Goal: Task Accomplishment & Management: Manage account settings

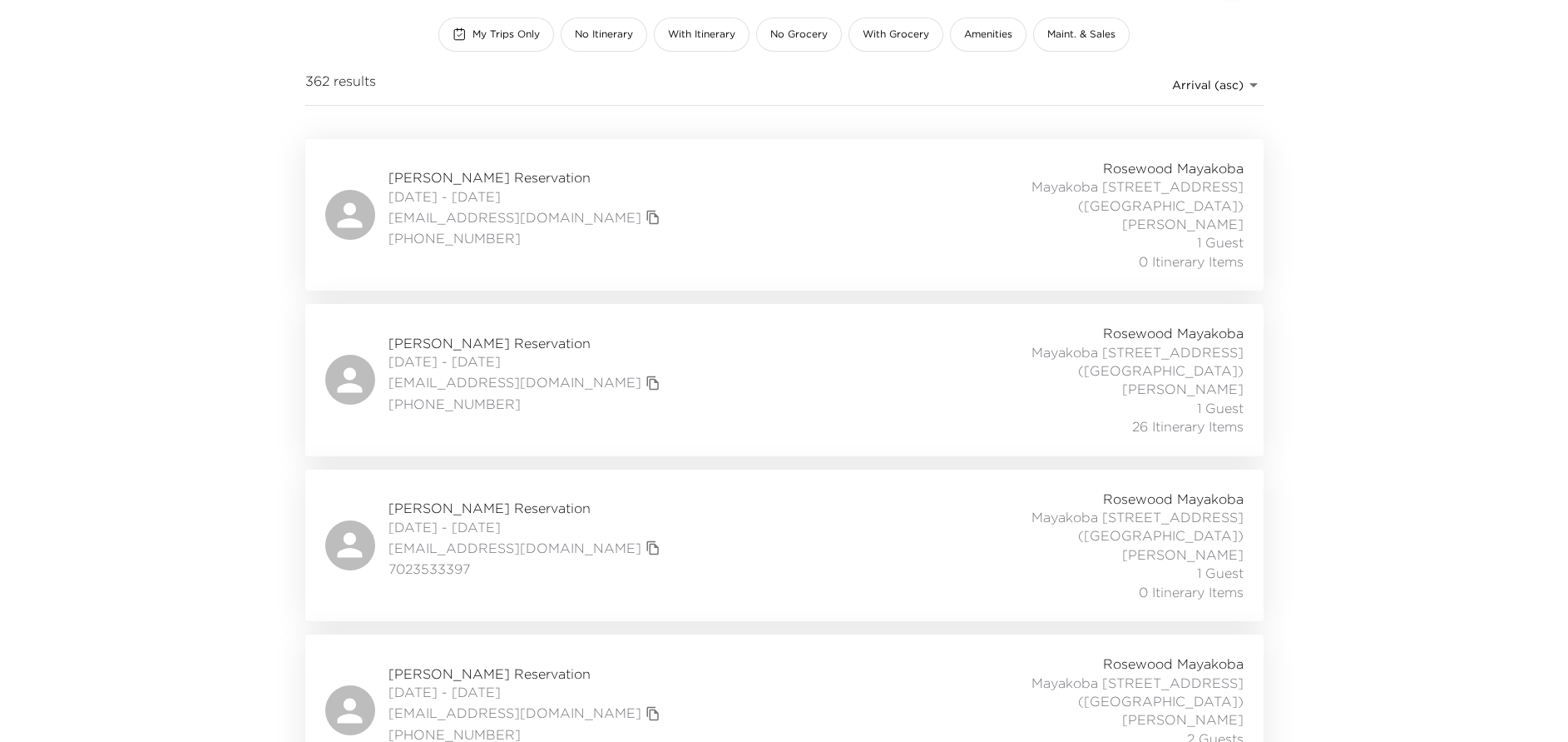
scroll to position [249, 0]
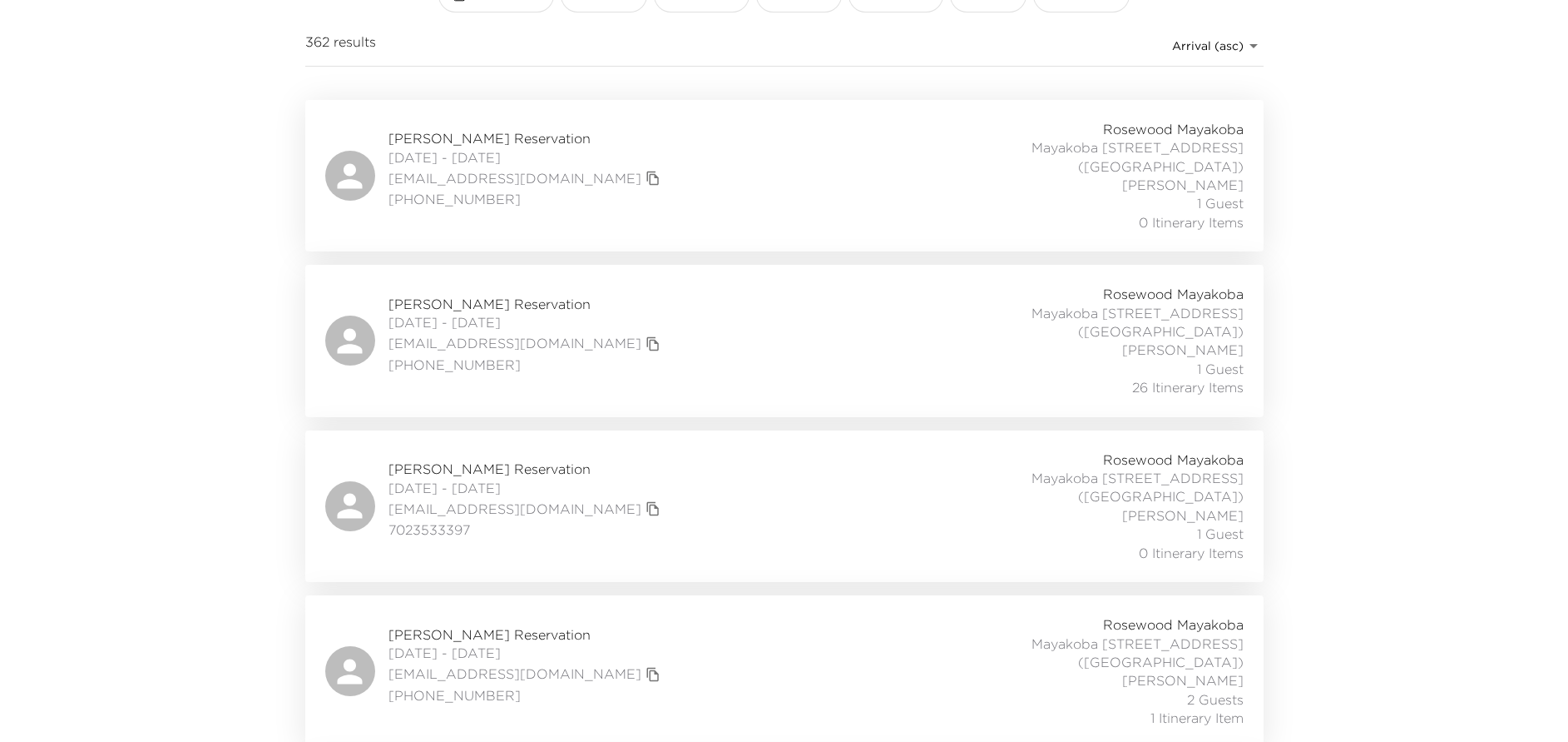
click at [718, 615] on div "Alicia Fanning Reservation 09/07/2025 - 09/13/2025 razl@mac.com (216) 801-1216 …" at bounding box center [784, 671] width 918 height 111
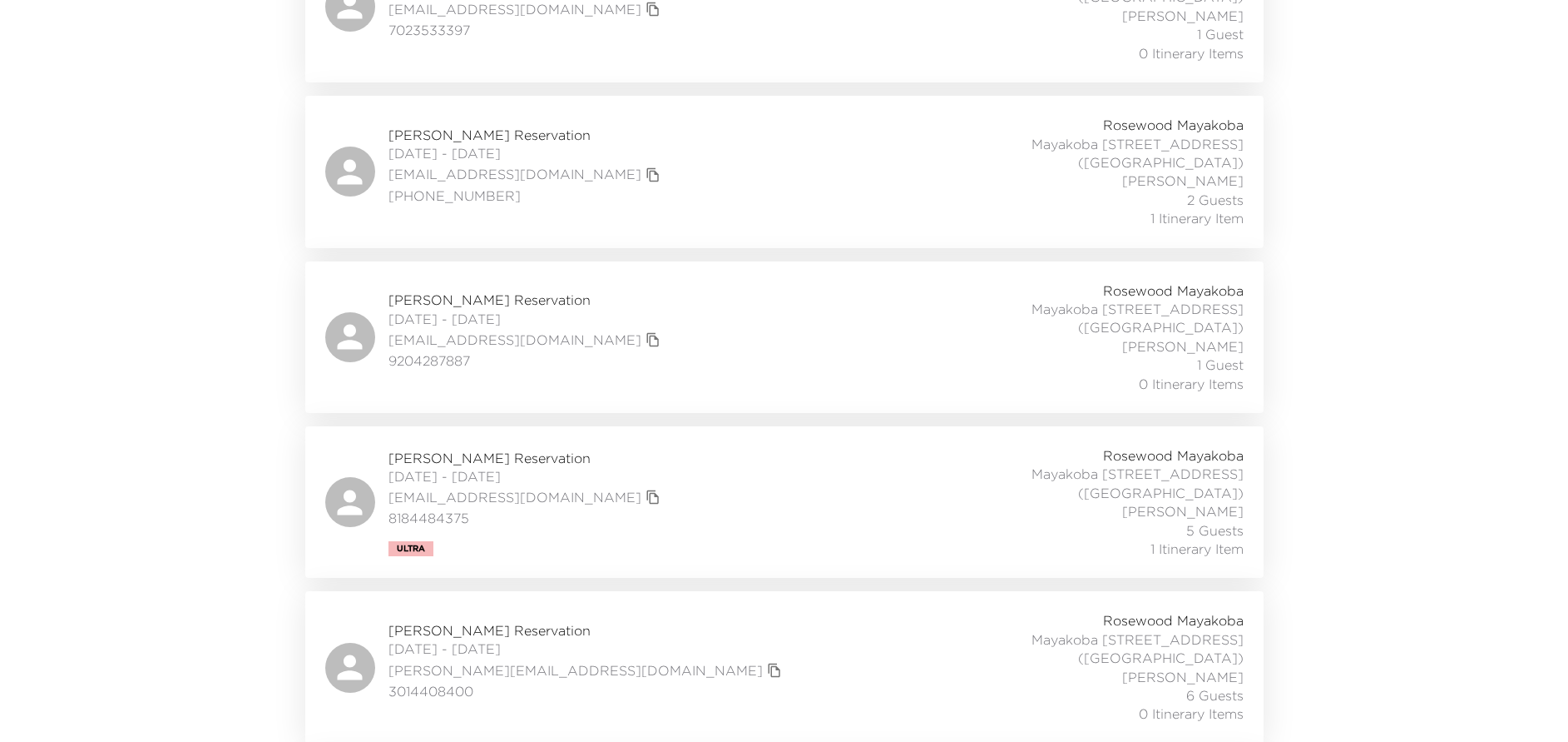
scroll to position [0, 0]
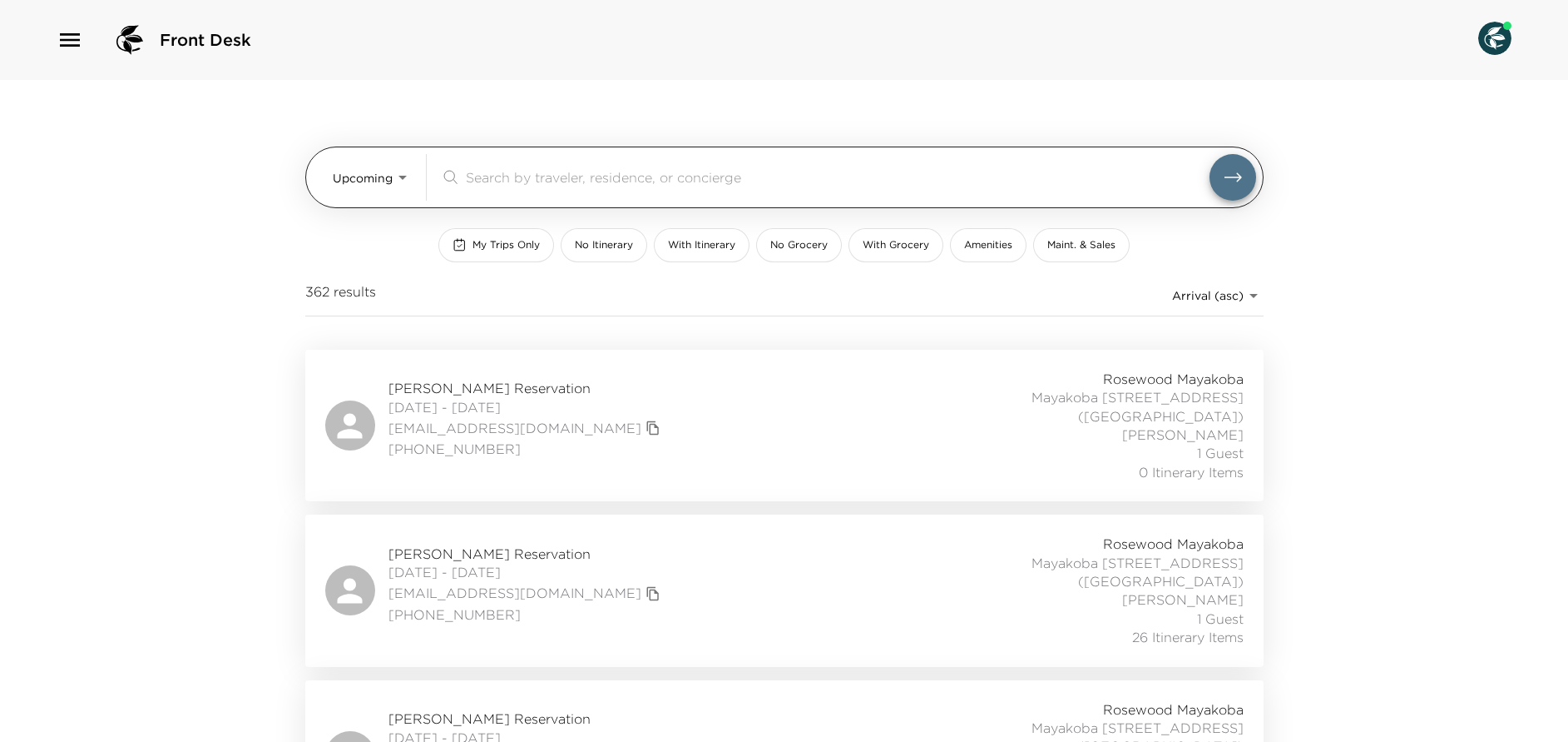
click at [615, 163] on div "​" at bounding box center [848, 177] width 816 height 46
click at [607, 176] on input "search" at bounding box center [837, 177] width 743 height 19
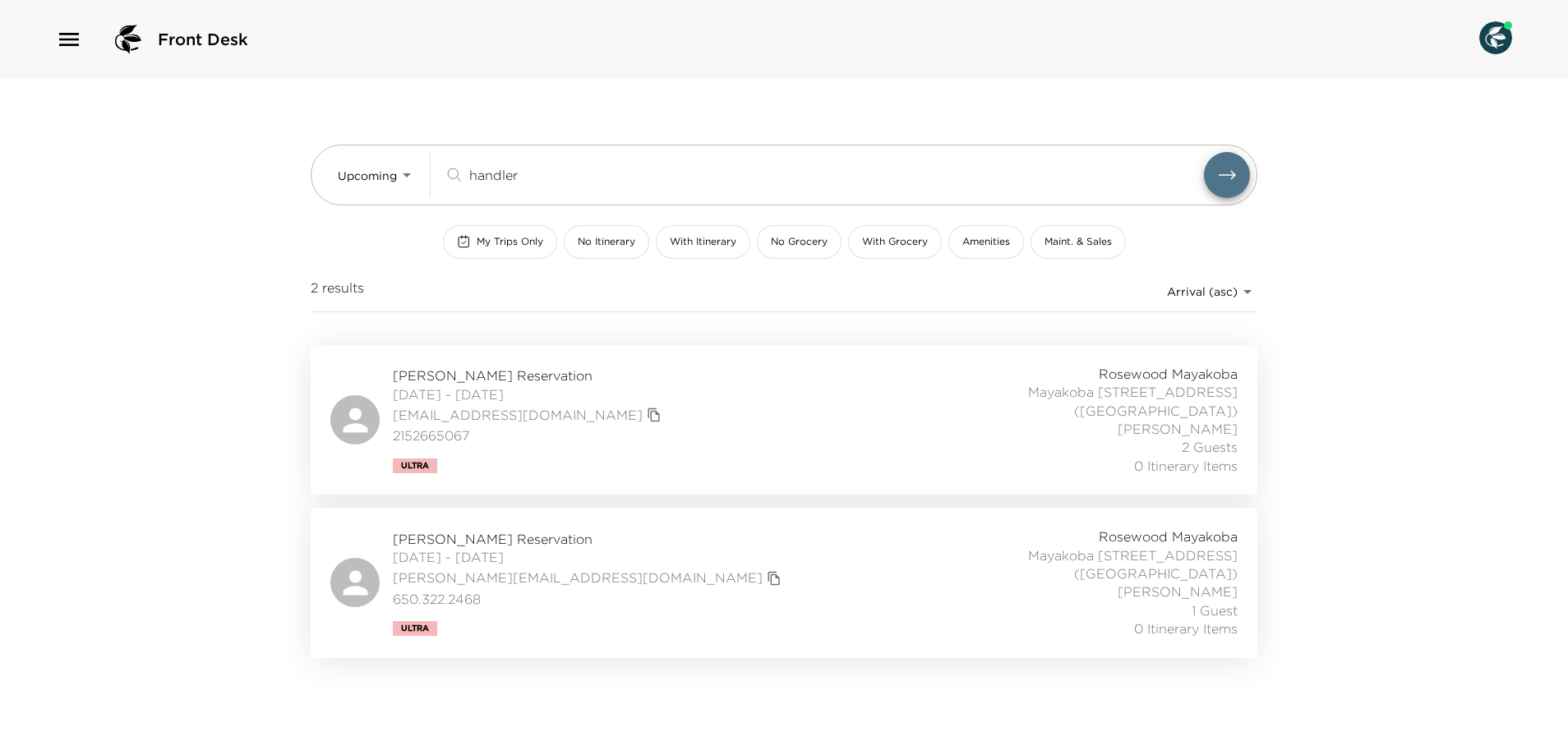
click at [676, 435] on div "Jennifer Handler Reservation 09/28/2025 - 10/02/2025 jenniferhandler2@gmail.com…" at bounding box center [783, 418] width 907 height 110
click at [762, 446] on div "Jennifer Handler Reservation 09/28/2025 - 10/02/2025 jenniferhandler2@gmail.com…" at bounding box center [783, 418] width 907 height 110
drag, startPoint x: 544, startPoint y: 164, endPoint x: 427, endPoint y: 222, distance: 130.6
click at [438, 229] on div "Upcoming Upcoming handler ​ My Trips Only No Itinerary With Itinerary No Grocer…" at bounding box center [784, 212] width 946 height 266
type input "]"
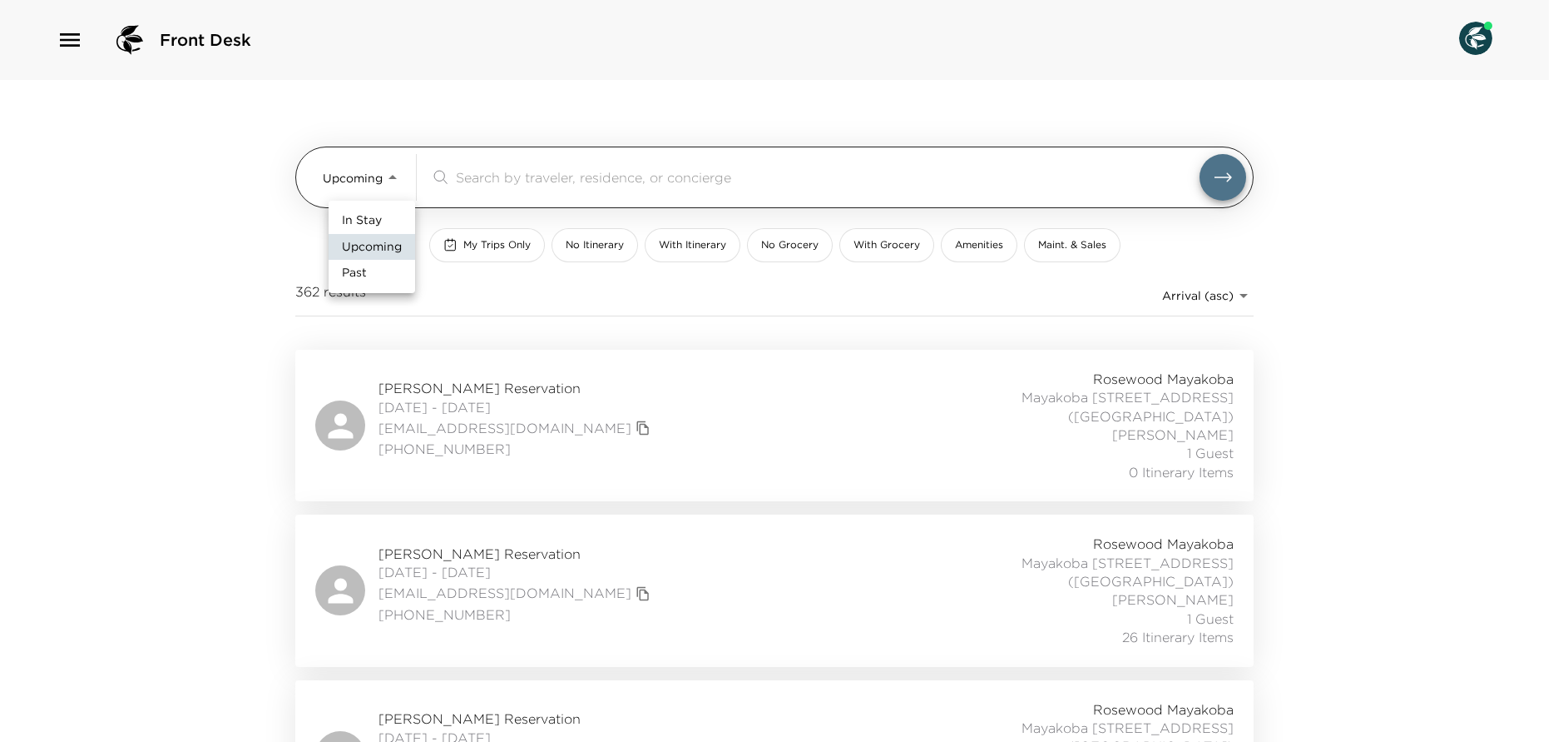
click at [398, 172] on body "Front Desk Upcoming Upcoming ​ My Trips Only No Itinerary With Itinerary No Gro…" at bounding box center [784, 371] width 1568 height 742
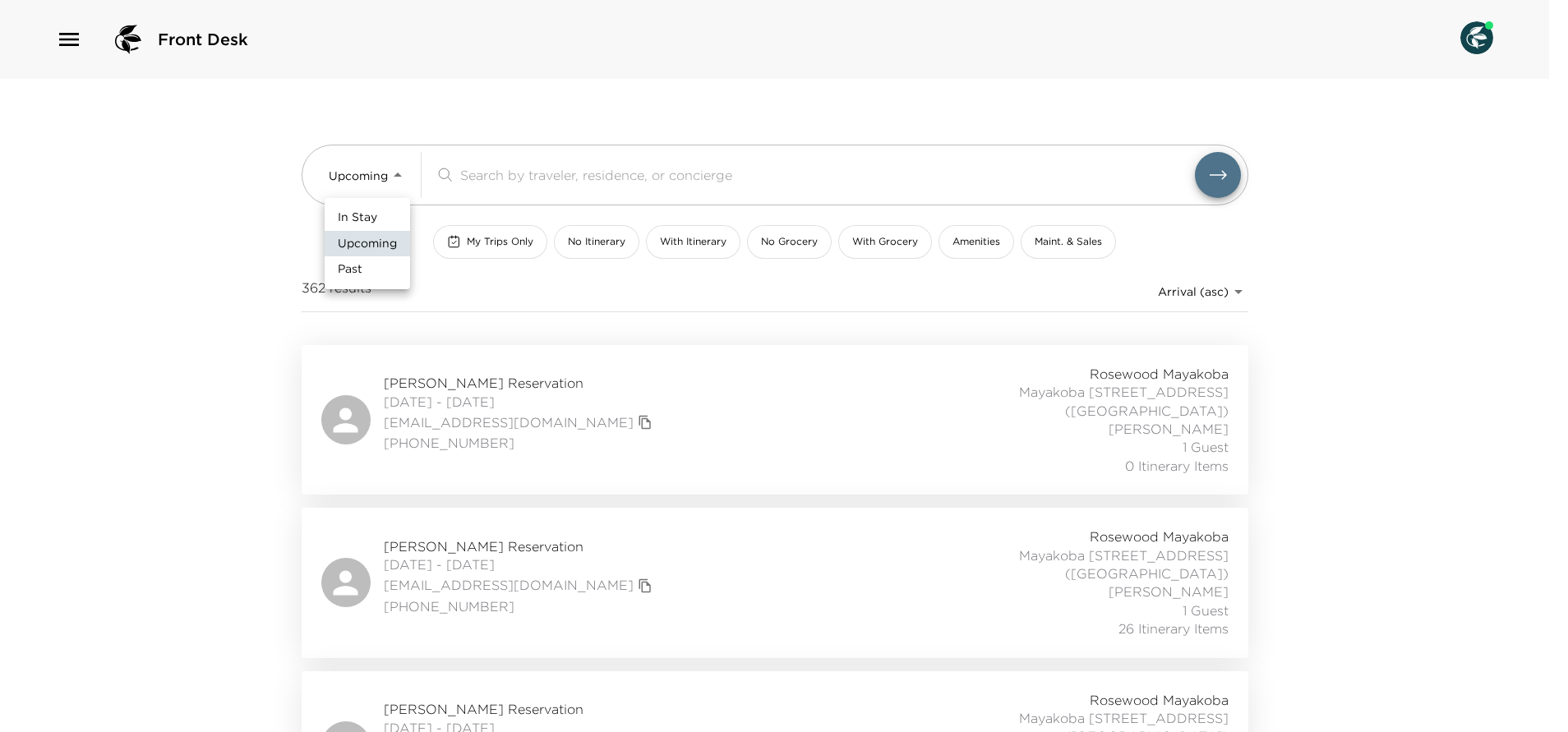
click at [388, 214] on li "In Stay" at bounding box center [367, 218] width 86 height 27
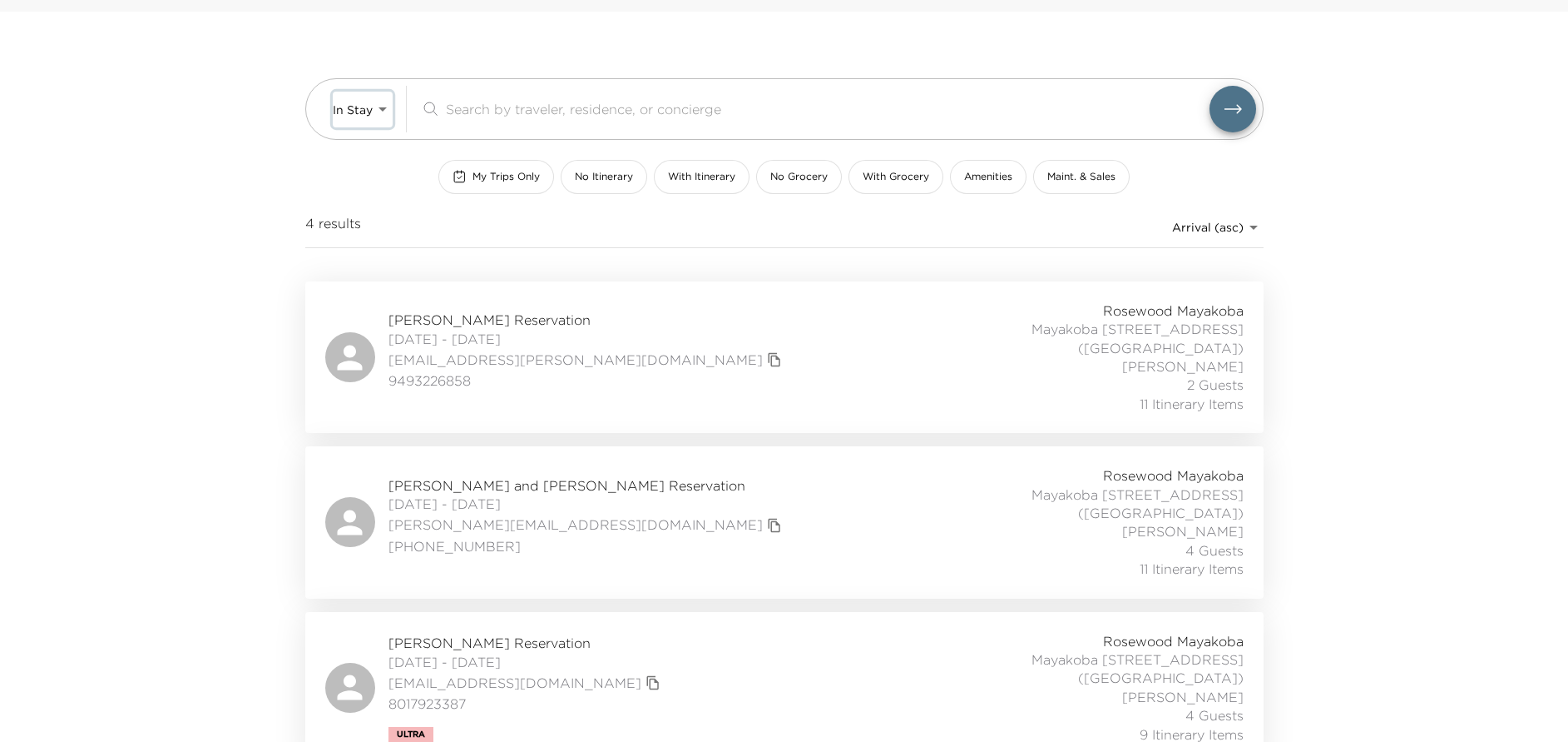
scroll to position [125, 0]
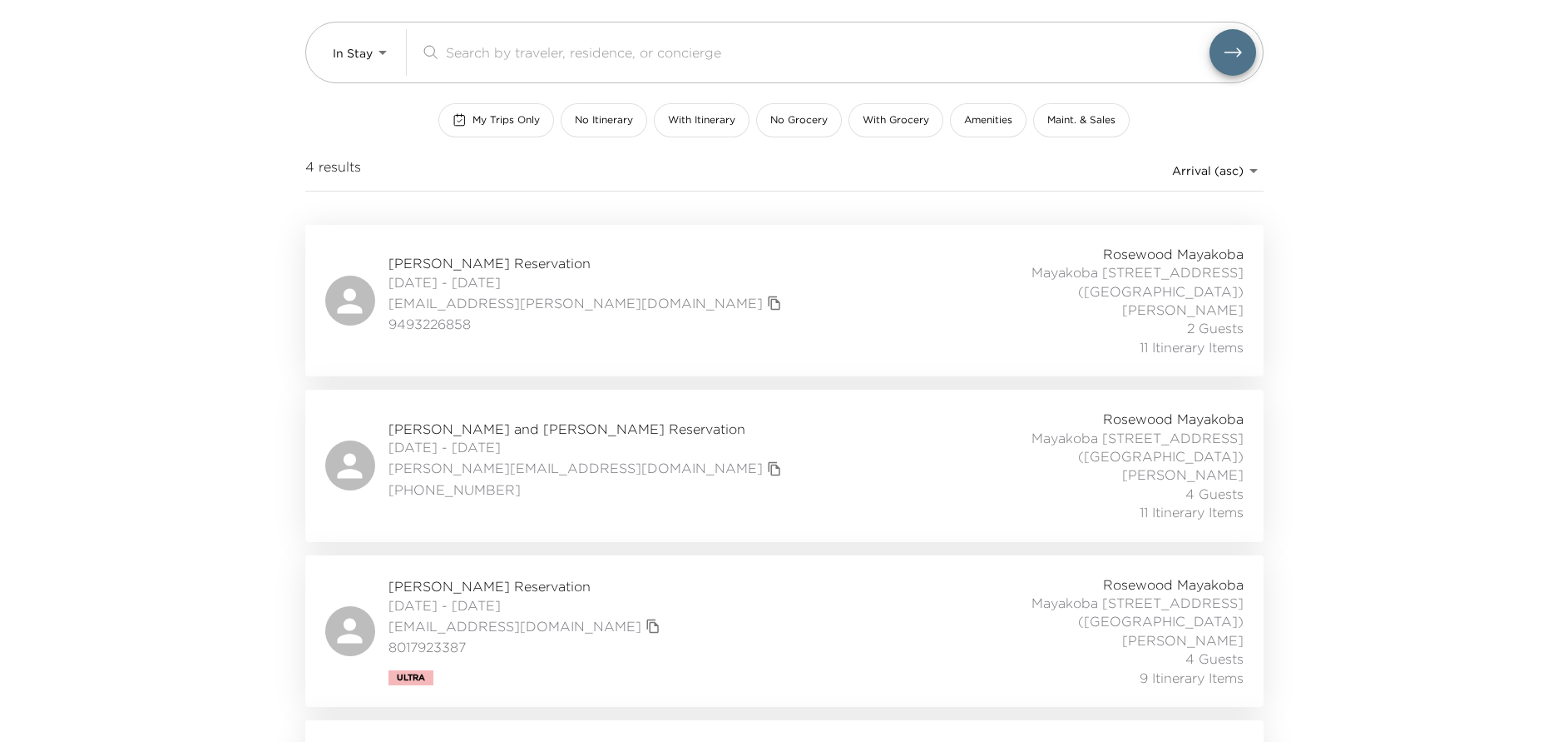
click at [631, 310] on div "Barbara Clark Reservation 08/31/2025 - 09/05/2025 b1232@cox.net 9493226858 Rose…" at bounding box center [784, 300] width 918 height 111
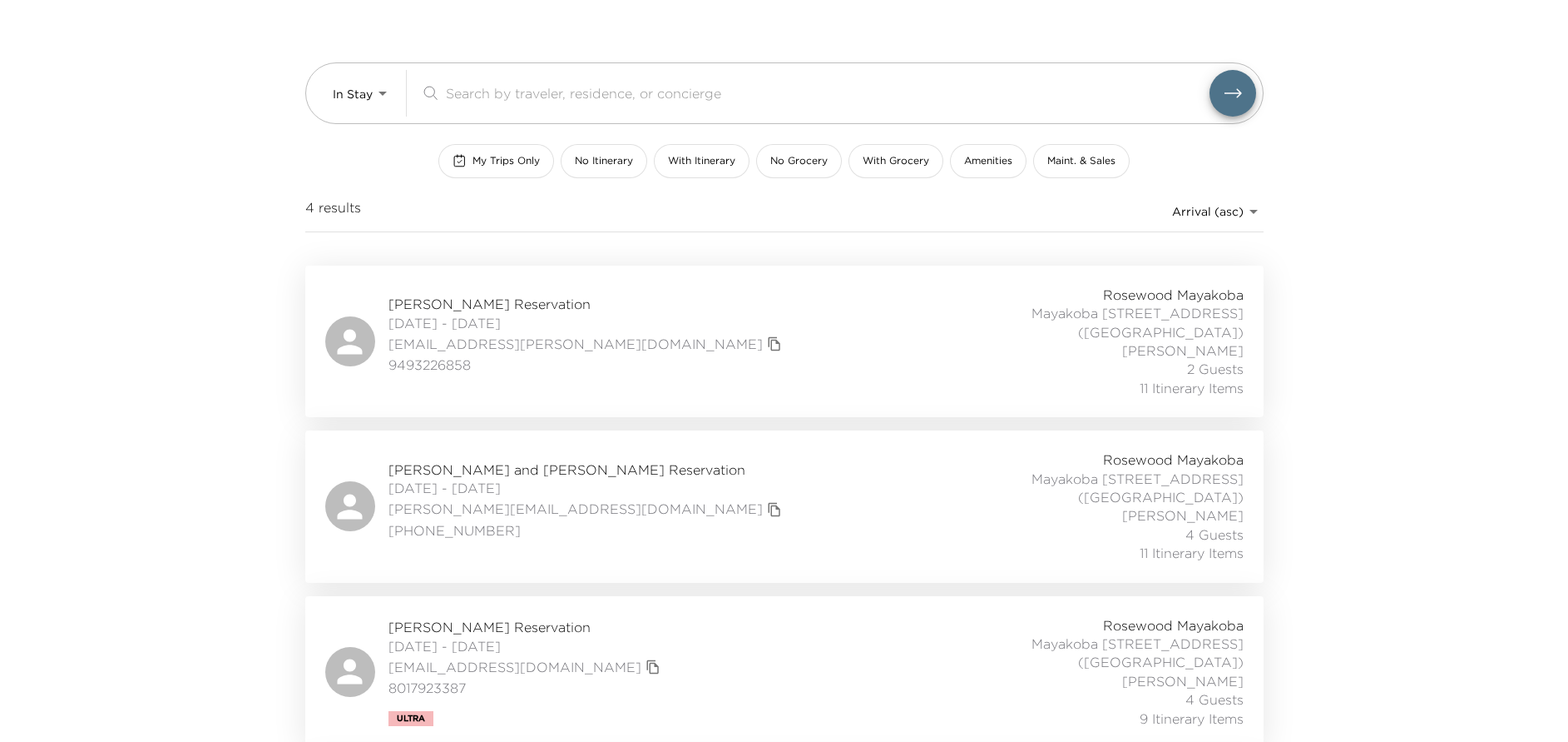
scroll to position [0, 0]
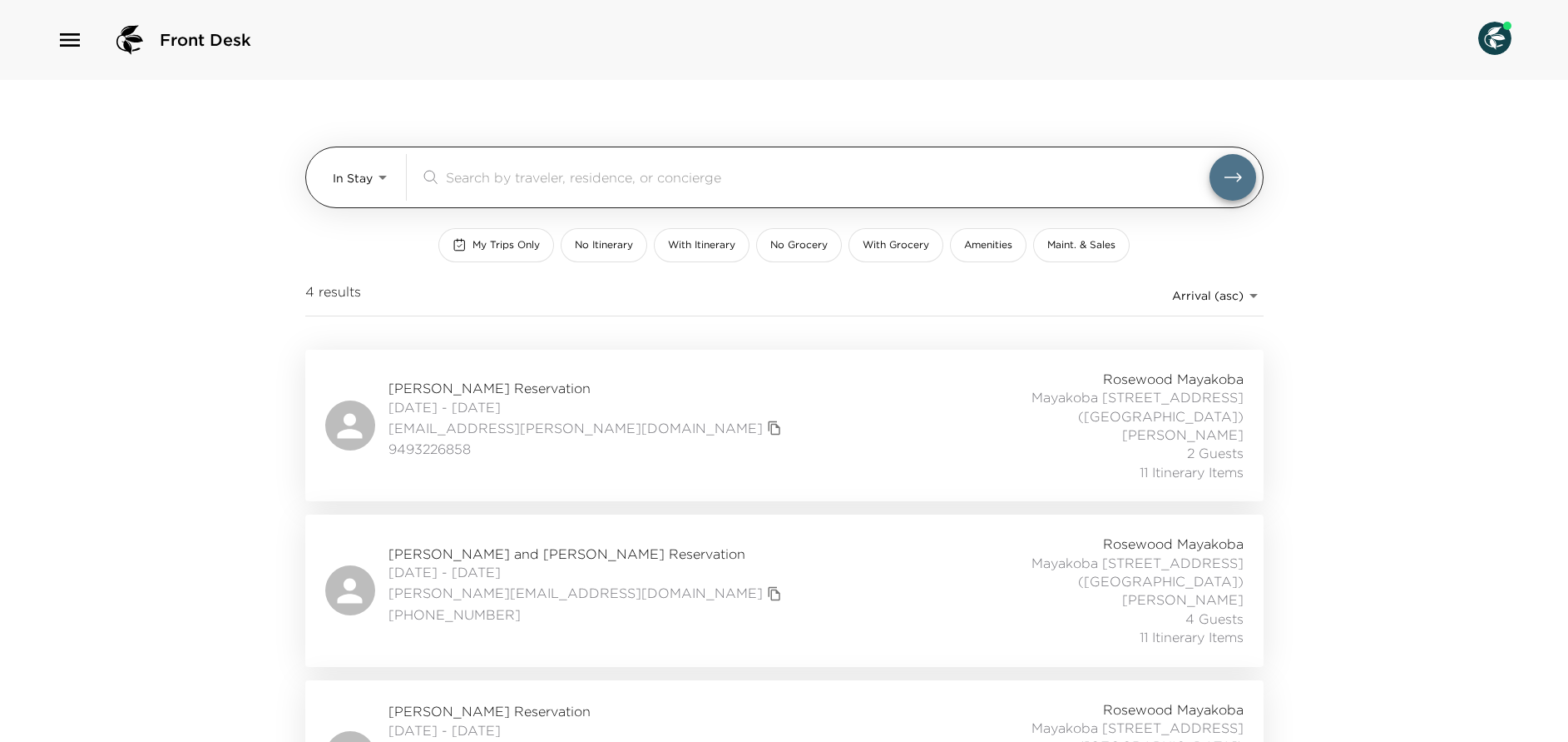
click at [386, 173] on body "Front Desk In Stay In-Stay ​ My Trips Only No Itinerary With Itinerary No Groce…" at bounding box center [784, 371] width 1568 height 742
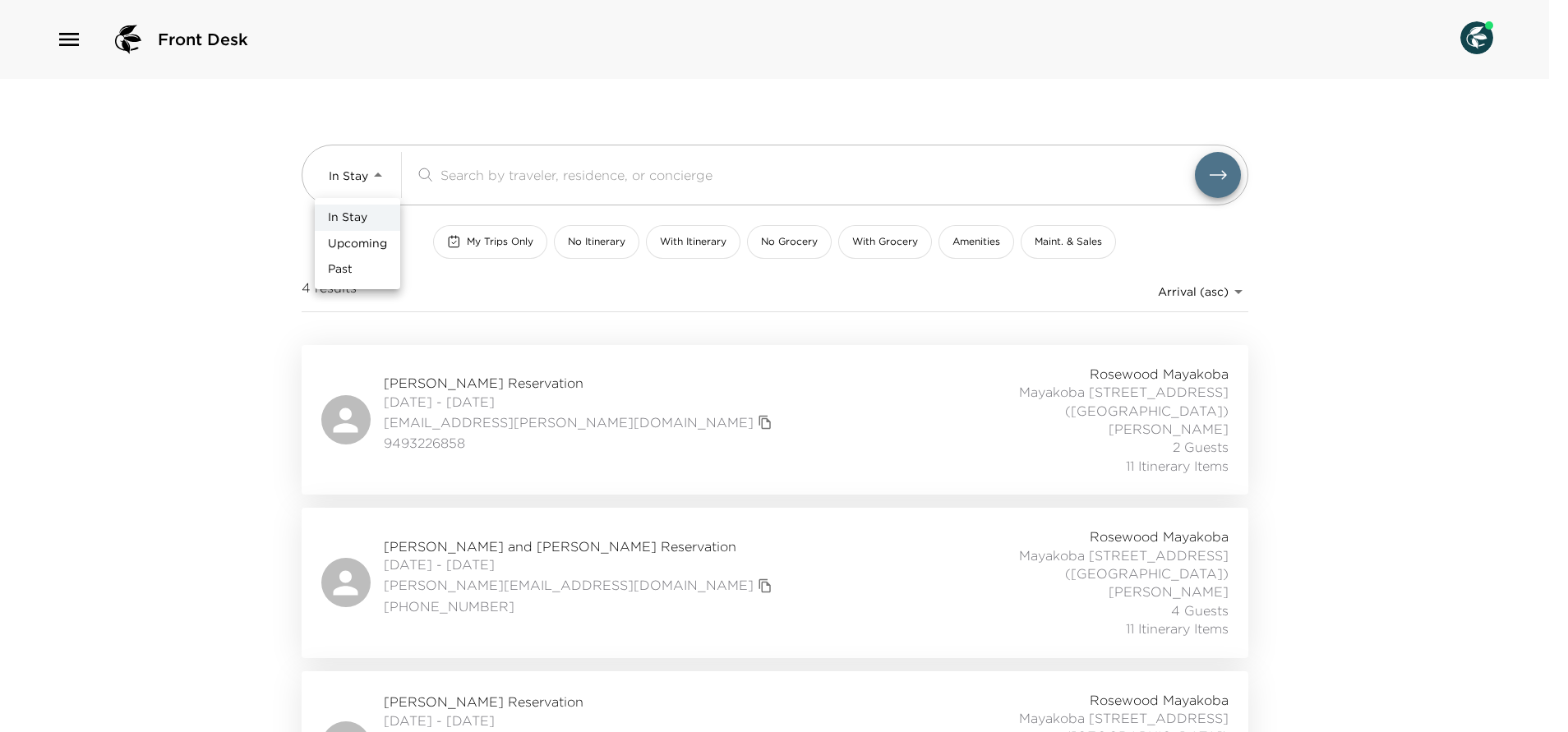
click at [361, 272] on li "Past" at bounding box center [358, 270] width 86 height 27
type input "Past"
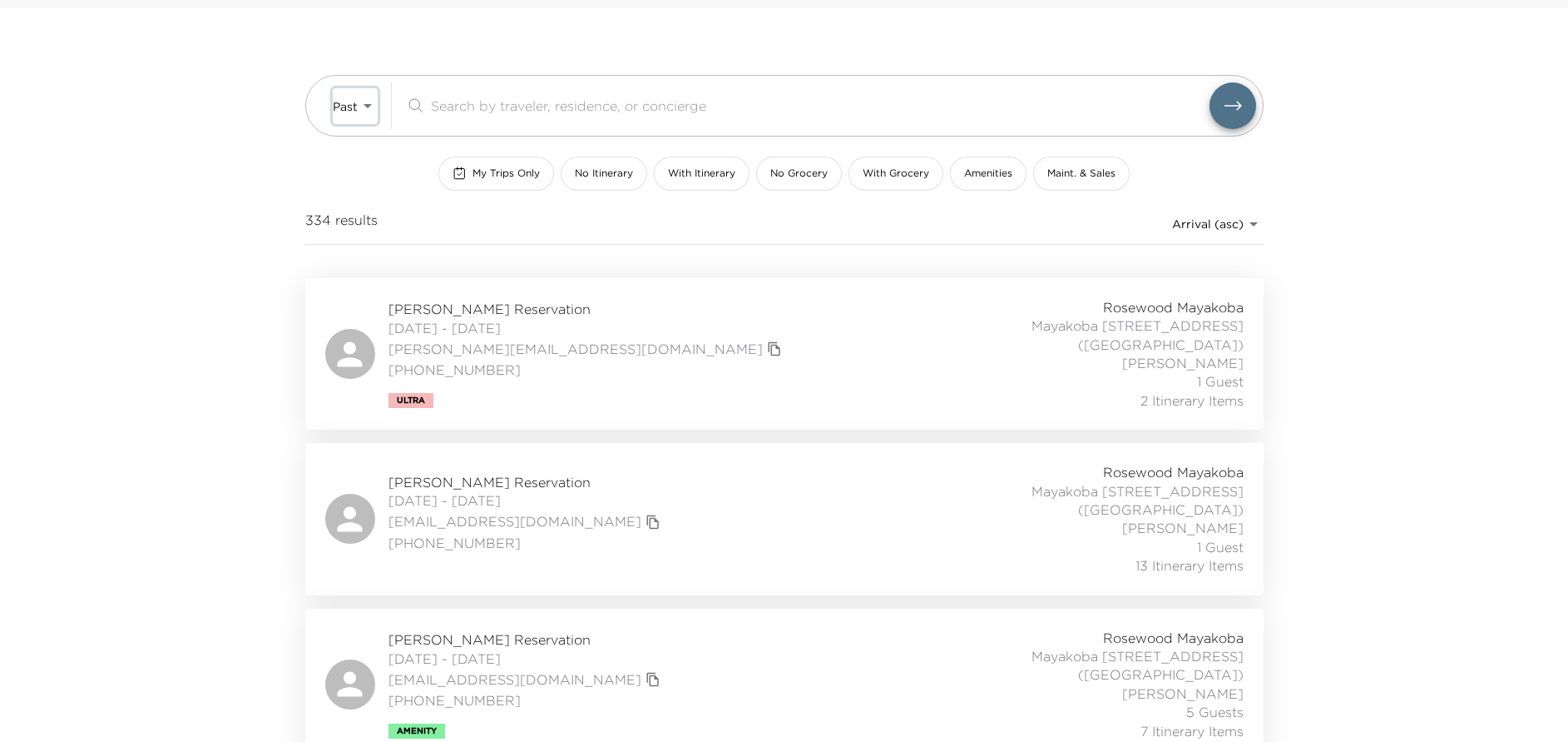
scroll to position [249, 0]
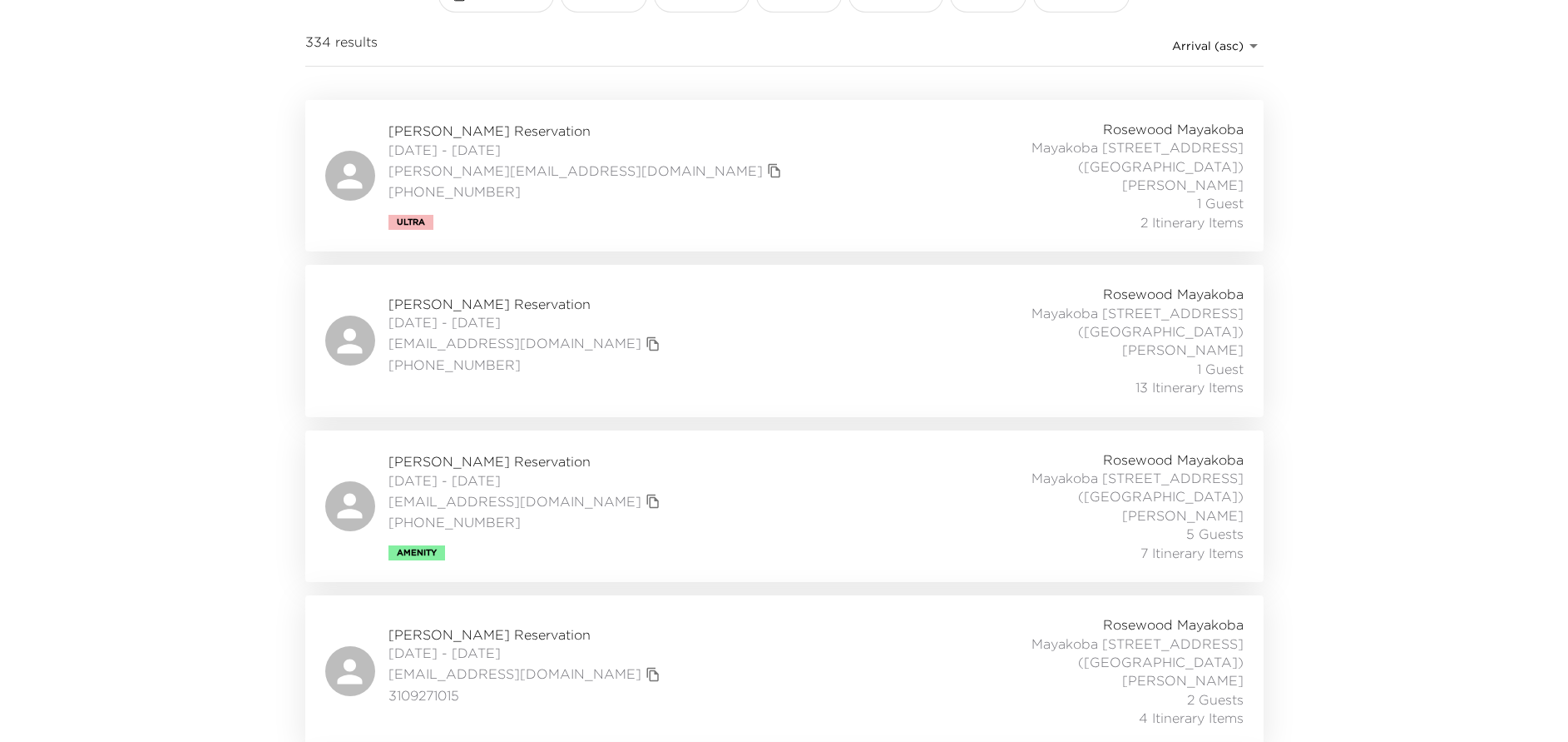
click at [1180, 49] on body "Front Desk Past Past ​ My Trips Only No Itinerary With Itinerary No Grocery Wit…" at bounding box center [784, 122] width 1568 height 742
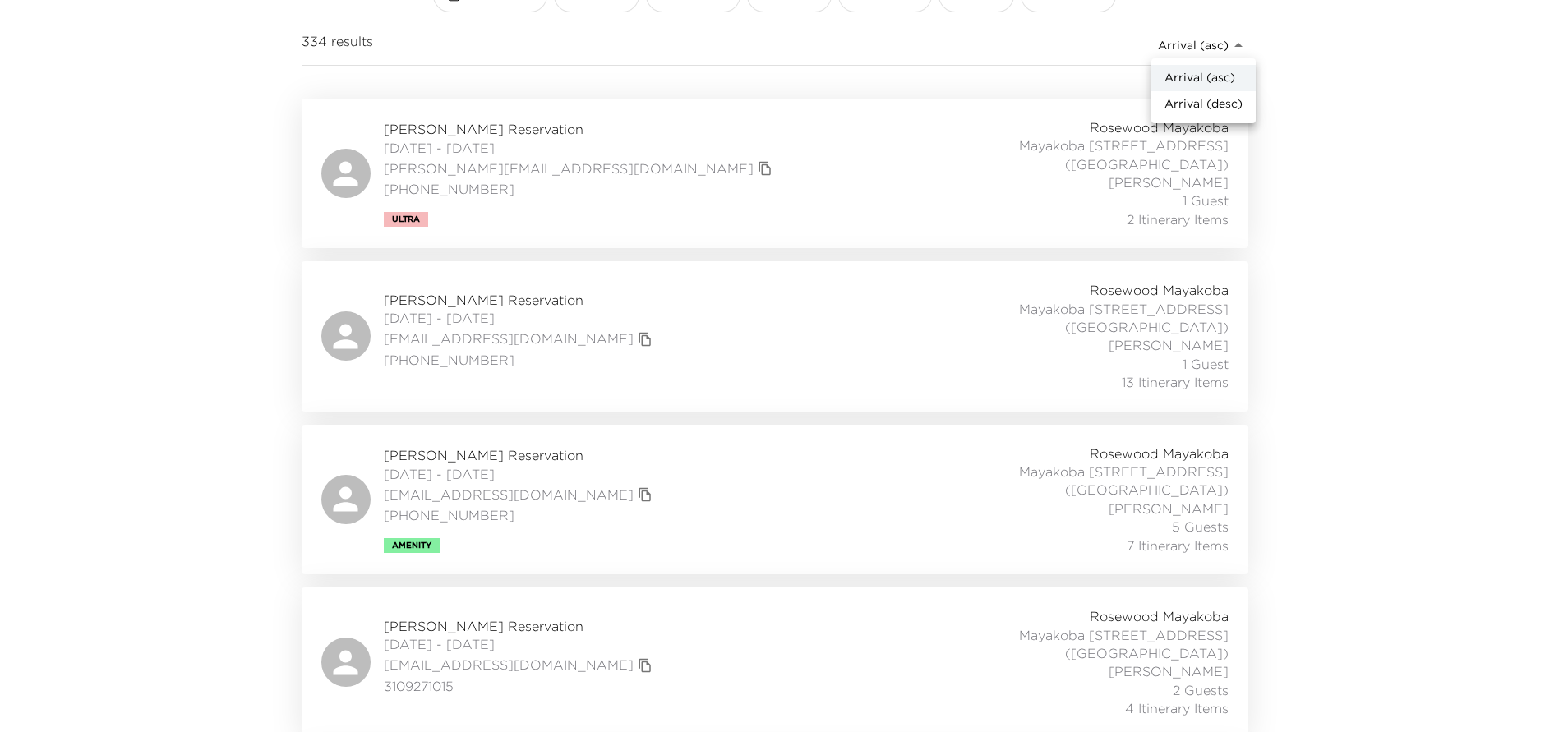
click at [1185, 103] on span "Arrival (desc)" at bounding box center [1204, 104] width 78 height 16
type input "reservations_prod_arrival_desc"
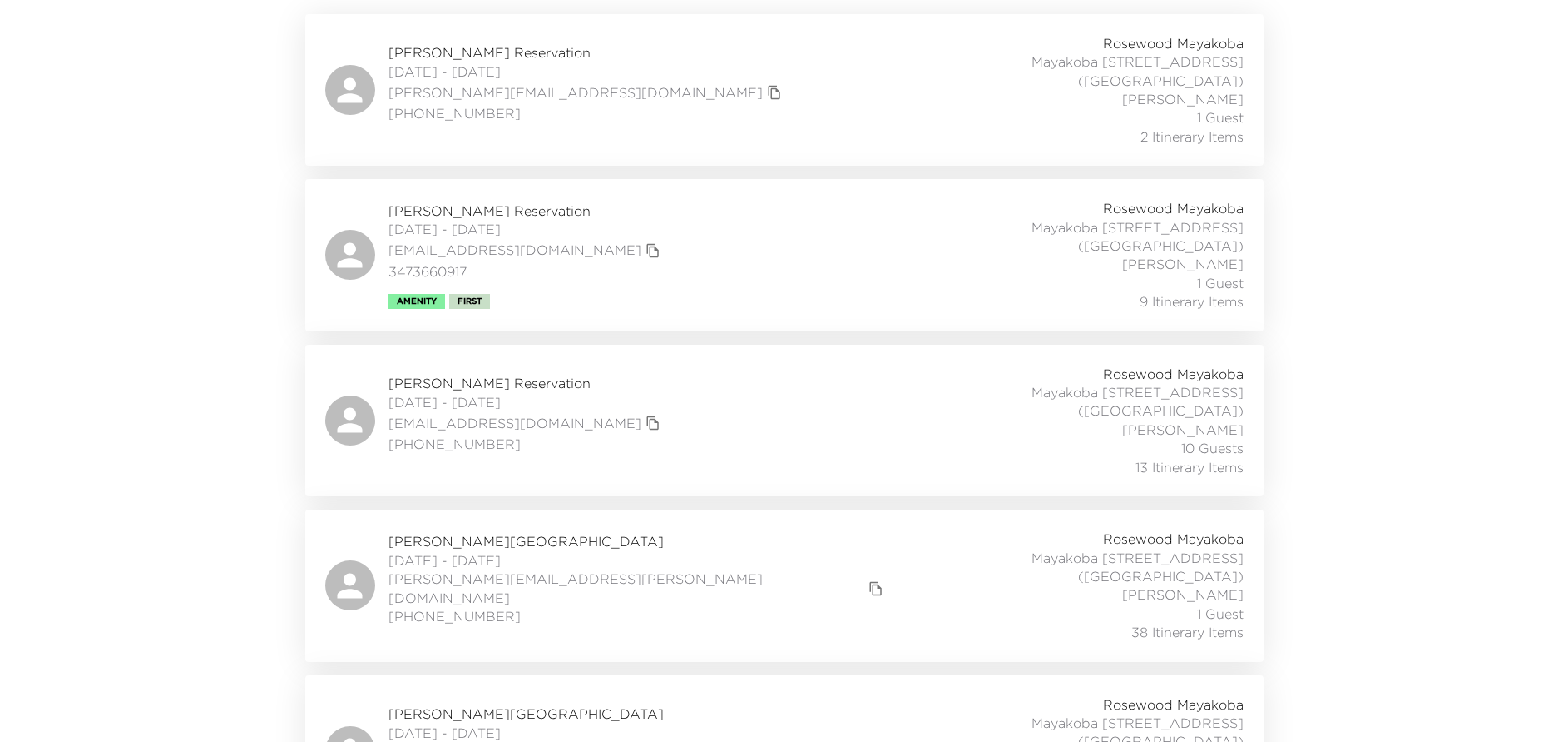
scroll to position [375, 0]
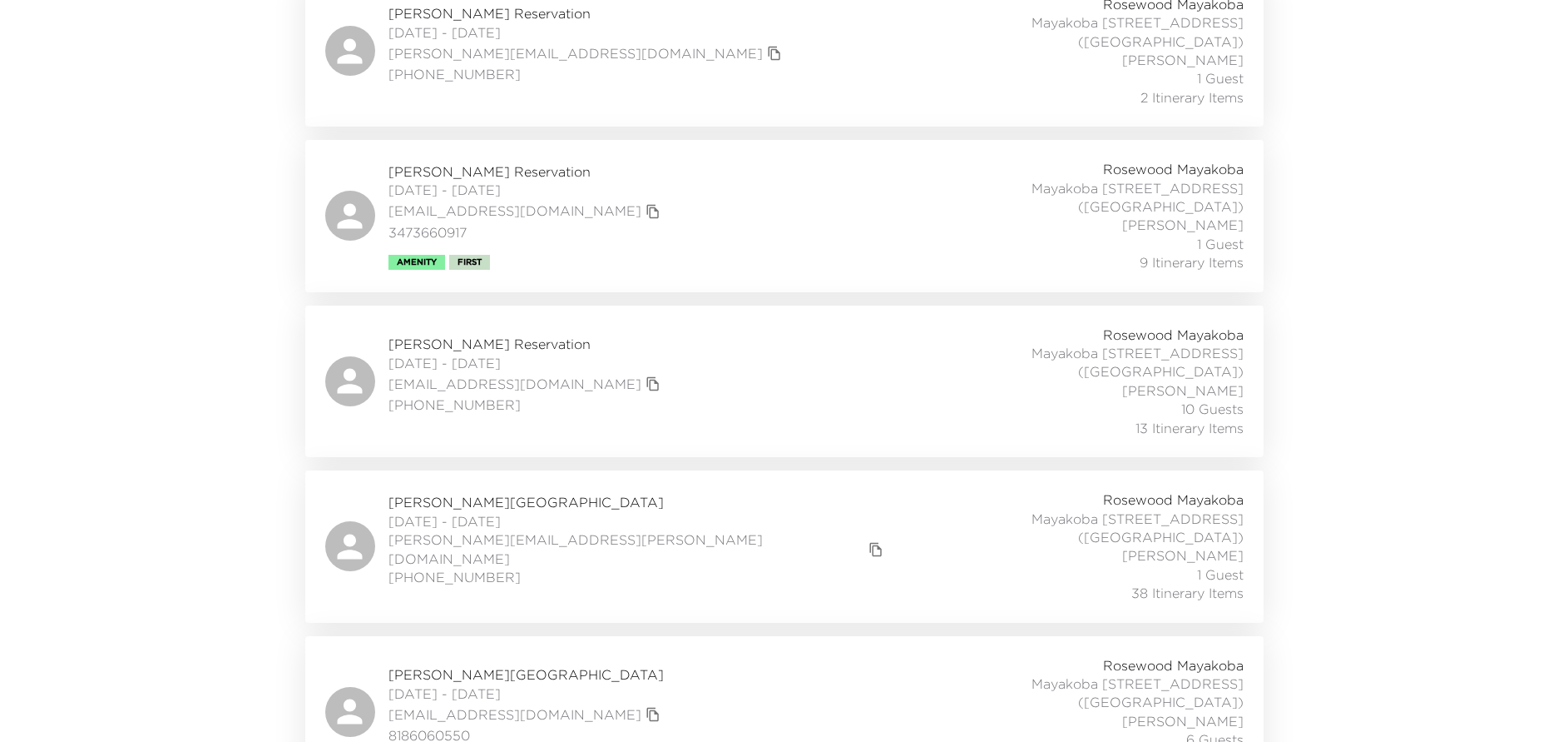
click at [708, 356] on div "John Swords Reservation 08/24/2025 - 08/31/2025 jhswordsdallas@aol.com 214-697-…" at bounding box center [784, 381] width 918 height 111
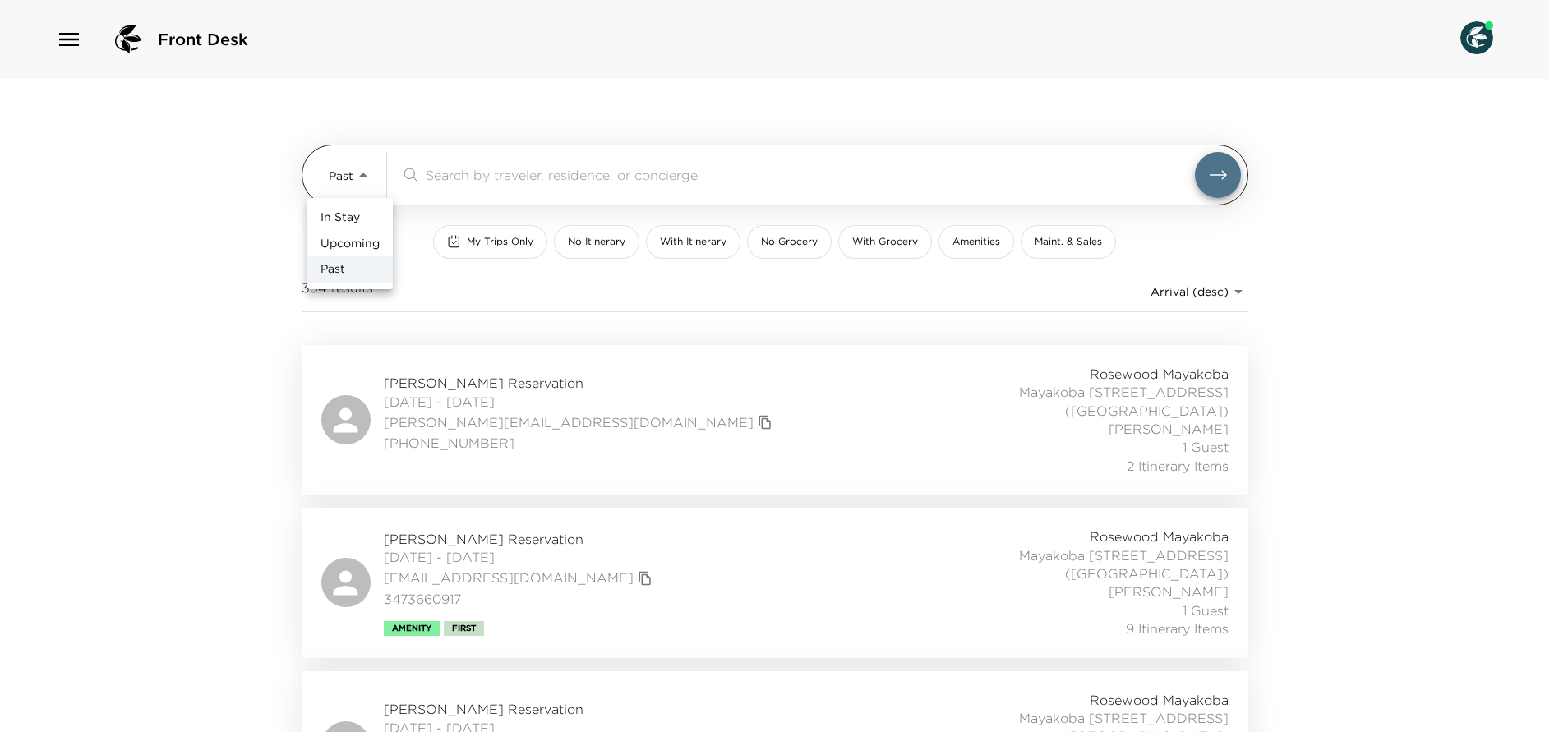
click at [357, 169] on body "Front Desk Past Past ​ My Trips Only No Itinerary With Itinerary No Grocery Wit…" at bounding box center [784, 366] width 1568 height 732
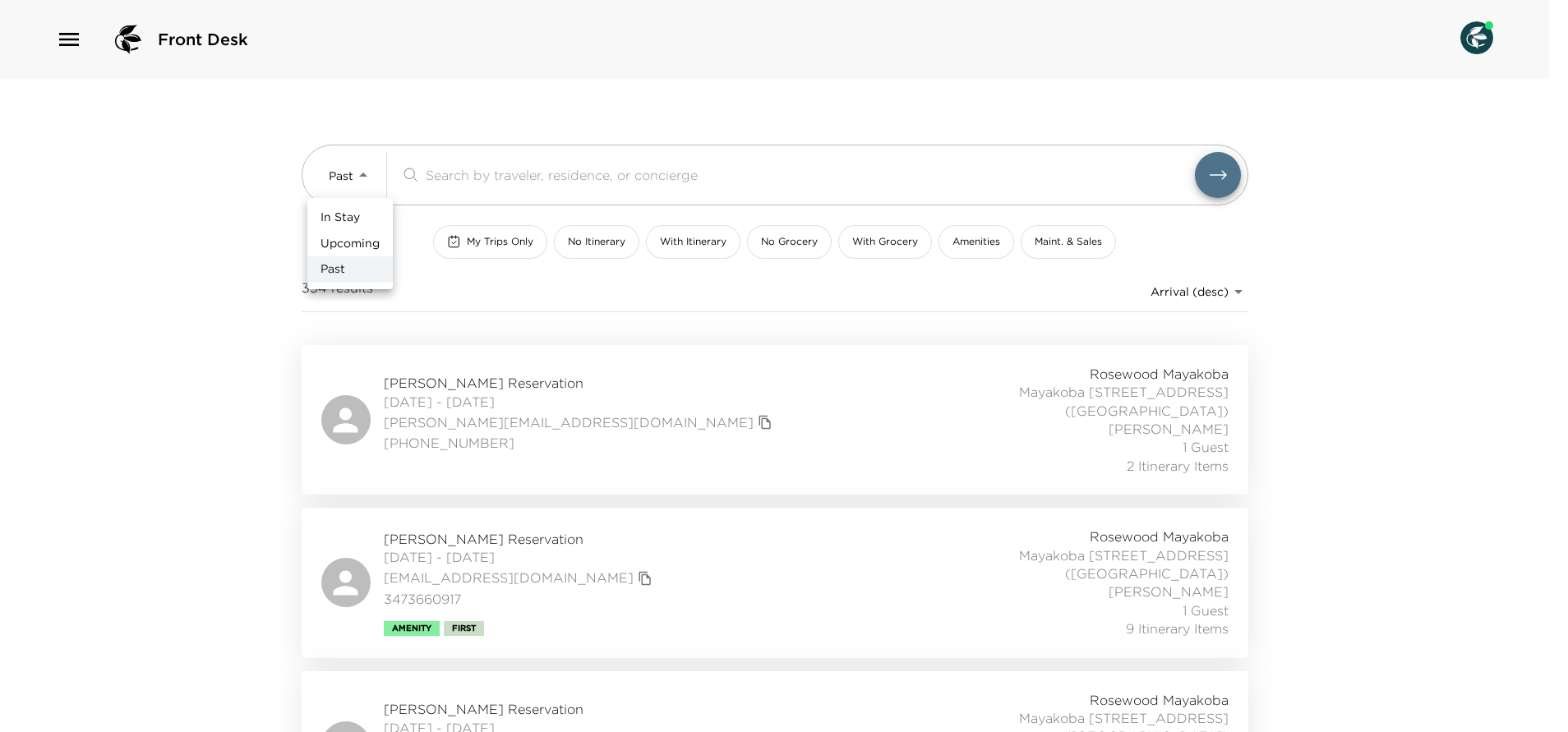
click at [359, 245] on span "Upcoming" at bounding box center [350, 243] width 59 height 16
type input "Upcoming"
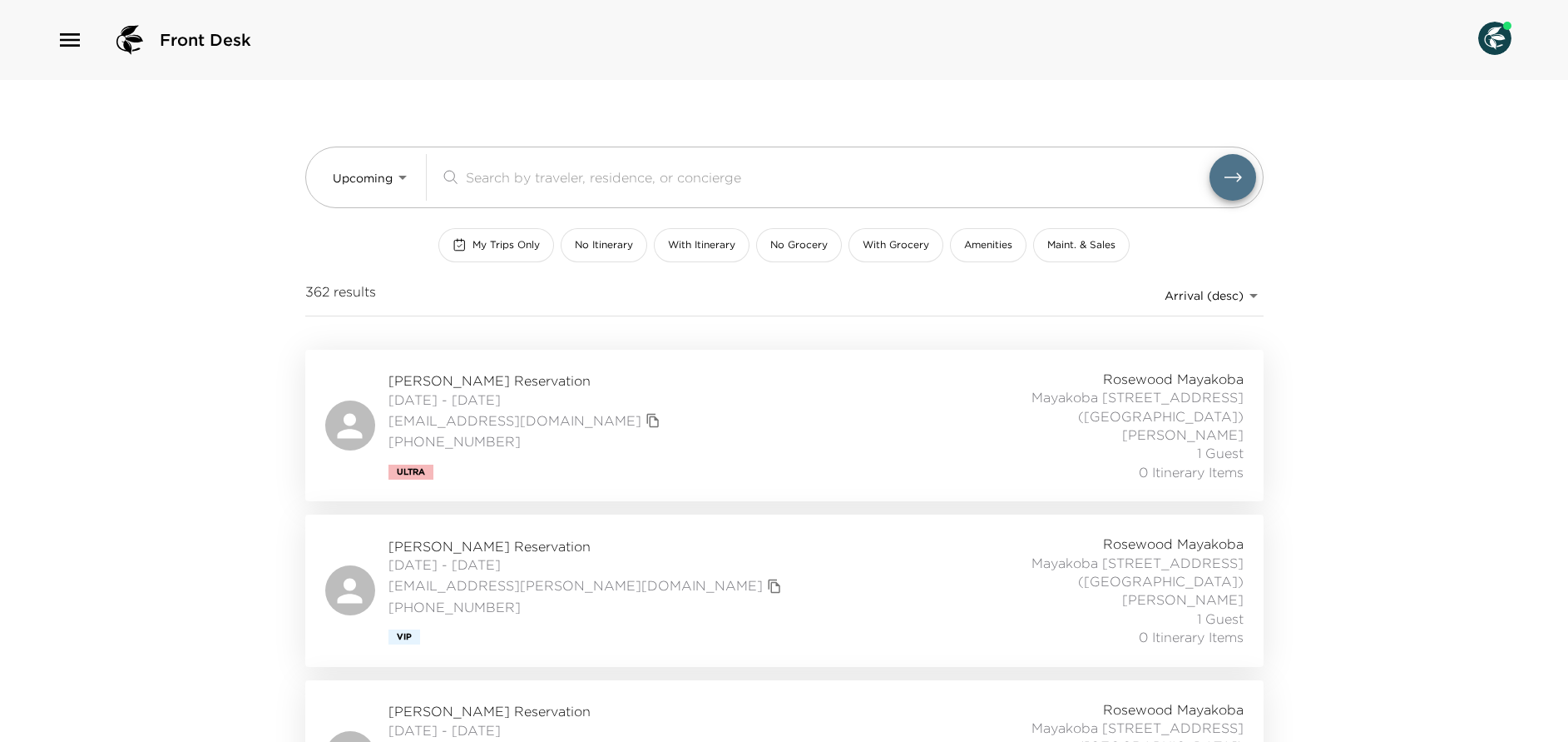
click at [1194, 298] on body "Front Desk Upcoming Upcoming ​ My Trips Only No Itinerary With Itinerary No Gro…" at bounding box center [784, 371] width 1568 height 742
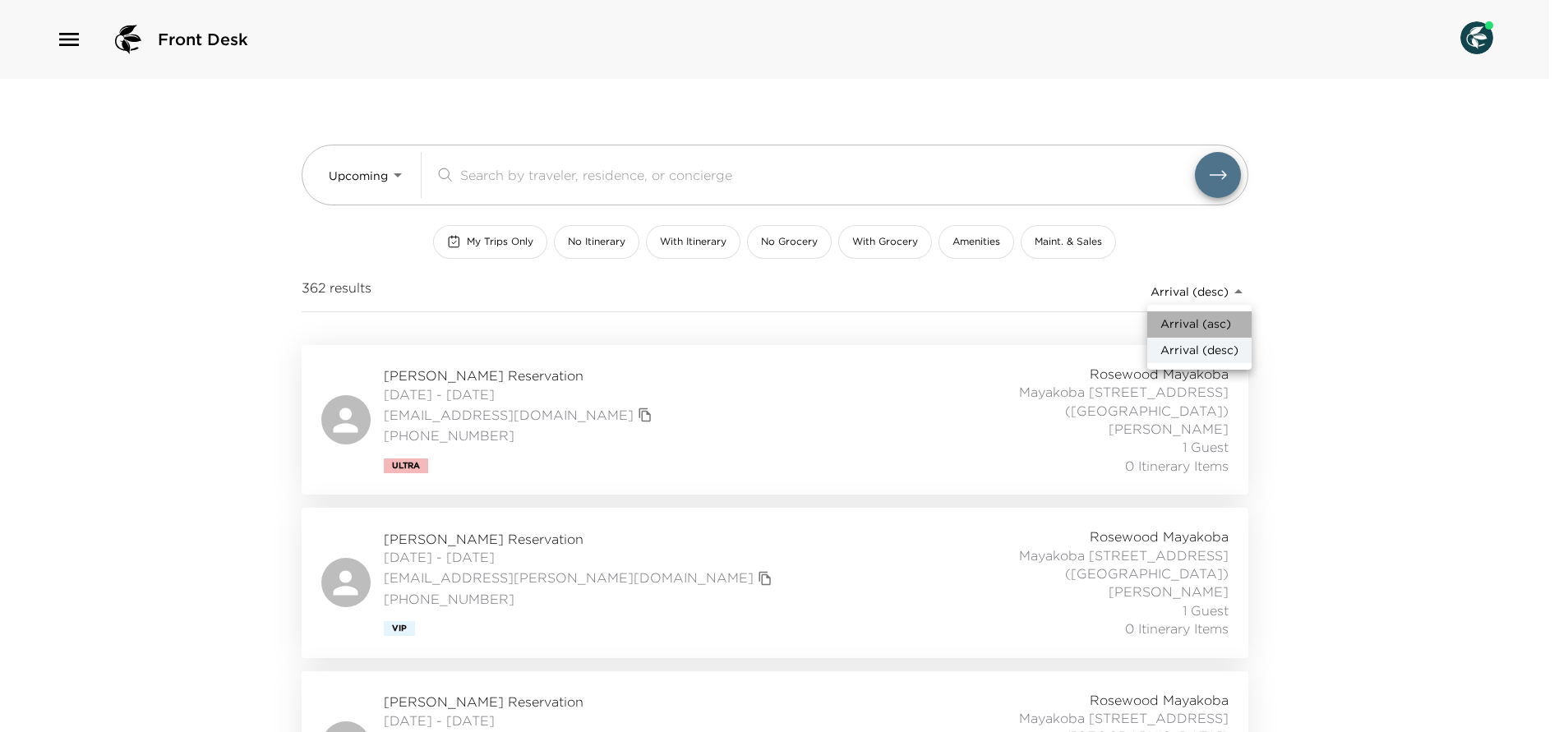
click at [1233, 323] on li "Arrival (asc)" at bounding box center [1199, 324] width 104 height 27
type input "reservations_prod_arrival_asc"
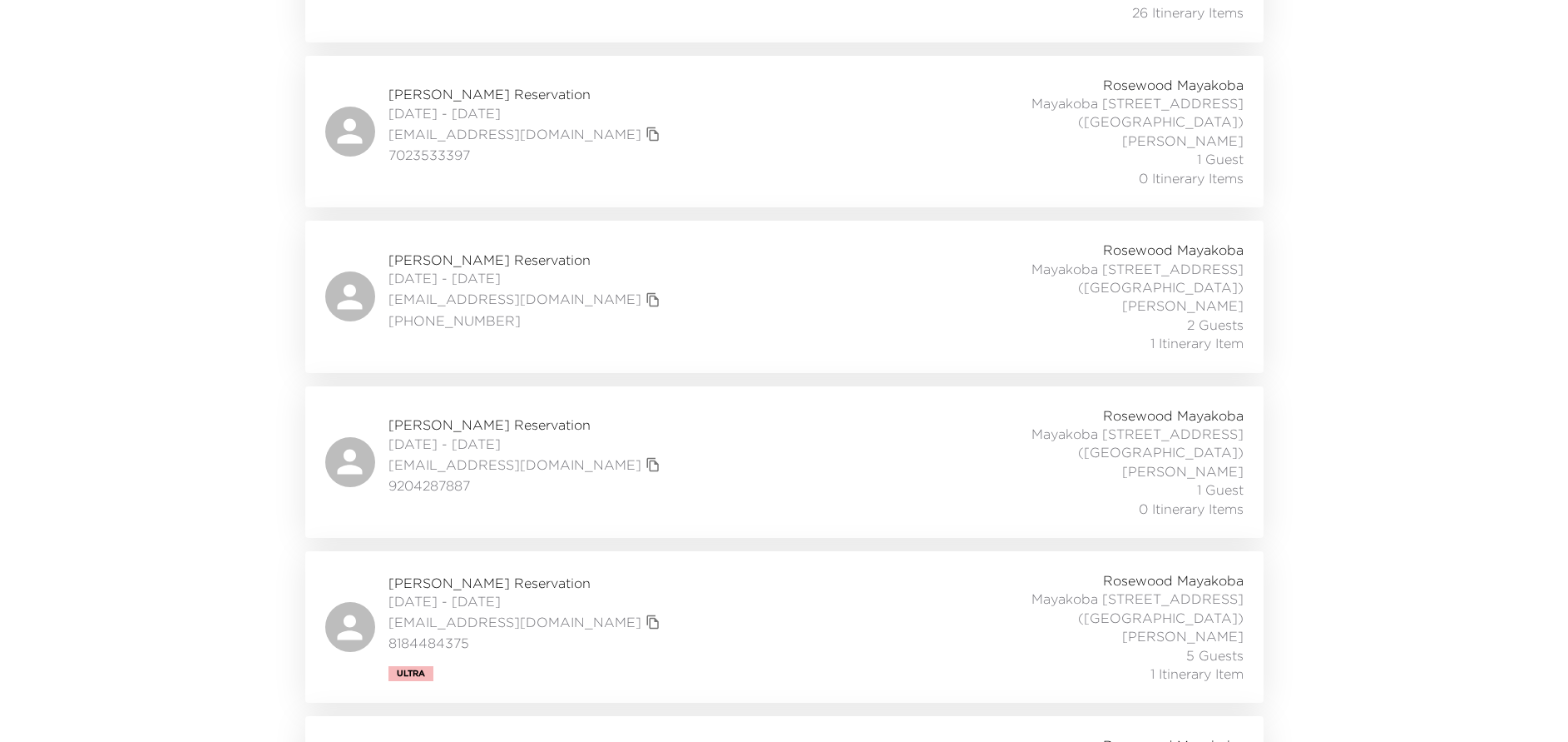
scroll to position [499, 0]
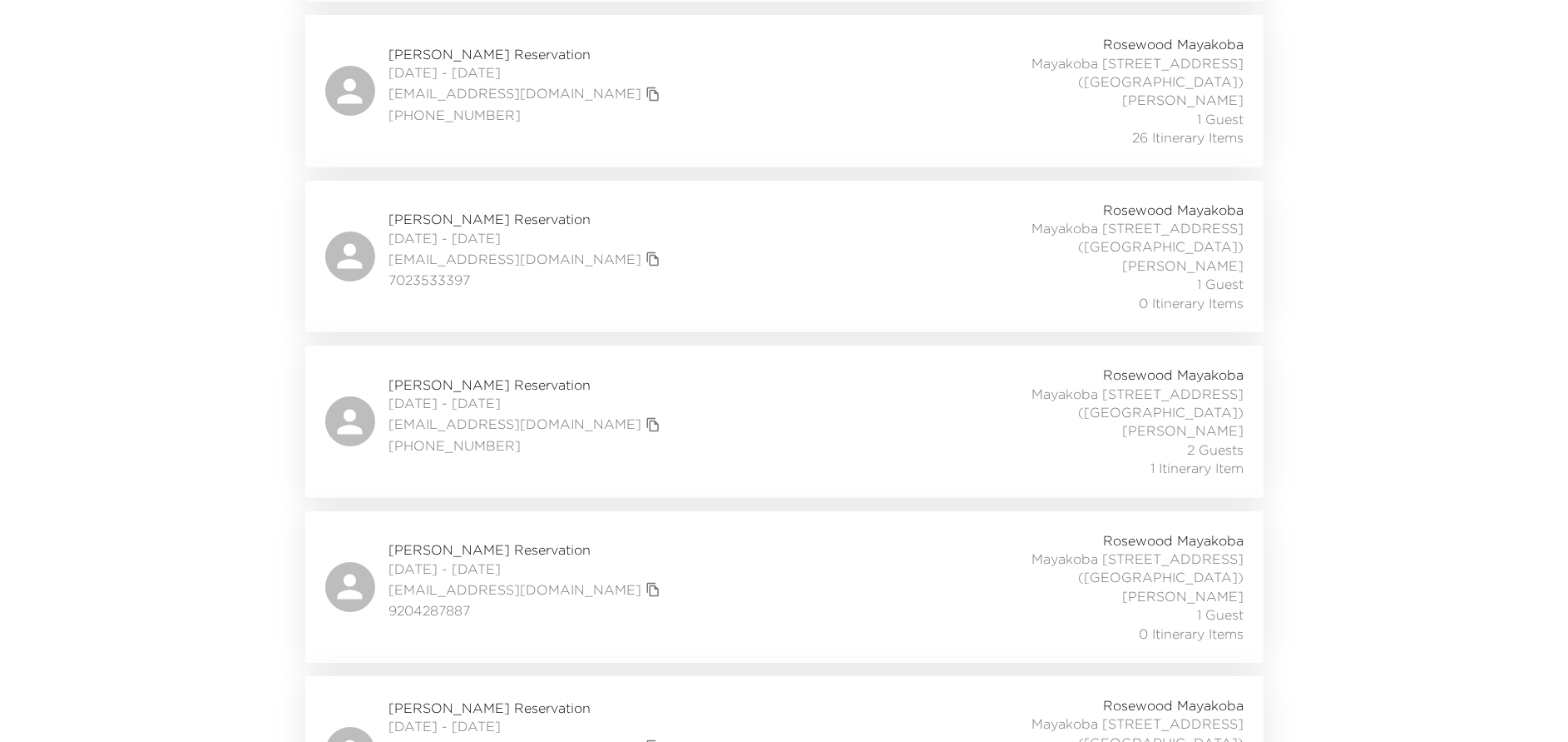
click at [705, 366] on div "Alicia Fanning Reservation 09/07/2025 - 09/13/2025 razl@mac.com (216) 801-1216 …" at bounding box center [784, 420] width 918 height 111
click at [692, 531] on div "Denise Bonneson Reservation 09/13/2025 - 09/17/2025 dbonneson@gmail.com 9204287…" at bounding box center [784, 586] width 918 height 111
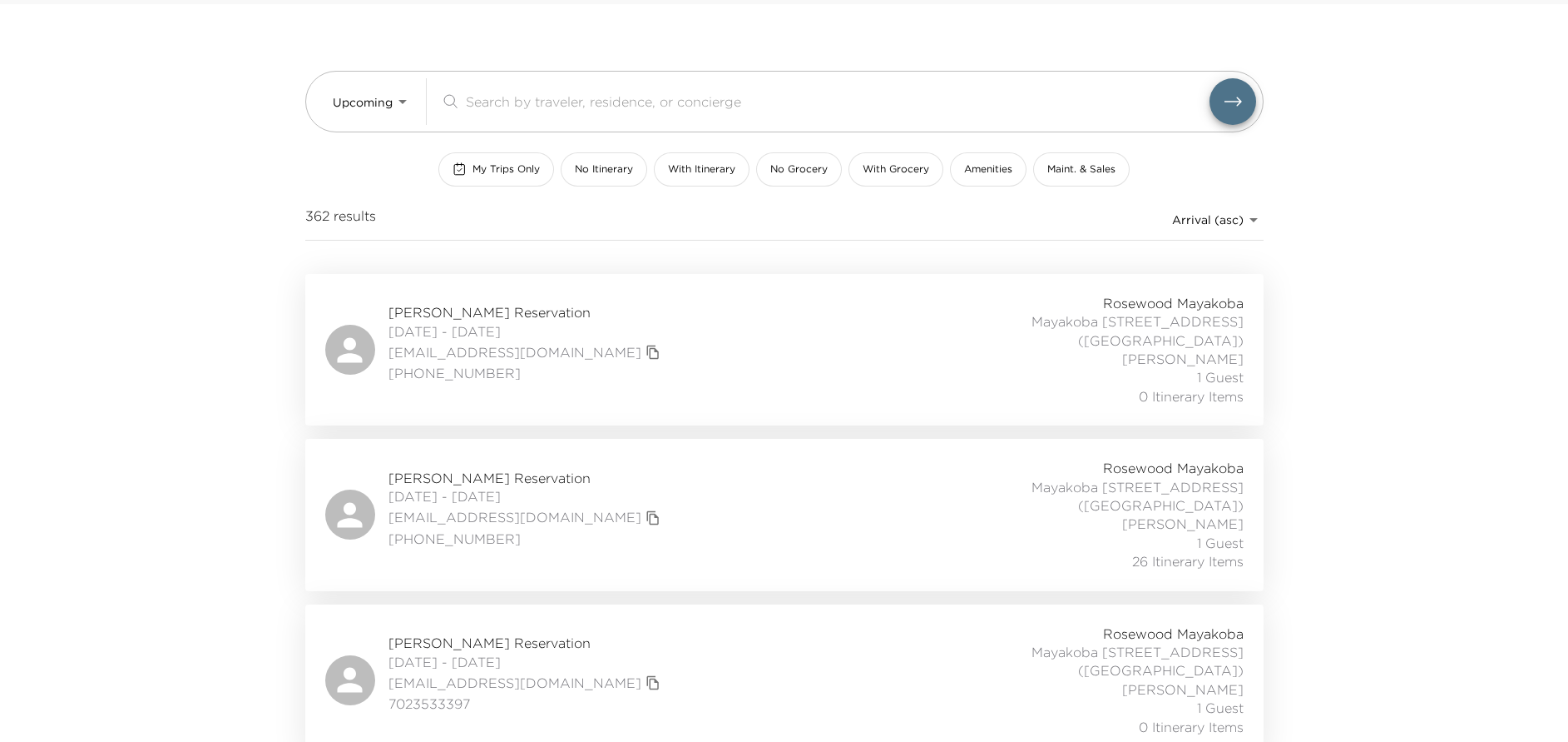
scroll to position [0, 0]
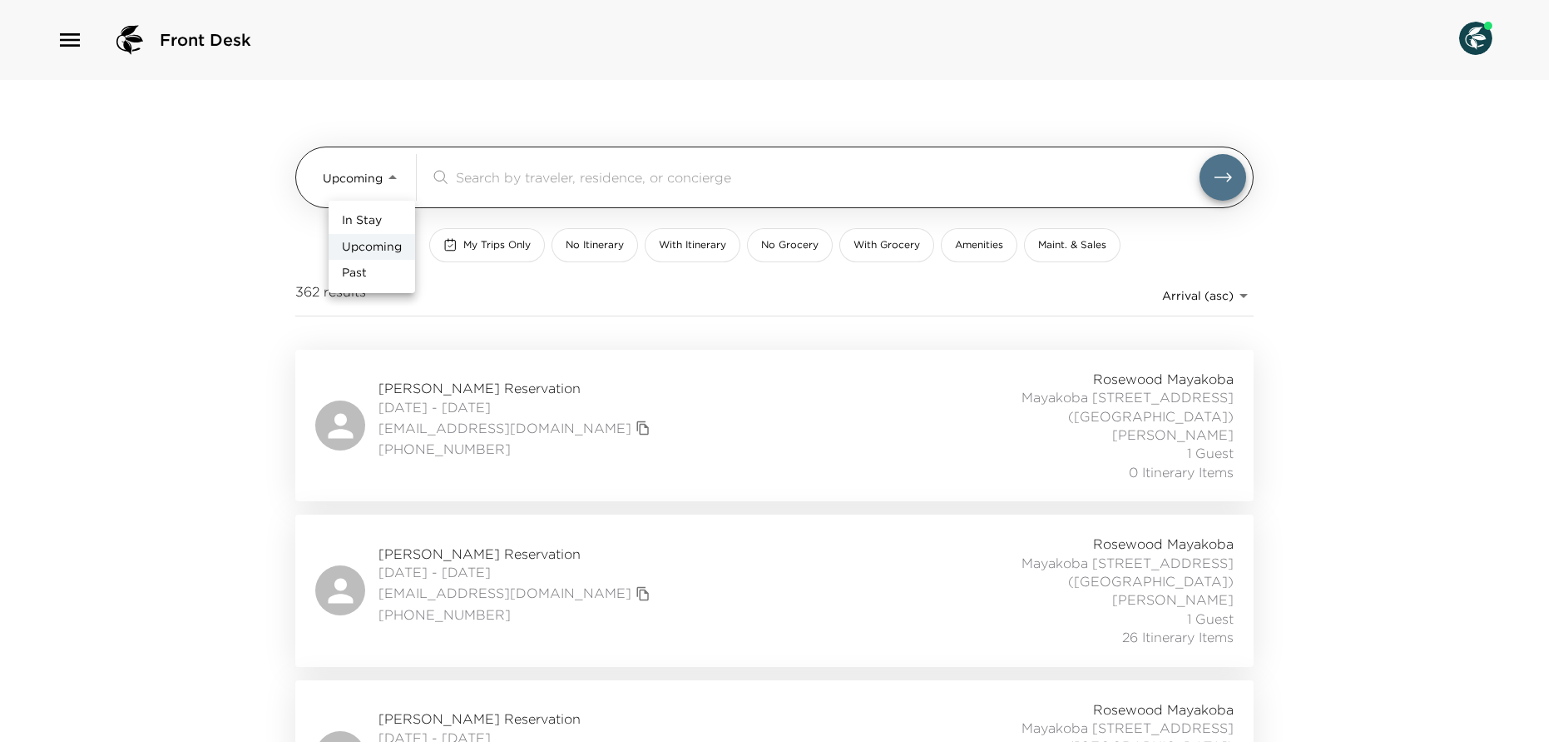
click at [400, 174] on body "Front Desk Upcoming Upcoming ​ My Trips Only No Itinerary With Itinerary No Gro…" at bounding box center [784, 371] width 1568 height 742
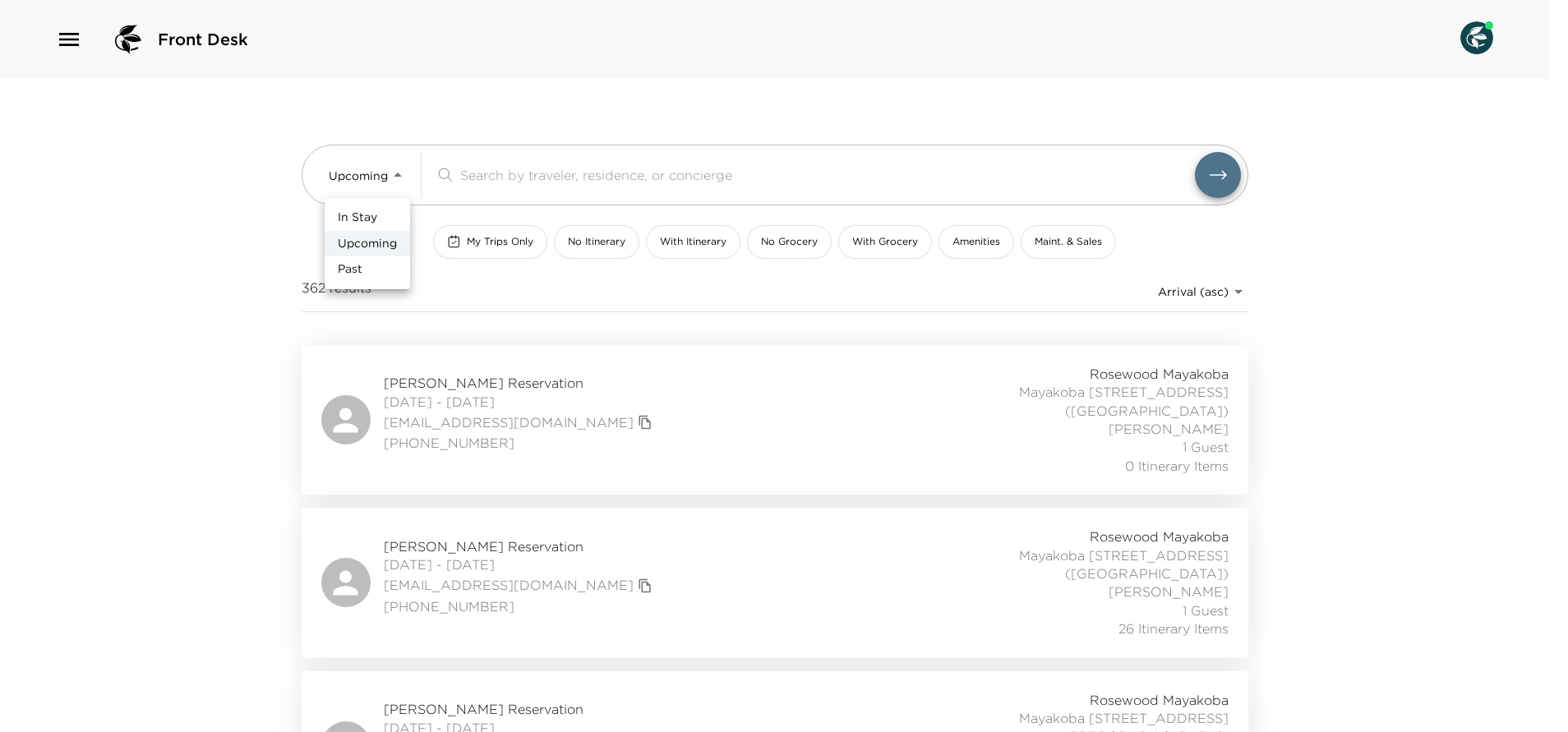
click at [370, 269] on li "Past" at bounding box center [367, 270] width 86 height 27
type input "Past"
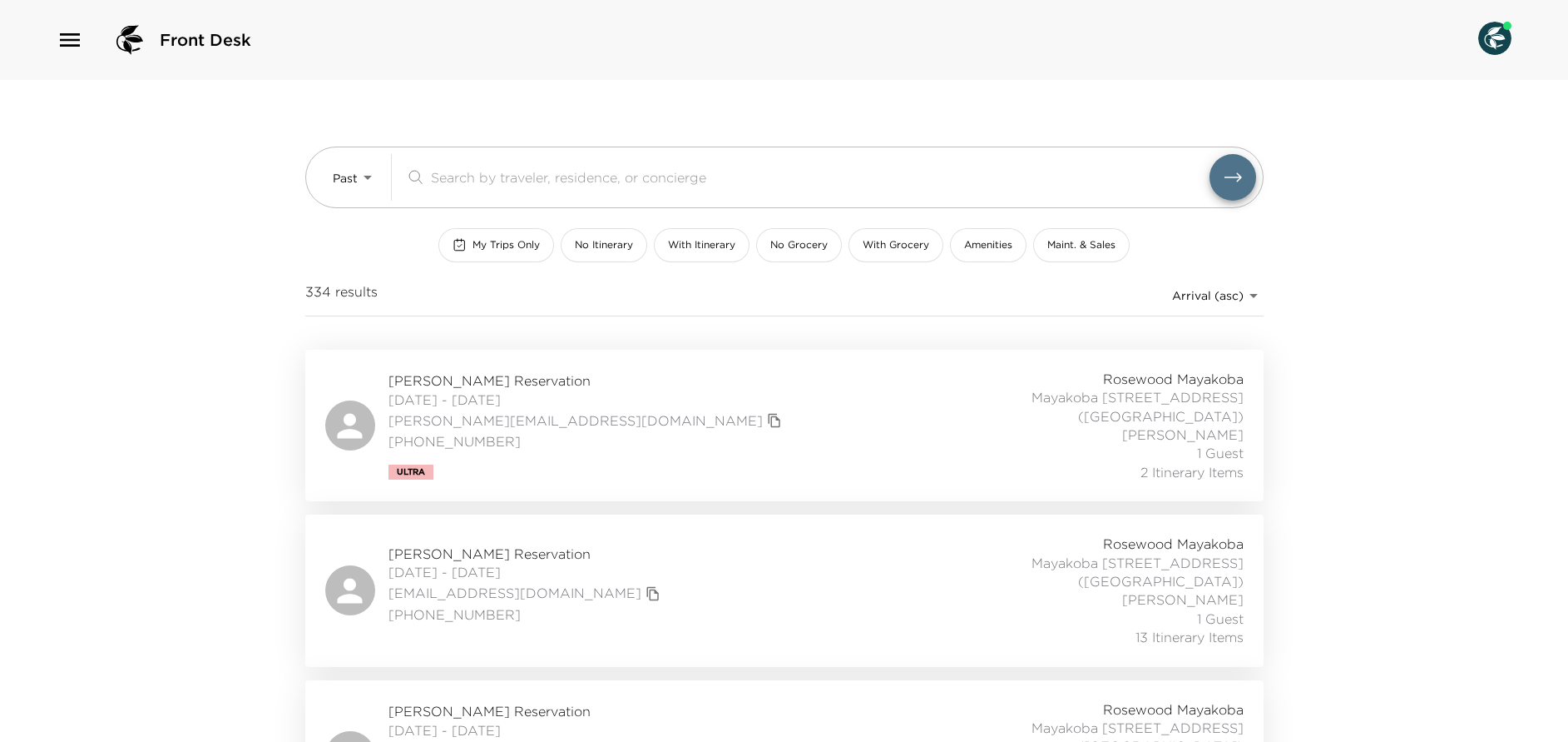
click at [1199, 300] on body "Front Desk Past Past ​ My Trips Only No Itinerary With Itinerary No Grocery Wit…" at bounding box center [784, 371] width 1568 height 742
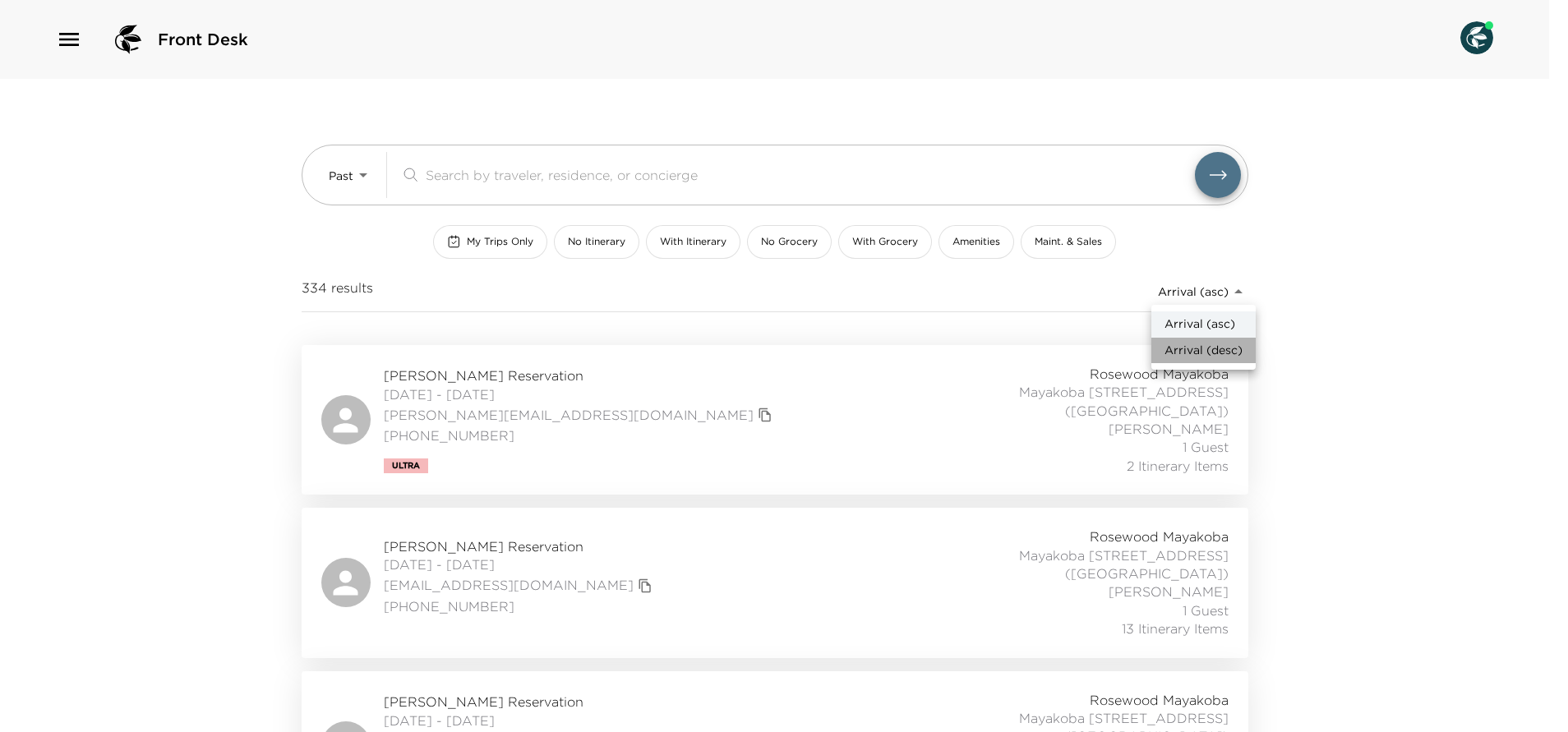
click at [1205, 353] on span "Arrival (desc)" at bounding box center [1204, 350] width 78 height 16
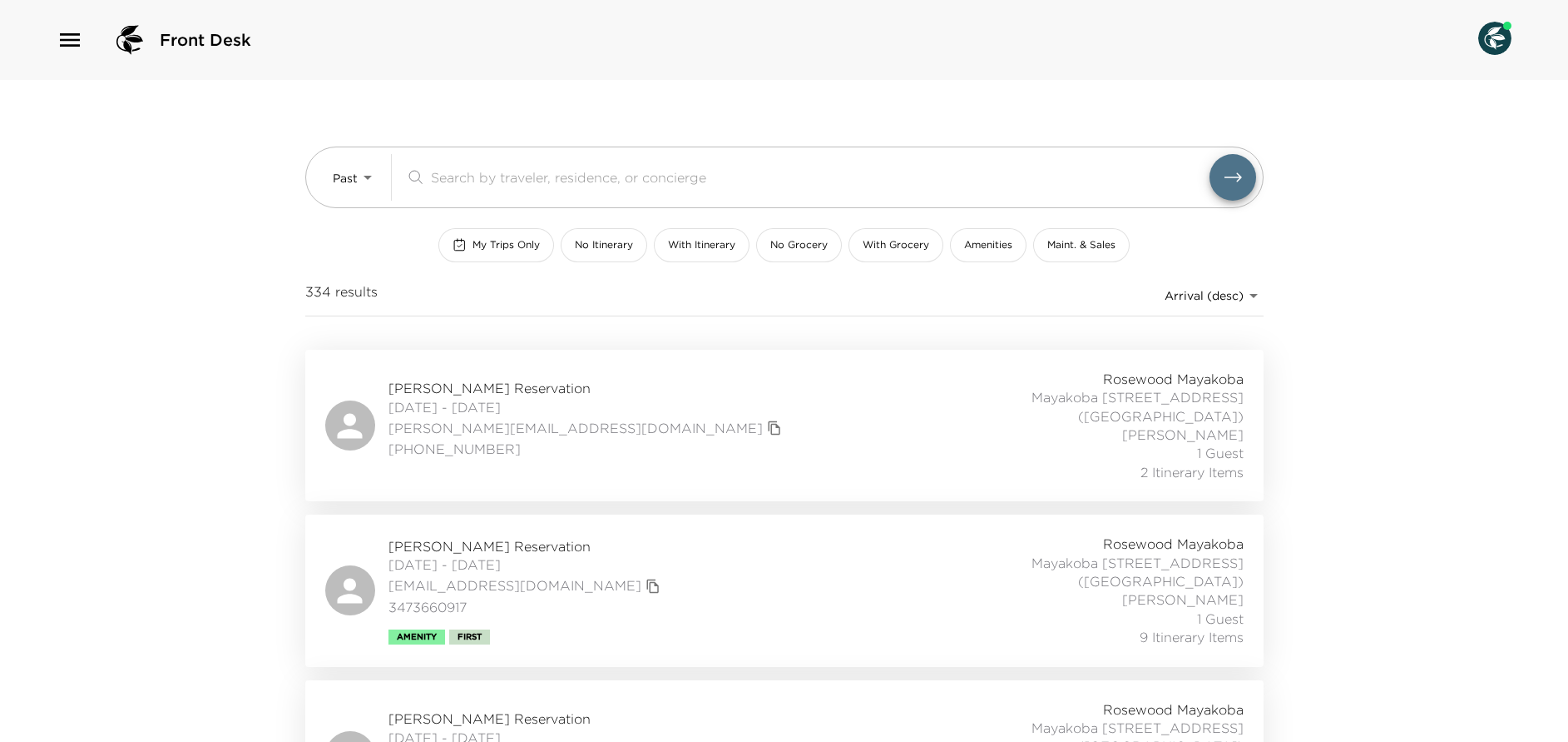
click at [1232, 301] on body "Front Desk Past Past ​ My Trips Only No Itinerary With Itinerary No Grocery Wit…" at bounding box center [784, 371] width 1568 height 742
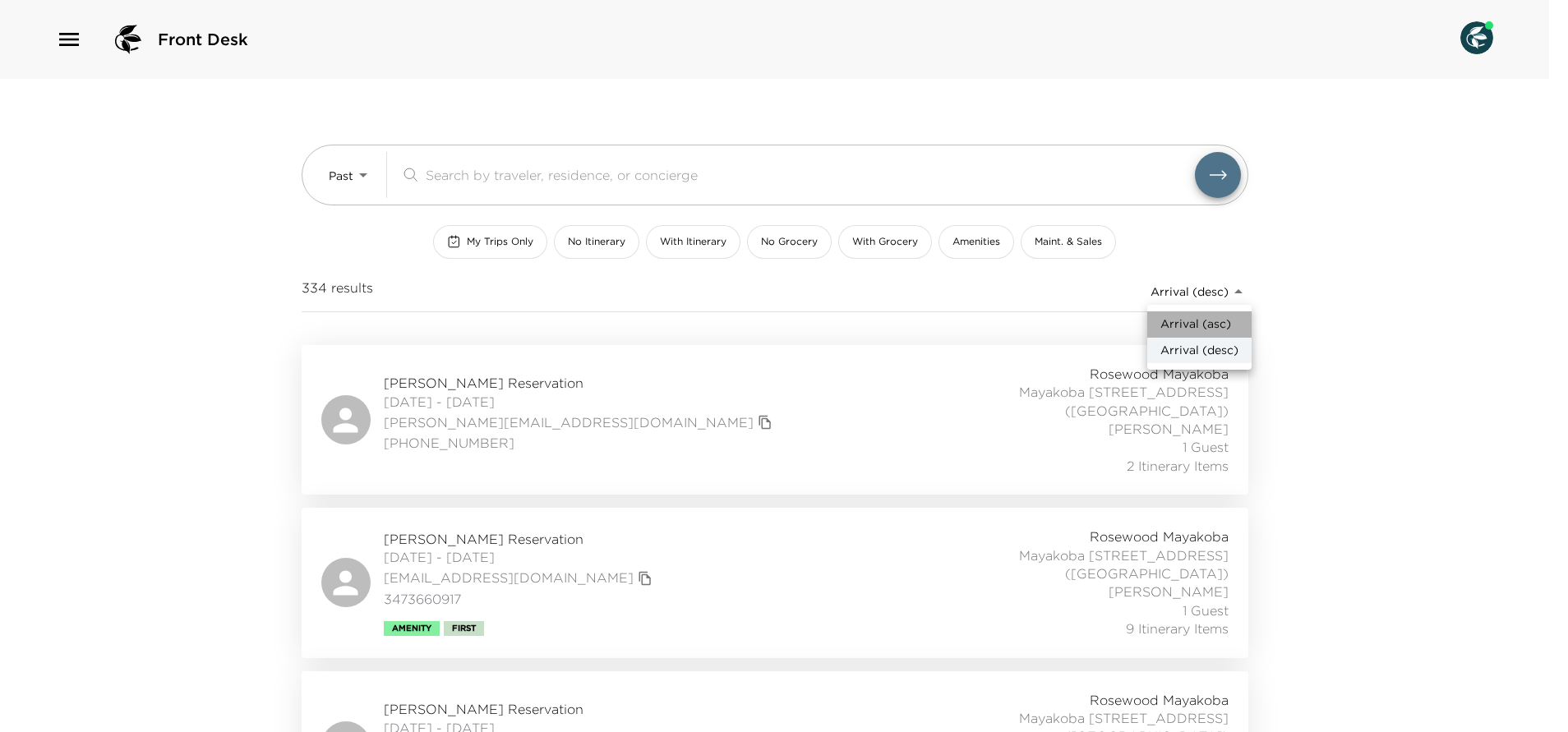
click at [1186, 323] on span "Arrival (asc)" at bounding box center [1195, 324] width 71 height 16
type input "reservations_prod_arrival_asc"
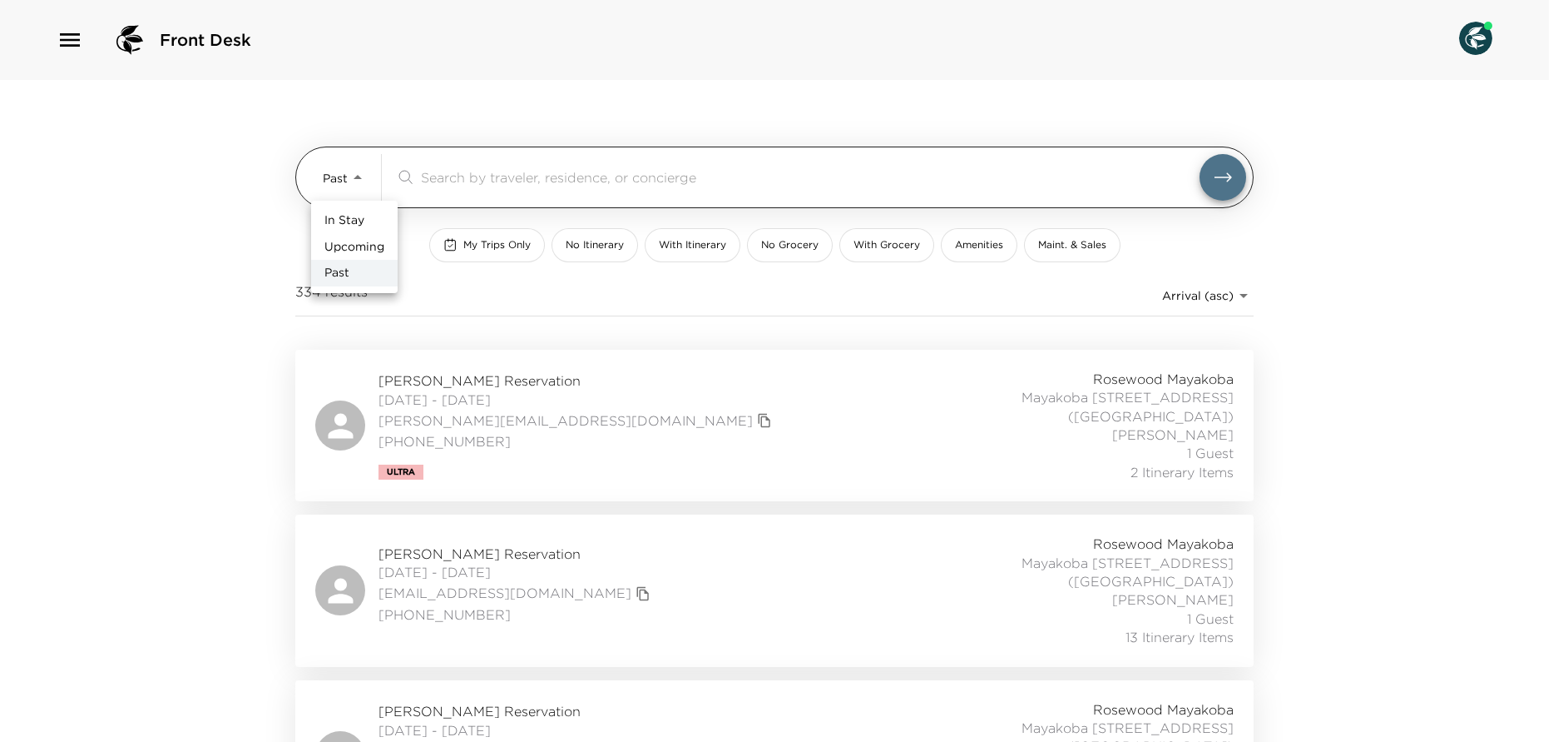
click at [363, 171] on body "Front Desk Past Past ​ My Trips Only No Itinerary With Itinerary No Grocery Wit…" at bounding box center [784, 371] width 1568 height 742
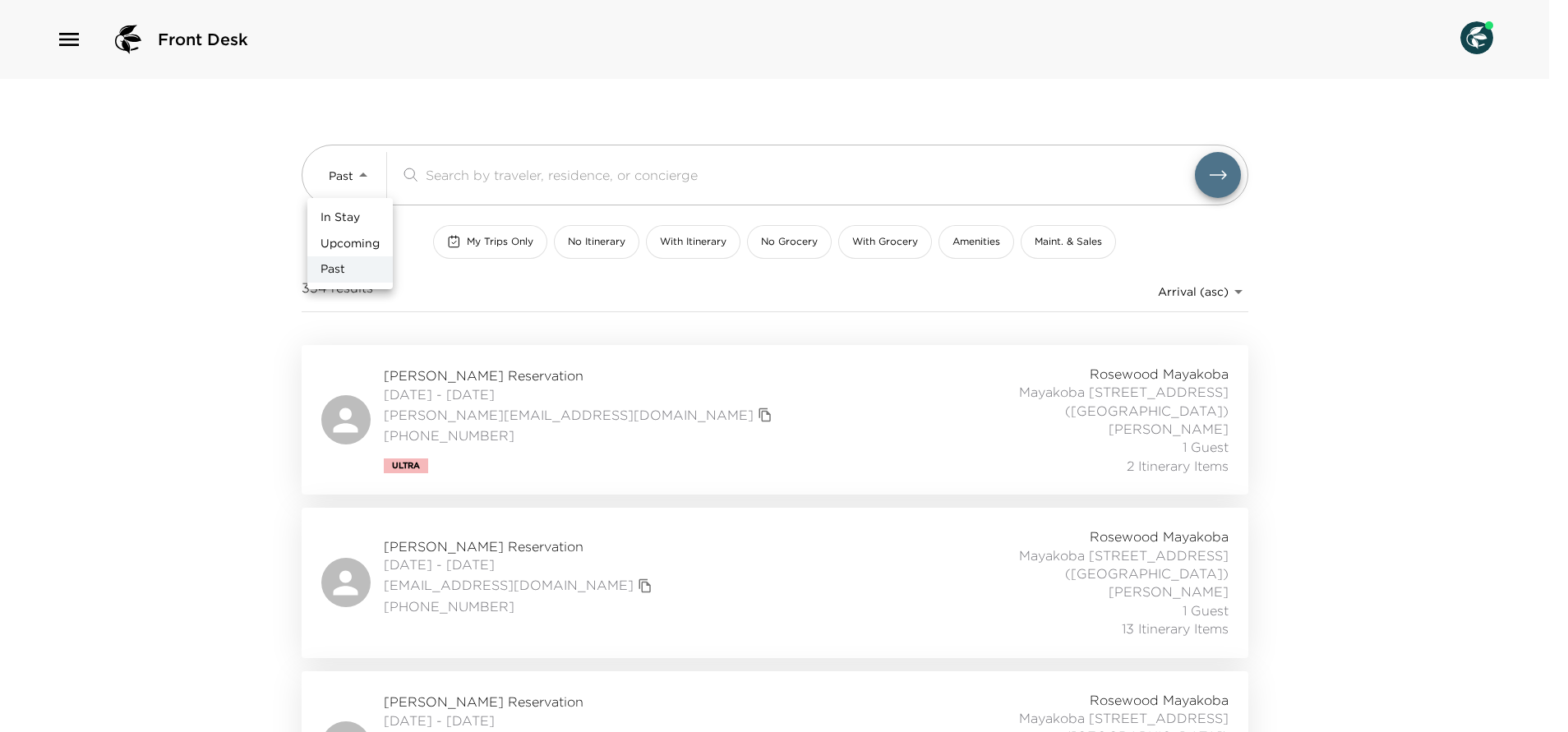
click at [353, 212] on span "In Stay" at bounding box center [340, 217] width 39 height 16
type input "In-Stay"
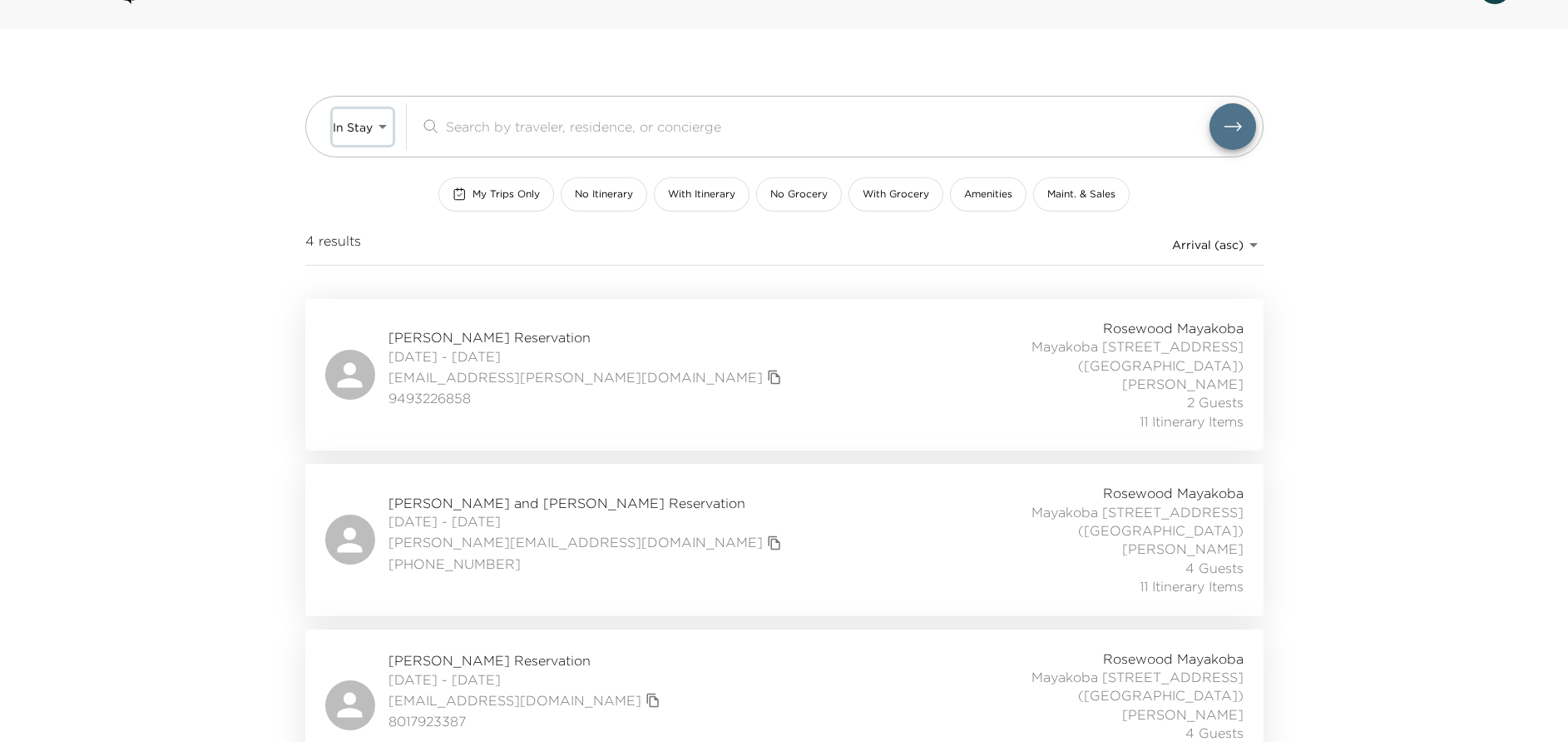
scroll to position [125, 0]
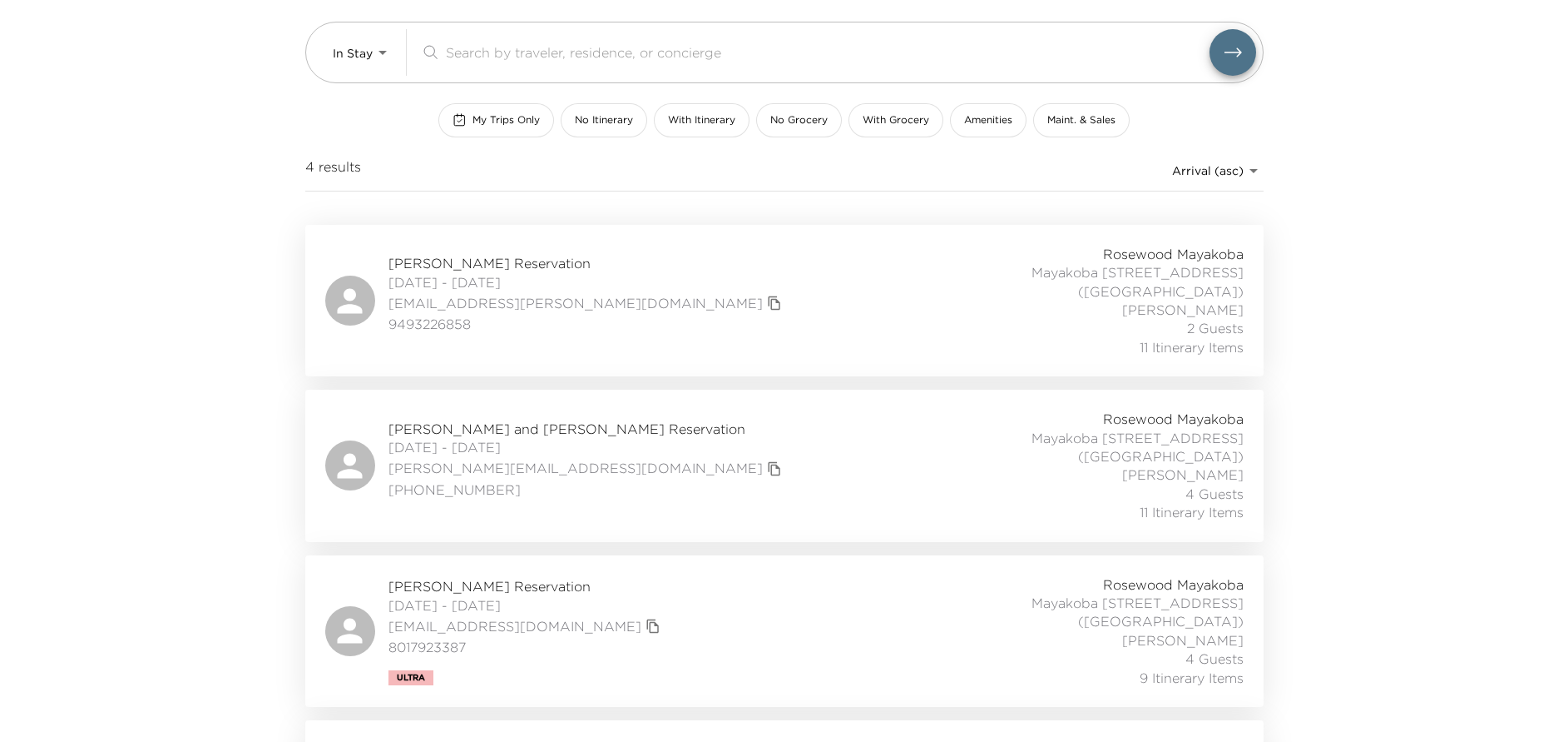
click at [678, 316] on div "Barbara Clark Reservation 08/31/2025 - 09/05/2025 b1232@cox.net 9493226858 Rose…" at bounding box center [784, 300] width 918 height 111
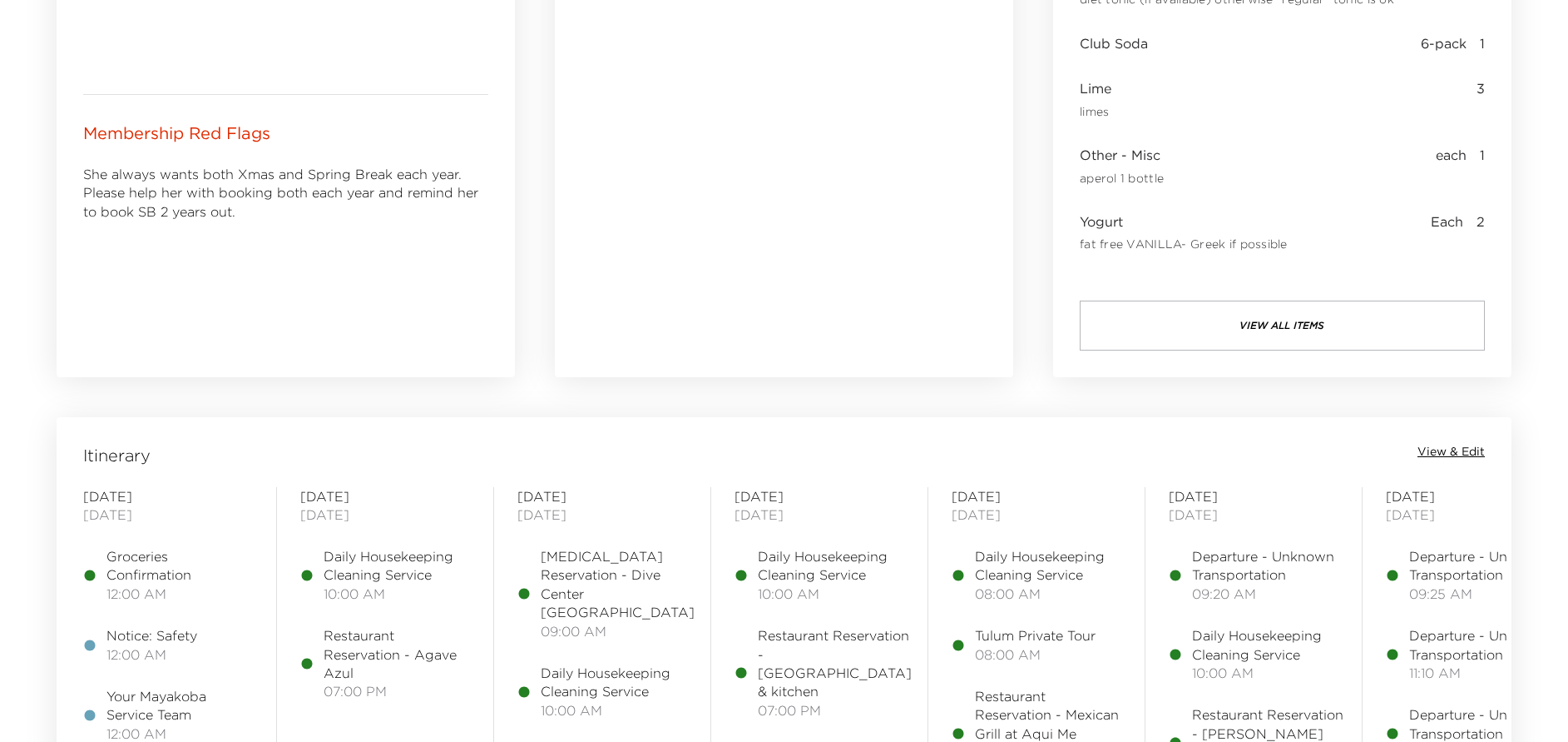
scroll to position [1124, 0]
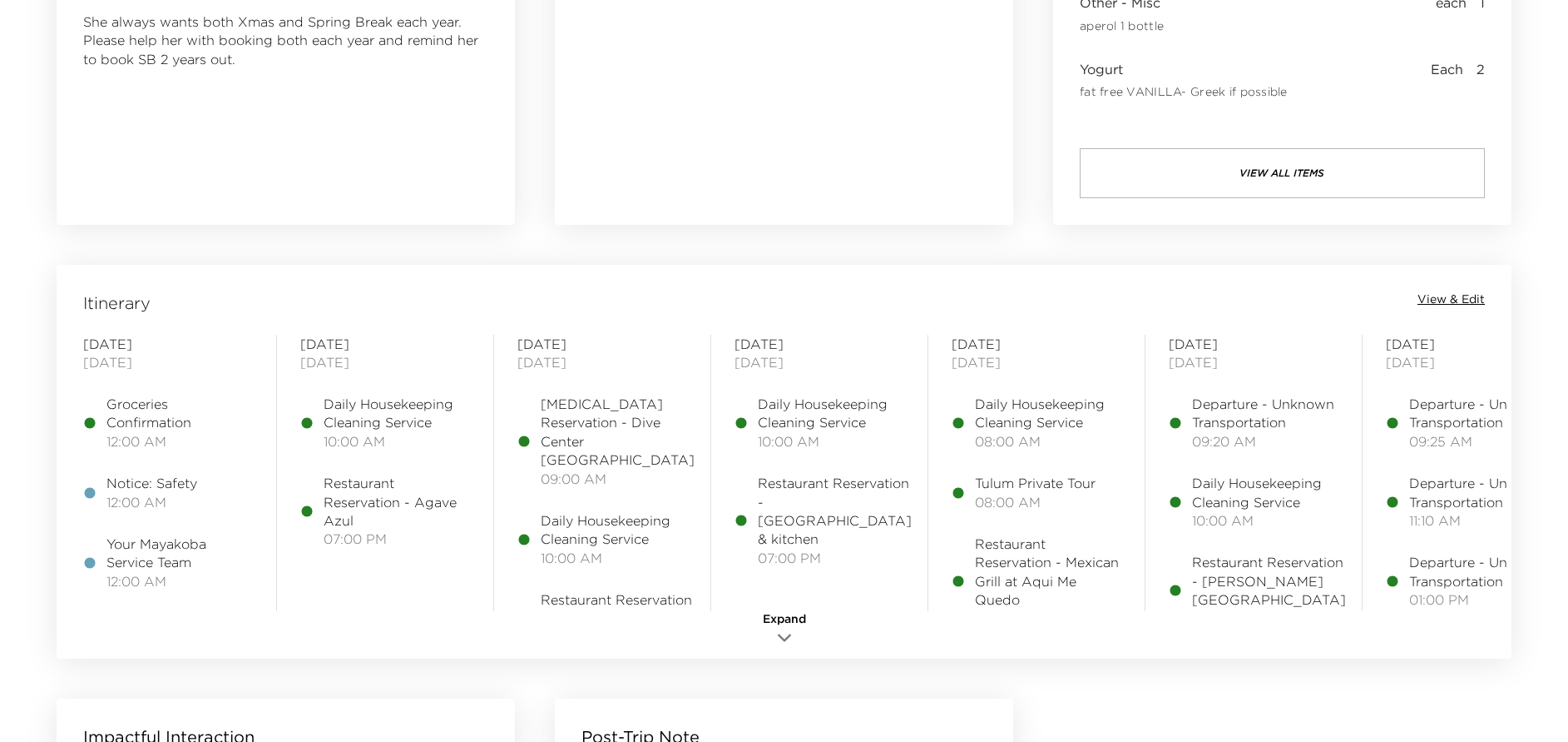
click at [1449, 292] on span "View & Edit" at bounding box center [1451, 300] width 68 height 16
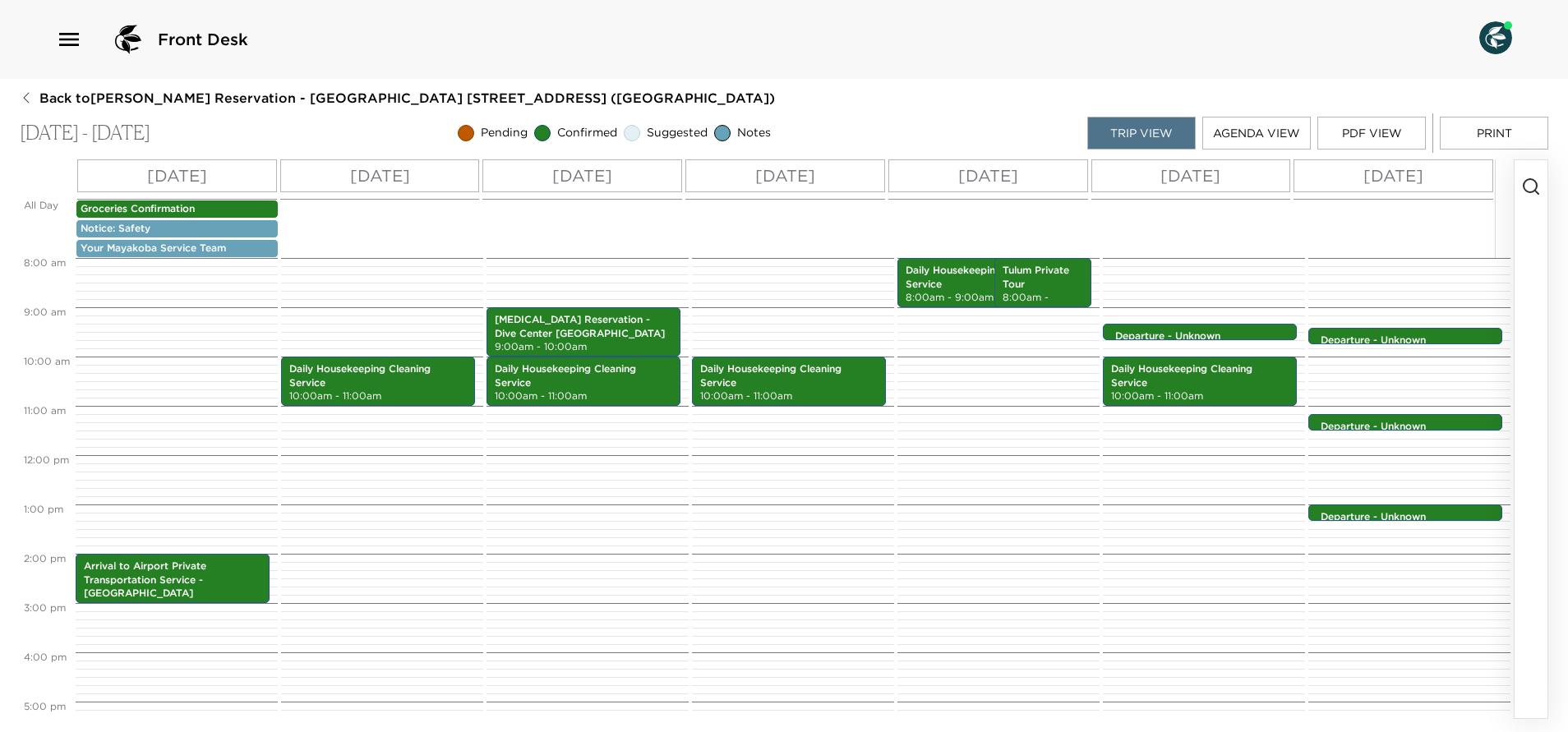
scroll to position [271, 0]
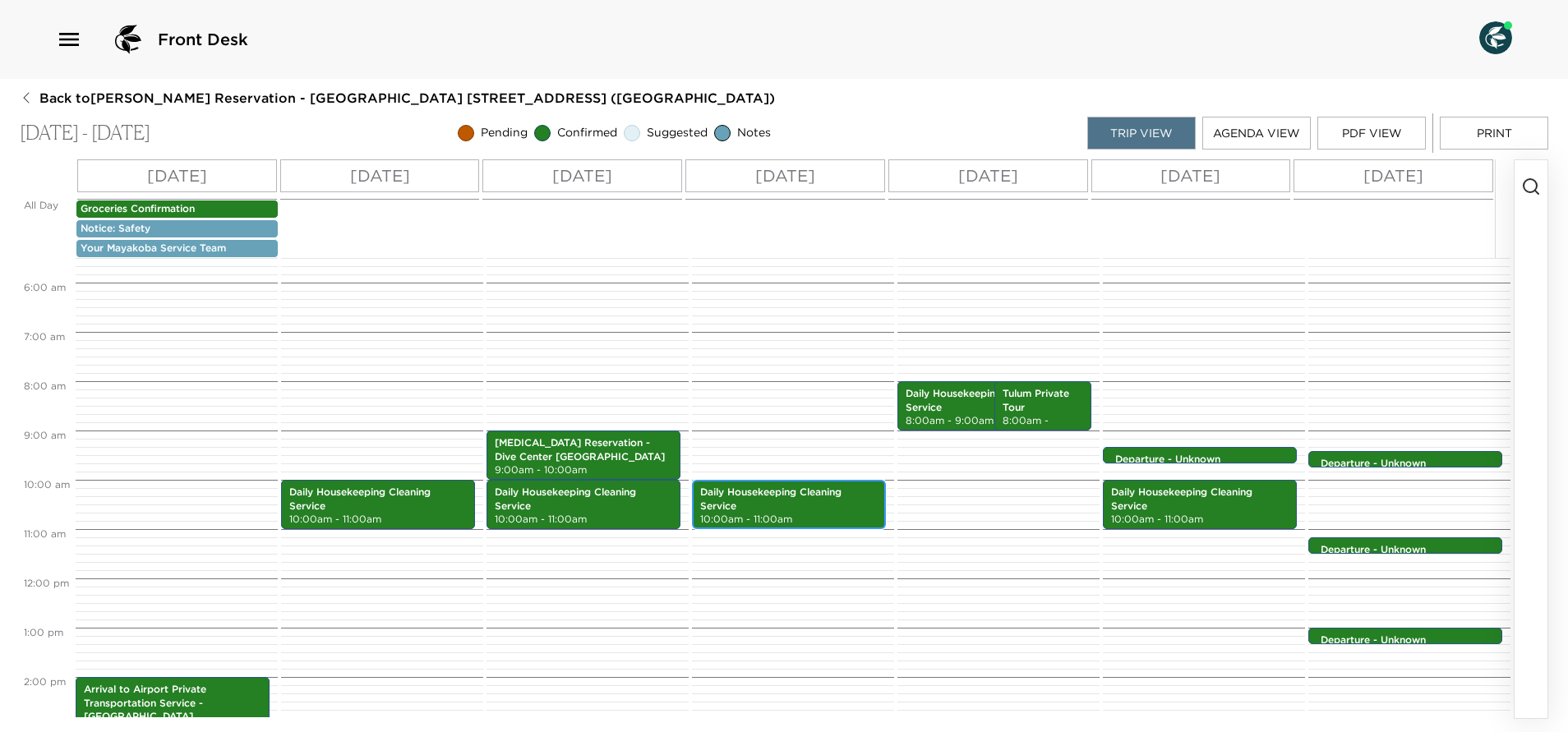
click at [772, 509] on p "Daily Housekeeping Cleaning Service" at bounding box center [789, 498] width 177 height 28
click at [845, 507] on p "Daily Housekeeping Cleaning Service" at bounding box center [789, 498] width 177 height 28
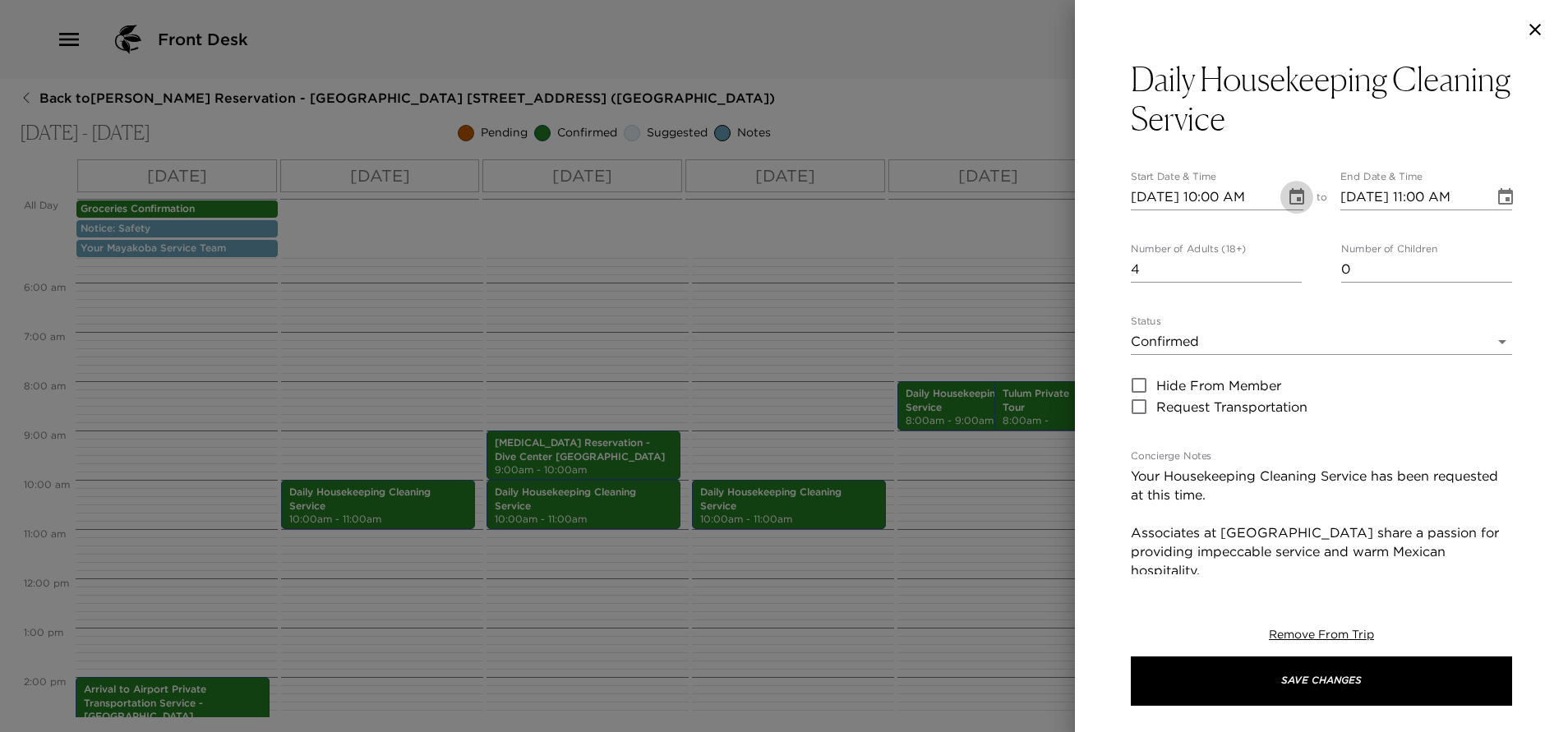
click at [1291, 204] on icon "Choose date, selected date is Sep 10, 2025" at bounding box center [1297, 195] width 15 height 16
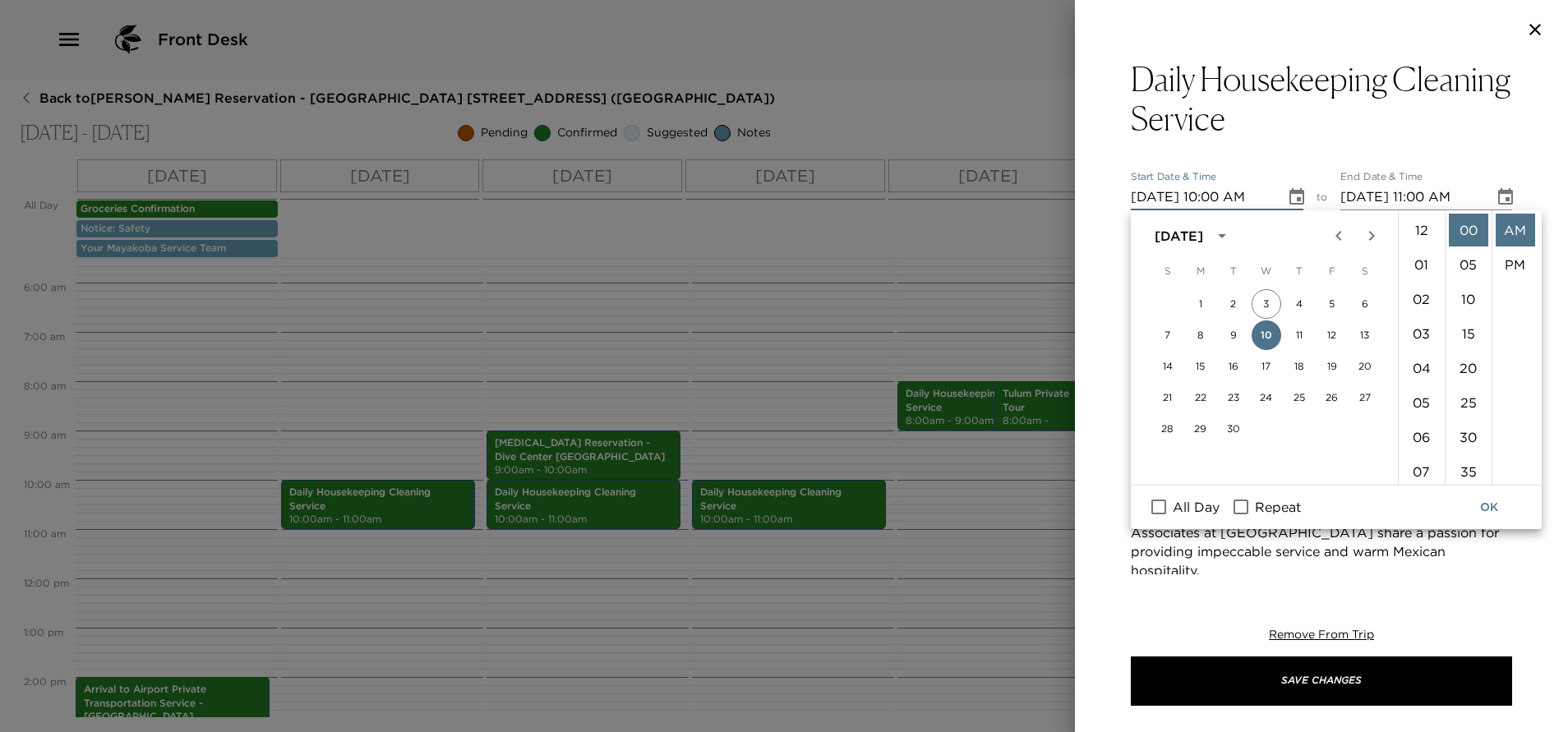
scroll to position [345, 0]
click at [1295, 336] on button "11" at bounding box center [1298, 335] width 30 height 30
type input "09/11/2025 10:00 AM"
type input "09/11/2025 11:00 AM"
click at [1485, 506] on button "OK" at bounding box center [1488, 507] width 52 height 30
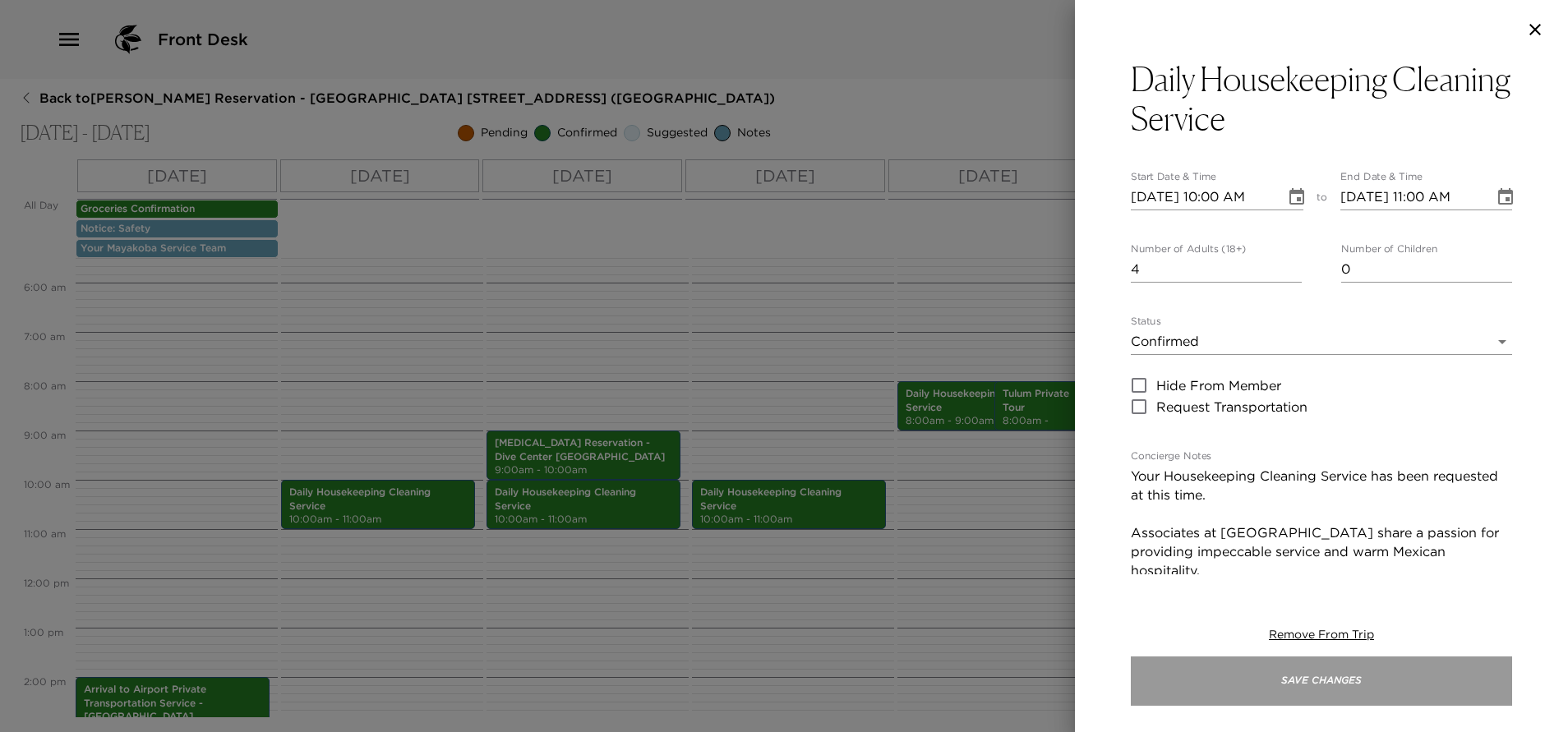
click at [1398, 681] on button "Save Changes" at bounding box center [1321, 681] width 382 height 50
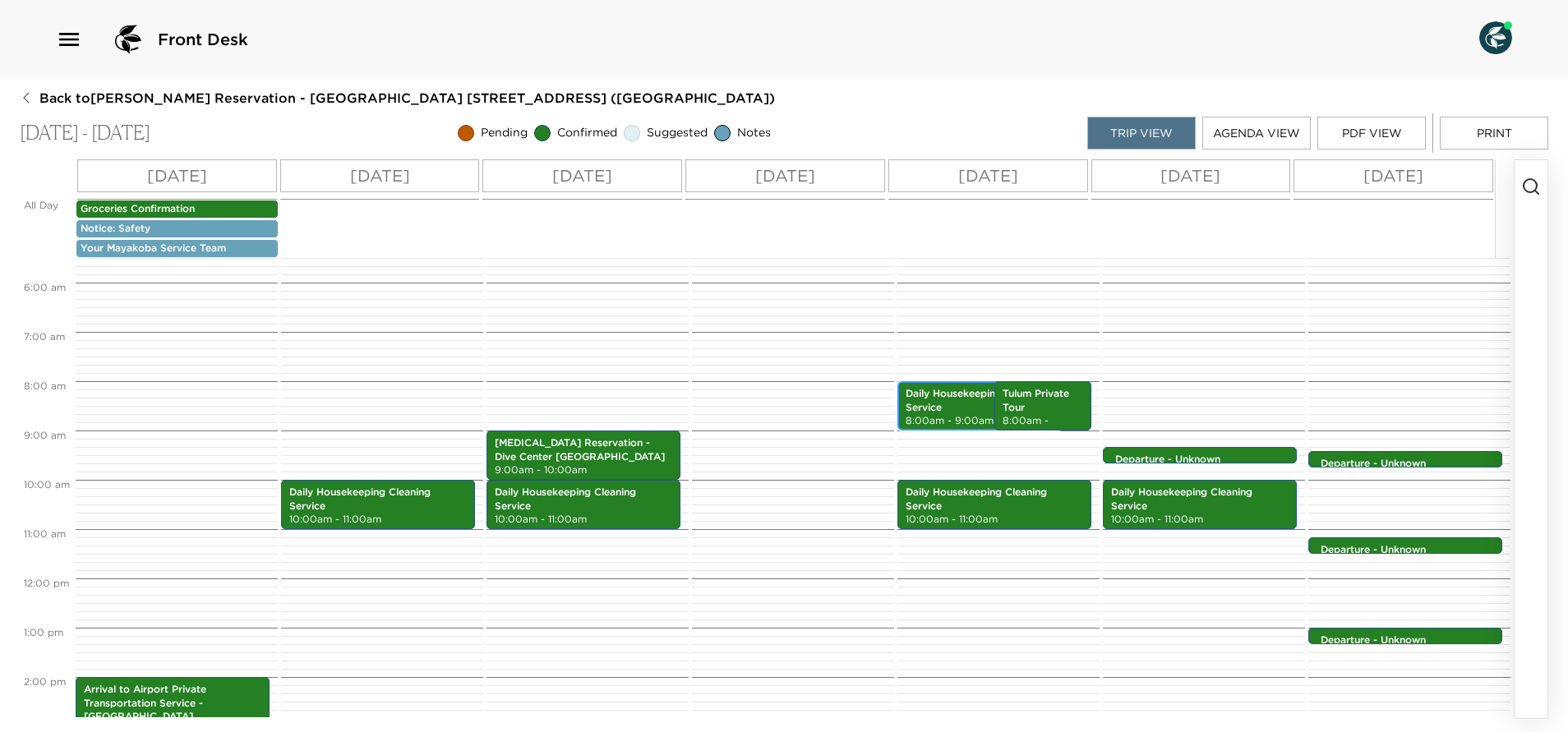
click at [962, 410] on p "Daily Housekeeping Cleaning Service" at bounding box center [980, 400] width 149 height 28
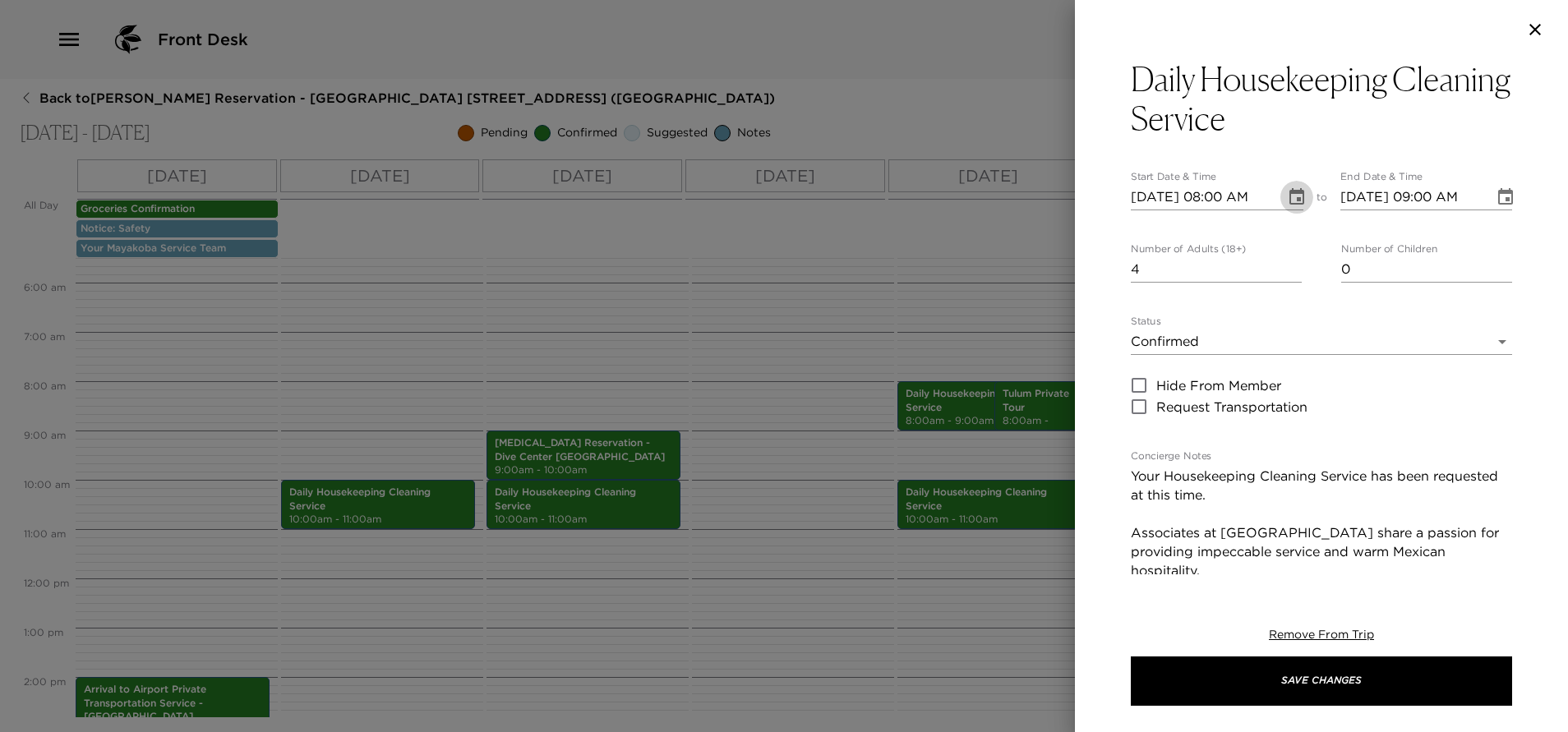
click at [1289, 202] on icon "Choose date, selected date is Sep 11, 2025" at bounding box center [1296, 196] width 20 height 20
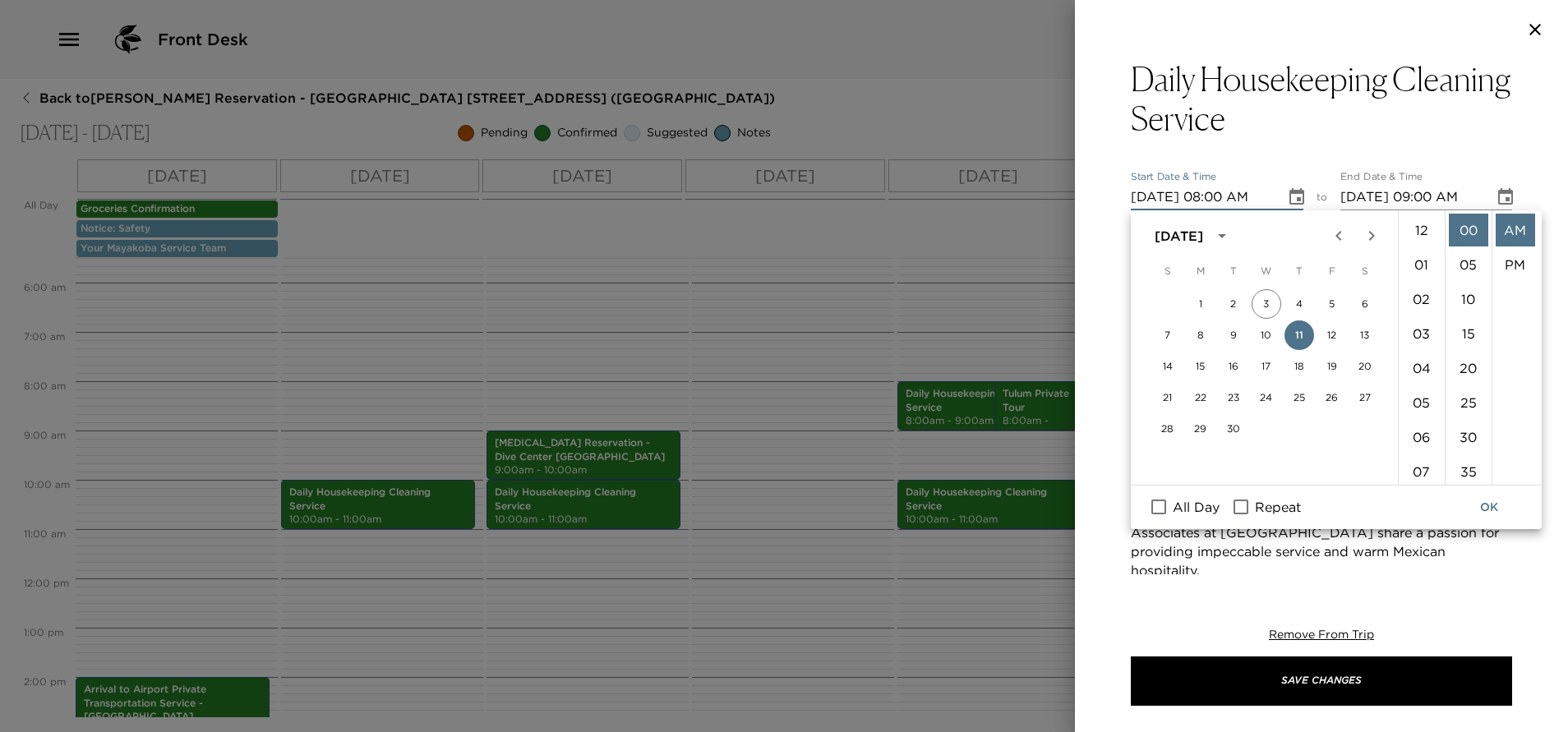
scroll to position [275, 0]
click at [1269, 335] on button "10" at bounding box center [1266, 335] width 30 height 30
type input "09/10/2025 08:00 AM"
click at [1490, 505] on button "OK" at bounding box center [1488, 507] width 52 height 30
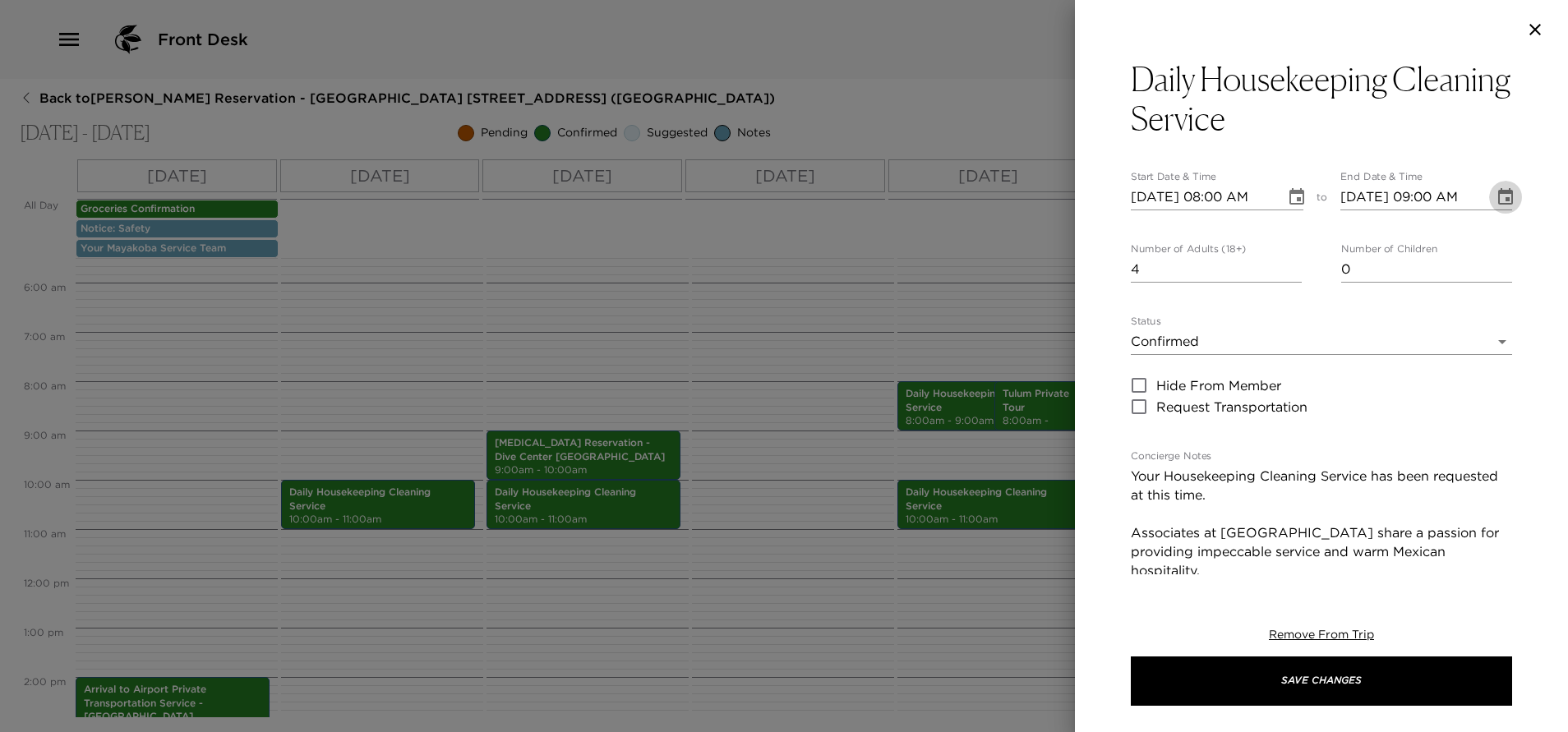
click at [1497, 200] on icon "Choose date, selected date is Sep 11, 2025" at bounding box center [1505, 195] width 15 height 16
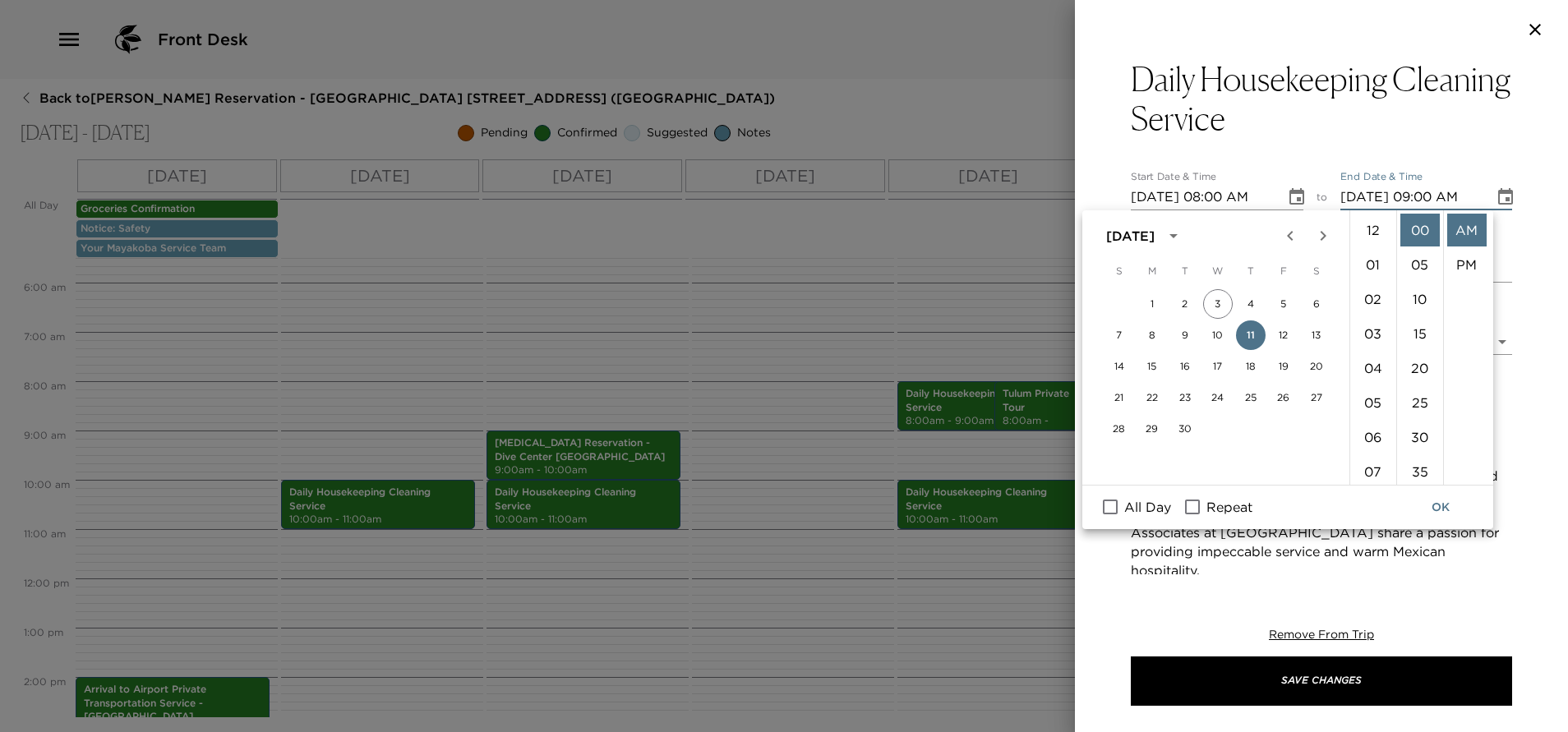
scroll to position [311, 0]
click at [1227, 329] on button "10" at bounding box center [1217, 335] width 30 height 30
type input "09/10/2025 09:00 AM"
click at [1444, 505] on button "OK" at bounding box center [1440, 507] width 52 height 30
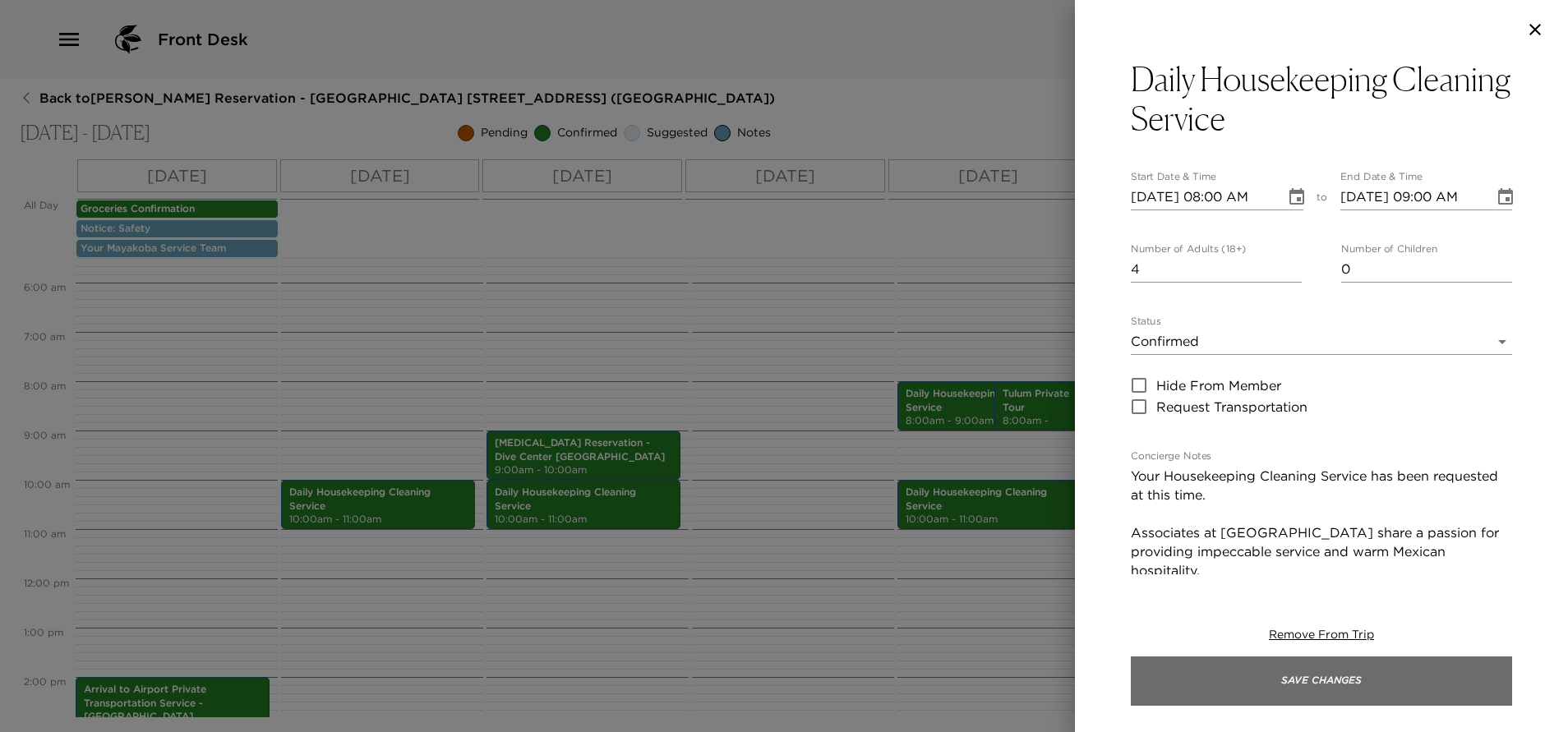
click at [1363, 661] on button "Save Changes" at bounding box center [1321, 681] width 382 height 50
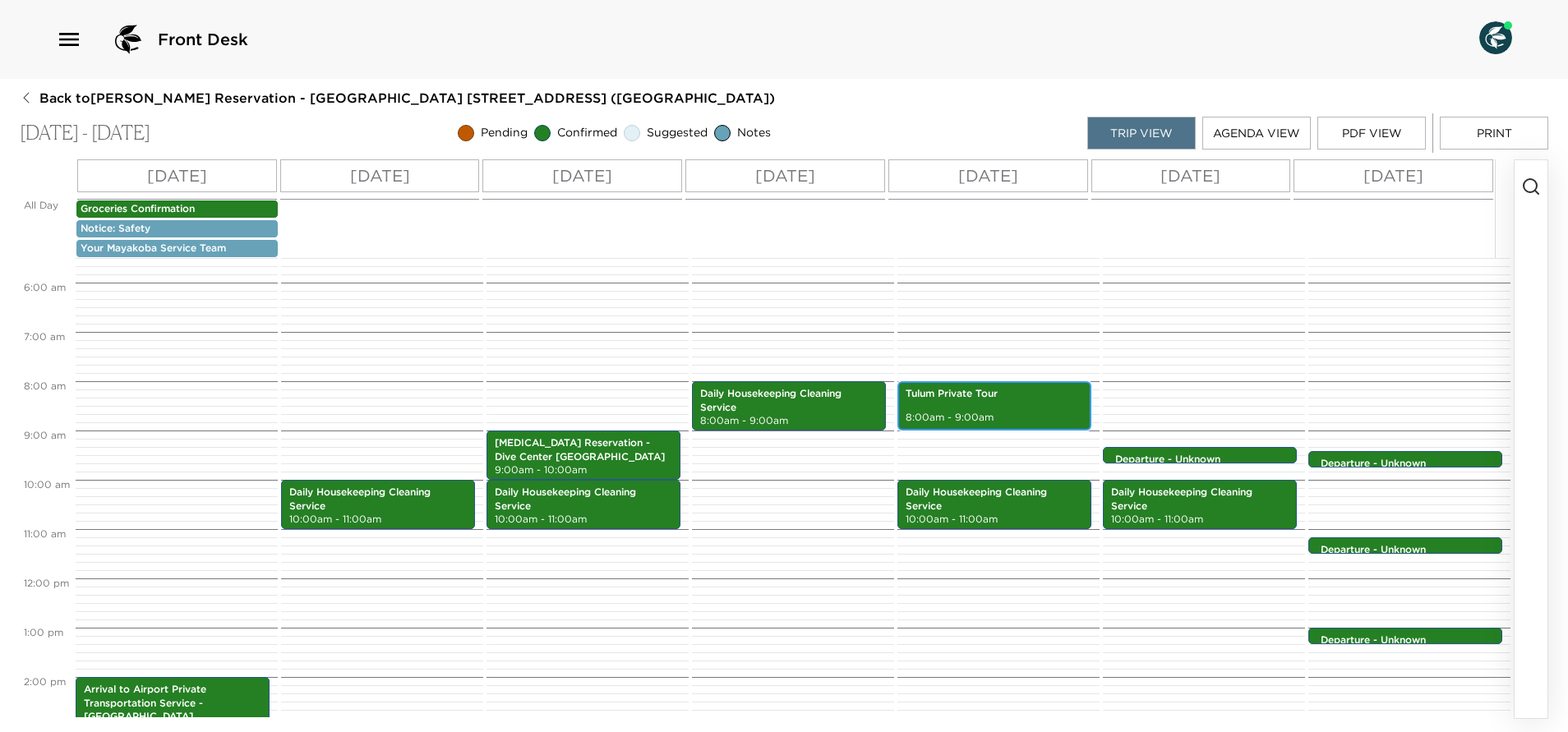
click at [994, 412] on p "8:00am - 9:00am" at bounding box center [994, 417] width 177 height 14
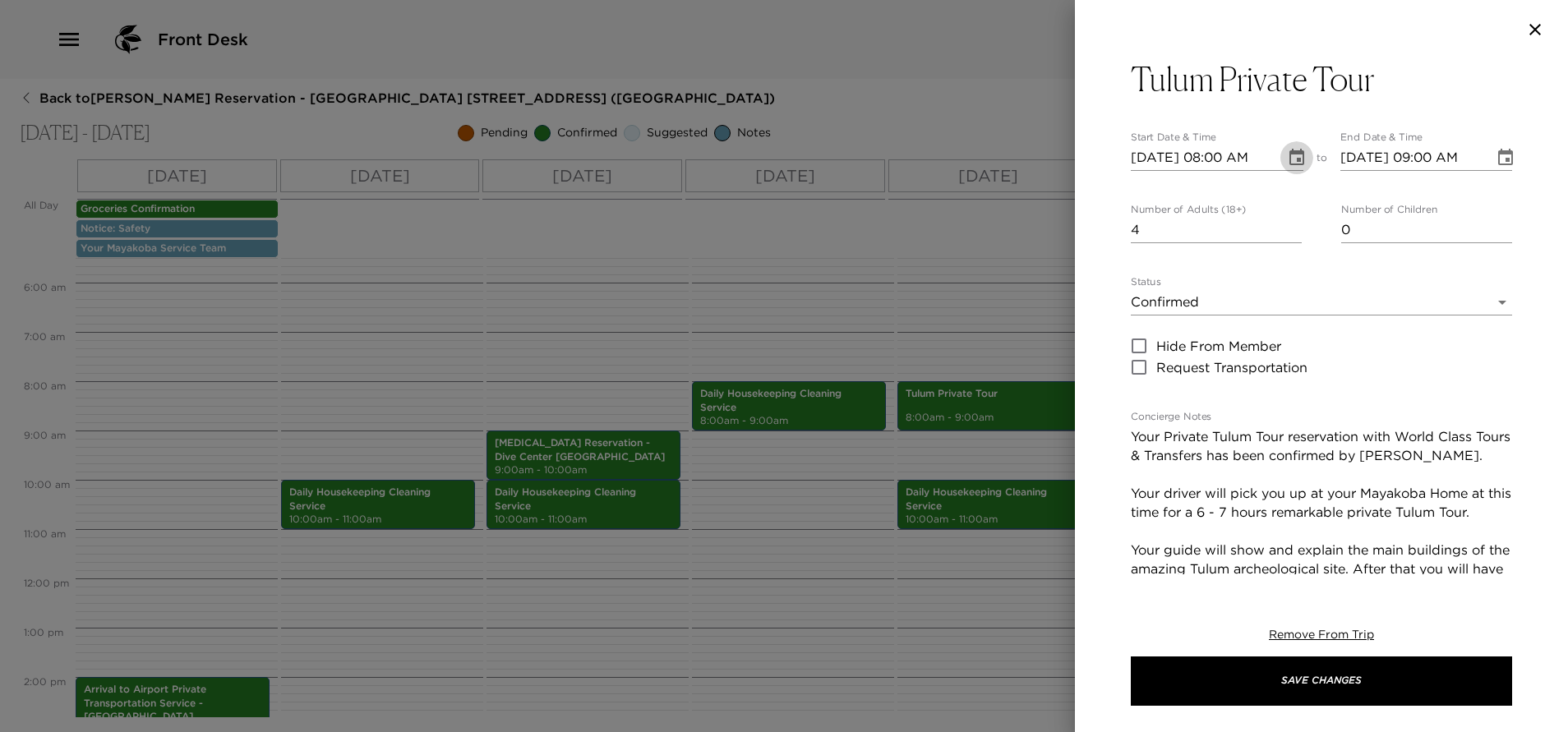
click at [1287, 159] on icon "Choose date, selected date is Sep 11, 2025" at bounding box center [1296, 157] width 20 height 20
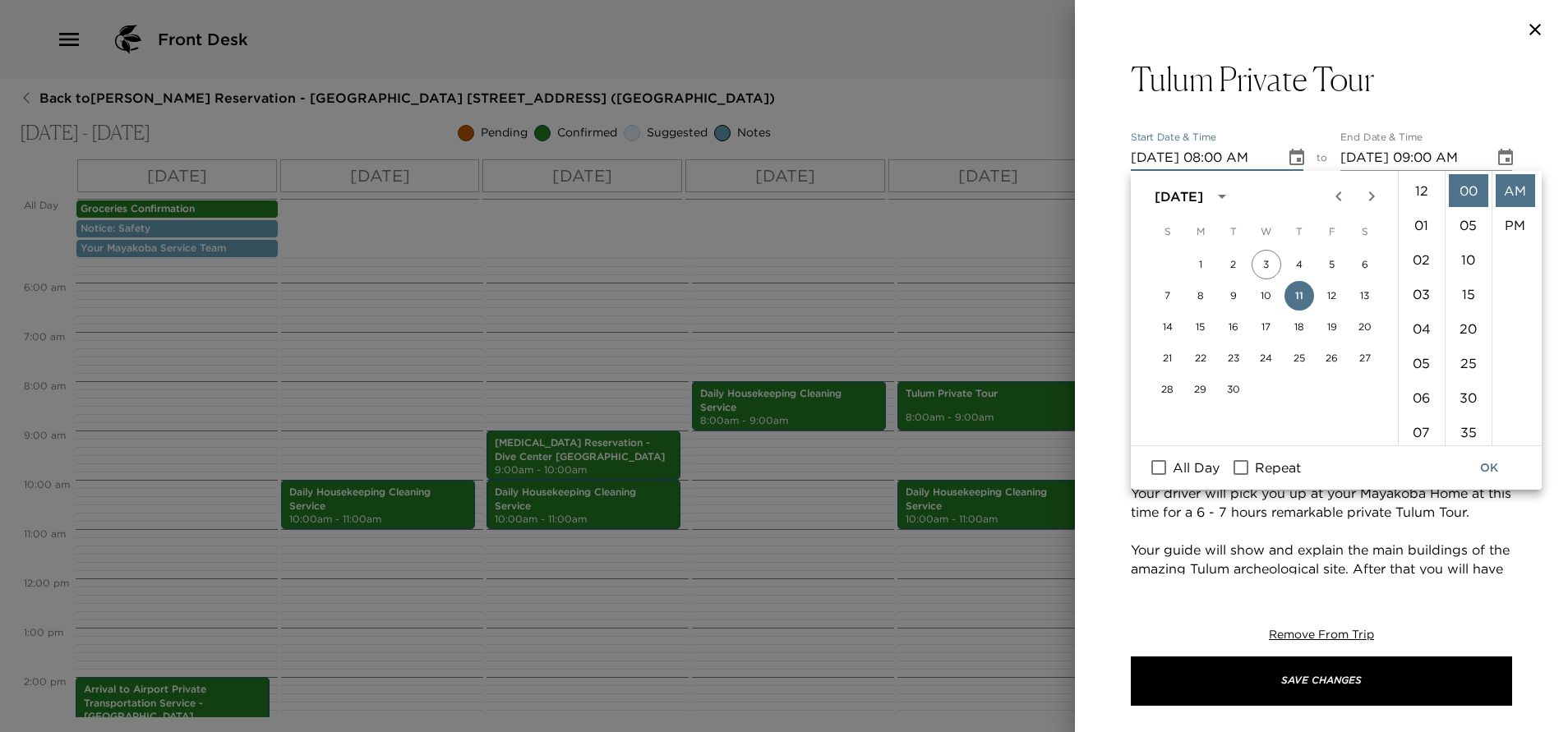
scroll to position [275, 0]
click at [1267, 296] on button "10" at bounding box center [1266, 295] width 30 height 30
type input "09/10/2025 08:00 AM"
click at [1487, 470] on button "OK" at bounding box center [1488, 468] width 52 height 30
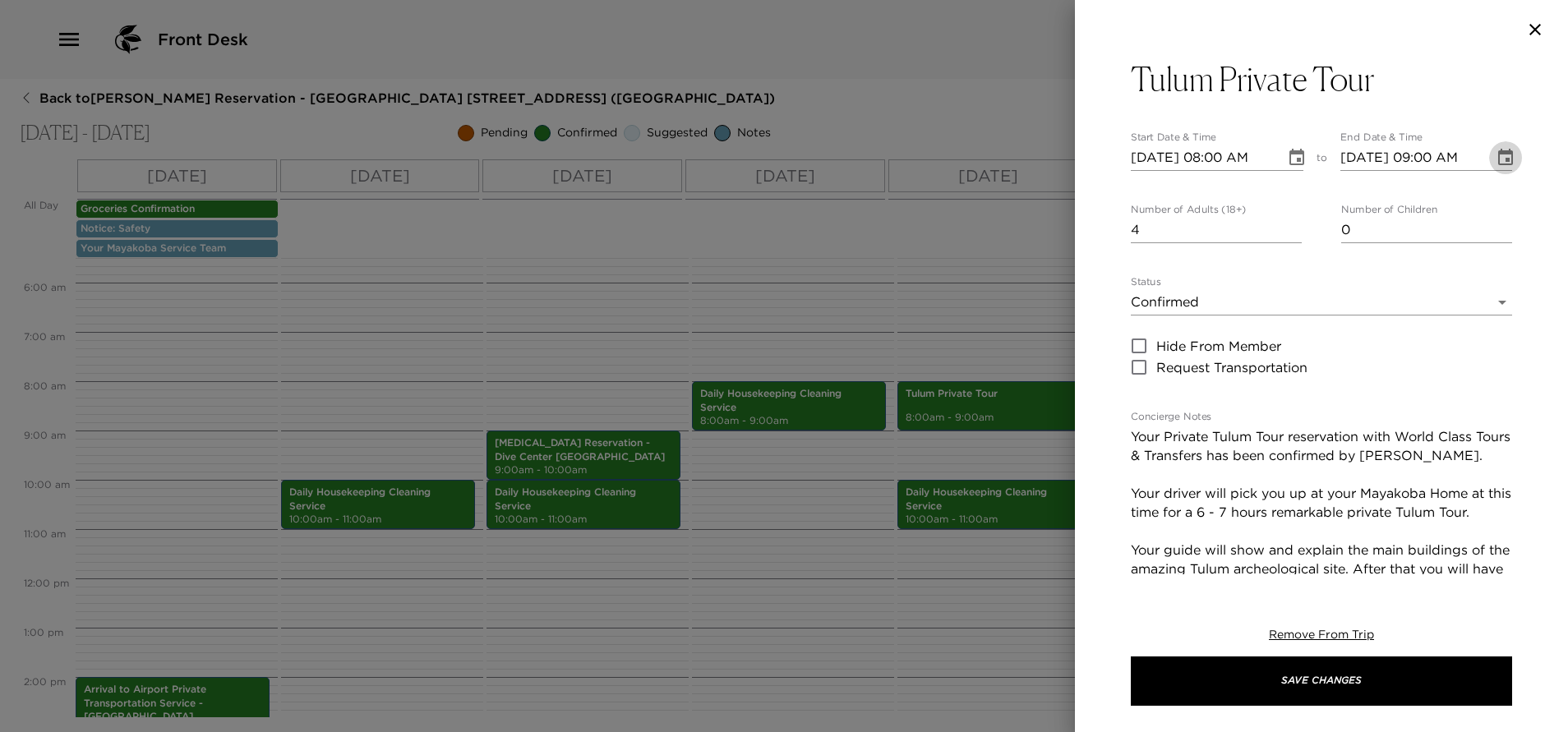
click at [1496, 157] on icon "Choose date, selected date is Sep 11, 2025" at bounding box center [1505, 157] width 20 height 20
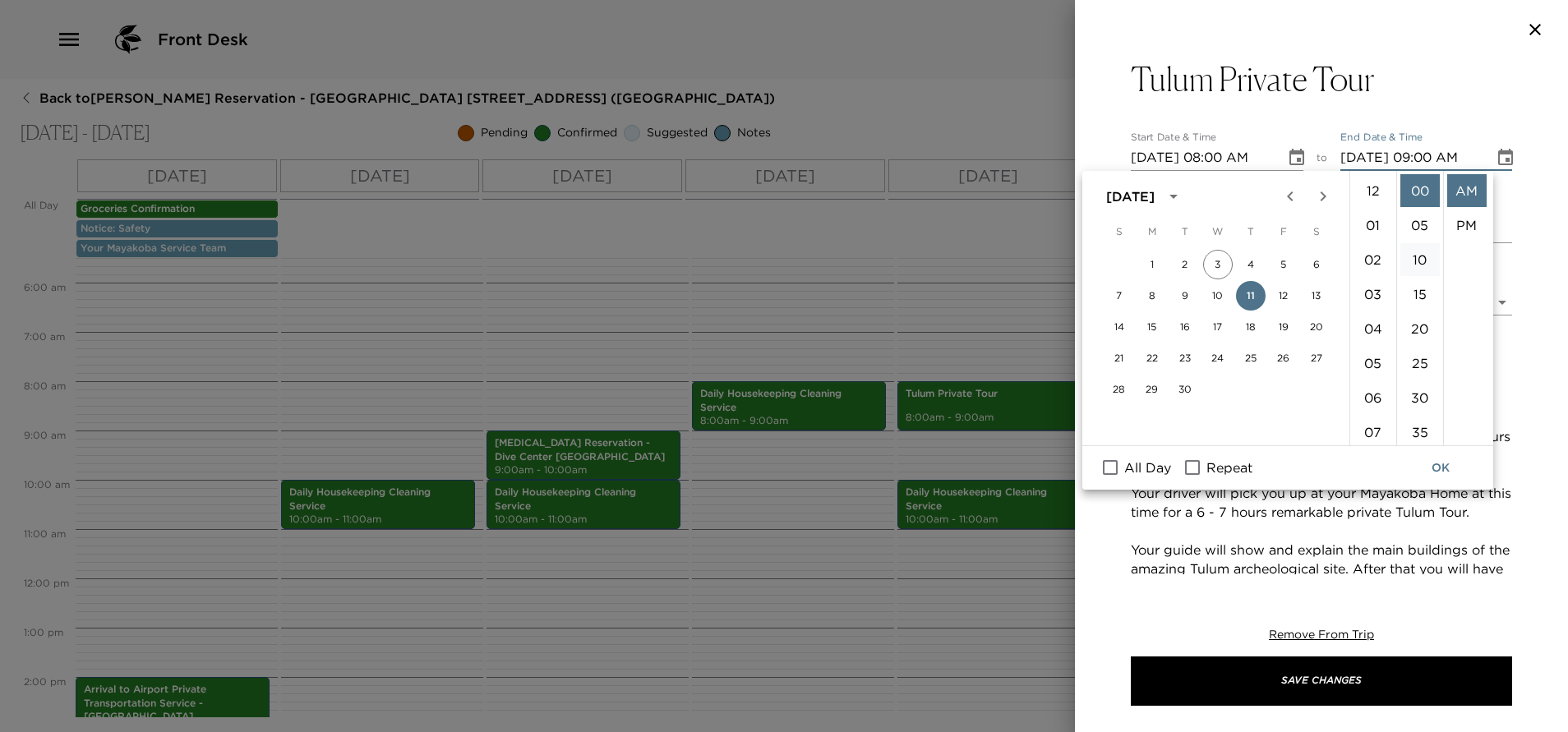
scroll to position [311, 0]
click at [1214, 295] on button "10" at bounding box center [1217, 295] width 30 height 30
type input "09/10/2025 09:00 AM"
click at [1446, 468] on button "OK" at bounding box center [1440, 468] width 52 height 30
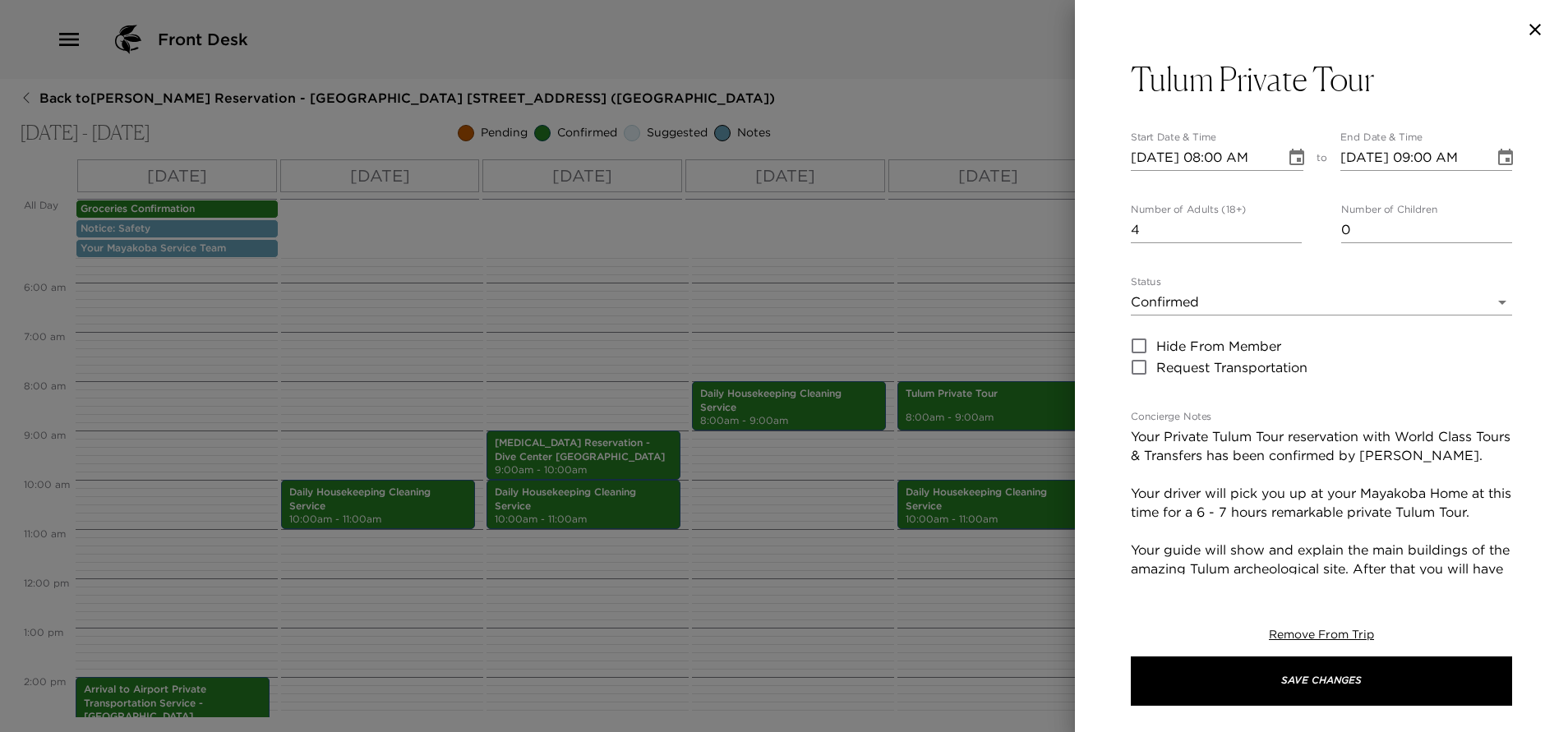
click at [1489, 170] on button "Choose date, selected date is Sep 10, 2025" at bounding box center [1505, 157] width 32 height 32
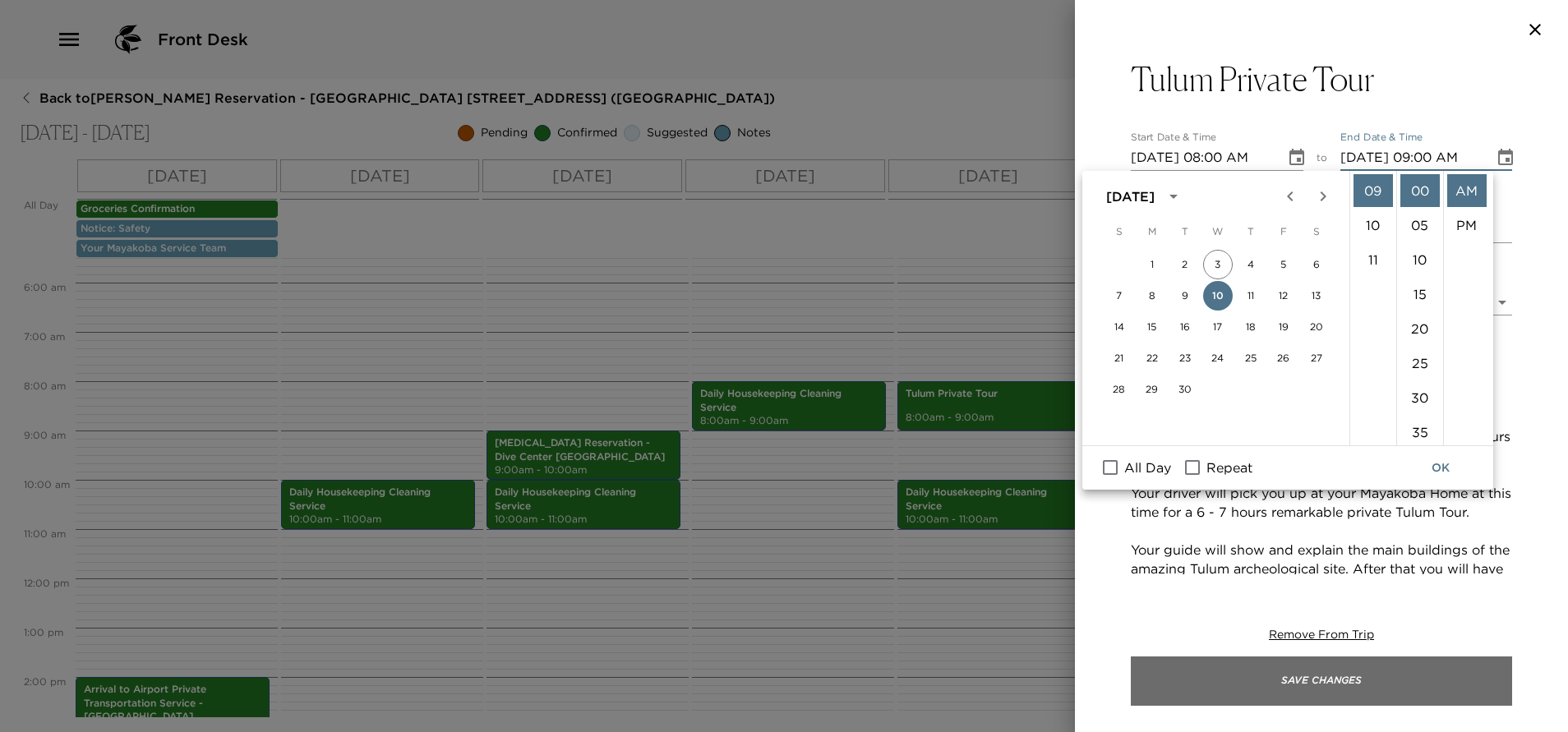
click at [1363, 674] on button "Save Changes" at bounding box center [1321, 681] width 382 height 50
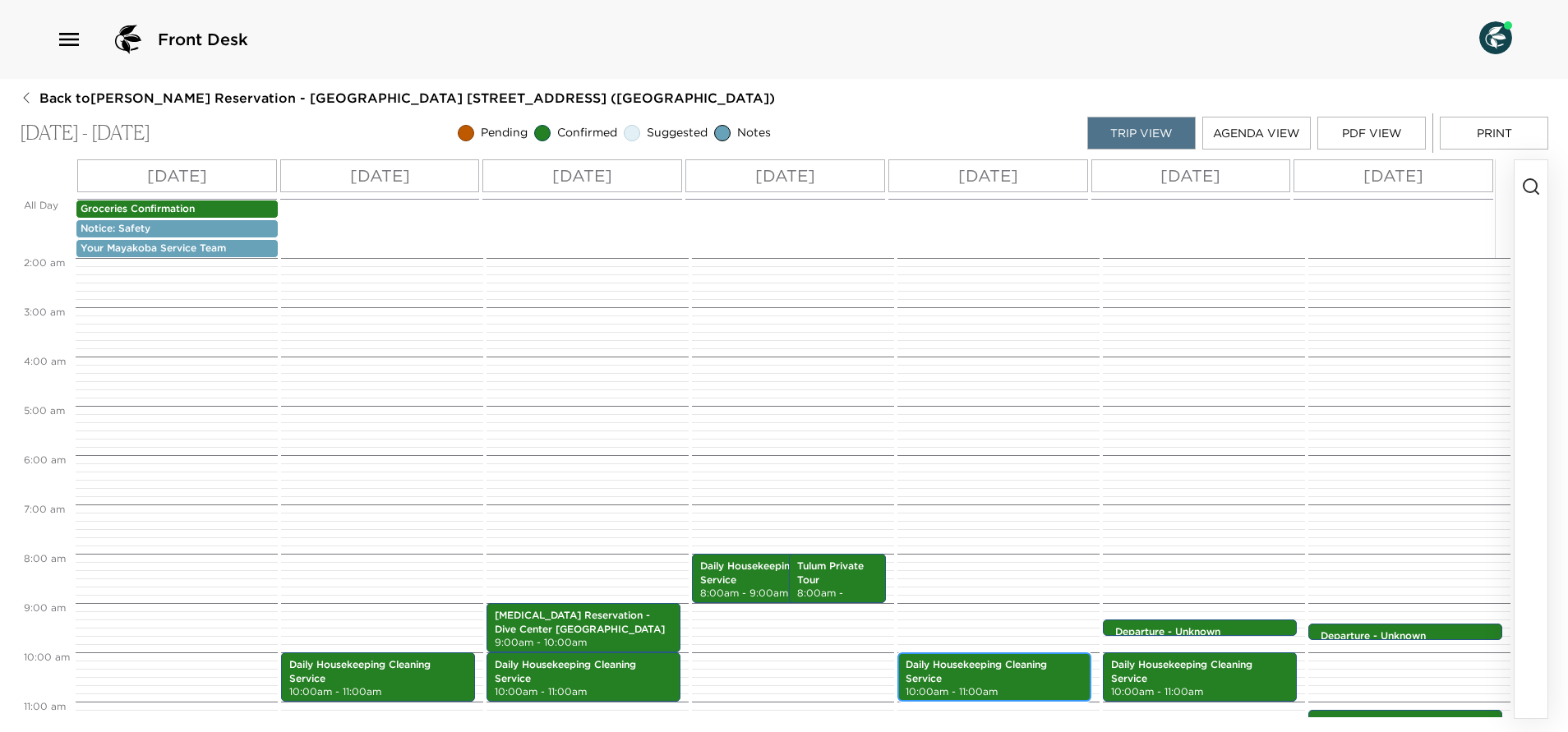
scroll to position [0, 0]
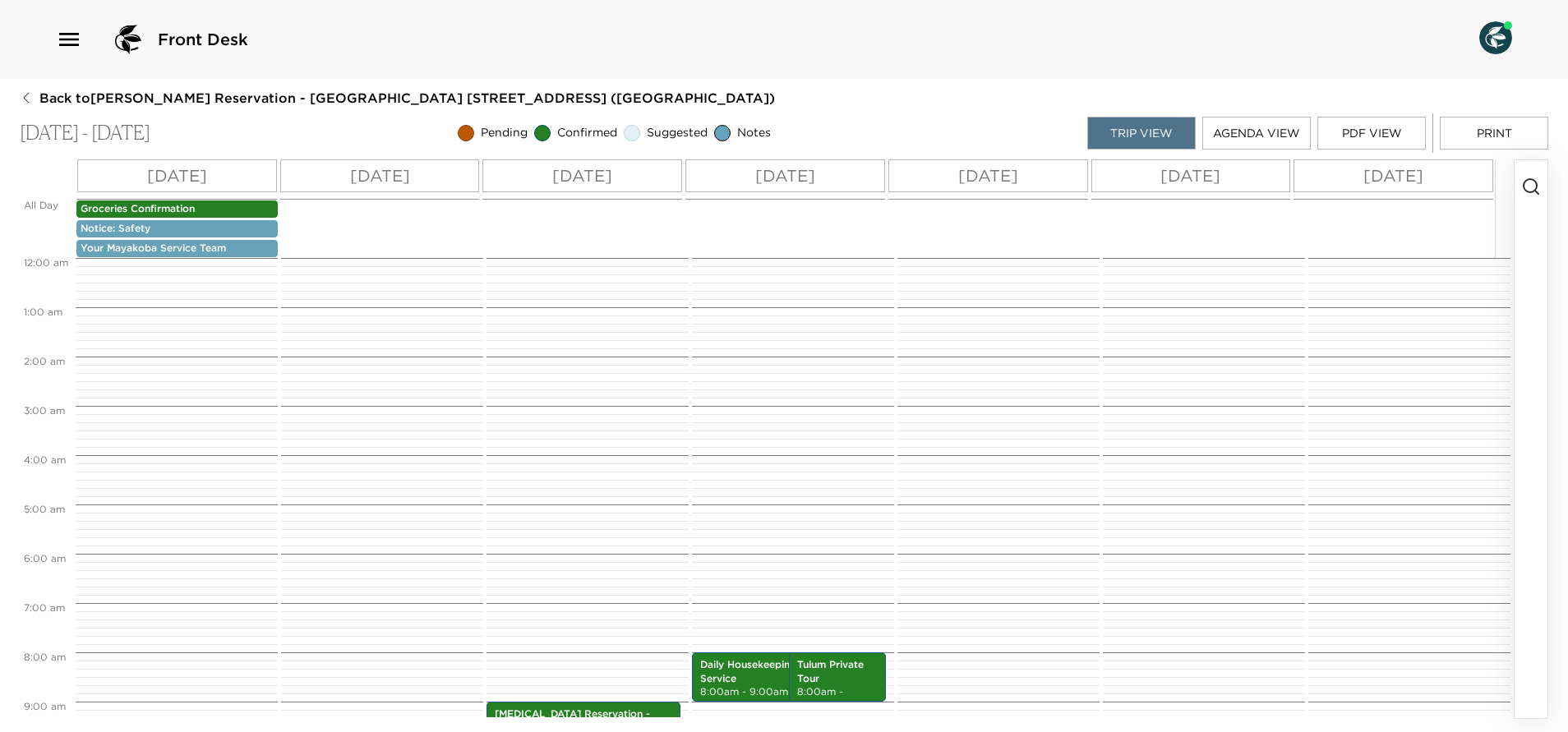
click at [1352, 132] on button "PDF View" at bounding box center [1372, 132] width 109 height 32
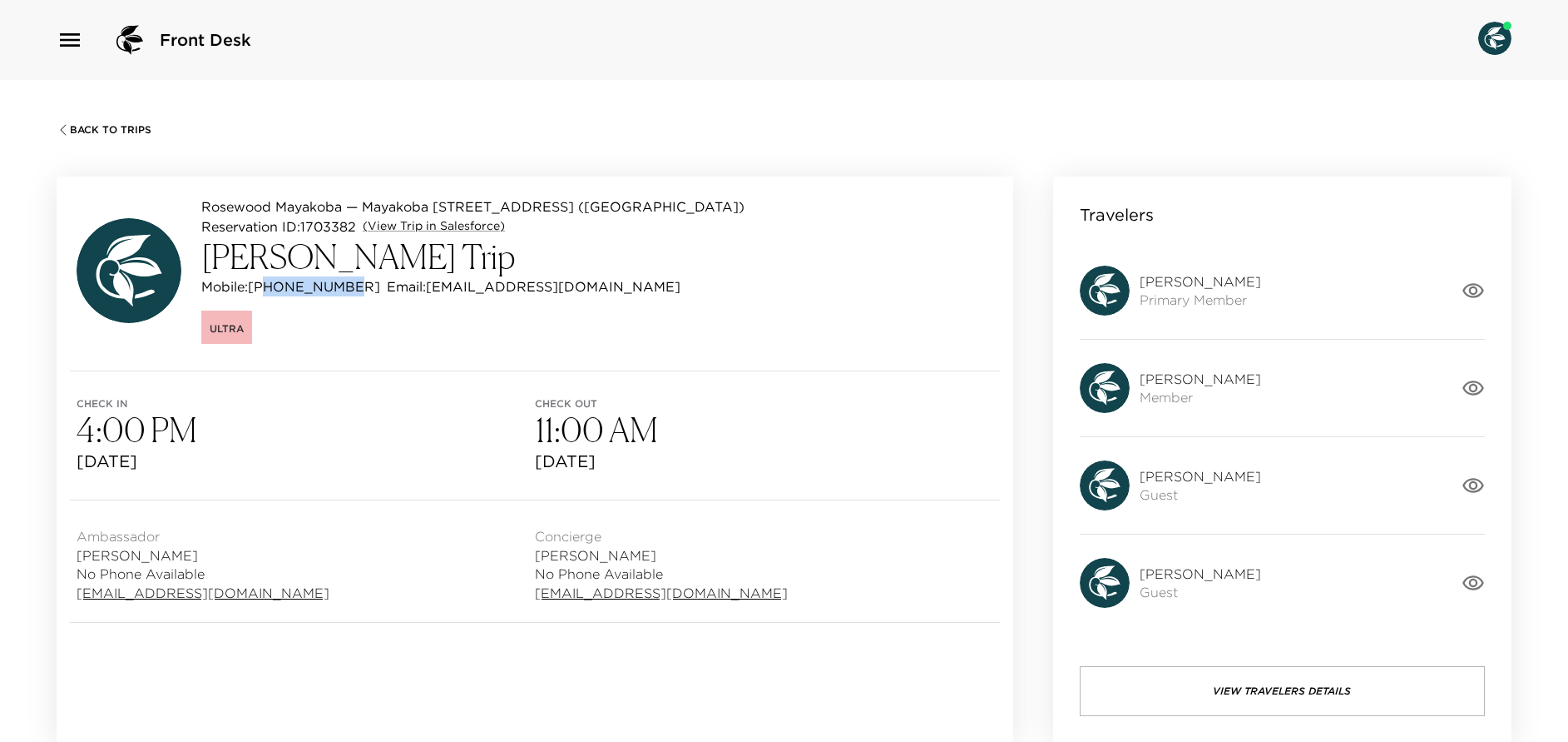
drag, startPoint x: 267, startPoint y: 286, endPoint x: 342, endPoint y: 285, distance: 75.0
click at [342, 285] on p "Mobile: +12152665067" at bounding box center [290, 286] width 179 height 20
copy p "2152665067"
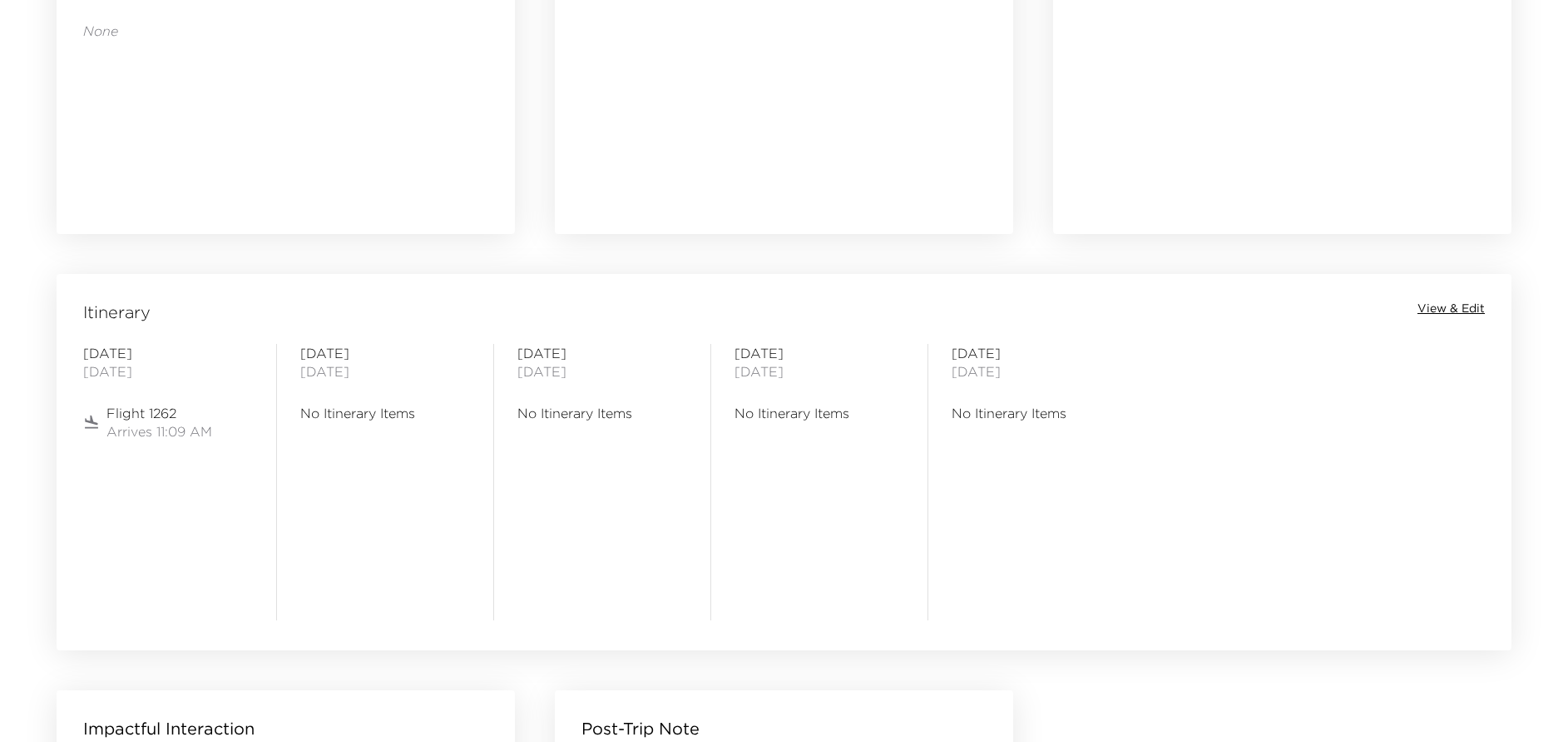
scroll to position [1248, 0]
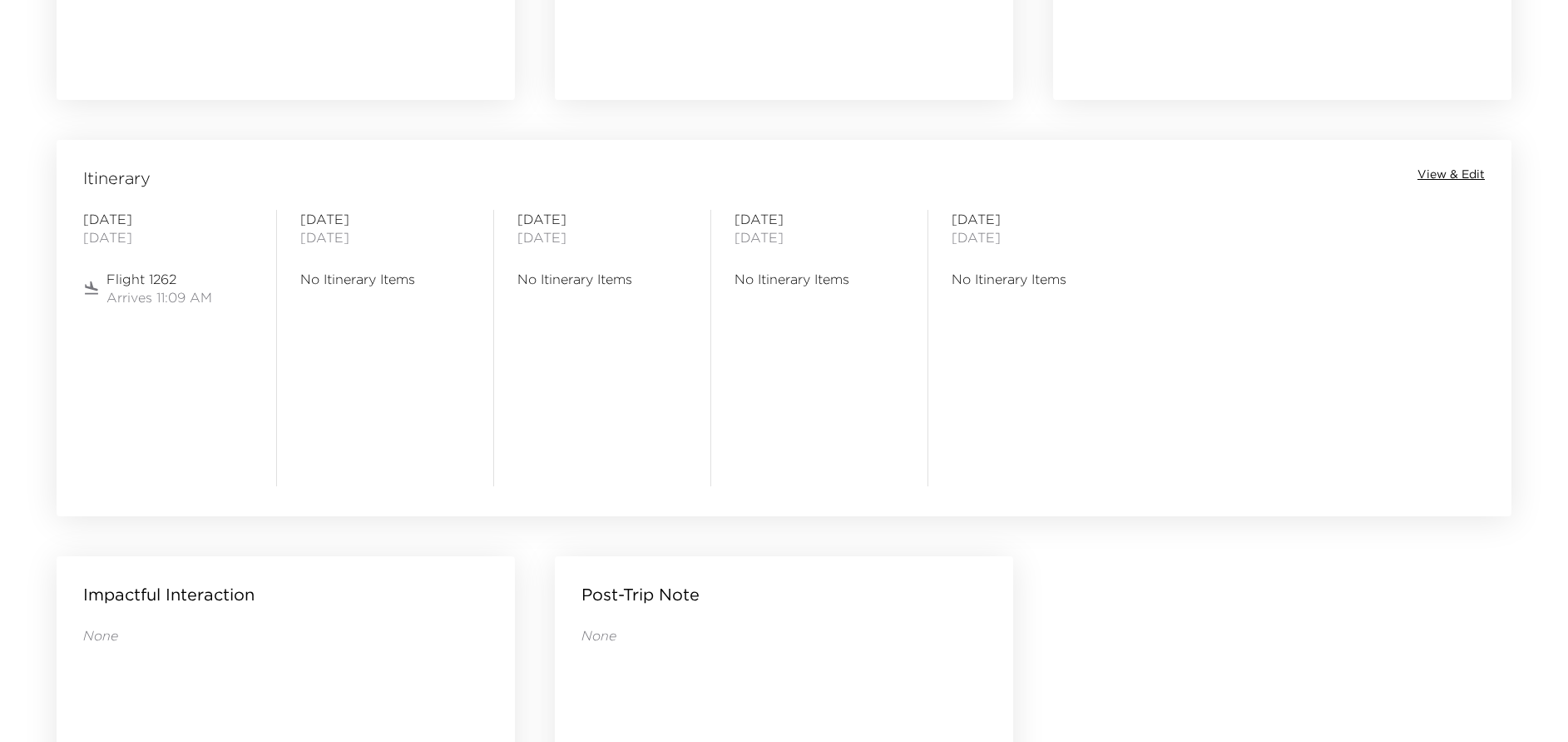
click at [1459, 177] on span "View & Edit" at bounding box center [1451, 174] width 68 height 16
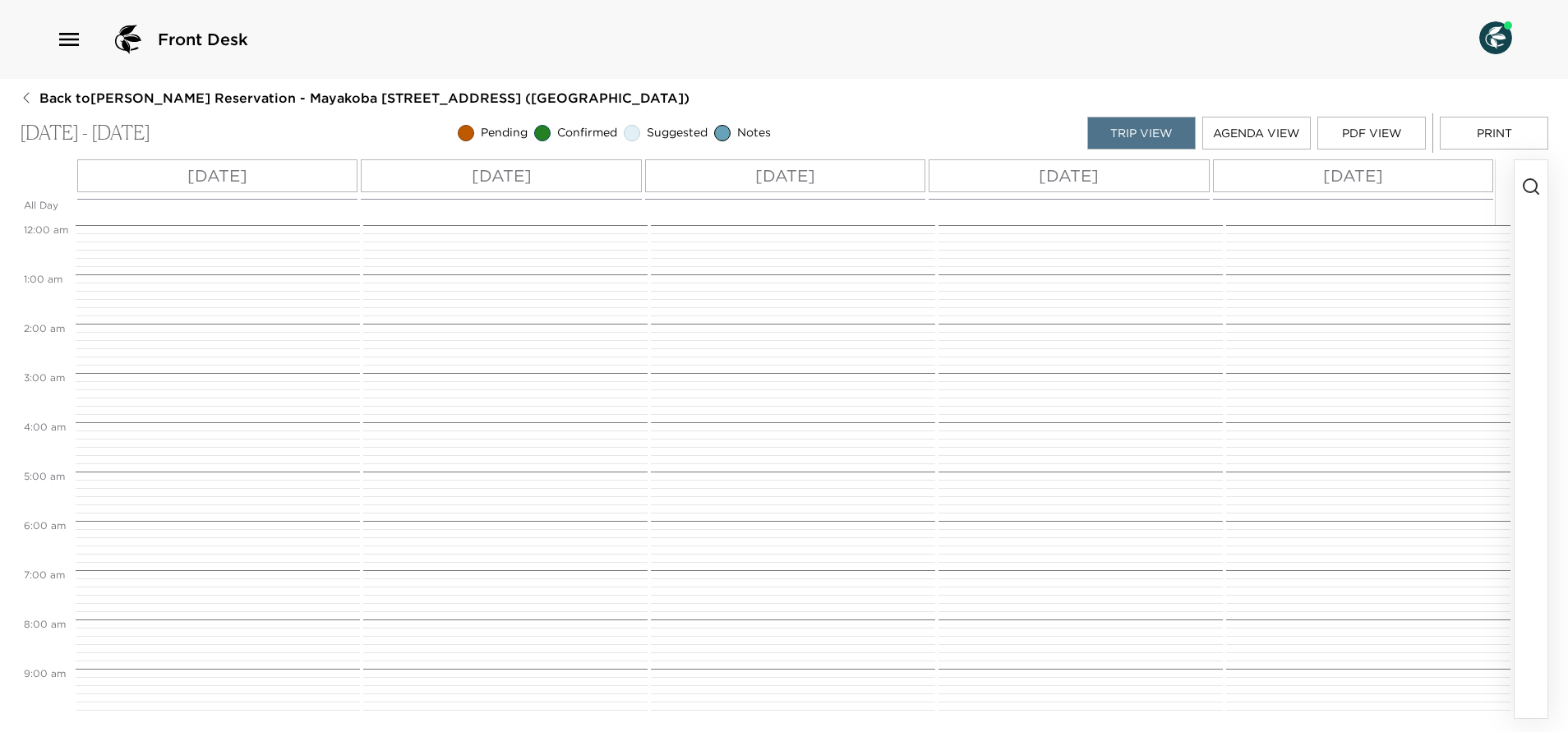
click at [1361, 133] on button "PDF View" at bounding box center [1372, 132] width 109 height 32
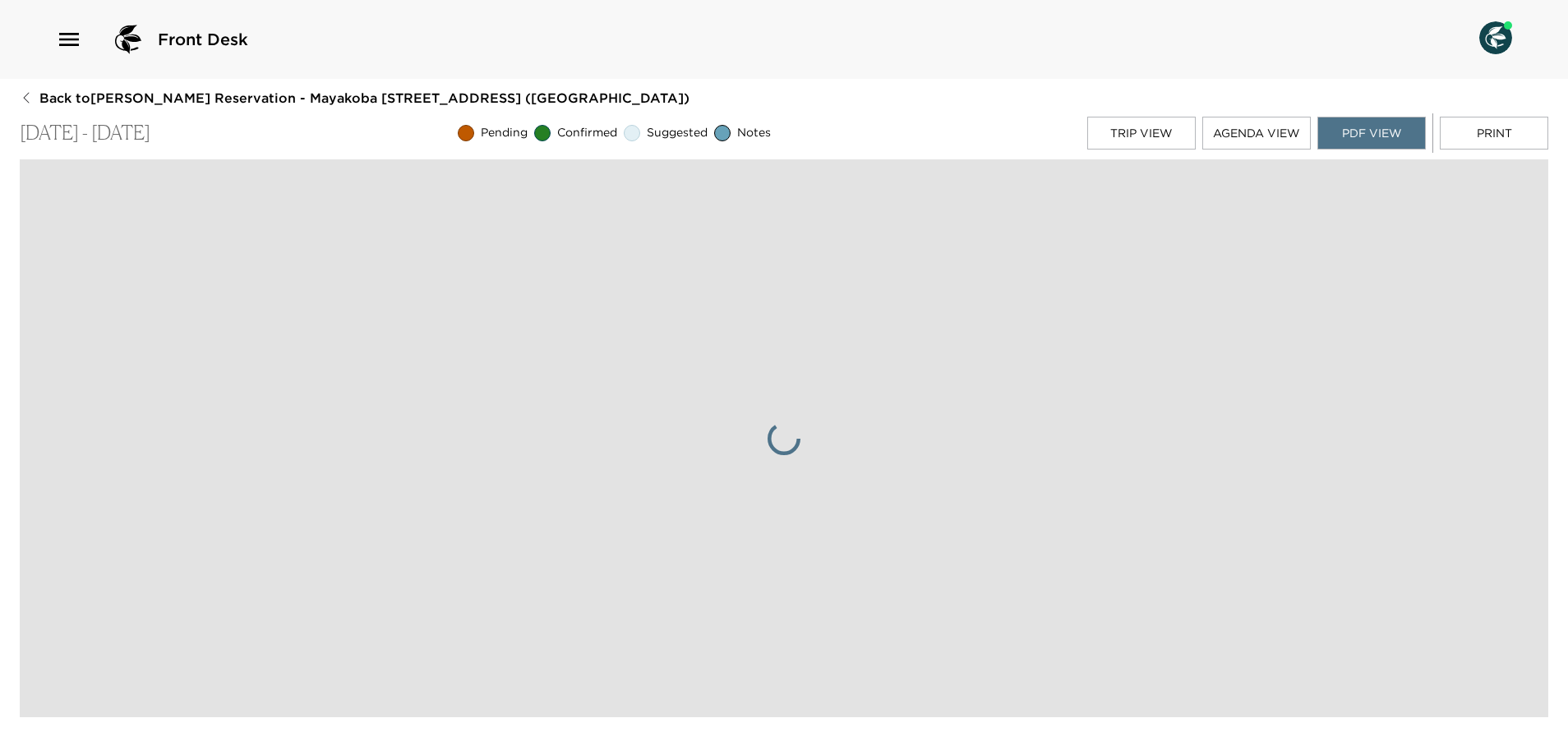
click at [1151, 139] on button "Trip View" at bounding box center [1142, 132] width 109 height 32
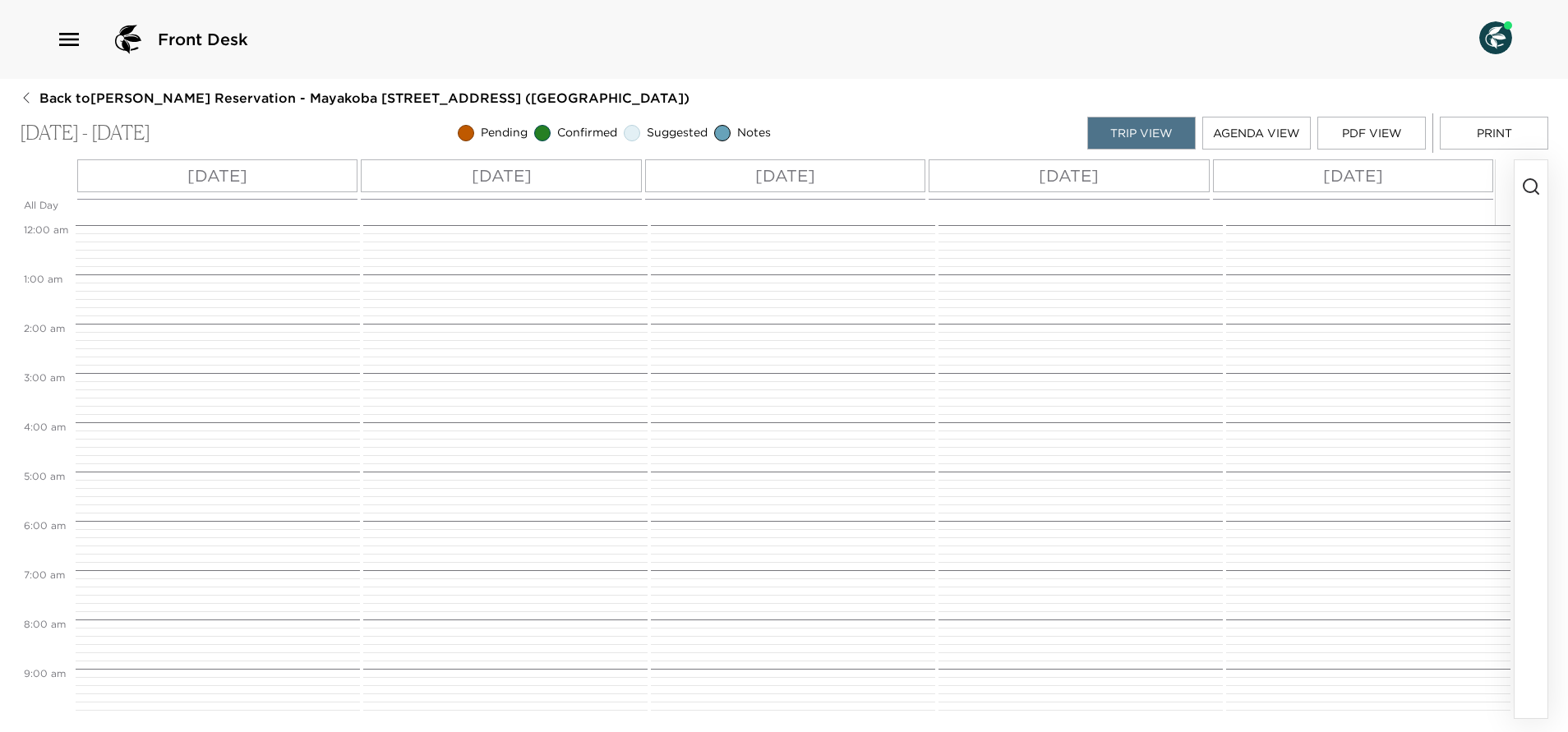
scroll to position [549, 0]
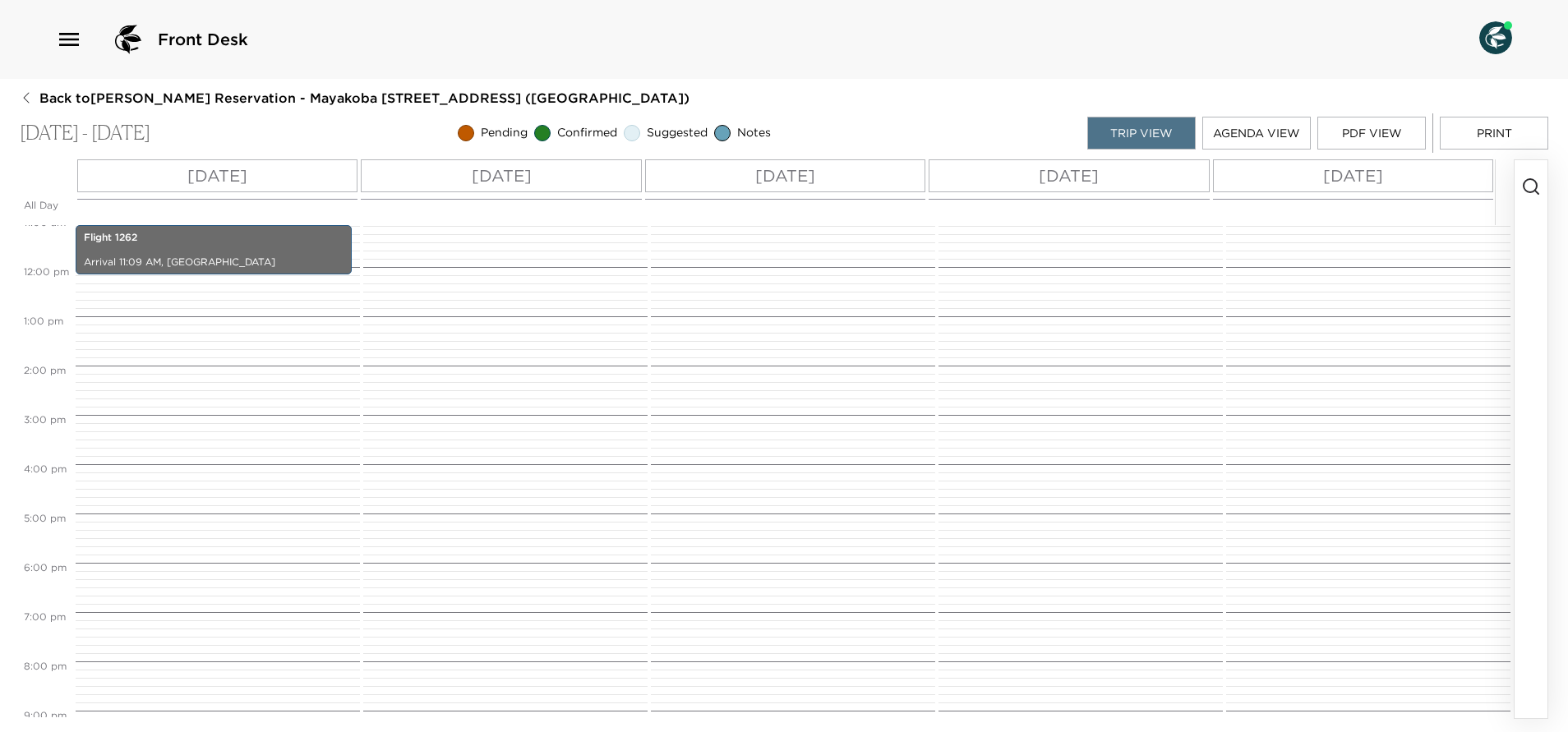
click at [270, 173] on div "Sun 09/28" at bounding box center [217, 175] width 280 height 32
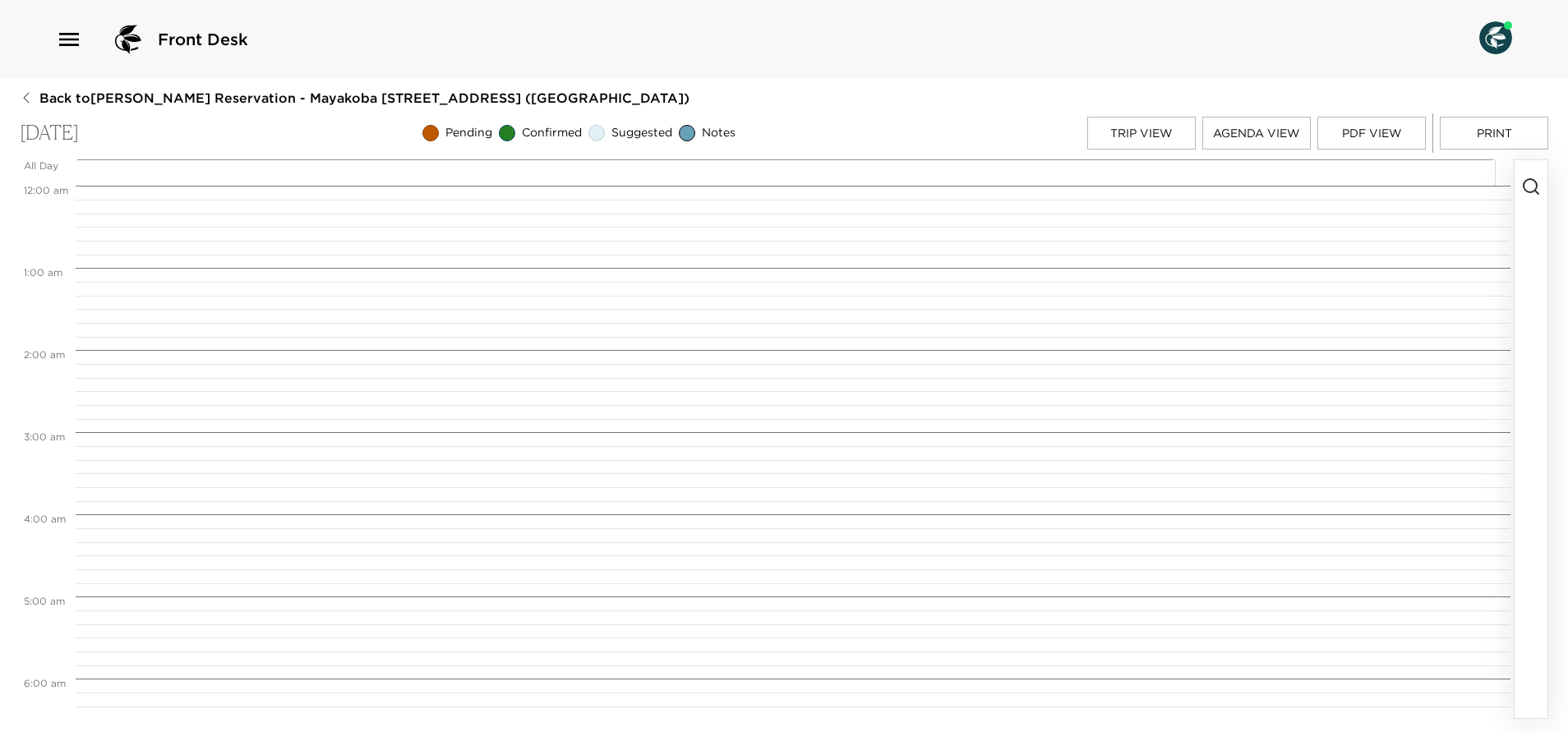
scroll to position [916, 0]
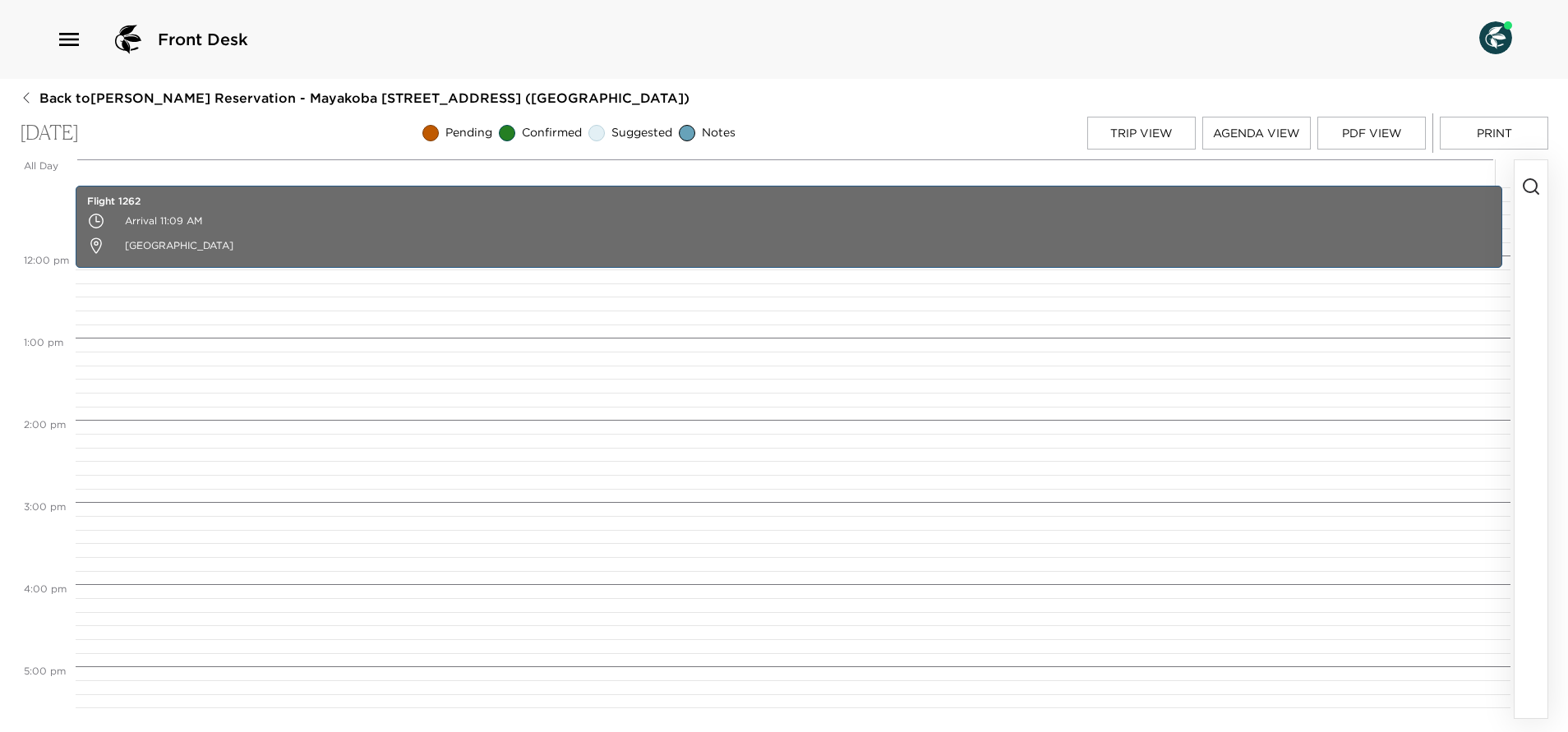
click at [1534, 219] on button "button" at bounding box center [1531, 438] width 32 height 558
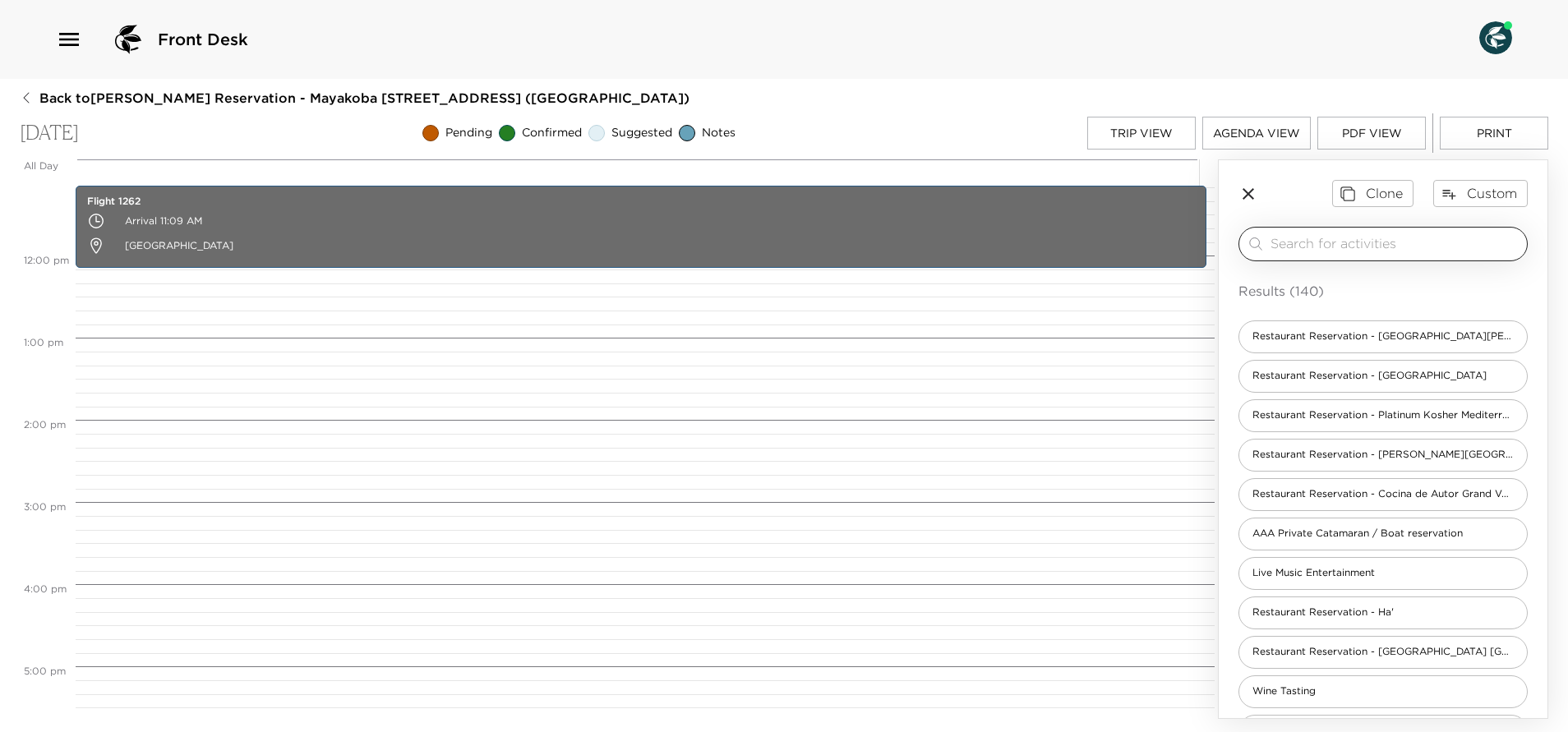
click at [1334, 247] on input "search" at bounding box center [1395, 244] width 250 height 19
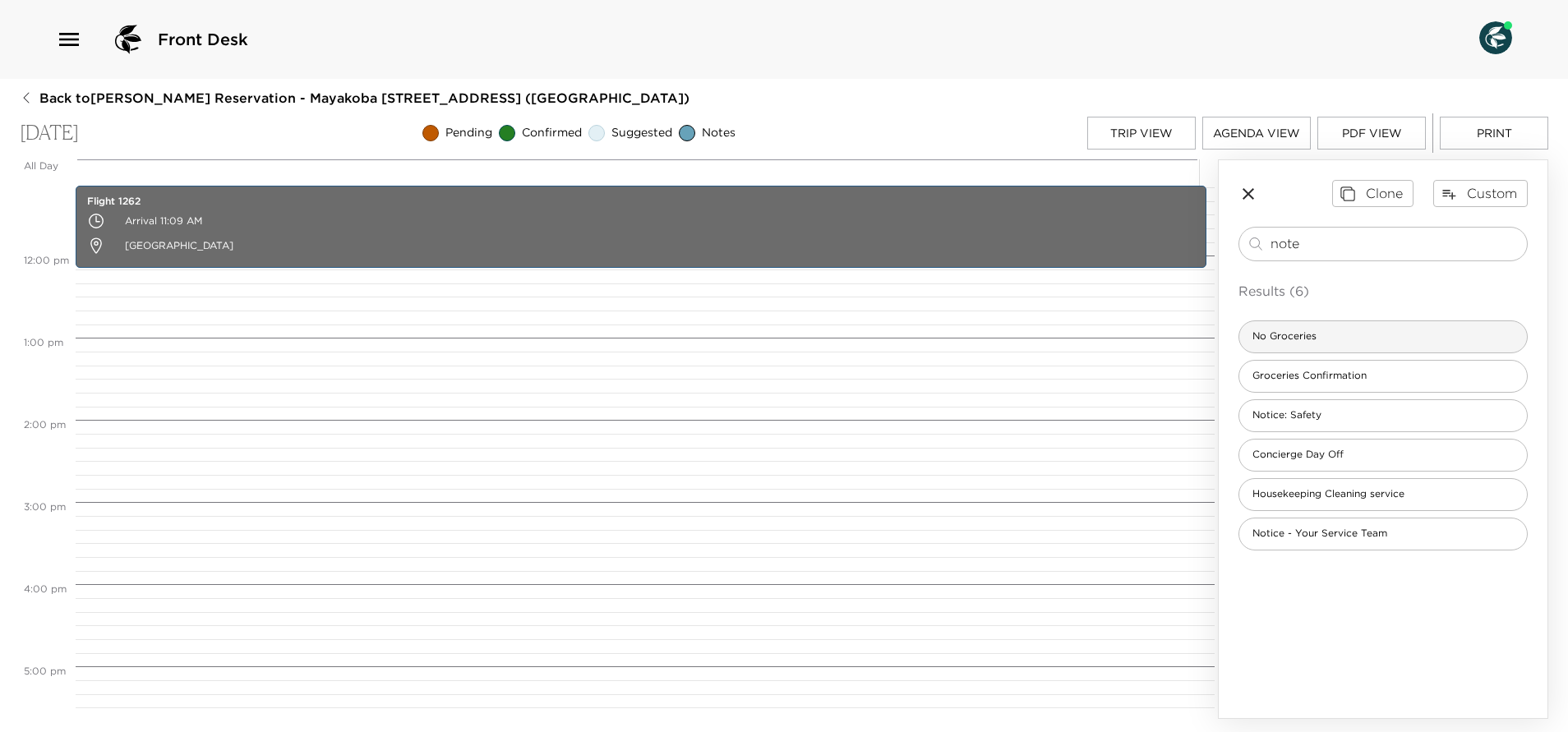
type input "note"
click at [1409, 342] on div "No Groceries" at bounding box center [1382, 336] width 289 height 32
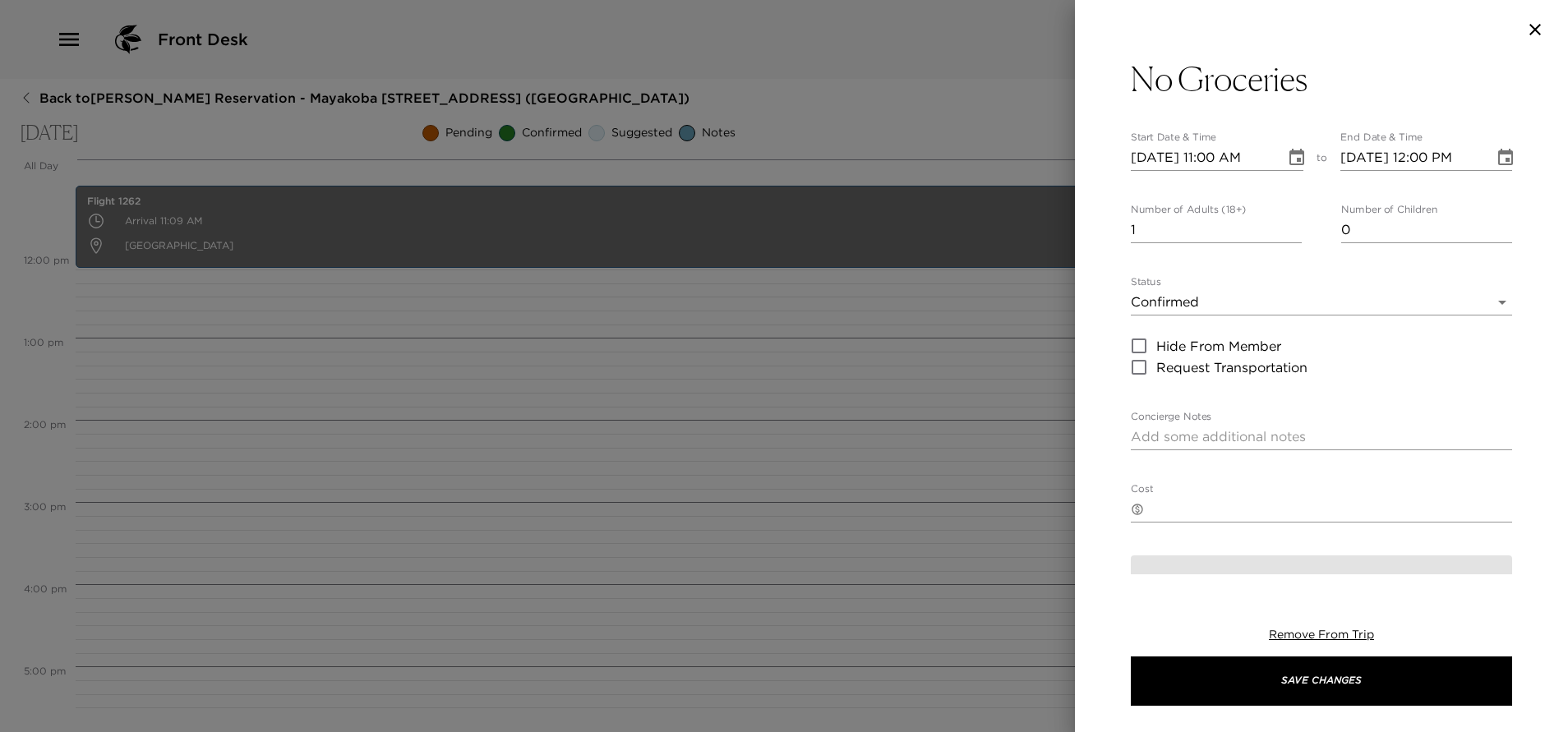
type textarea "I have not received any grocery request at this time. Should you wish to order …"
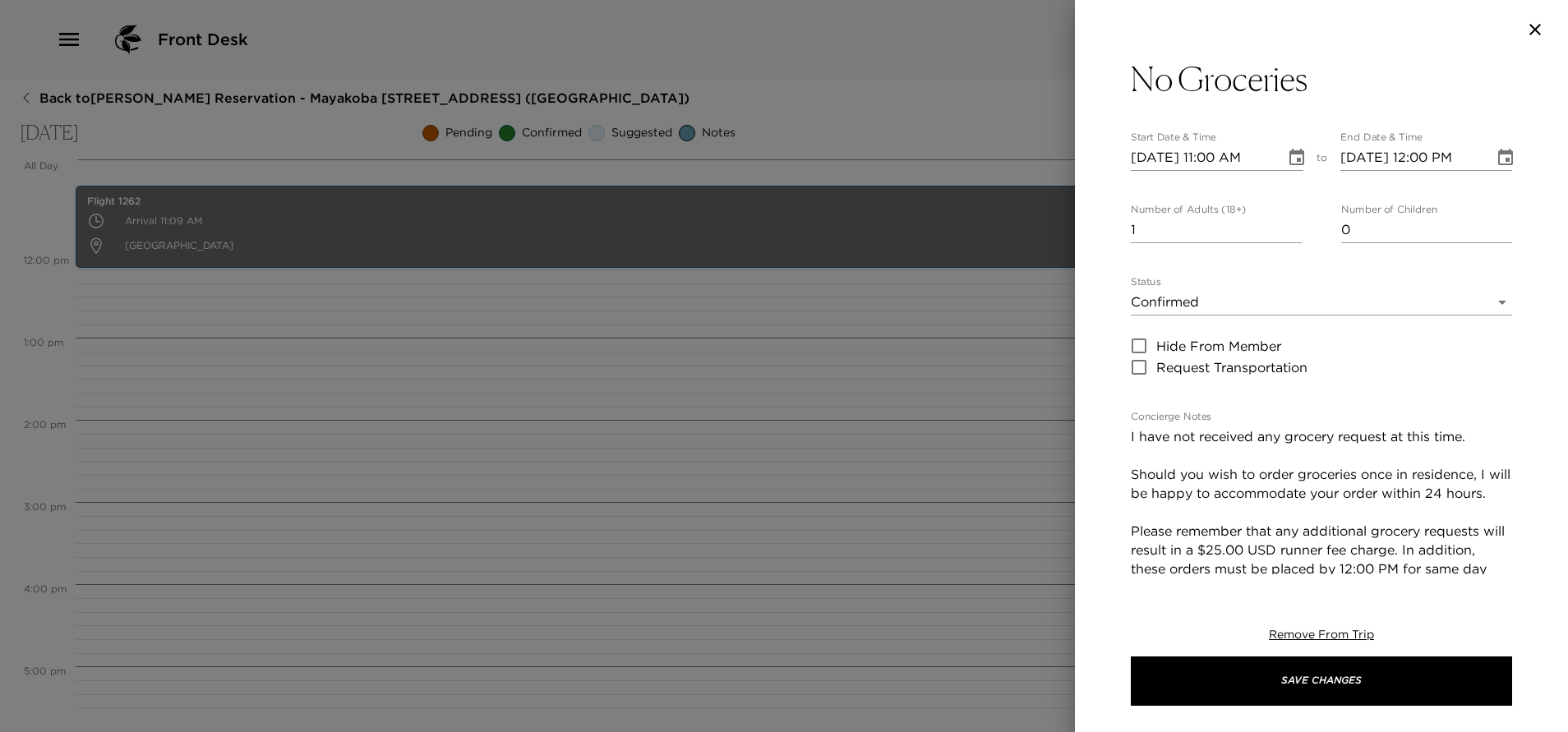
click at [1289, 163] on icon "Choose date, selected date is Sep 28, 2025" at bounding box center [1297, 156] width 15 height 16
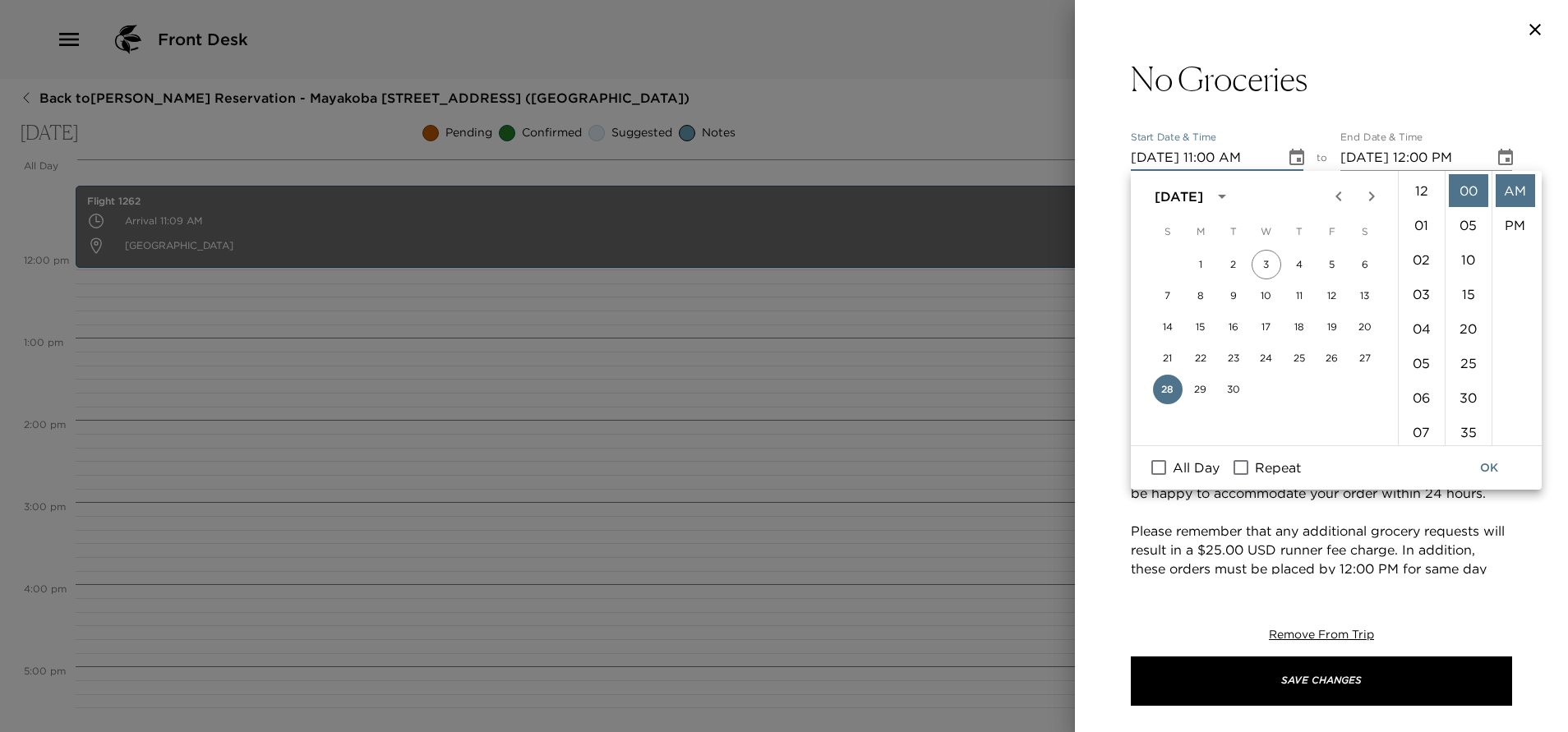
scroll to position [379, 0]
click at [1157, 472] on input "All Day" at bounding box center [1159, 467] width 34 height 21
checkbox input "true"
type input "09/28/2025"
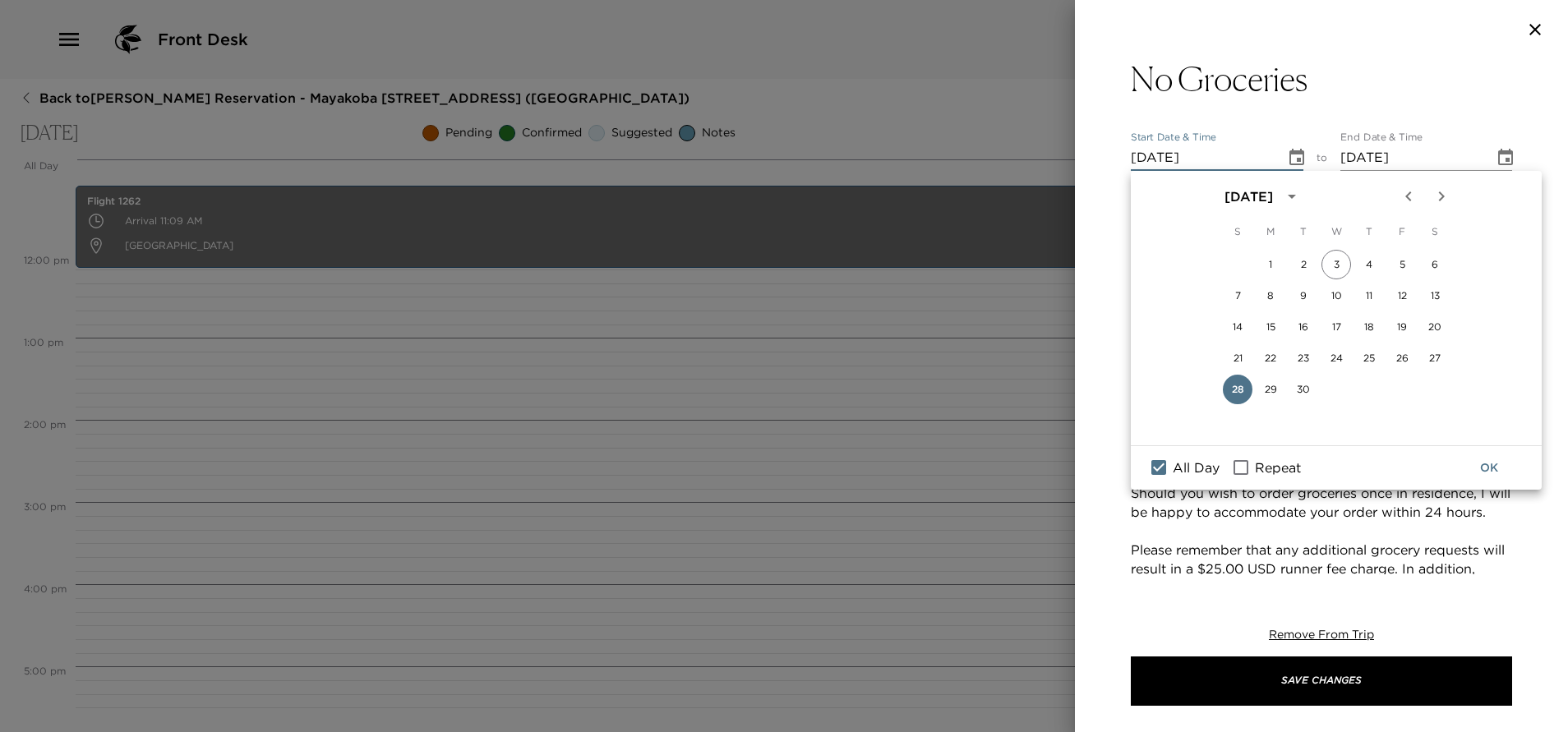
click at [1492, 463] on button "OK" at bounding box center [1488, 468] width 52 height 30
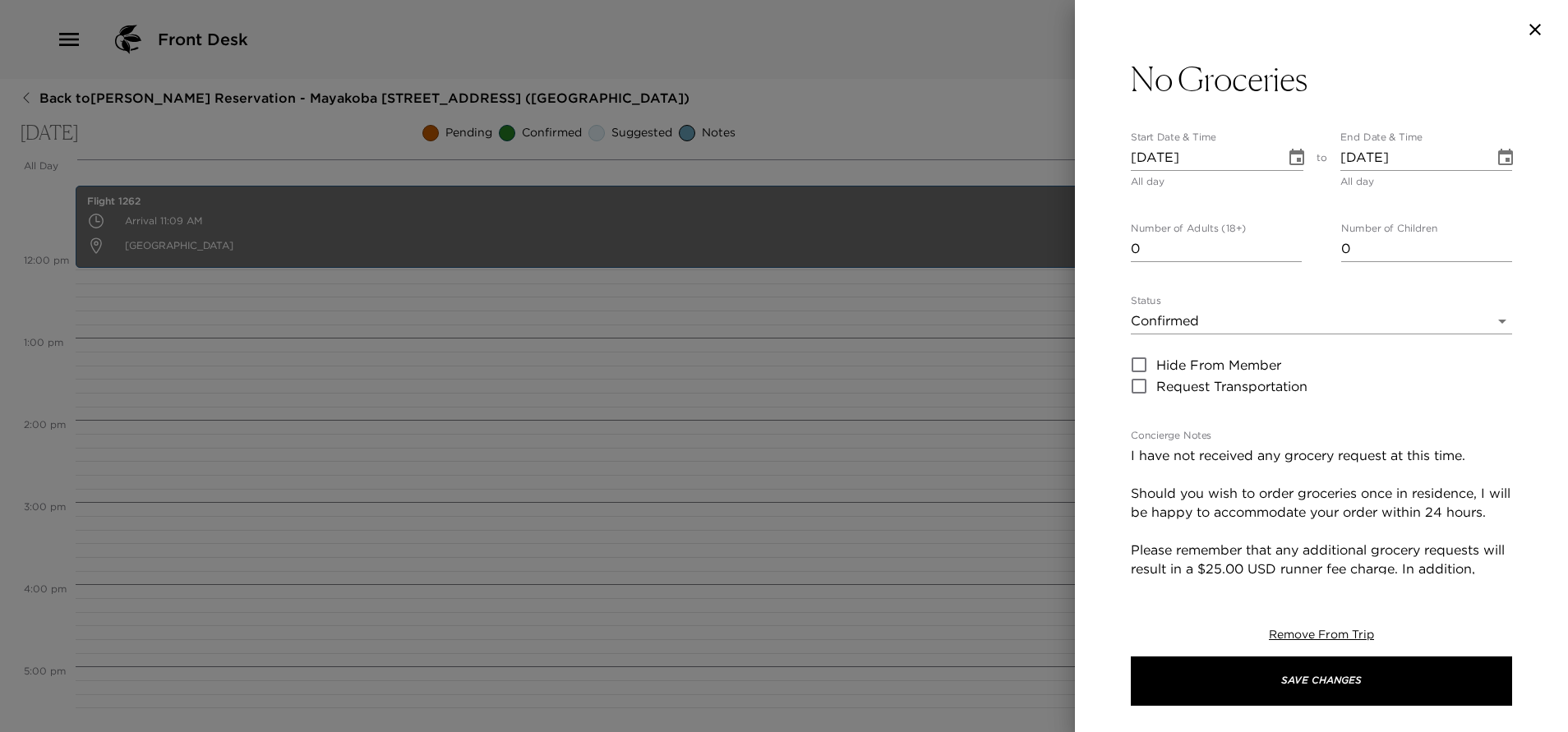
type input "0"
click at [1285, 252] on input "0" at bounding box center [1215, 249] width 171 height 27
click at [1287, 323] on body "Front Desk Back to Jennifer Handler Reservation - Mayakoba 830 Riviera Maya, Me…" at bounding box center [784, 366] width 1568 height 732
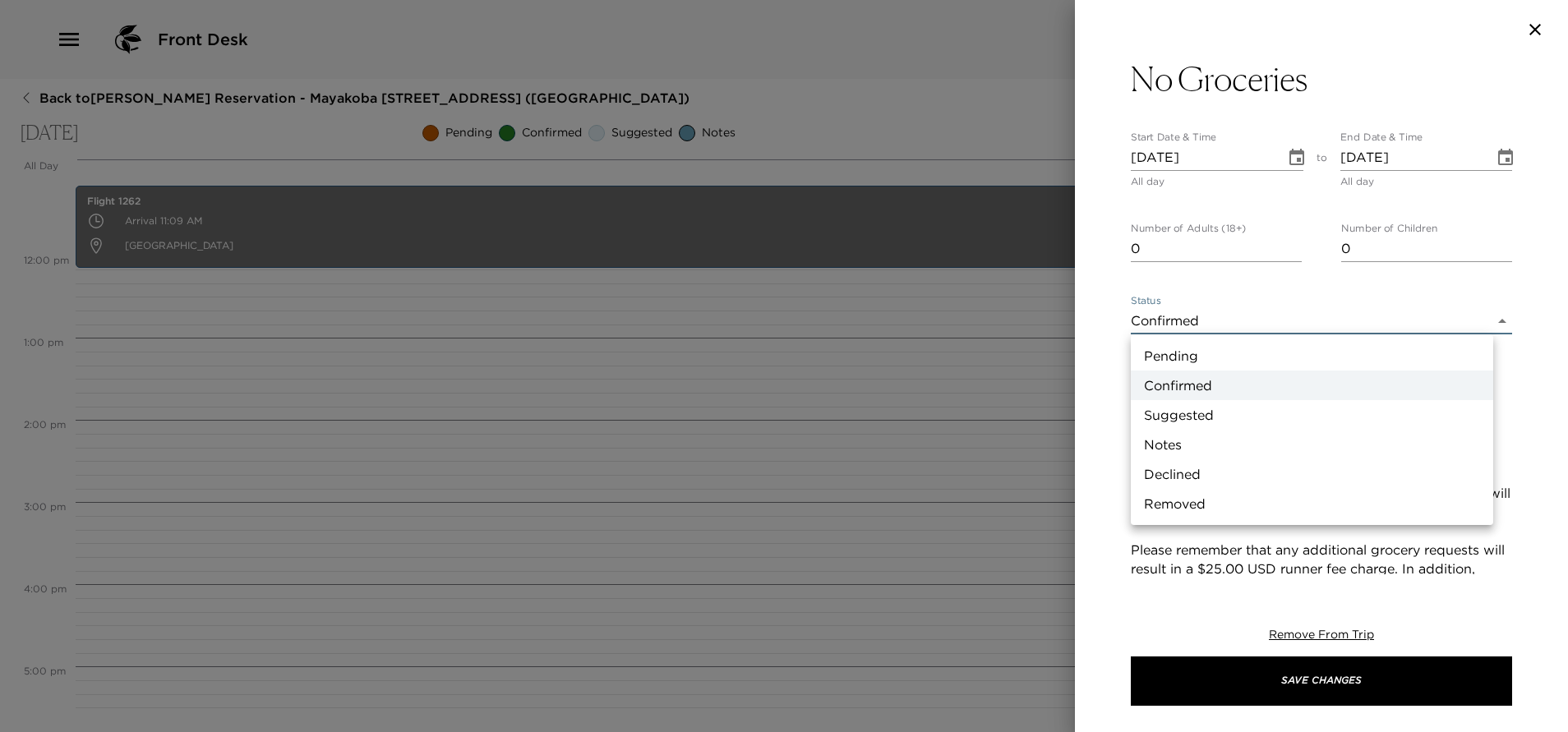
click at [1192, 439] on li "Notes" at bounding box center [1311, 444] width 362 height 30
type input "Concierge Note"
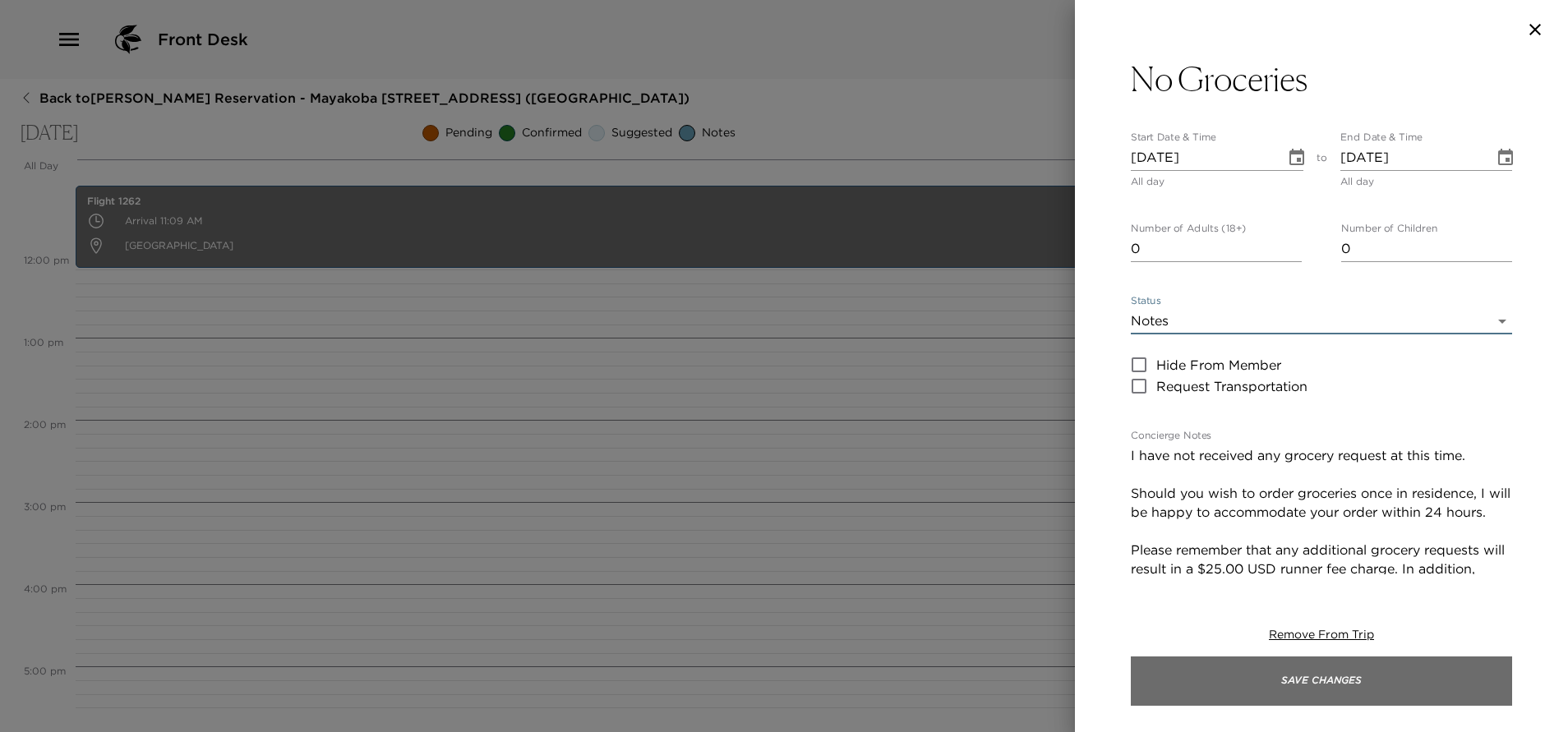
click at [1279, 688] on button "Save Changes" at bounding box center [1321, 681] width 382 height 50
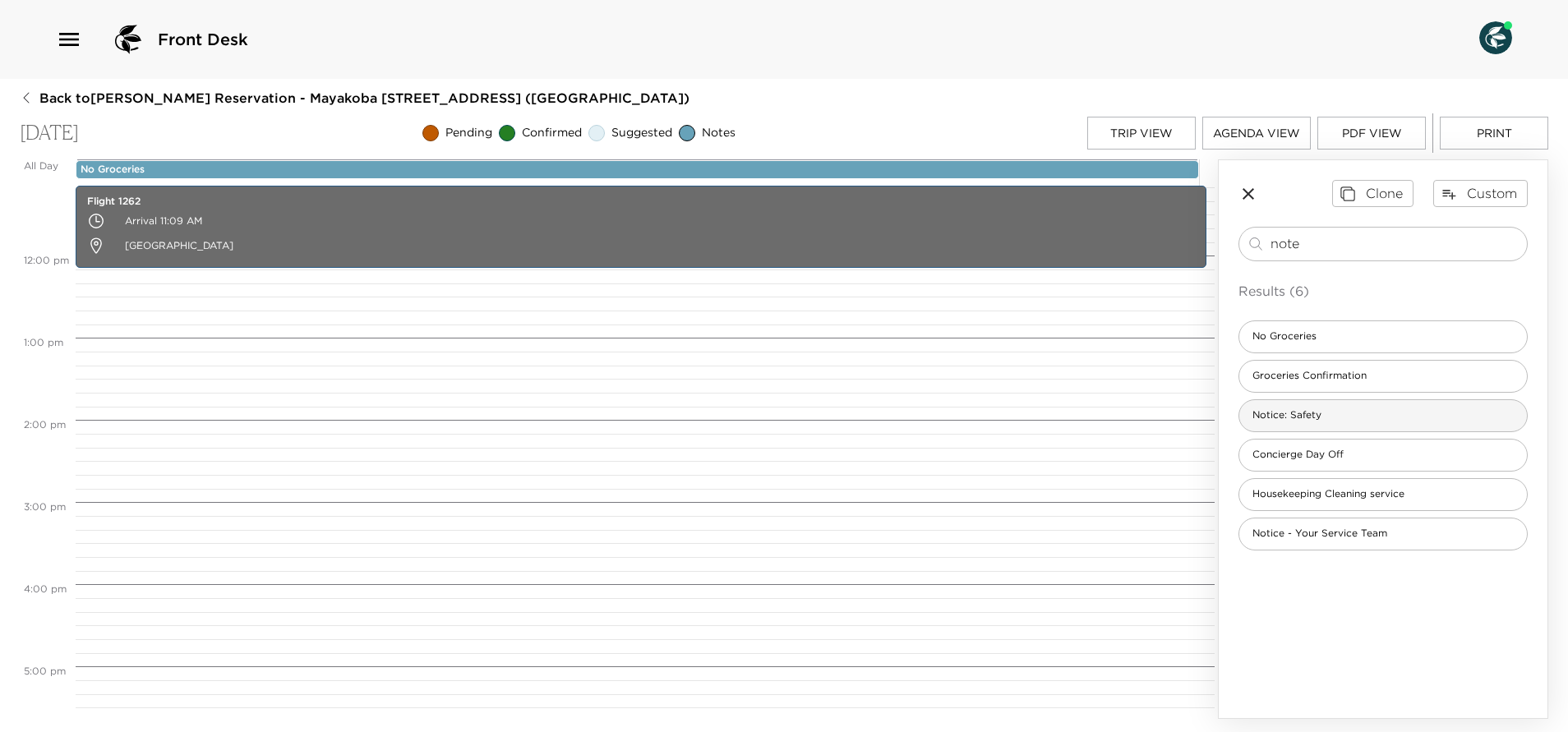
click at [1329, 421] on span "Notice: Safety" at bounding box center [1287, 415] width 95 height 14
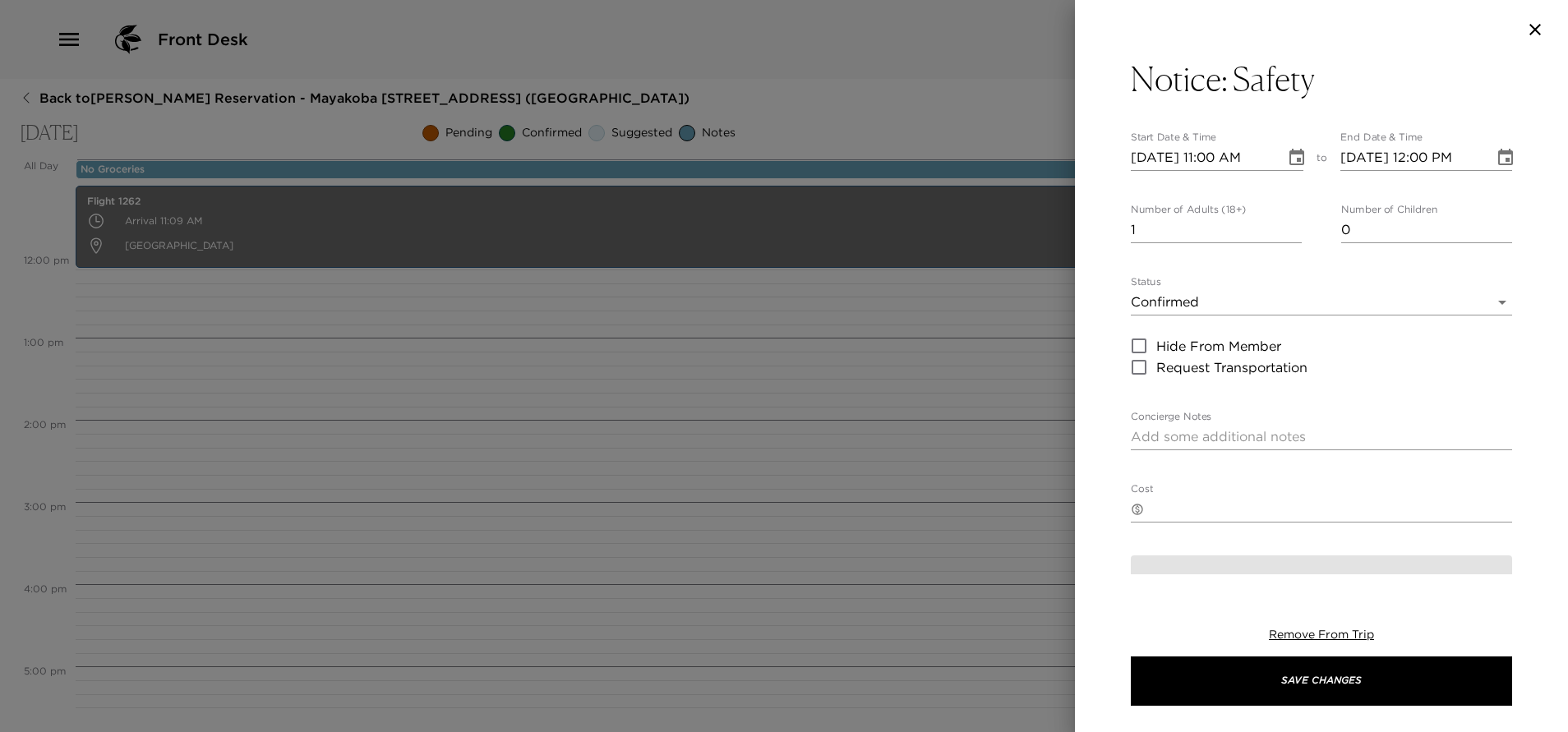
type textarea "As always when traveling, we recommend keeping your doors and windows locked at…"
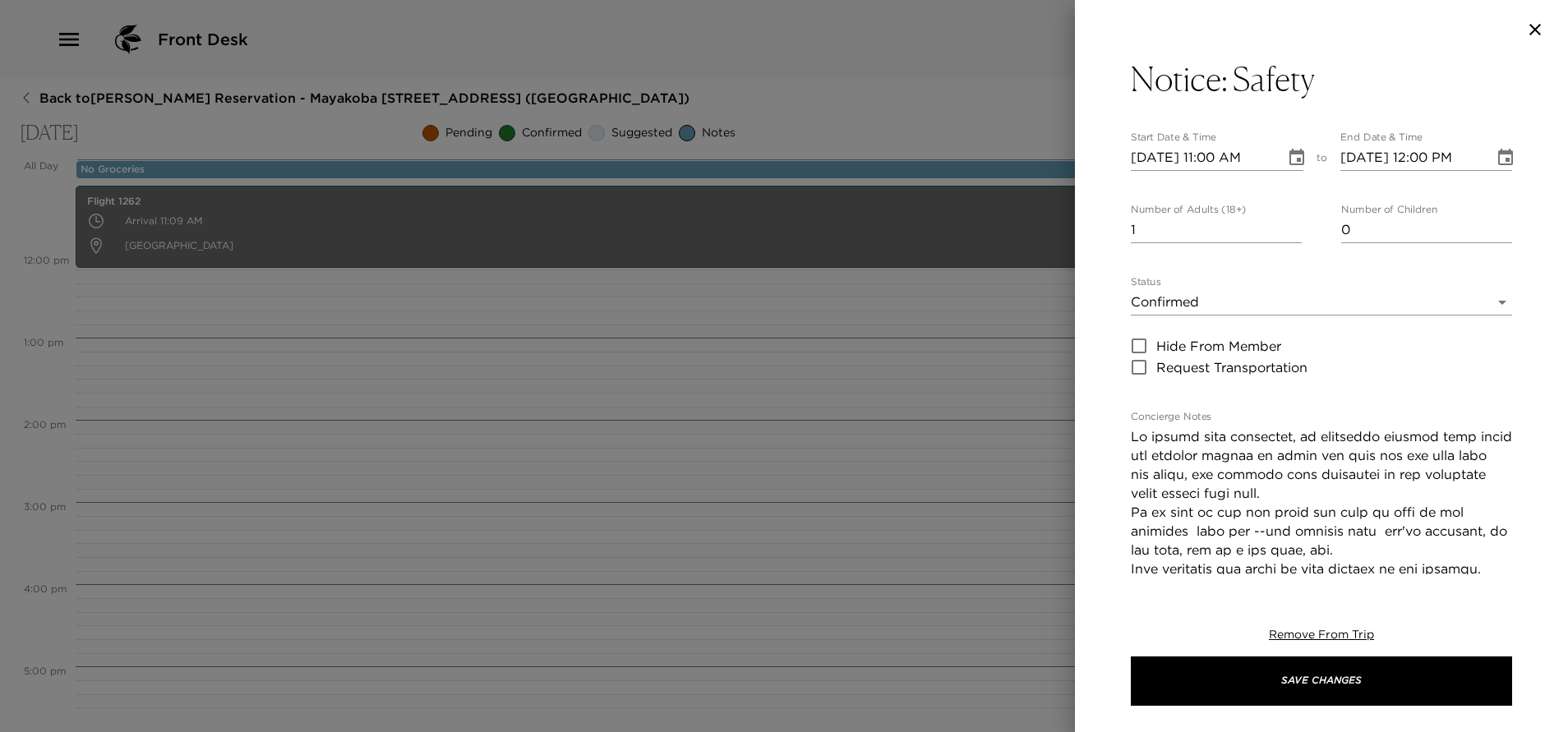
click at [1287, 157] on icon "Choose date, selected date is Sep 28, 2025" at bounding box center [1296, 157] width 20 height 20
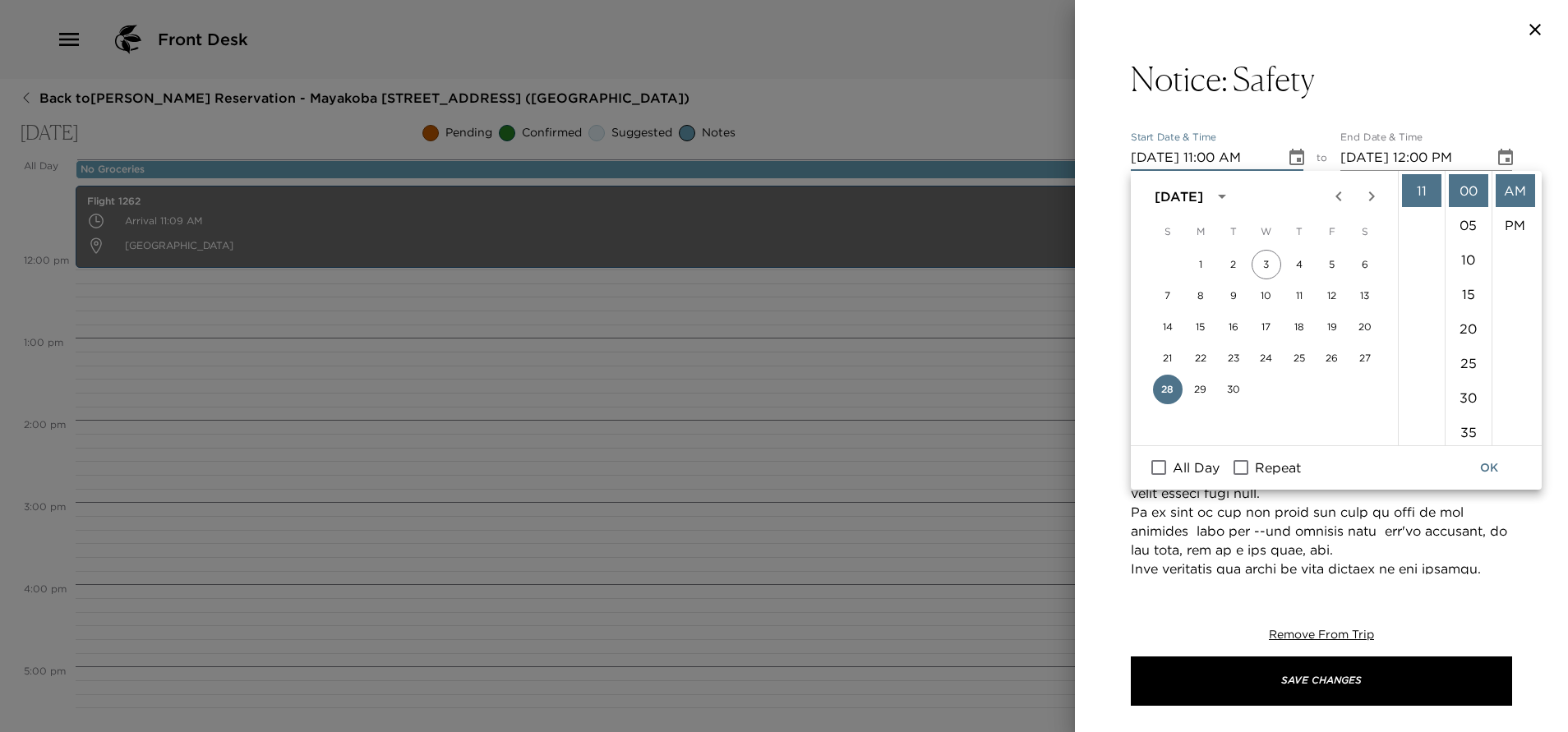
click at [1171, 466] on input "All Day" at bounding box center [1159, 467] width 34 height 21
checkbox input "true"
type input "09/28/2025"
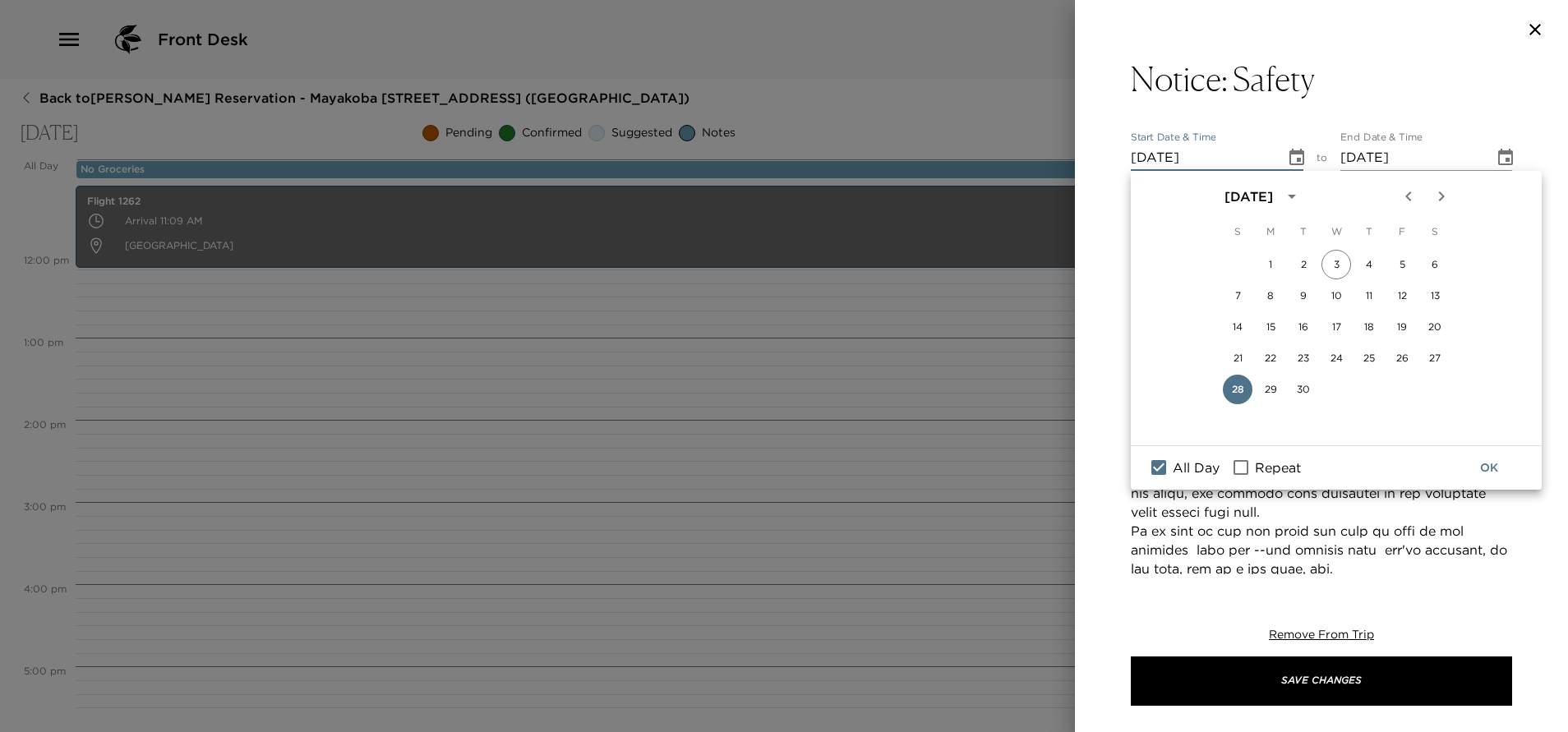
click at [1486, 464] on button "OK" at bounding box center [1488, 468] width 52 height 30
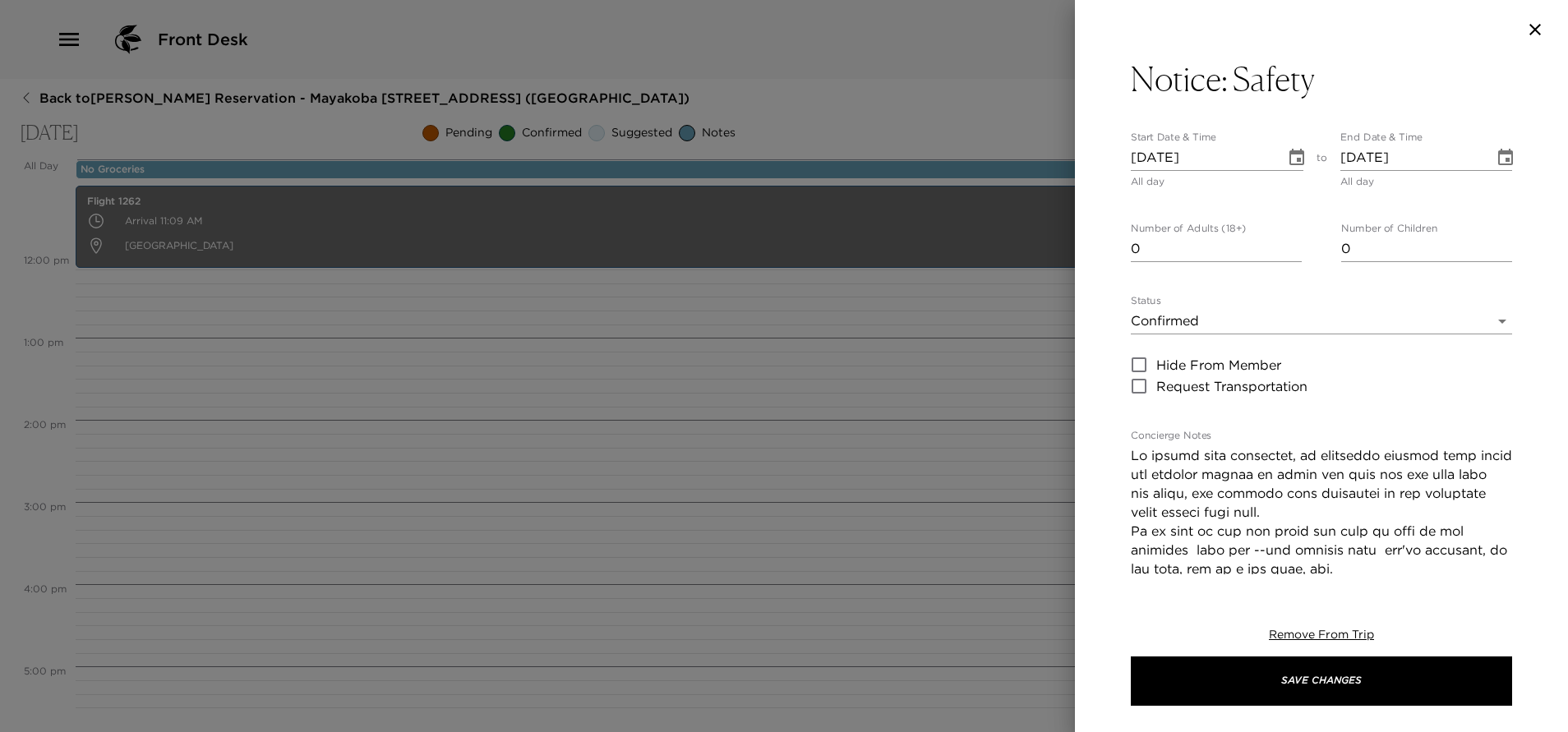
type input "0"
click at [1289, 251] on input "0" at bounding box center [1215, 249] width 171 height 27
click at [1248, 322] on body "Front Desk Back to Jennifer Handler Reservation - Mayakoba 830 Riviera Maya, Me…" at bounding box center [784, 366] width 1568 height 732
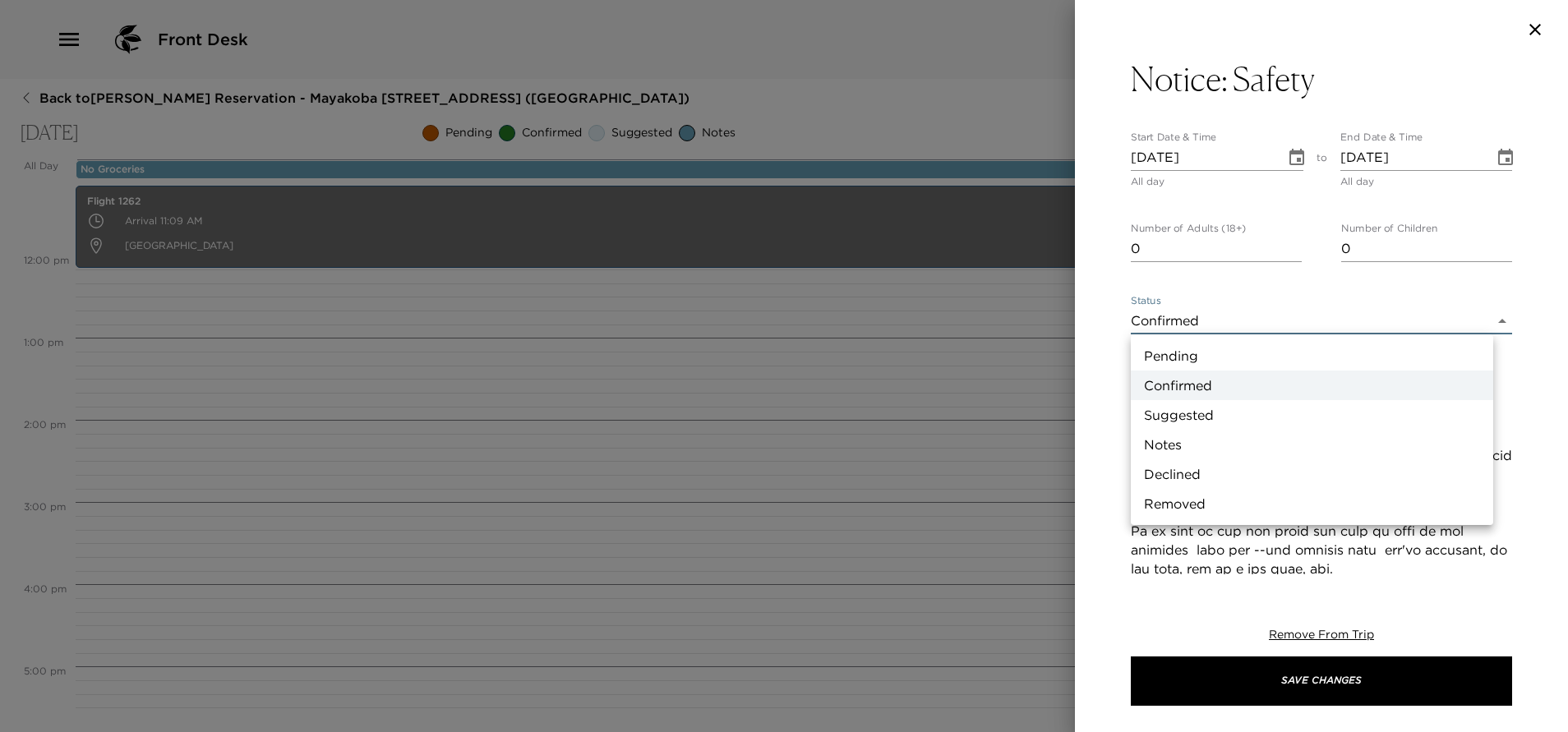
click at [1217, 437] on li "Notes" at bounding box center [1311, 444] width 362 height 30
type input "Concierge Note"
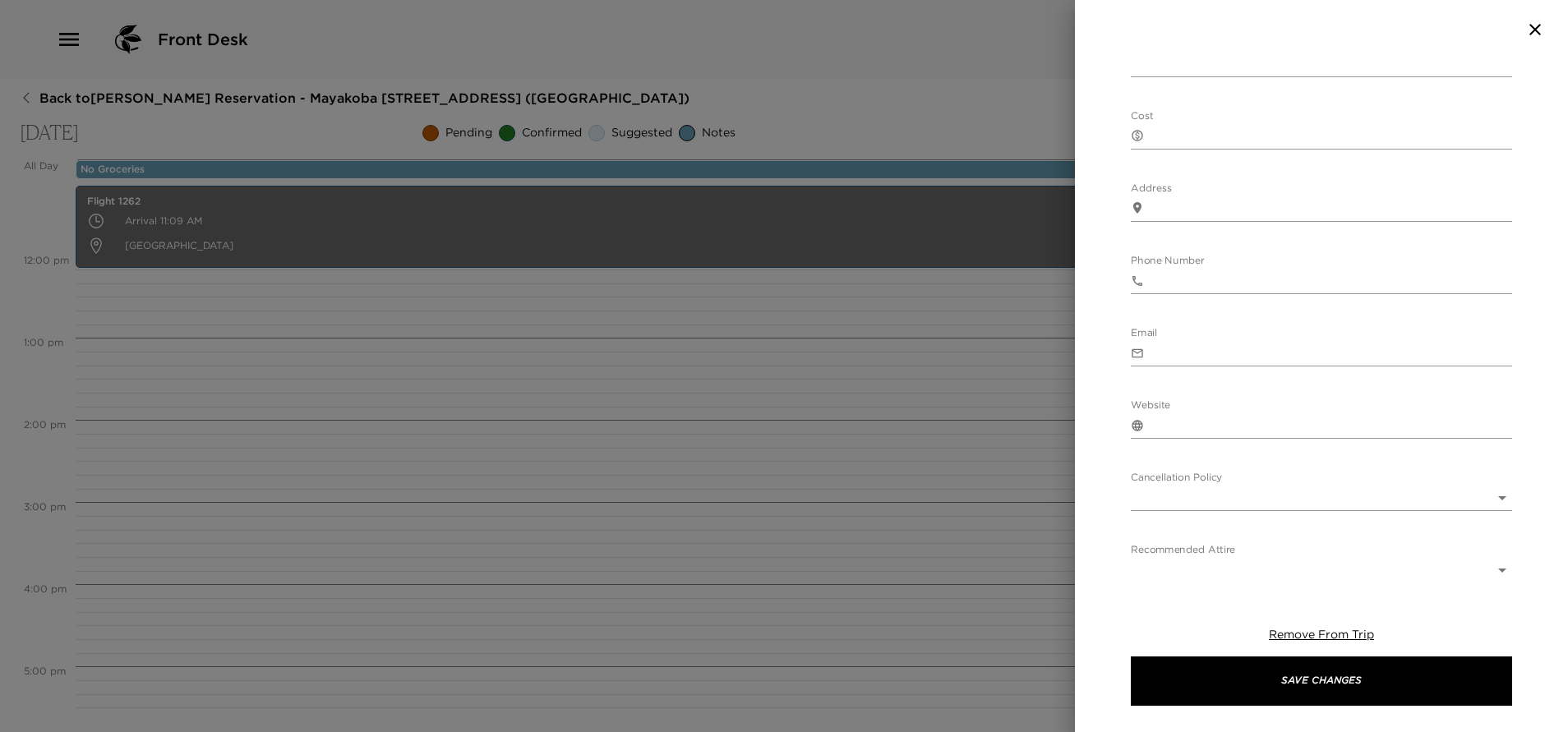
scroll to position [1190, 0]
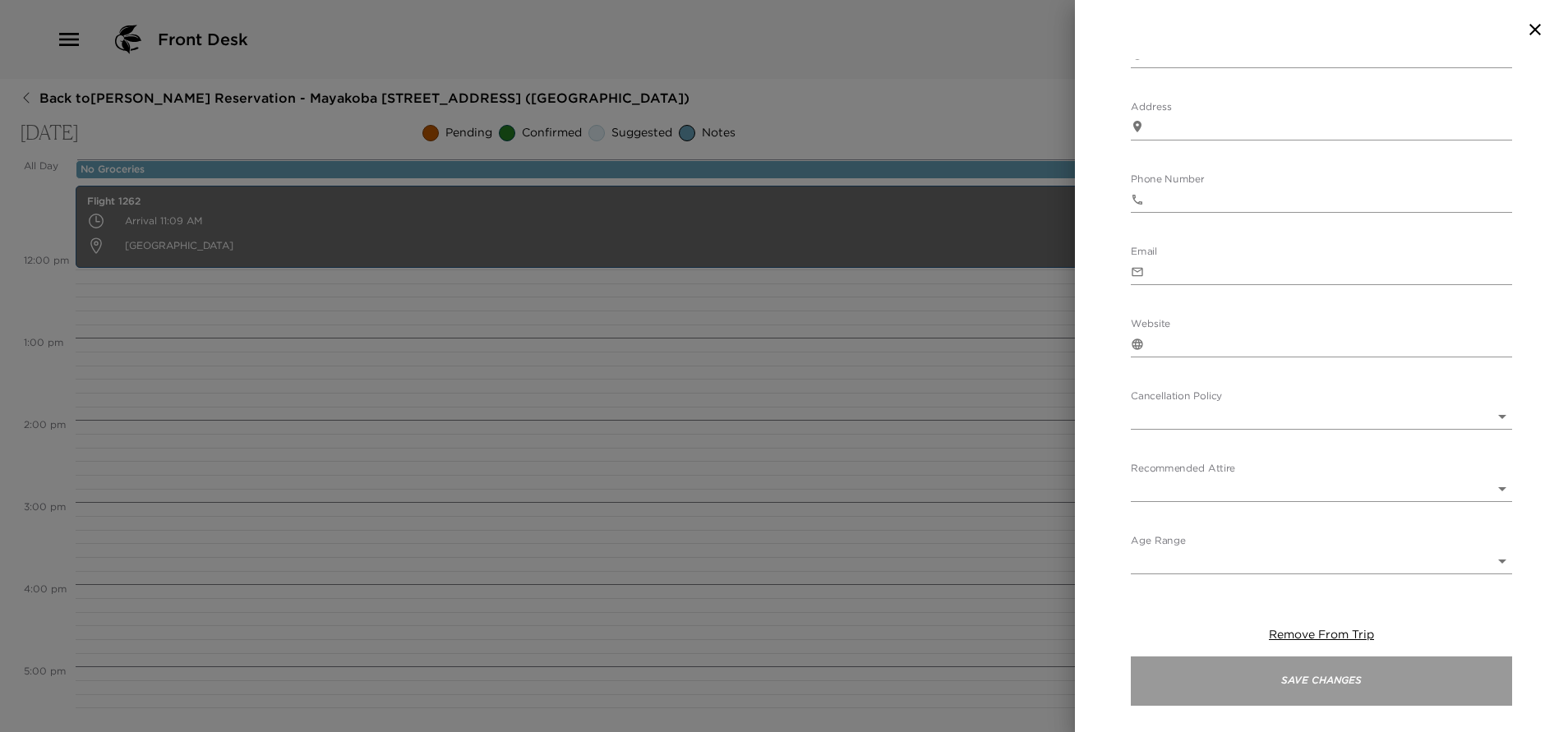
click at [1283, 673] on button "Save Changes" at bounding box center [1321, 681] width 382 height 50
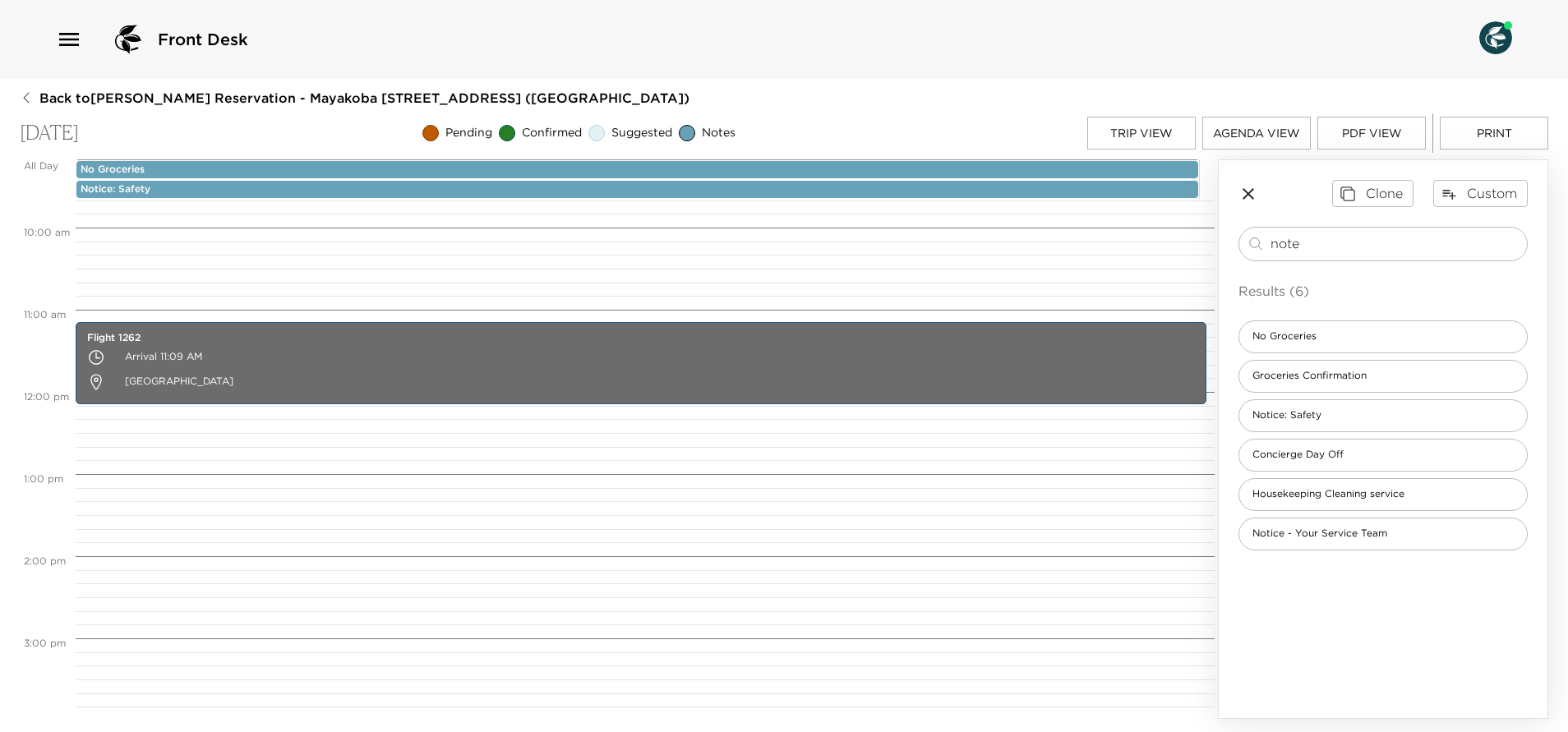
scroll to position [669, 0]
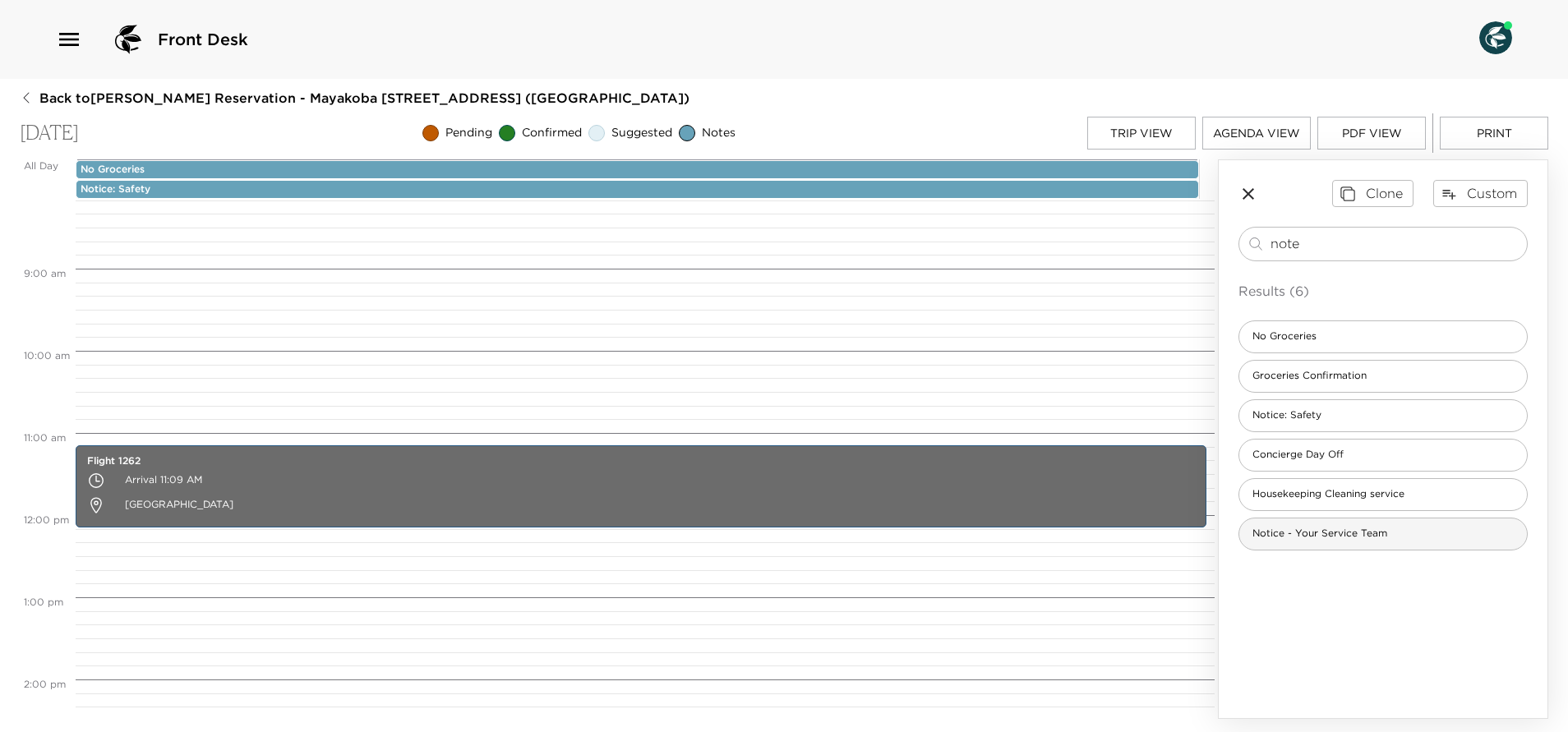
click at [1350, 533] on span "Notice - Your Service Team" at bounding box center [1319, 533] width 161 height 14
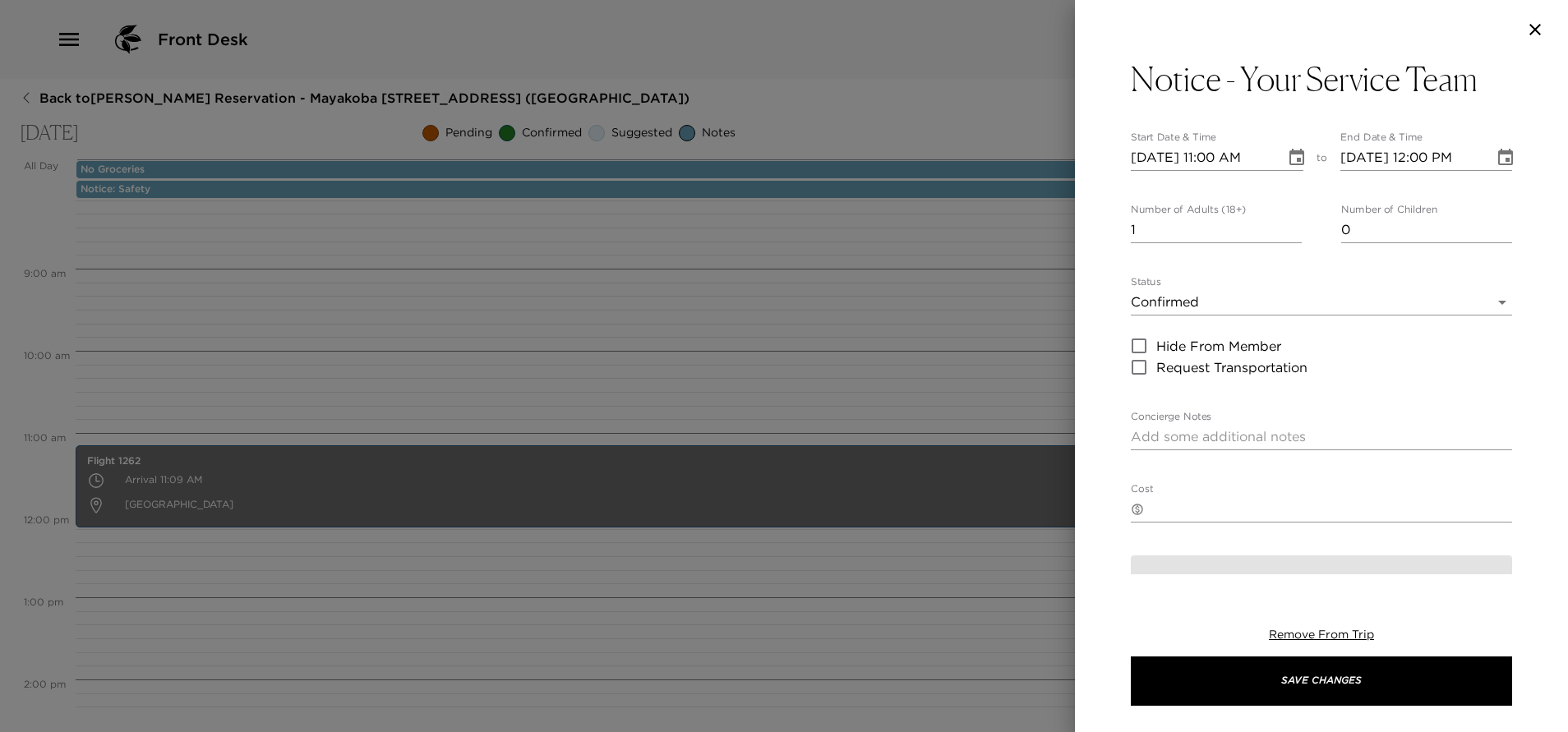
type textarea "Your Service Team: You will meet your concierge and your butler at the villa af…"
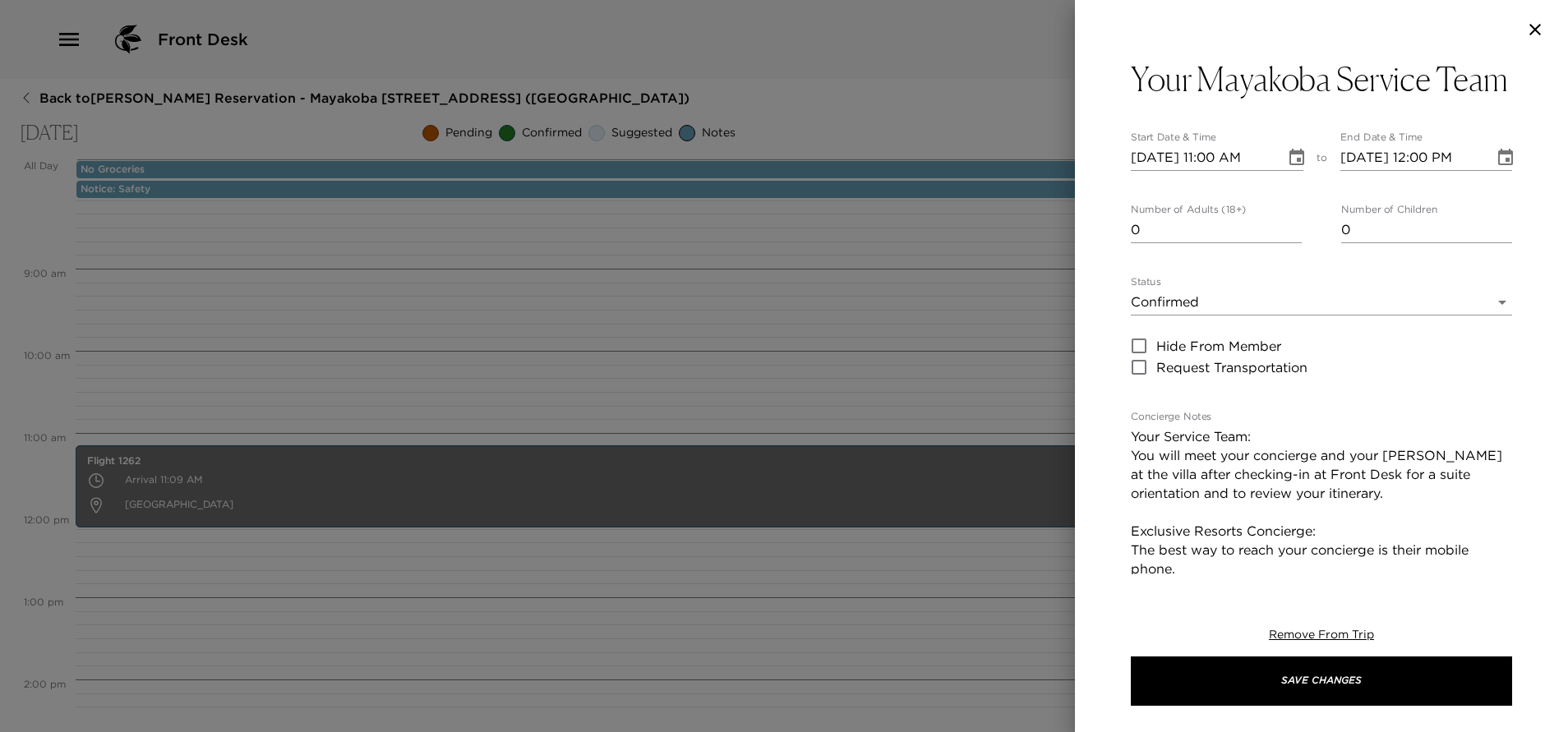
type input "0"
click at [1286, 243] on input "0" at bounding box center [1215, 230] width 171 height 27
click at [1294, 165] on icon "Choose date, selected date is Sep 28, 2025" at bounding box center [1297, 156] width 15 height 16
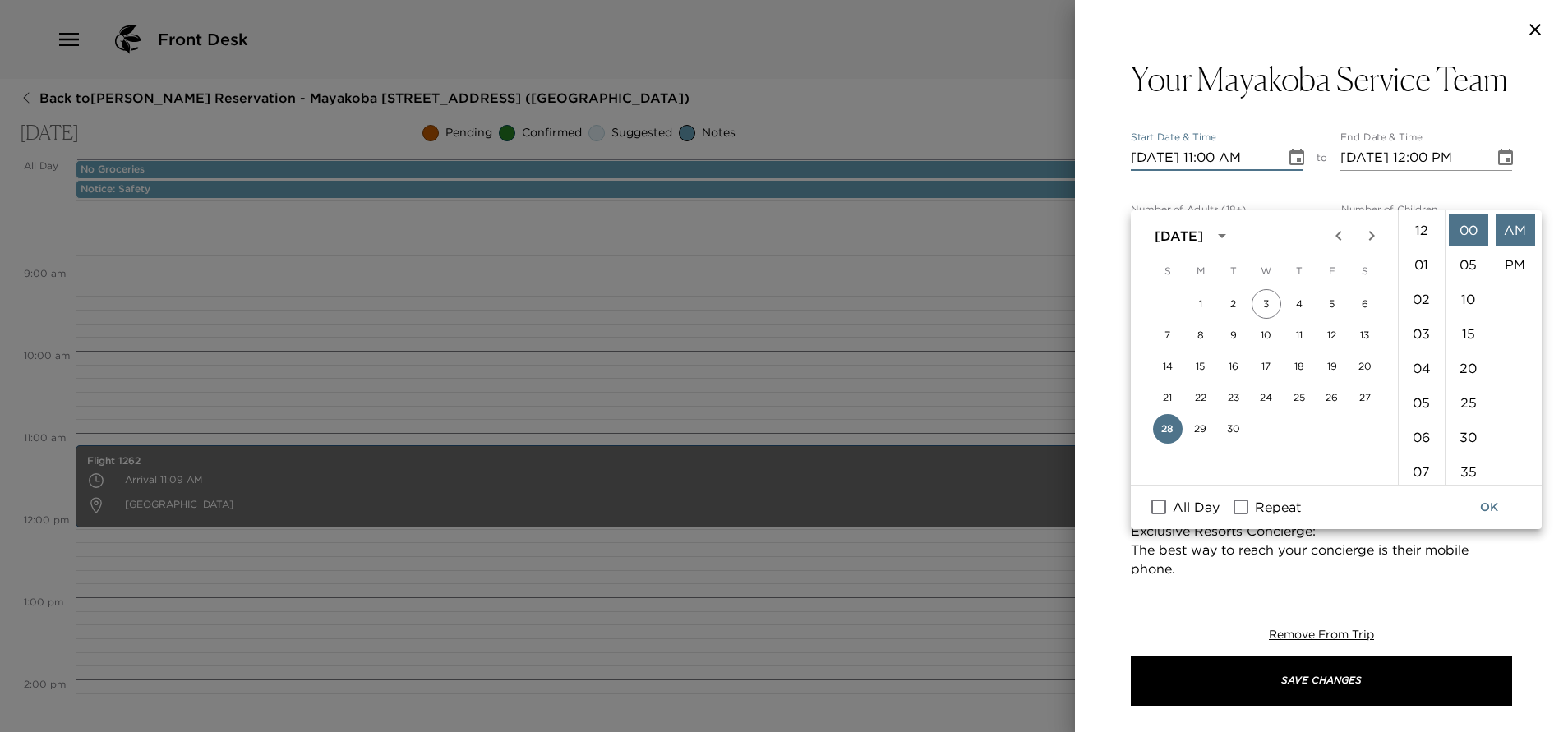
scroll to position [379, 0]
click at [1168, 510] on input "All Day" at bounding box center [1159, 506] width 34 height 21
checkbox input "true"
type input "09/28/2025"
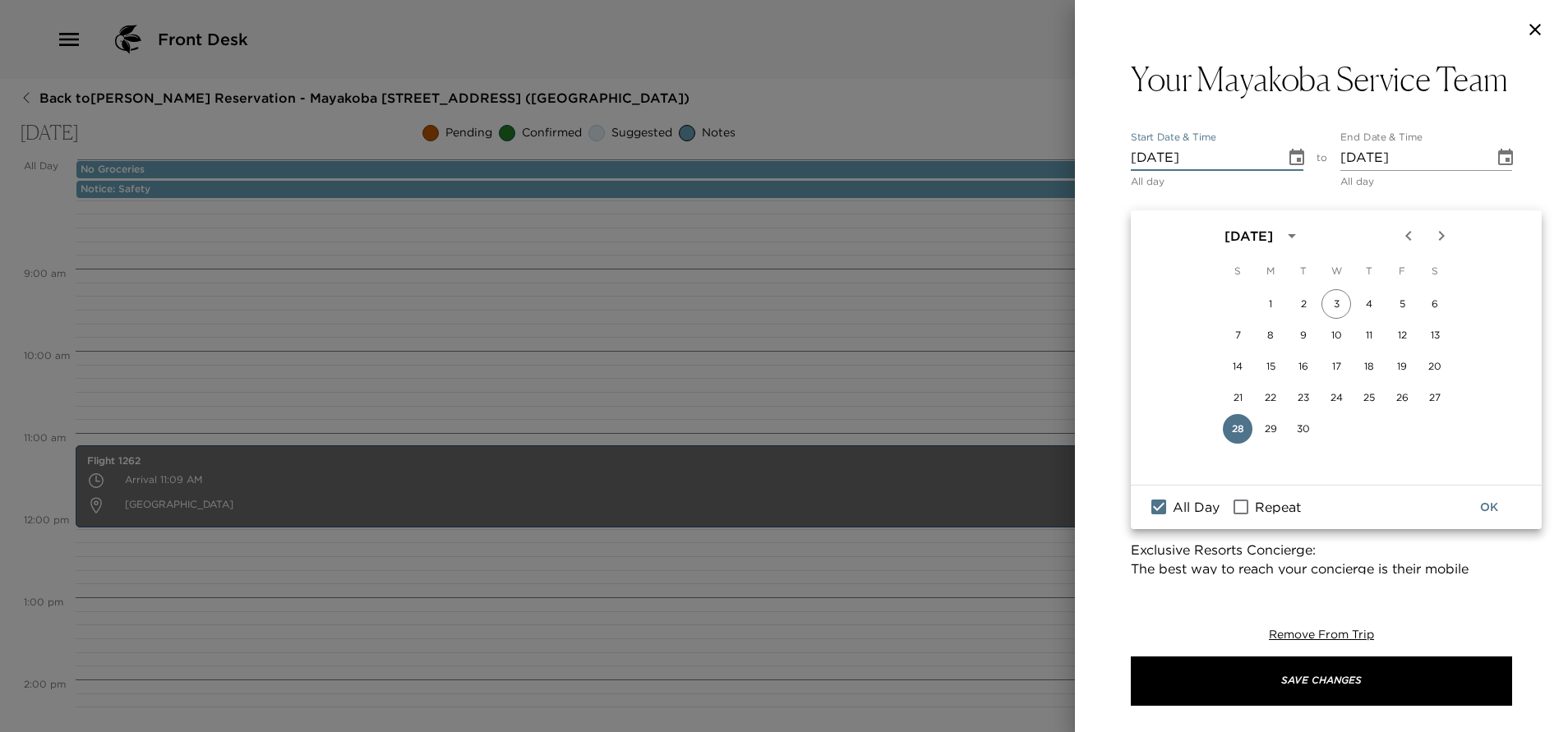
click at [1488, 515] on button "OK" at bounding box center [1488, 507] width 52 height 30
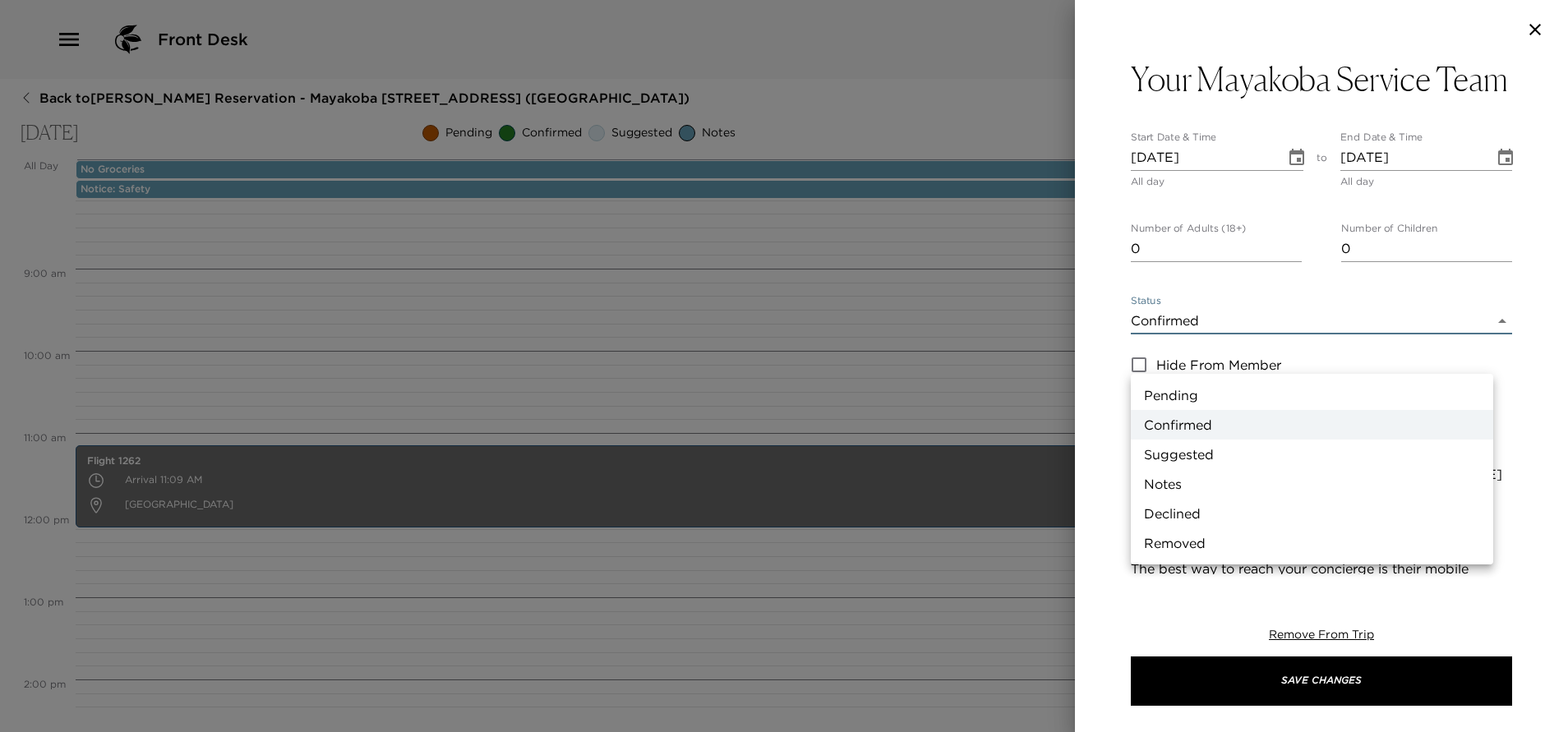
click at [1281, 368] on body "Front Desk Back to Jennifer Handler Reservation - Mayakoba 830 Riviera Maya, Me…" at bounding box center [784, 366] width 1568 height 732
click at [1215, 482] on li "Notes" at bounding box center [1311, 483] width 362 height 30
type input "Concierge Note"
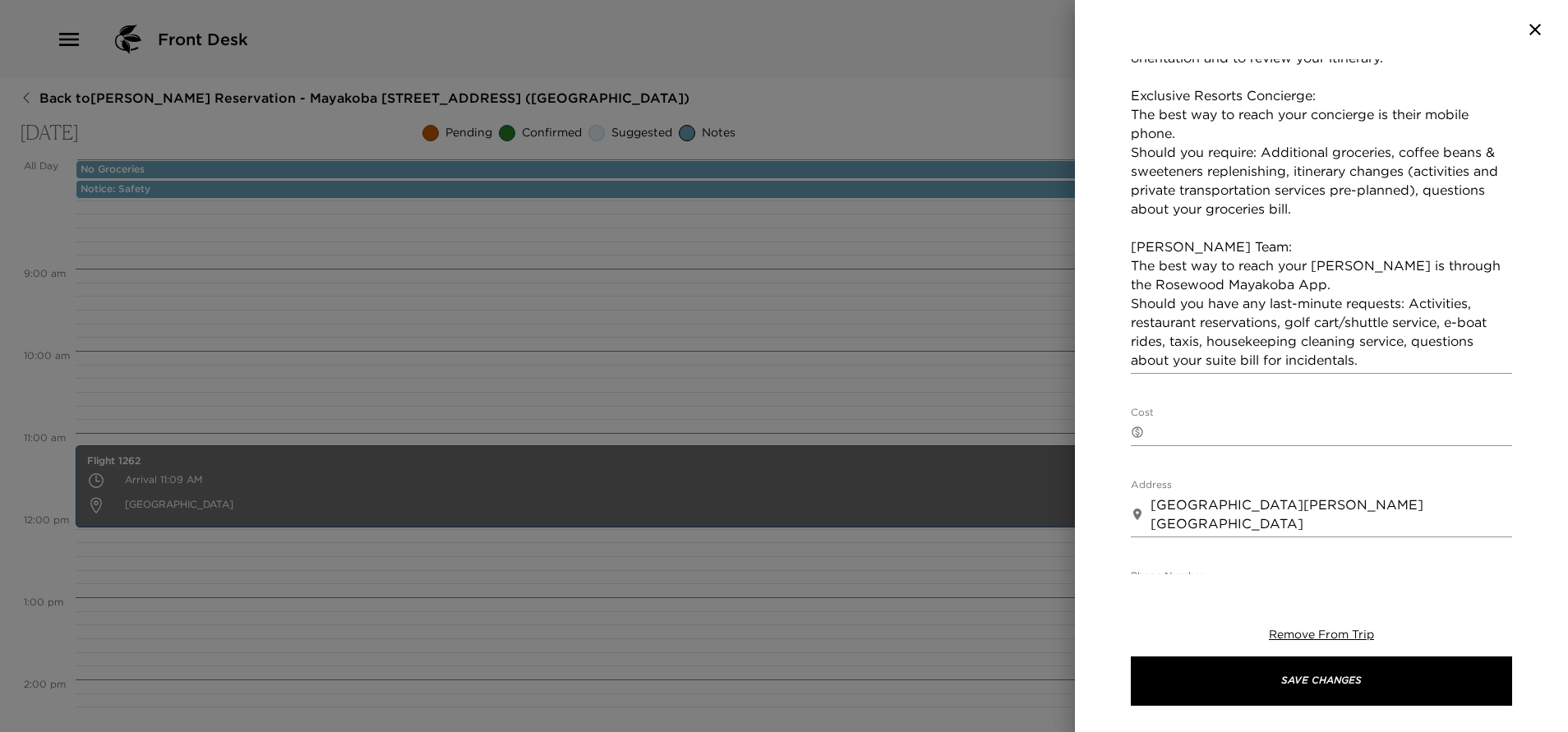
scroll to position [616, 0]
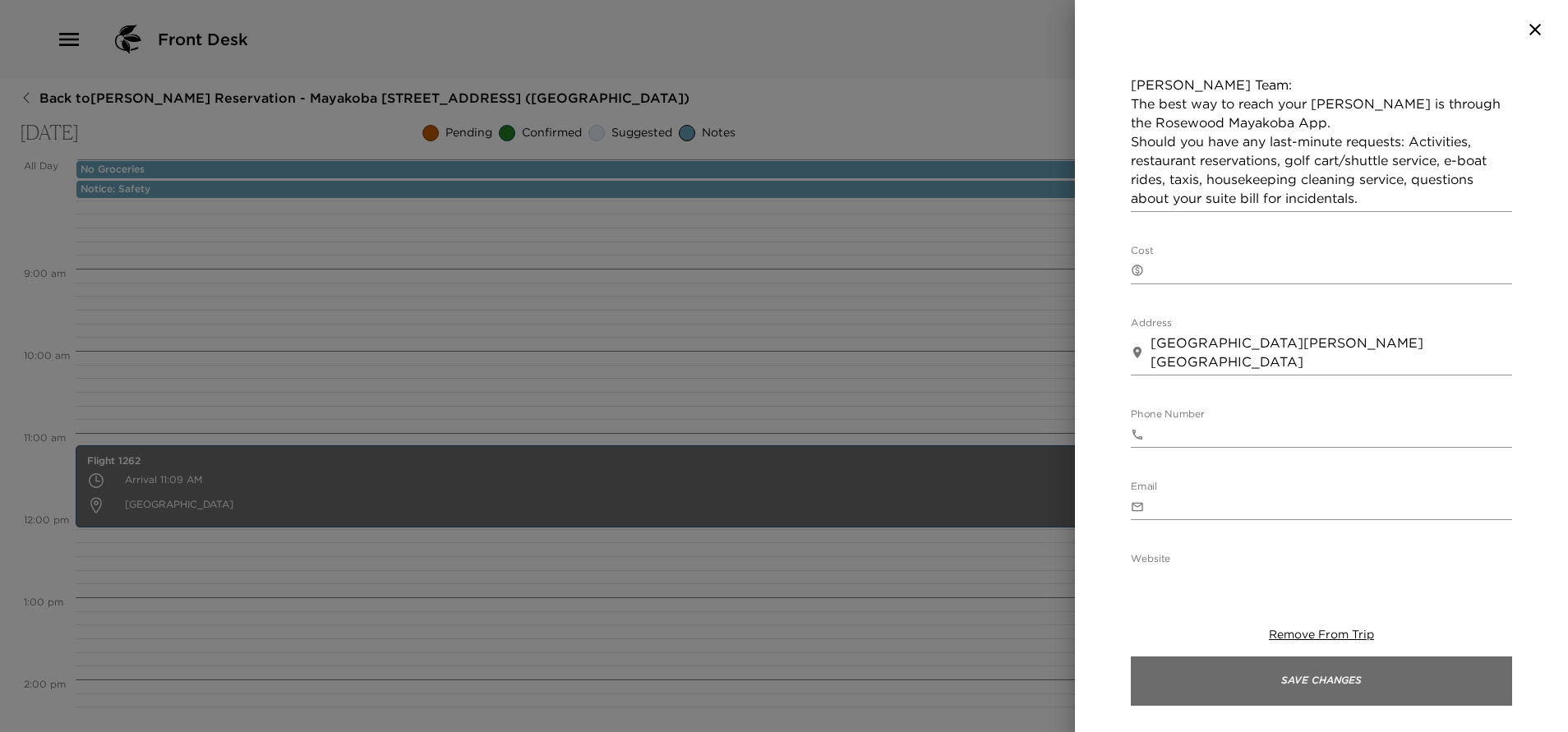
click at [1293, 684] on button "Save Changes" at bounding box center [1321, 681] width 382 height 50
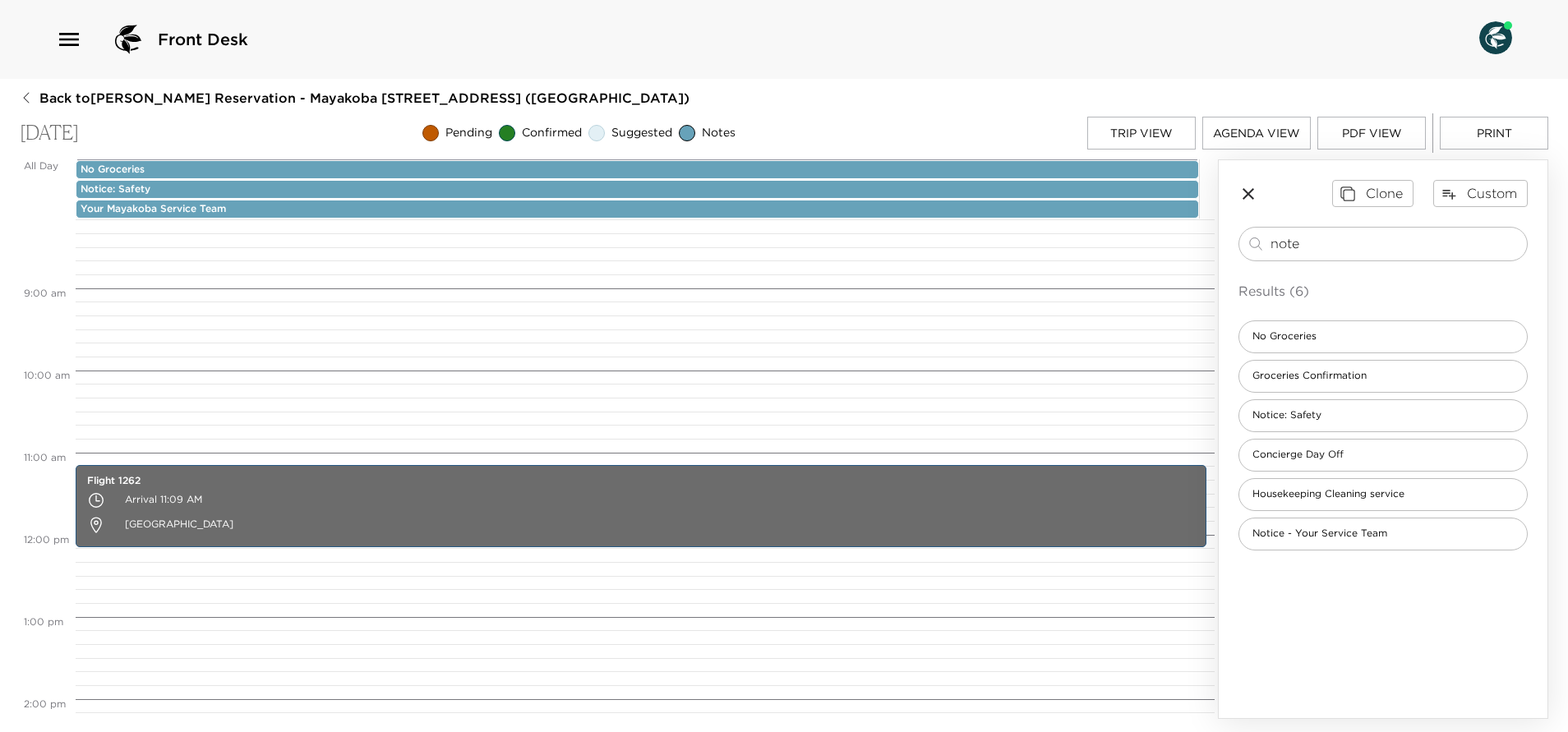
drag, startPoint x: 1313, startPoint y: 244, endPoint x: 1179, endPoint y: 274, distance: 137.3
click at [1187, 269] on div "All Day Sun 09/28 No Groceries Notice: Safety Your Mayakoba Service Team 12:00 …" at bounding box center [784, 438] width 1528 height 559
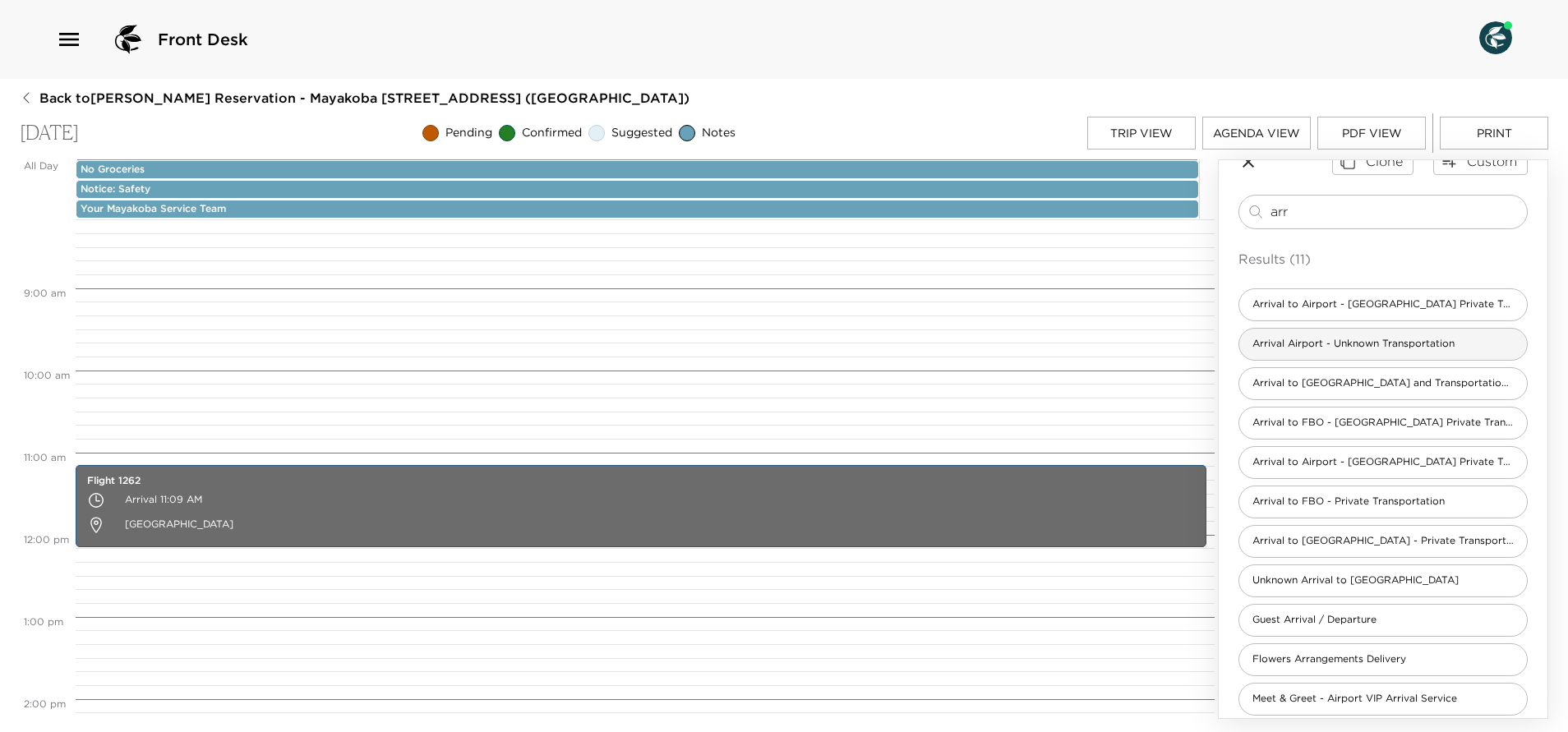
scroll to position [49, 0]
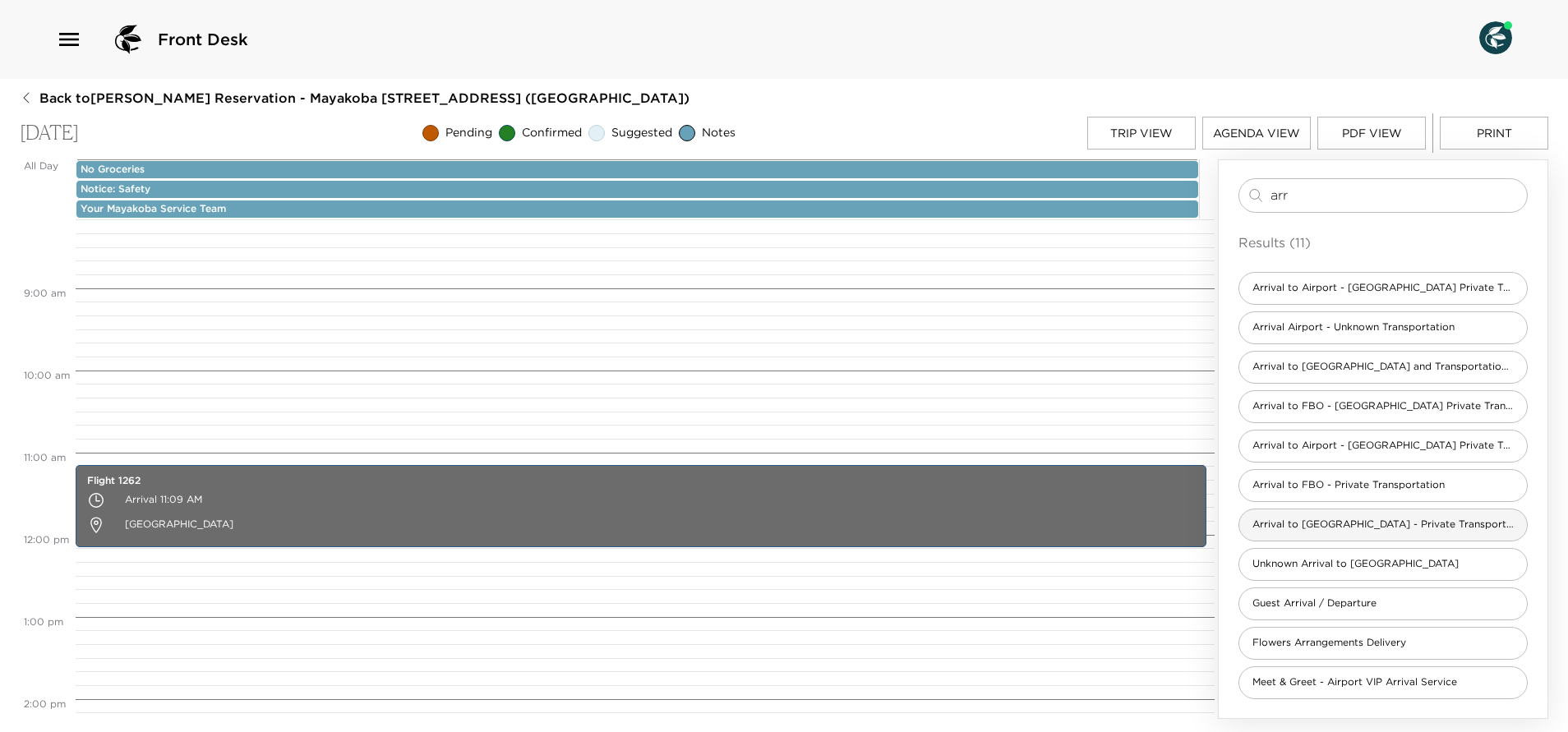
type input "arr"
click at [1368, 522] on span "Arrival to [GEOGRAPHIC_DATA] - Private Transportation" at bounding box center [1383, 524] width 288 height 14
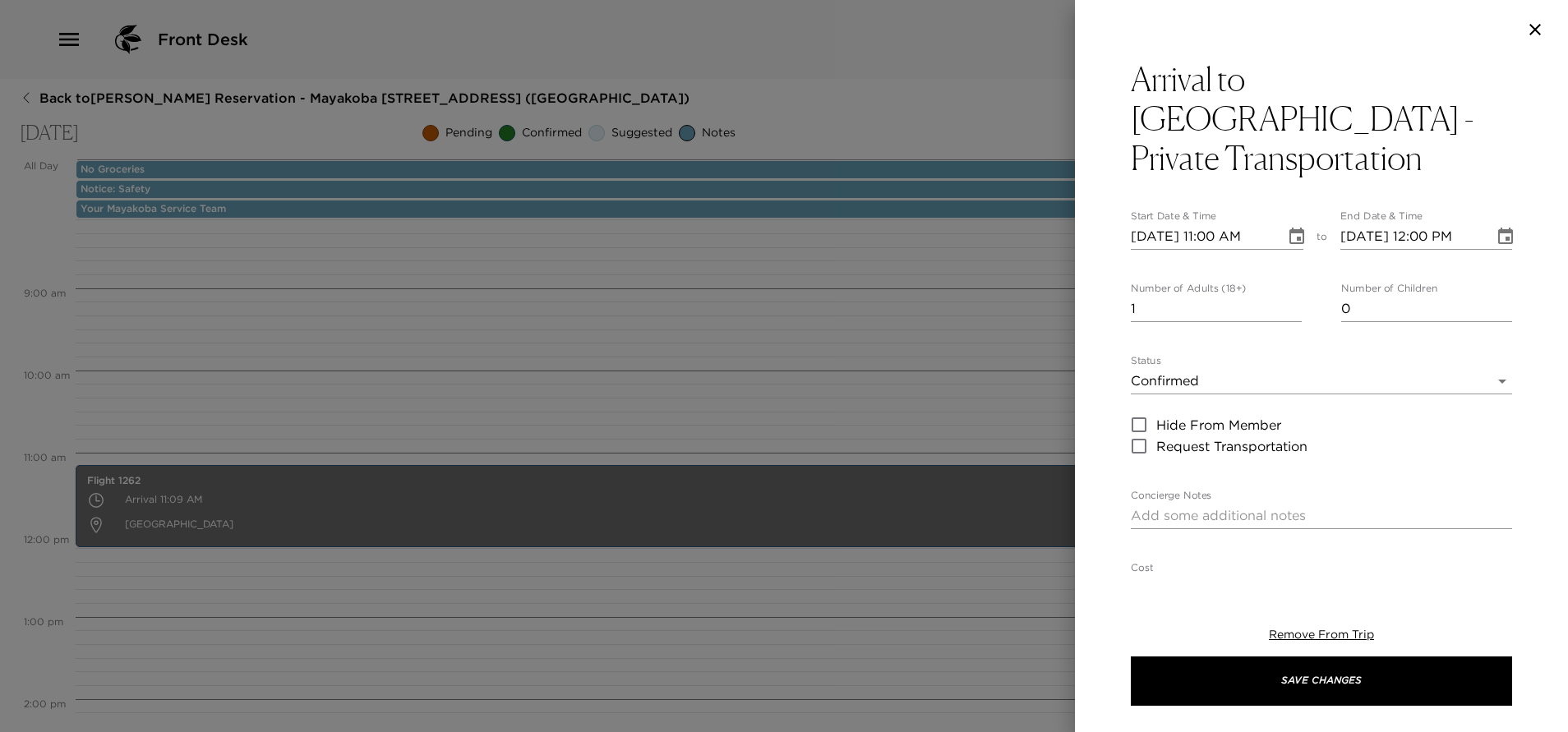
type textarea "I anticipate your arrival on _____ Airlines with flight number _____ and have c…"
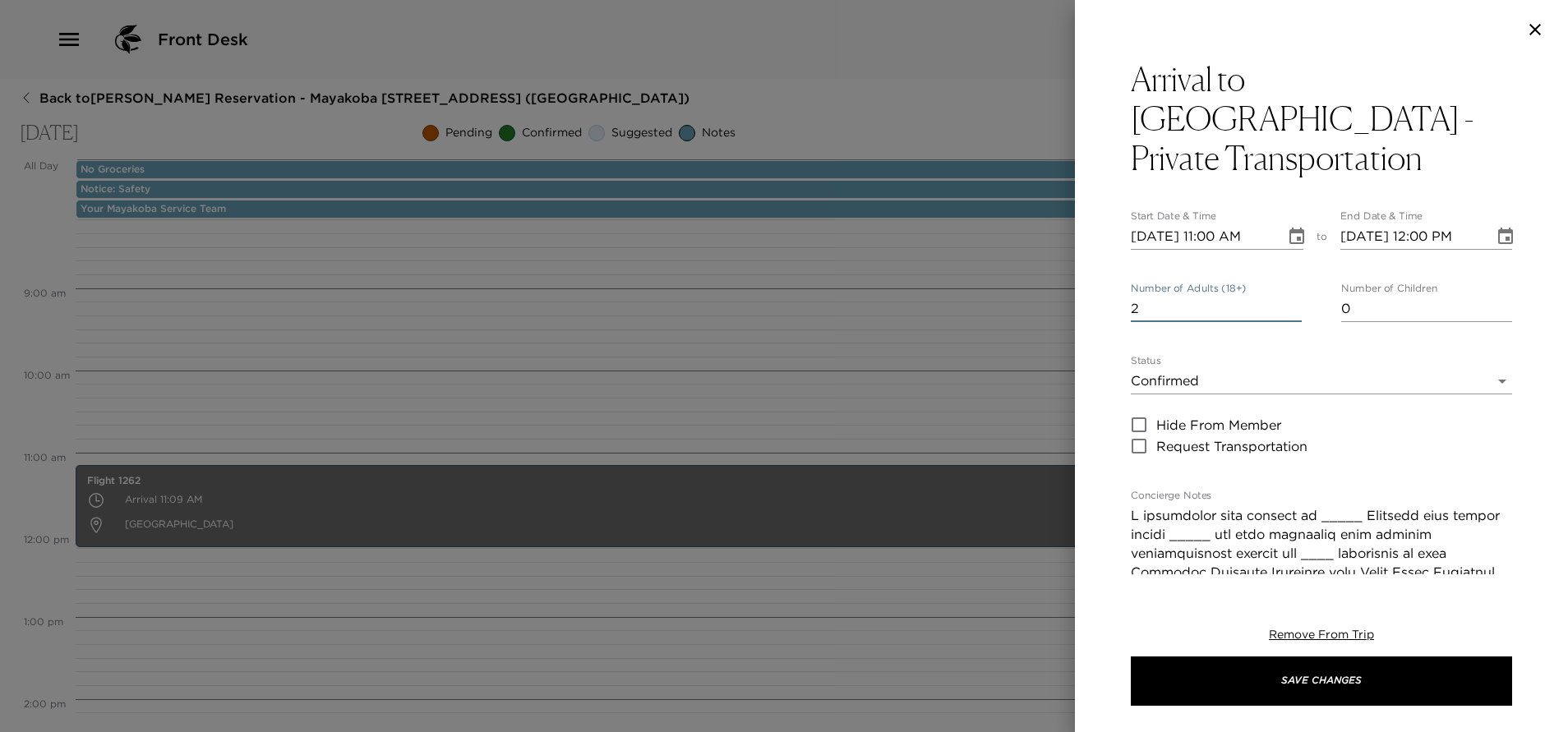
click at [1285, 295] on input "2" at bounding box center [1215, 309] width 171 height 27
click at [1285, 295] on input "3" at bounding box center [1215, 309] width 171 height 27
click at [1285, 295] on input "4" at bounding box center [1215, 309] width 171 height 27
click at [1285, 295] on input "5" at bounding box center [1215, 309] width 171 height 27
click at [1285, 295] on input "6" at bounding box center [1215, 309] width 171 height 27
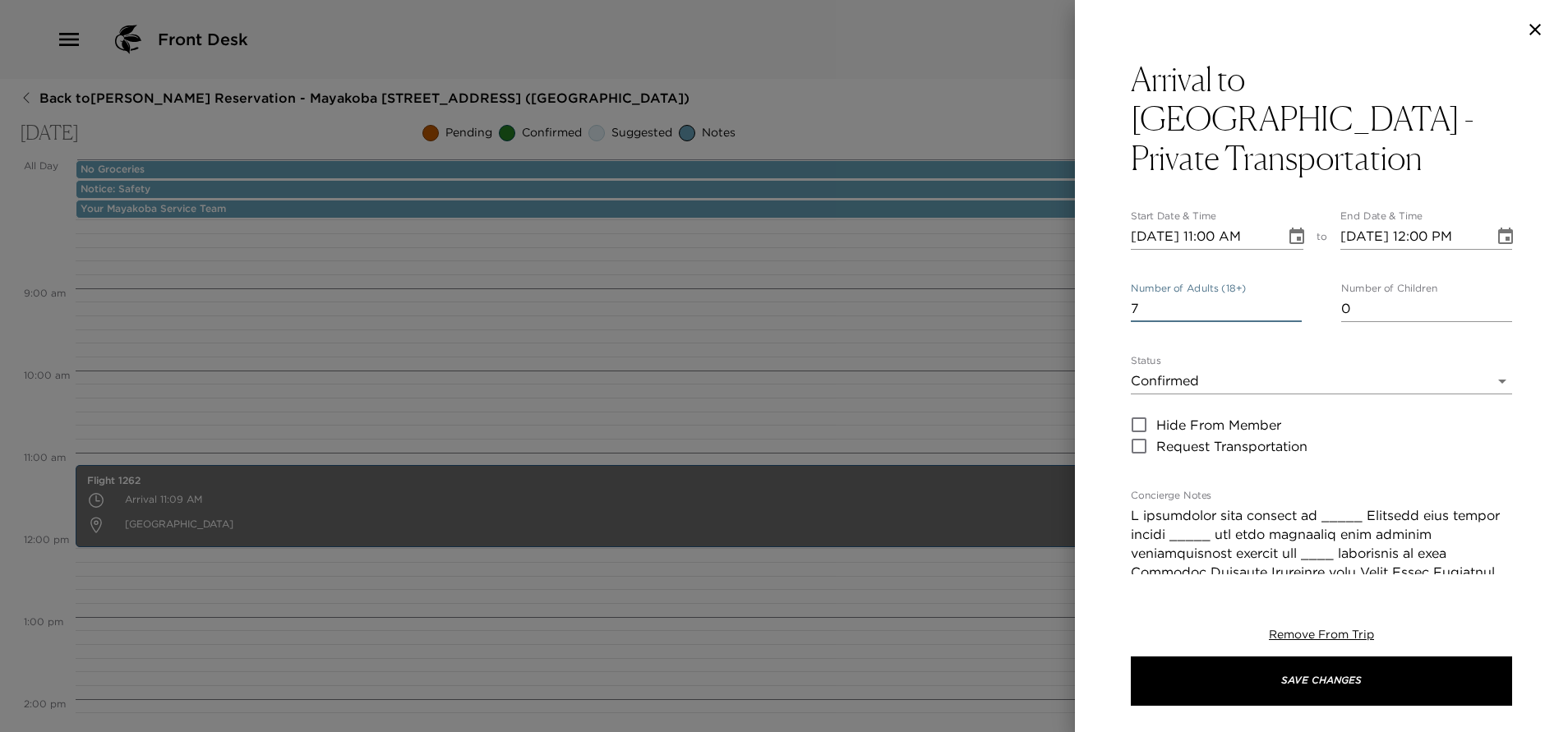
click at [1285, 295] on input "7" at bounding box center [1215, 309] width 171 height 27
type input "8"
click at [1285, 295] on input "8" at bounding box center [1215, 309] width 171 height 27
click at [1287, 227] on icon "Choose date, selected date is Sep 28, 2025" at bounding box center [1296, 236] width 20 height 20
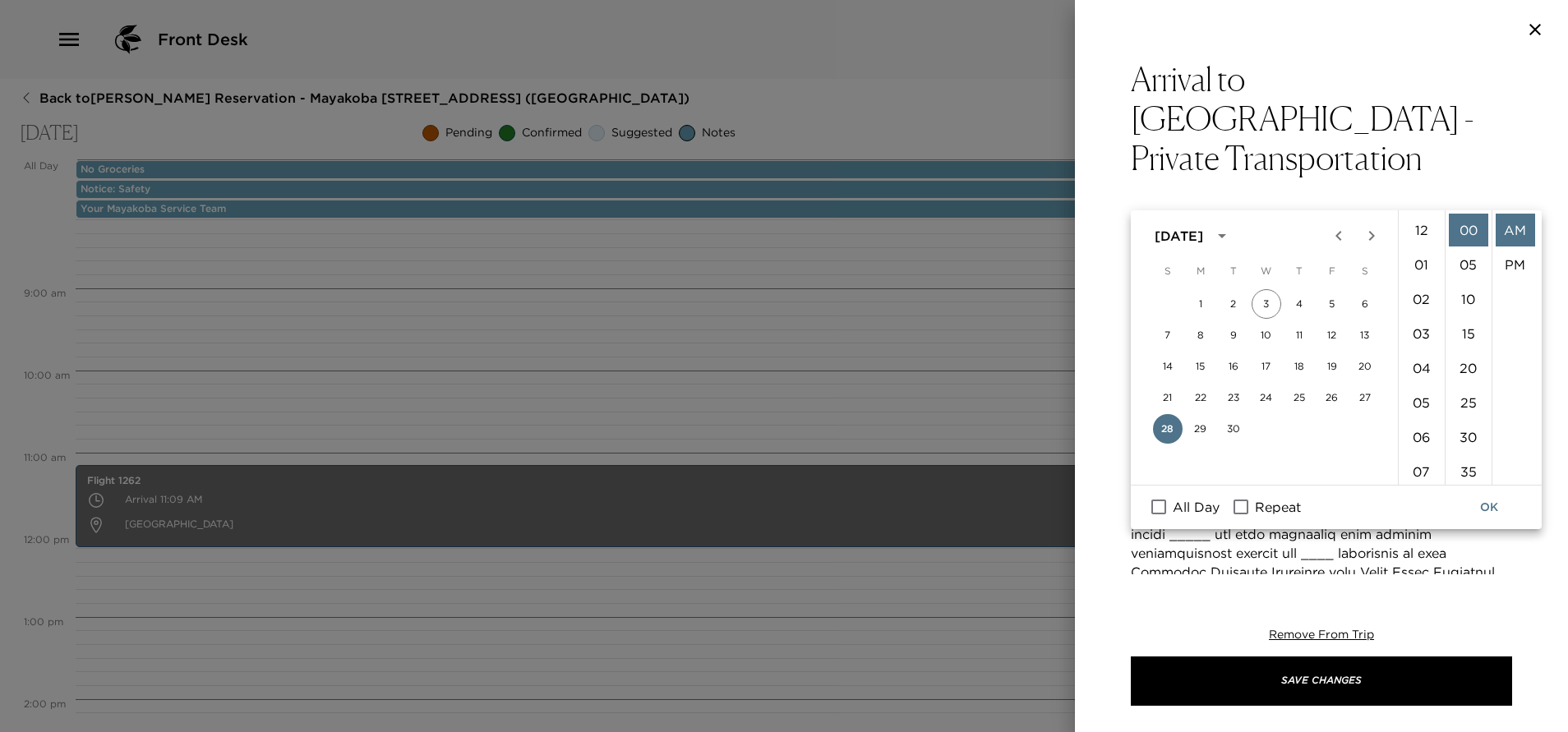
scroll to position [379, 0]
click at [1462, 290] on li "10" at bounding box center [1468, 298] width 39 height 32
type input "09/28/2025 11:10 AM"
click at [1489, 511] on button "OK" at bounding box center [1488, 507] width 52 height 30
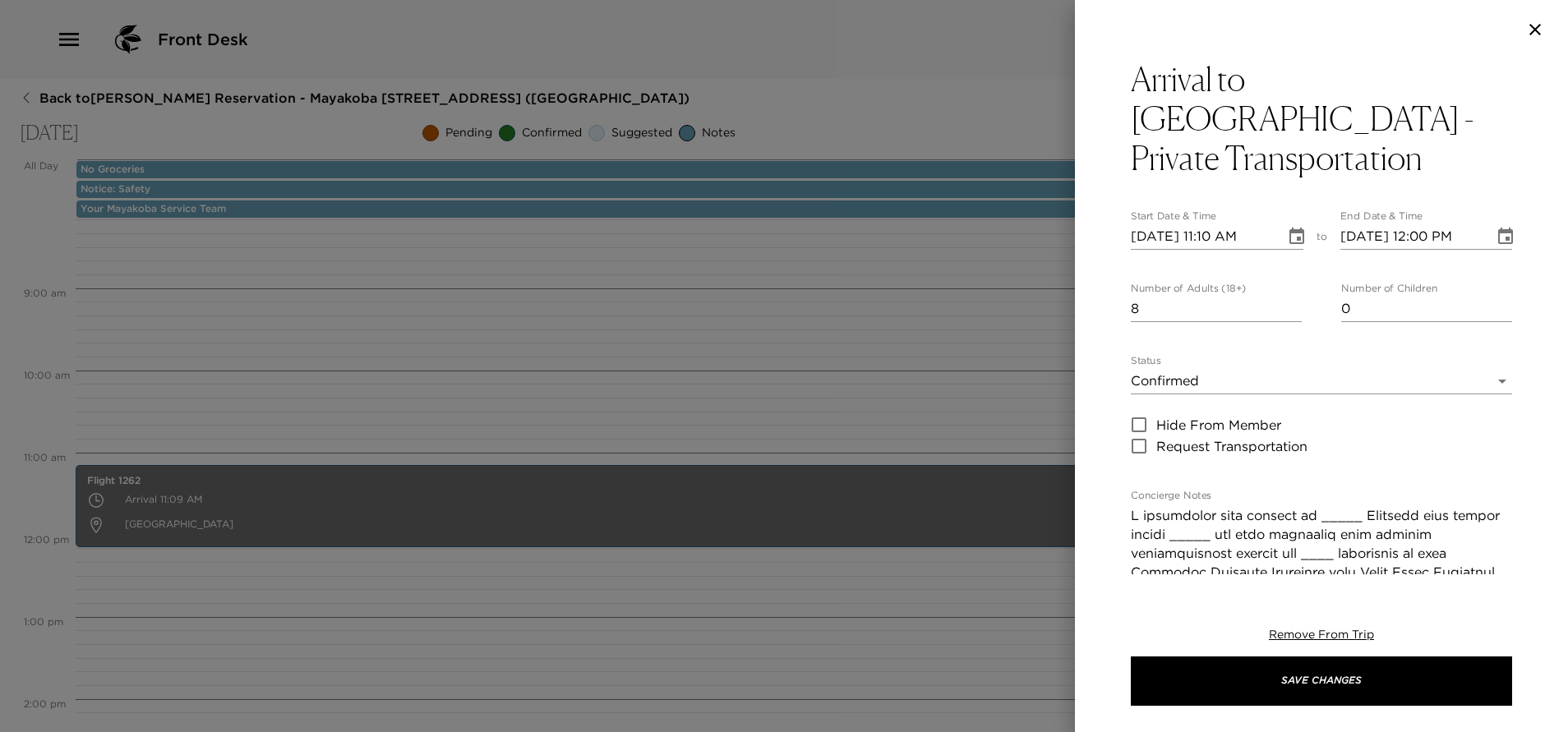
click at [1497, 228] on icon "Choose date, selected date is Sep 28, 2025" at bounding box center [1505, 235] width 15 height 16
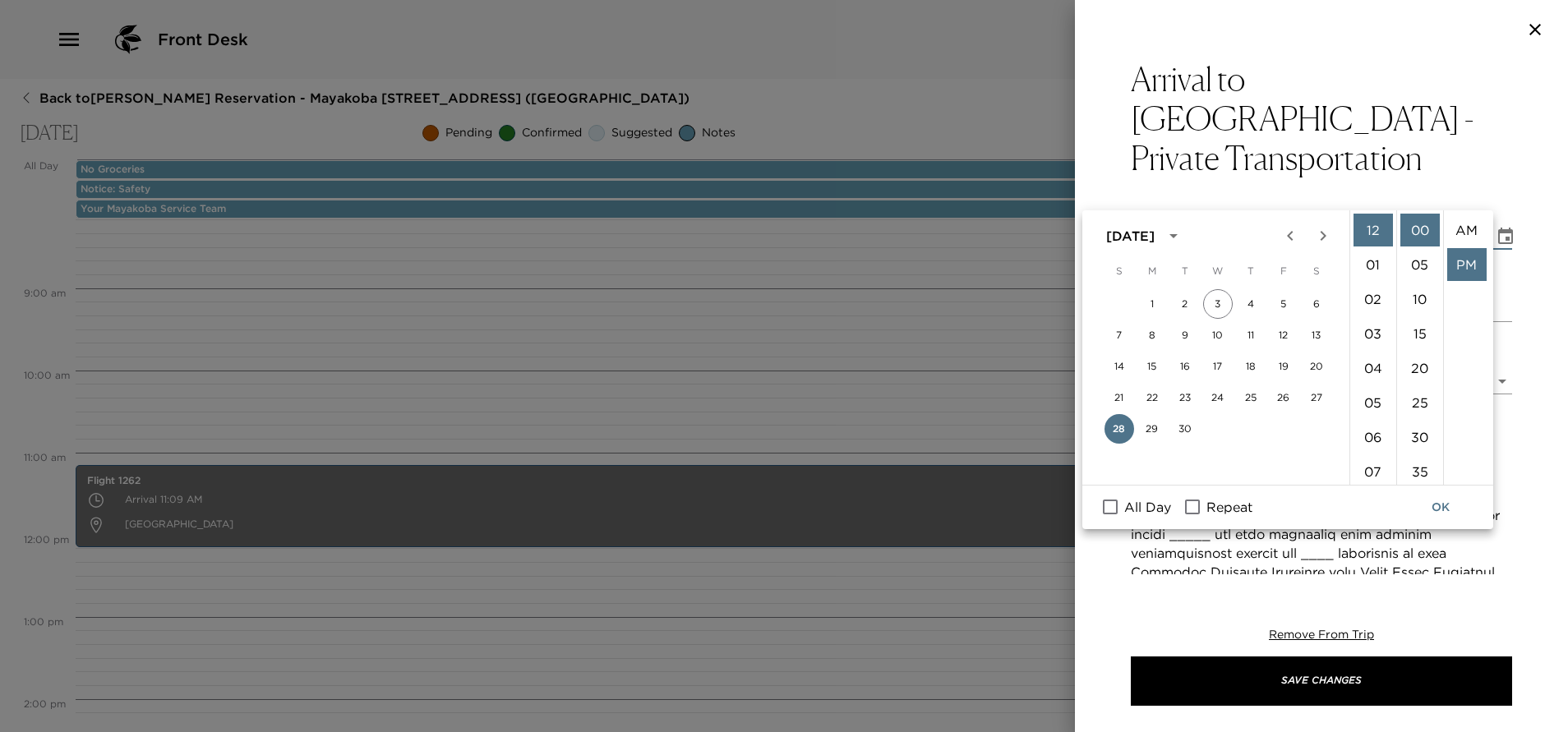
scroll to position [34, 0]
click at [1415, 295] on li "10" at bounding box center [1419, 298] width 39 height 32
type input "09/28/2025 12:10 PM"
click at [1516, 305] on div "Arrival to Cancun Airport - Private Transportation Start Date & Time 09/28/2025…" at bounding box center [1321, 316] width 493 height 515
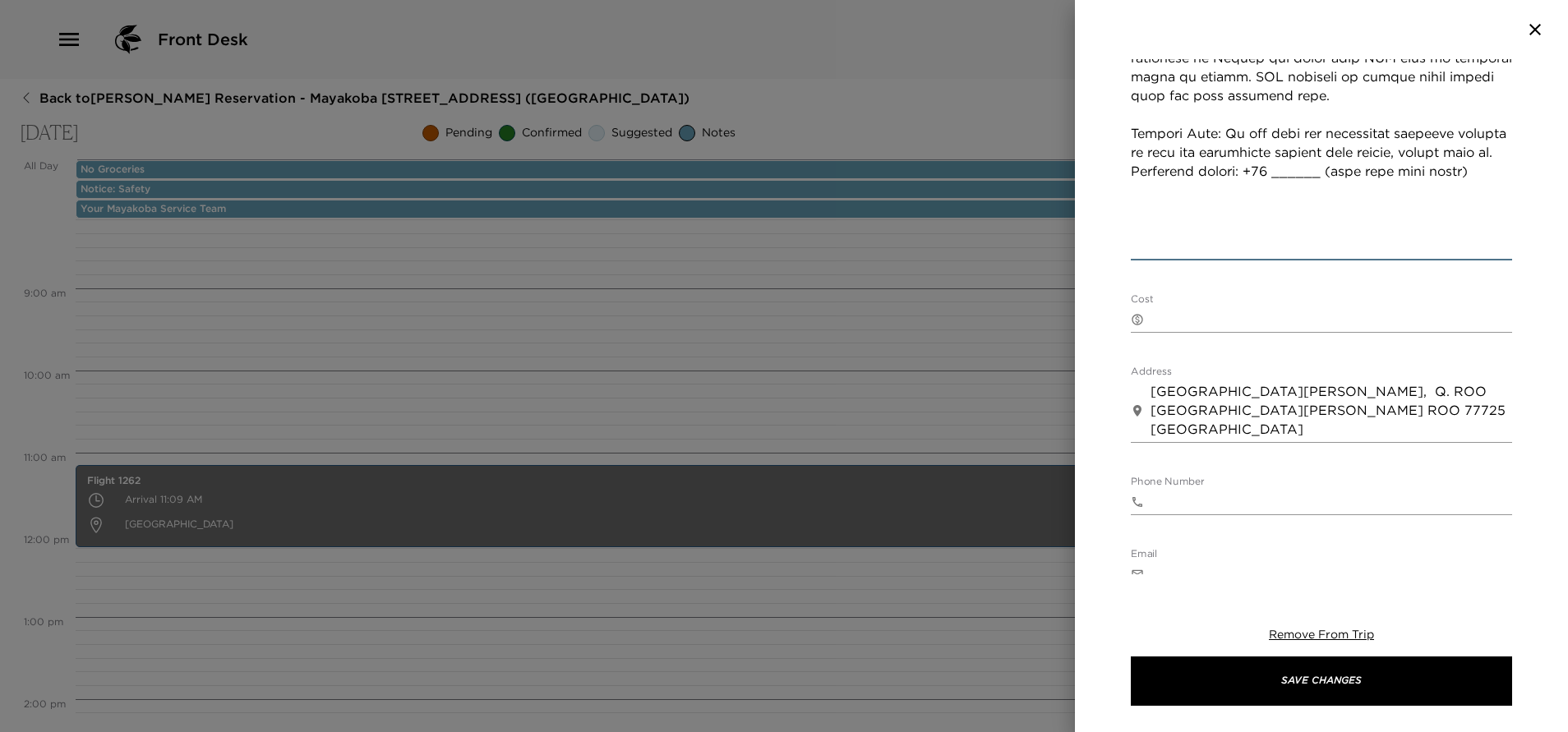
scroll to position [986, 0]
type textarea "I anticipate your arrival on American Airlines with flight number 1262 and have…"
click at [1271, 310] on textarea "Cost" at bounding box center [1331, 319] width 361 height 19
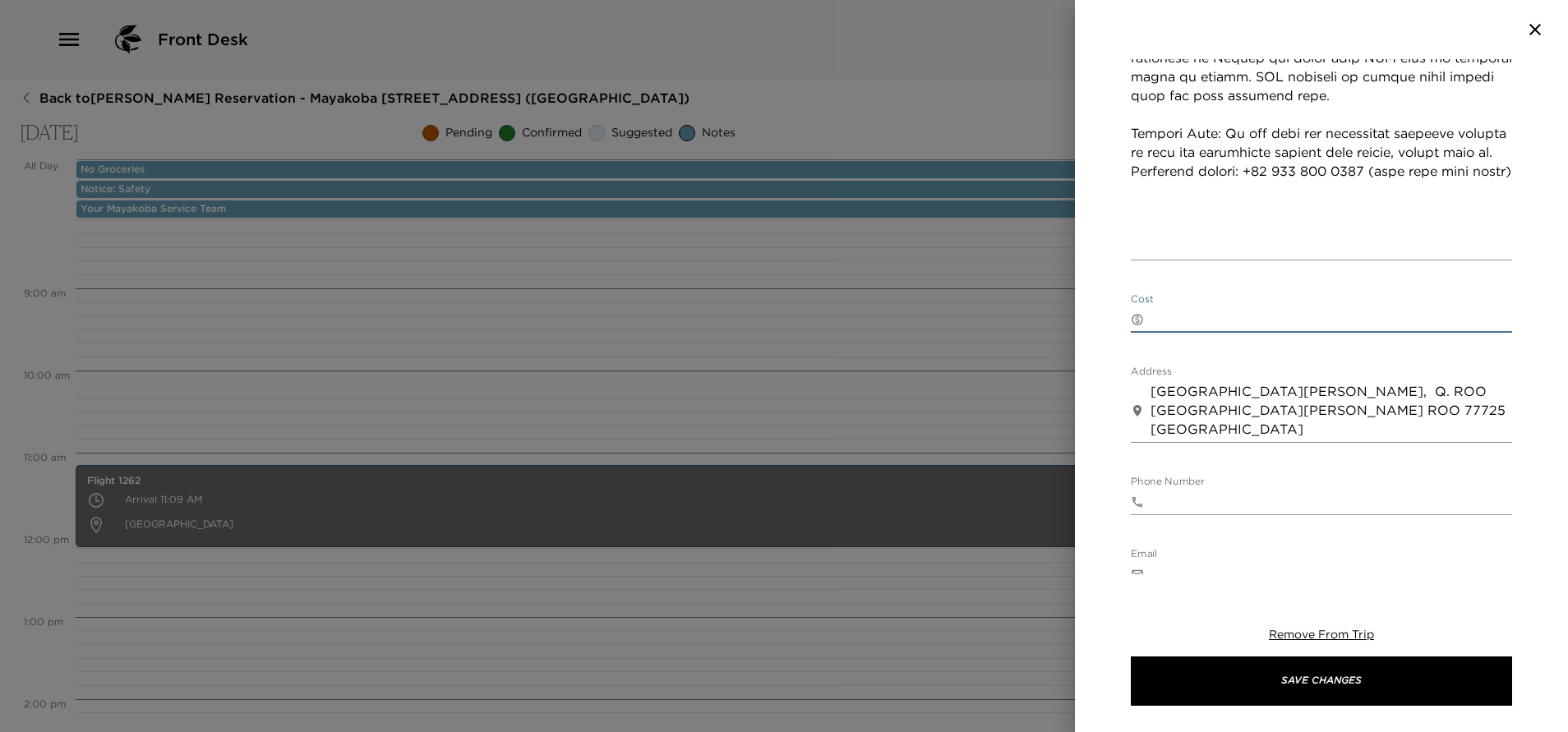
click at [1106, 324] on div "Arrival to Cancun Airport - Private Transportation Start Date & Time 09/28/2025…" at bounding box center [1321, 316] width 493 height 515
click at [1167, 310] on textarea "Cost" at bounding box center [1331, 319] width 361 height 19
click at [1155, 310] on textarea "1to 4" at bounding box center [1331, 319] width 361 height 19
click at [1195, 310] on textarea "1 to 4" at bounding box center [1331, 319] width 361 height 19
type textarea "1"
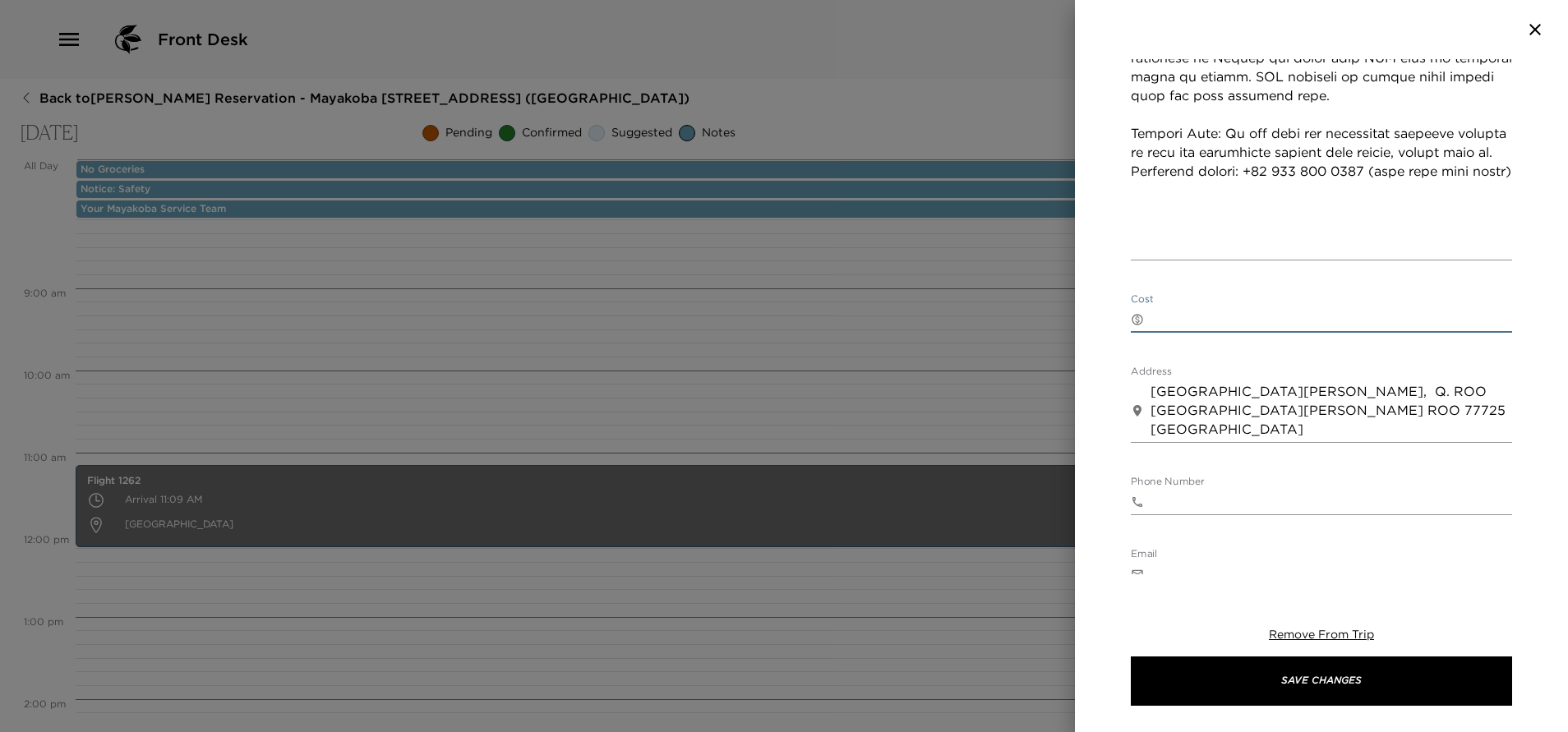
click at [1201, 306] on div "​ x" at bounding box center [1321, 319] width 382 height 27
paste textarea "1 to 5 guests - 175 USD 6 to 10 guests - 245 USD Payment must be done directly …"
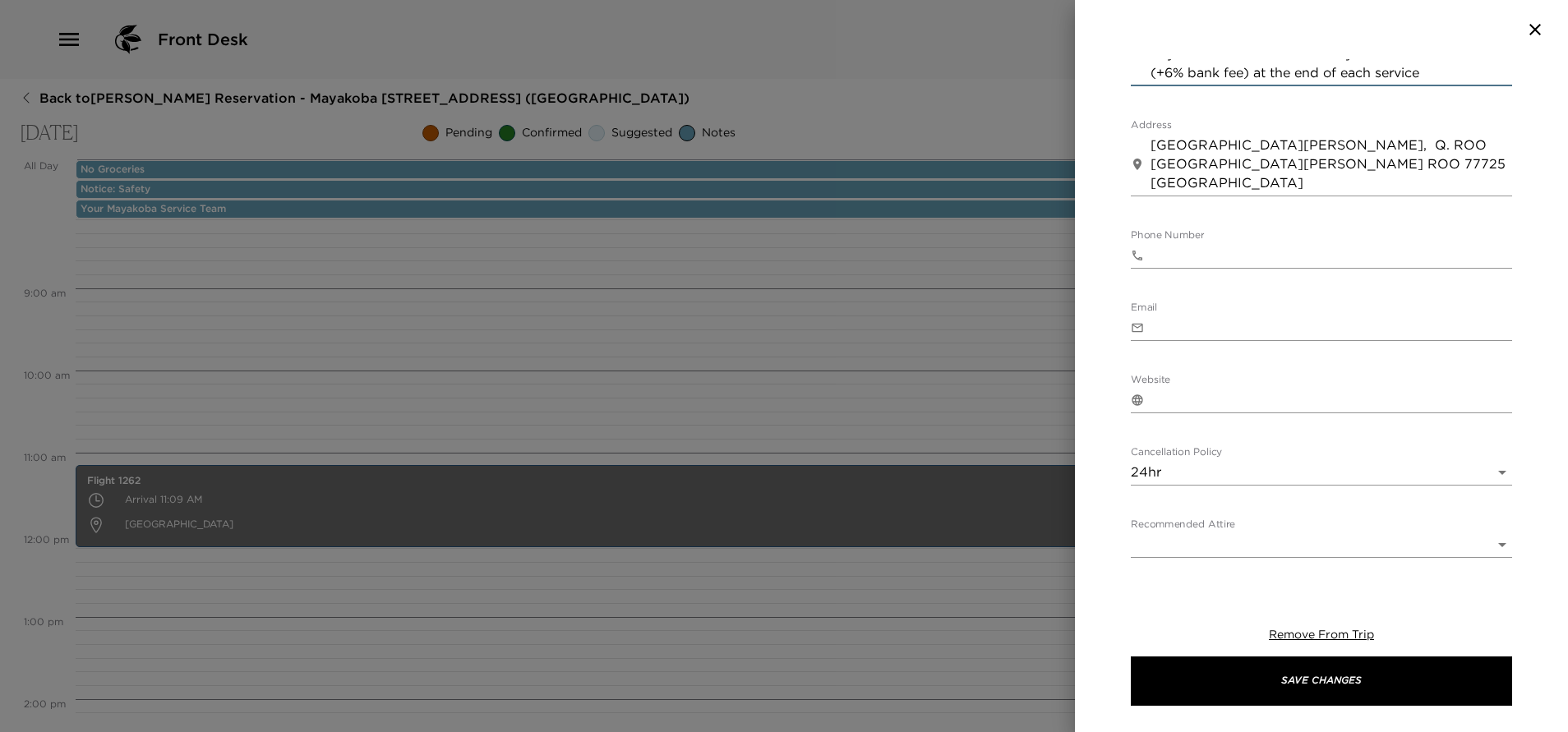
scroll to position [1306, 0]
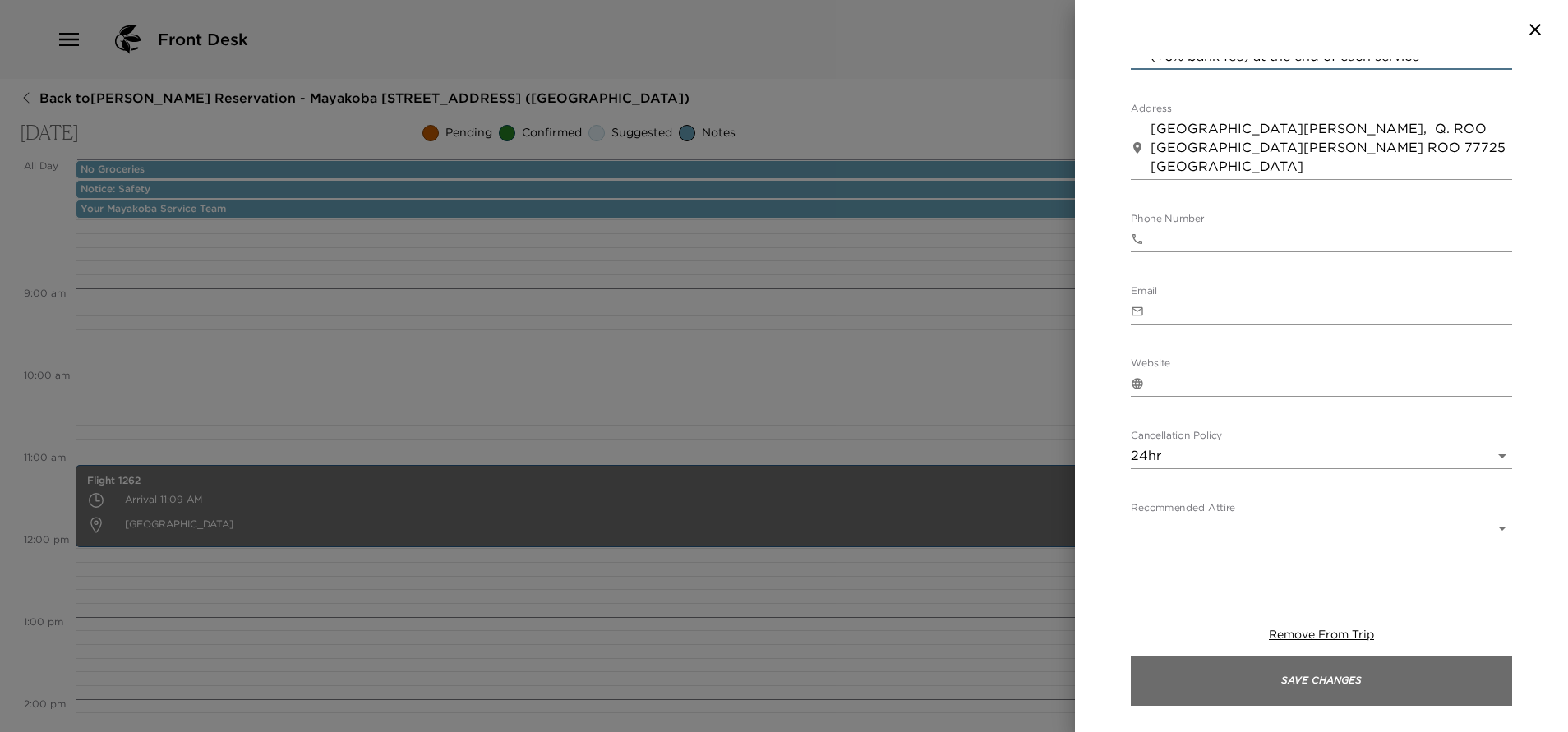
type textarea "1 to 5 guests - 175 USD 6 to 10 guests - 245 USD Payment must be done directly …"
click at [1269, 679] on button "Save Changes" at bounding box center [1321, 681] width 382 height 50
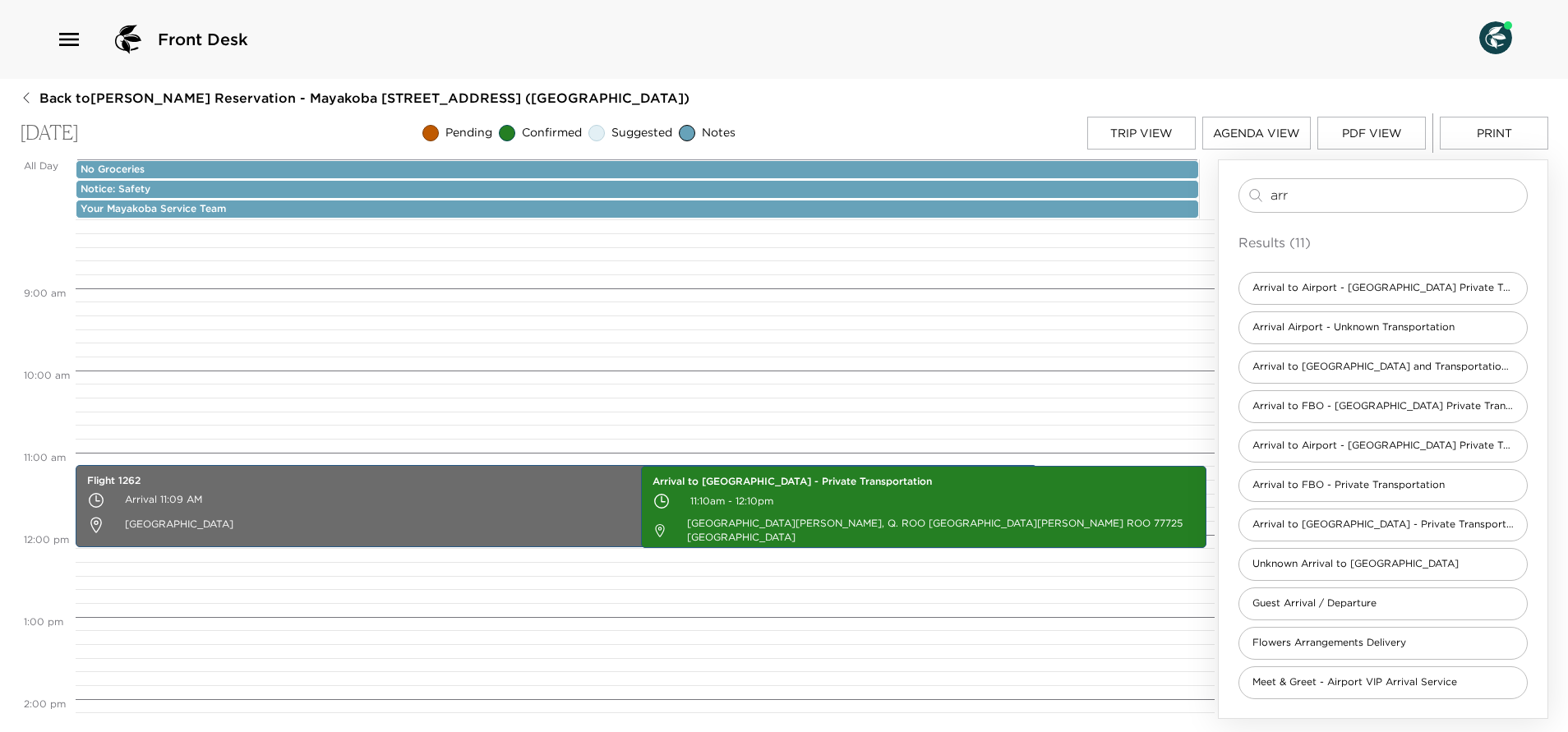
drag, startPoint x: 1308, startPoint y: 187, endPoint x: 1244, endPoint y: 234, distance: 79.4
click at [1244, 234] on div "arr ​ Results (11) Arrival to Airport - Mayakoba Private Transportation Arrival…" at bounding box center [1382, 438] width 289 height 520
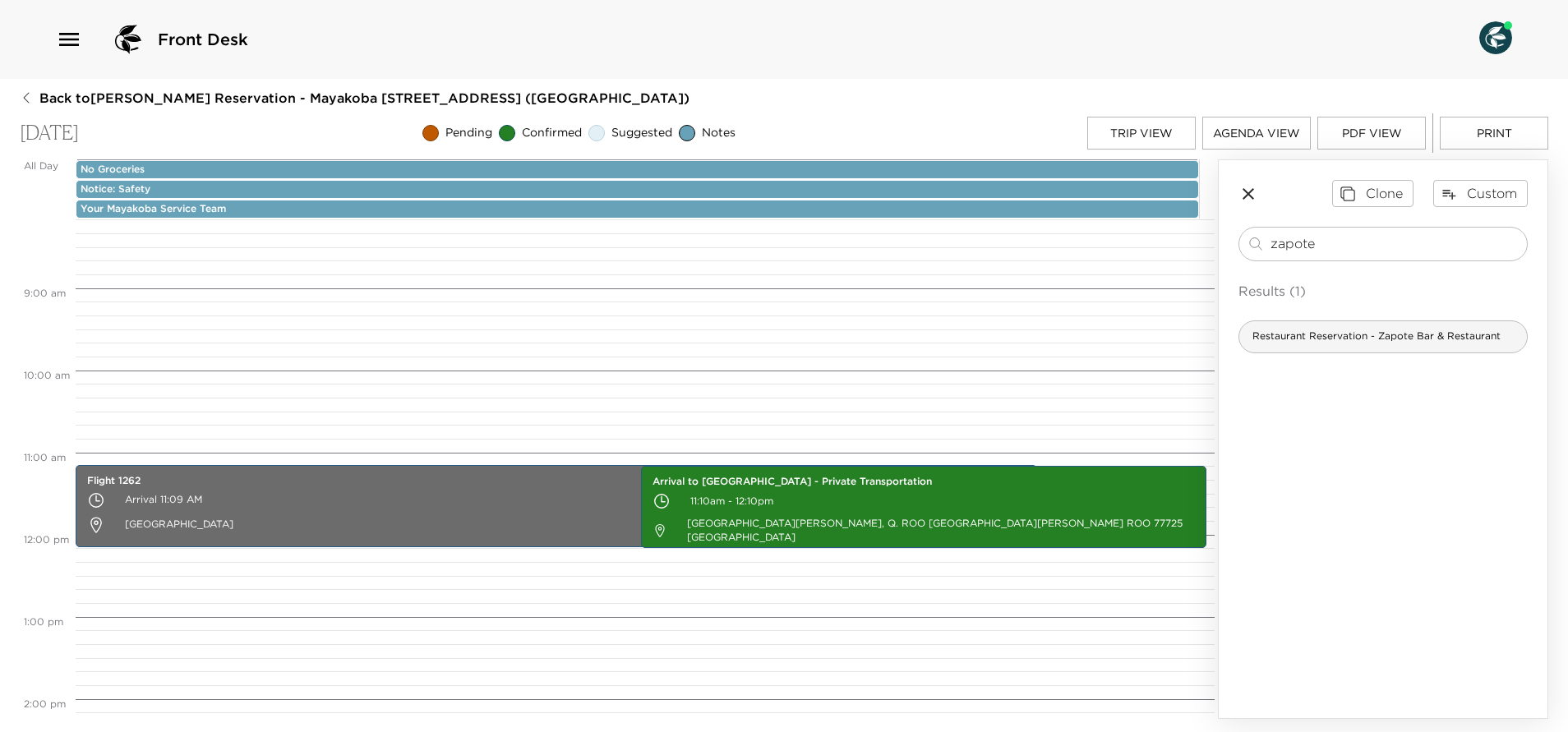
type input "zapote"
click at [1393, 348] on div "Restaurant Reservation - Zapote Bar & Restaurant" at bounding box center [1382, 336] width 289 height 32
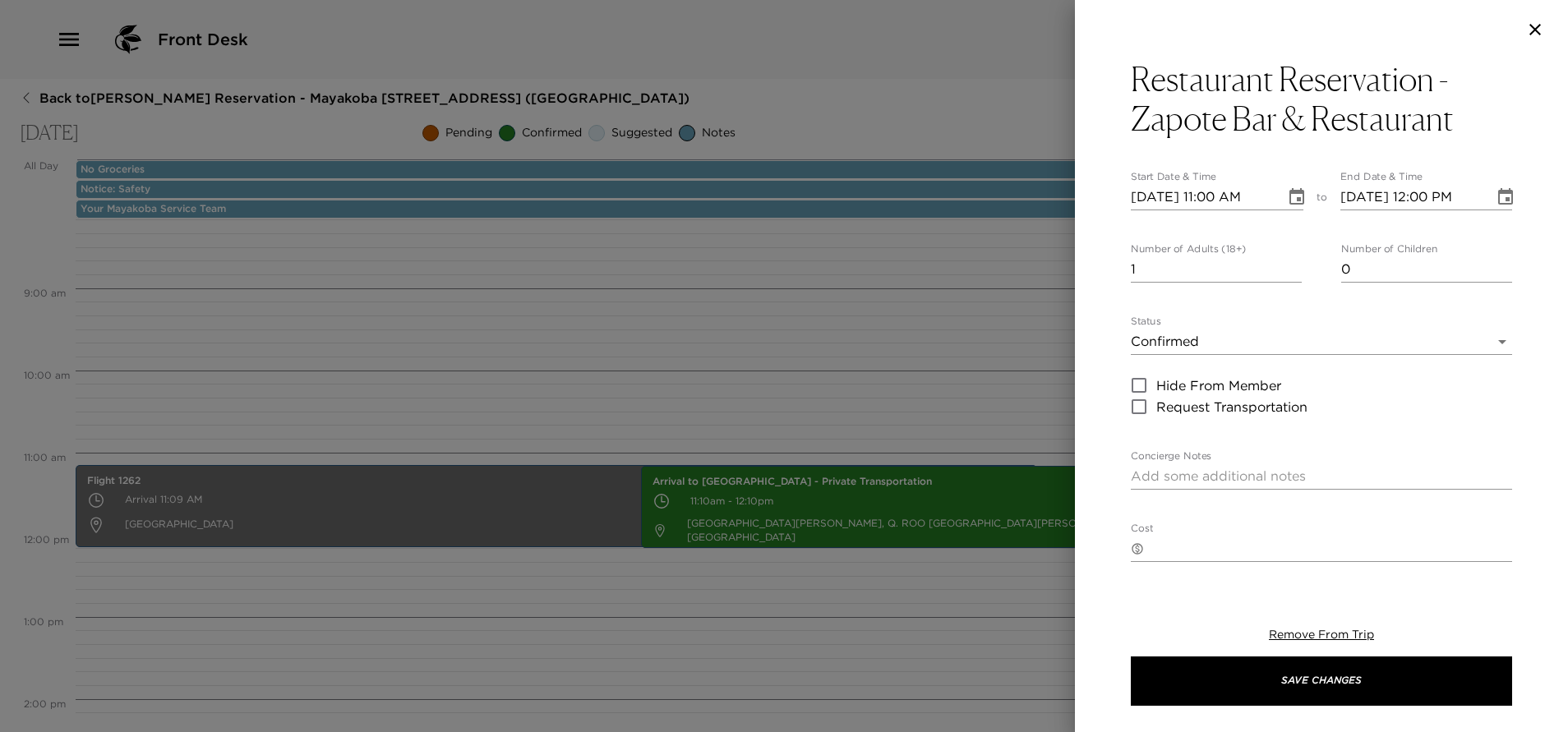
type textarea "Your dinner reservation at Zapote Bar & Restaurant has been confirmed by ____ Z…"
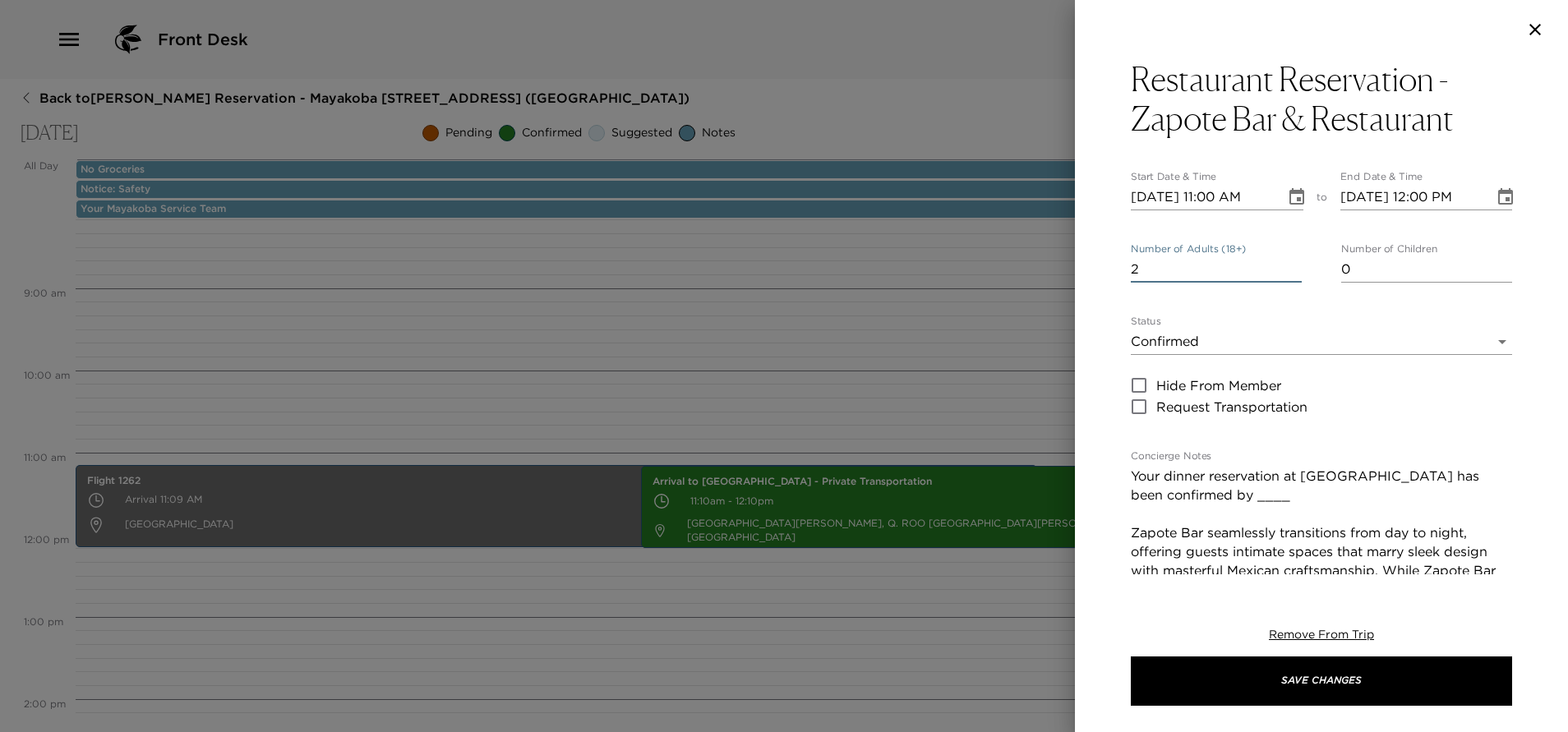
click at [1288, 265] on input "2" at bounding box center [1215, 270] width 171 height 27
click at [1288, 265] on input "3" at bounding box center [1215, 270] width 171 height 27
click at [1288, 265] on input "4" at bounding box center [1215, 270] width 171 height 27
click at [1288, 265] on input "5" at bounding box center [1215, 270] width 171 height 27
click at [1288, 265] on input "6" at bounding box center [1215, 270] width 171 height 27
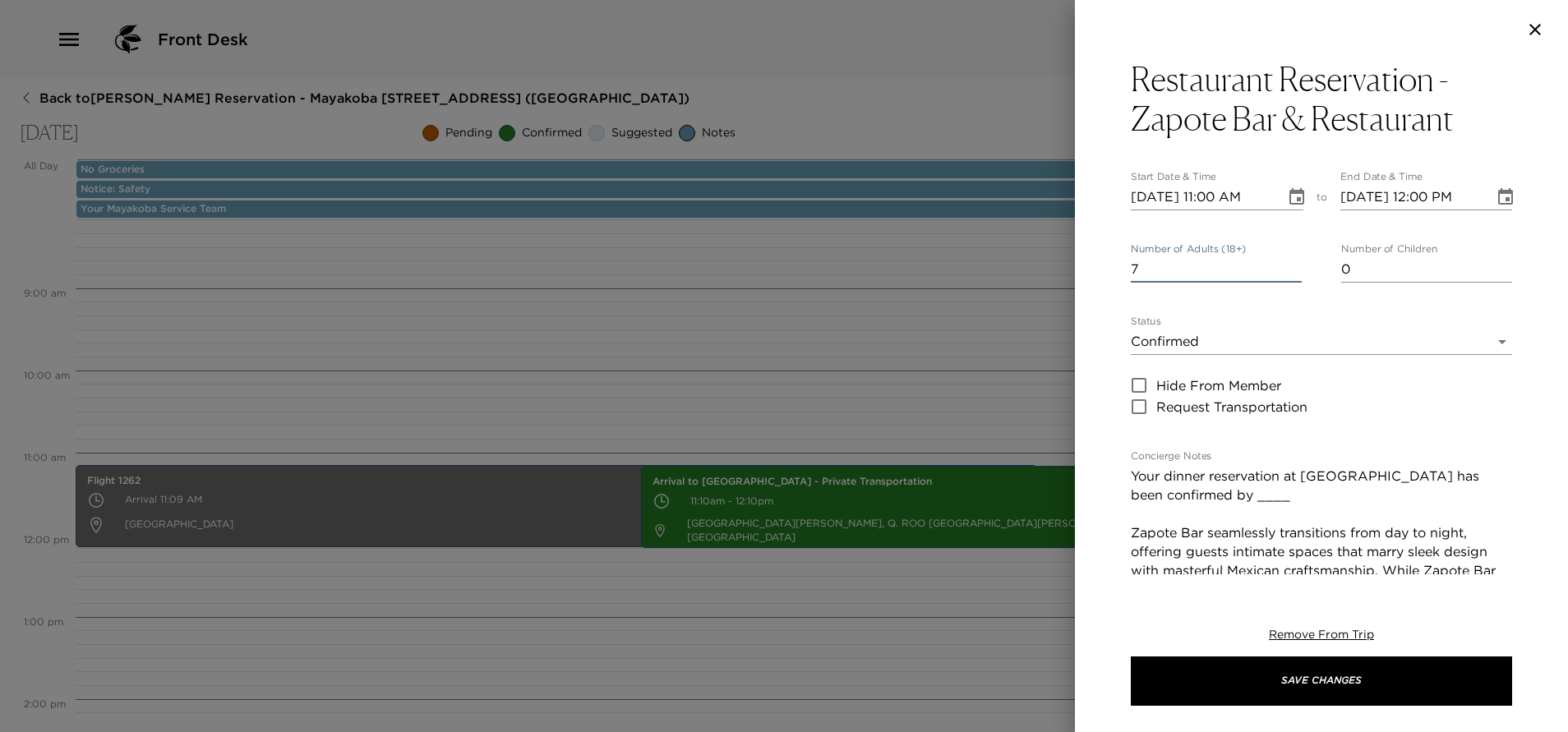
click at [1288, 265] on input "7" at bounding box center [1215, 270] width 171 height 27
type input "8"
click at [1288, 265] on input "8" at bounding box center [1215, 270] width 171 height 27
click at [1298, 191] on button "Choose date, selected date is Sep 28, 2025" at bounding box center [1296, 197] width 32 height 32
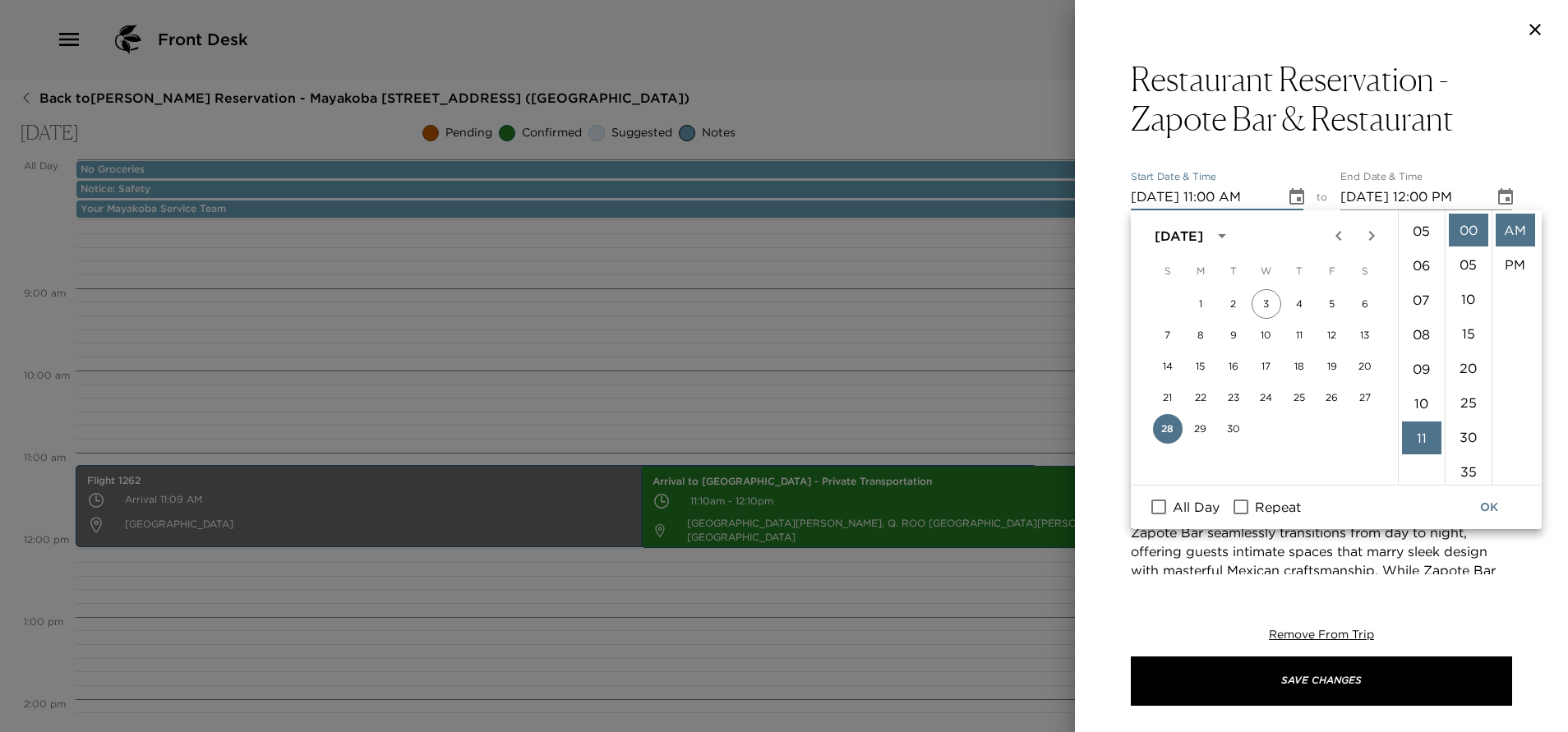
scroll to position [133, 0]
click at [1422, 300] on li "06" at bounding box center [1421, 304] width 39 height 32
click at [1514, 258] on li "PM" at bounding box center [1515, 264] width 39 height 32
type input "09/28/2025 06:00 PM"
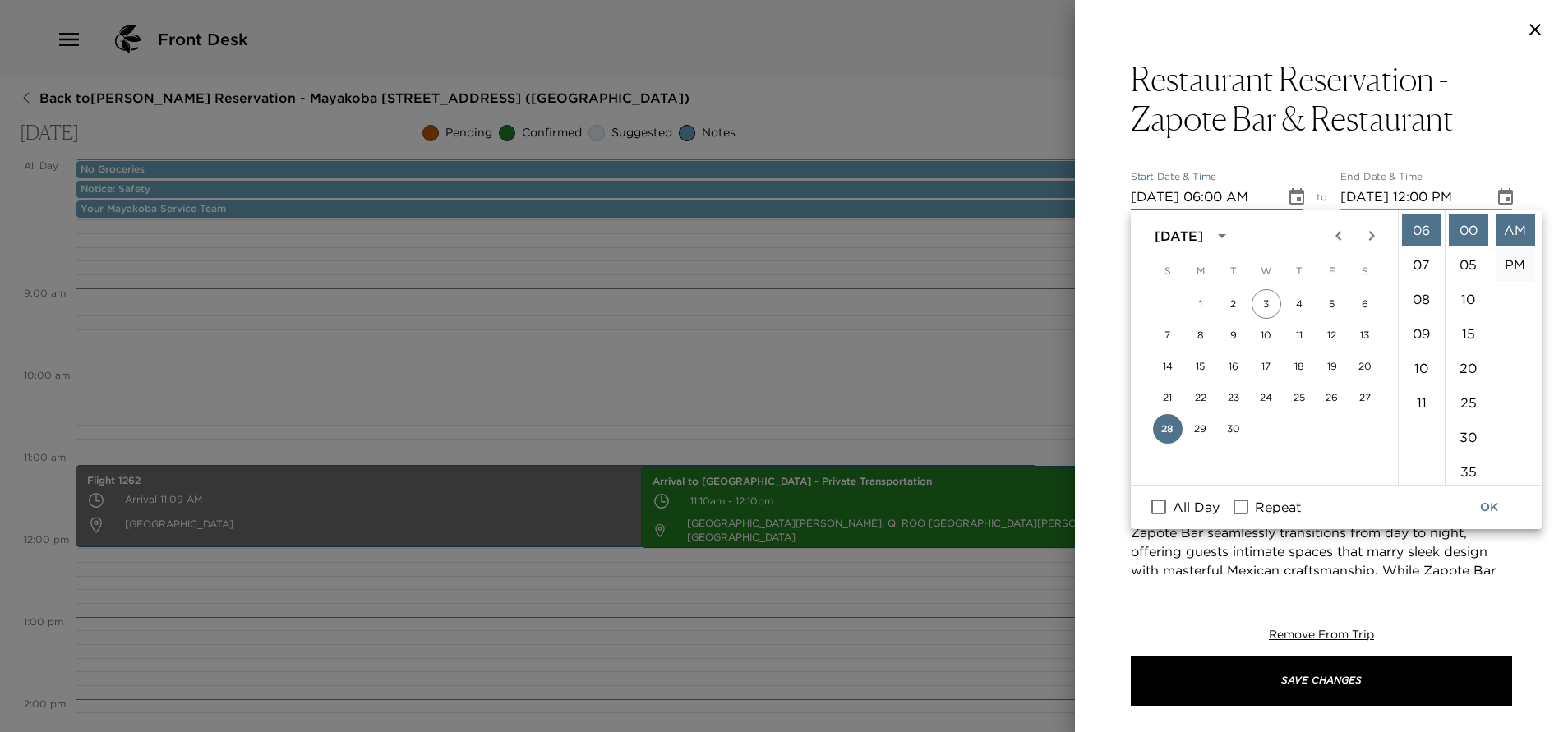
type input "09/28/2025 07:00 PM"
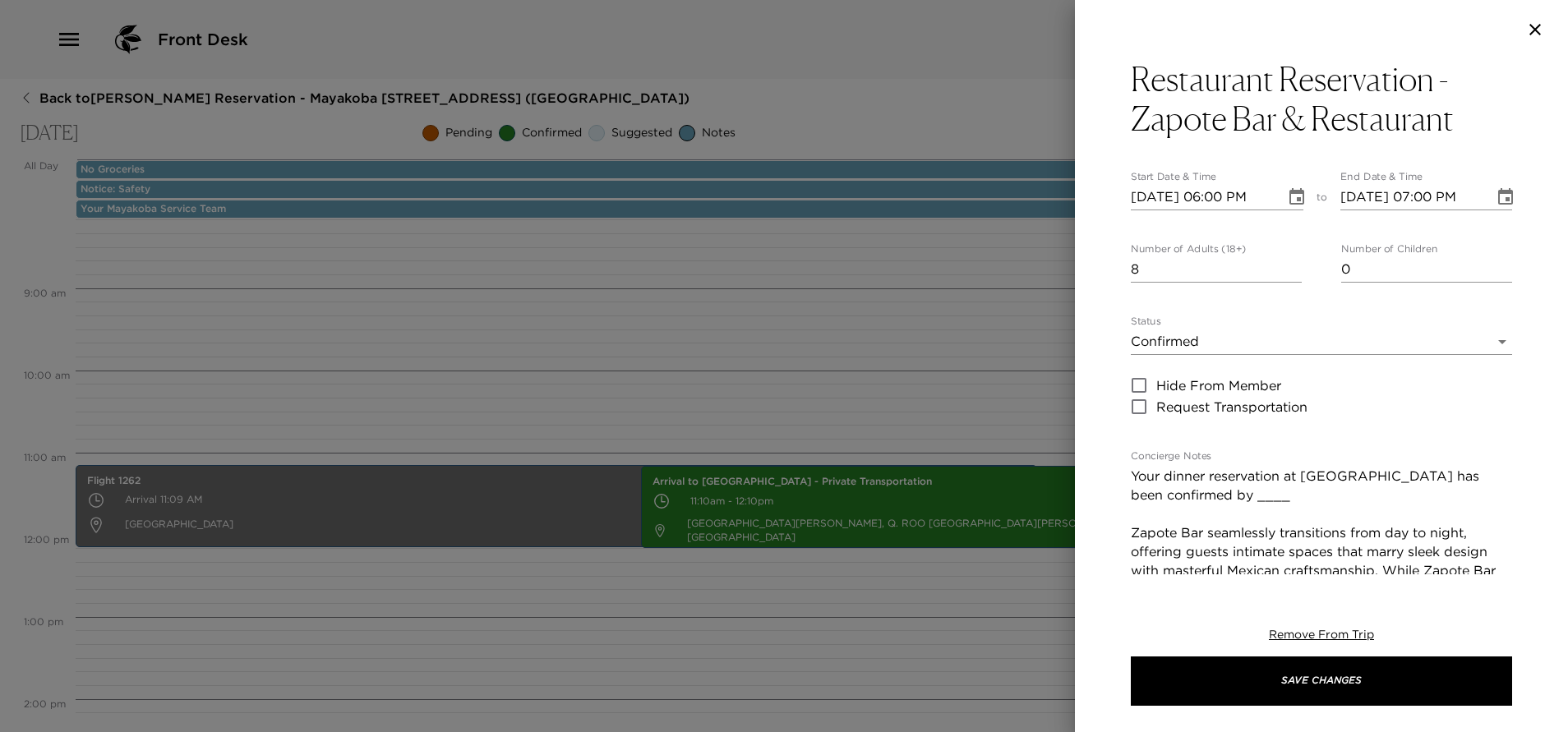
scroll to position [34, 0]
click at [1287, 199] on icon "Choose date, selected date is Sep 28, 2025" at bounding box center [1296, 196] width 20 height 20
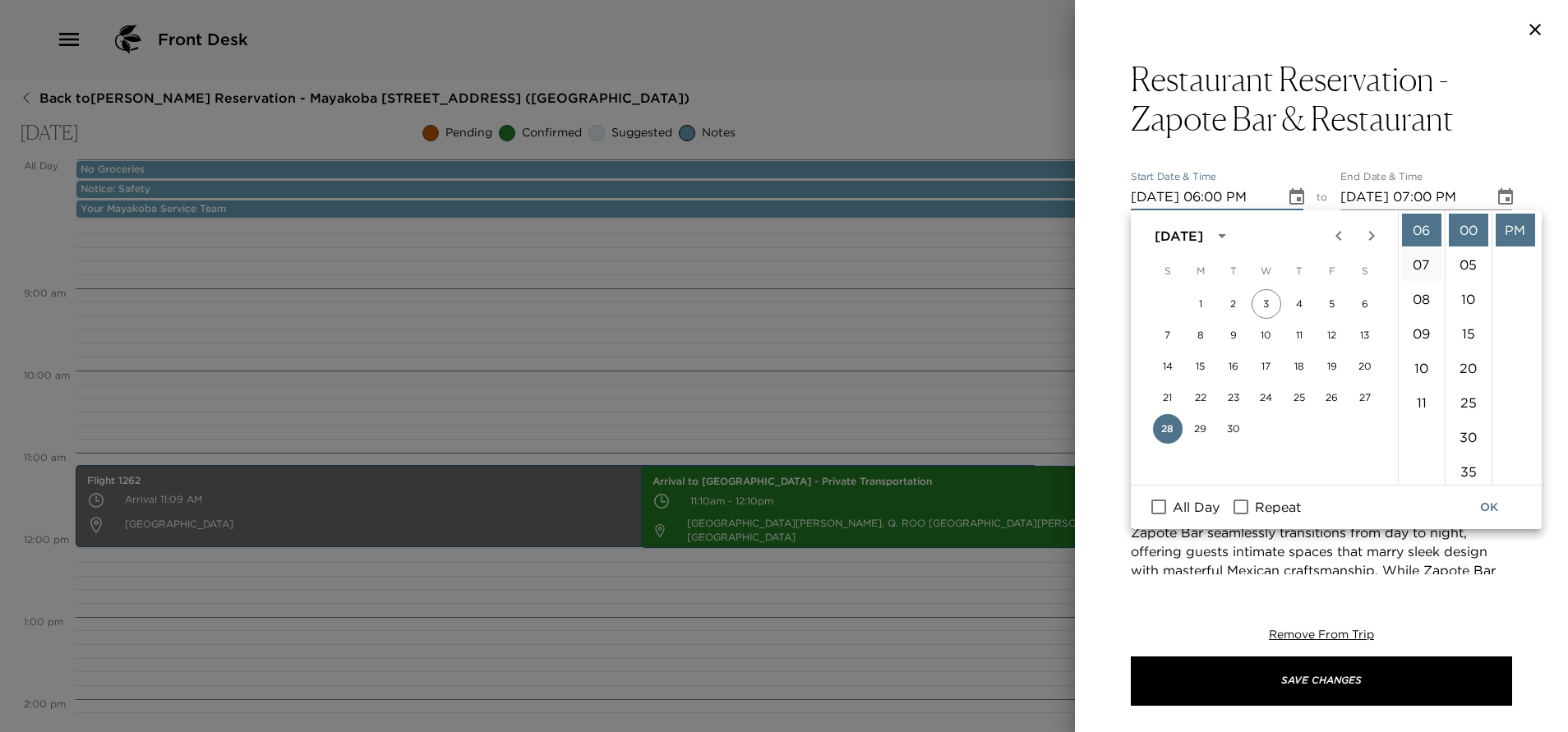
click at [1420, 257] on li "07" at bounding box center [1421, 264] width 39 height 32
type input "09/28/2025 07:00 PM"
click at [1488, 497] on button "OK" at bounding box center [1488, 507] width 52 height 30
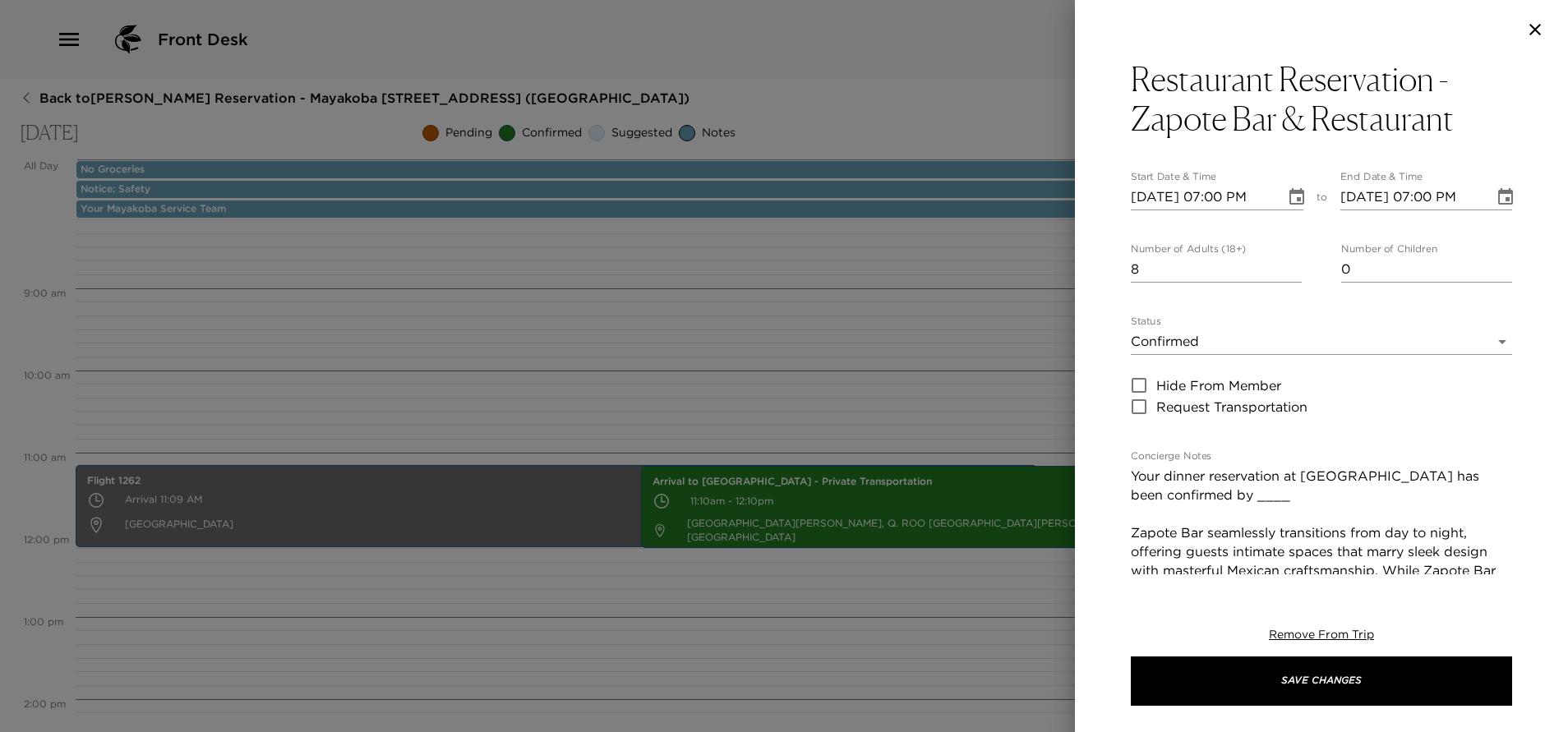
click at [1496, 195] on icon "Choose date, selected date is Sep 28, 2025" at bounding box center [1505, 196] width 20 height 20
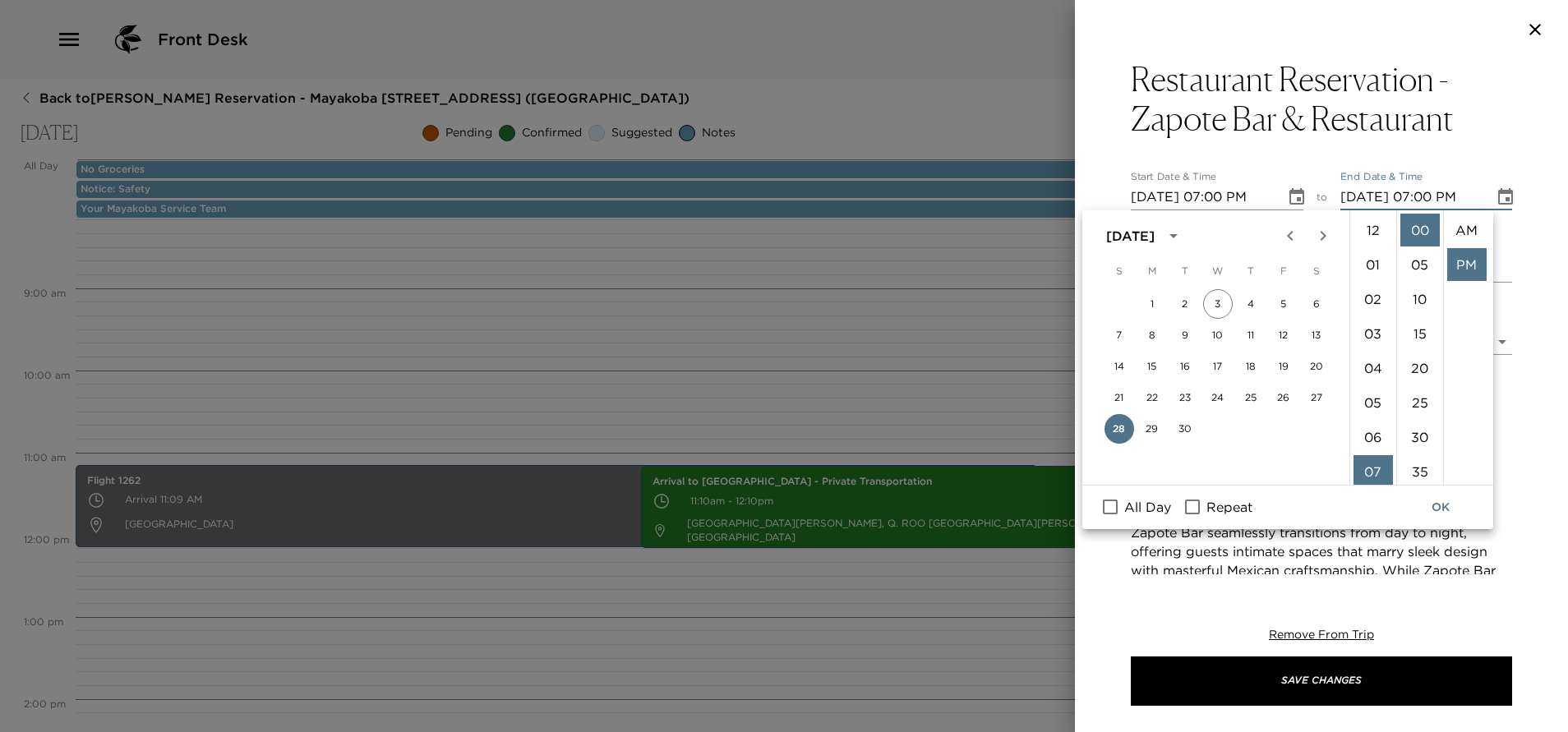
scroll to position [34, 0]
click at [1366, 266] on li "08" at bounding box center [1372, 264] width 39 height 32
type input "09/28/2025 08:00 PM"
click at [1451, 508] on button "OK" at bounding box center [1440, 507] width 52 height 30
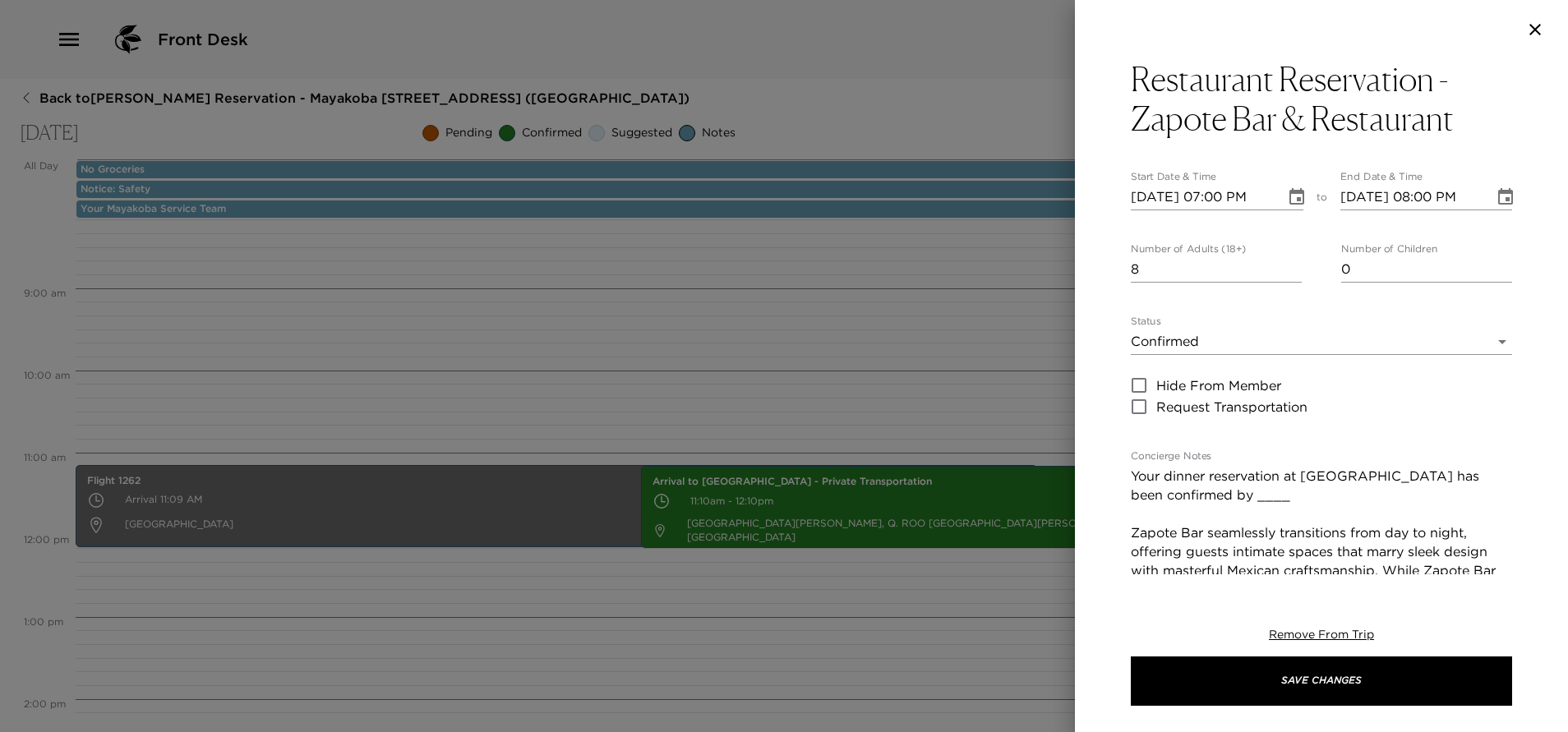
click at [1289, 497] on textarea "Your dinner reservation at Zapote Bar & Restaurant has been confirmed by ____ Z…" at bounding box center [1321, 626] width 382 height 321
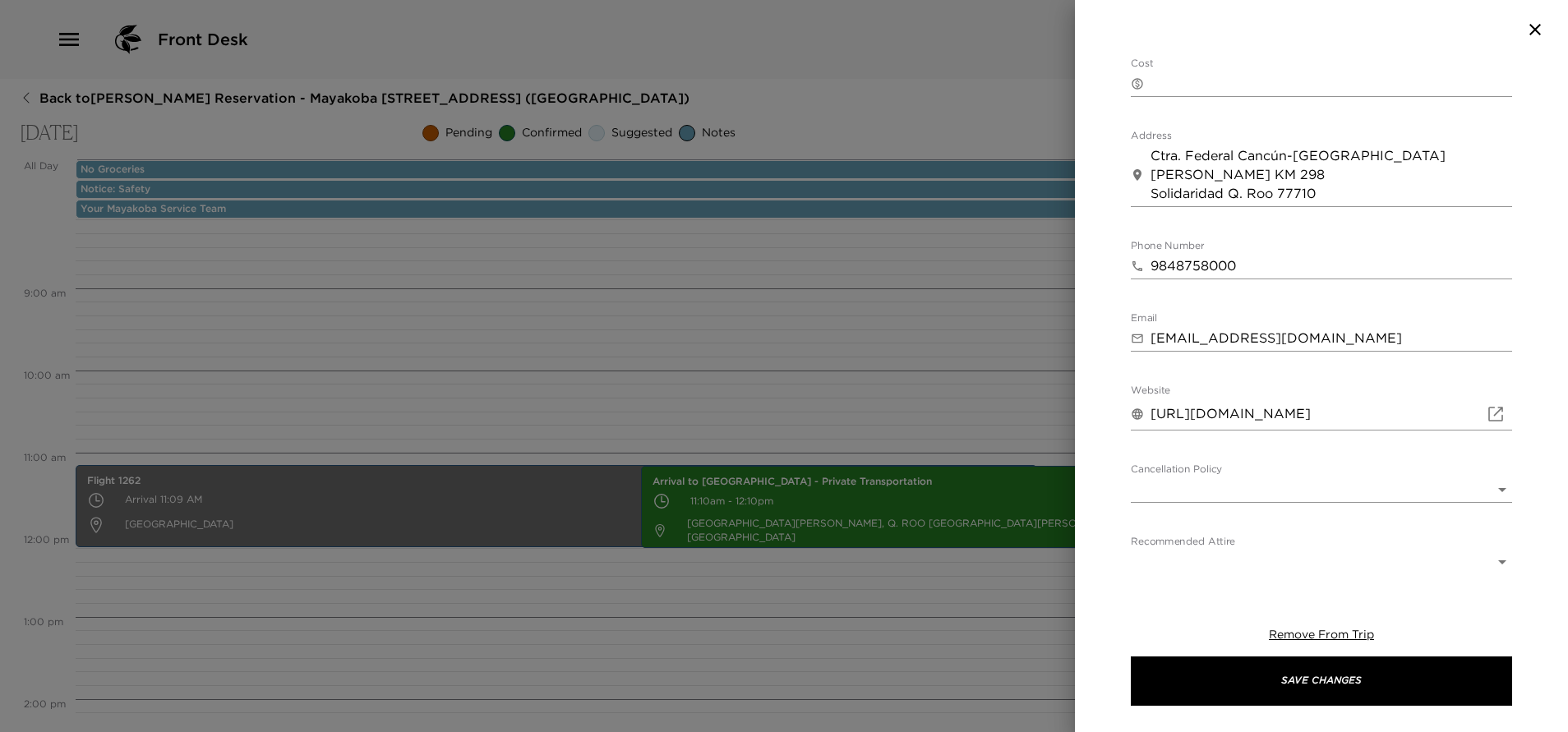
scroll to position [840, 0]
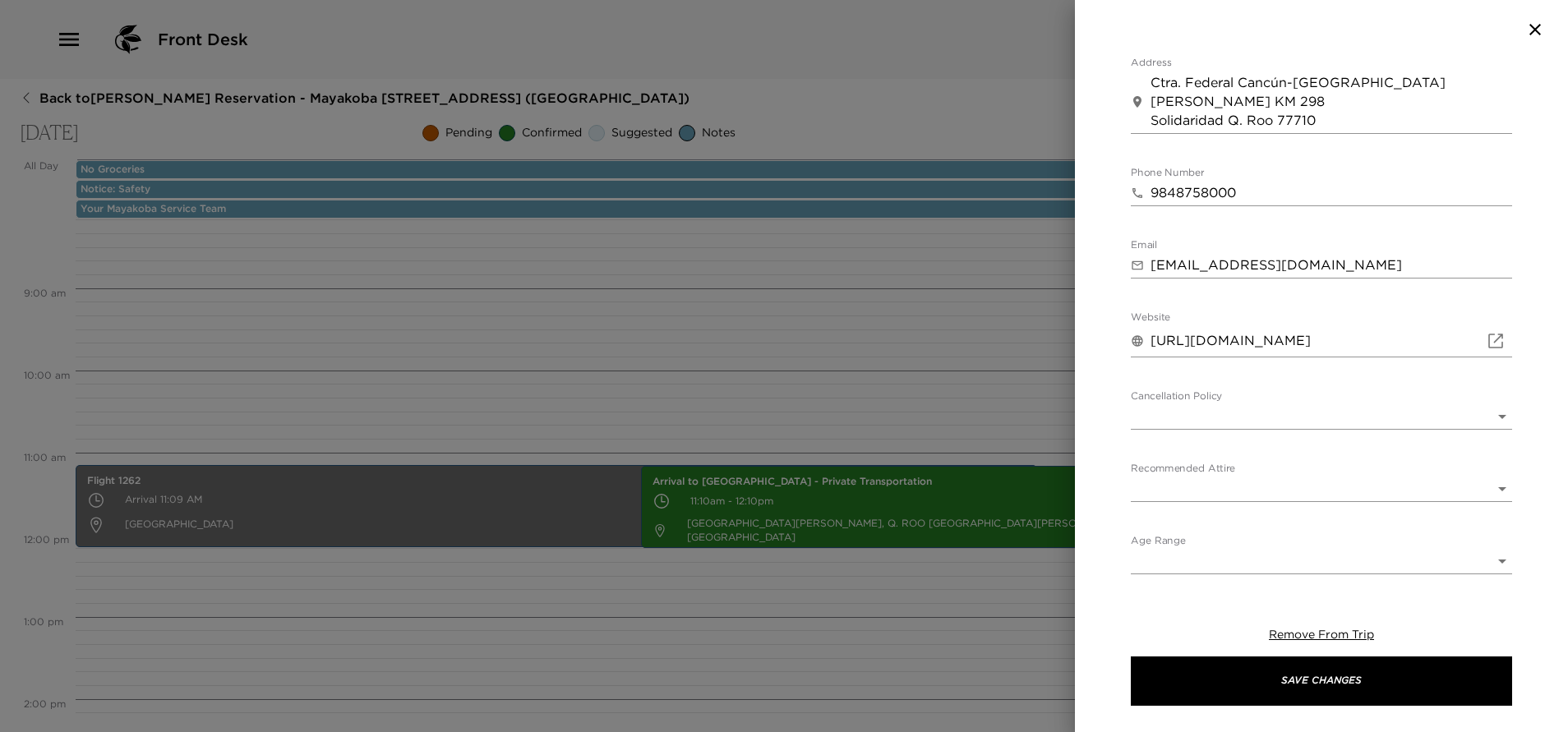
type textarea "Your dinner reservation at Zapote Bar & Restaurant has been confirmed by Allian…"
click at [1283, 424] on body "Front Desk Back to Jennifer Handler Reservation - Mayakoba 830 Riviera Maya, Me…" at bounding box center [784, 366] width 1568 height 732
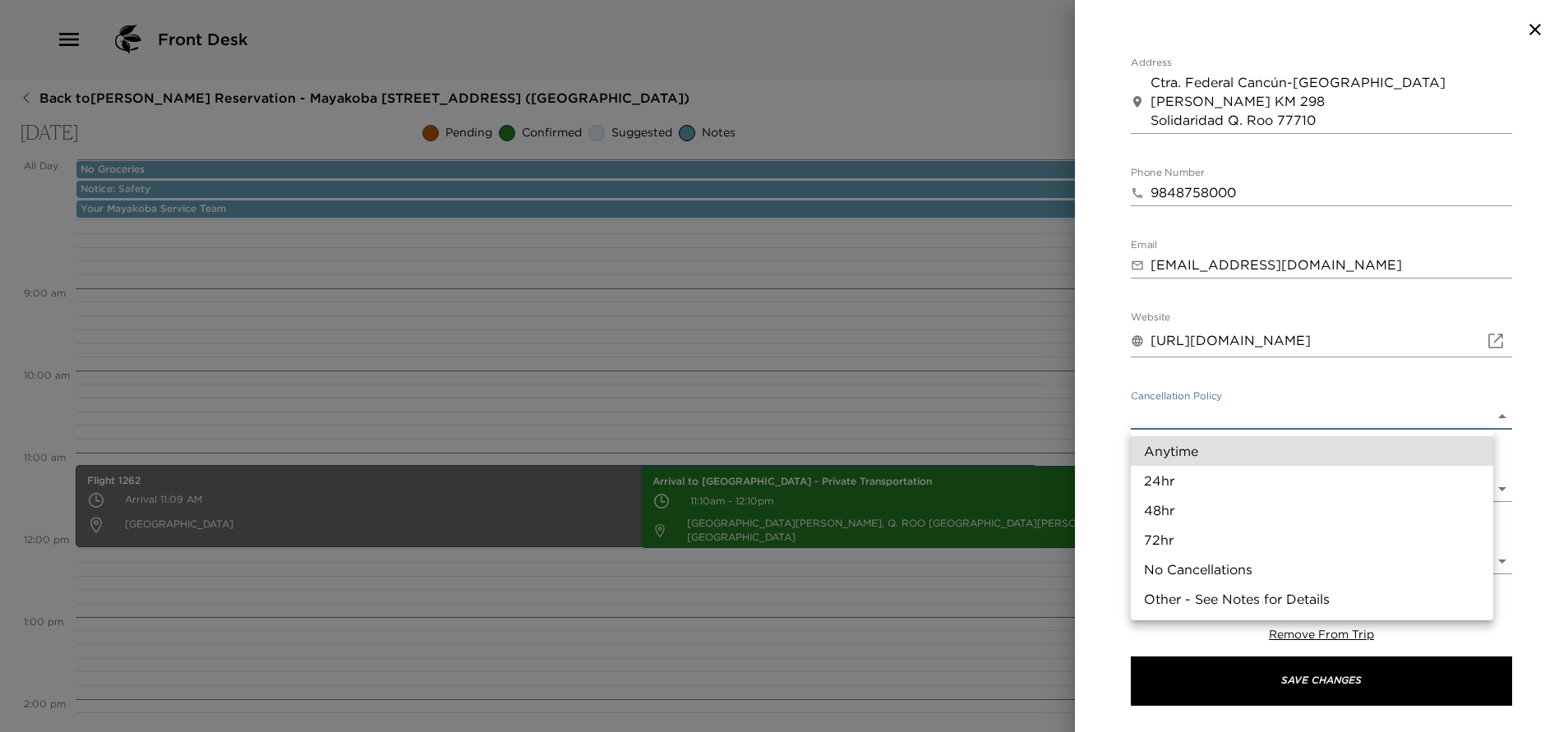
click at [1200, 473] on li "24hr" at bounding box center [1311, 479] width 362 height 30
type input "24hr"
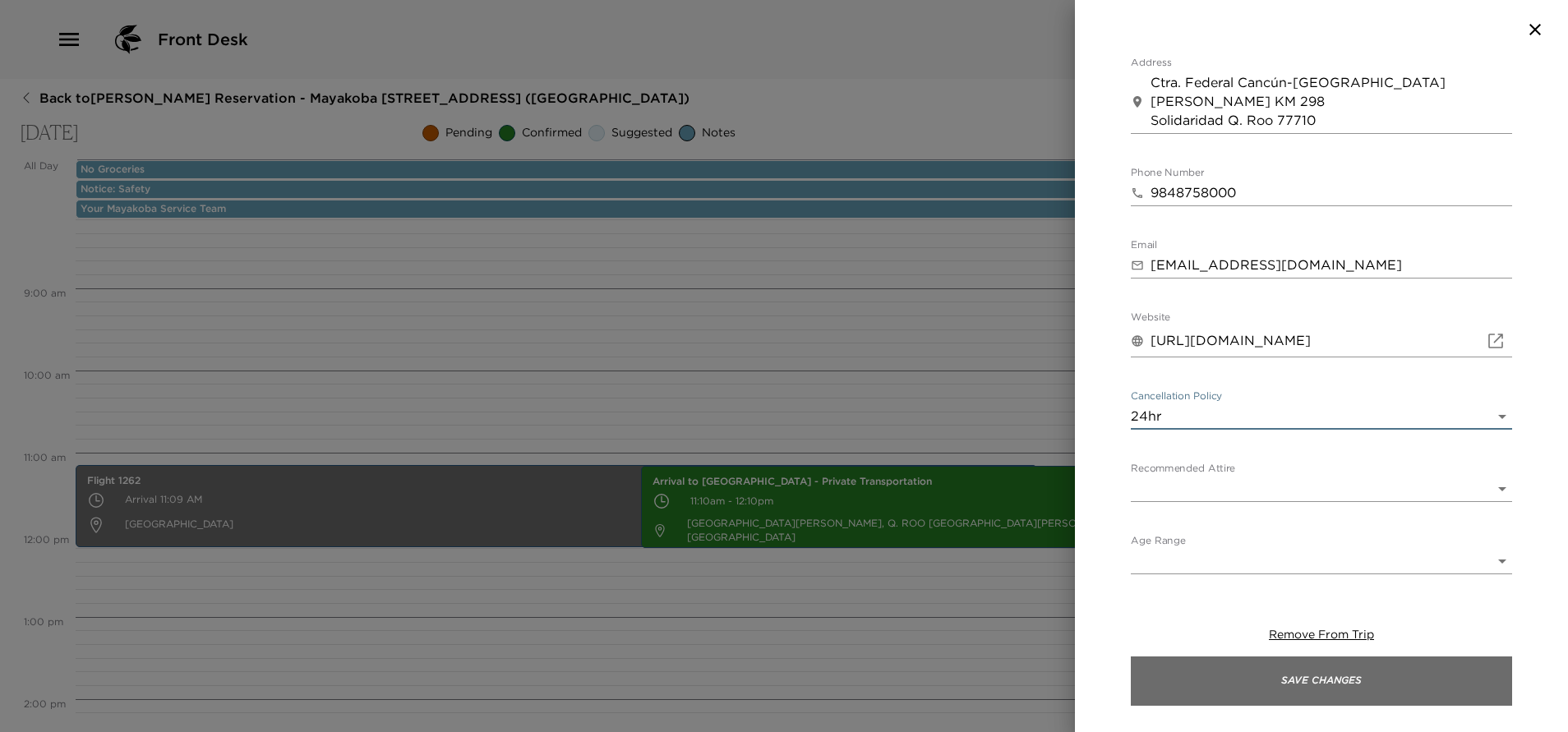
click at [1272, 673] on button "Save Changes" at bounding box center [1321, 681] width 382 height 50
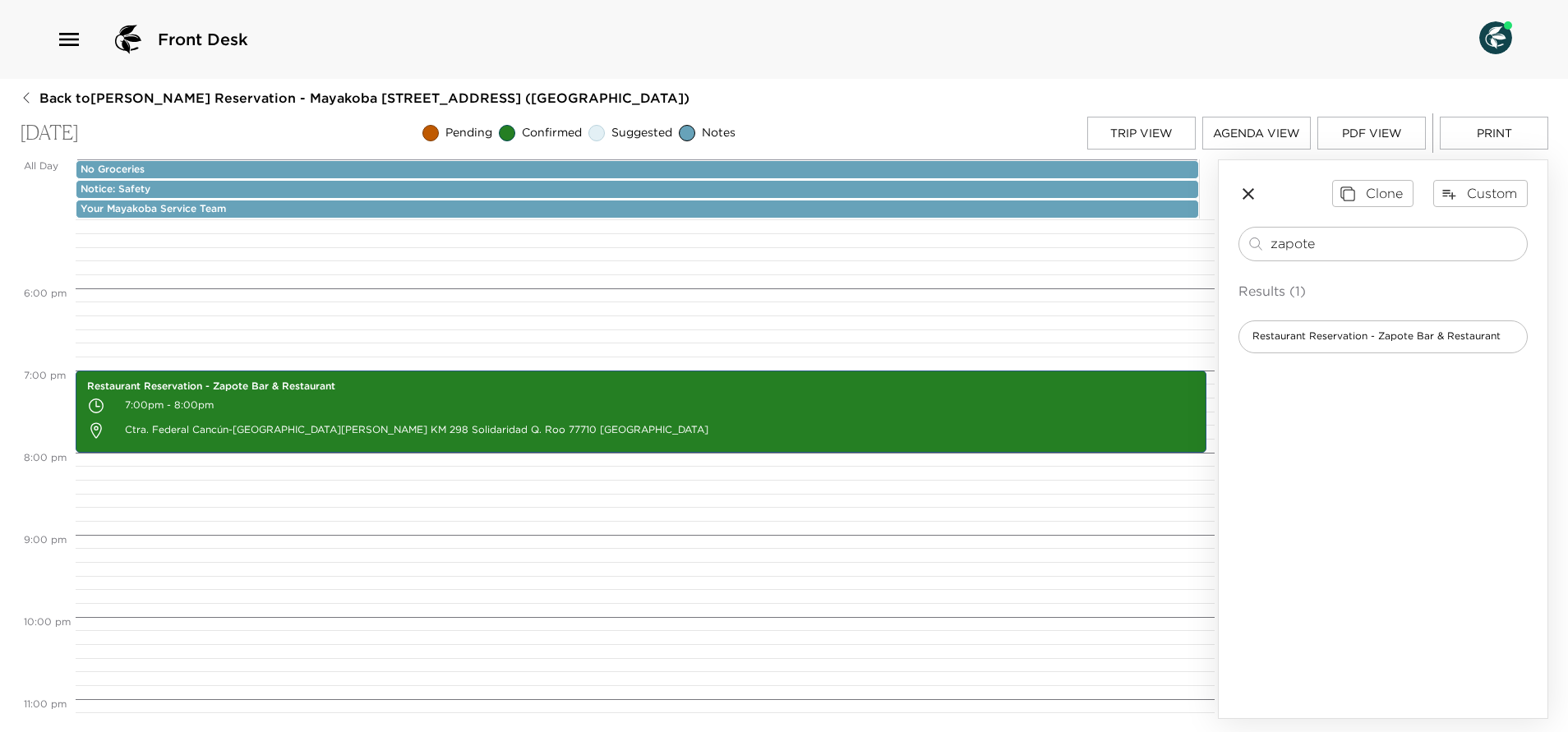
scroll to position [1472, 0]
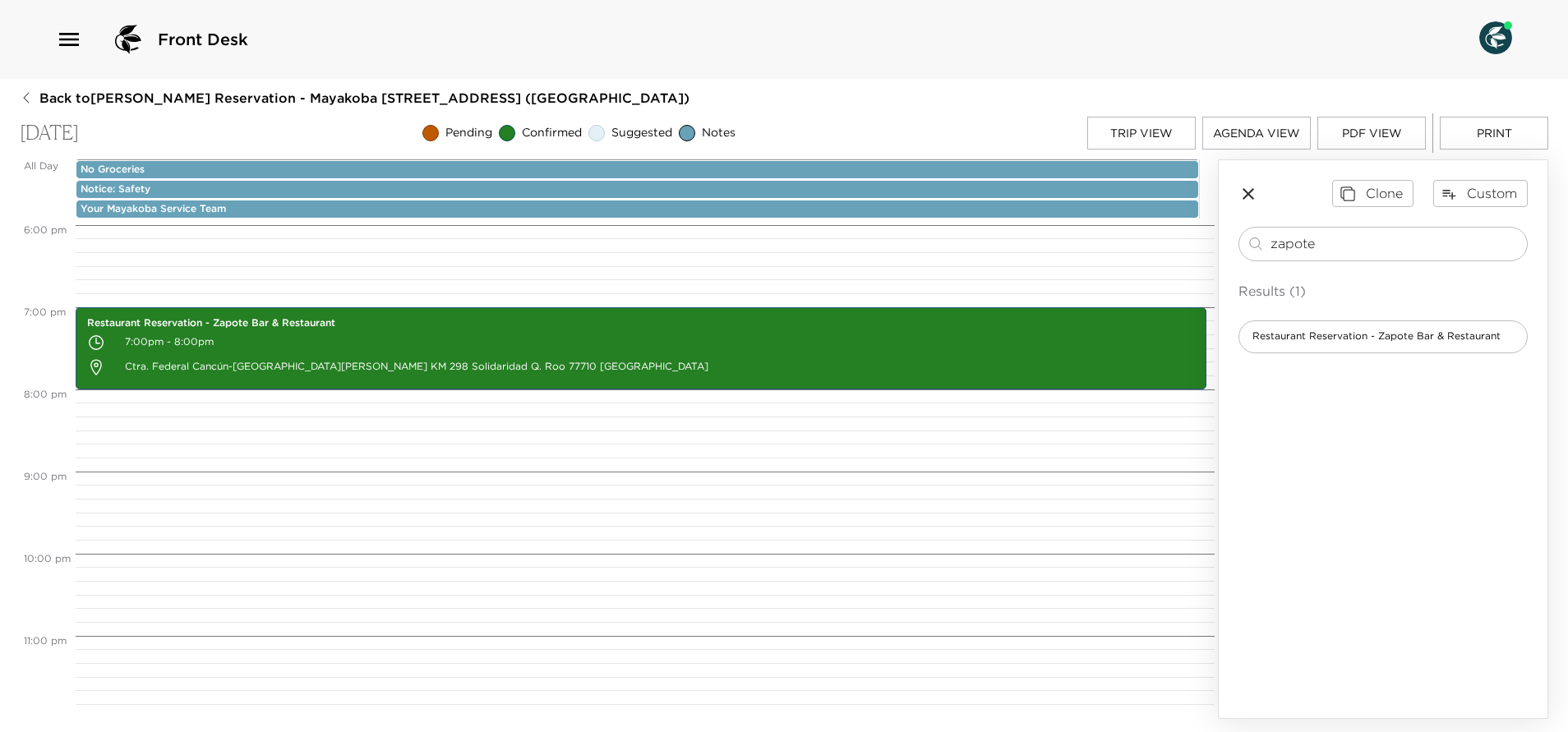
click at [1159, 133] on button "Trip View" at bounding box center [1142, 132] width 109 height 32
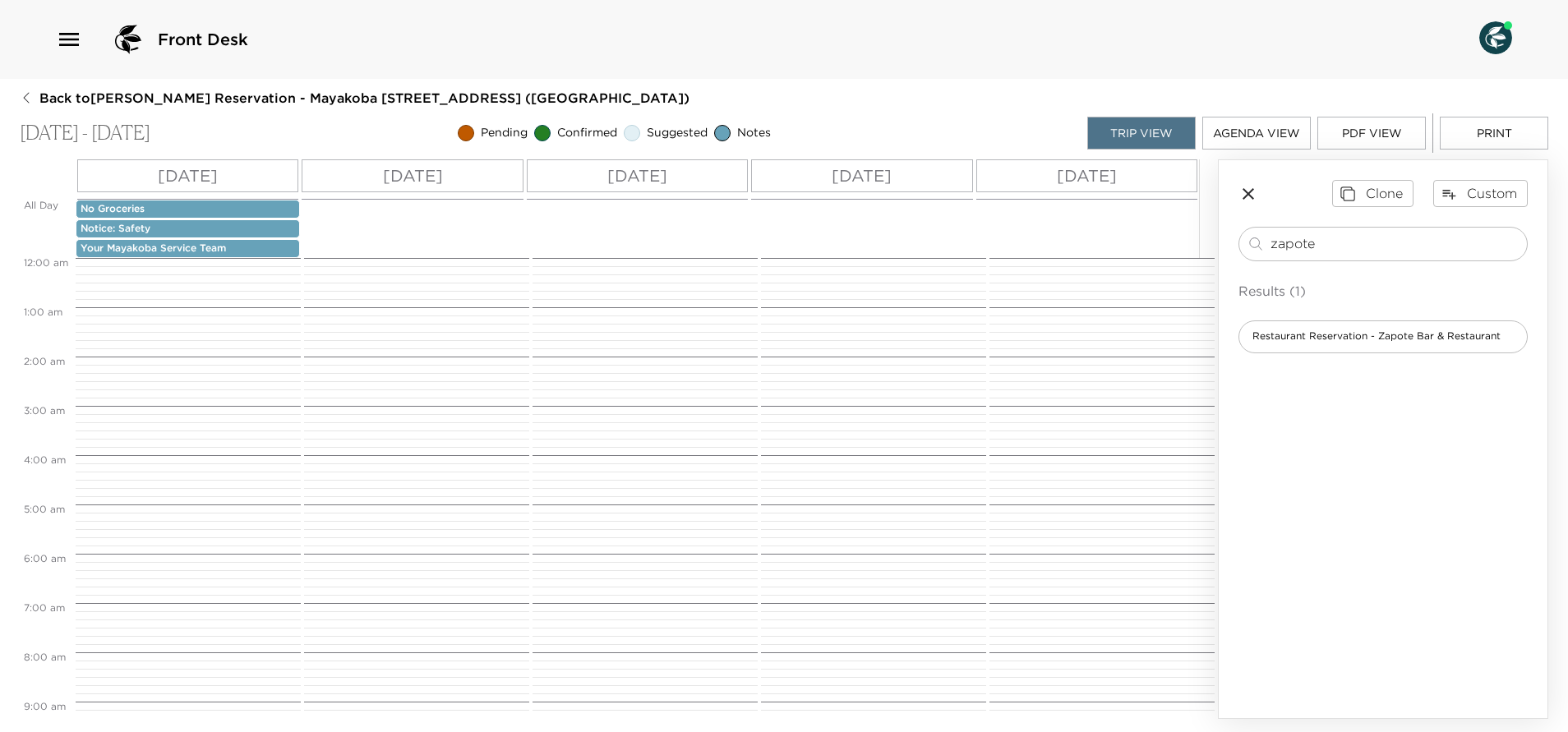
scroll to position [549, 0]
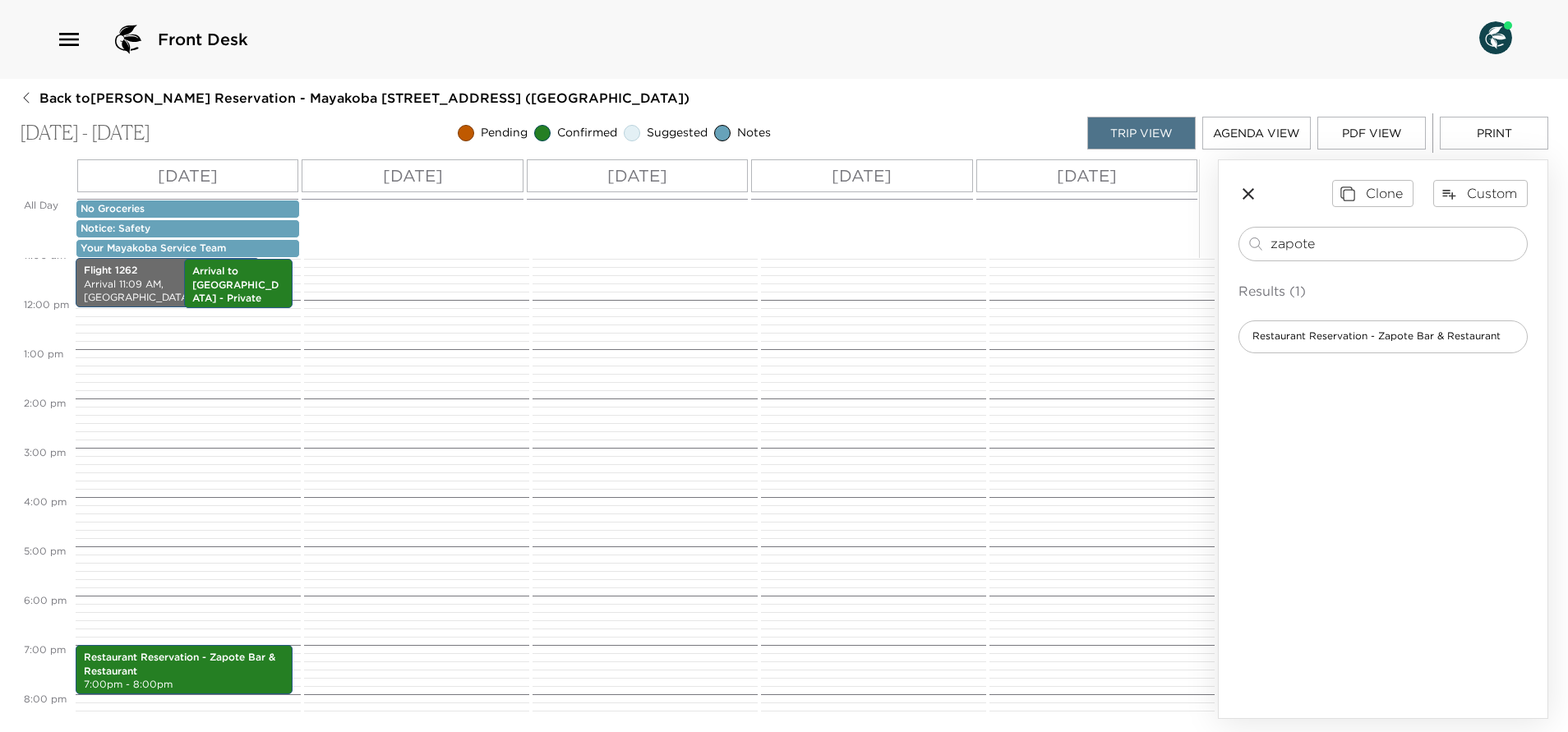
click at [406, 170] on p "Mon 09/29" at bounding box center [412, 175] width 60 height 25
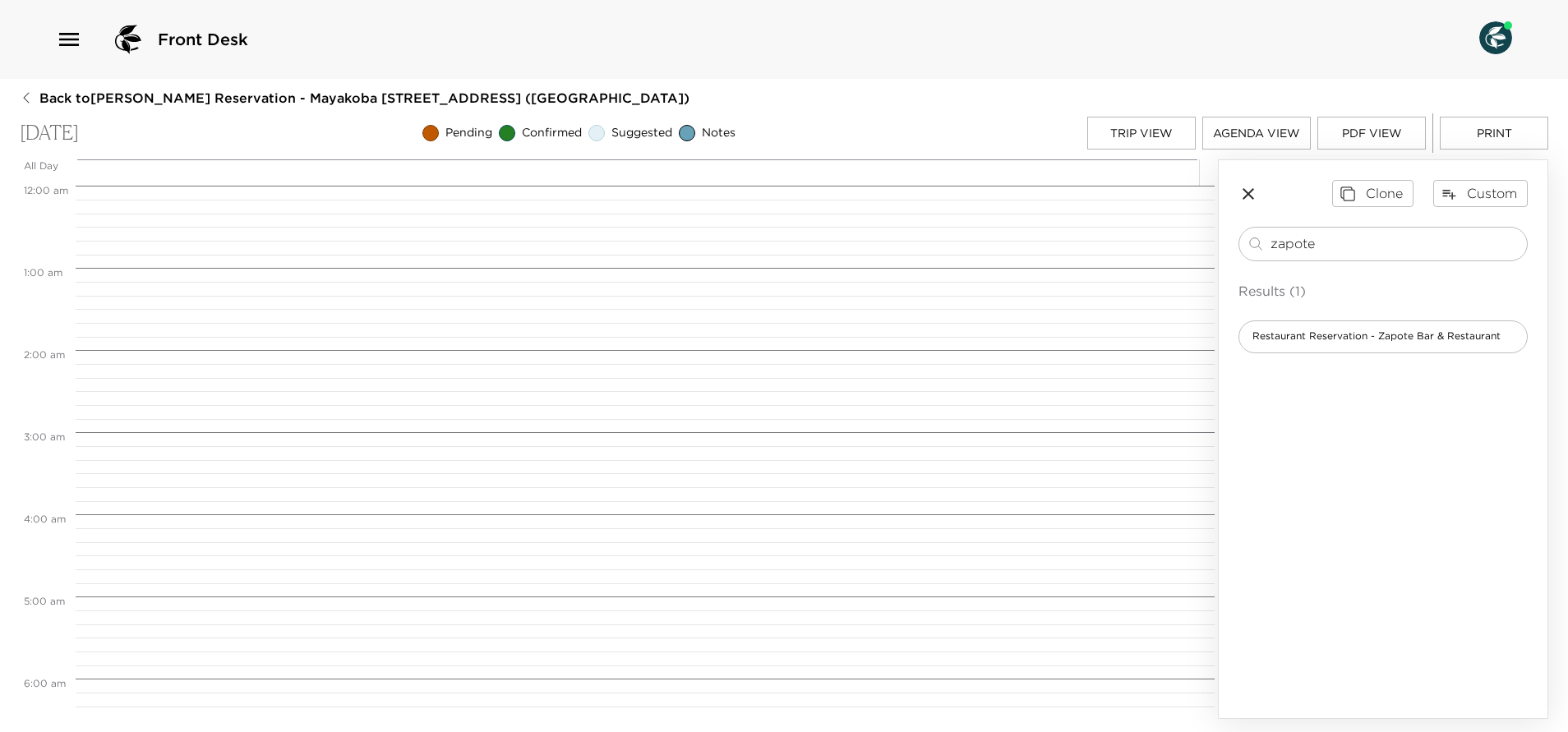
scroll to position [657, 0]
drag, startPoint x: 1265, startPoint y: 260, endPoint x: 1147, endPoint y: 275, distance: 118.9
click at [1147, 275] on div "All Day Mon 09/29 12:00 AM 1:00 AM 2:00 AM 3:00 AM 4:00 AM 5:00 AM 6:00 AM 7:00…" at bounding box center [784, 438] width 1528 height 559
type input "spa"
click at [1415, 337] on span "Spa Reservation - Sense, A Rosewood Spa®️" at bounding box center [1364, 336] width 250 height 14
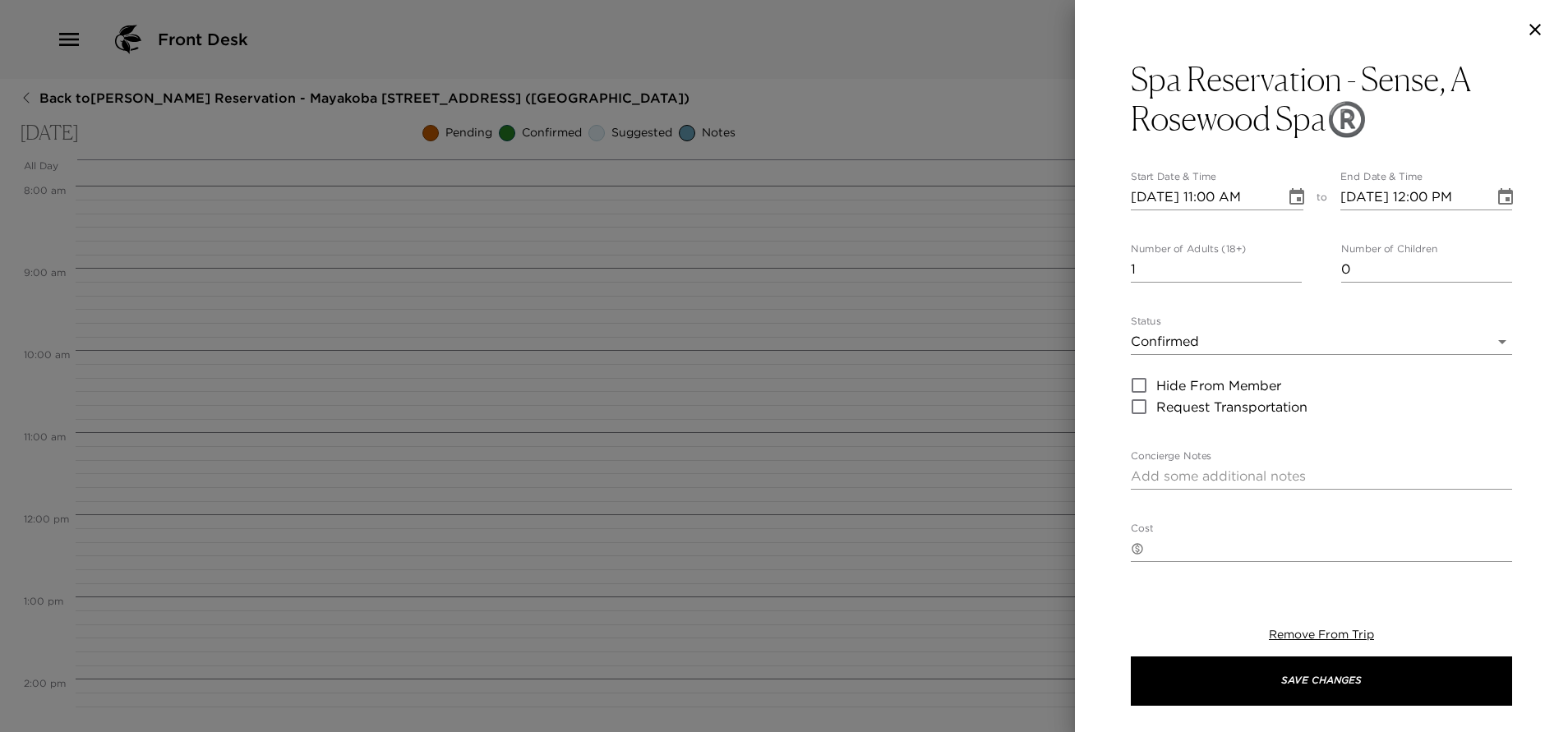
type textarea "Your experience has been confirmed at this time at the Rosewood Sense Spa by __…"
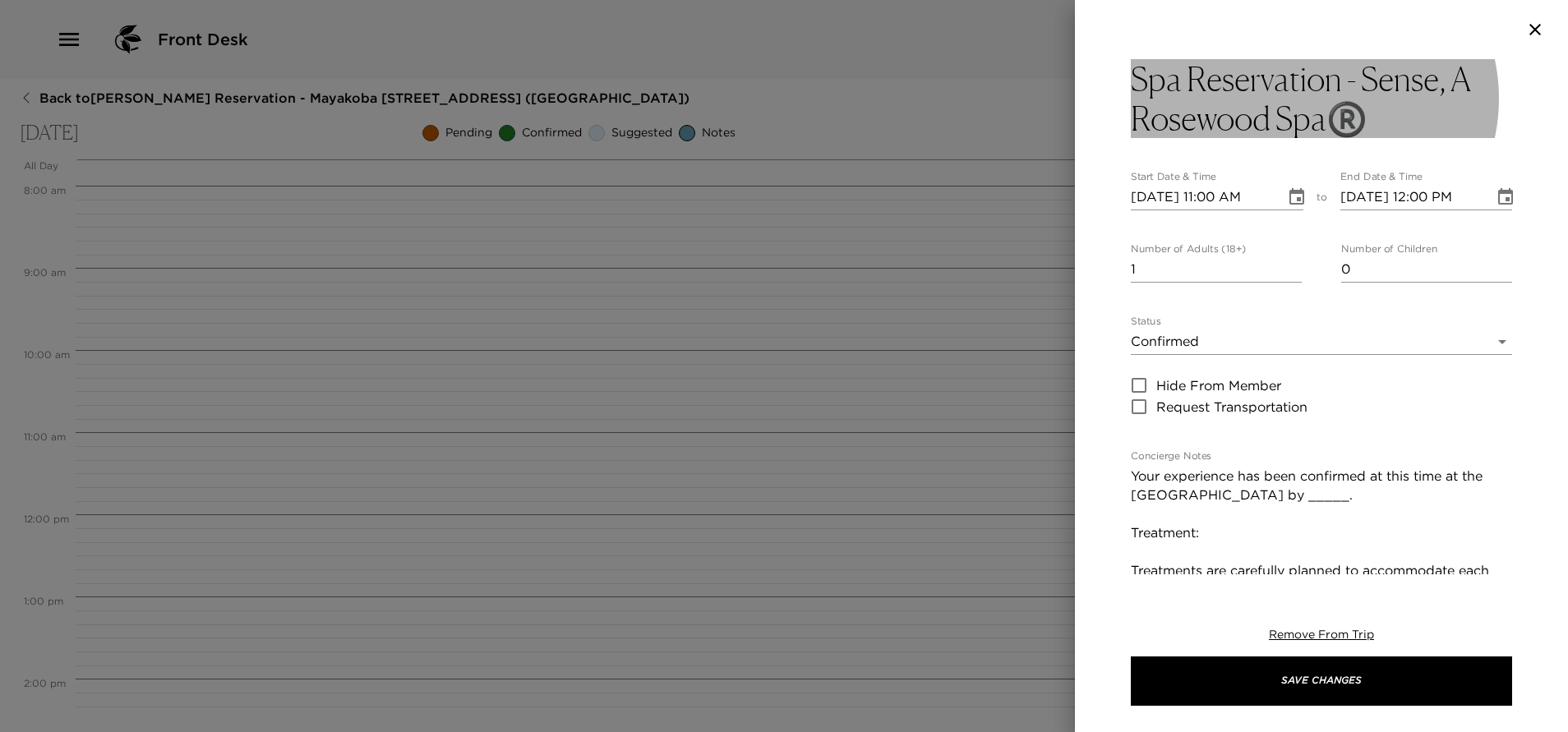
click at [1403, 115] on h3 "Spa Reservation - Sense, A Rosewood Spa®️" at bounding box center [1321, 98] width 382 height 79
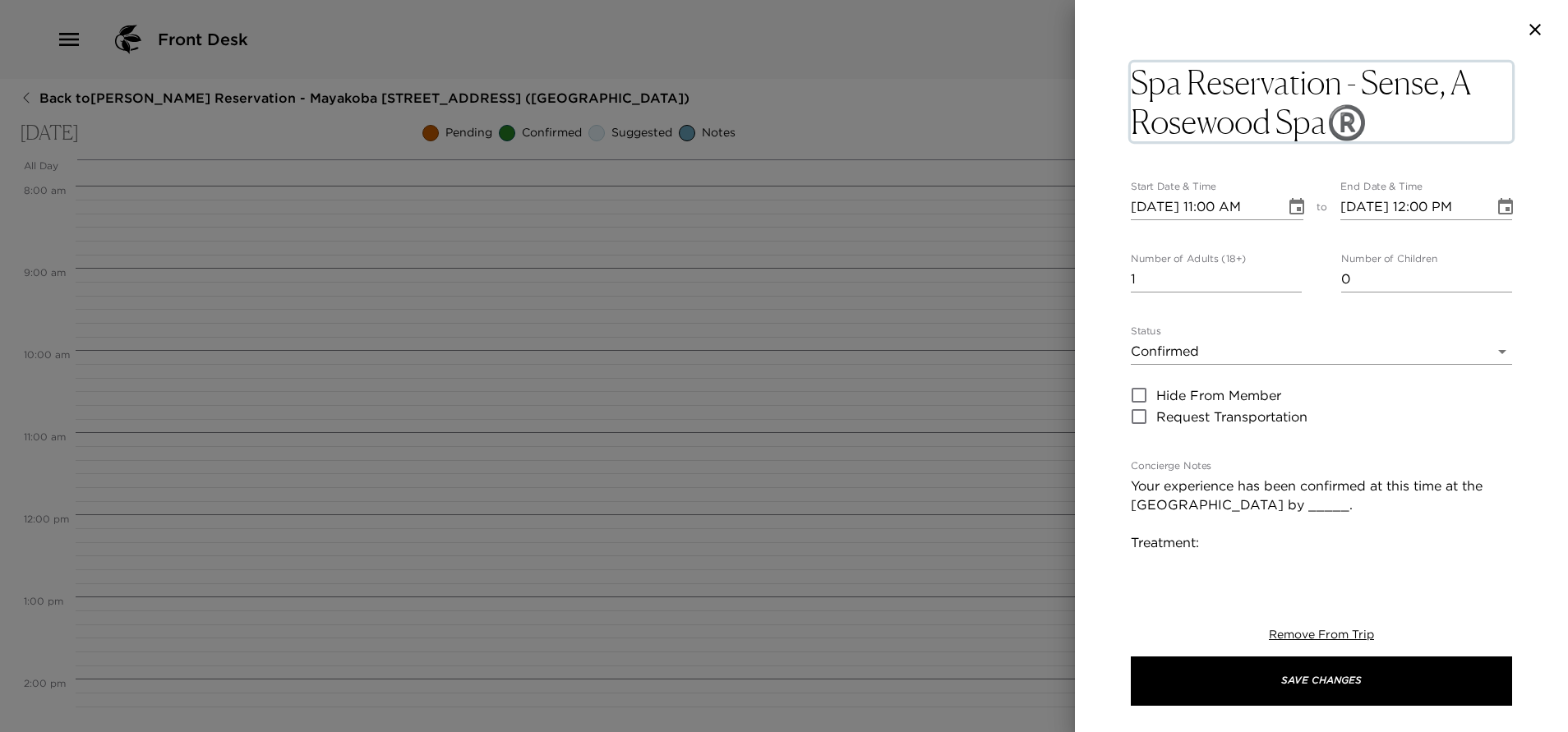
click at [1380, 121] on textarea "Spa Reservation - Sense, A Rosewood Spa®️" at bounding box center [1321, 101] width 382 height 79
click at [1372, 124] on textarea "Spa Reservation - Sense, A Rosewood Spa®️" at bounding box center [1321, 101] width 382 height 79
click at [1357, 86] on textarea "Spa Reservation - Sense, A Rosewood Spa®️" at bounding box center [1321, 101] width 382 height 79
click at [1382, 80] on textarea "Spa Reservation by Sense, A Rosewood Spa®️" at bounding box center [1321, 101] width 382 height 79
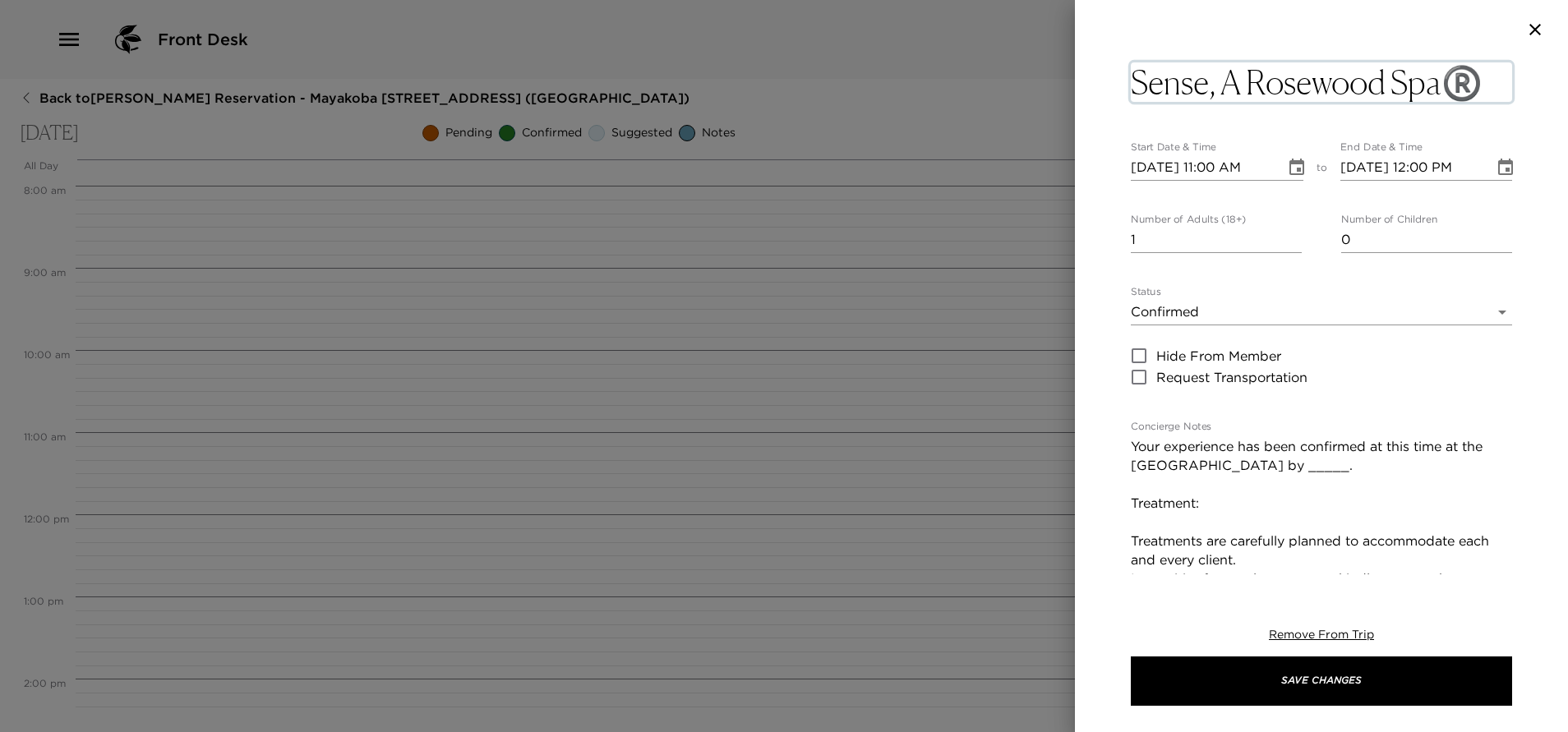
click at [1484, 85] on textarea "Sense, A Rosewood Spa®️" at bounding box center [1321, 81] width 382 height 39
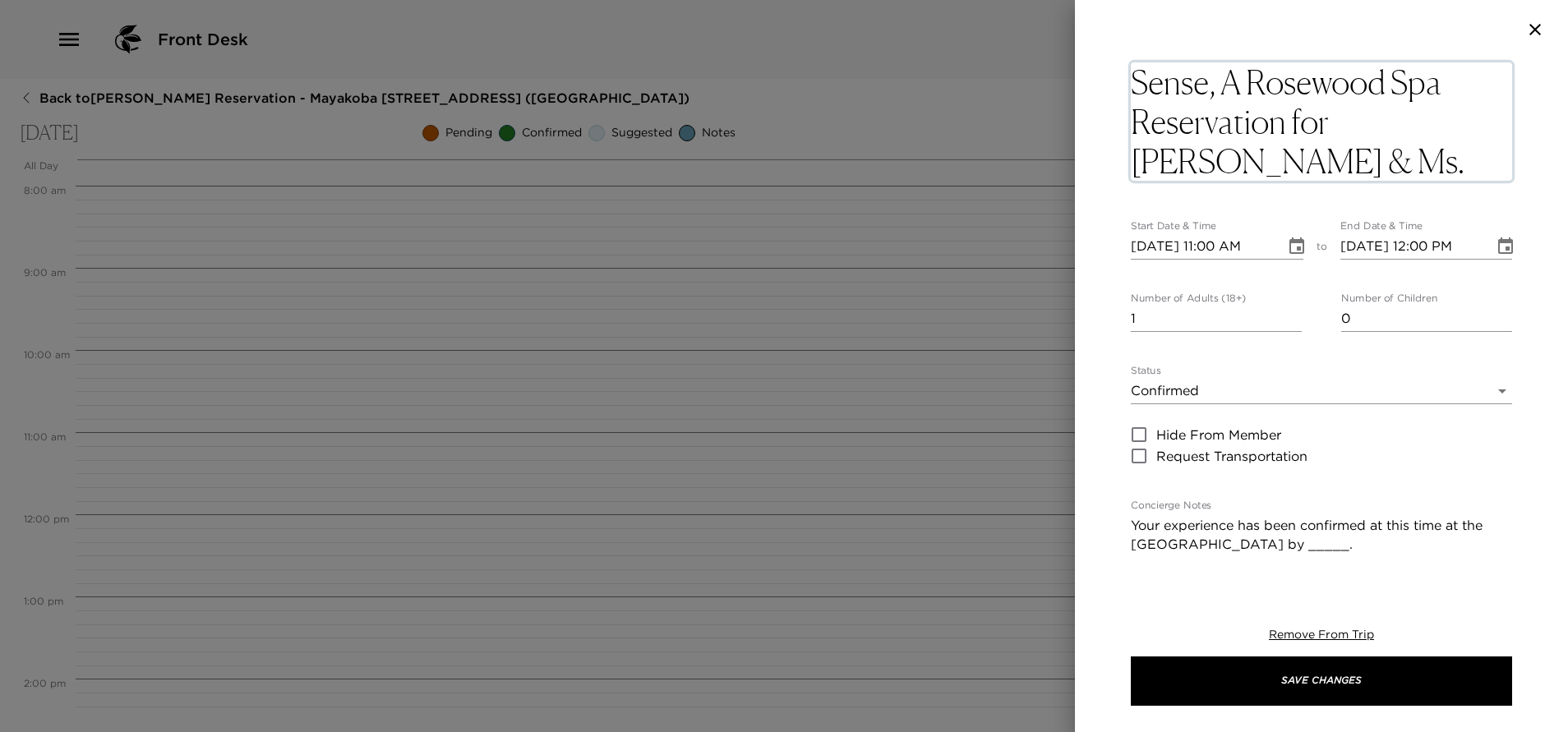
type textarea "Sense, A Rosewood Spa Reservation for Ms. Wodotinsky & Ms. Chartoc"
click at [1287, 315] on input "0" at bounding box center [1215, 318] width 171 height 27
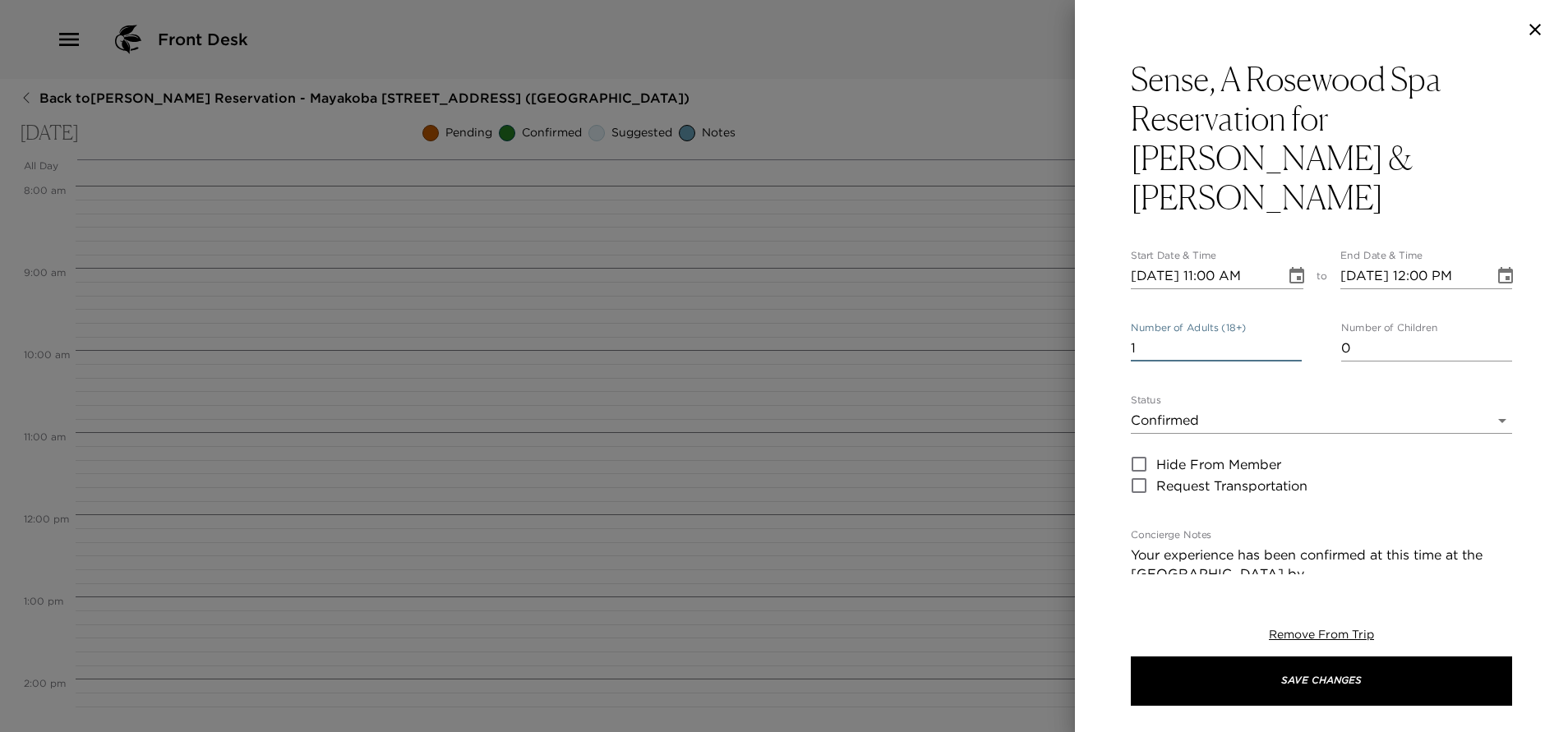
type input "1"
click at [1285, 335] on input "1" at bounding box center [1215, 348] width 171 height 27
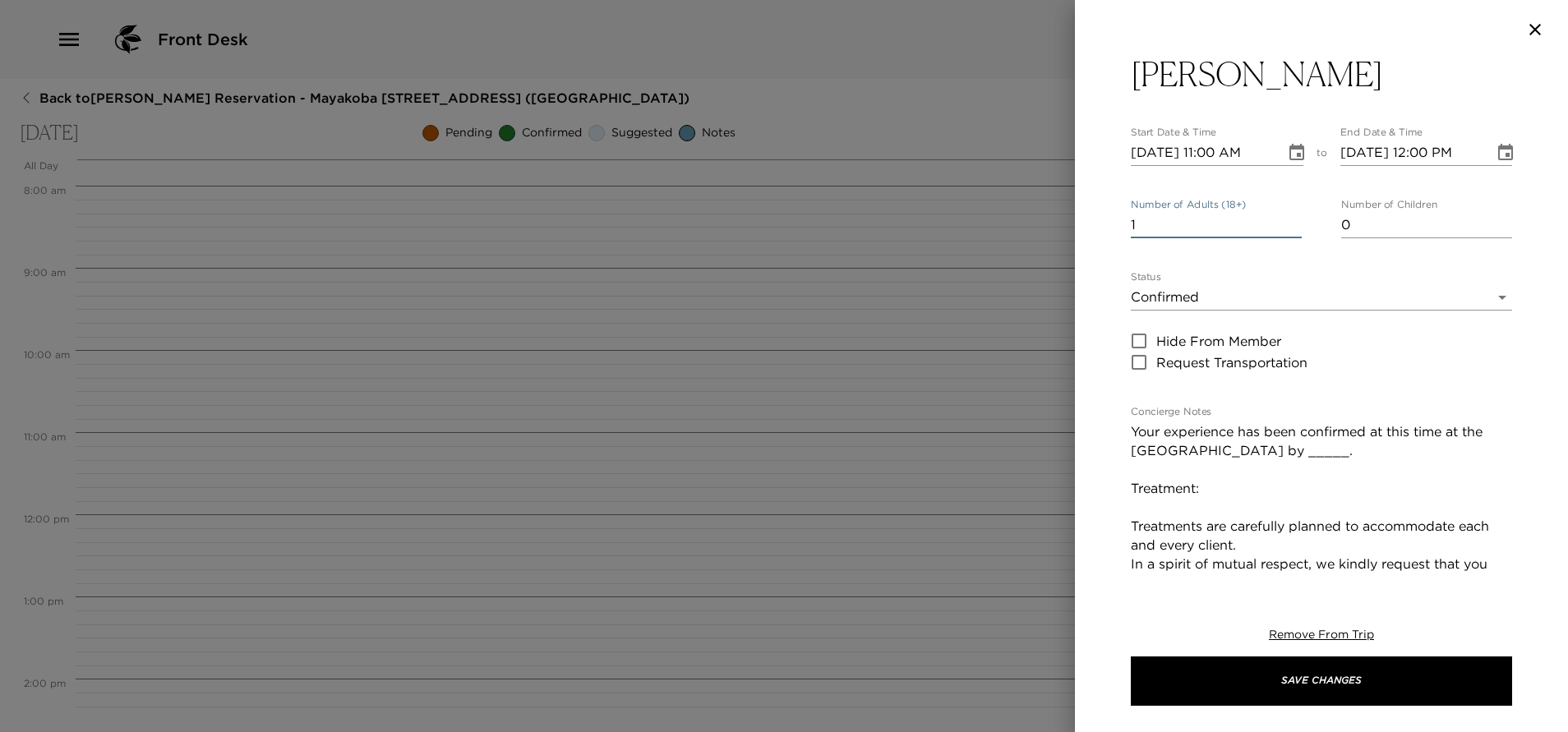
click at [1331, 422] on textarea "Your experience has been confirmed at this time at the Rosewood Sense Spa by __…" at bounding box center [1321, 592] width 382 height 340
click at [1263, 448] on textarea "Your experience has been confirmed at this time at the Rosewood Sense Spa by Ve…" at bounding box center [1321, 592] width 382 height 340
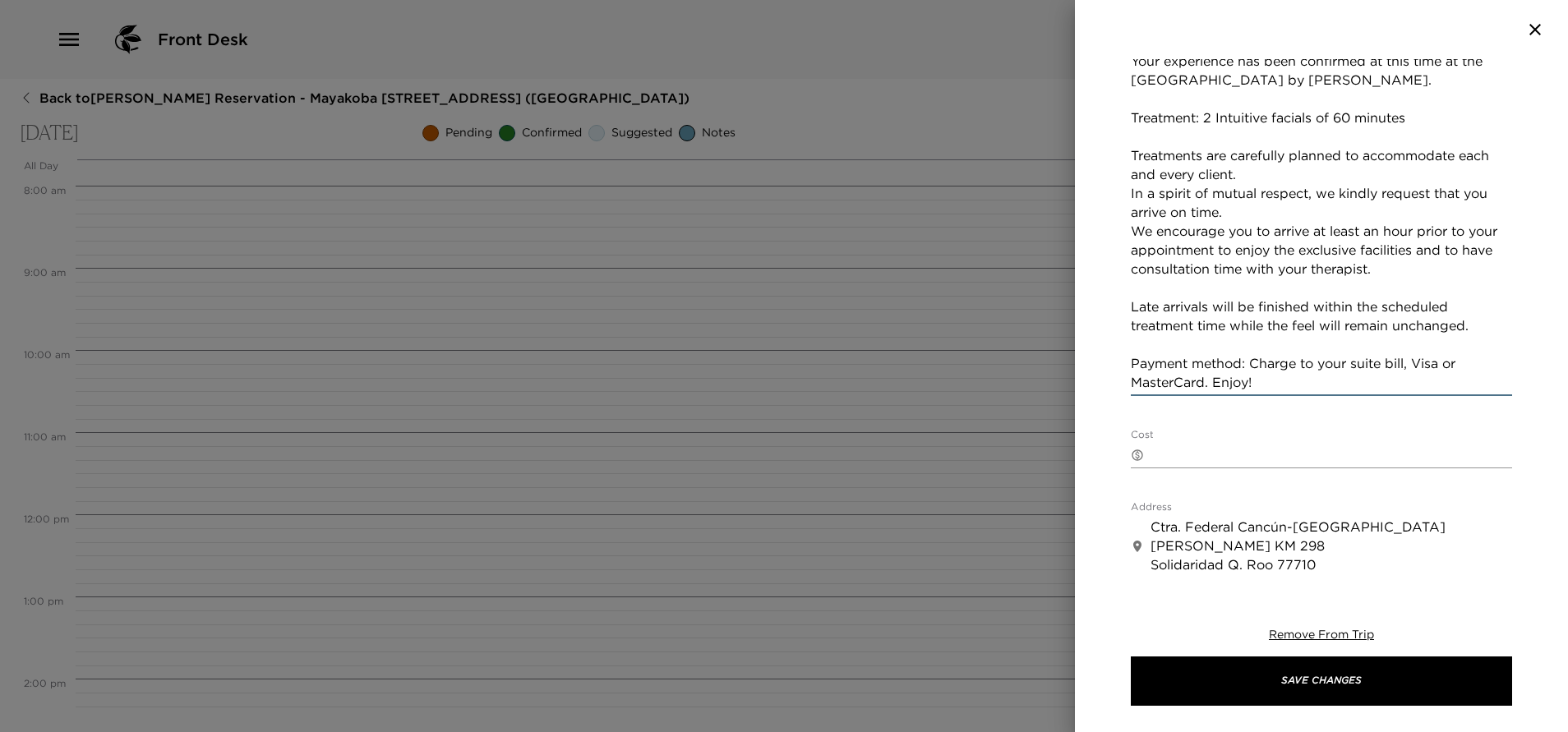
scroll to position [740, 0]
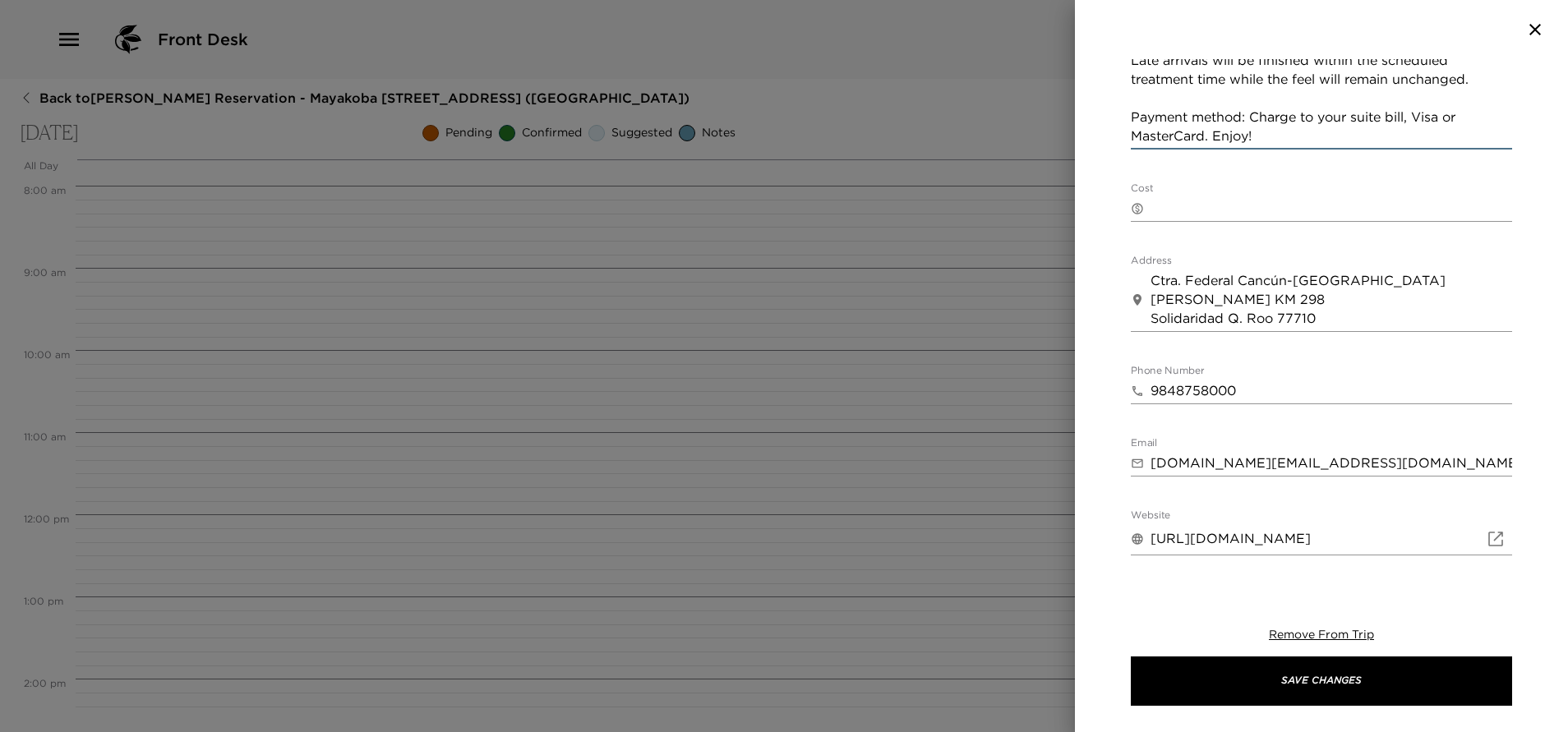
type textarea "Your experience has been confirmed at this time at the Rosewood Sense Spa by Ve…"
click at [1186, 198] on textarea "Cost" at bounding box center [1331, 208] width 361 height 19
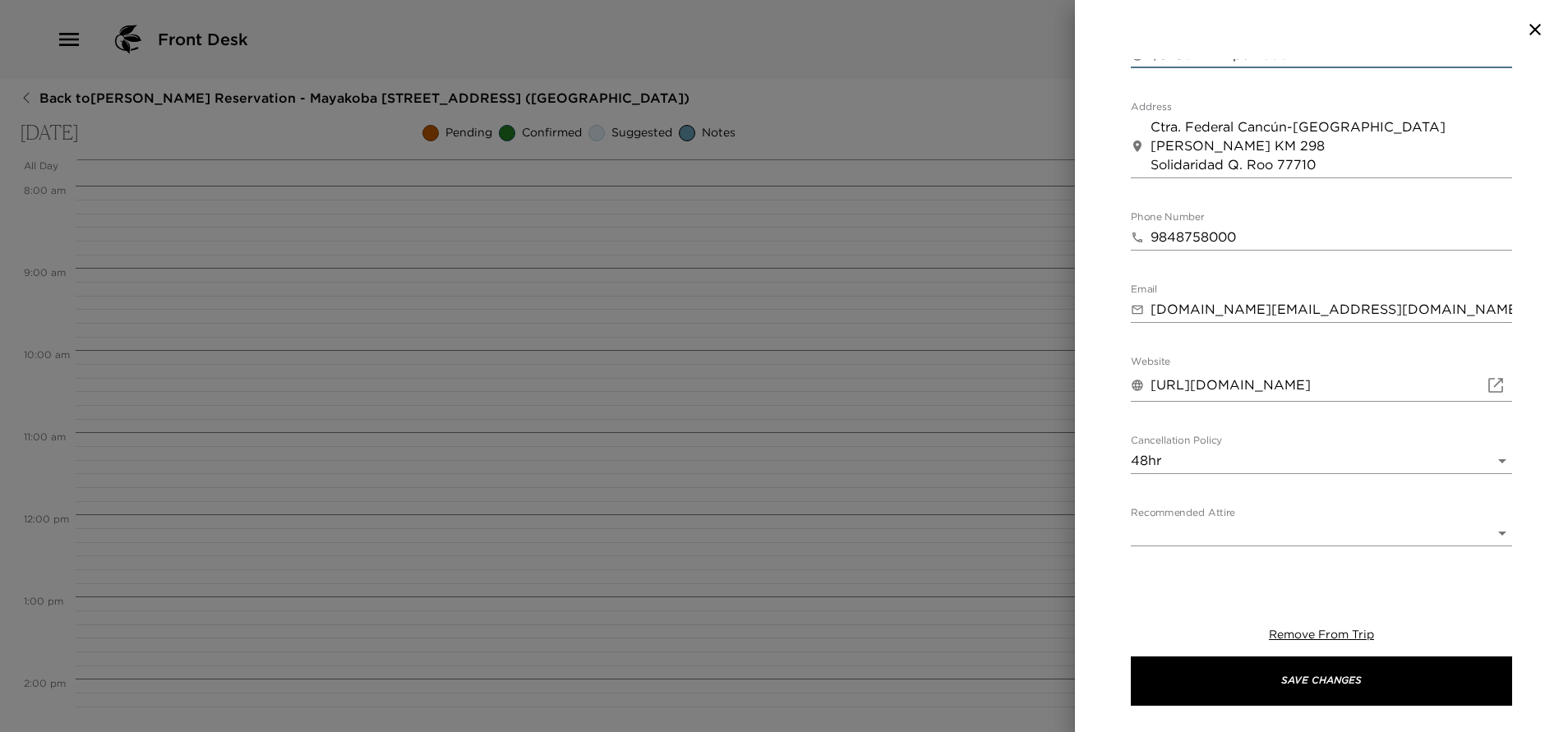
scroll to position [898, 0]
type textarea "$6750 MXN per facial"
click at [1238, 421] on body "Front Desk Back to Jennifer Handler Reservation - Mayakoba 830 Riviera Maya, Me…" at bounding box center [784, 366] width 1568 height 732
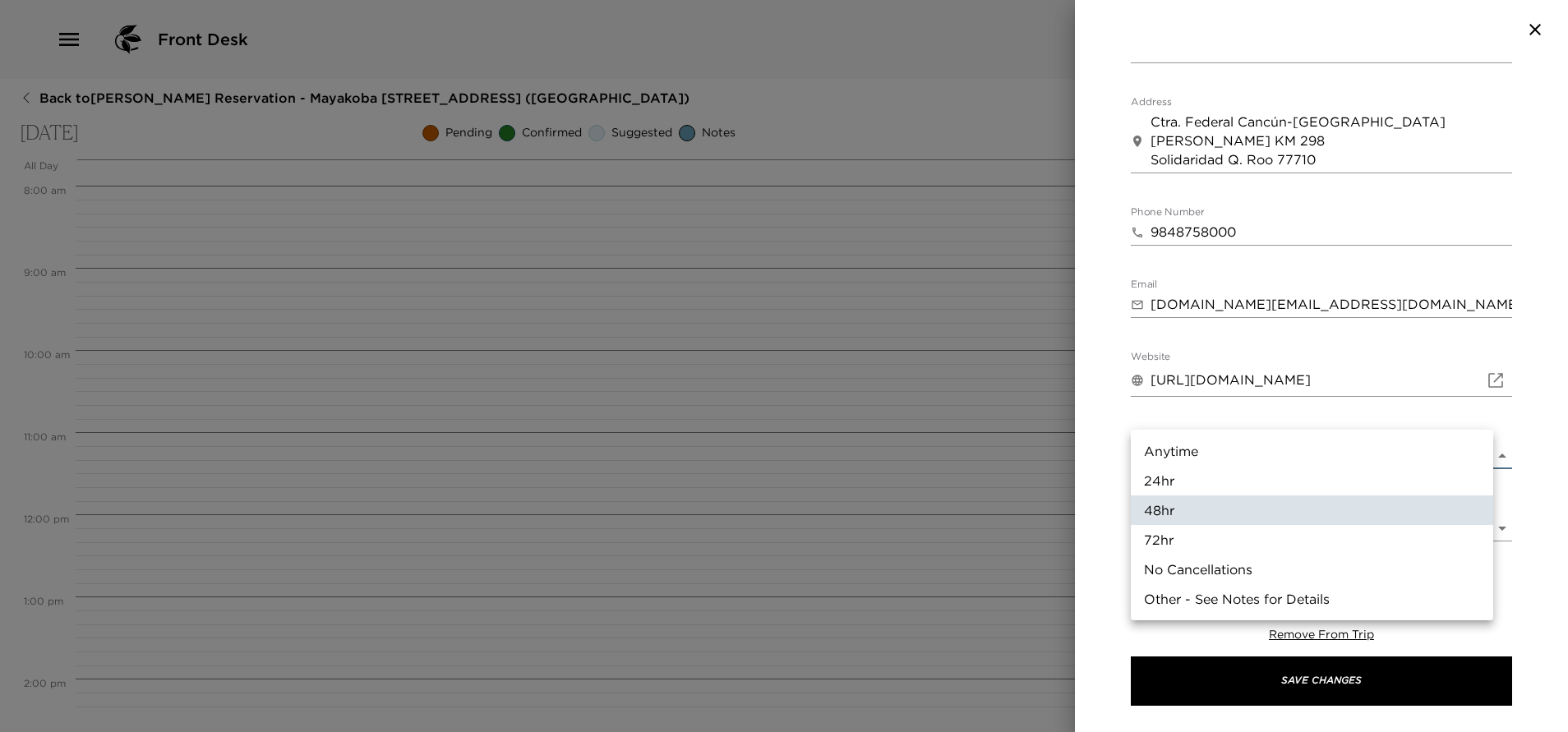
click at [1198, 481] on li "24hr" at bounding box center [1311, 479] width 362 height 30
type input "24hr"
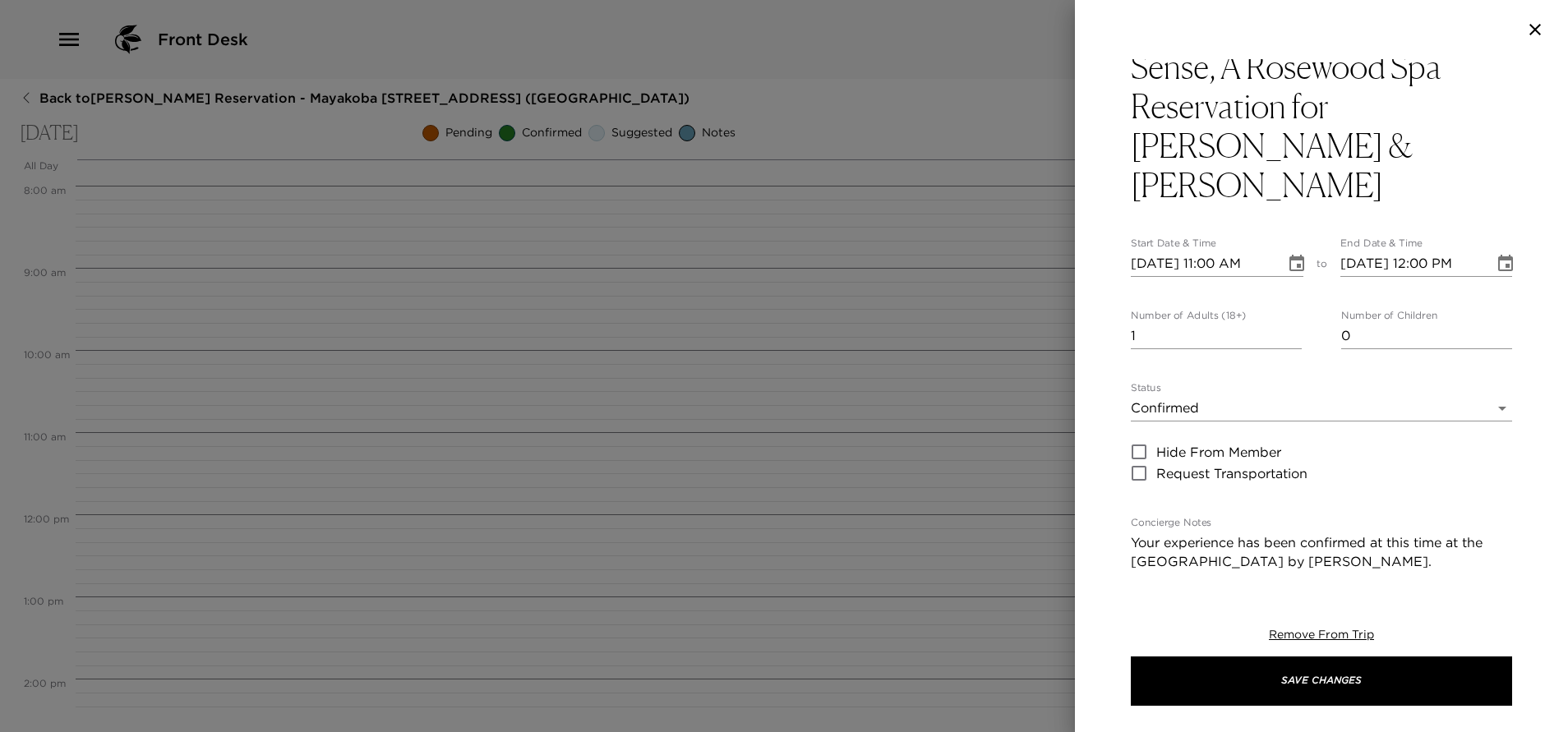
scroll to position [0, 0]
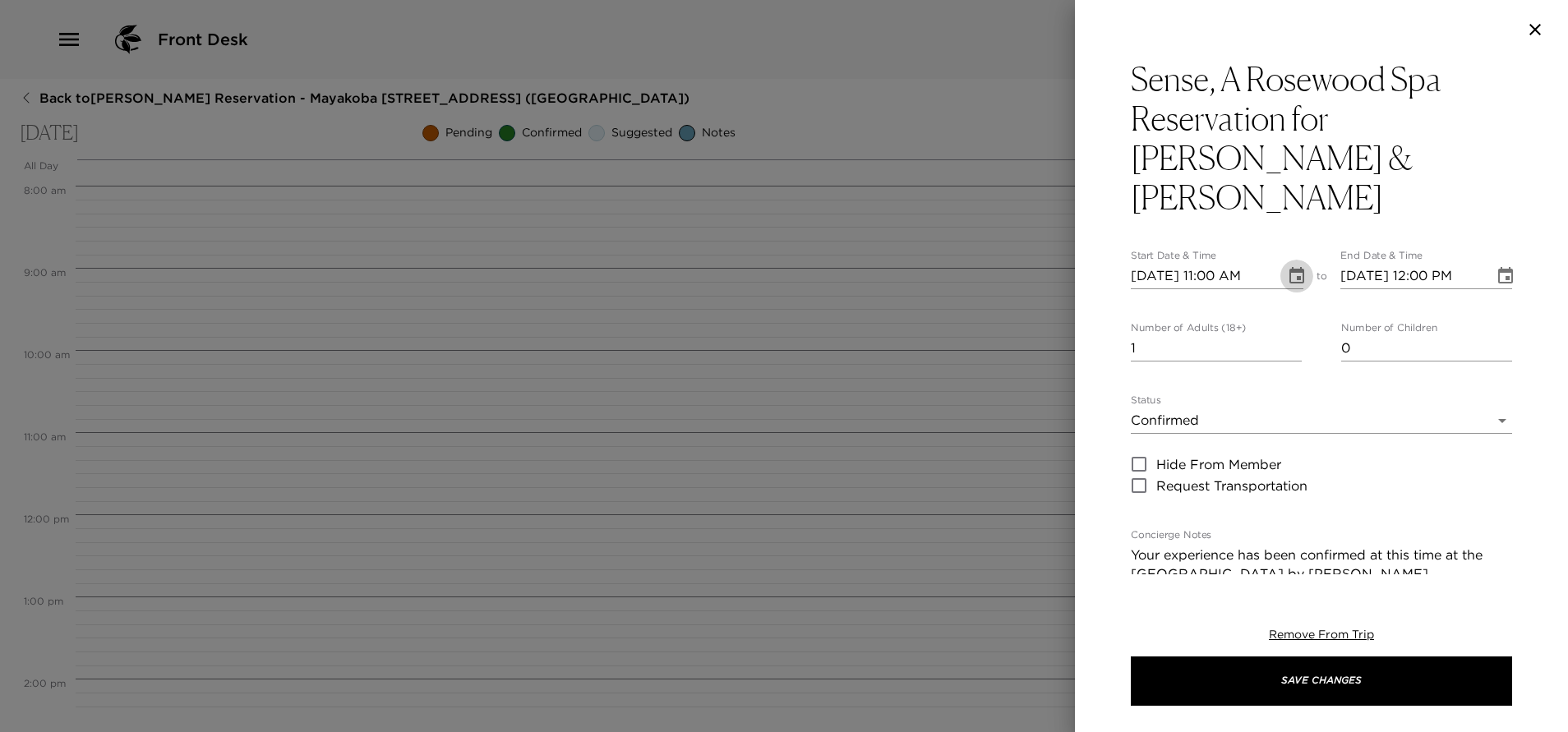
click at [1289, 267] on icon "Choose date, selected date is Sep 29, 2025" at bounding box center [1297, 274] width 15 height 16
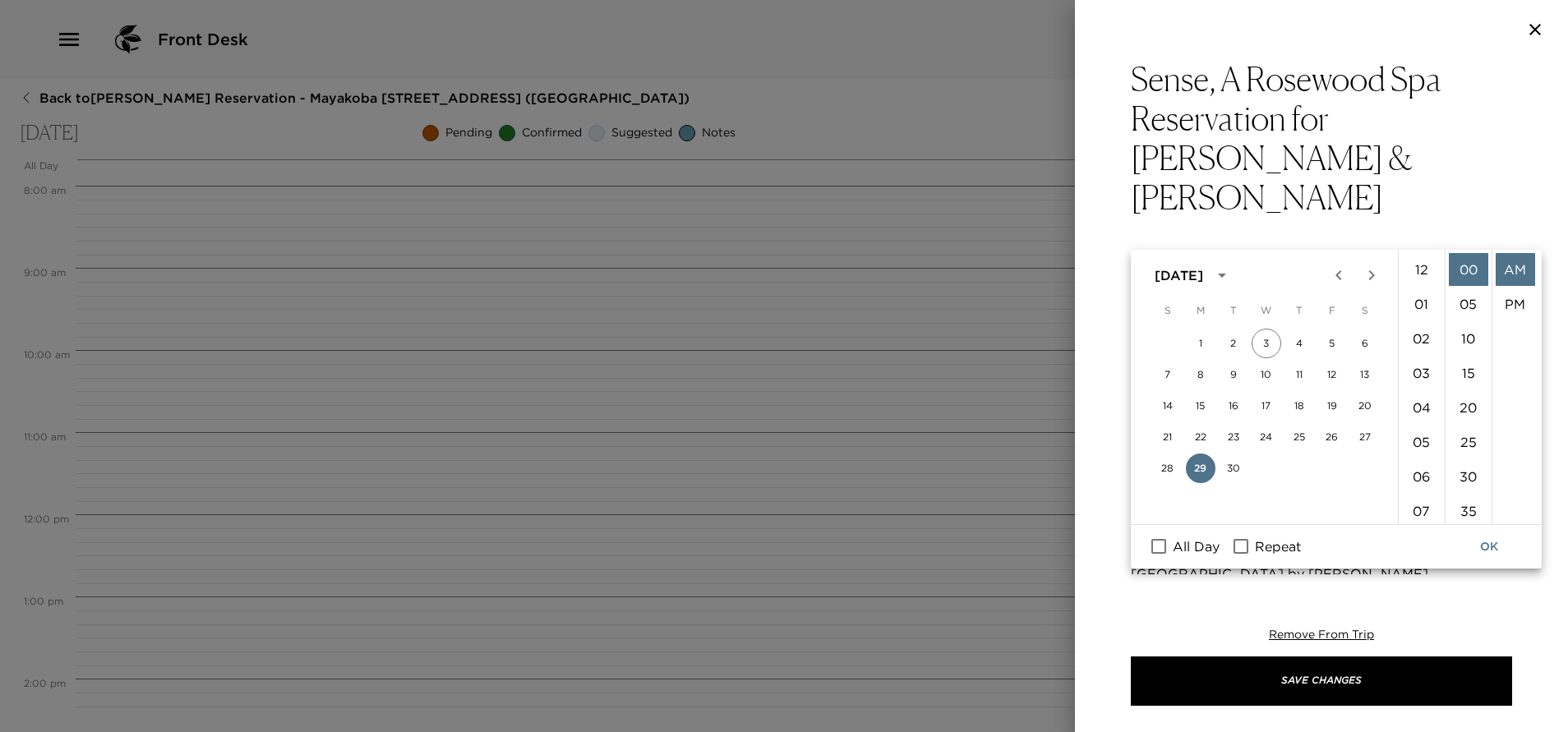
scroll to position [379, 0]
click at [1415, 360] on li "10" at bounding box center [1421, 357] width 39 height 32
type input "09/29/2025 10:00 AM"
click at [1488, 541] on button "OK" at bounding box center [1488, 546] width 52 height 30
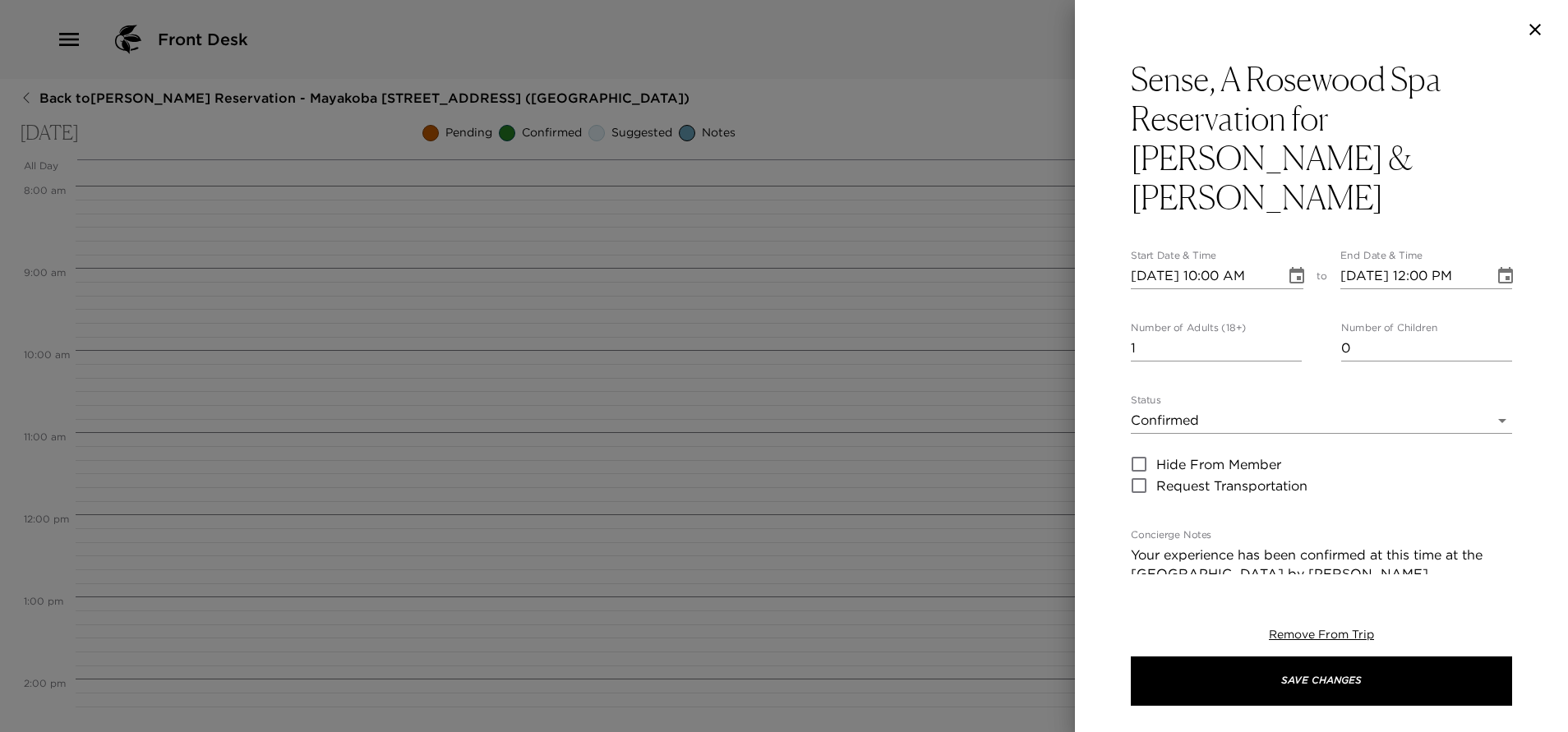
click at [1496, 266] on icon "Choose date, selected date is Sep 29, 2025" at bounding box center [1505, 275] width 20 height 20
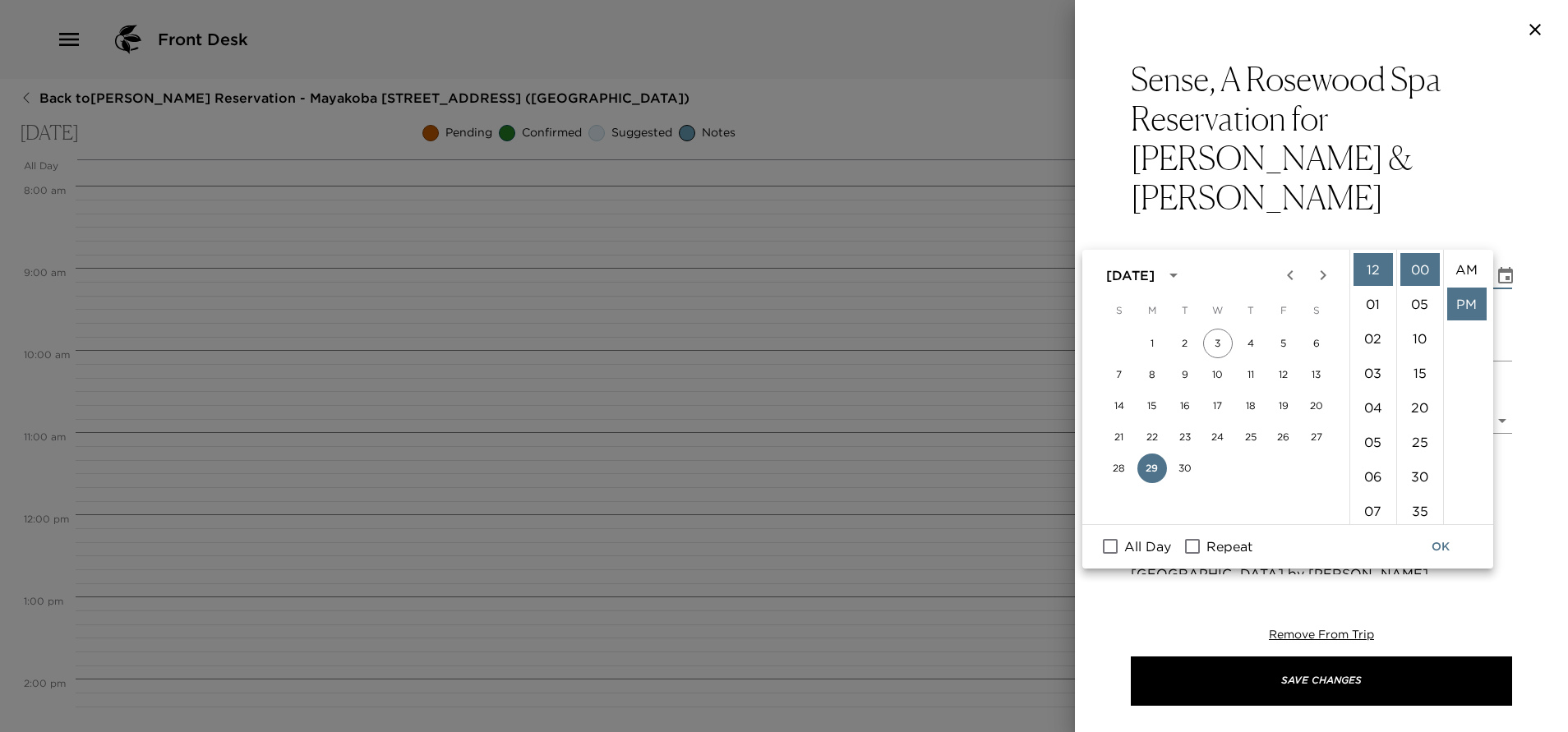
scroll to position [34, 0]
click at [1371, 400] on li "11" at bounding box center [1372, 402] width 39 height 32
click at [1455, 264] on li "AM" at bounding box center [1466, 269] width 39 height 32
type input "09/29/2025 11:00 AM"
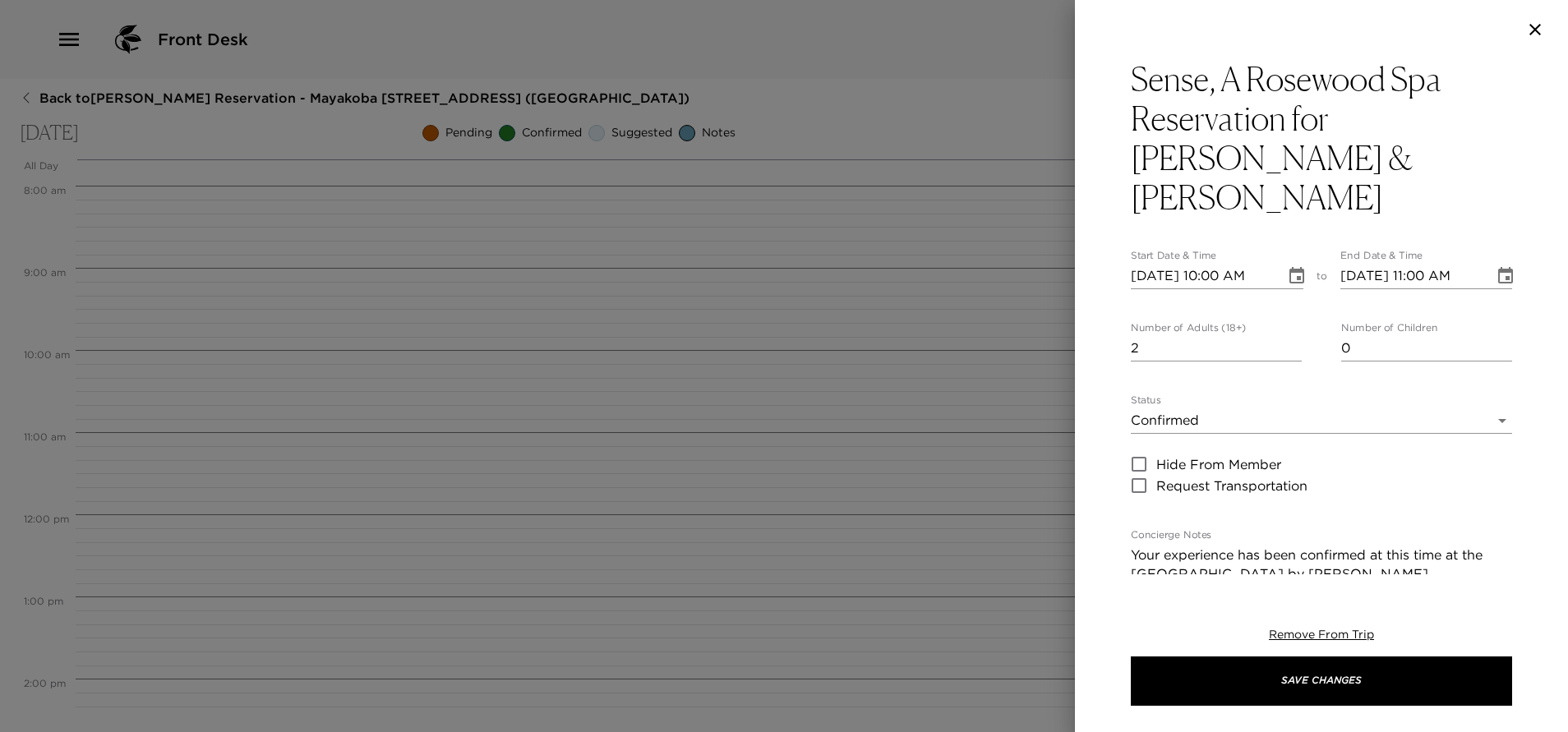
type input "2"
click at [1285, 335] on input "2" at bounding box center [1215, 348] width 171 height 27
click at [1290, 266] on icon "Choose date, selected date is Sep 29, 2025" at bounding box center [1296, 275] width 20 height 20
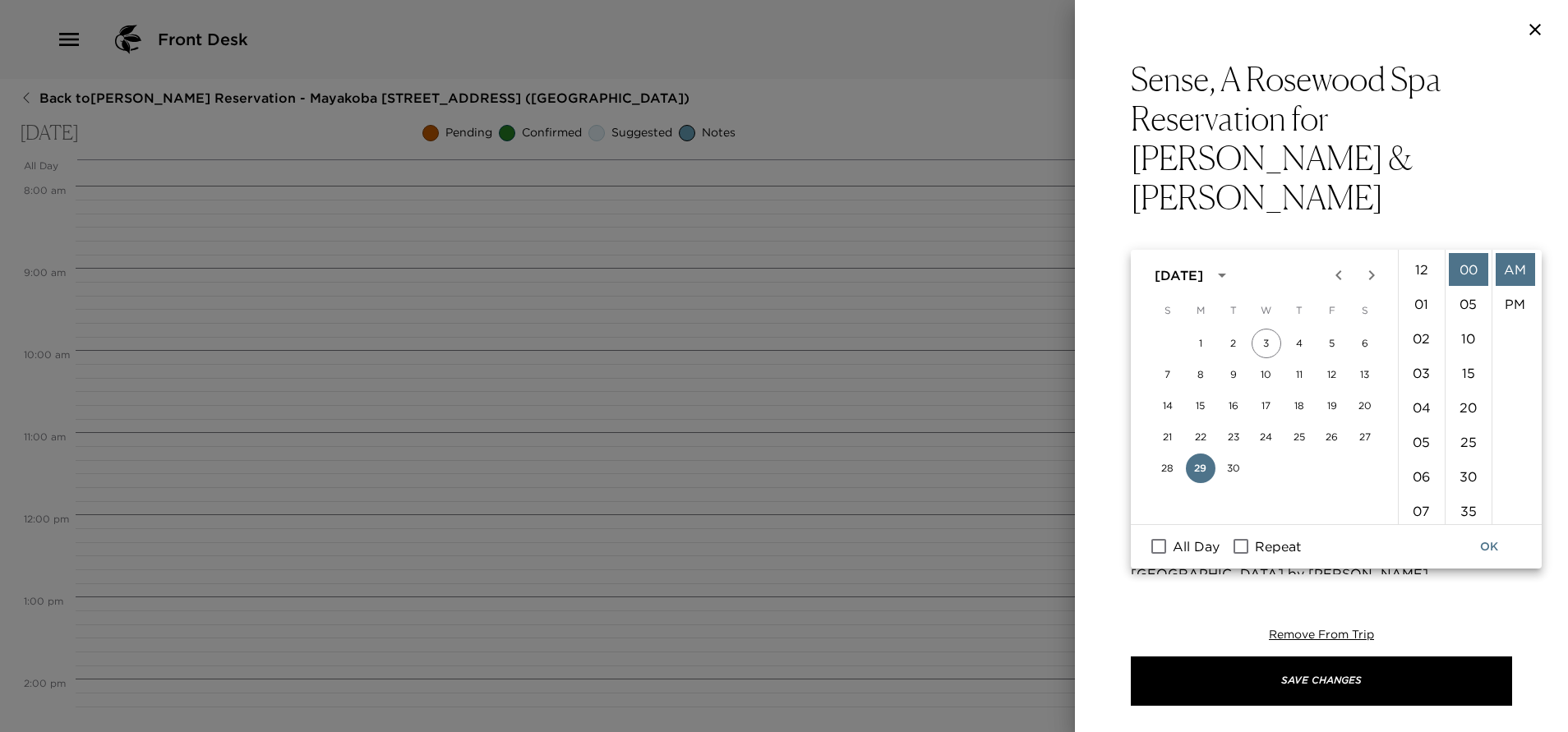
scroll to position [345, 0]
click at [1248, 542] on input "Repeat" at bounding box center [1241, 546] width 34 height 21
checkbox input "true"
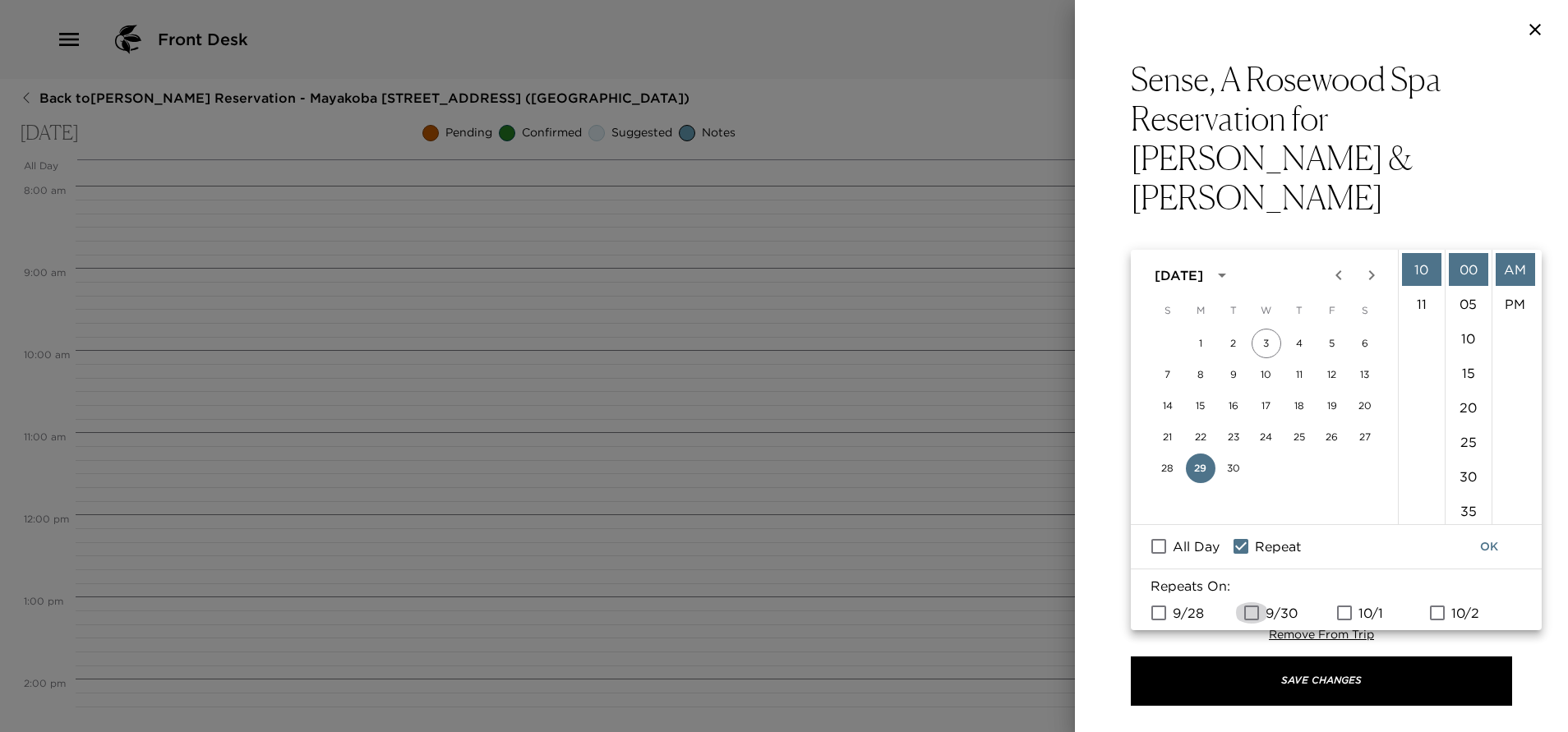
click at [1255, 608] on input "9/30" at bounding box center [1251, 612] width 34 height 21
checkbox input "true"
click at [1341, 614] on input "10/1" at bounding box center [1344, 612] width 34 height 21
checkbox input "true"
click at [1488, 544] on button "OK" at bounding box center [1488, 546] width 52 height 30
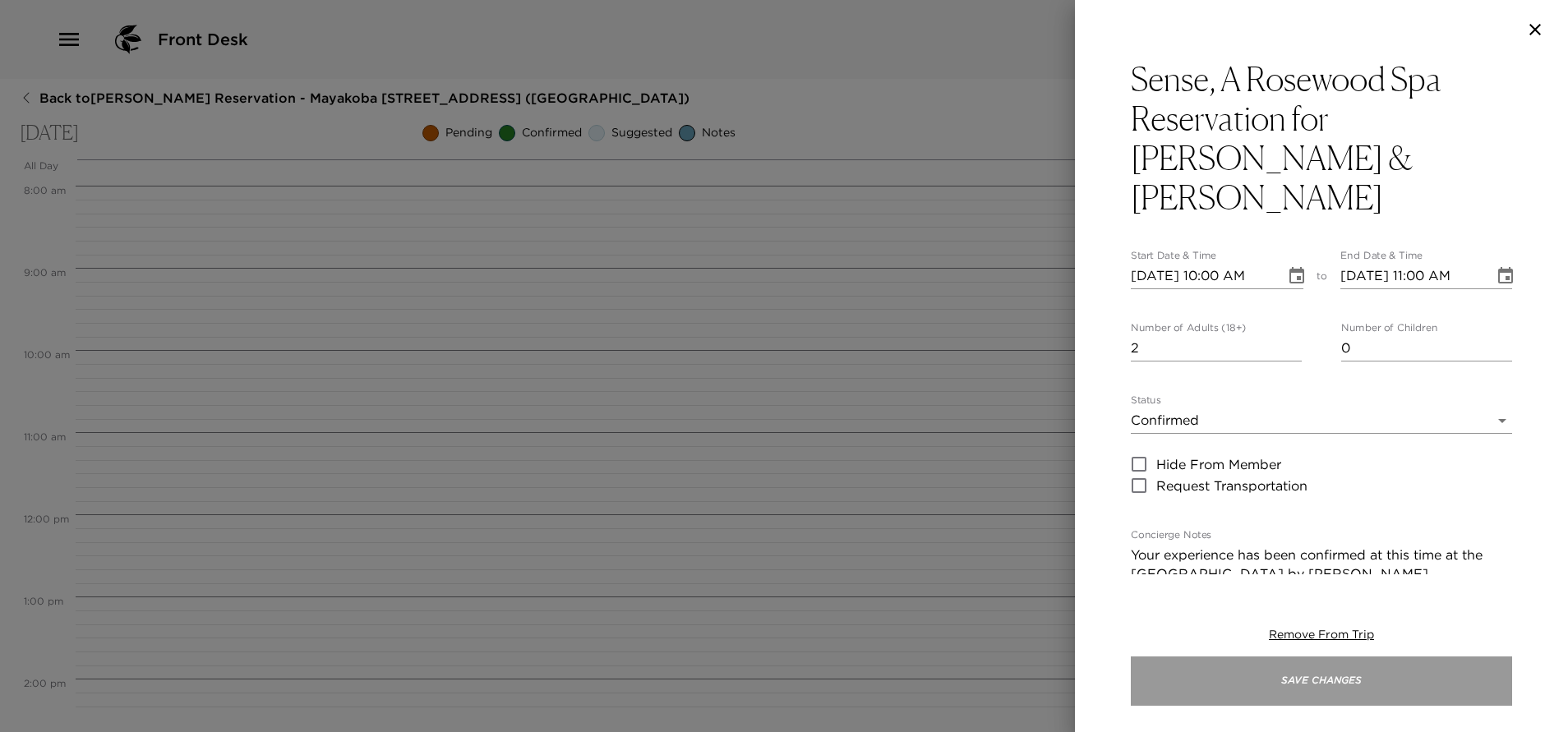
click at [1344, 692] on button "Save Changes" at bounding box center [1321, 681] width 382 height 50
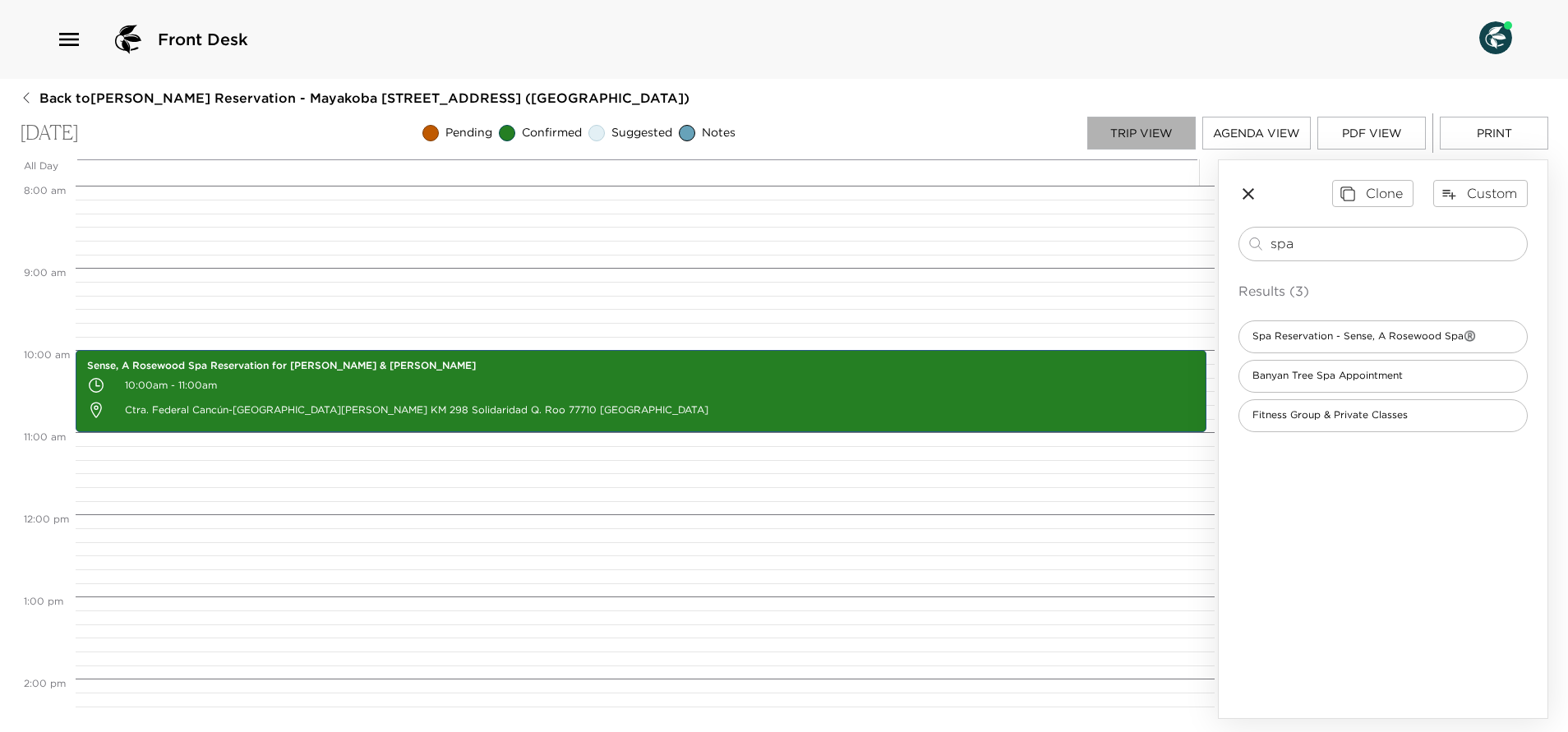
click at [1158, 132] on button "Trip View" at bounding box center [1142, 132] width 109 height 32
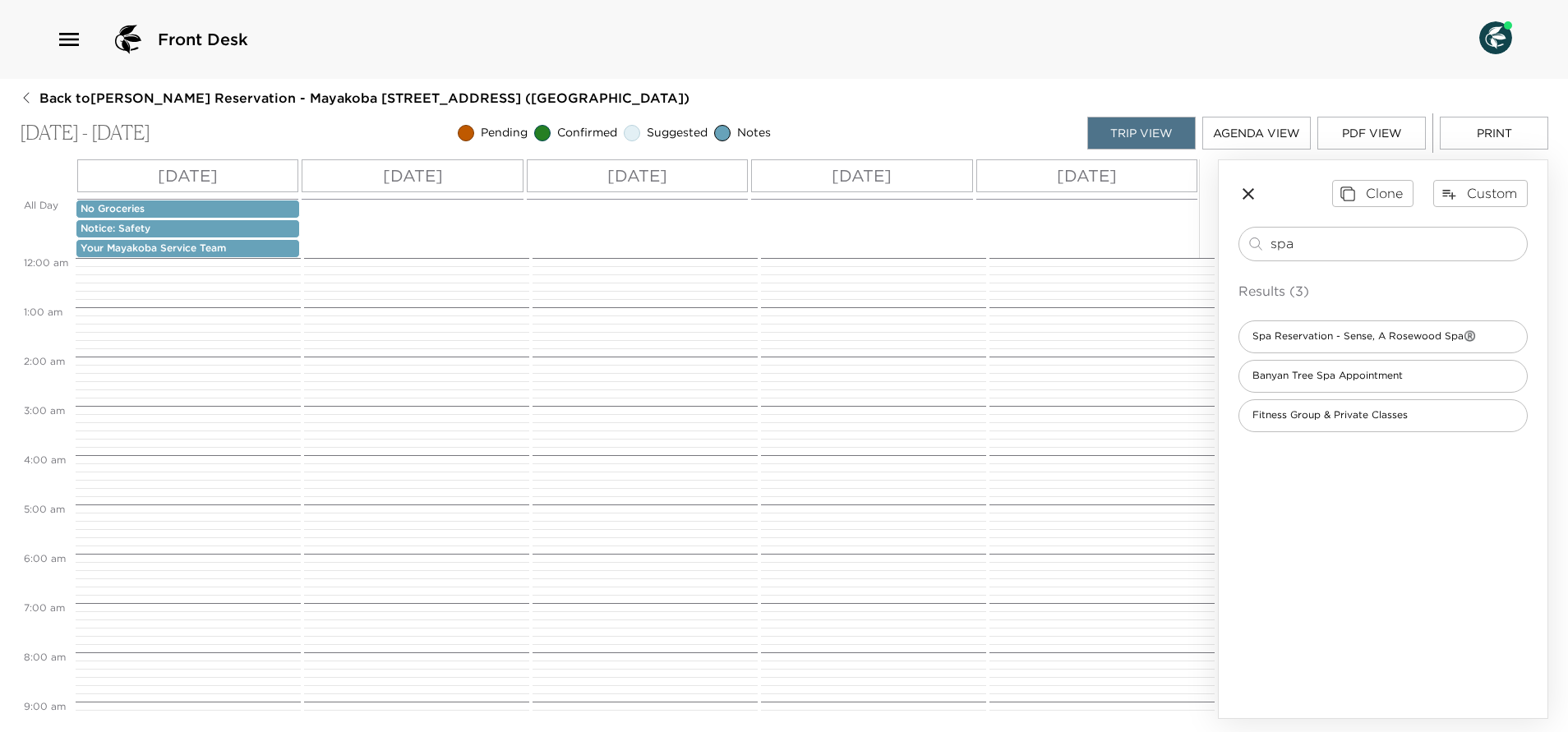
scroll to position [493, 0]
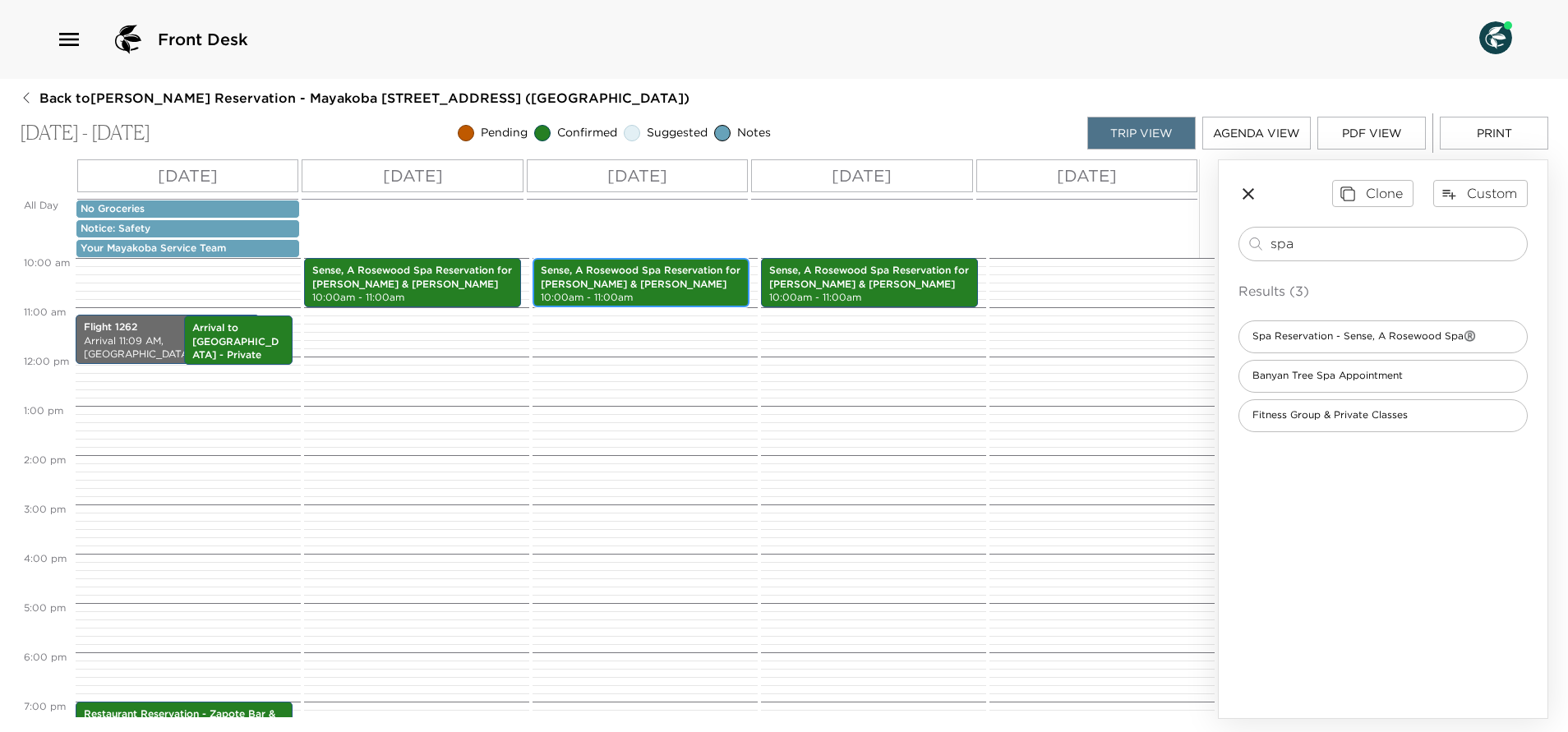
click at [629, 291] on p "10:00am - 11:00am" at bounding box center [641, 297] width 200 height 14
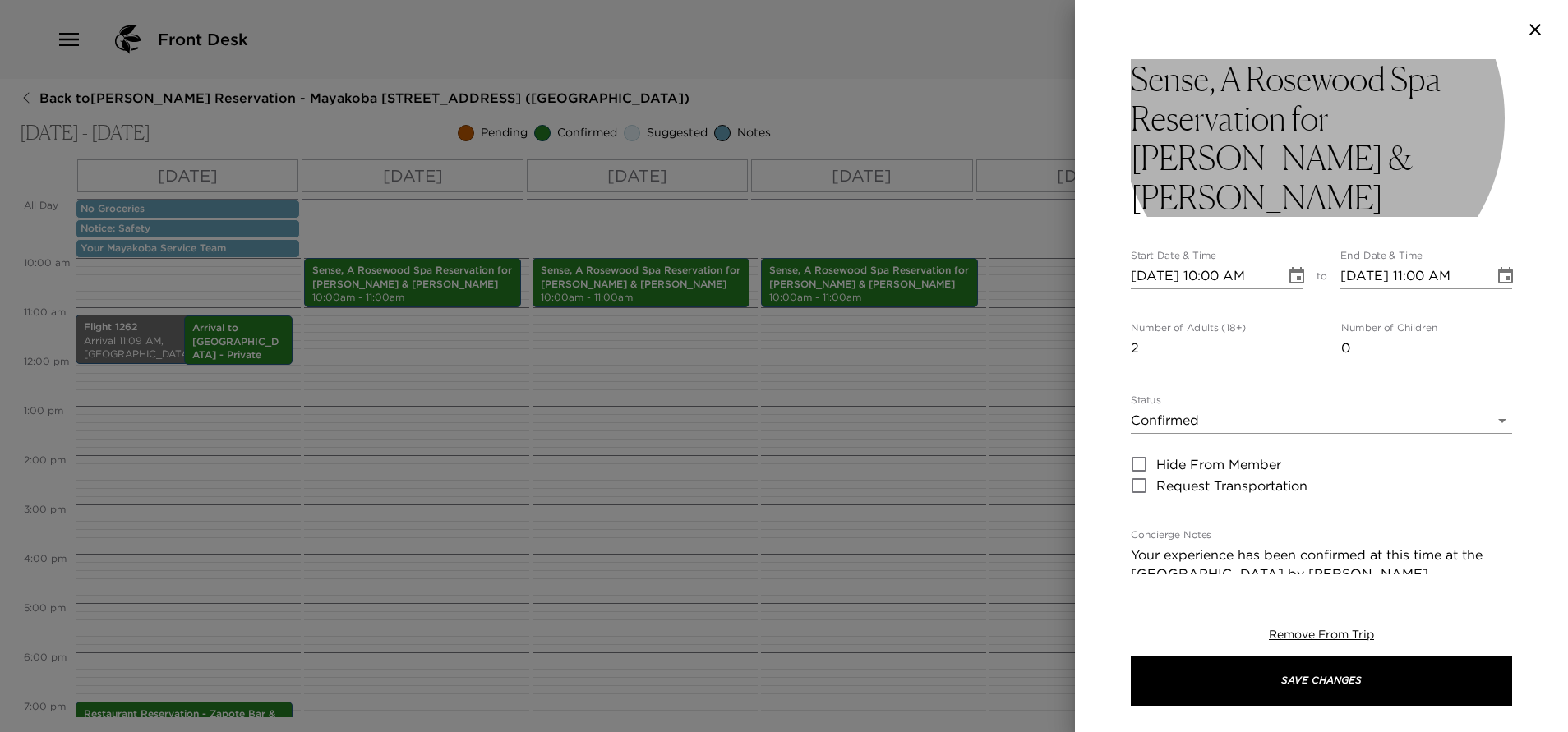
click at [1331, 152] on h3 "Sense, A Rosewood Spa Reservation for Ms. Wodotinsky & Ms. Chartoc" at bounding box center [1321, 137] width 382 height 157
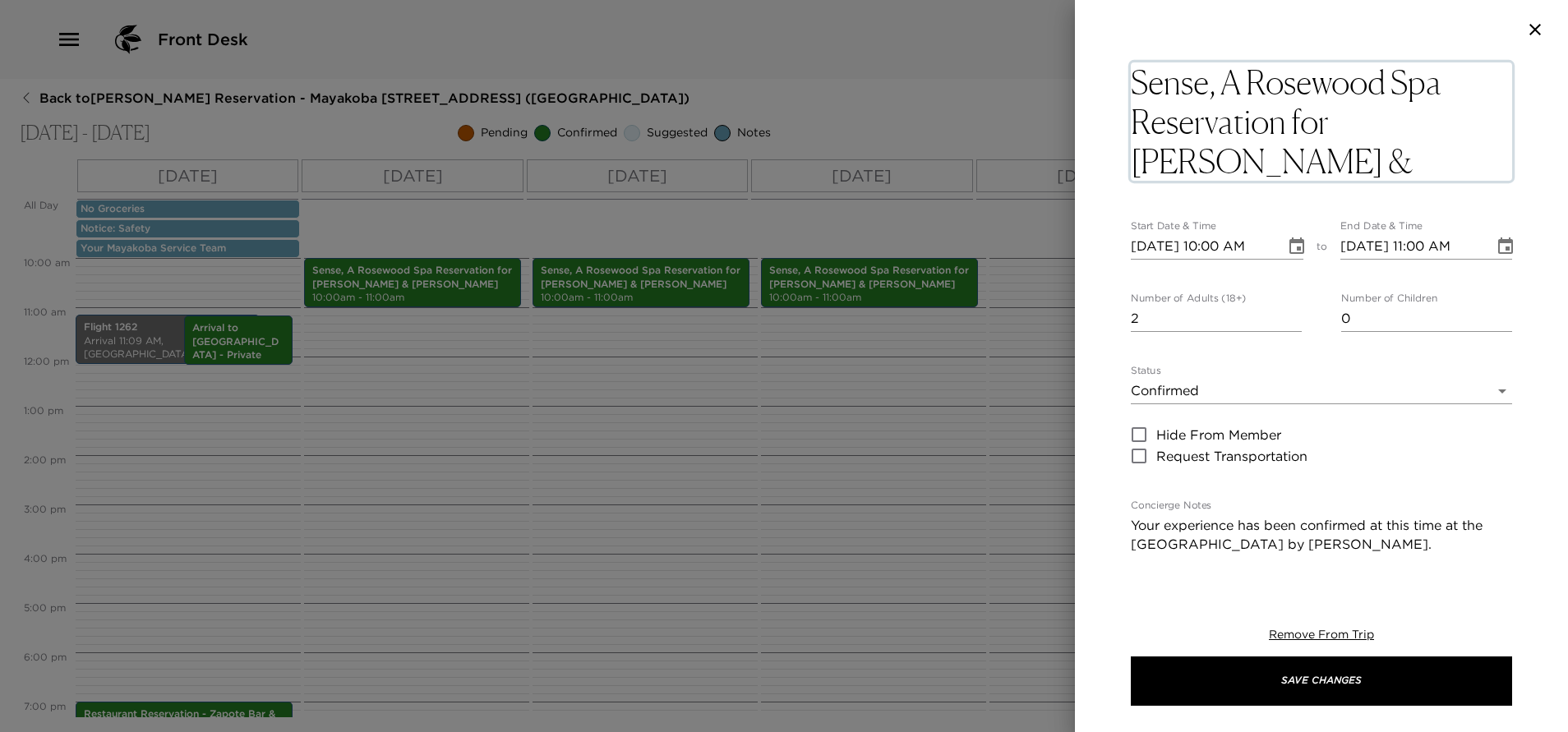
type textarea "Sense, A Rosewood Spa Reservation for Ms. Levin & Ms. Altman"
click at [1290, 246] on icon "Choose date, selected date is Sep 30, 2025" at bounding box center [1296, 246] width 20 height 20
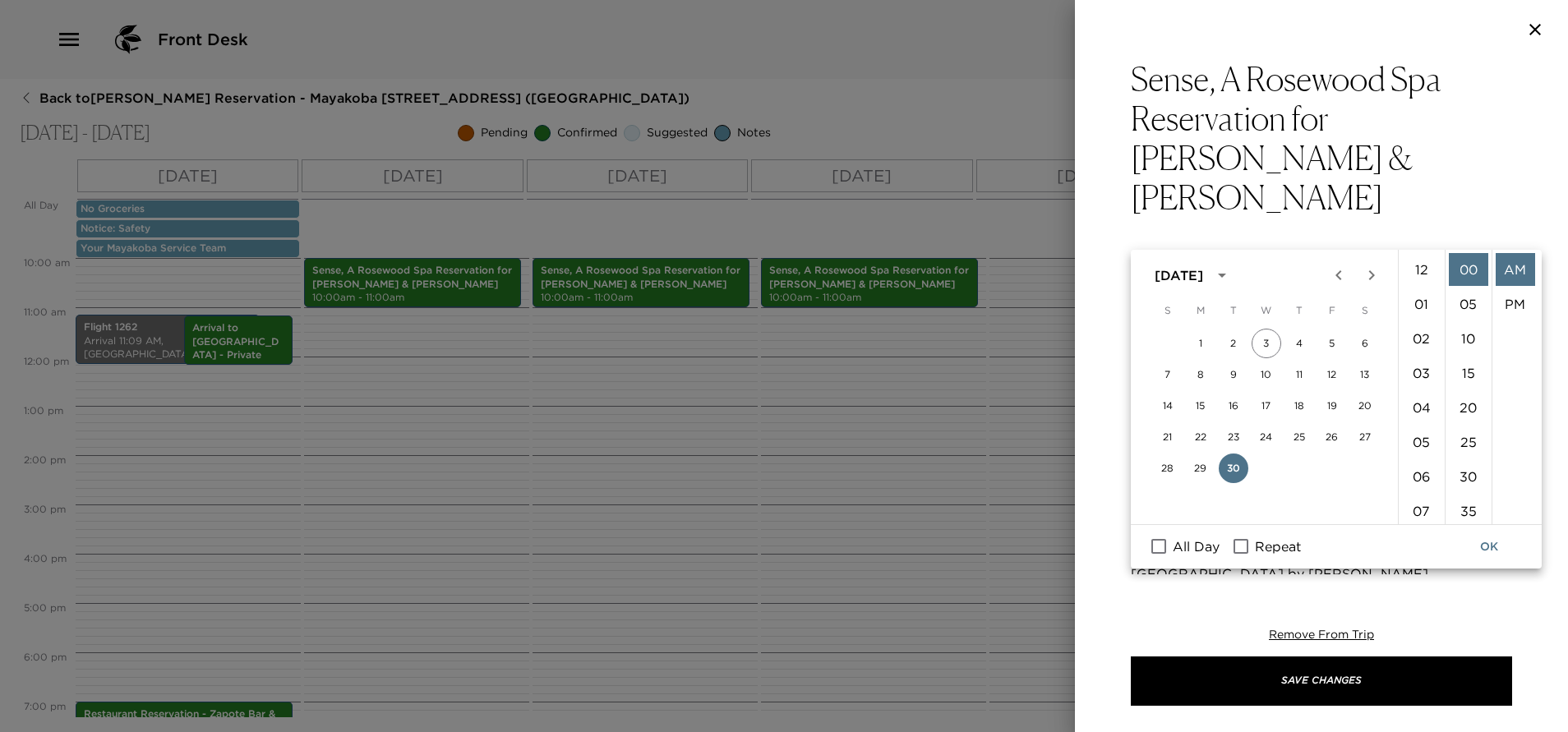
scroll to position [345, 0]
click at [1422, 302] on li "11" at bounding box center [1421, 304] width 39 height 32
click at [1462, 476] on li "30" at bounding box center [1468, 476] width 39 height 32
type input "09/30/2025 11:30 AM"
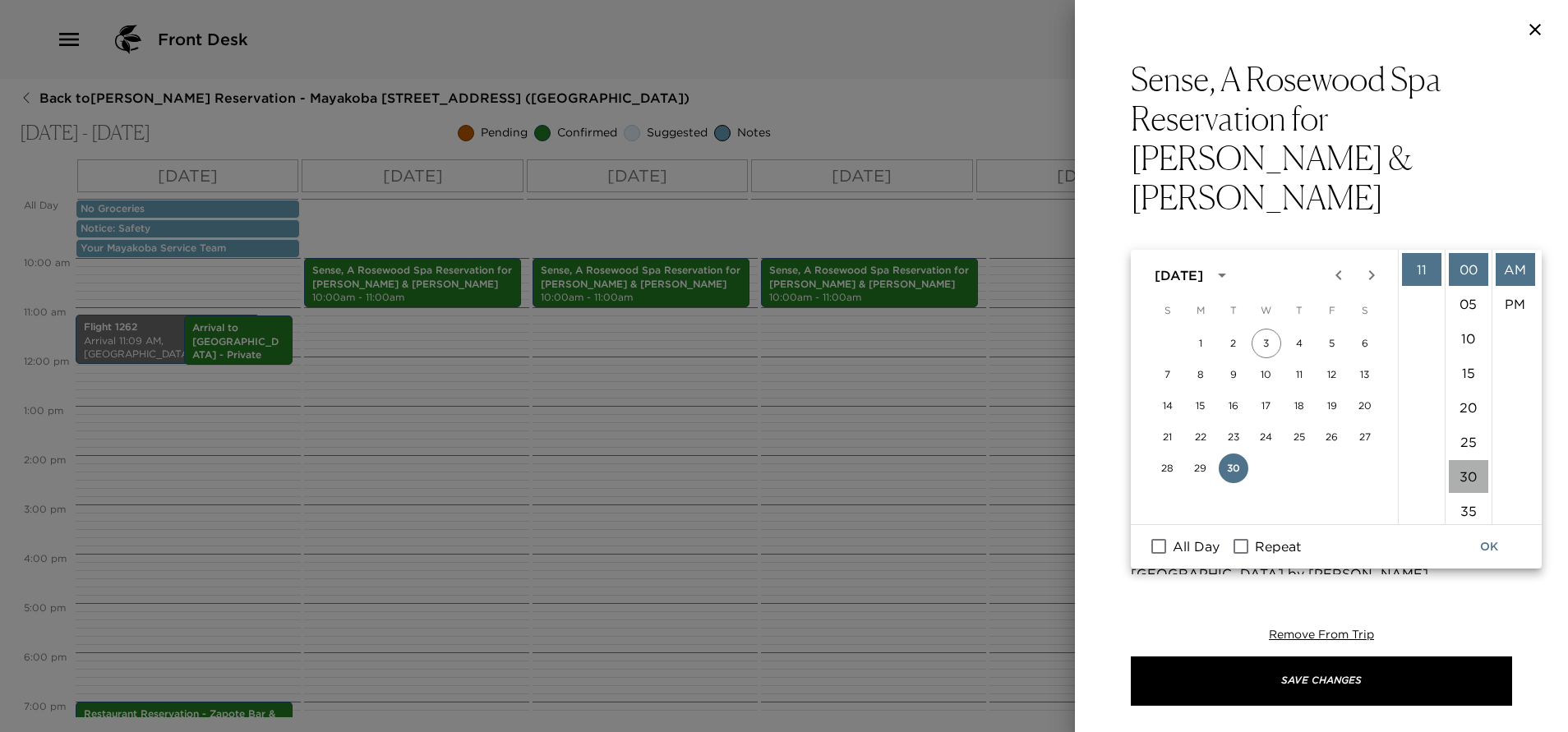
type input "09/30/2025 12:30 PM"
click at [1487, 542] on button "OK" at bounding box center [1488, 546] width 52 height 30
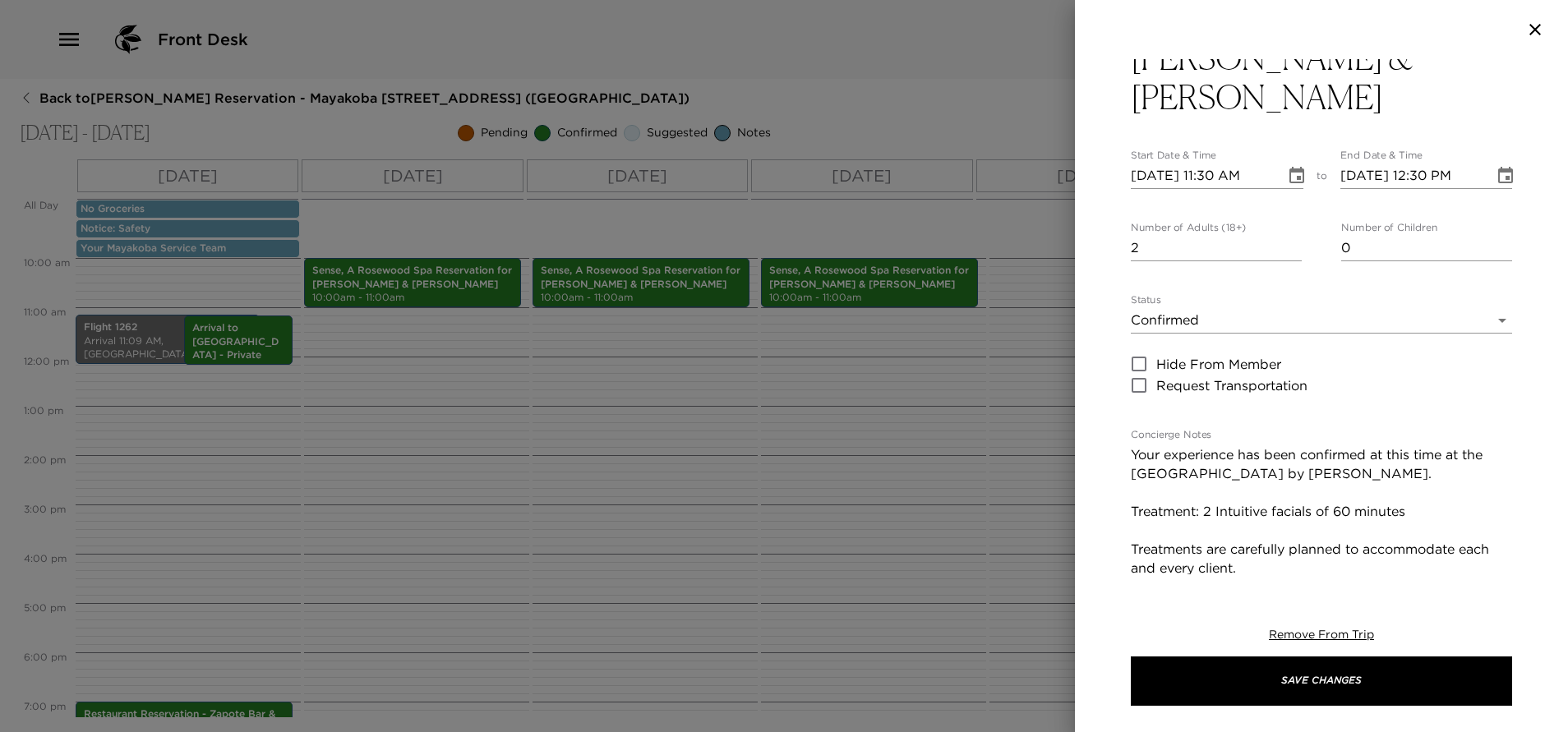
scroll to position [123, 0]
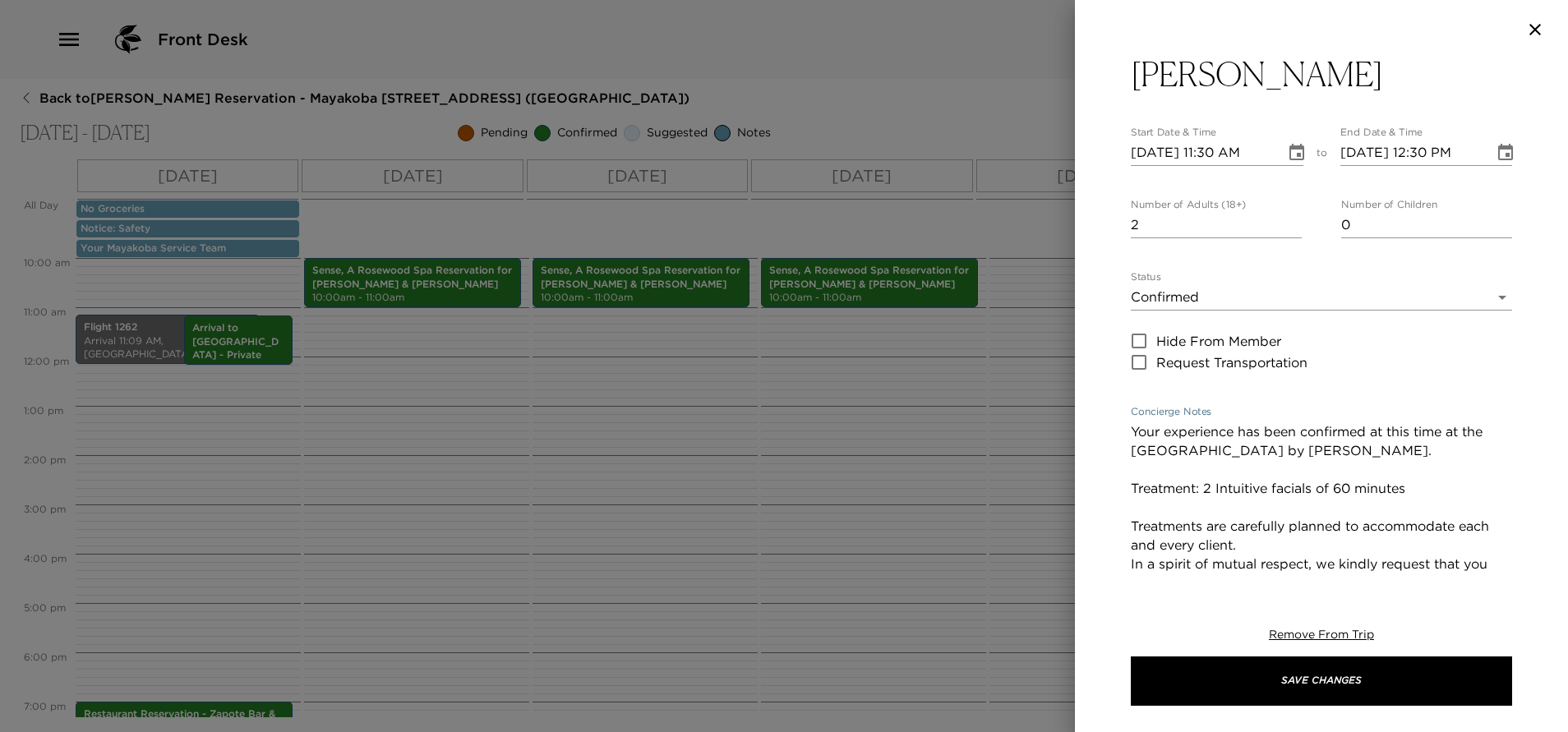
click at [1312, 448] on textarea "Your experience has been confirmed at this time at the Rosewood Sense Spa by Ve…" at bounding box center [1321, 592] width 382 height 340
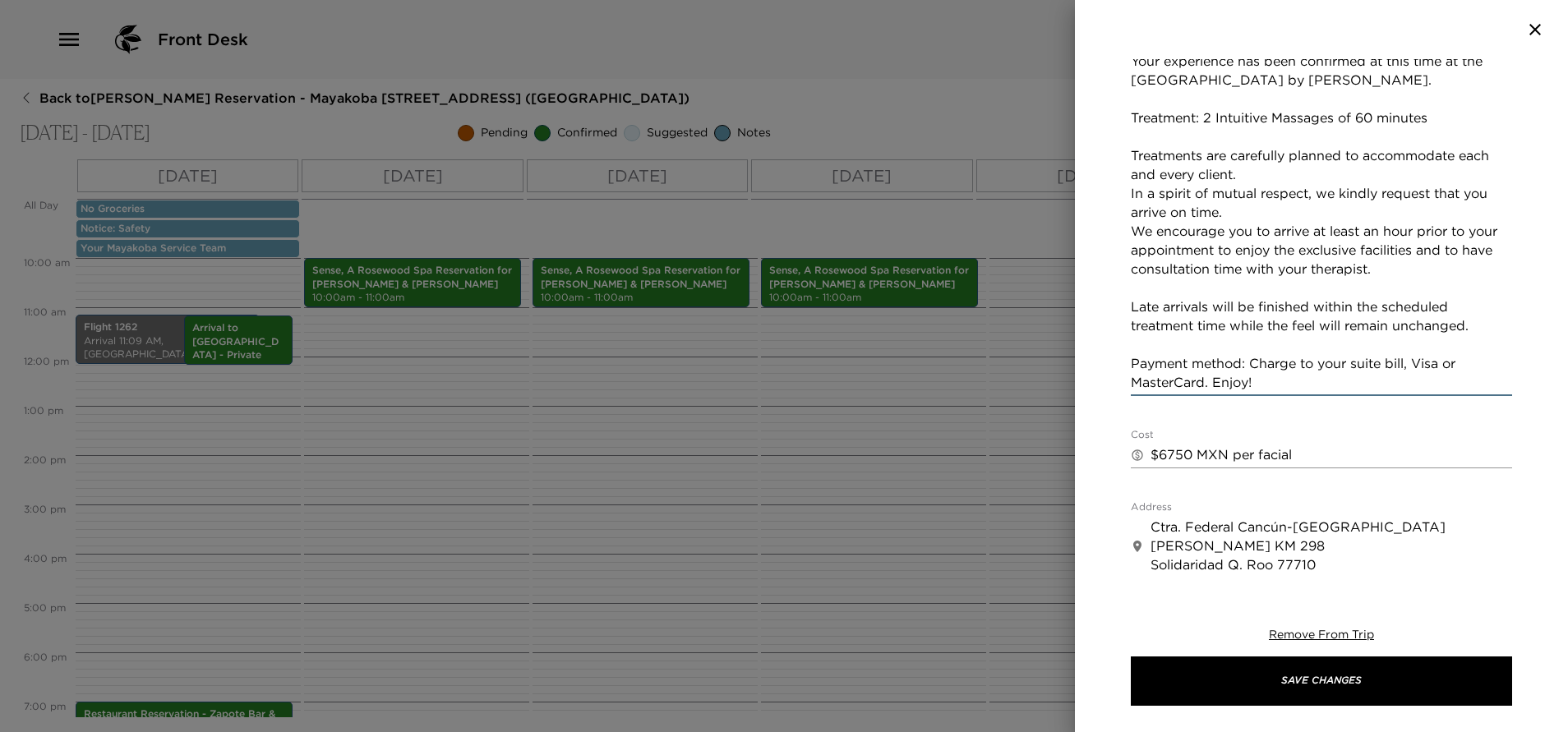
scroll to position [617, 0]
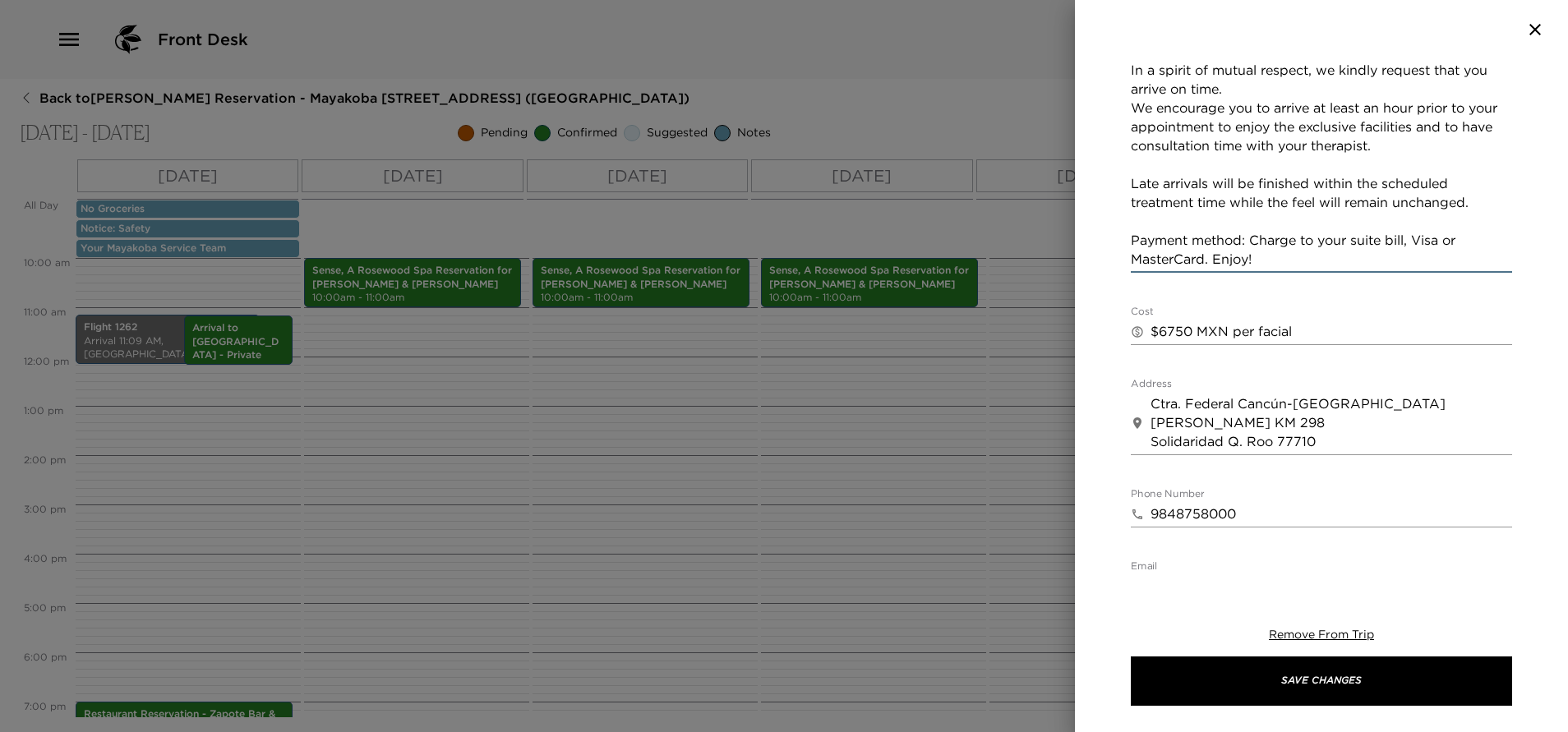
type textarea "Your experience has been confirmed at this time at the Rosewood Sense Spa by Ve…"
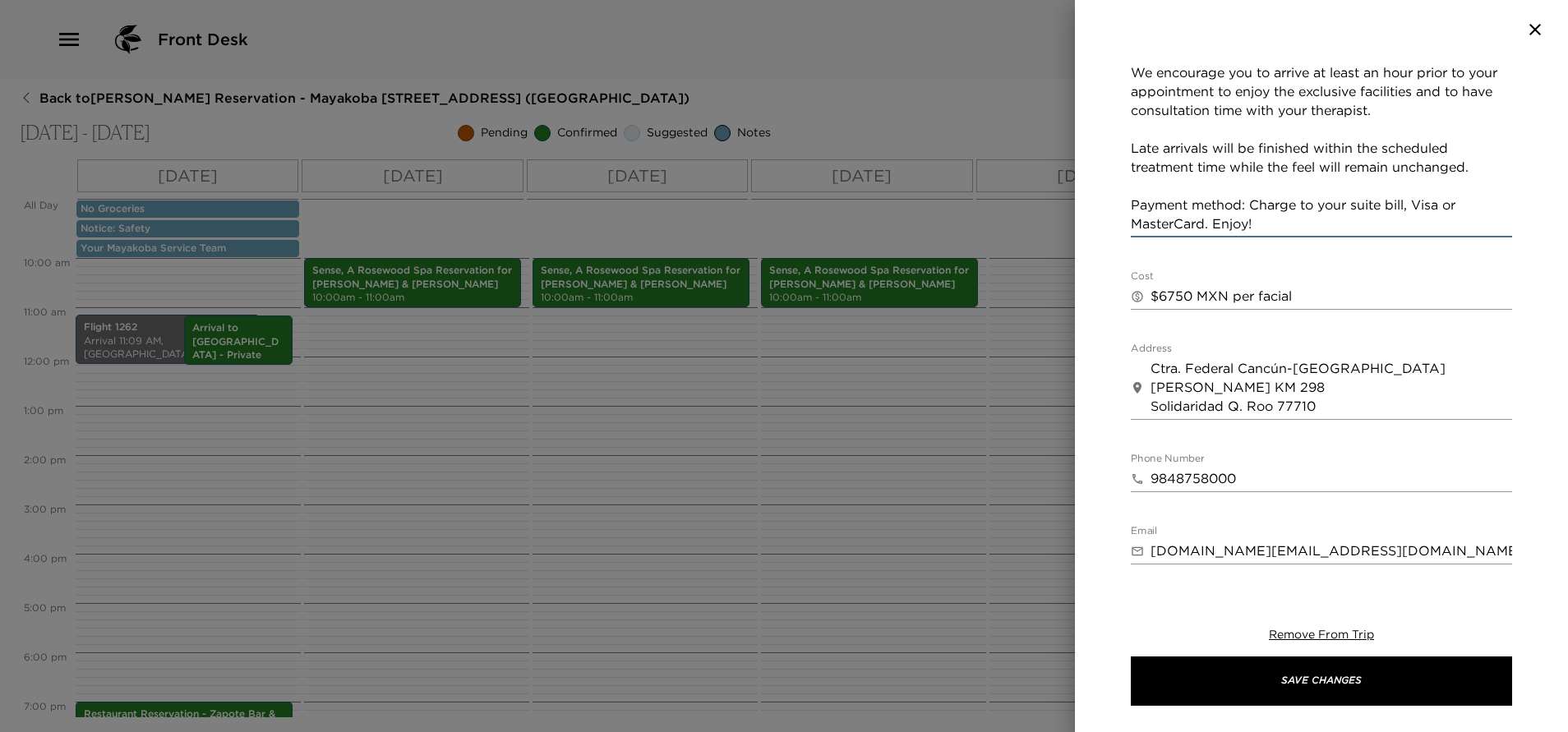
scroll to position [529, 0]
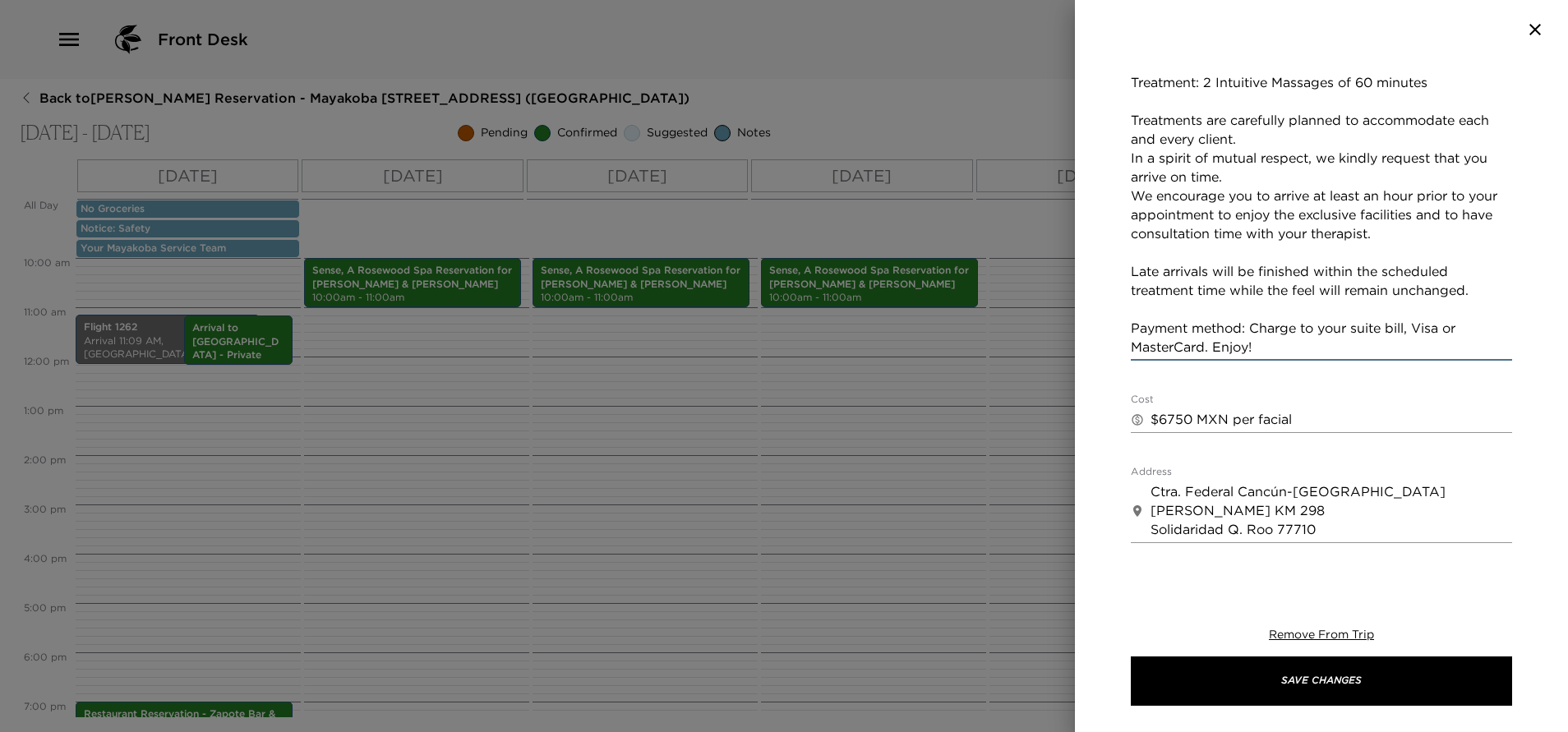
click at [1318, 410] on textarea "$6750 MXN per facial" at bounding box center [1331, 419] width 361 height 19
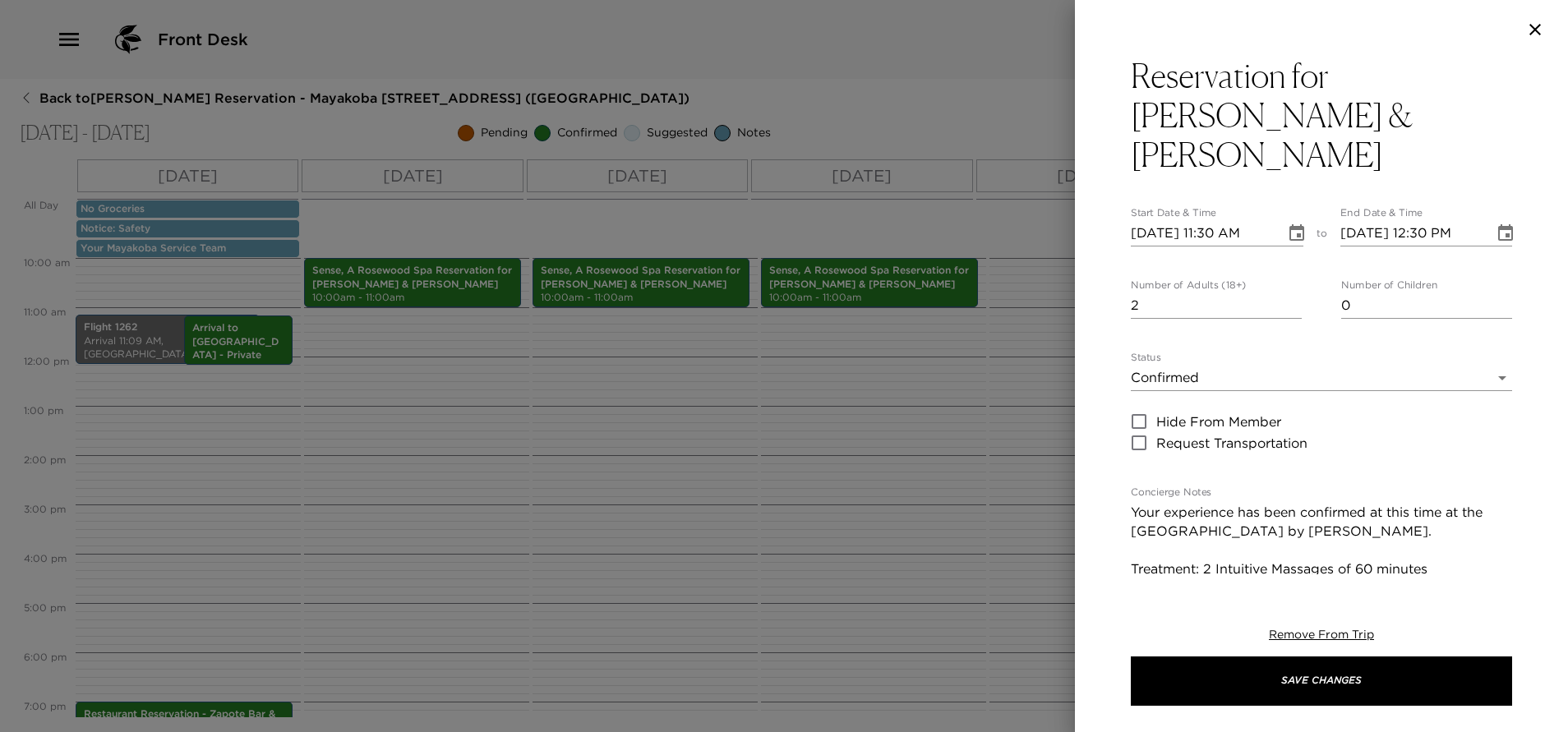
scroll to position [0, 0]
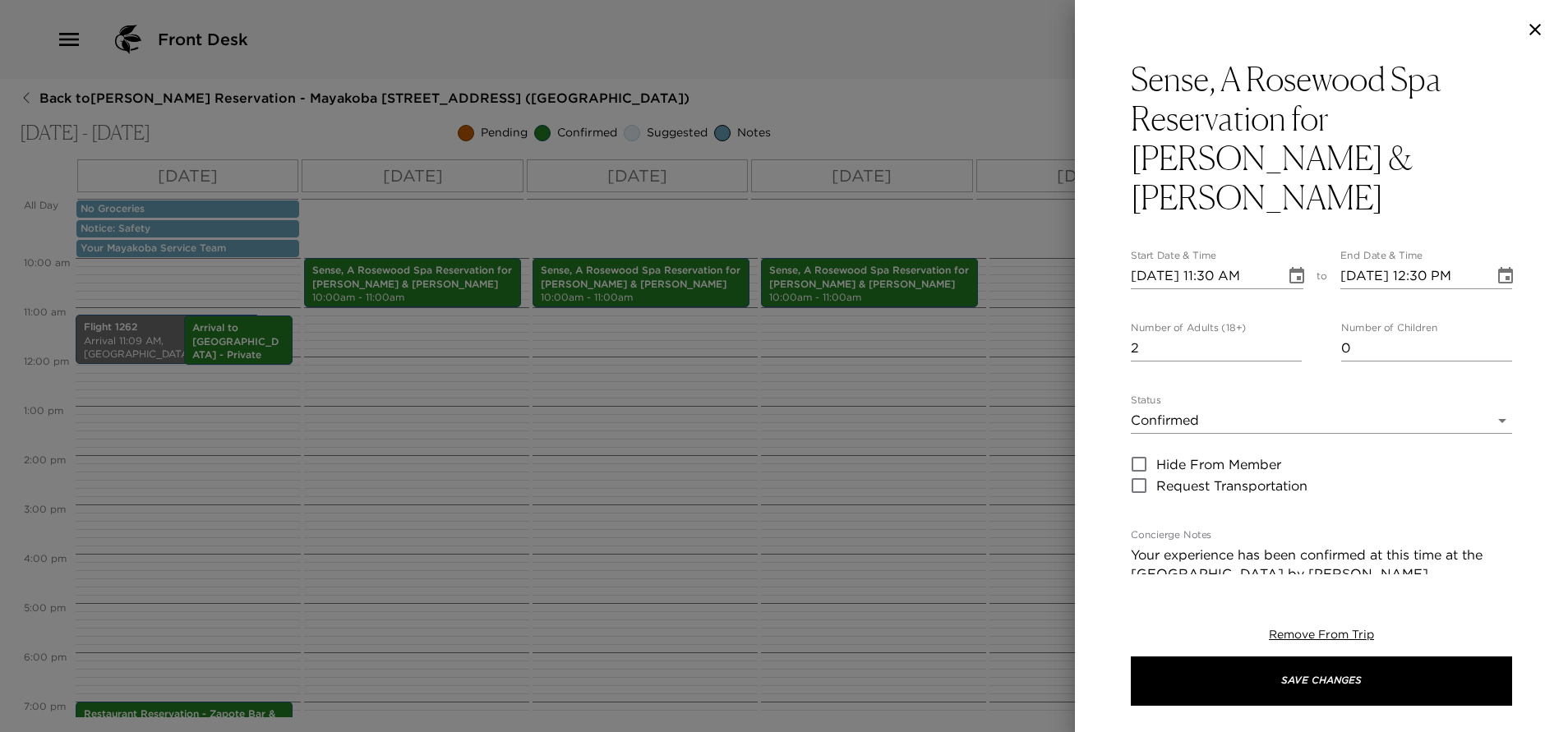
click at [1290, 267] on icon "Choose date, selected date is Sep 30, 2025" at bounding box center [1297, 274] width 15 height 16
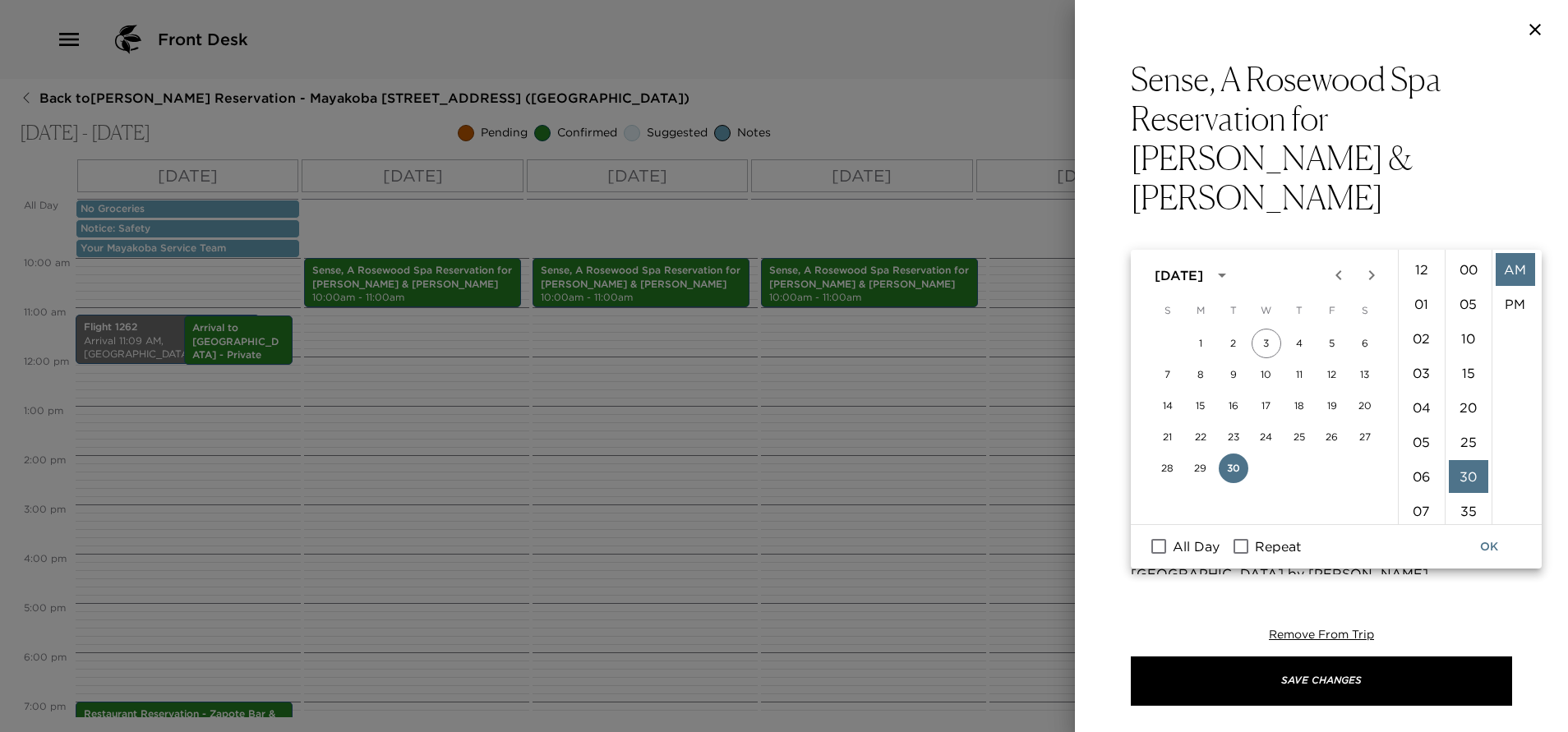
scroll to position [207, 0]
click at [1197, 472] on button "29" at bounding box center [1200, 468] width 30 height 30
type input "09/29/2025 11:30 AM"
click at [1489, 540] on button "OK" at bounding box center [1488, 546] width 52 height 30
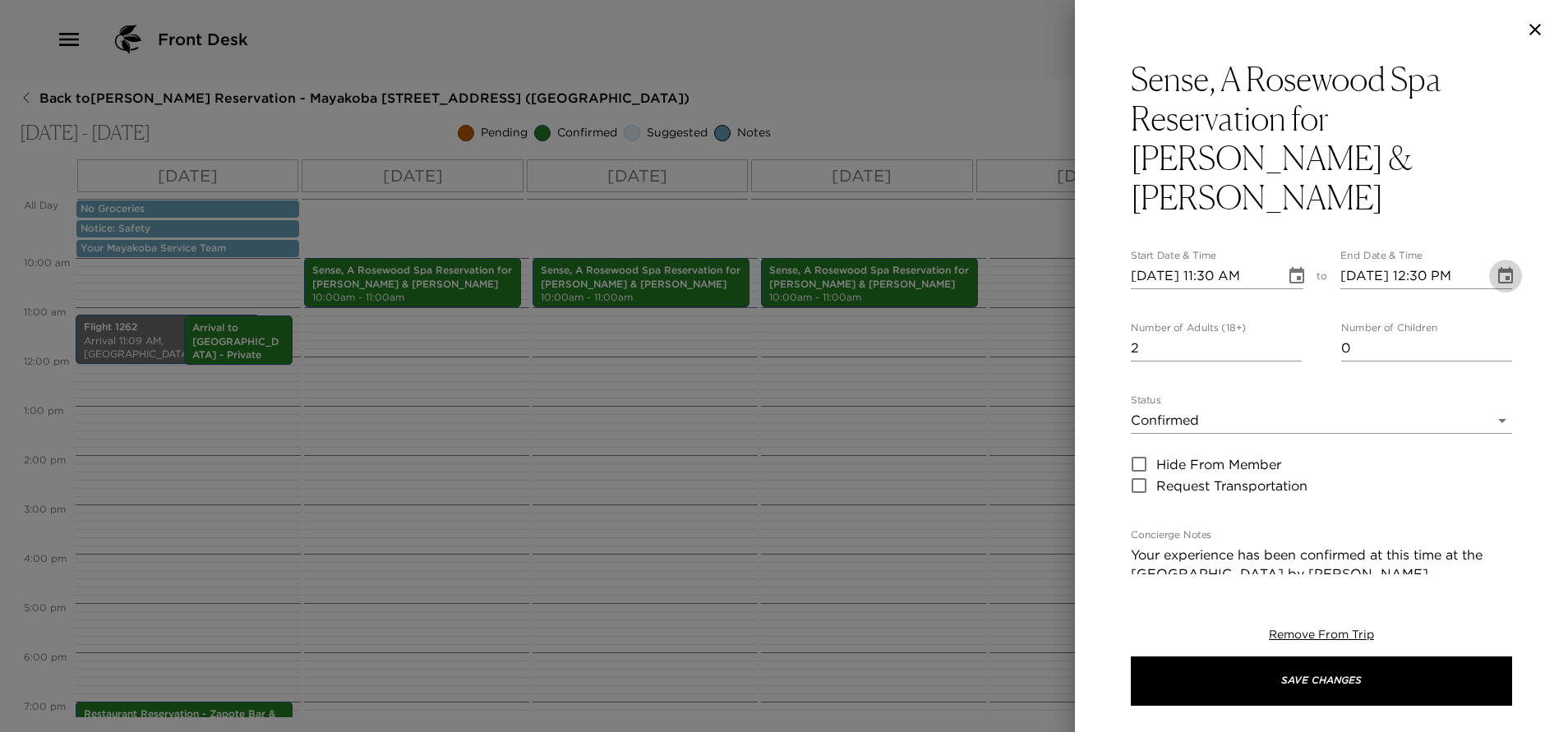
click at [1496, 266] on icon "Choose date, selected date is Sep 30, 2025" at bounding box center [1505, 275] width 20 height 20
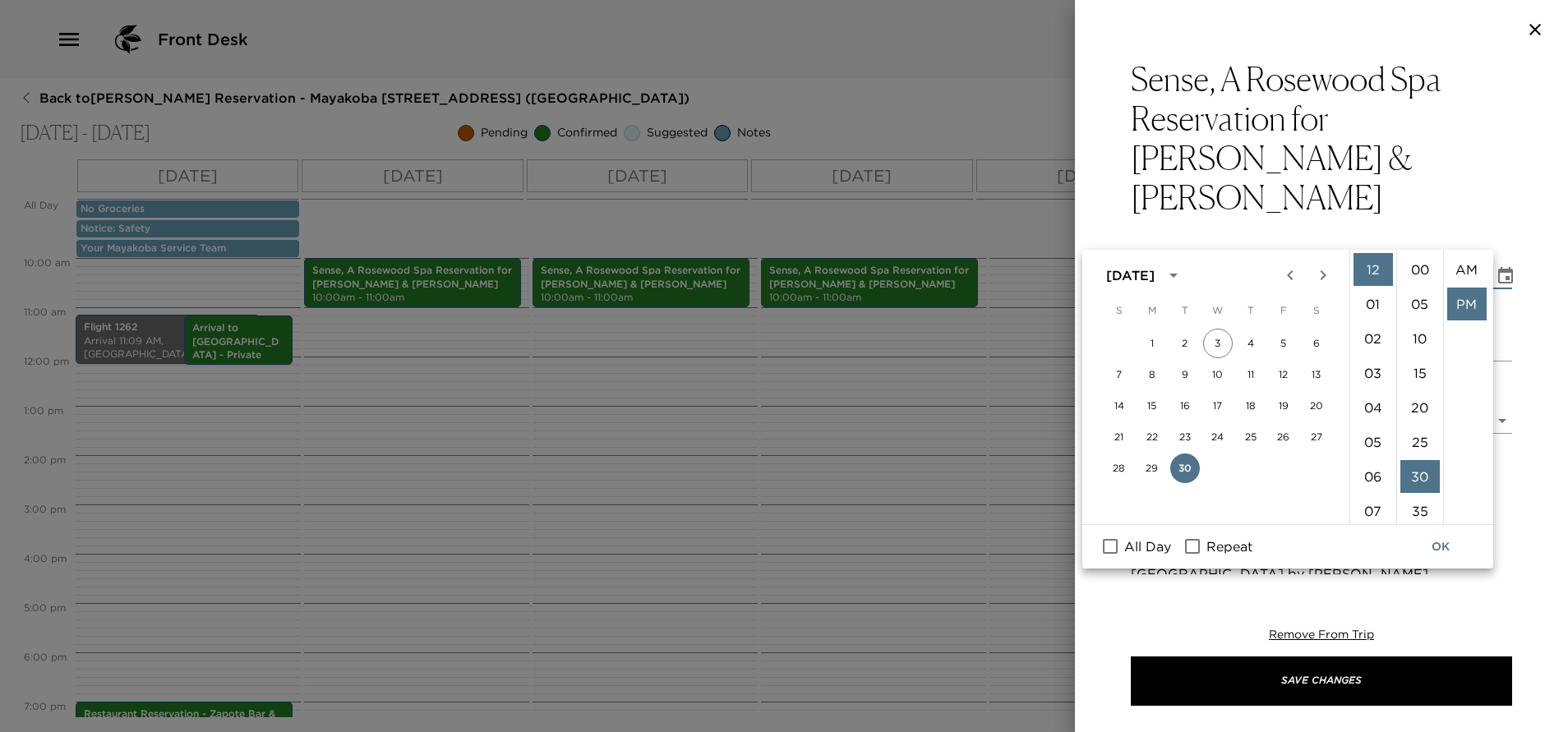
scroll to position [34, 0]
click at [1153, 469] on button "29" at bounding box center [1151, 468] width 30 height 30
type input "09/29/2025 12:30 PM"
click at [1437, 548] on button "OK" at bounding box center [1440, 546] width 52 height 30
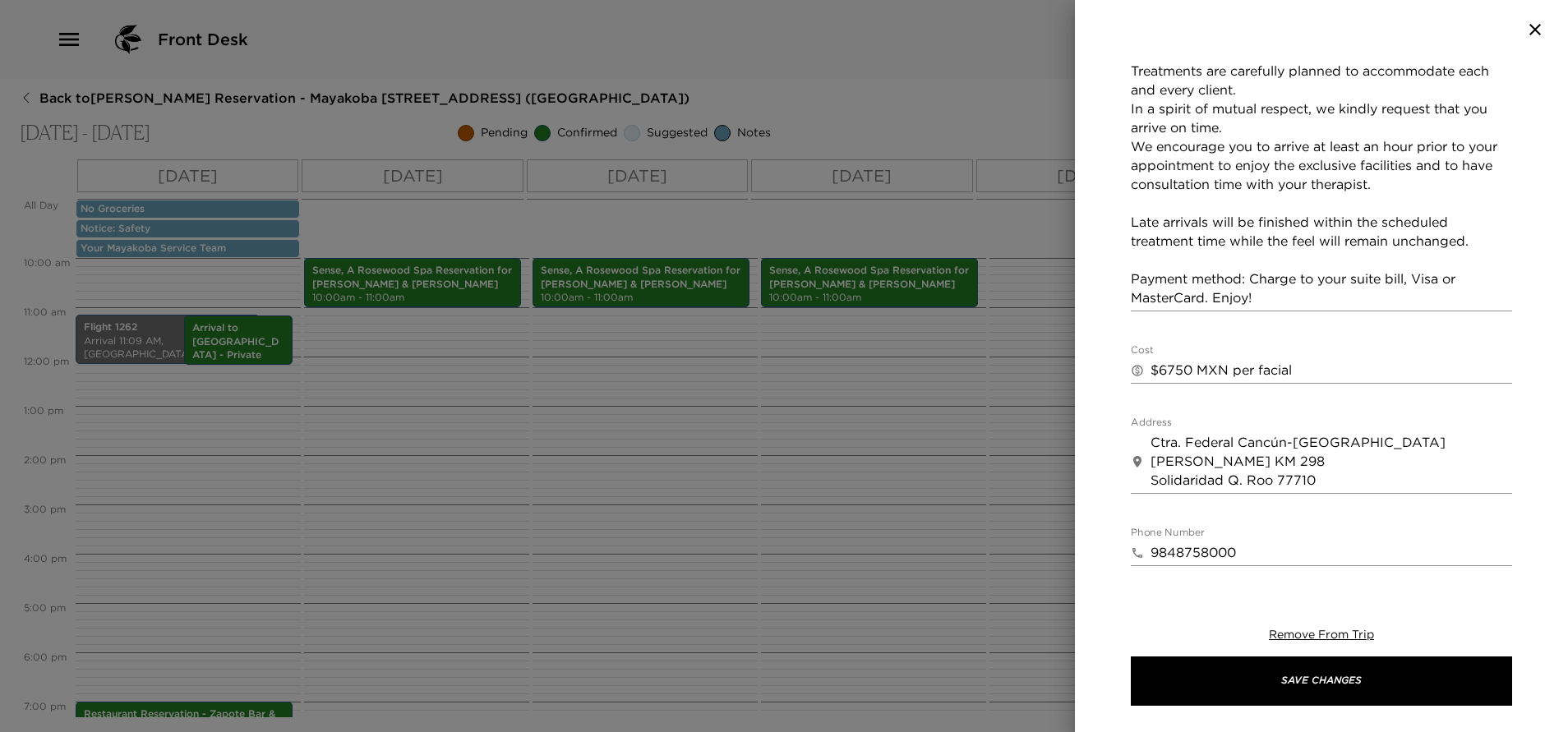
scroll to position [617, 0]
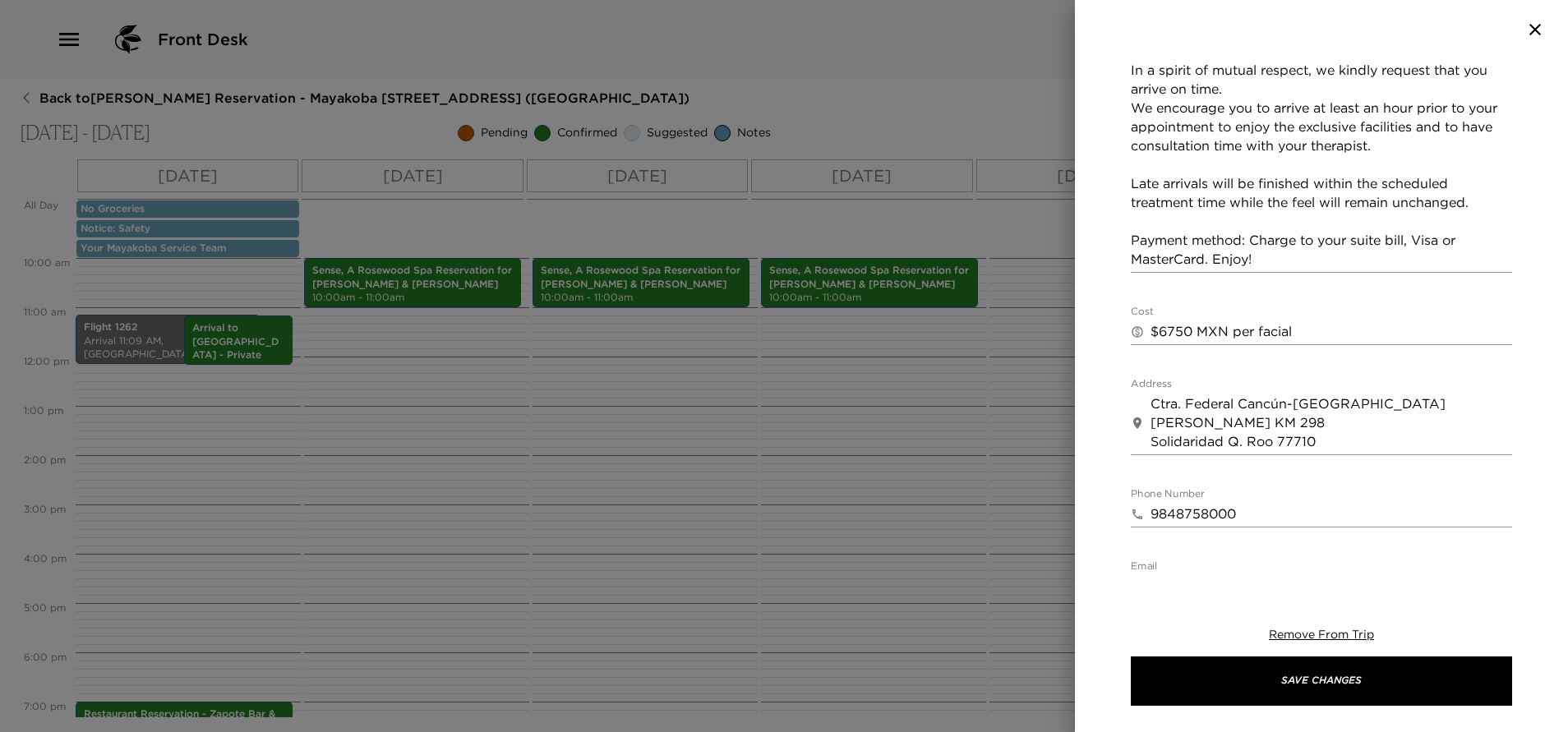
drag, startPoint x: 1313, startPoint y: 290, endPoint x: 1313, endPoint y: 299, distance: 9.0
click at [1313, 322] on textarea "$6750 MXN per facial" at bounding box center [1331, 332] width 361 height 19
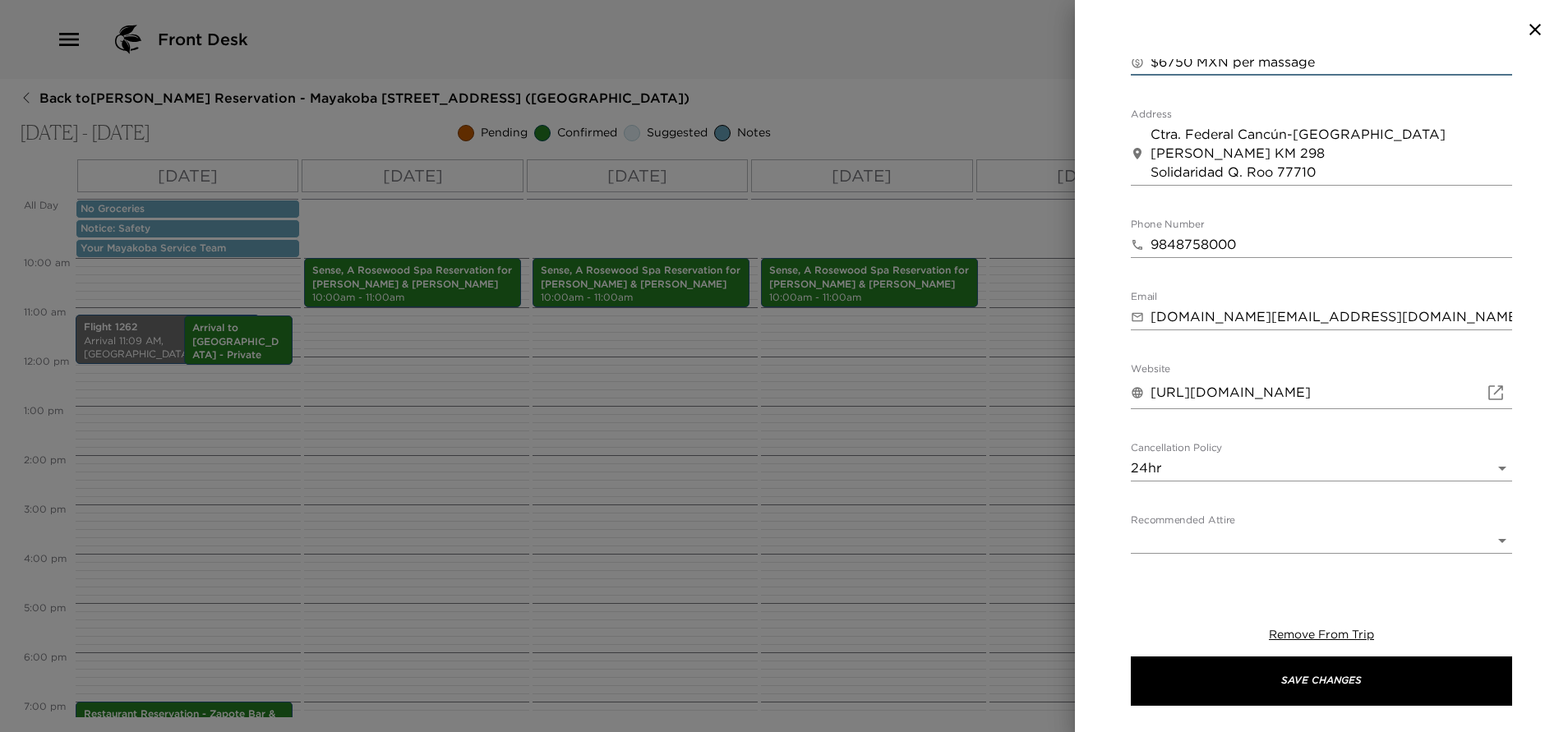
scroll to position [898, 0]
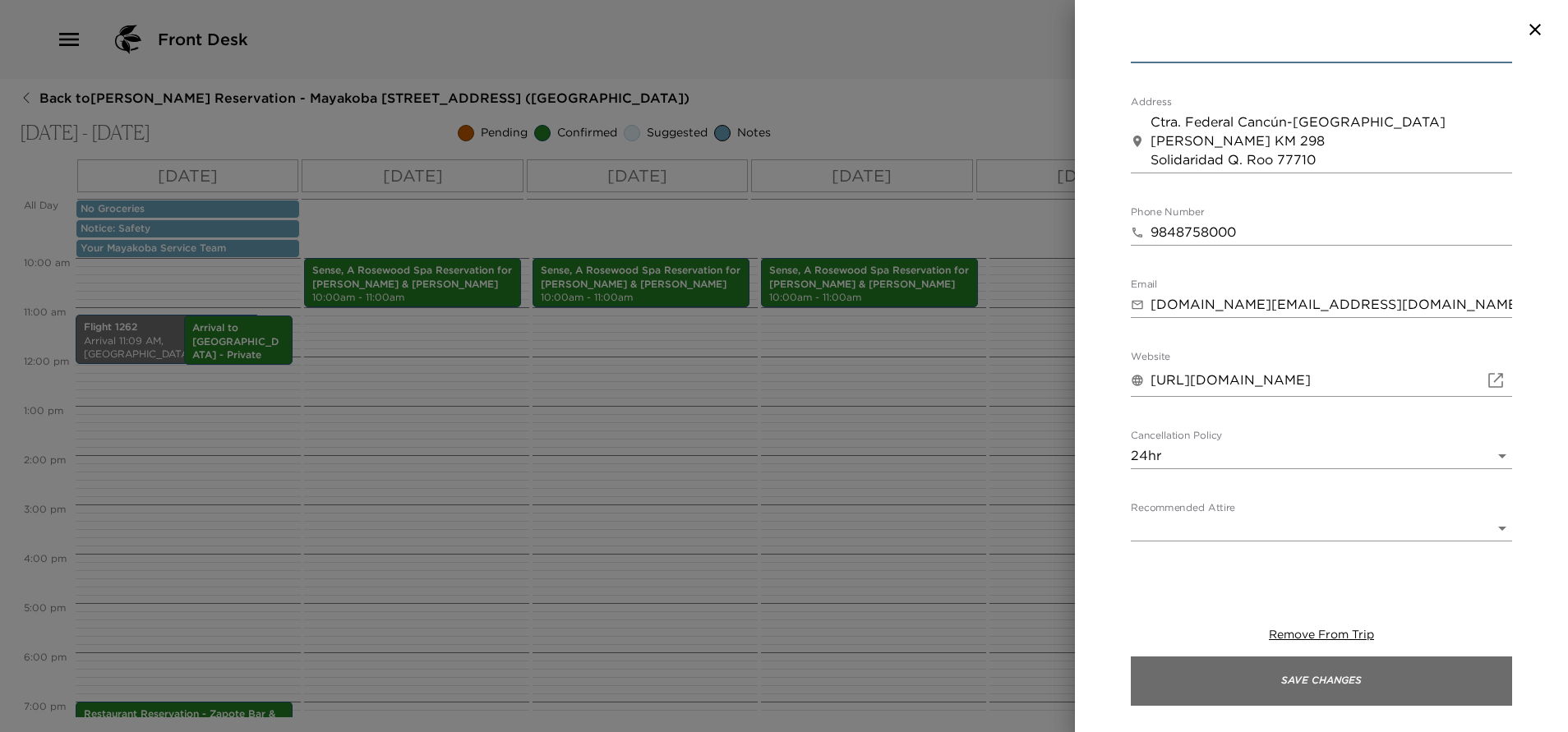
type textarea "$6750 MXN per massage"
click at [1344, 684] on button "Save Changes" at bounding box center [1321, 681] width 382 height 50
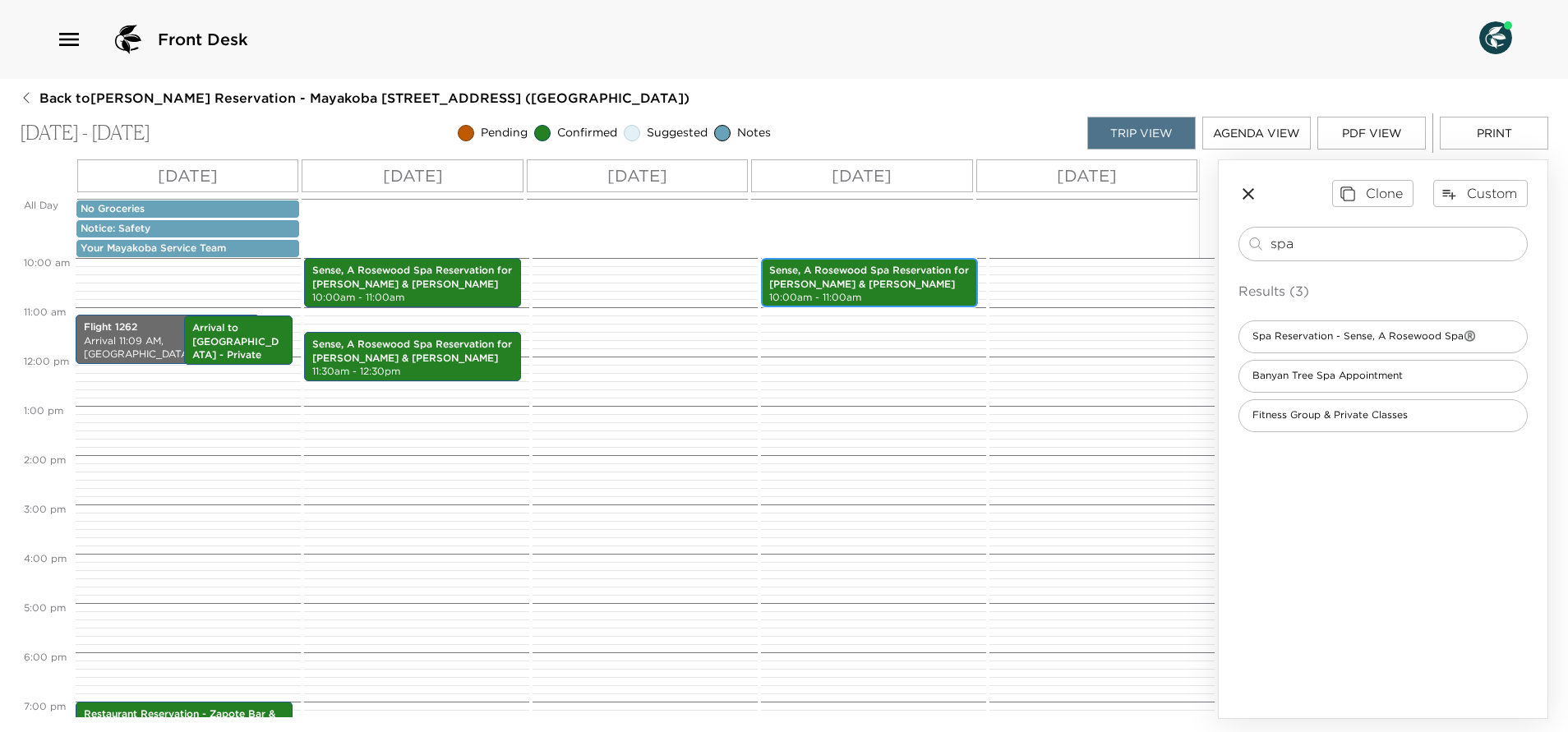
click at [836, 275] on p "Sense, A Rosewood Spa Reservation for Ms. Wodotinsky & Ms. Chartoc" at bounding box center [869, 277] width 200 height 28
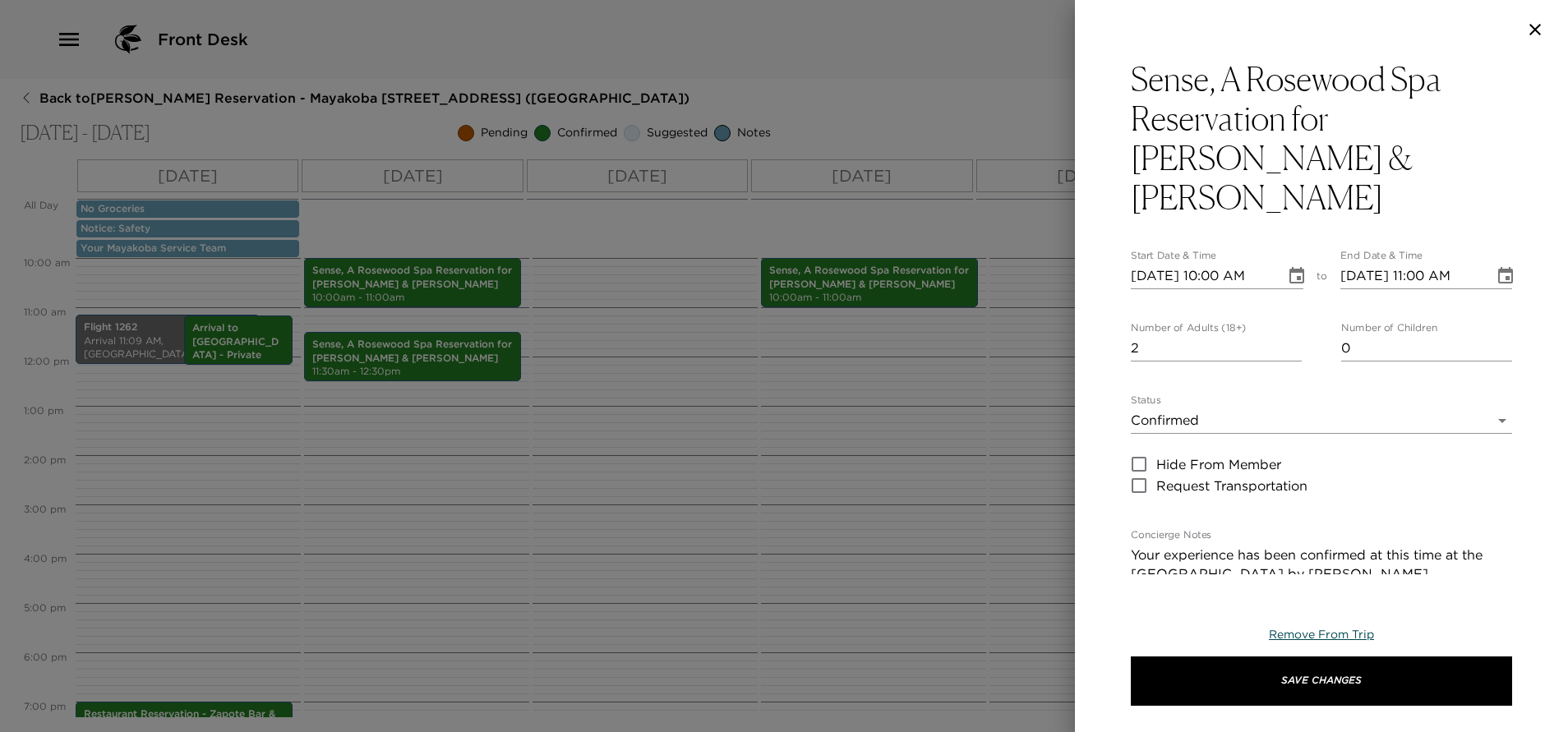
click at [1323, 637] on span "Remove From Trip" at bounding box center [1321, 634] width 105 height 15
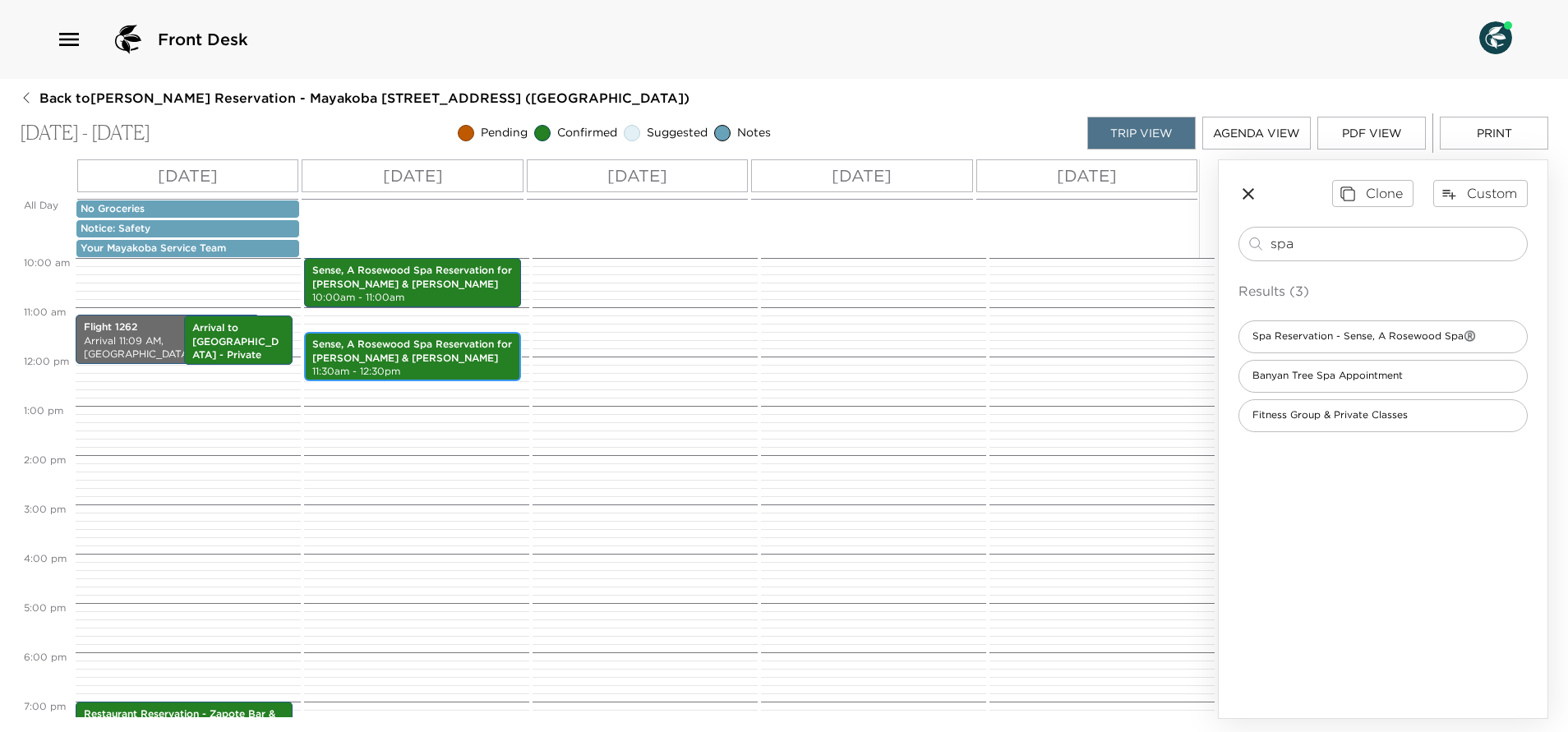
click at [458, 354] on p "Sense, A Rosewood Spa Reservation for Ms. Levin & Ms. Altman" at bounding box center [412, 351] width 200 height 28
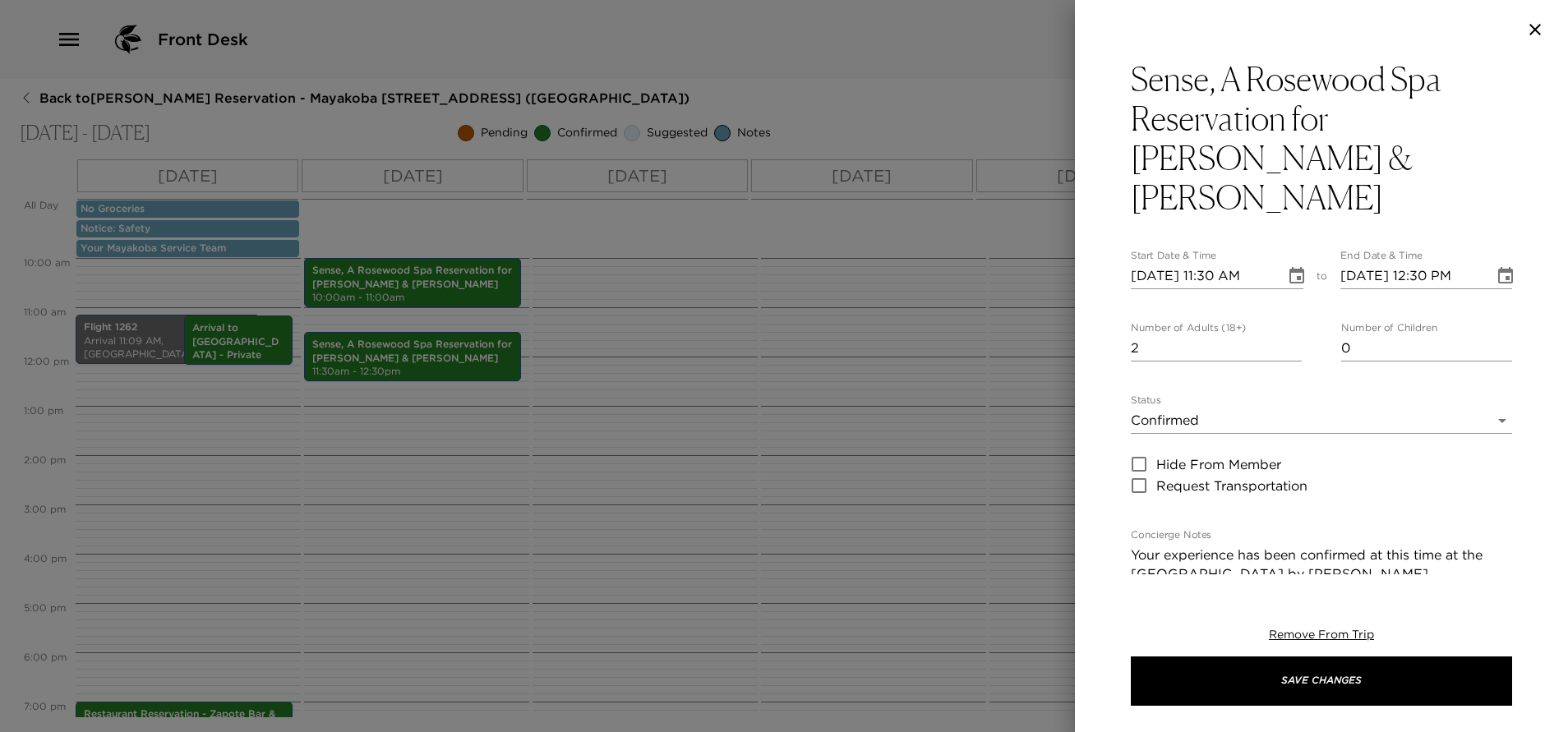
click at [1292, 267] on icon "Choose date, selected date is Sep 29, 2025" at bounding box center [1297, 274] width 15 height 16
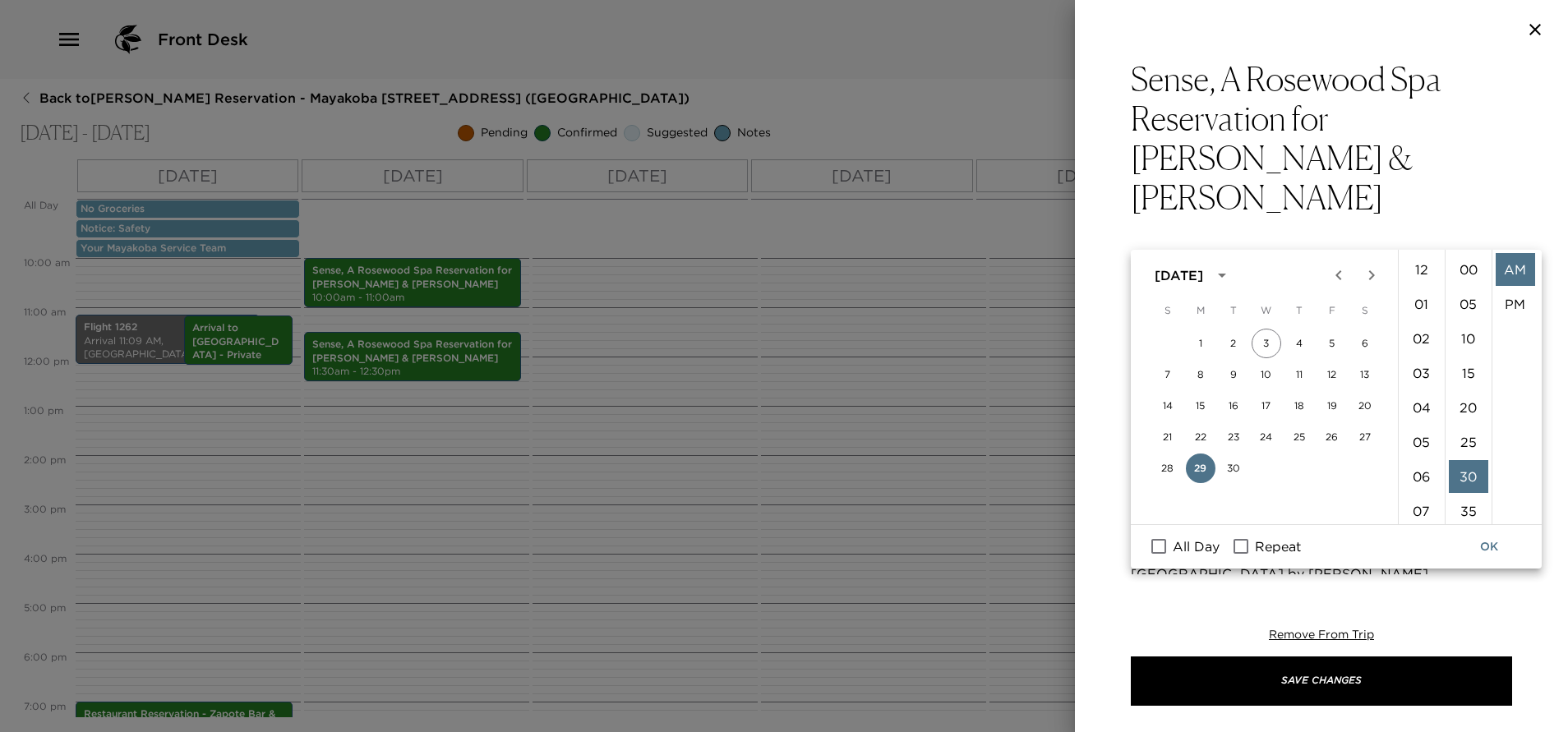
scroll to position [207, 0]
click at [1237, 539] on input "Repeat" at bounding box center [1241, 546] width 34 height 21
checkbox input "true"
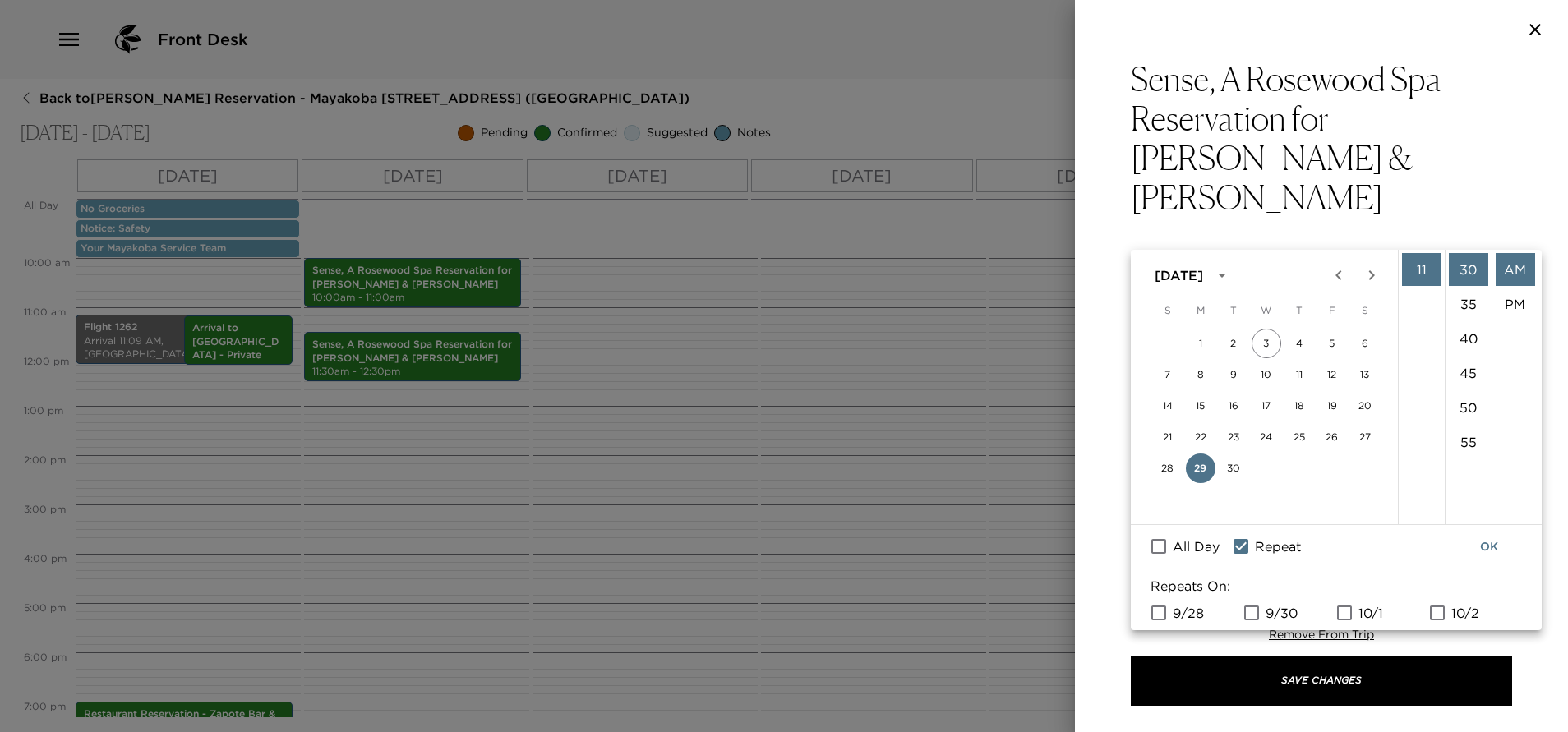
click at [1254, 612] on input "9/30" at bounding box center [1251, 612] width 34 height 21
checkbox input "true"
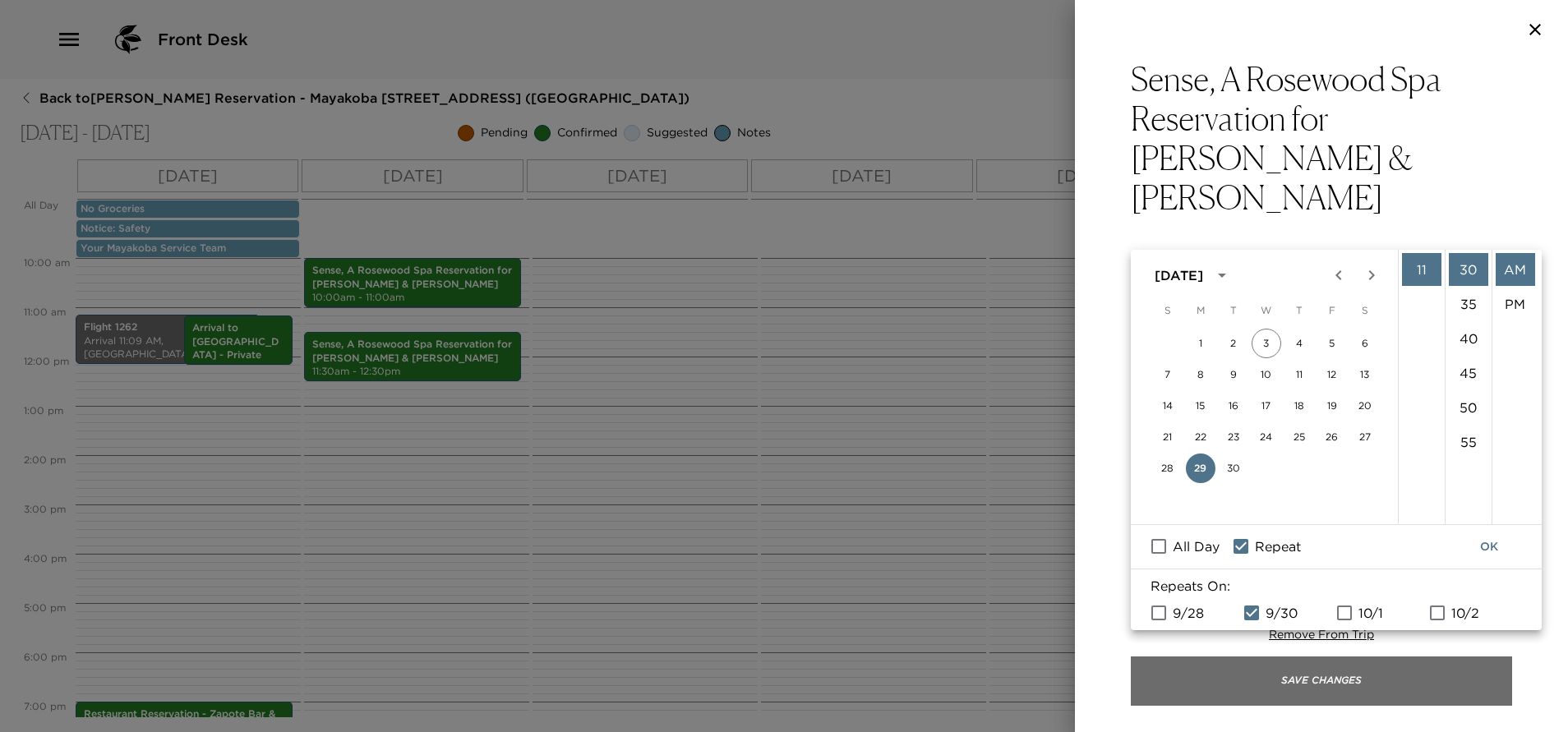
click at [1303, 676] on button "Save Changes" at bounding box center [1321, 681] width 382 height 50
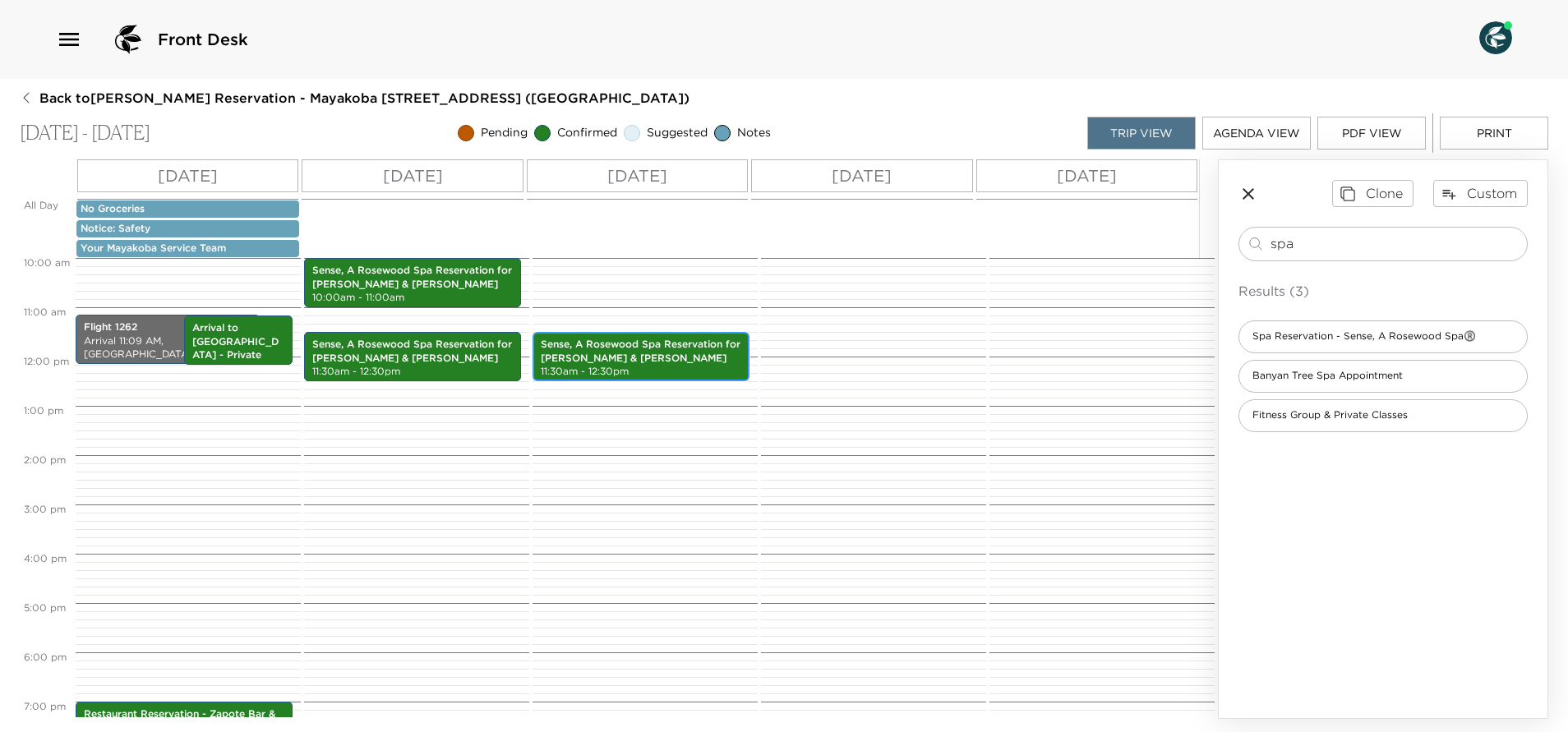
click at [647, 369] on p "11:30am - 12:30pm" at bounding box center [641, 371] width 200 height 14
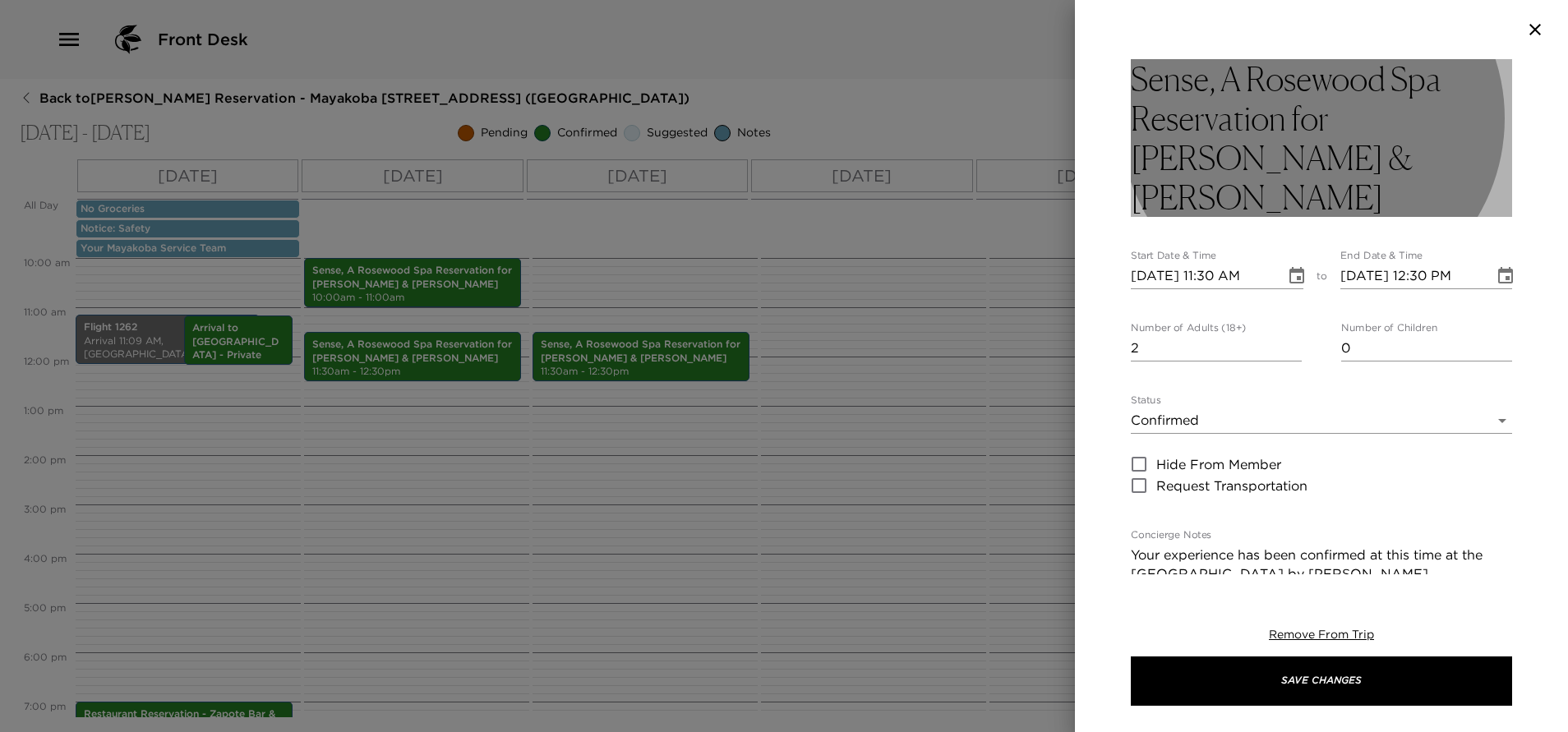
click at [1342, 151] on h3 "Sense, A Rosewood Spa Reservation for Ms. Levin & Ms. Altman" at bounding box center [1321, 137] width 382 height 157
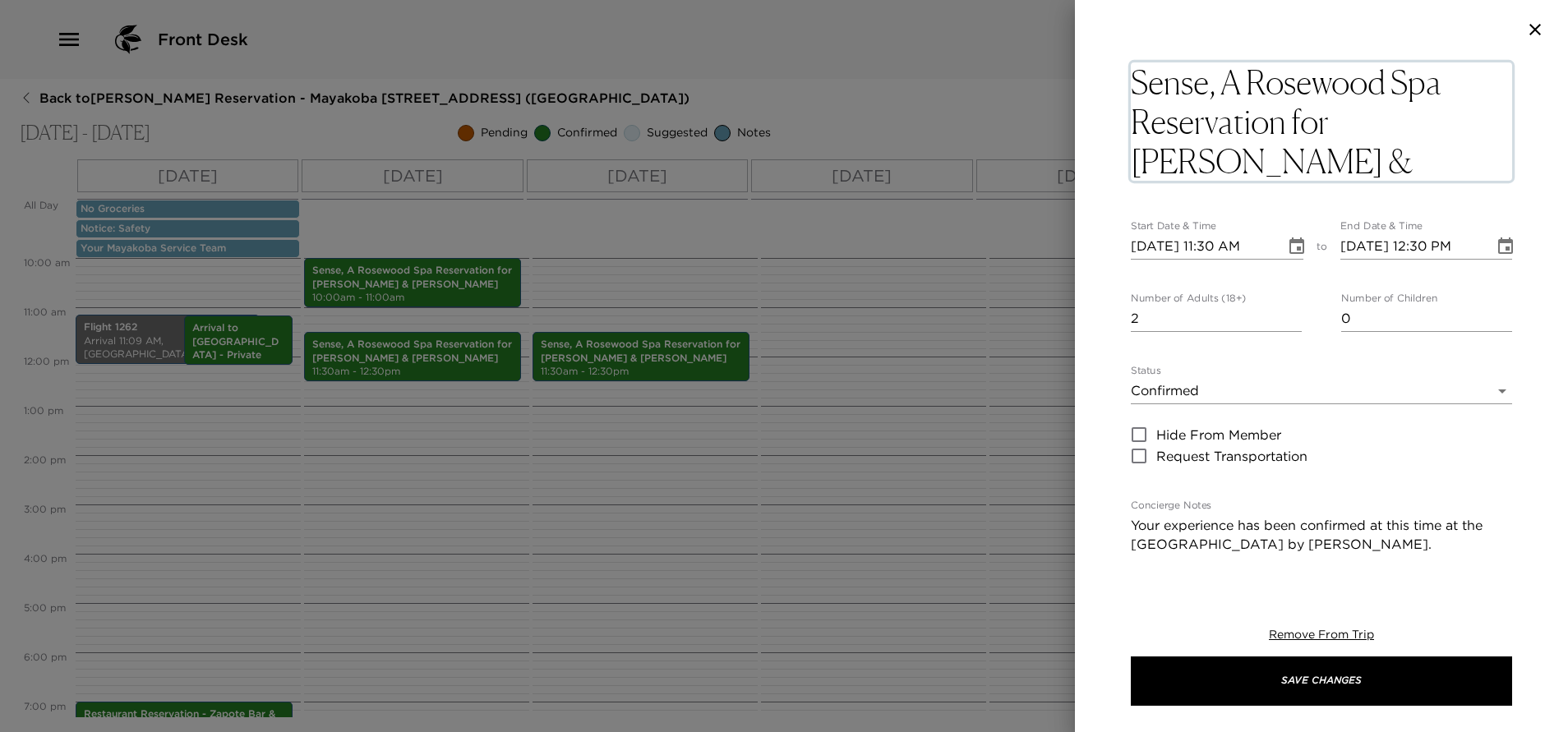
click at [1456, 118] on textarea "Sense, A Rosewood Spa Reservation for Ms. Levin & Ms. Altman" at bounding box center [1321, 121] width 382 height 118
type textarea "Sense, A Rosewood Spa Reservation for Ms. Rogerson & Ms. Handler"
click at [1290, 244] on icon "Choose date, selected date is Sep 30, 2025" at bounding box center [1296, 246] width 20 height 20
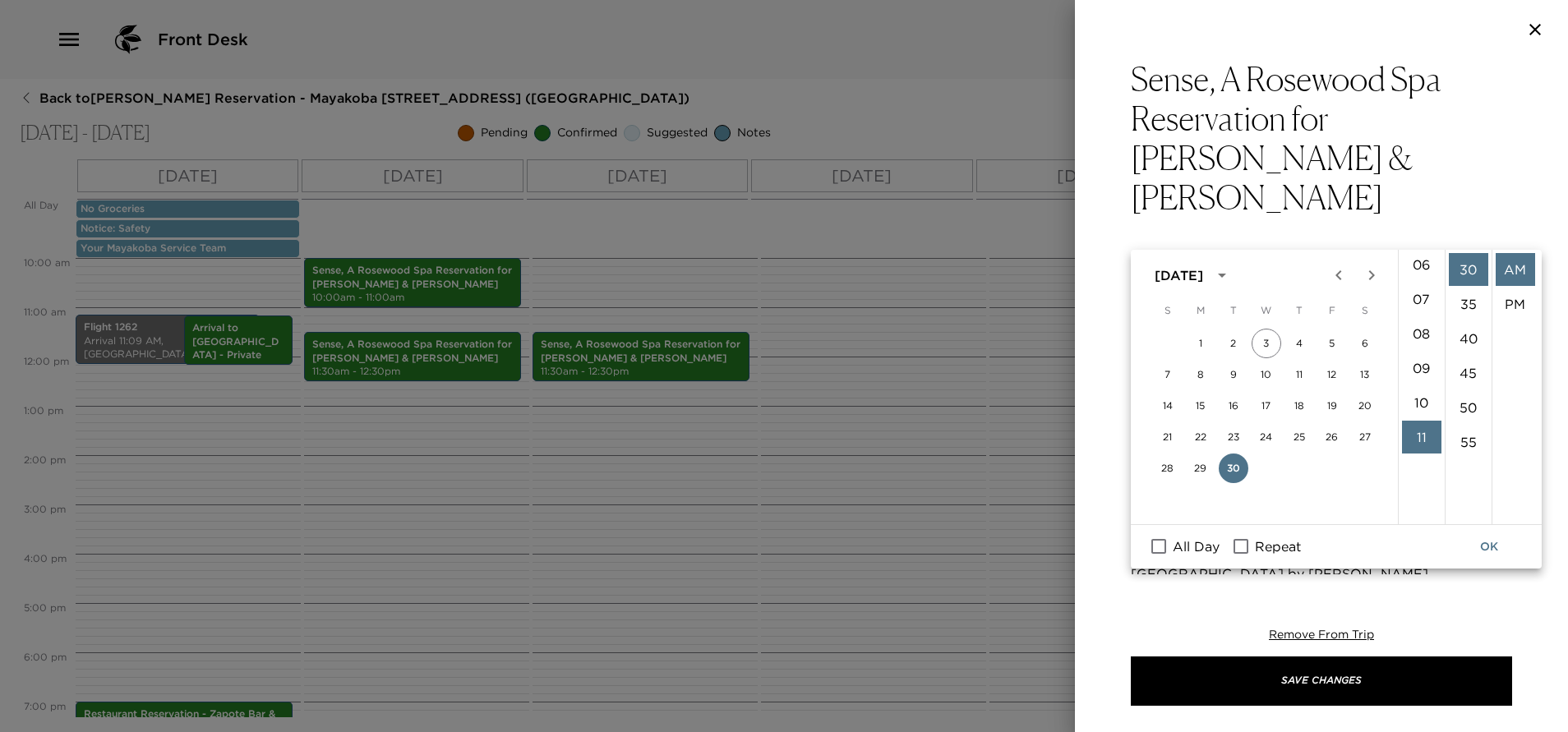
scroll to position [0, 0]
click at [1418, 265] on li "12" at bounding box center [1421, 269] width 39 height 32
type input "09/30/2025 12:30 AM"
click at [1497, 267] on icon "Choose date, selected date is Sep 30, 2025" at bounding box center [1505, 274] width 15 height 16
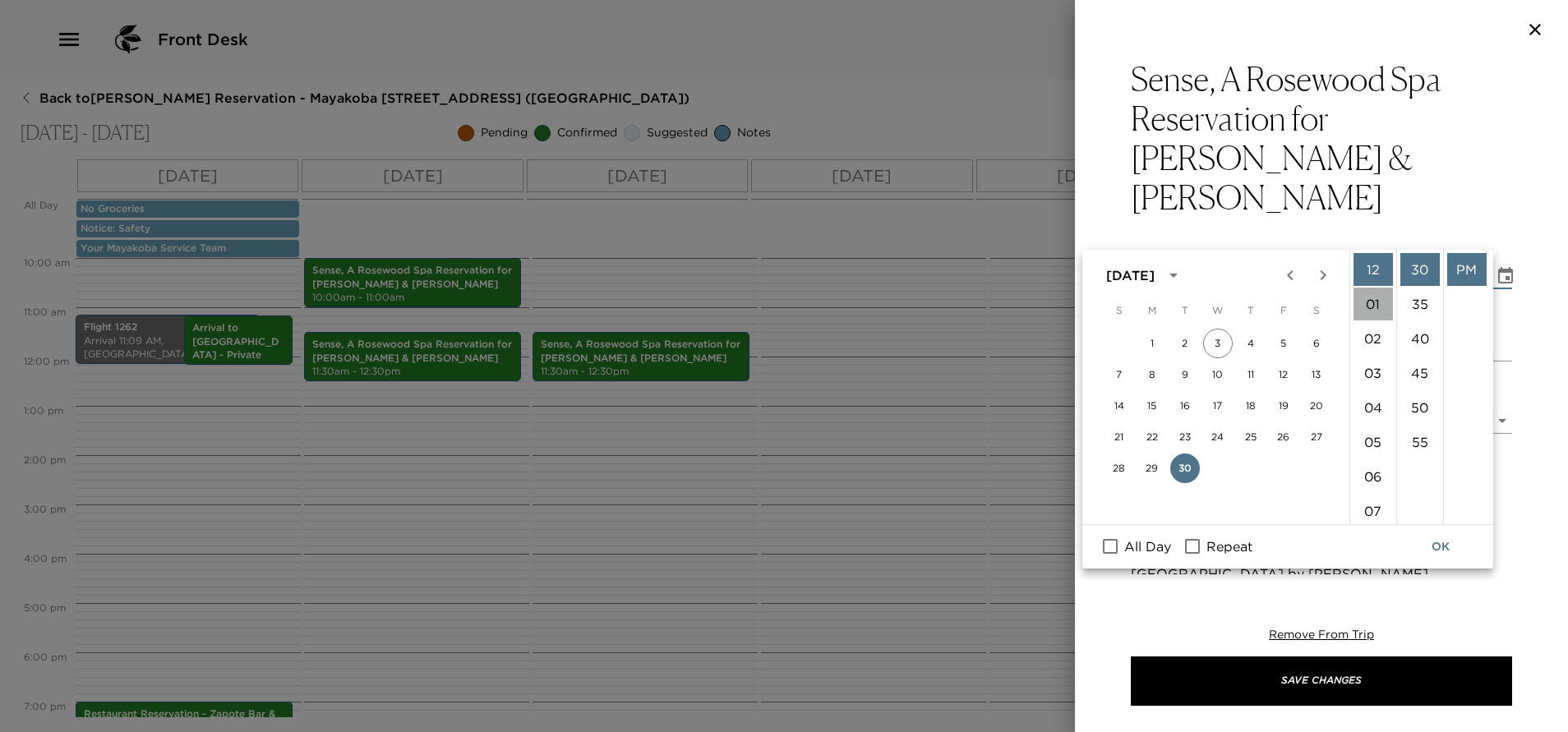
click at [1364, 304] on li "01" at bounding box center [1372, 304] width 39 height 32
type input "09/30/2025 01:30 PM"
click at [1439, 546] on button "OK" at bounding box center [1440, 546] width 52 height 30
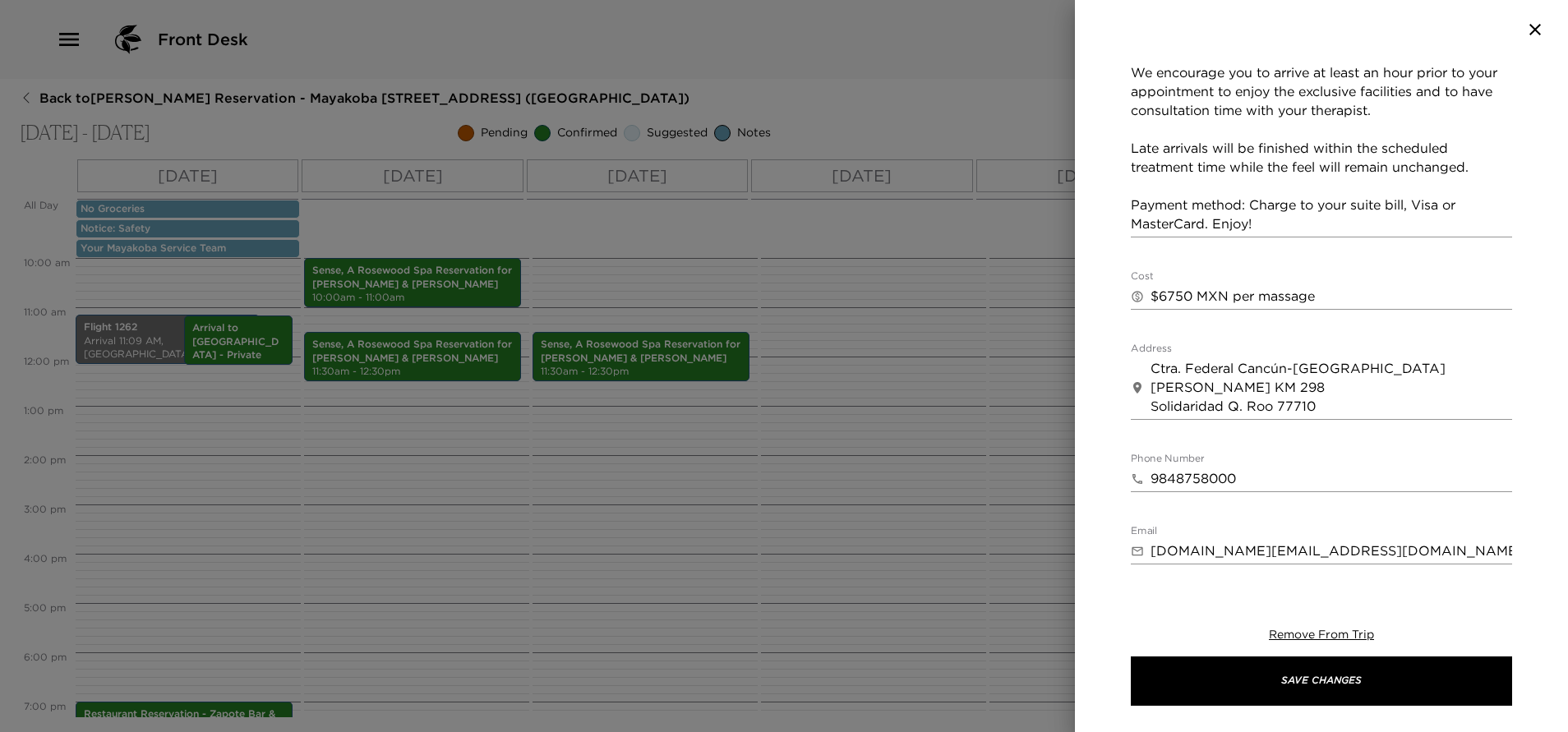
scroll to position [898, 0]
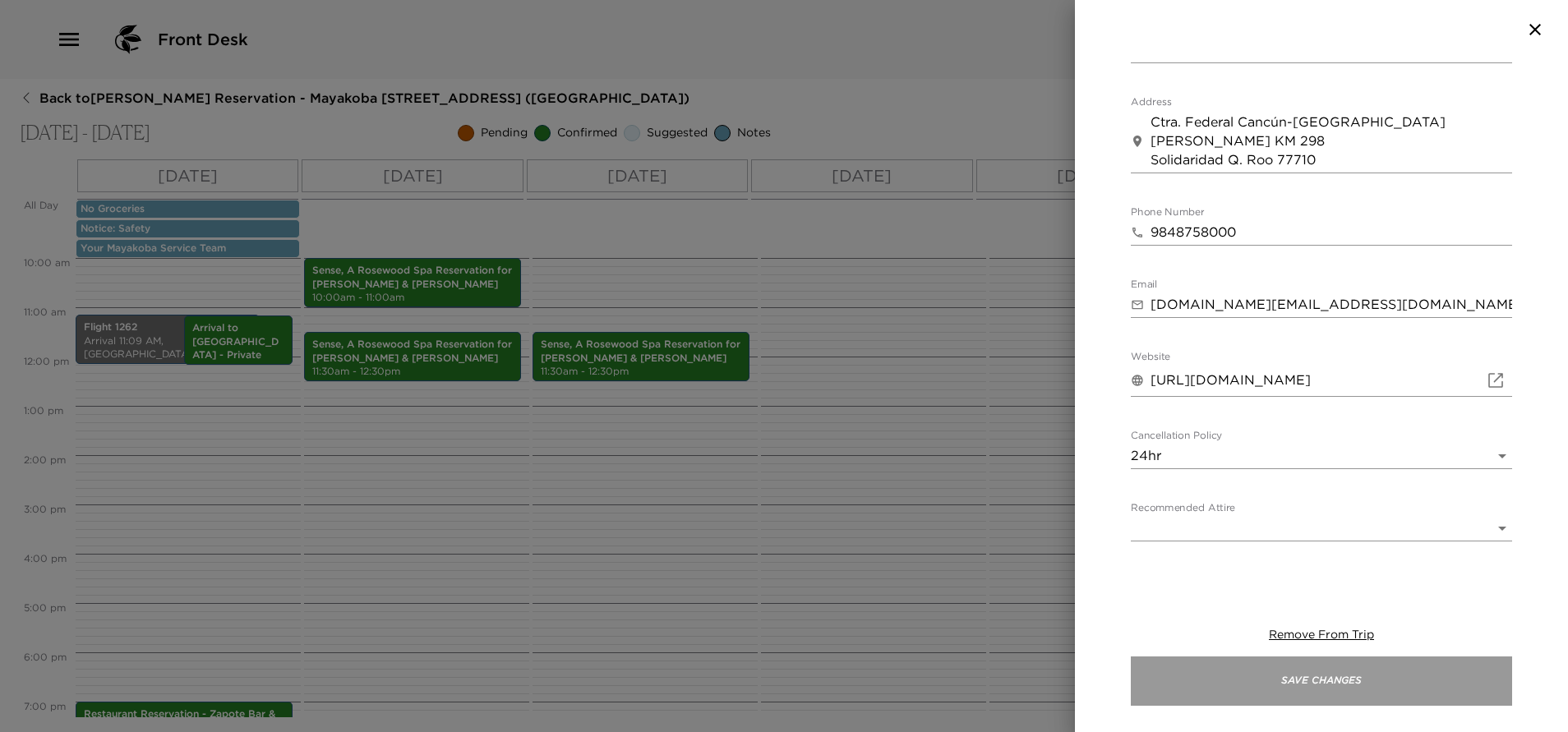
click at [1366, 684] on button "Save Changes" at bounding box center [1321, 681] width 382 height 50
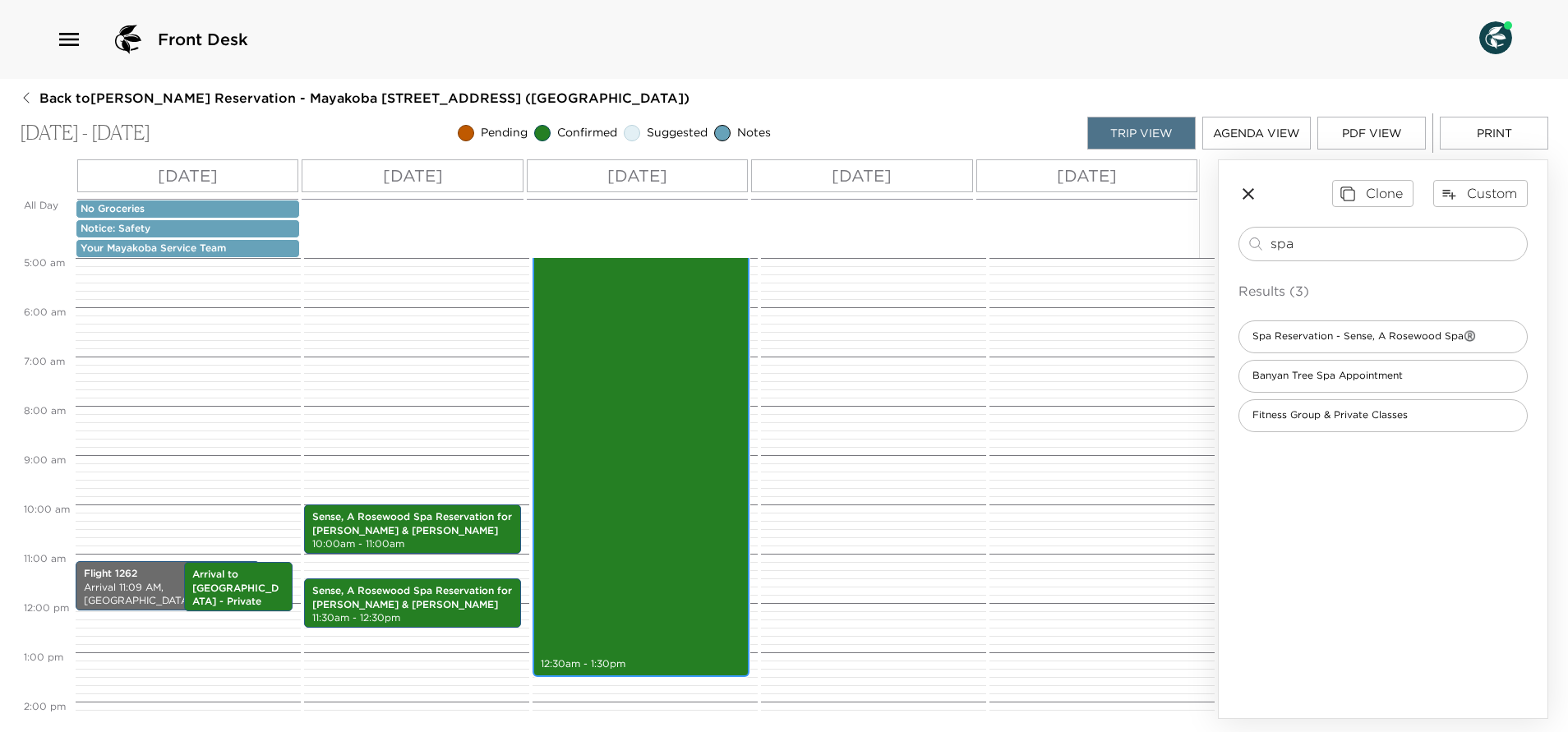
scroll to position [370, 0]
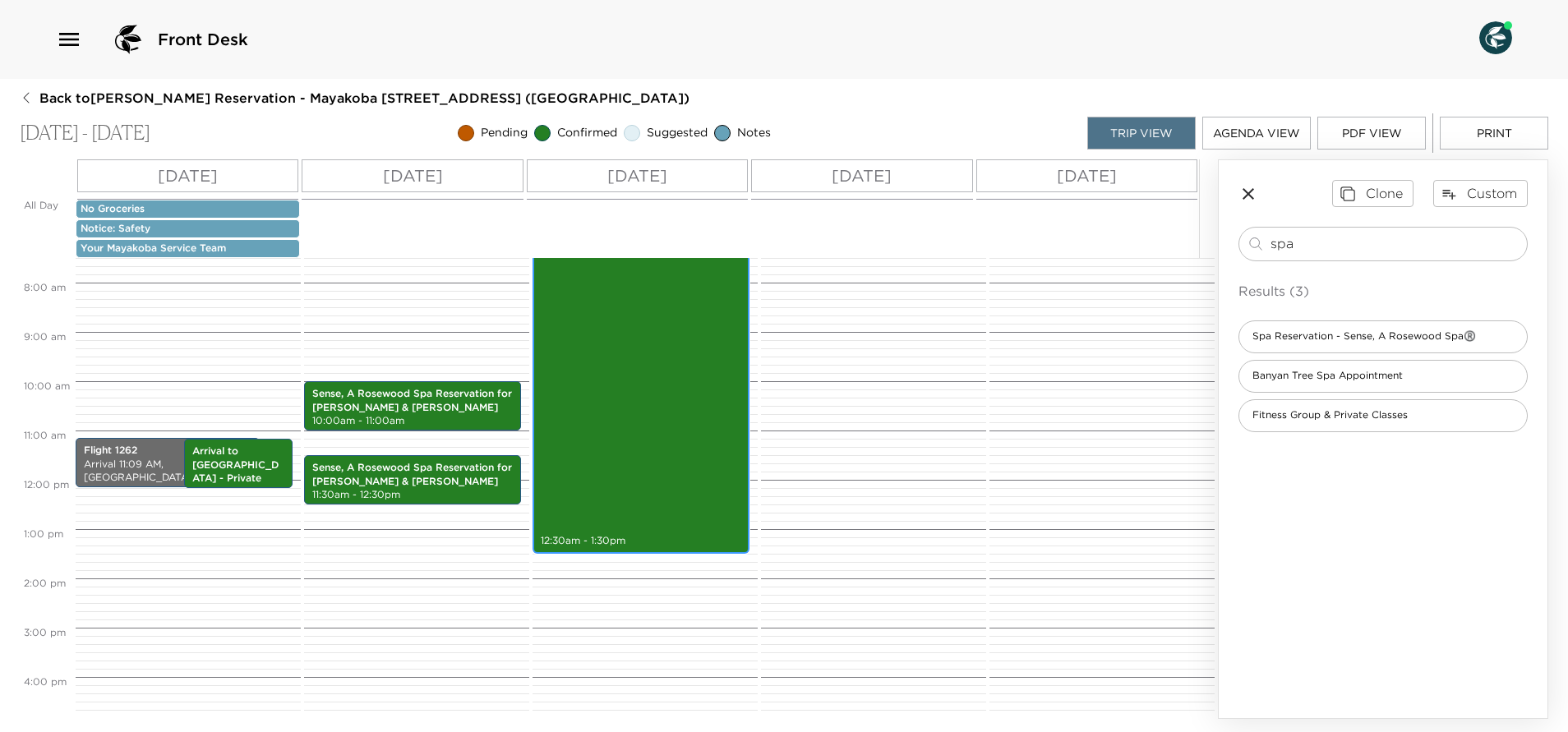
click at [655, 417] on div "Sense, A Rosewood Spa Reservation for Ms. Rogerson & Ms. Handler 12:30am - 1:30…" at bounding box center [640, 233] width 207 height 636
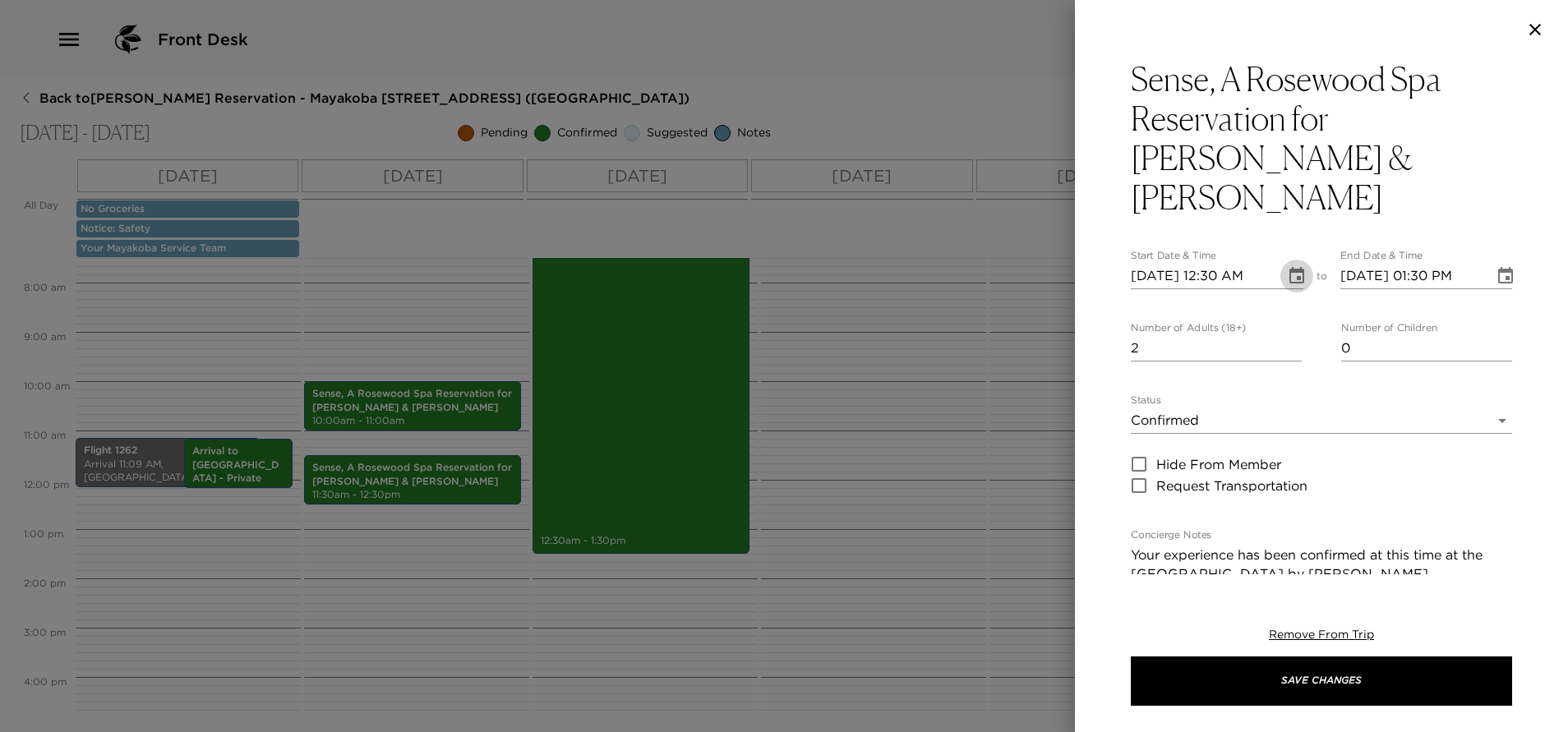
click at [1287, 266] on icon "Choose date, selected date is Sep 30, 2025" at bounding box center [1296, 275] width 20 height 20
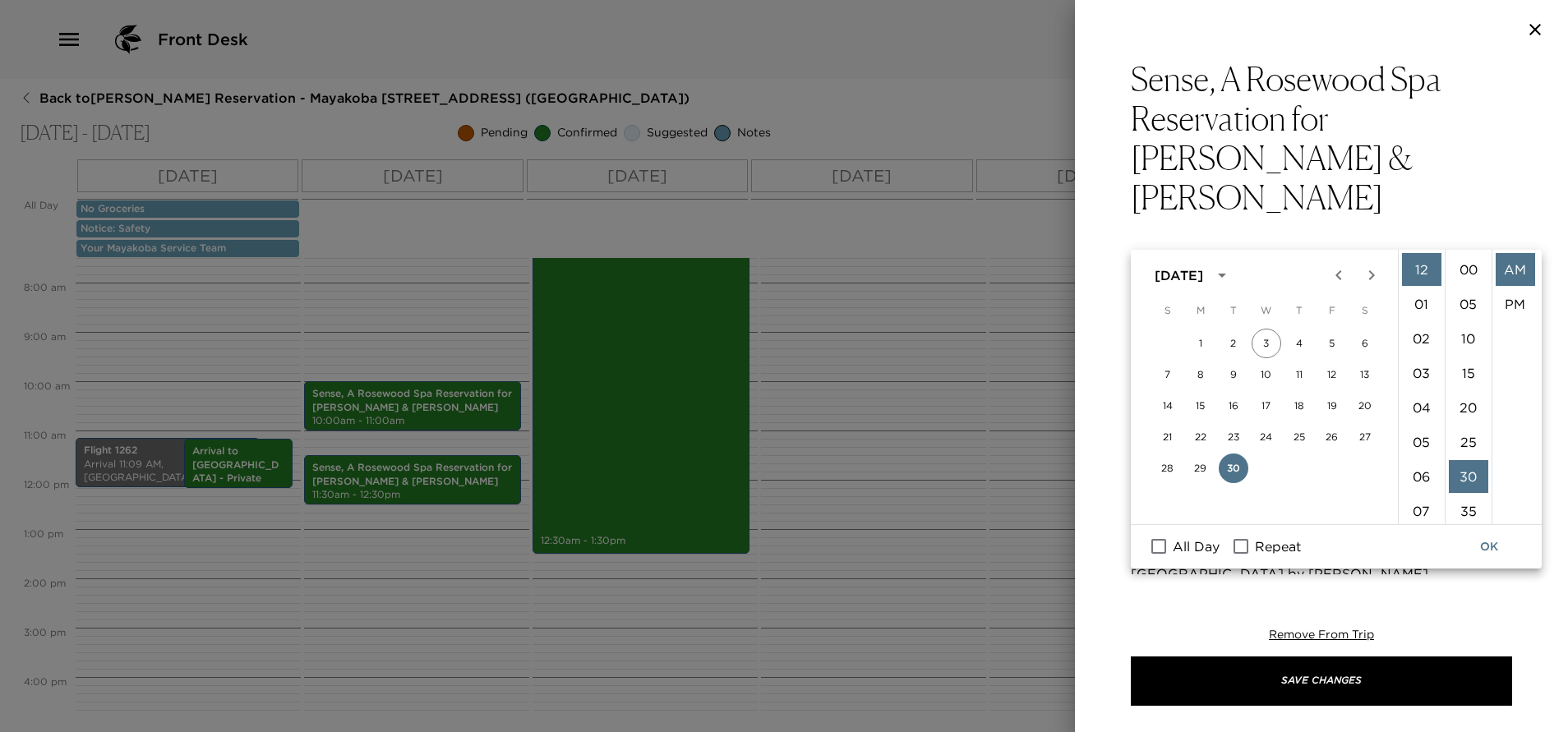
scroll to position [207, 0]
click at [1512, 299] on li "PM" at bounding box center [1515, 304] width 39 height 32
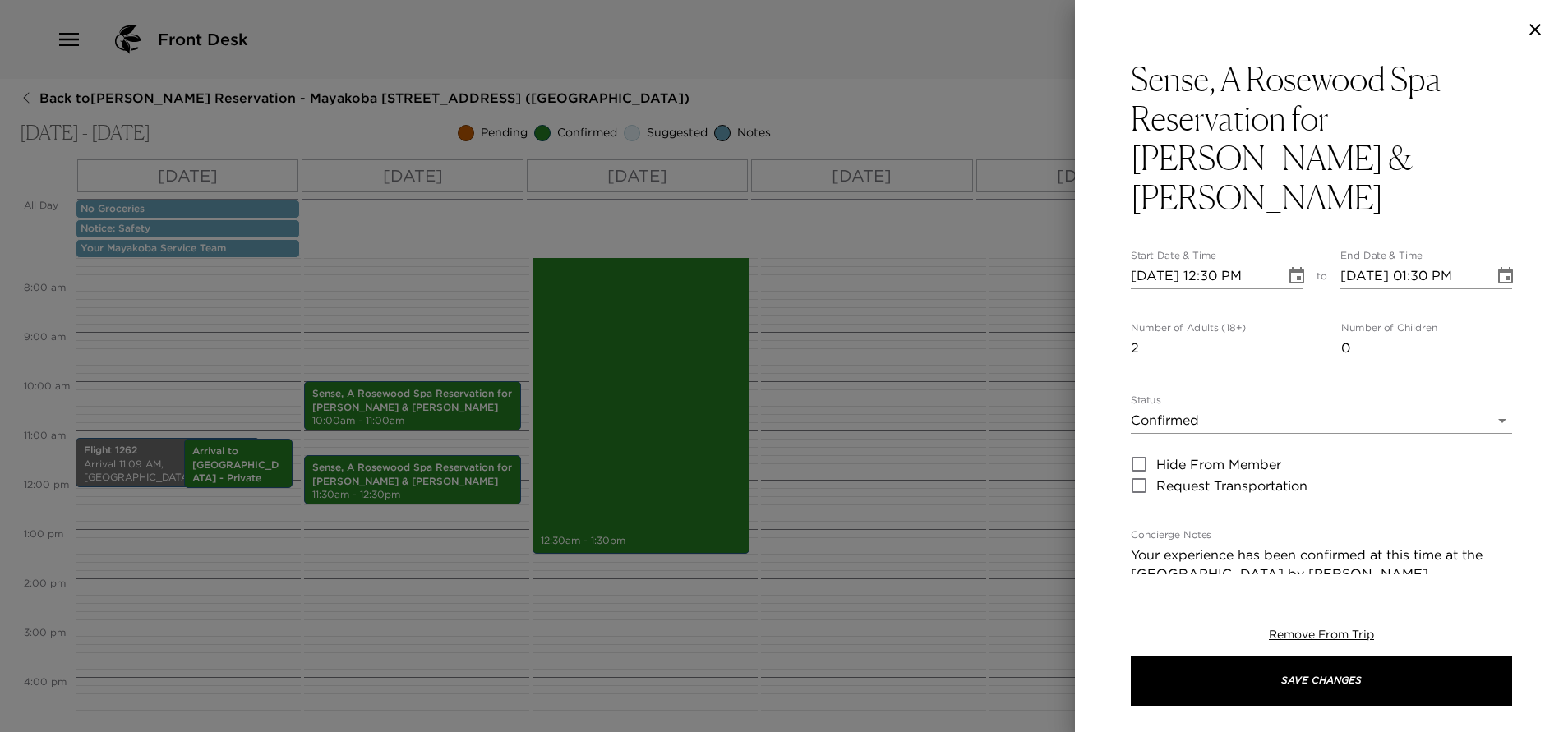
scroll to position [34, 0]
click at [1289, 267] on icon "Choose date, selected date is Sep 30, 2025" at bounding box center [1297, 274] width 15 height 16
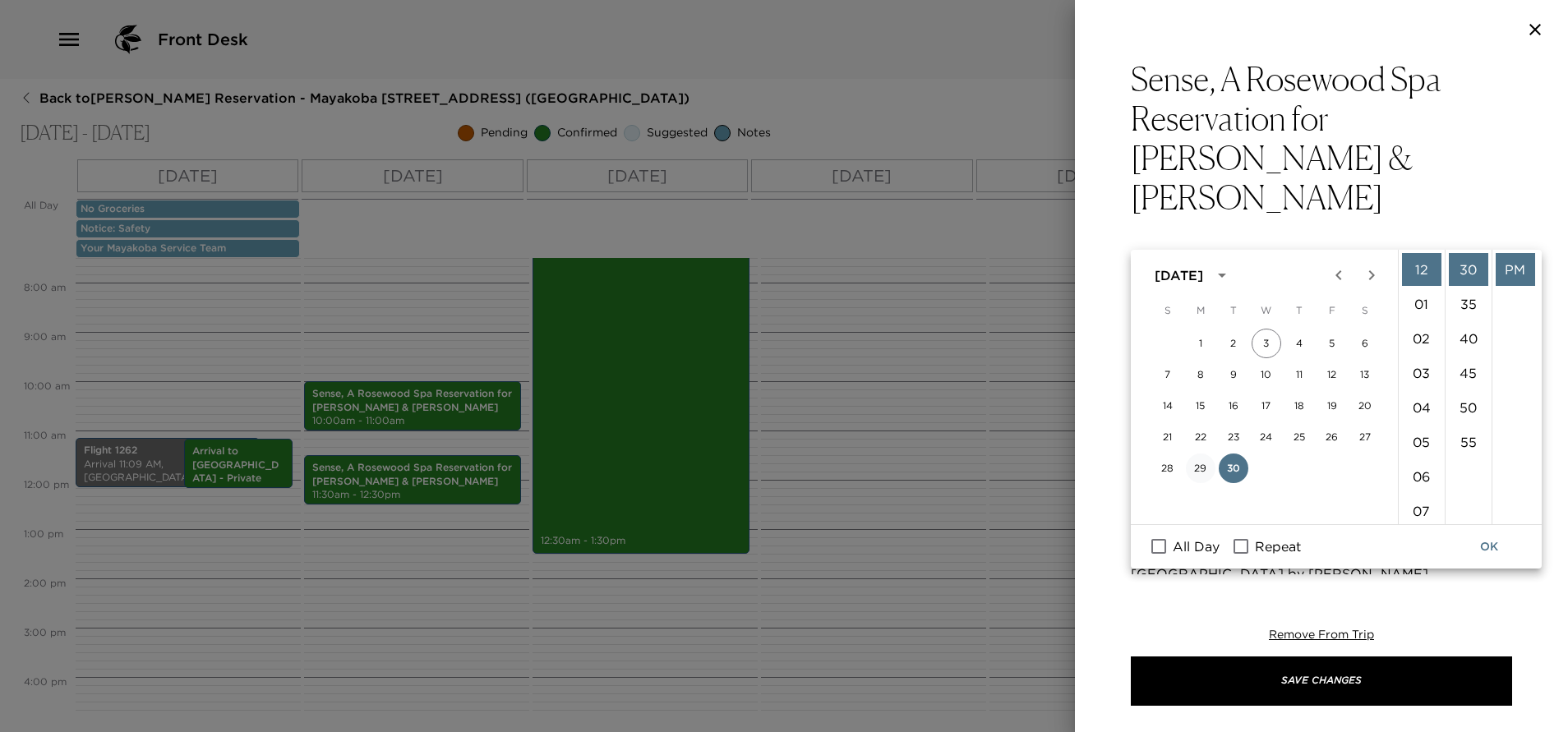
click at [1199, 465] on button "29" at bounding box center [1200, 468] width 30 height 30
type input "09/29/2025 12:30 PM"
click at [1492, 545] on button "OK" at bounding box center [1488, 546] width 52 height 30
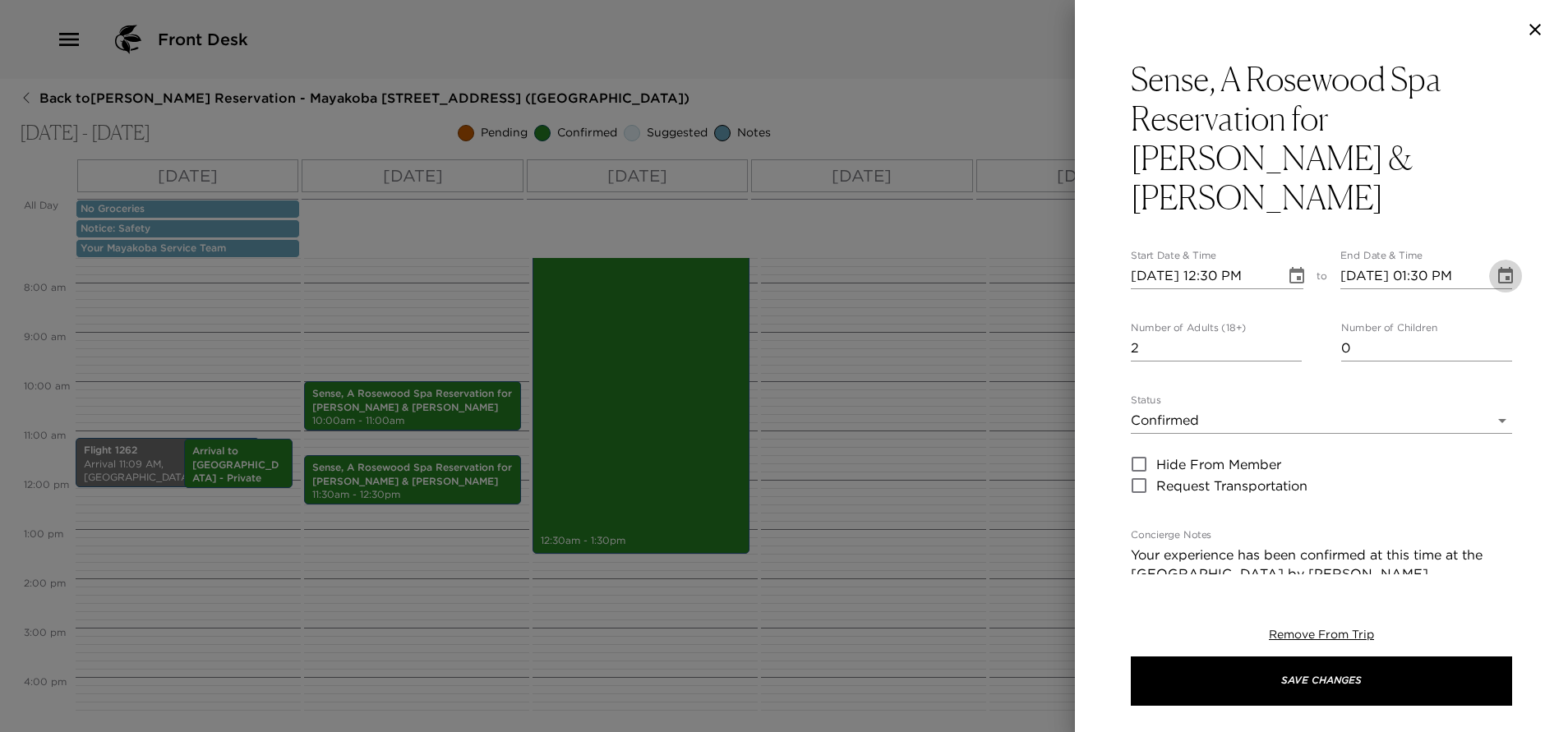
click at [1496, 266] on icon "Choose date, selected date is Sep 30, 2025" at bounding box center [1505, 275] width 20 height 20
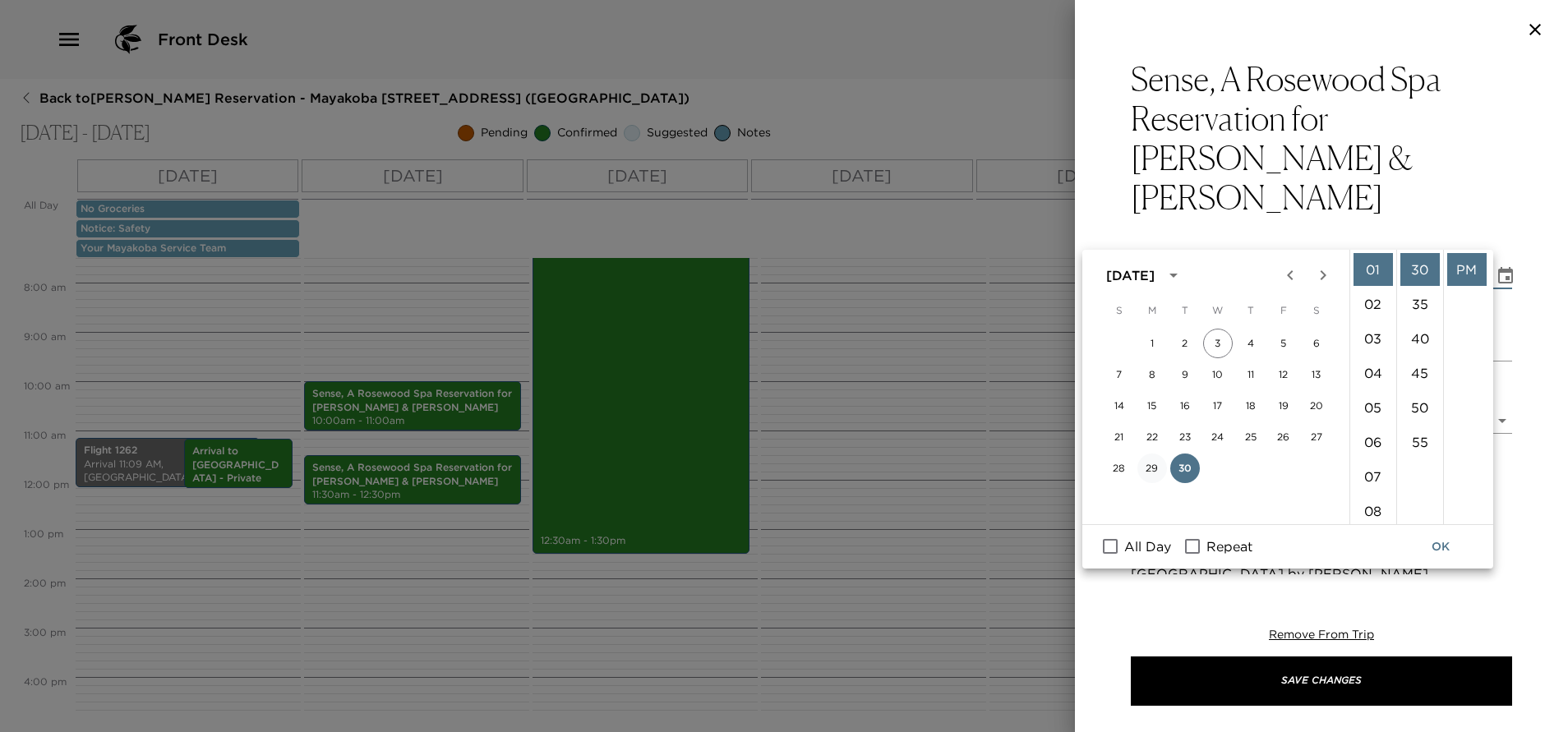
click at [1150, 470] on button "29" at bounding box center [1151, 468] width 30 height 30
type input "09/29/2025 01:30 PM"
click at [1447, 544] on button "OK" at bounding box center [1440, 546] width 52 height 30
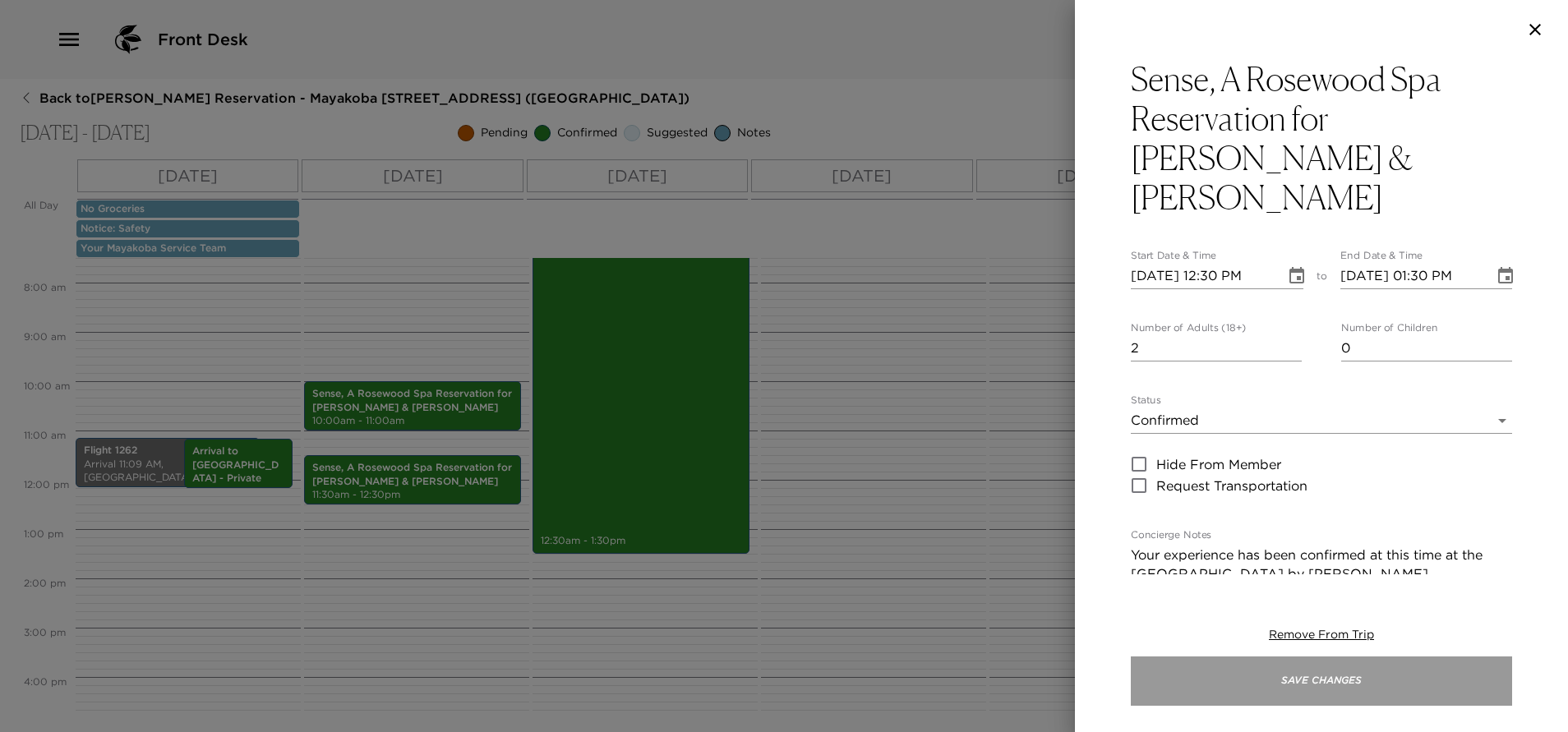
click at [1356, 677] on button "Save Changes" at bounding box center [1321, 681] width 382 height 50
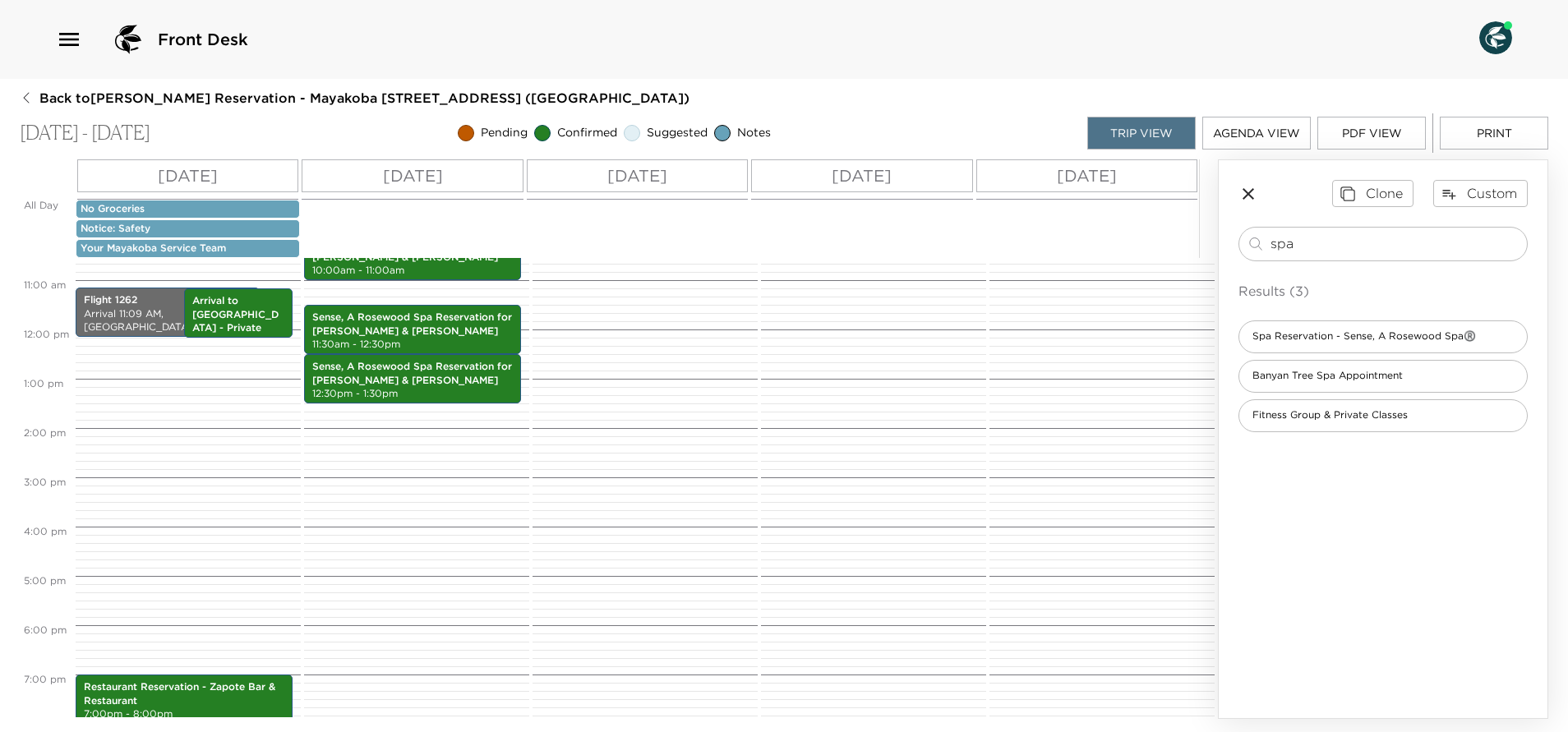
scroll to position [451, 0]
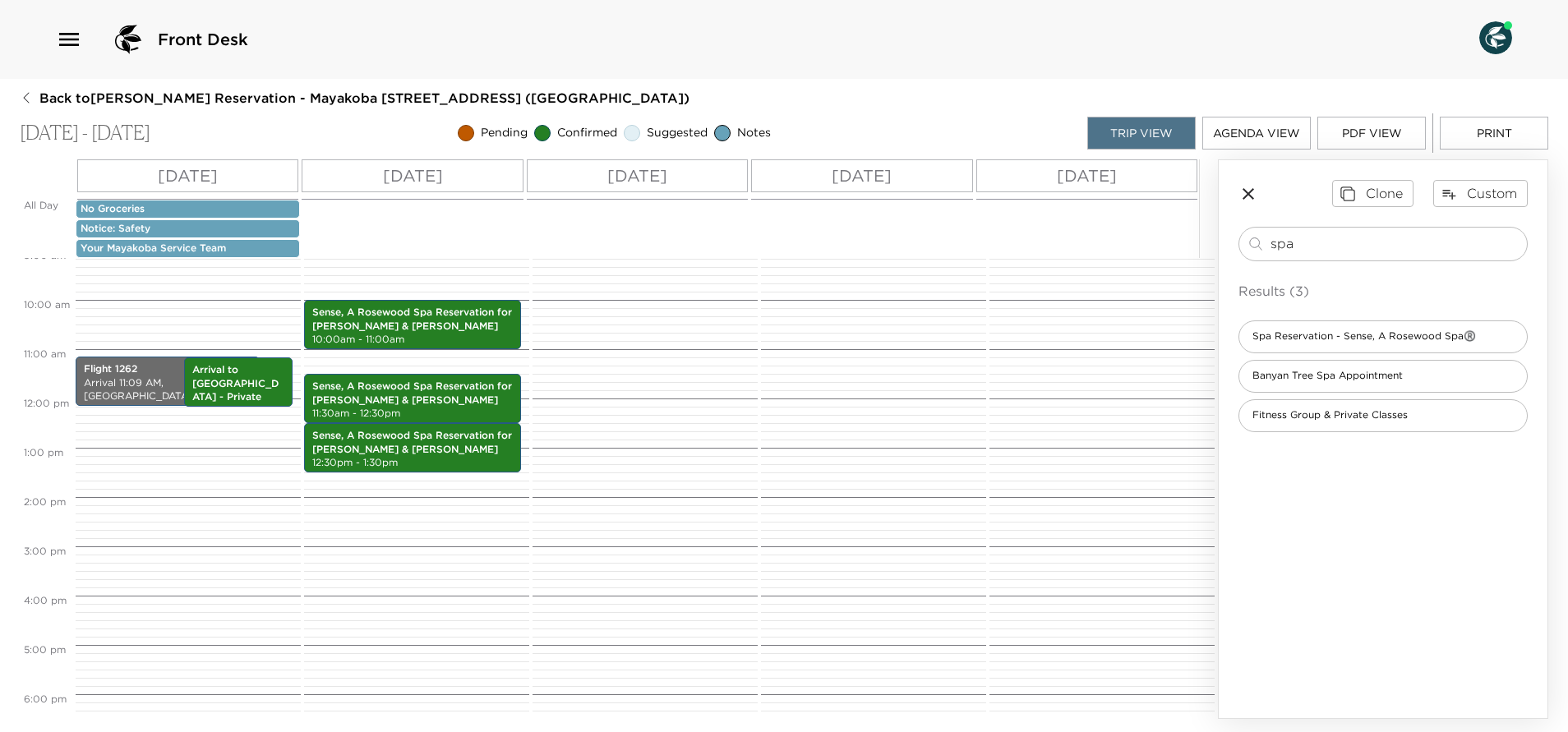
click at [651, 181] on p "Tue 09/30" at bounding box center [637, 175] width 60 height 25
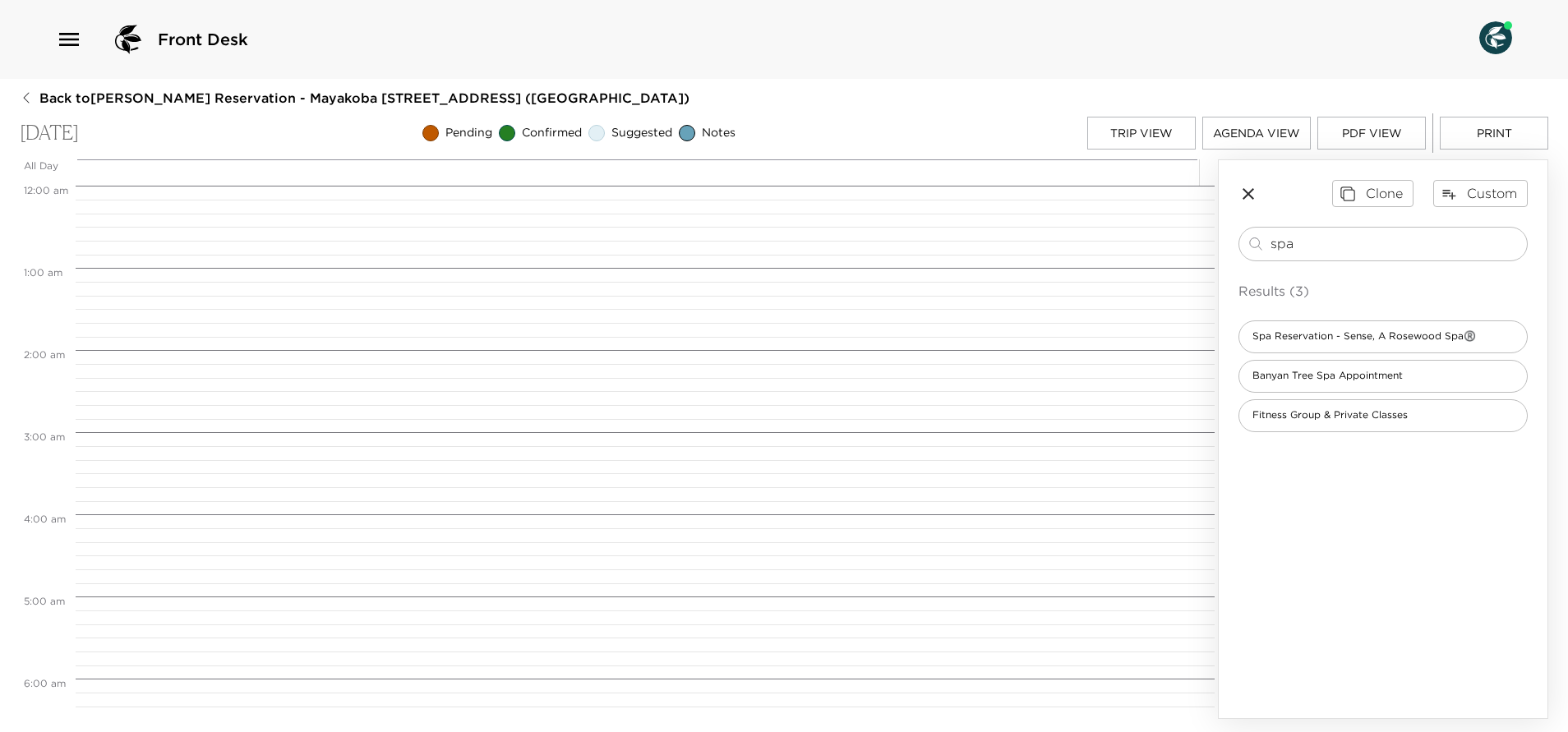
scroll to position [657, 0]
drag, startPoint x: 1349, startPoint y: 230, endPoint x: 1216, endPoint y: 264, distance: 137.3
click at [1216, 264] on div "All Day Tue 09/30 12:00 AM 1:00 AM 2:00 AM 3:00 AM 4:00 AM 5:00 AM 6:00 AM 7:00…" at bounding box center [784, 438] width 1528 height 559
type input "catama"
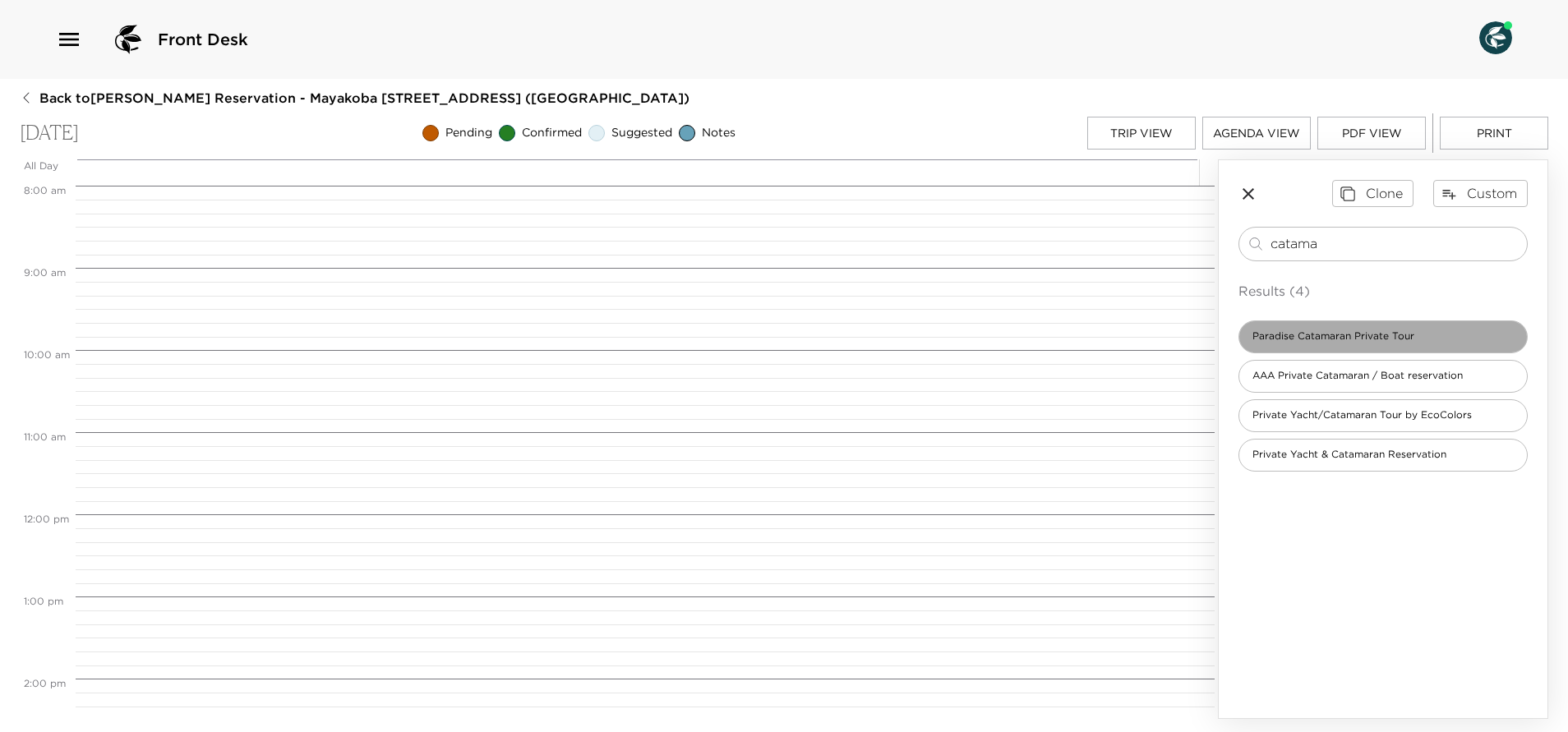
click at [1323, 333] on span "Paradise Catamaran Private Tour" at bounding box center [1332, 336] width 188 height 14
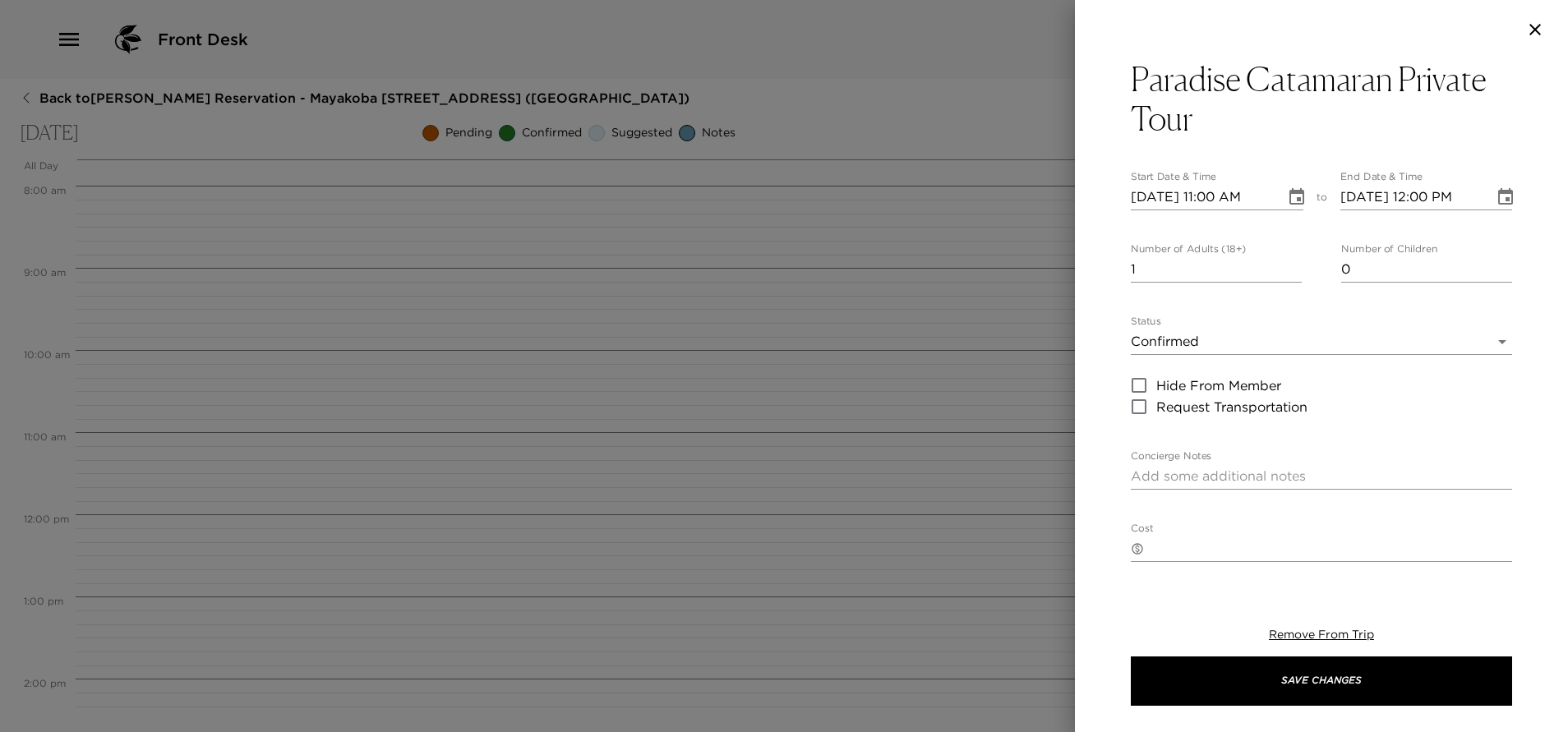
click at [1289, 194] on icon "Choose date, selected date is Sep 30, 2025" at bounding box center [1297, 195] width 15 height 16
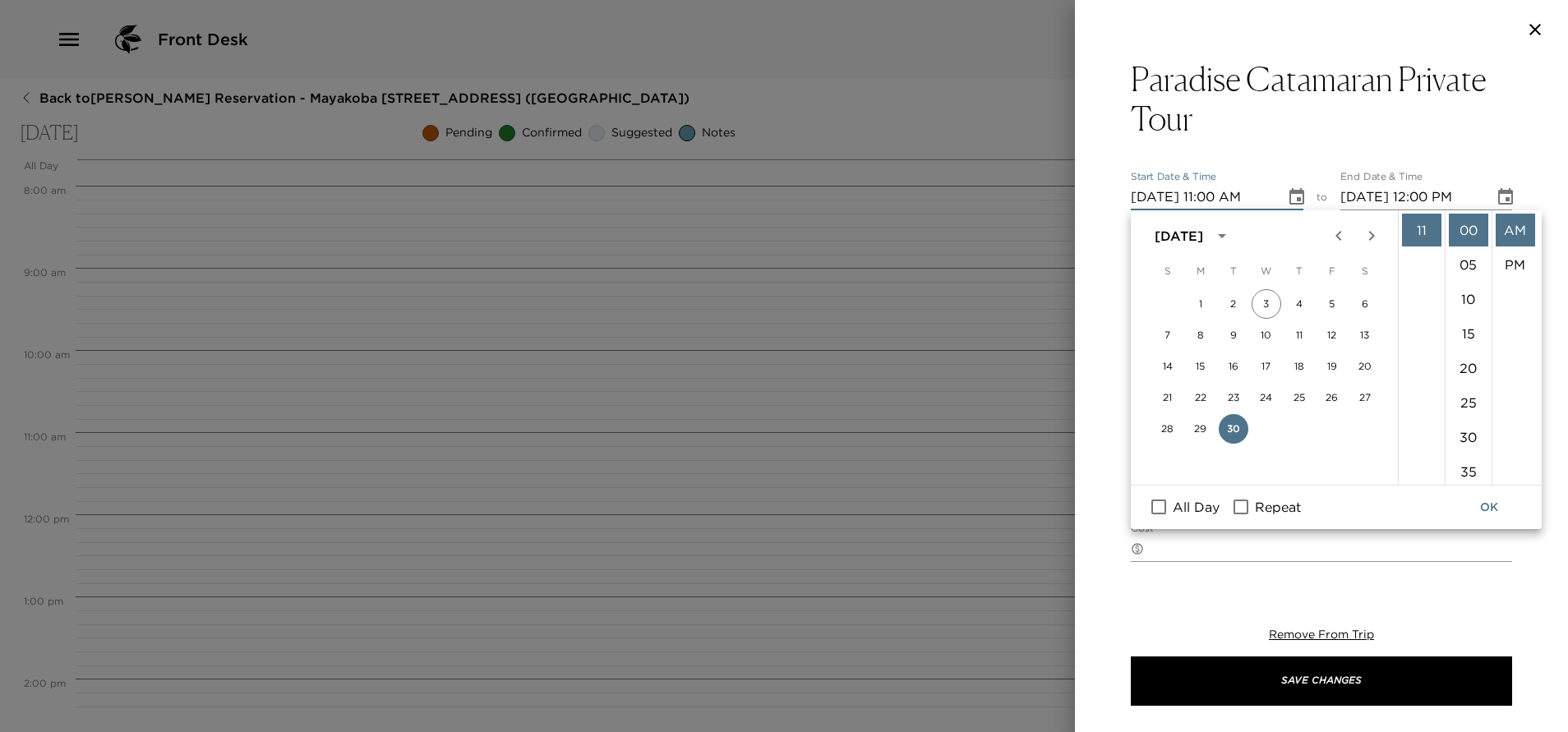
scroll to position [256, 0]
click at [1414, 248] on li "08" at bounding box center [1421, 250] width 39 height 32
click at [1463, 335] on li "15" at bounding box center [1468, 334] width 39 height 32
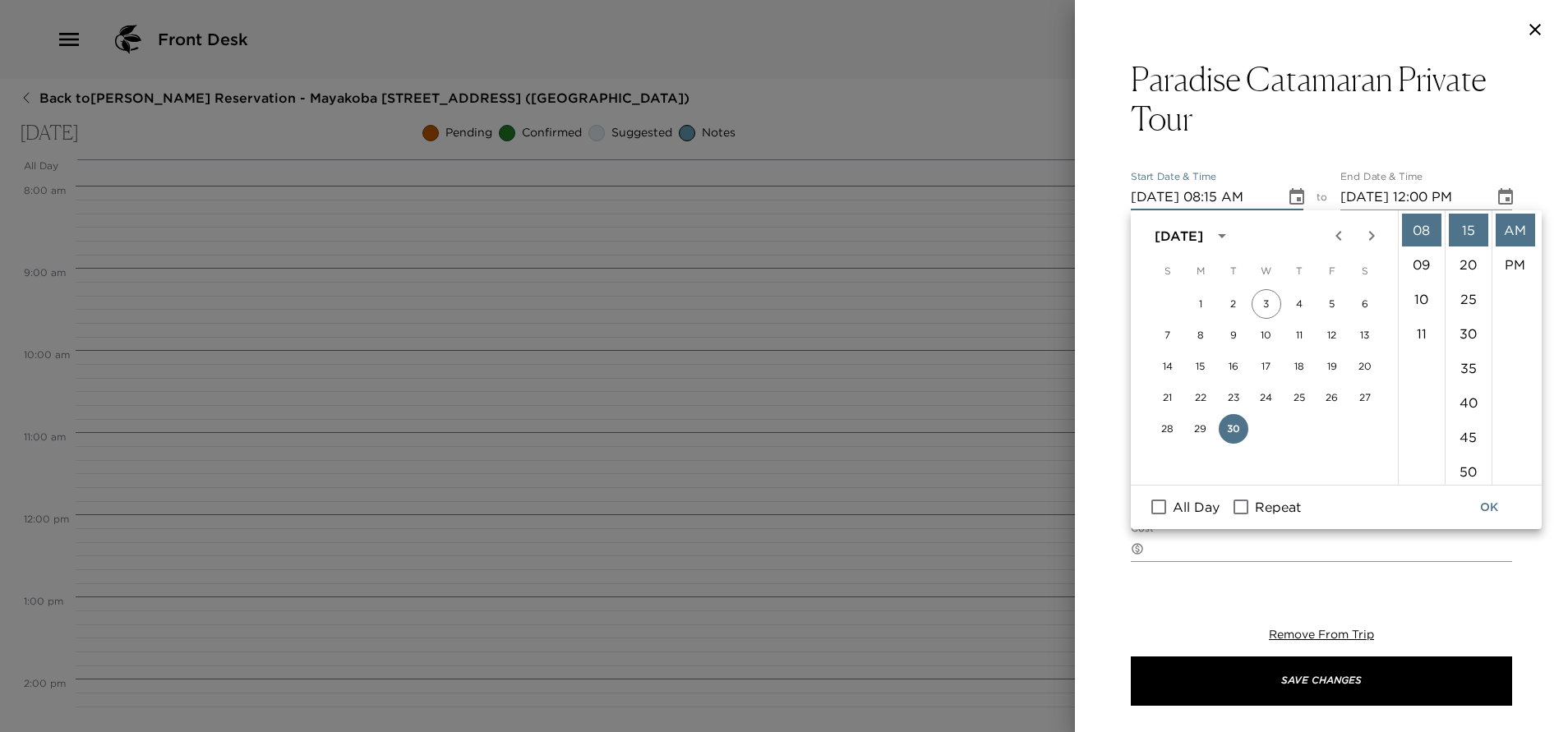
click at [1486, 511] on button "OK" at bounding box center [1488, 507] width 52 height 30
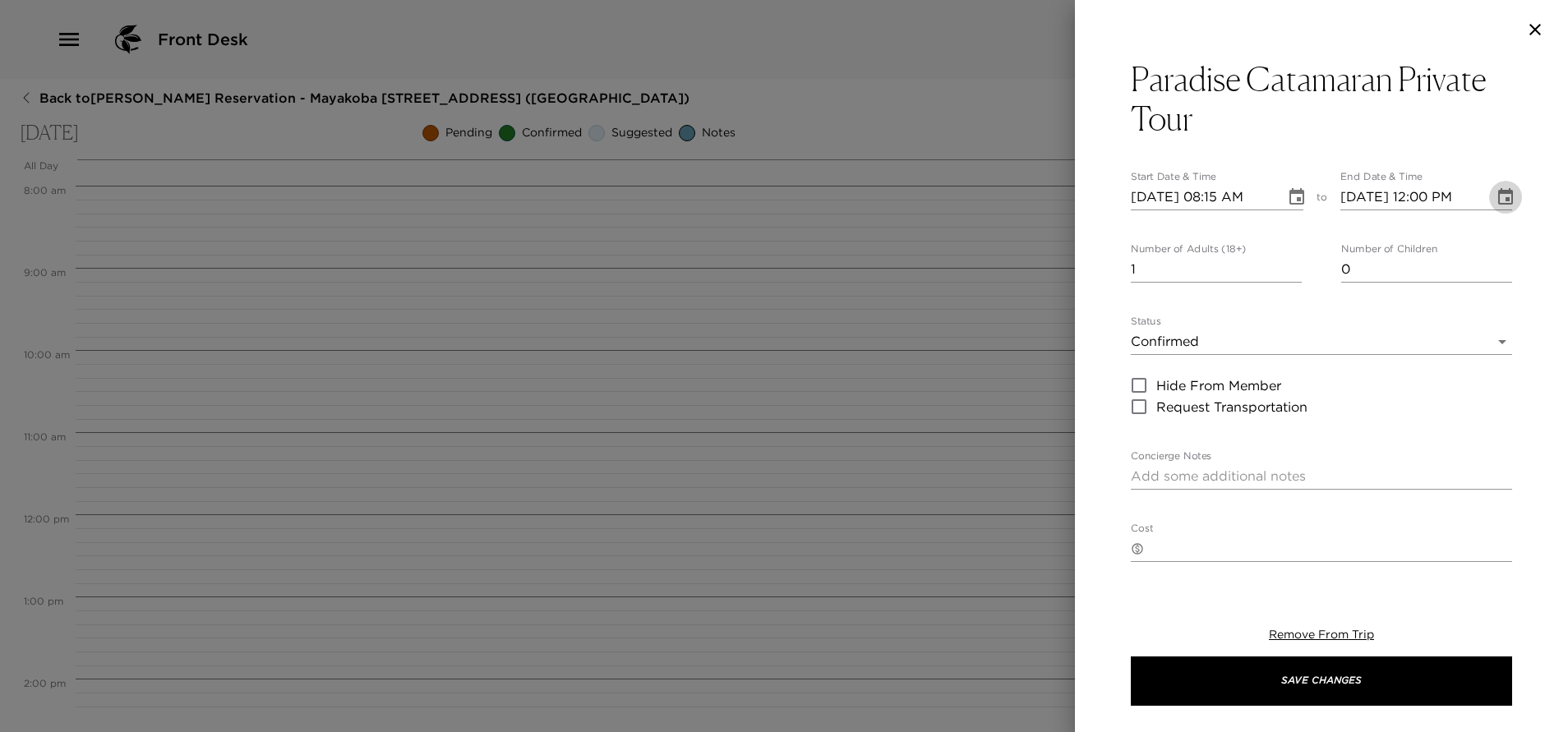
click at [1496, 201] on icon "Choose date, selected date is Sep 30, 2025" at bounding box center [1505, 196] width 20 height 20
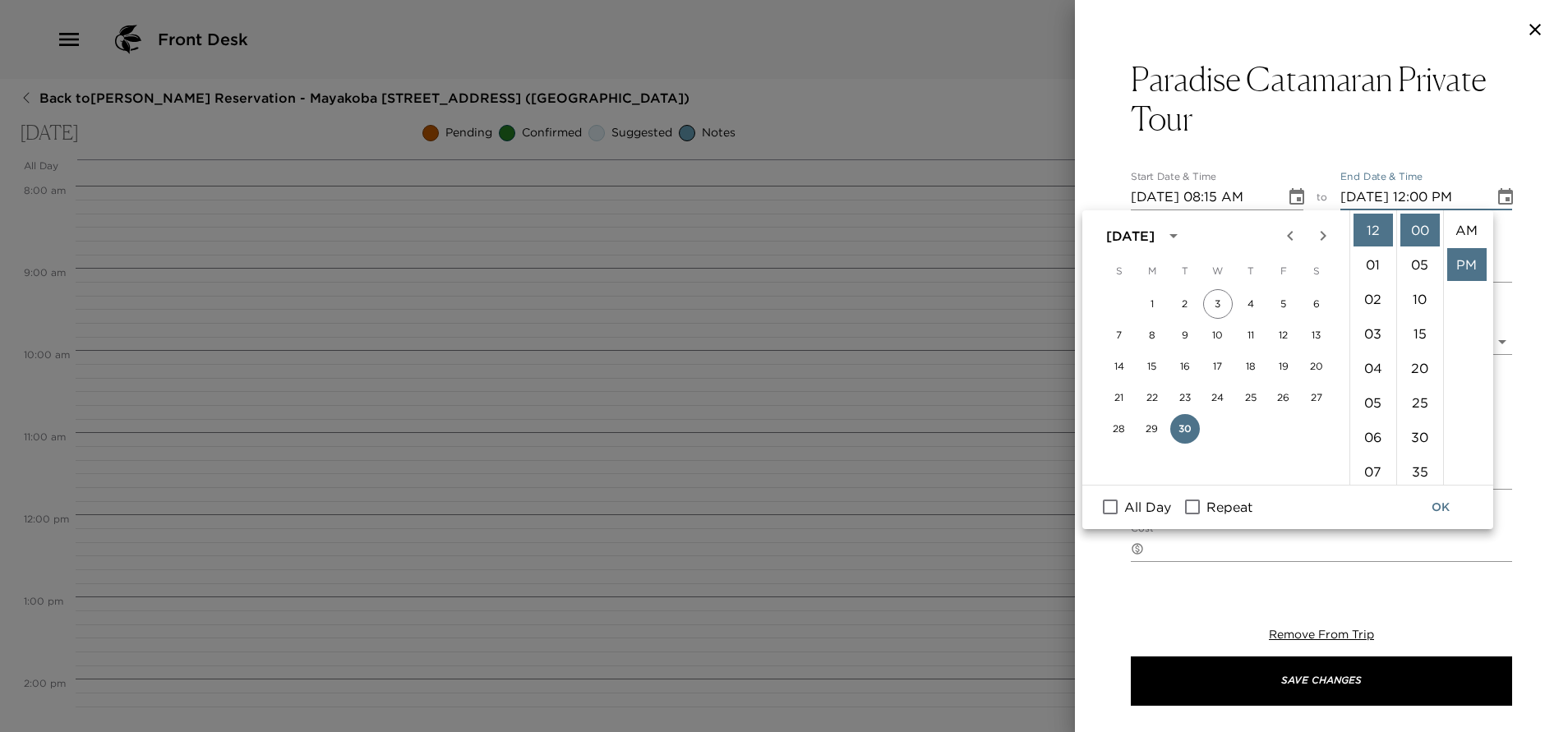
scroll to position [34, 0]
click at [1287, 187] on icon "Choose date, selected date is Sep 30, 2025" at bounding box center [1296, 196] width 20 height 20
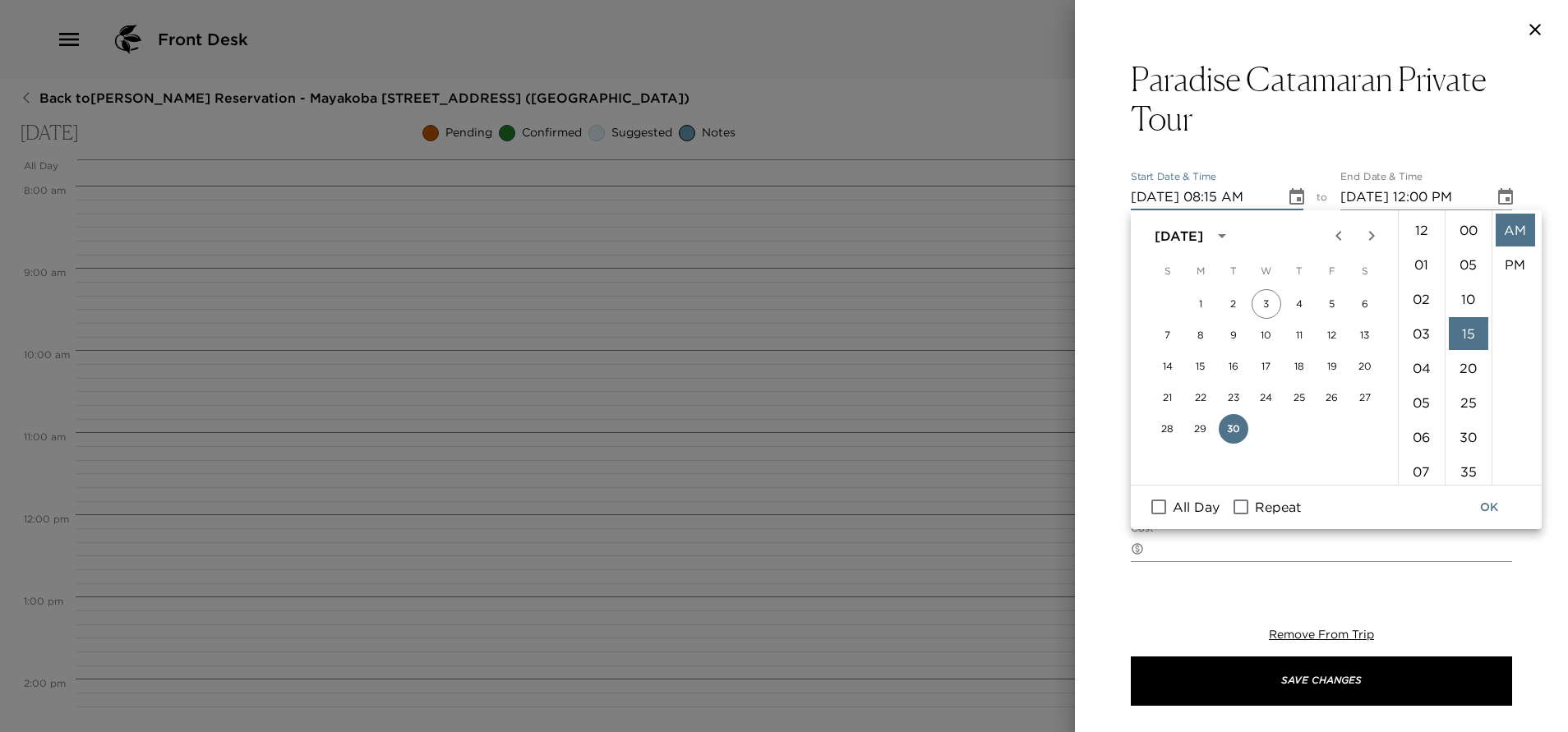
scroll to position [104, 0]
click at [1418, 268] on li "09" at bounding box center [1421, 264] width 39 height 32
click at [1463, 234] on li "00" at bounding box center [1468, 230] width 39 height 32
type input "09/30/2025 09:00 AM"
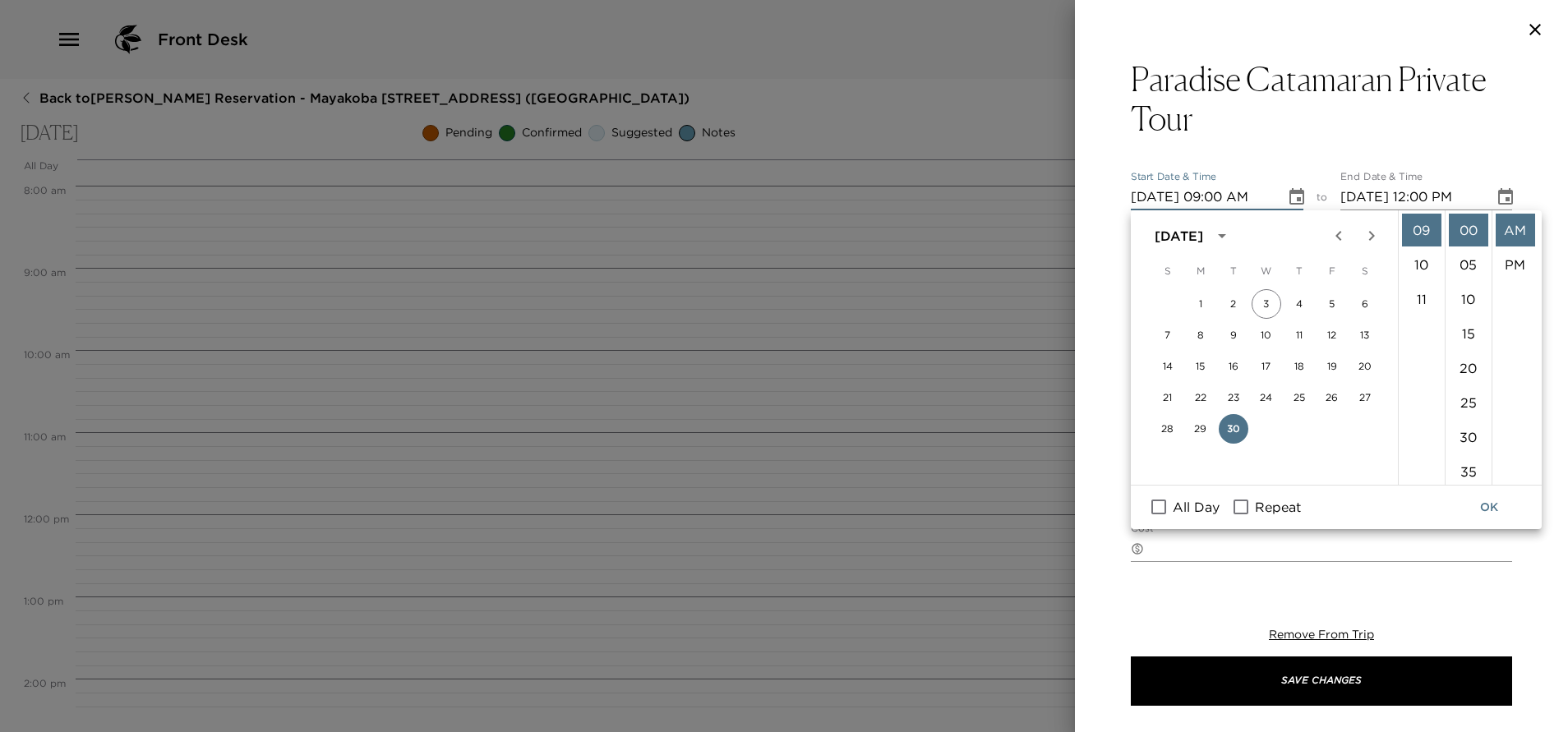
click at [1507, 224] on li "AM" at bounding box center [1515, 230] width 39 height 32
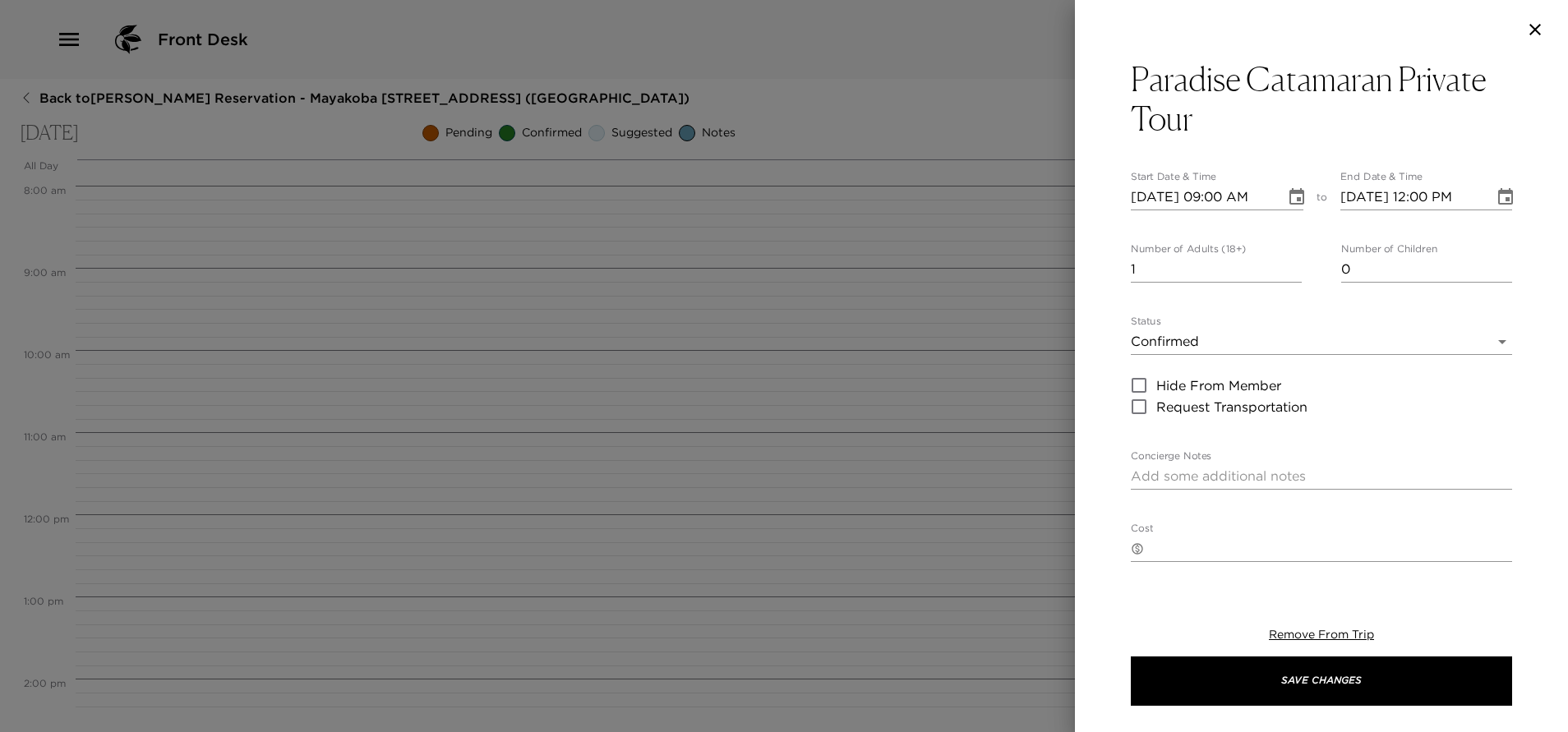
click at [1497, 190] on icon "Choose date, selected date is Sep 30, 2025" at bounding box center [1505, 195] width 15 height 16
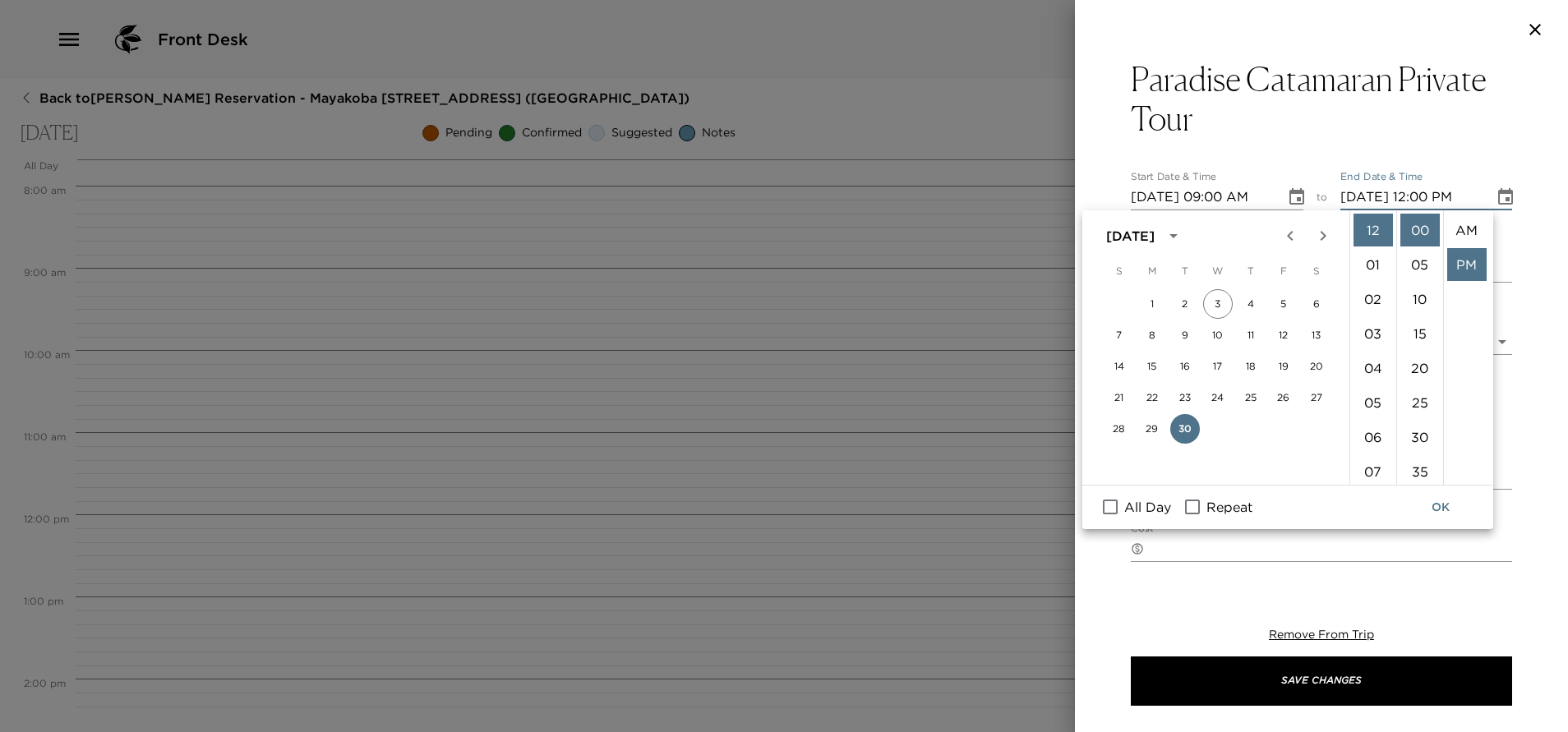
scroll to position [34, 0]
click at [1373, 257] on li "01" at bounding box center [1372, 264] width 39 height 32
type input "09/30/2025 01:00 PM"
click at [1433, 500] on button "OK" at bounding box center [1440, 507] width 52 height 30
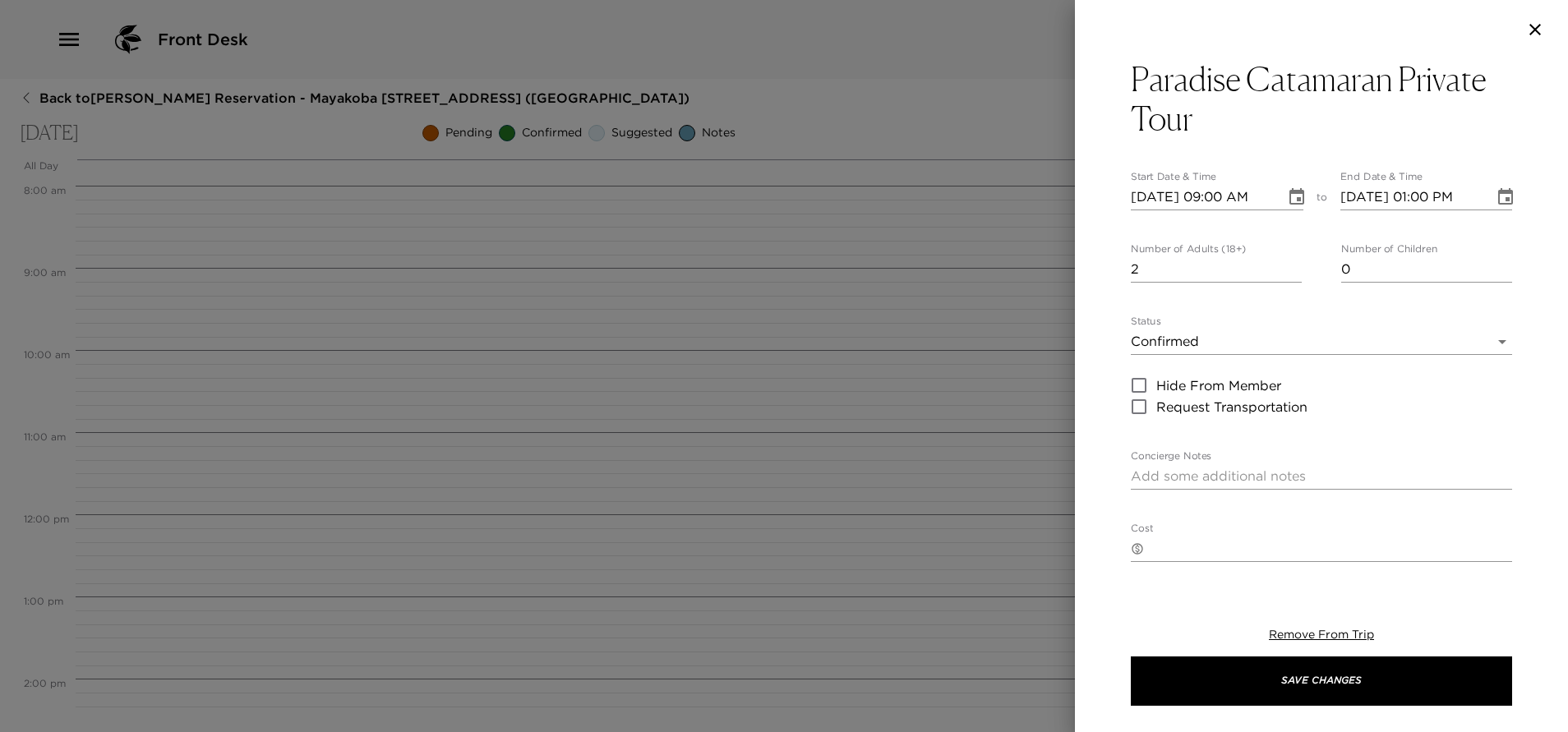
click at [1285, 261] on input "2" at bounding box center [1215, 270] width 171 height 27
click at [1285, 261] on input "3" at bounding box center [1215, 270] width 171 height 27
click at [1285, 261] on input "4" at bounding box center [1215, 270] width 171 height 27
click at [1285, 261] on input "5" at bounding box center [1215, 270] width 171 height 27
click at [1285, 261] on input "6" at bounding box center [1215, 270] width 171 height 27
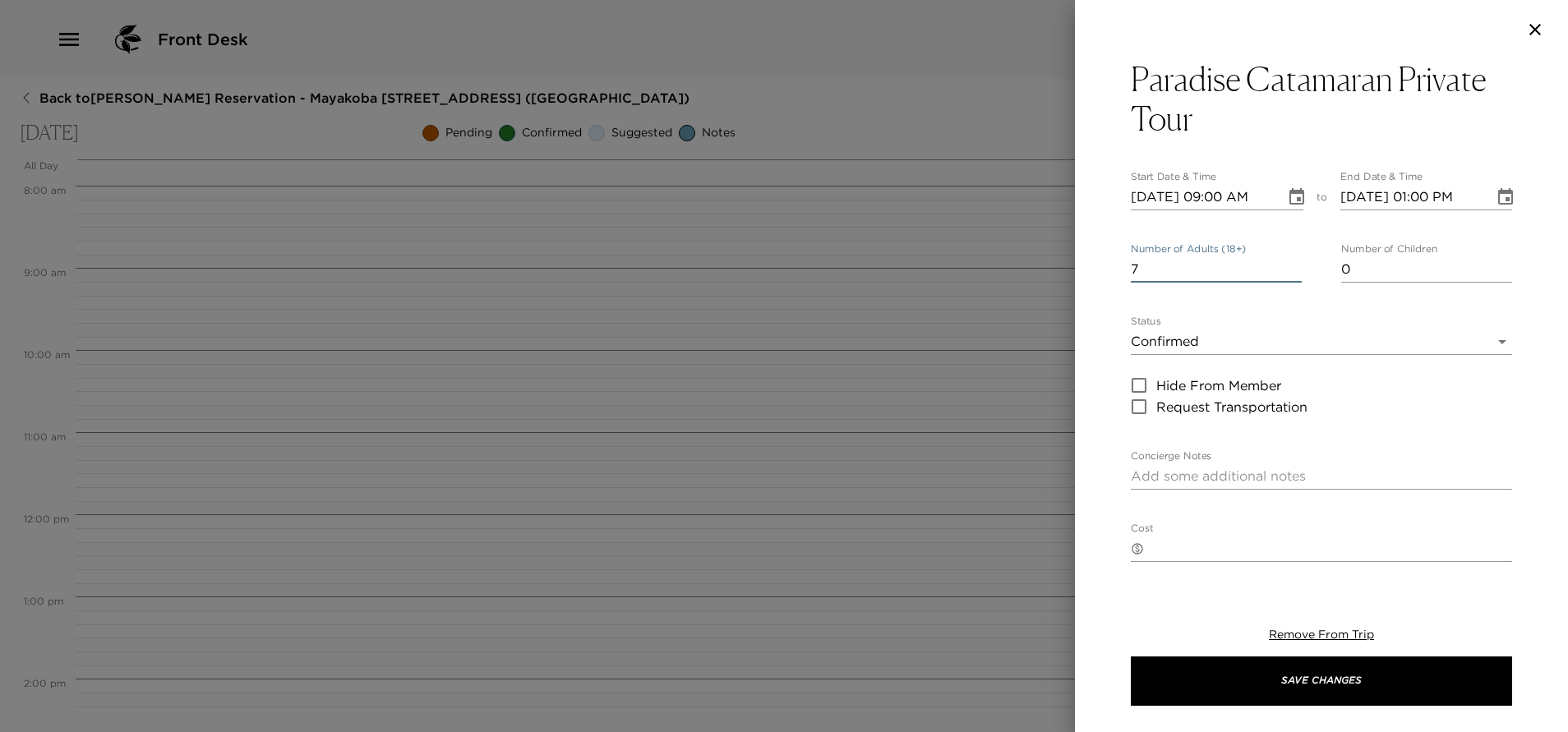
click at [1285, 261] on input "7" at bounding box center [1215, 270] width 171 height 27
type input "8"
click at [1285, 261] on input "8" at bounding box center [1215, 270] width 171 height 27
click at [1290, 347] on body "Front Desk Back to Jennifer Handler Reservation - Mayakoba 830 Riviera Maya, Me…" at bounding box center [784, 366] width 1568 height 732
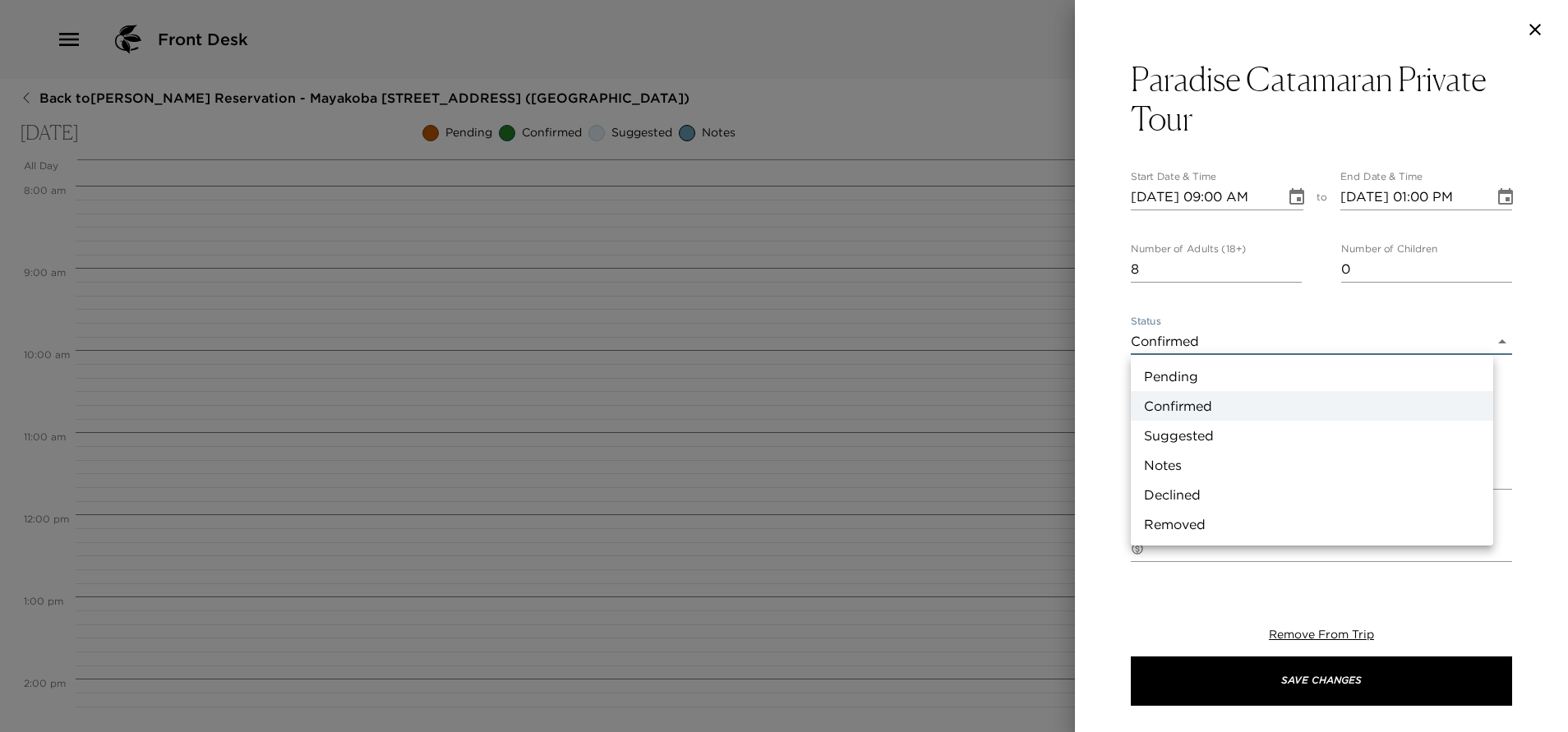
click at [1268, 410] on li "Confirmed" at bounding box center [1311, 405] width 362 height 30
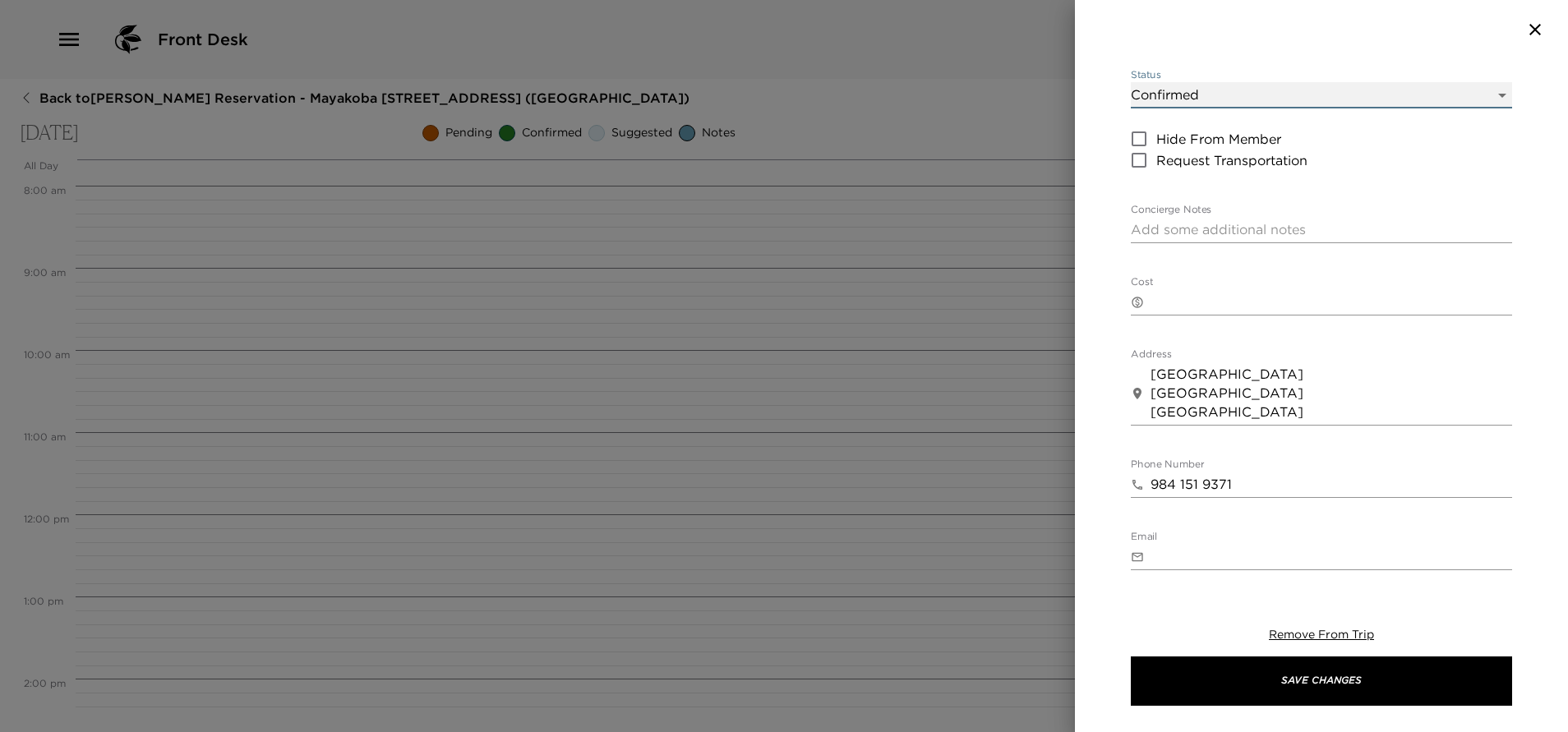
scroll to position [123, 0]
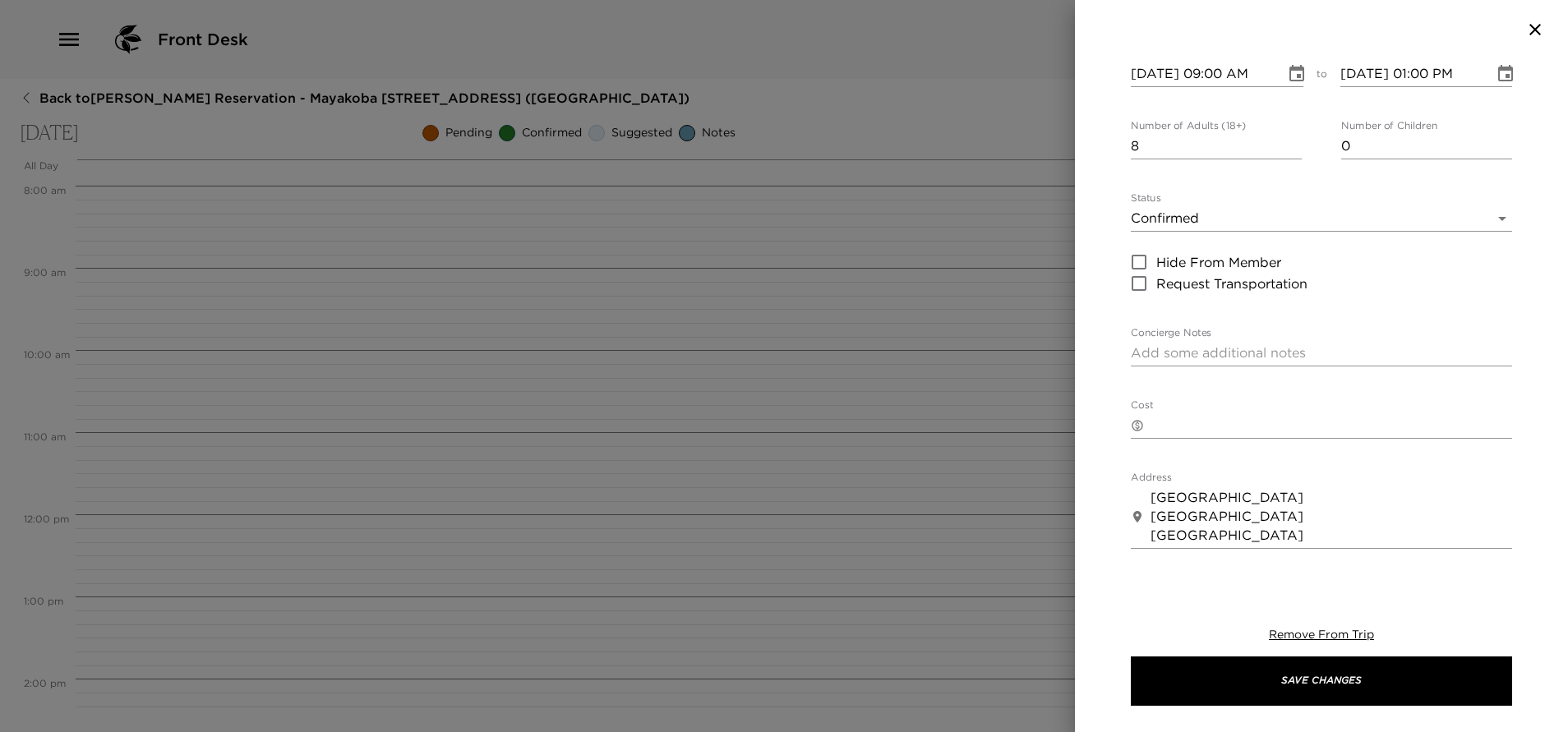
click at [1191, 342] on div "x" at bounding box center [1321, 354] width 382 height 27
click at [1108, 362] on div "Paradise Catamaran Private Tour Start Date & Time 09/30/2025 09:00 AM to End Da…" at bounding box center [1321, 316] width 493 height 515
click at [1162, 352] on textarea "Your experience on El Paso Doble 46ft Catamaran" at bounding box center [1321, 353] width 382 height 19
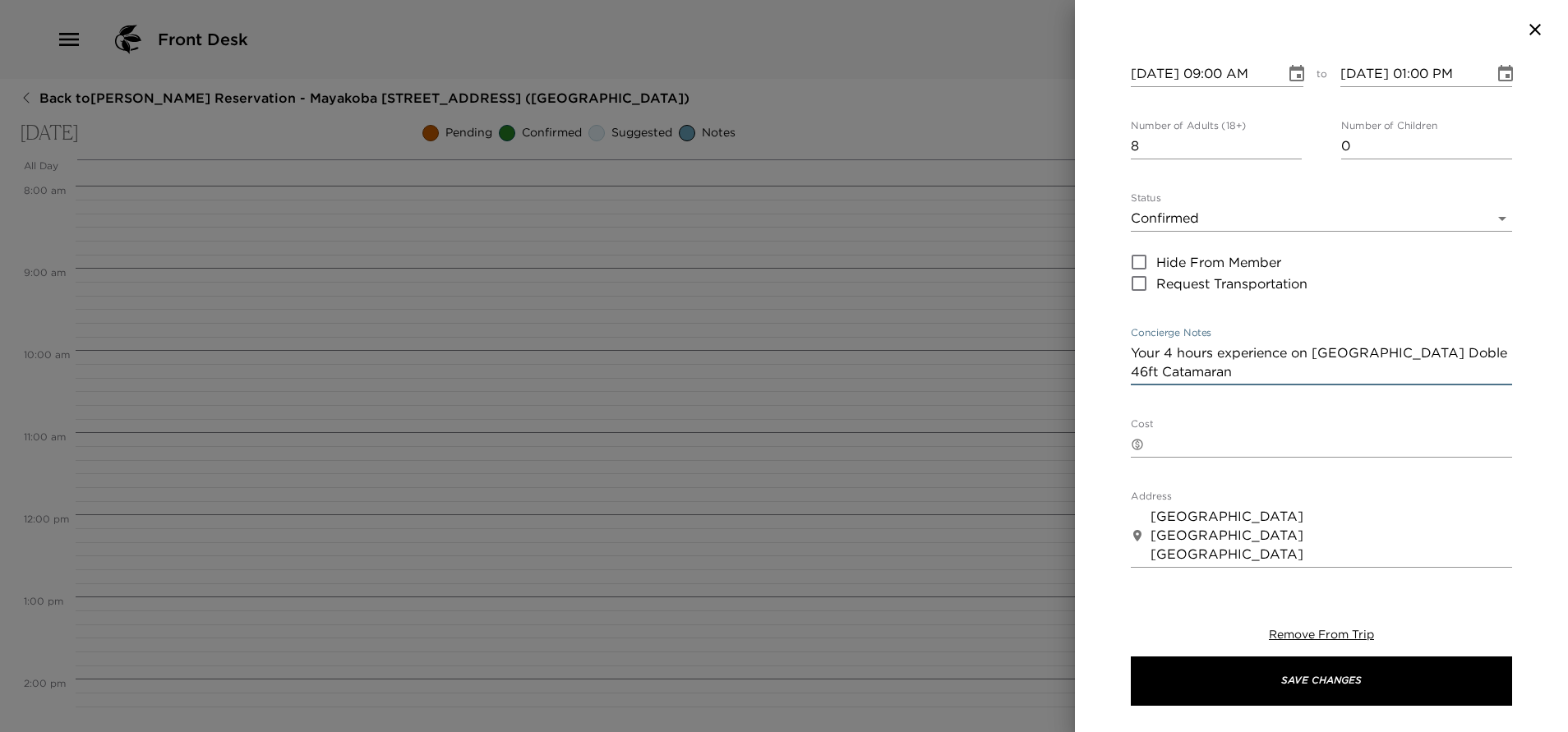
click at [1274, 371] on textarea "Your 4 hours experience on El Paso Doble 46ft Catamaran" at bounding box center [1321, 362] width 382 height 38
type textarea "Your 4 hours experience on El Paso Doble 46ft Catamaran has been properly confi…"
click at [1228, 435] on textarea "Cost" at bounding box center [1331, 444] width 361 height 19
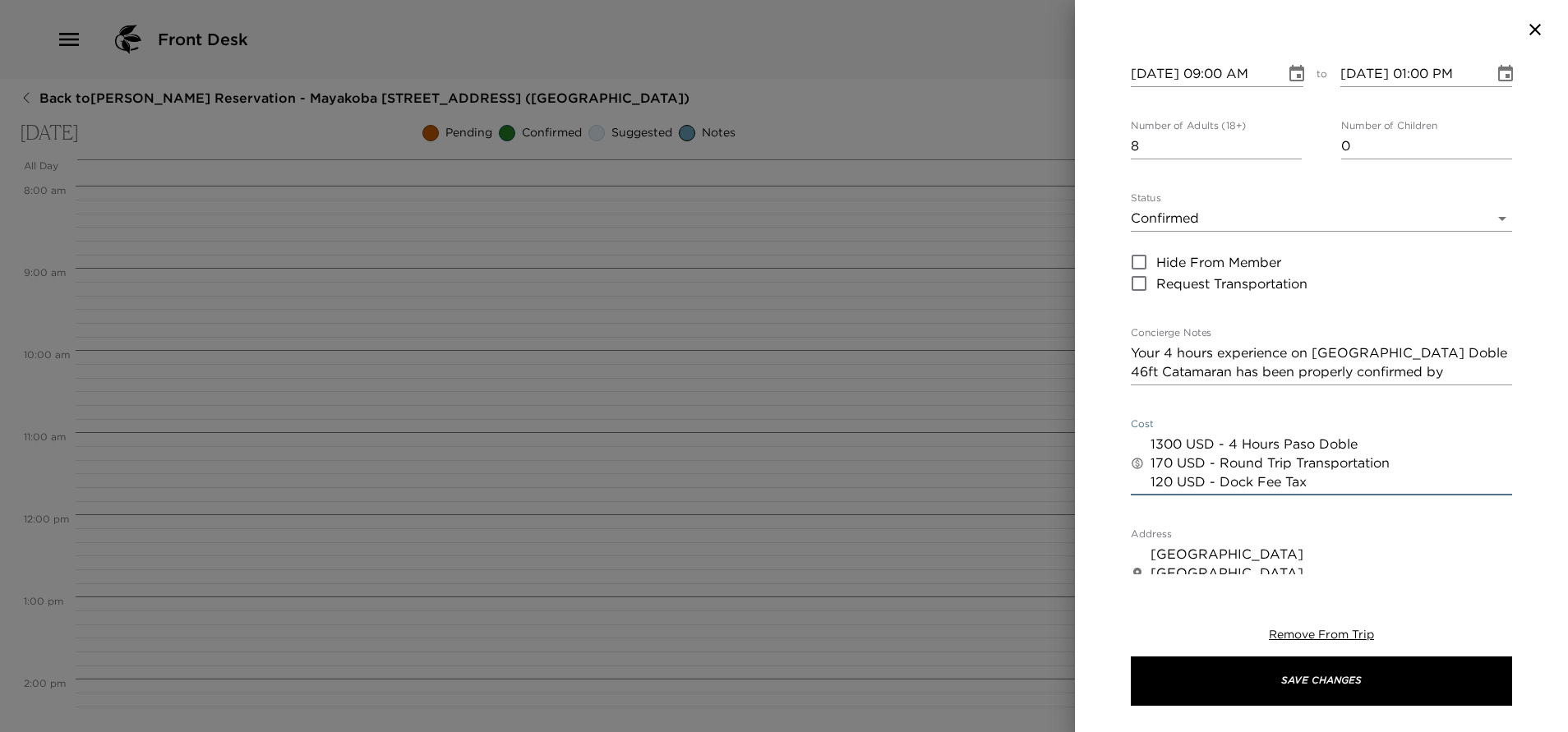
type textarea "1300 USD - 4 Hours Paso Doble 170 USD - Round Trip Transportation 120 USD - Doc…"
click at [1086, 535] on div "Paradise Catamaran Private Tour Start Date & Time 09/30/2025 09:00 AM to End Da…" at bounding box center [1321, 316] width 493 height 515
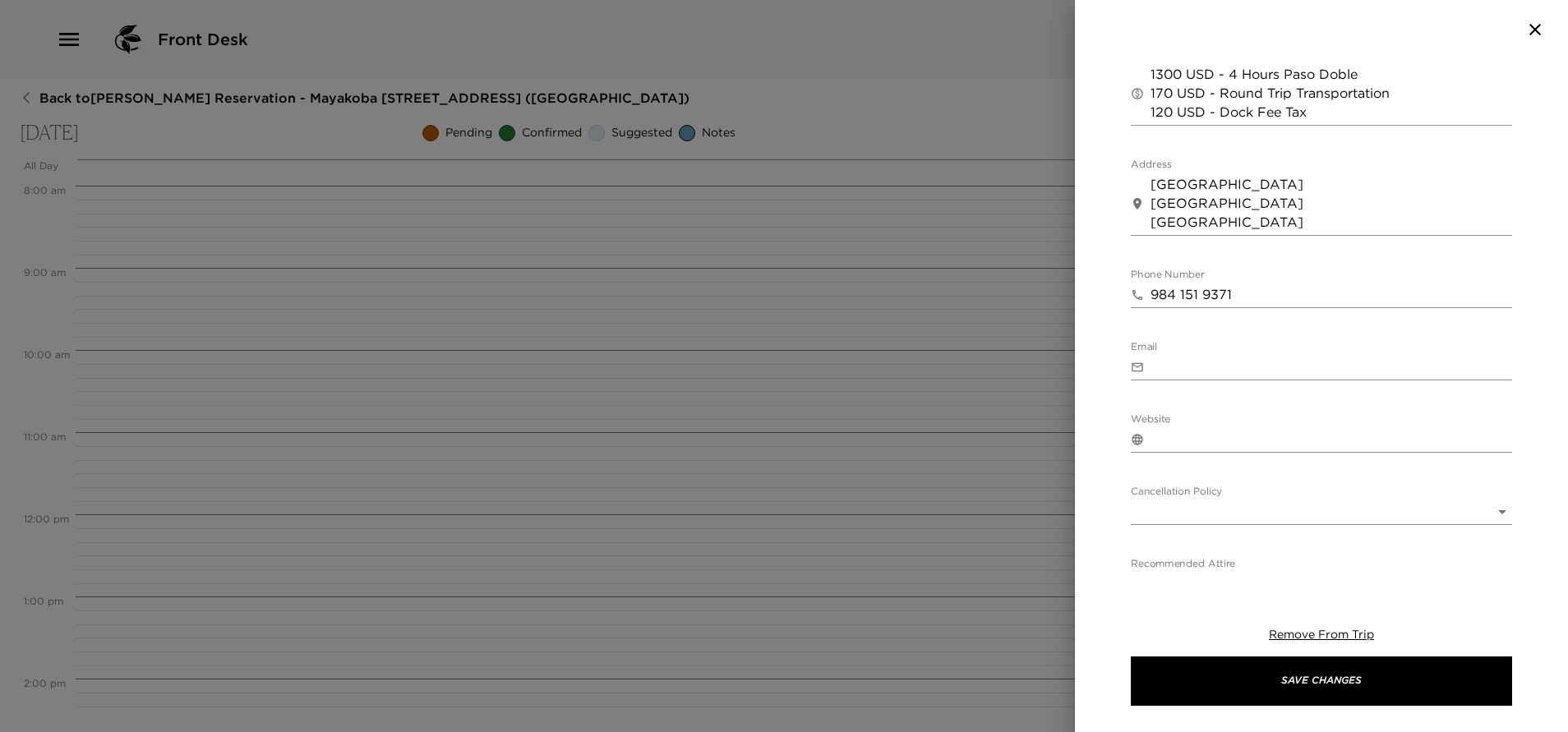
scroll to position [588, 0]
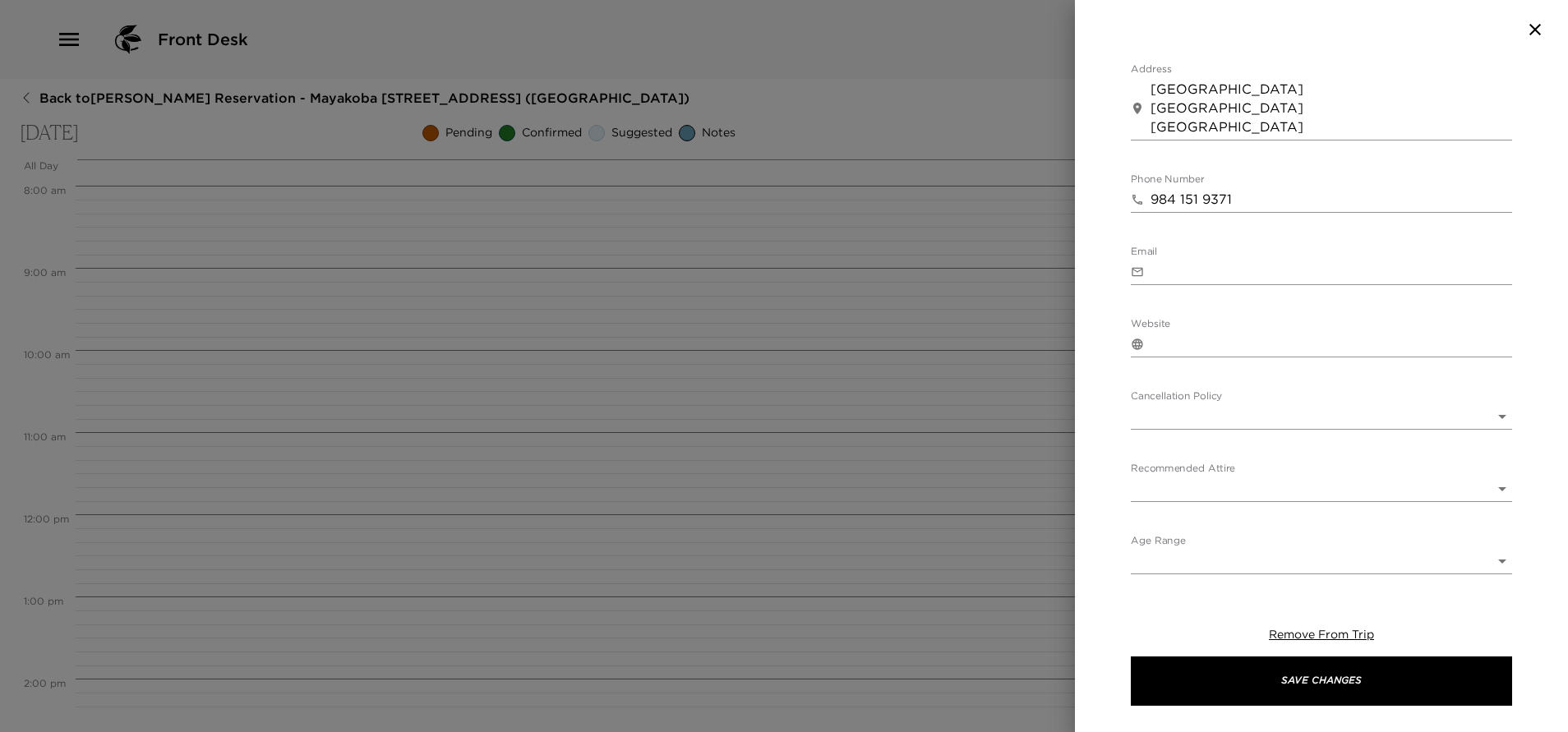
click at [1242, 417] on body "Front Desk Back to Jennifer Handler Reservation - Mayakoba 830 Riviera Maya, Me…" at bounding box center [784, 366] width 1568 height 732
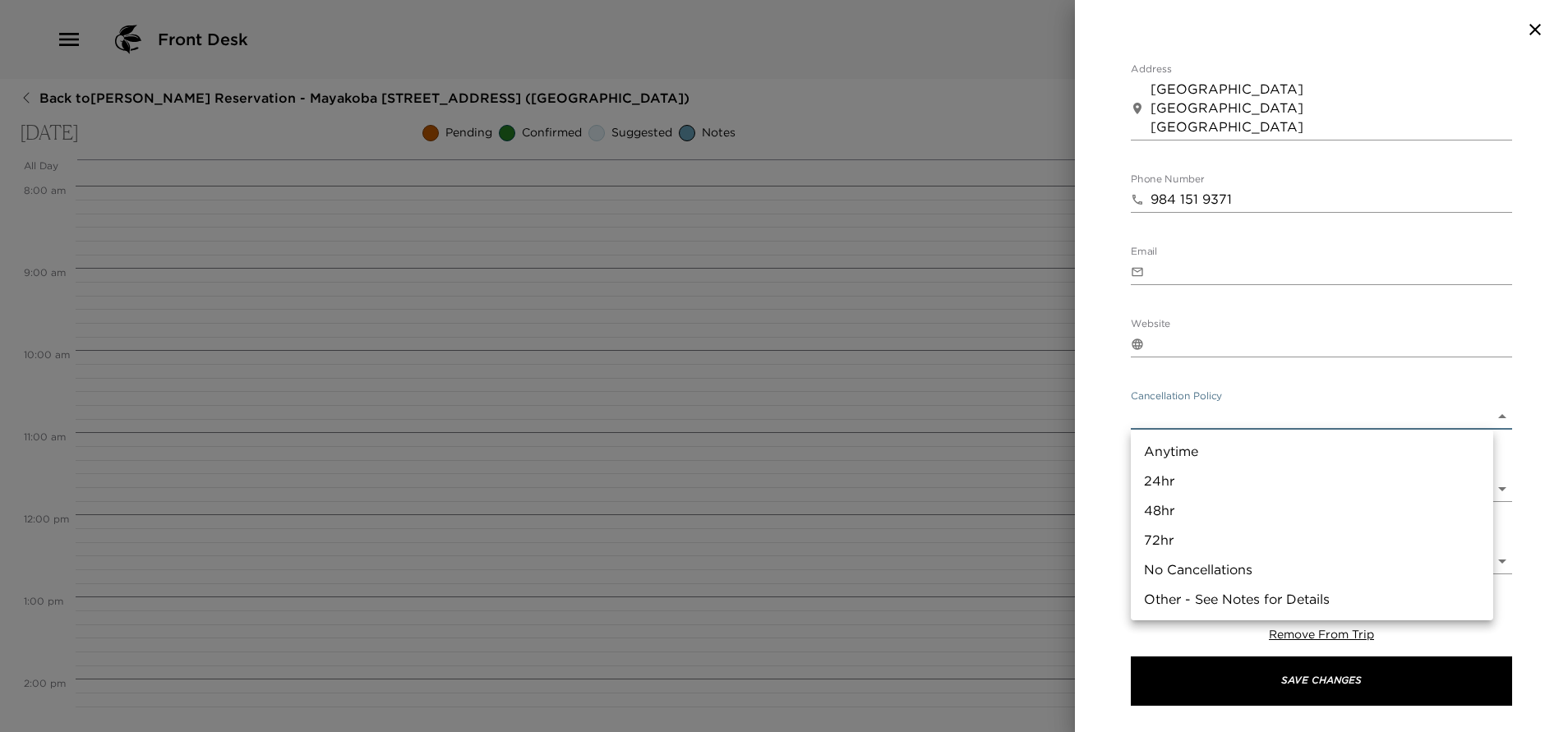
click at [1186, 538] on li "72hr" at bounding box center [1311, 539] width 362 height 30
type input "72hr"
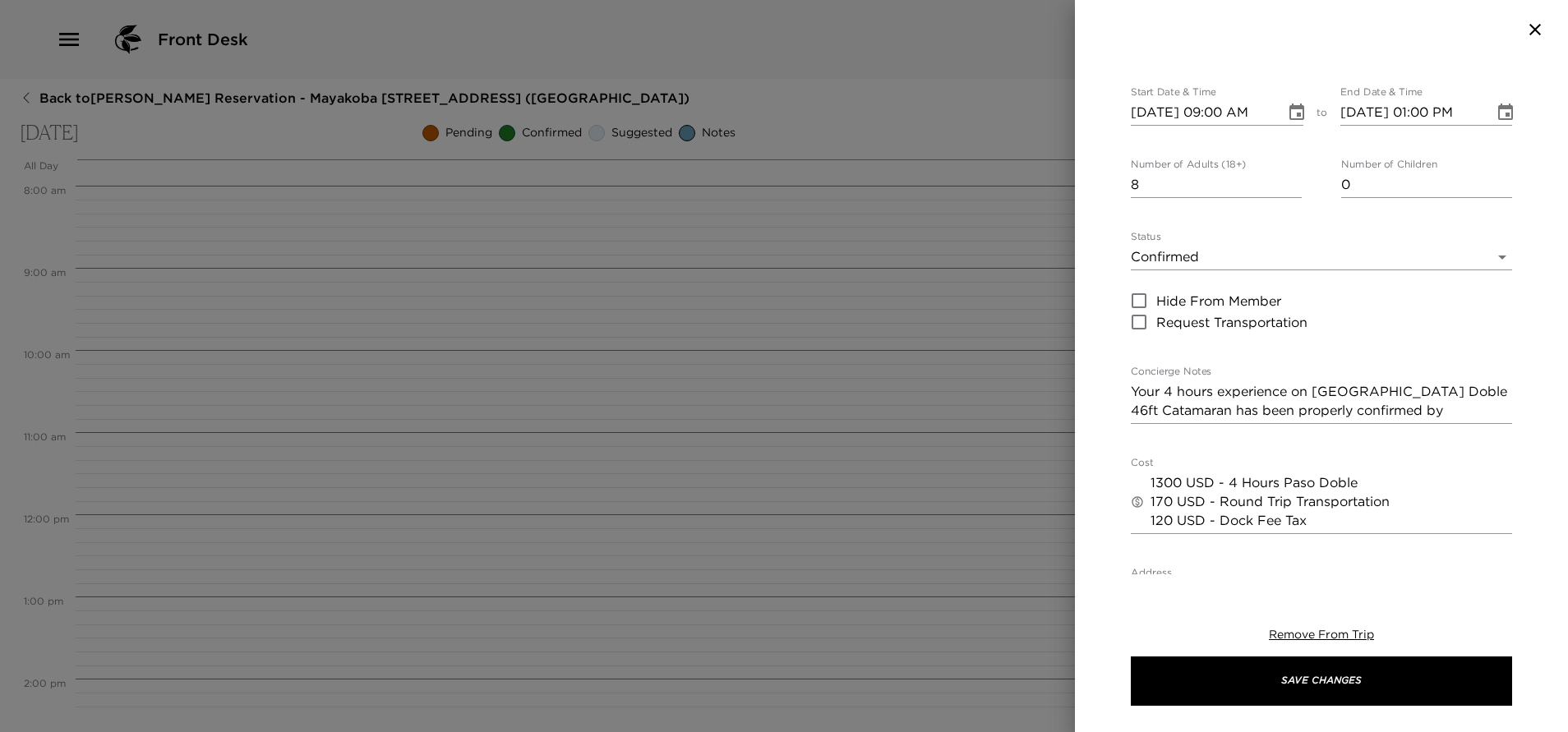
scroll to position [123, 0]
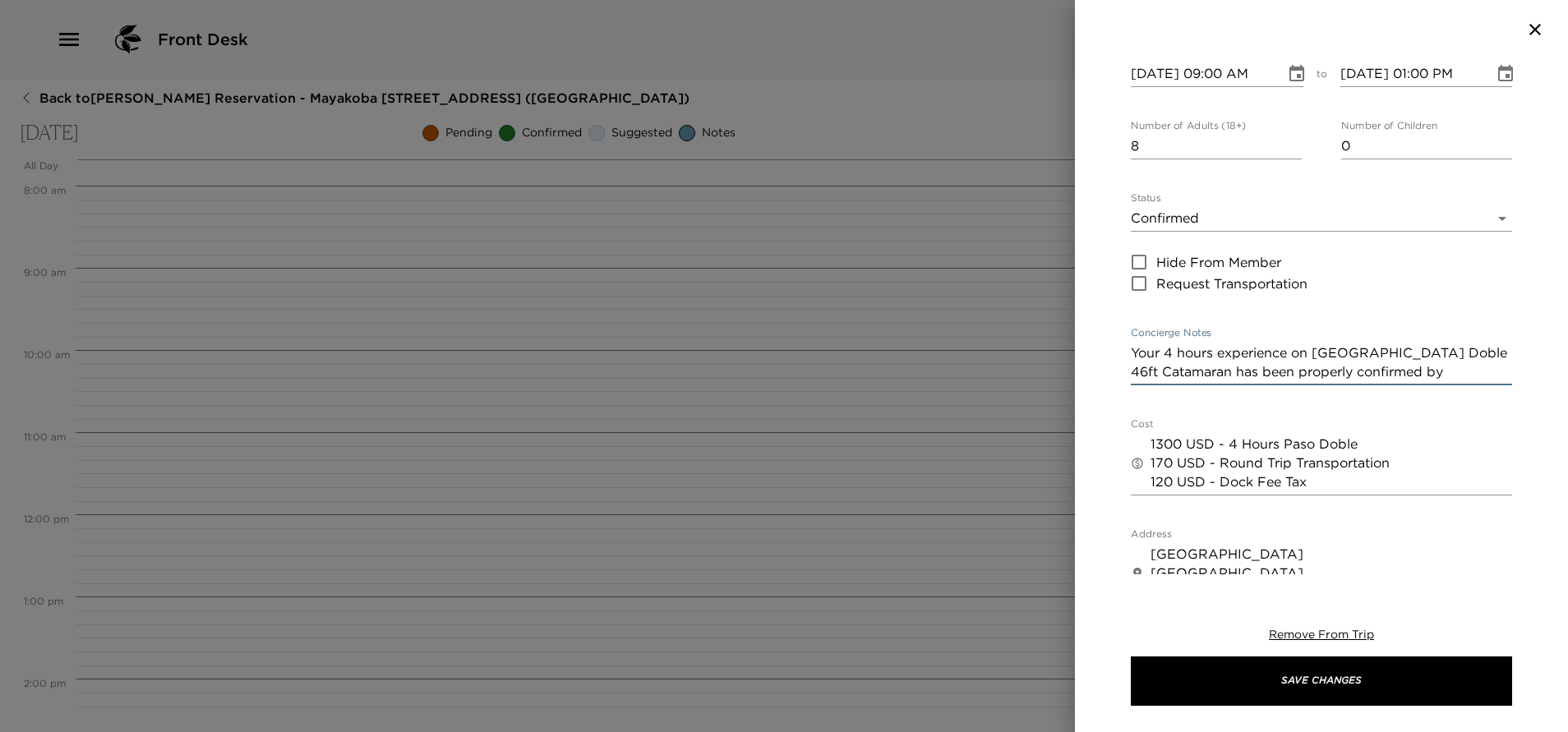
click at [1464, 376] on textarea "Your 4 hours experience on El Paso Doble 46ft Catamaran has been properly confi…" at bounding box center [1321, 362] width 382 height 38
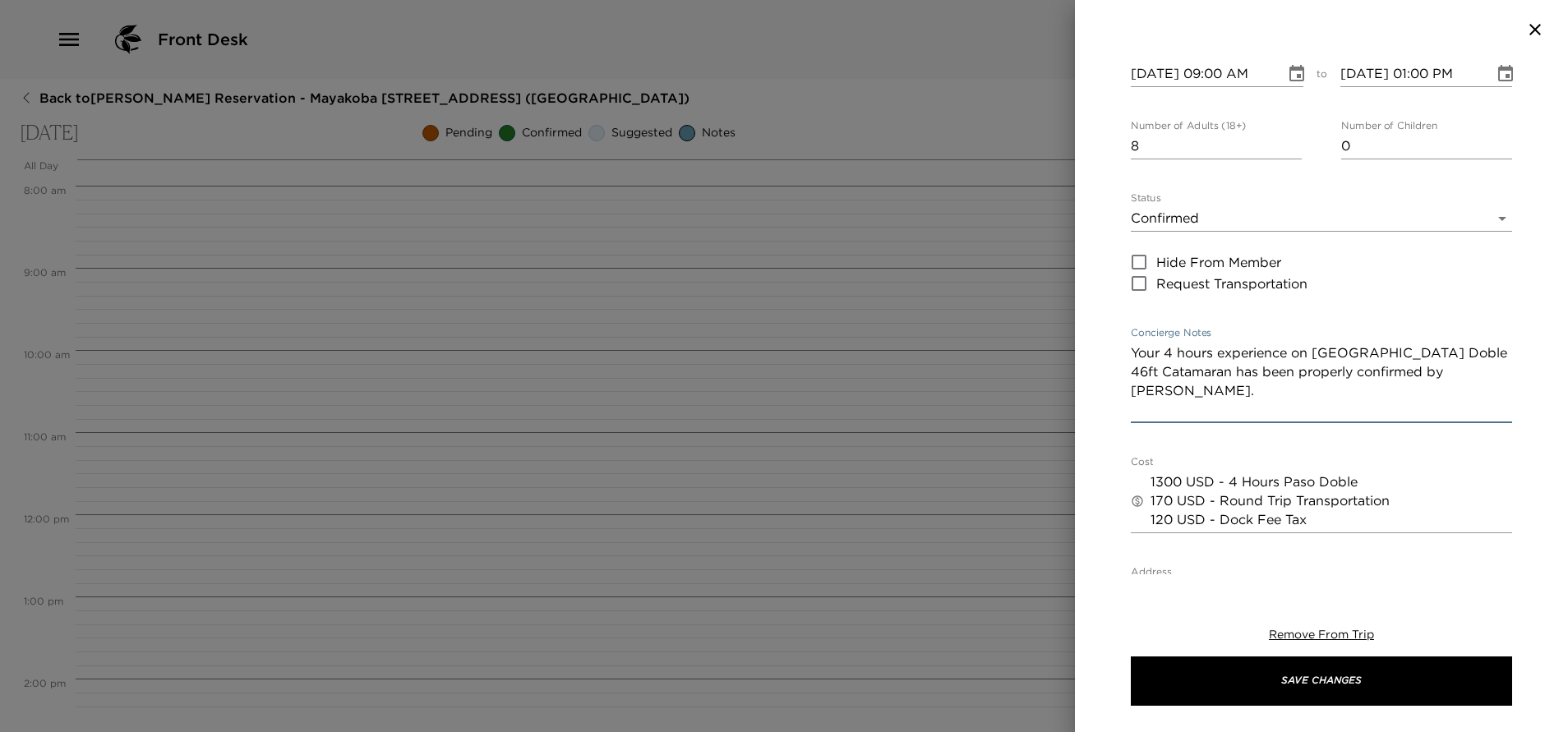
paste textarea "􀆉􀄞􀅶􀀃􀀑􀄂􀆌 􀁚􀆵􀅵􀀃􀀑􀄂􀄐􀄂􀆌􀄚􀅝􀀃􀀑􀅯􀄂􀅶􀄐􀅽􀍕􀀃􀀒􀄂􀆉􀆚􀄂􀅝􀅶􀀃􀁄􀅽􀆌􀅐􀄂􀅶􀍕􀀃􀁄􀄂􀅯􀅝􀄏􀆵 􀀧􀅝􀅶􀀃􀀑􀄞􀄞􀄨􀄞􀄂􀆚􀄞􀆌􀍕􀀃􀀘􀅝􀄞􀅐􀄂 􀁳􀅽􀄚􀅬􀄂􀀃􀁞…"
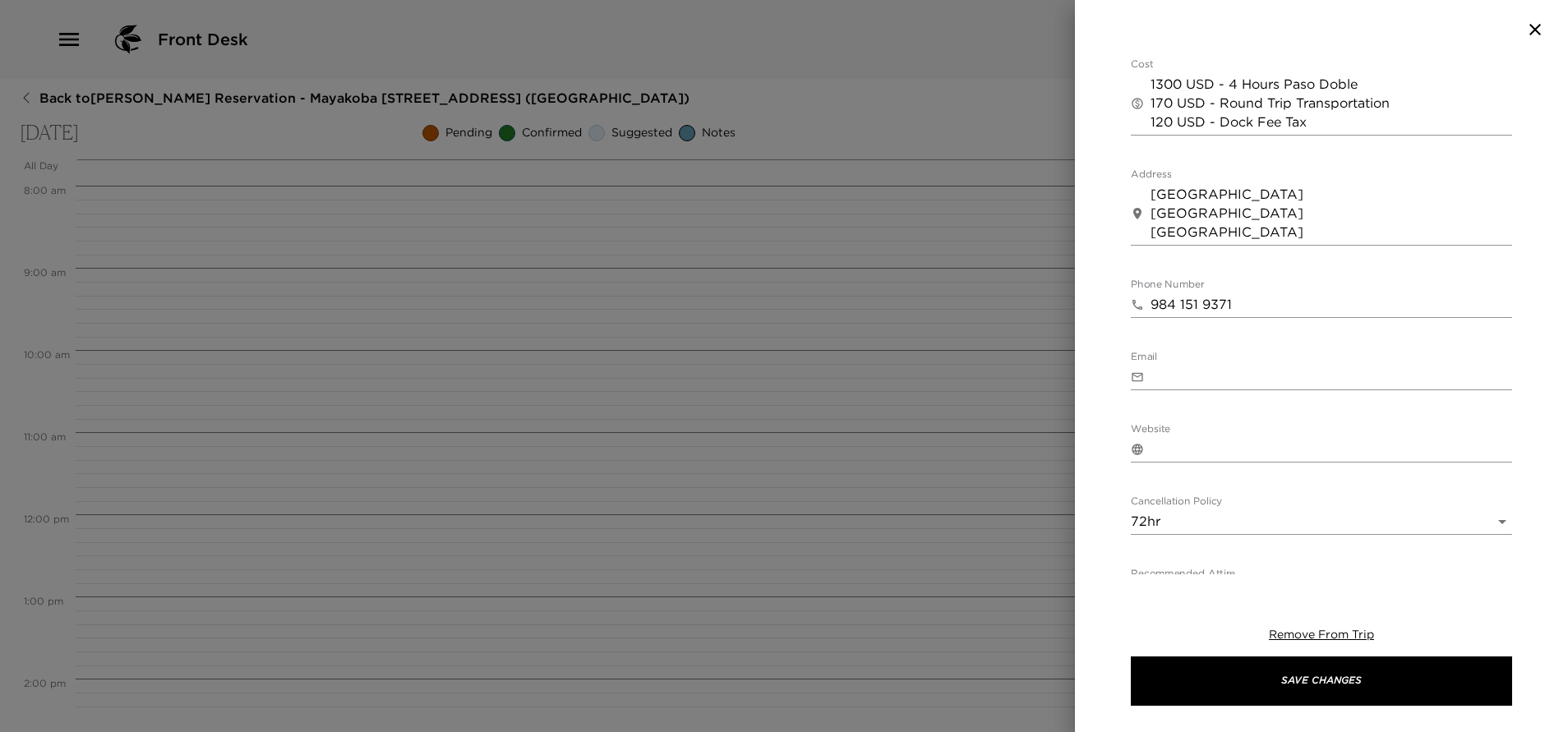
scroll to position [583, 0]
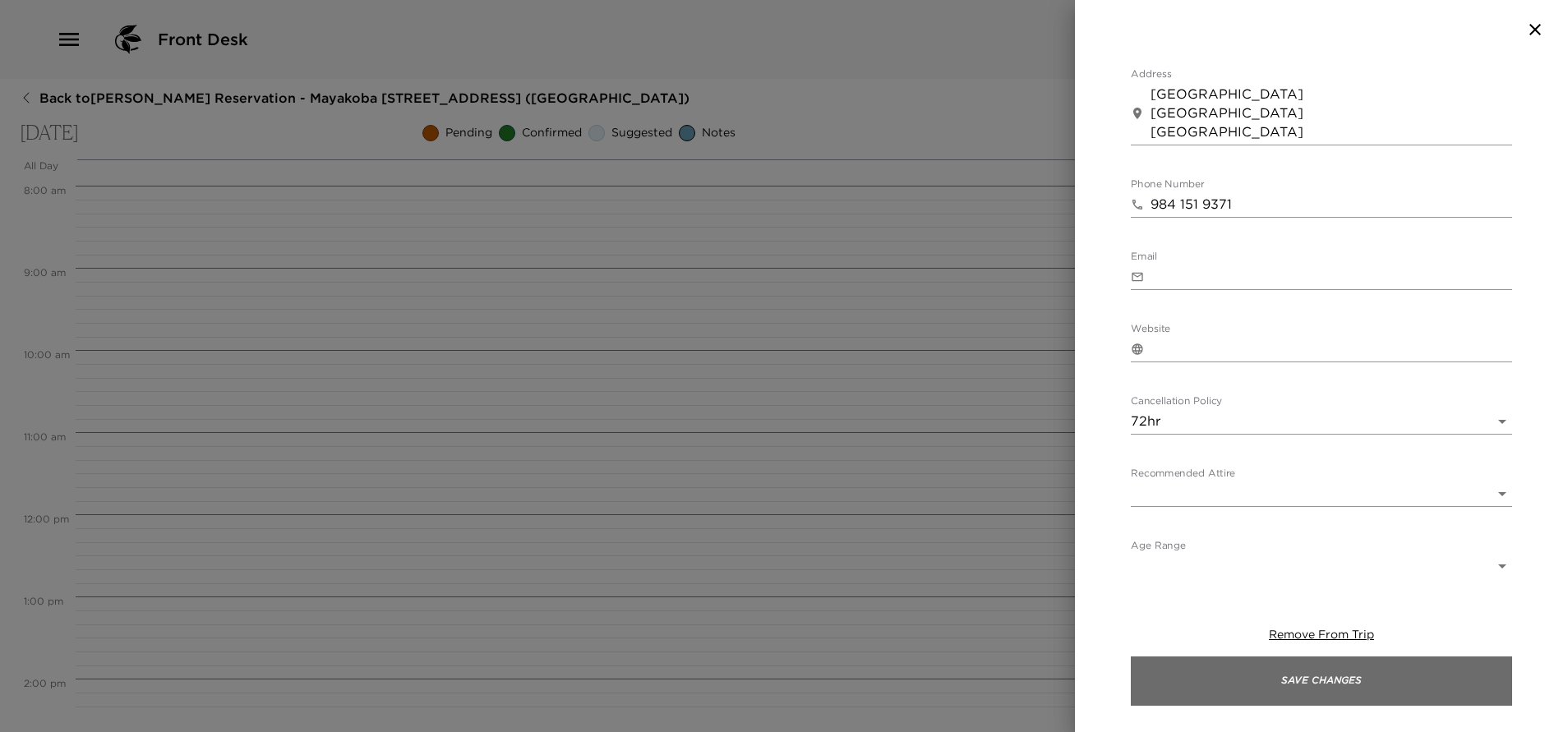
type textarea "Your 4 hours experience on El Paso Doble 46ft Catamaran has been properly confi…"
click at [1304, 685] on button "Save Changes" at bounding box center [1321, 681] width 382 height 50
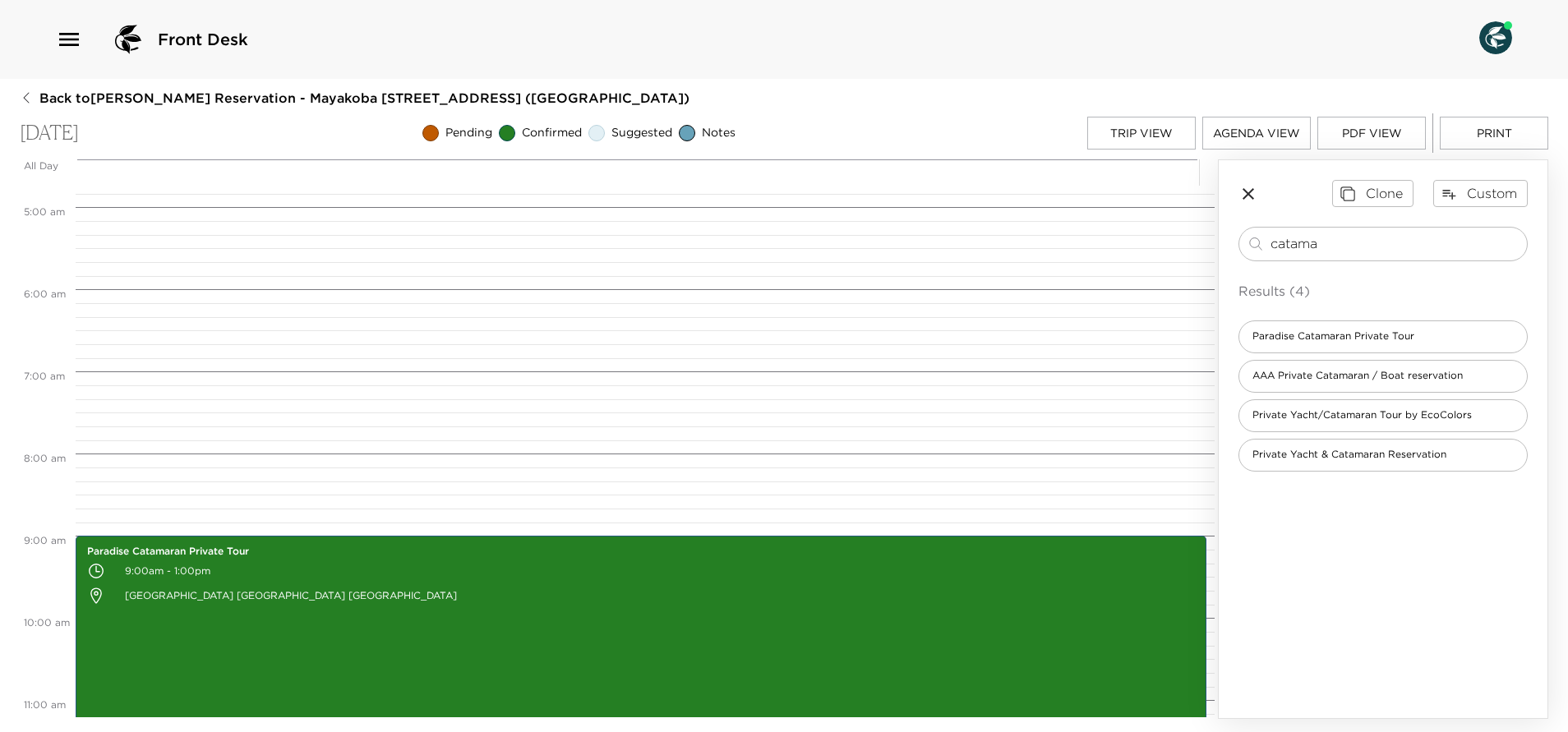
scroll to position [0, 0]
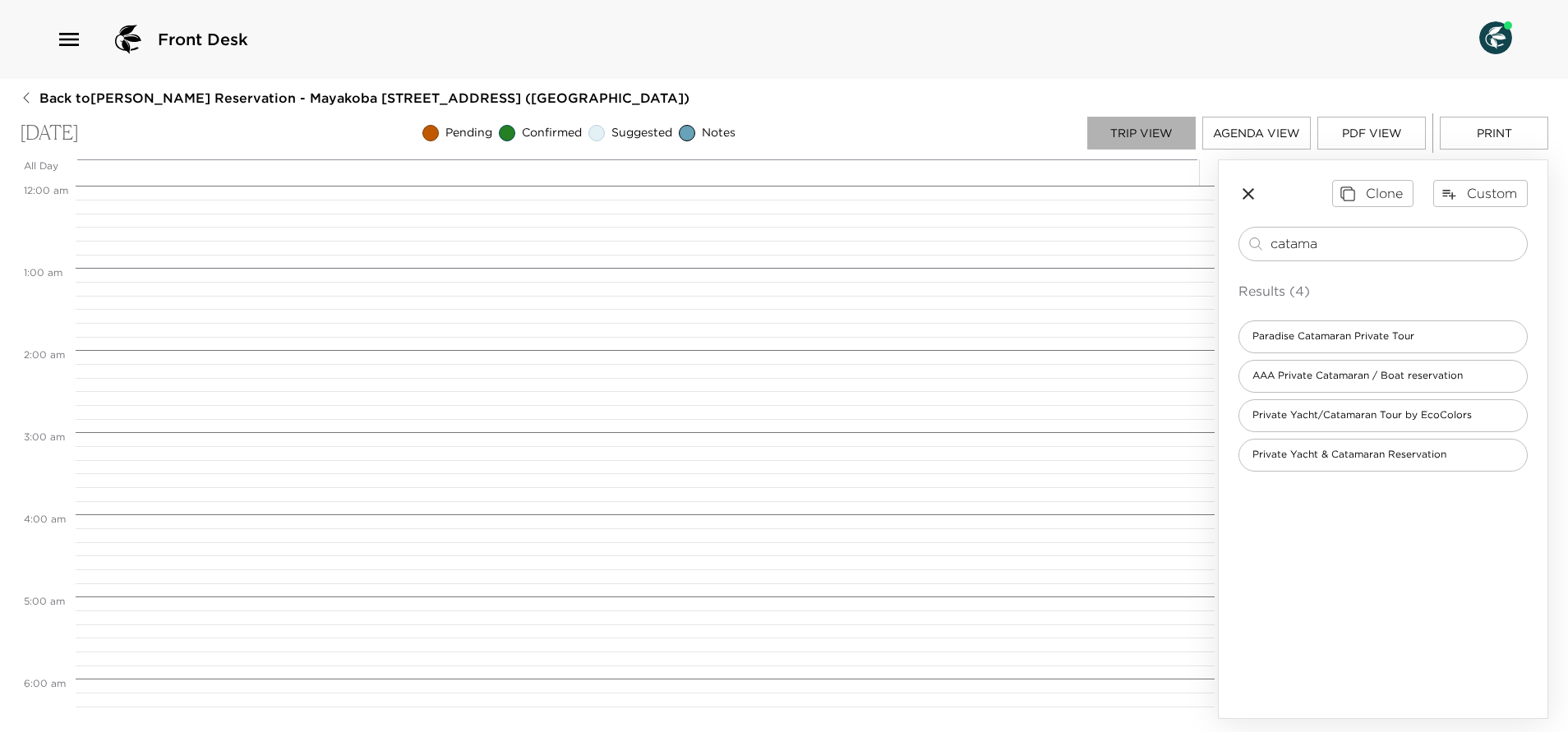
click at [1148, 130] on button "Trip View" at bounding box center [1142, 132] width 109 height 32
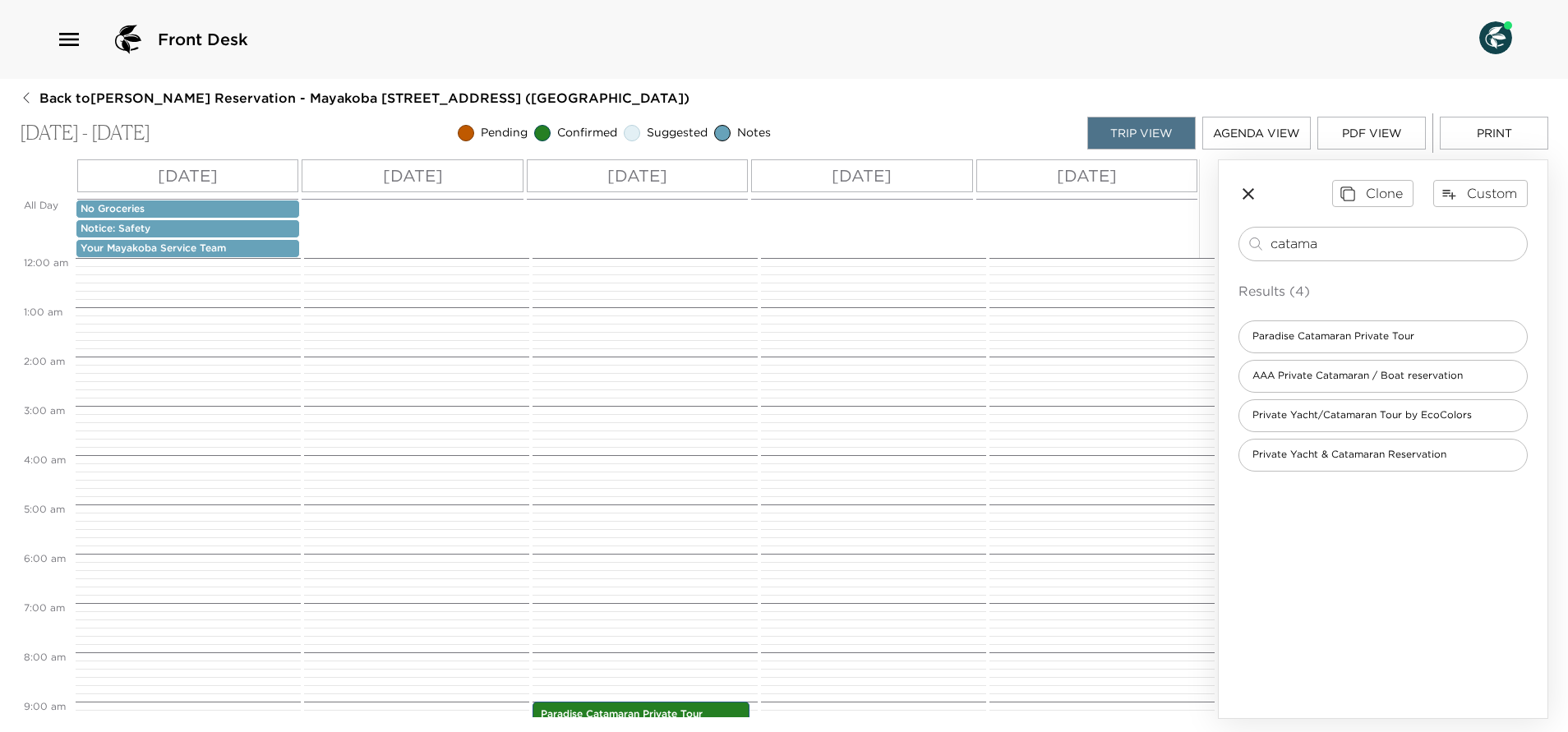
click at [459, 182] on div "Mon 09/29" at bounding box center [412, 175] width 221 height 32
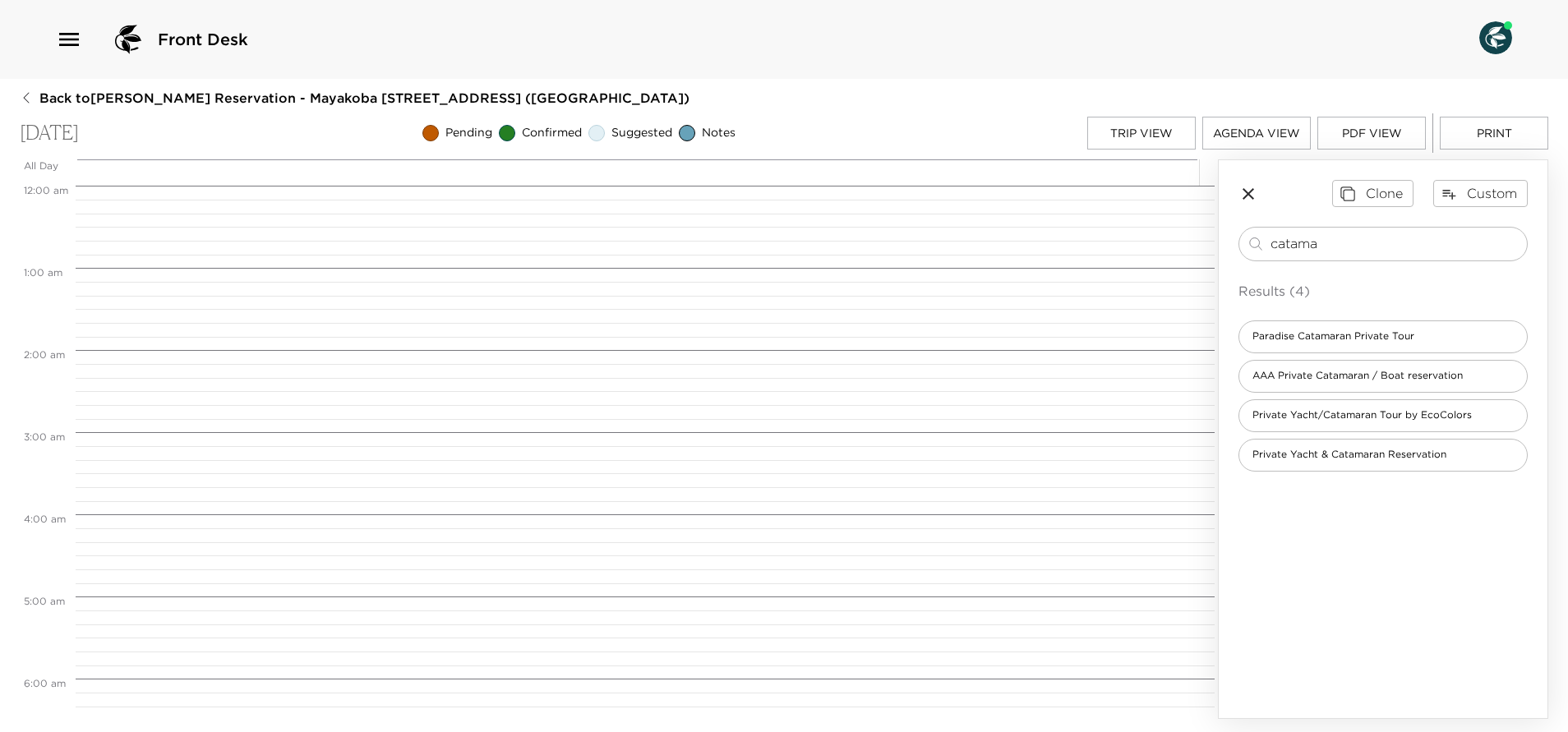
scroll to position [821, 0]
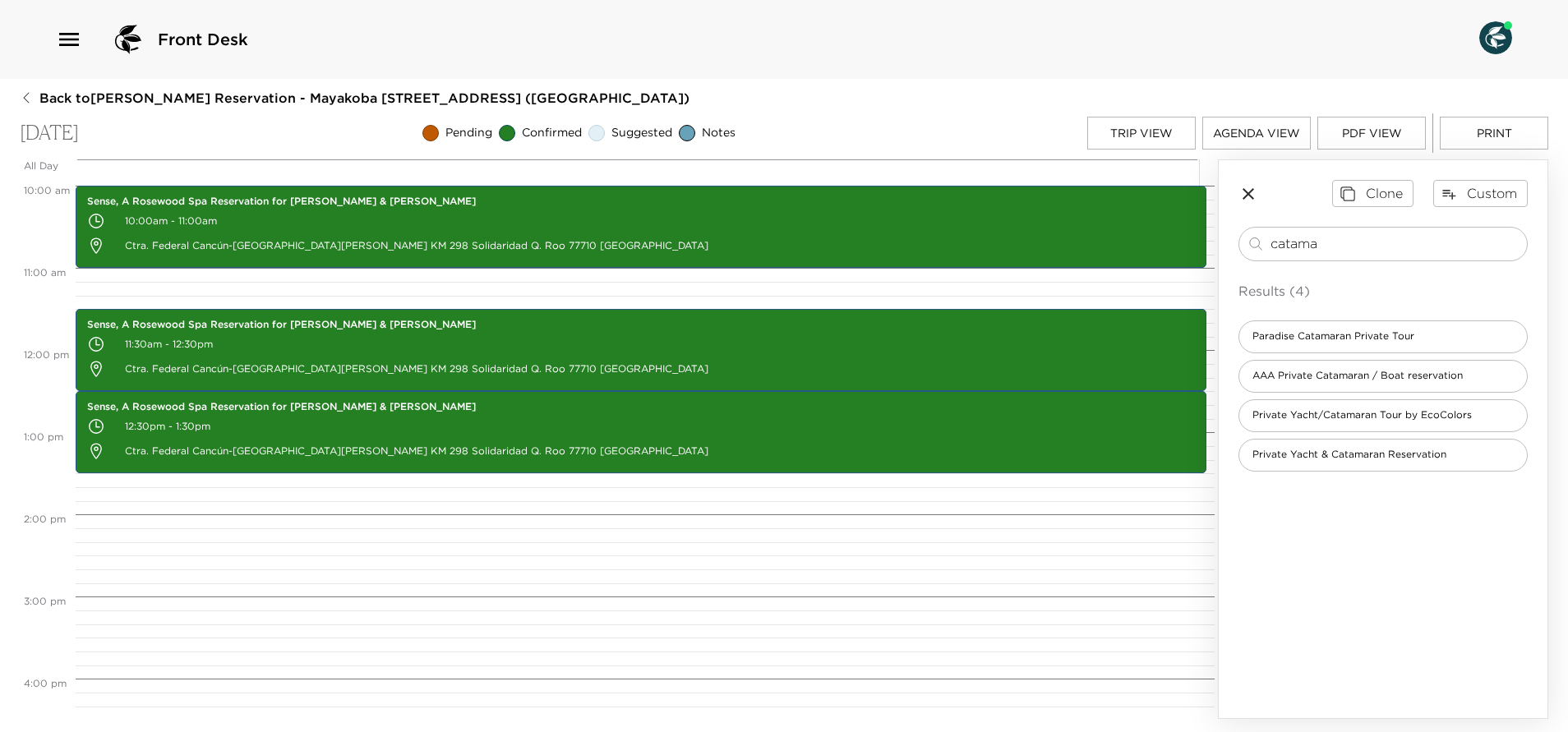
drag, startPoint x: 1346, startPoint y: 245, endPoint x: 1214, endPoint y: 288, distance: 138.8
click at [1214, 288] on div "All Day Mon 09/29 12:00 AM 1:00 AM 2:00 AM 3:00 AM 4:00 AM 5:00 AM 6:00 AM 7:00…" at bounding box center [784, 438] width 1528 height 559
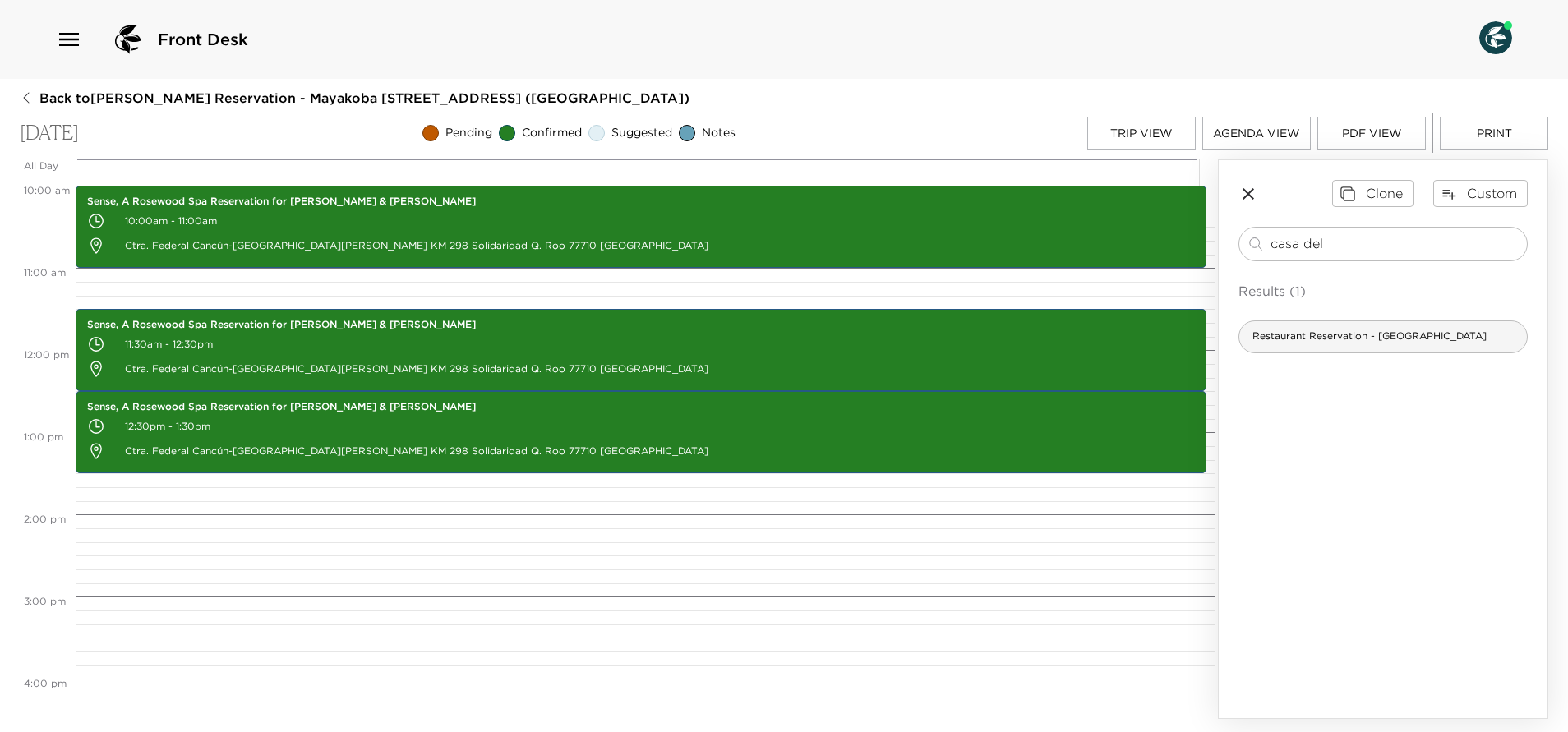
type input "casa del"
click at [1362, 325] on div "Restaurant Reservation - Casa del Lago" at bounding box center [1382, 336] width 289 height 32
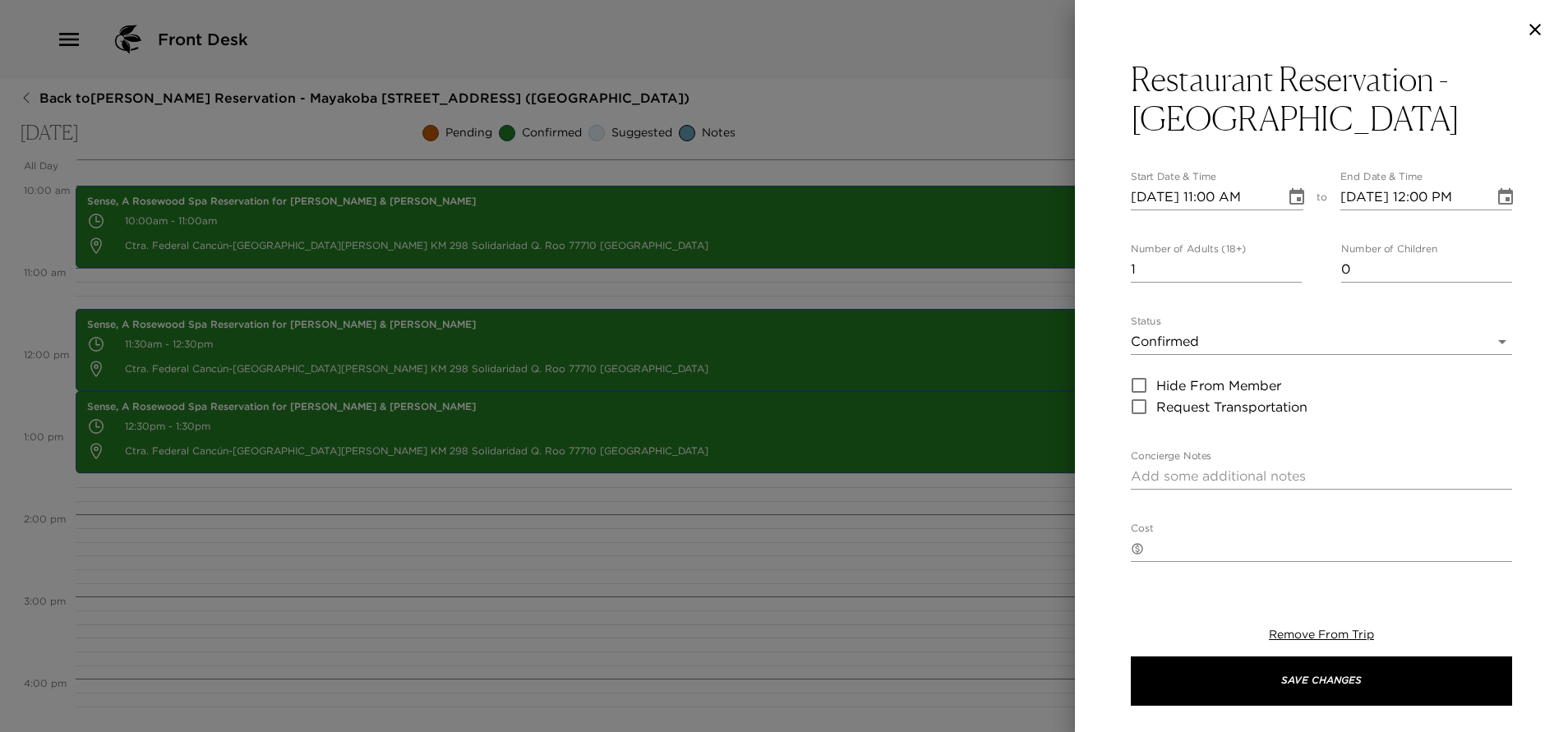
type textarea "Your dinner reservation at Casa del lago has been confirmed by ___ In the eveni…"
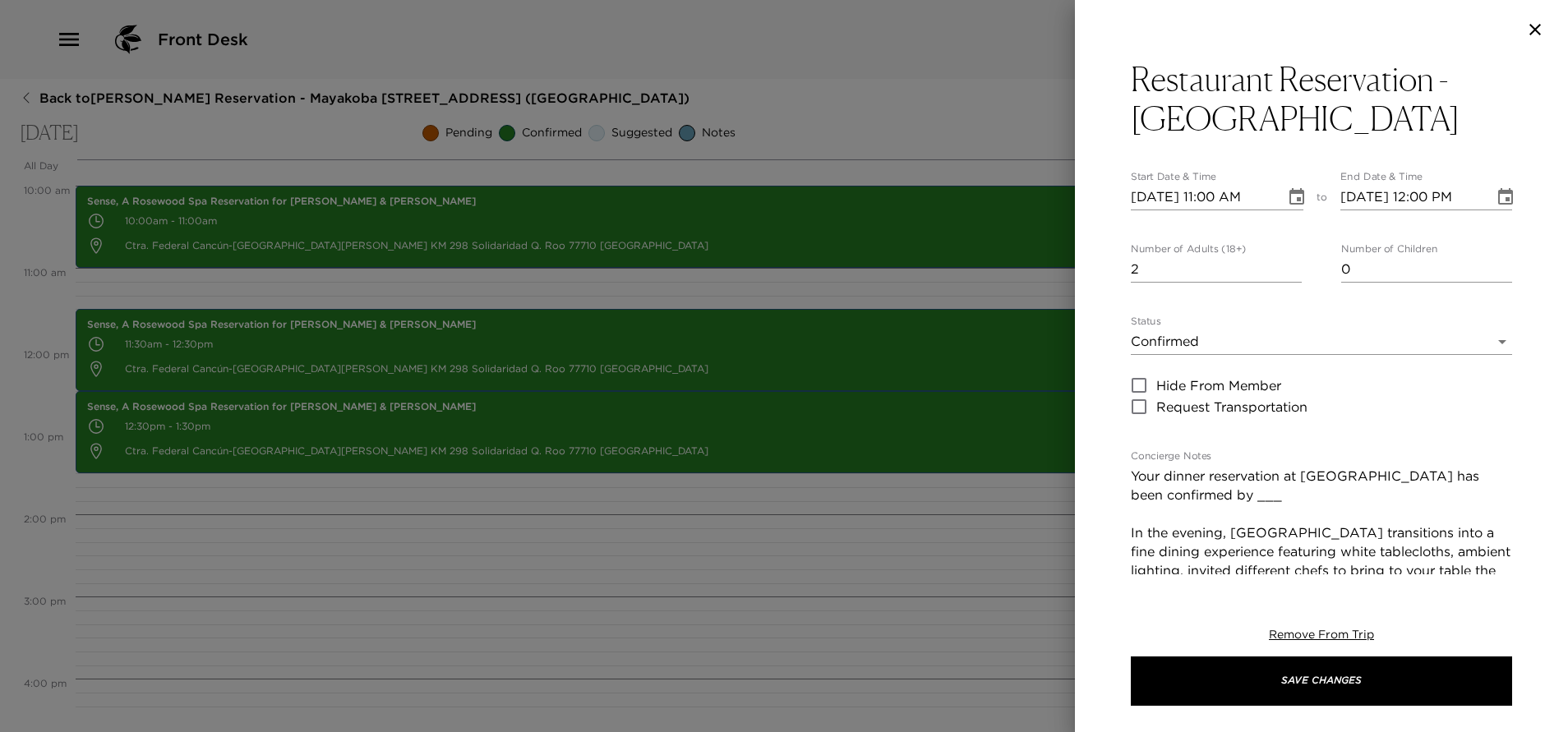
click at [1284, 264] on input "2" at bounding box center [1215, 270] width 171 height 27
click at [1284, 264] on input "3" at bounding box center [1215, 270] width 171 height 27
click at [1284, 264] on input "4" at bounding box center [1215, 270] width 171 height 27
click at [1284, 264] on input "5" at bounding box center [1215, 270] width 171 height 27
click at [1284, 264] on input "6" at bounding box center [1215, 270] width 171 height 27
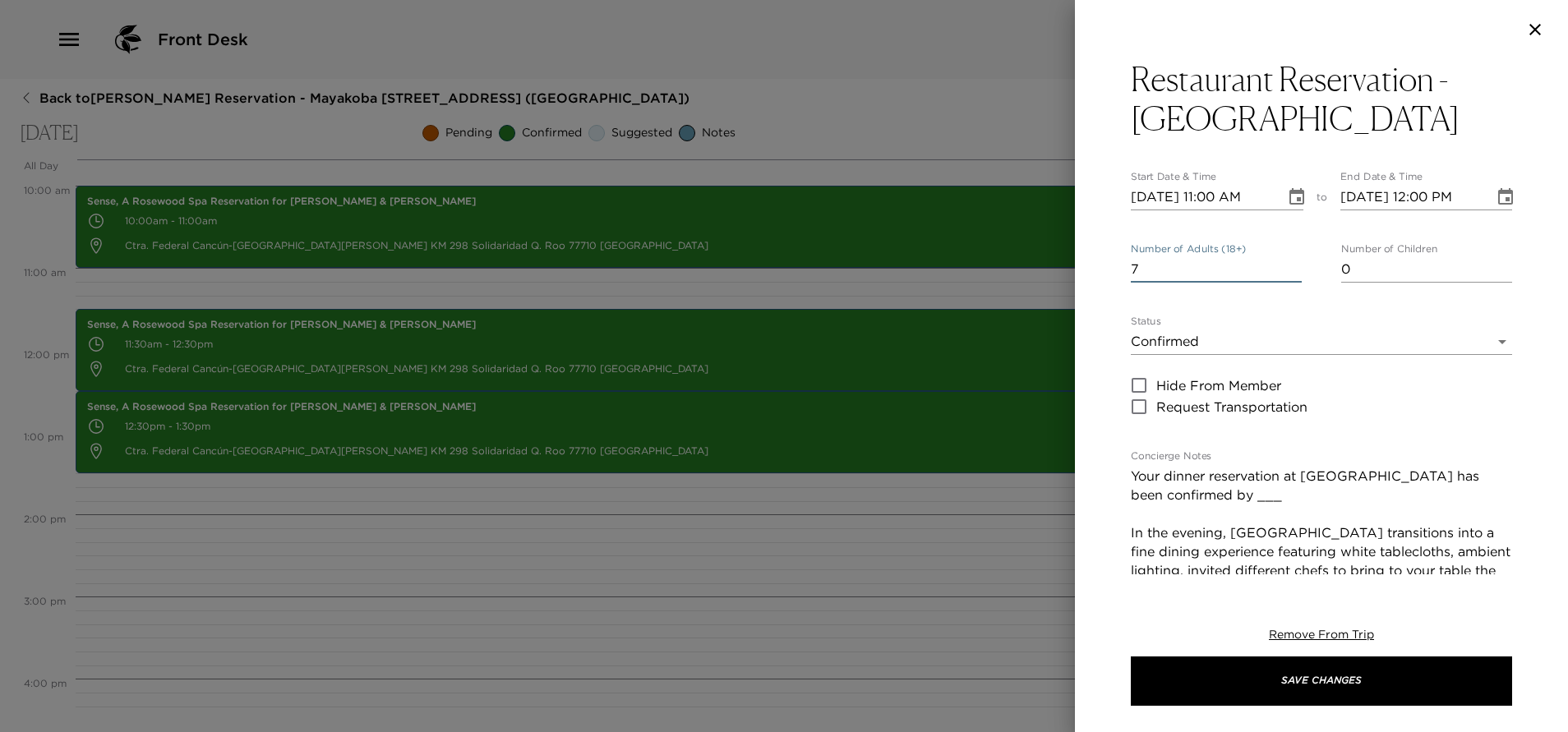
click at [1284, 264] on input "7" at bounding box center [1215, 270] width 171 height 27
type input "8"
click at [1284, 264] on input "8" at bounding box center [1215, 270] width 171 height 27
click at [1289, 205] on icon "Choose date, selected date is Sep 29, 2025" at bounding box center [1296, 196] width 20 height 20
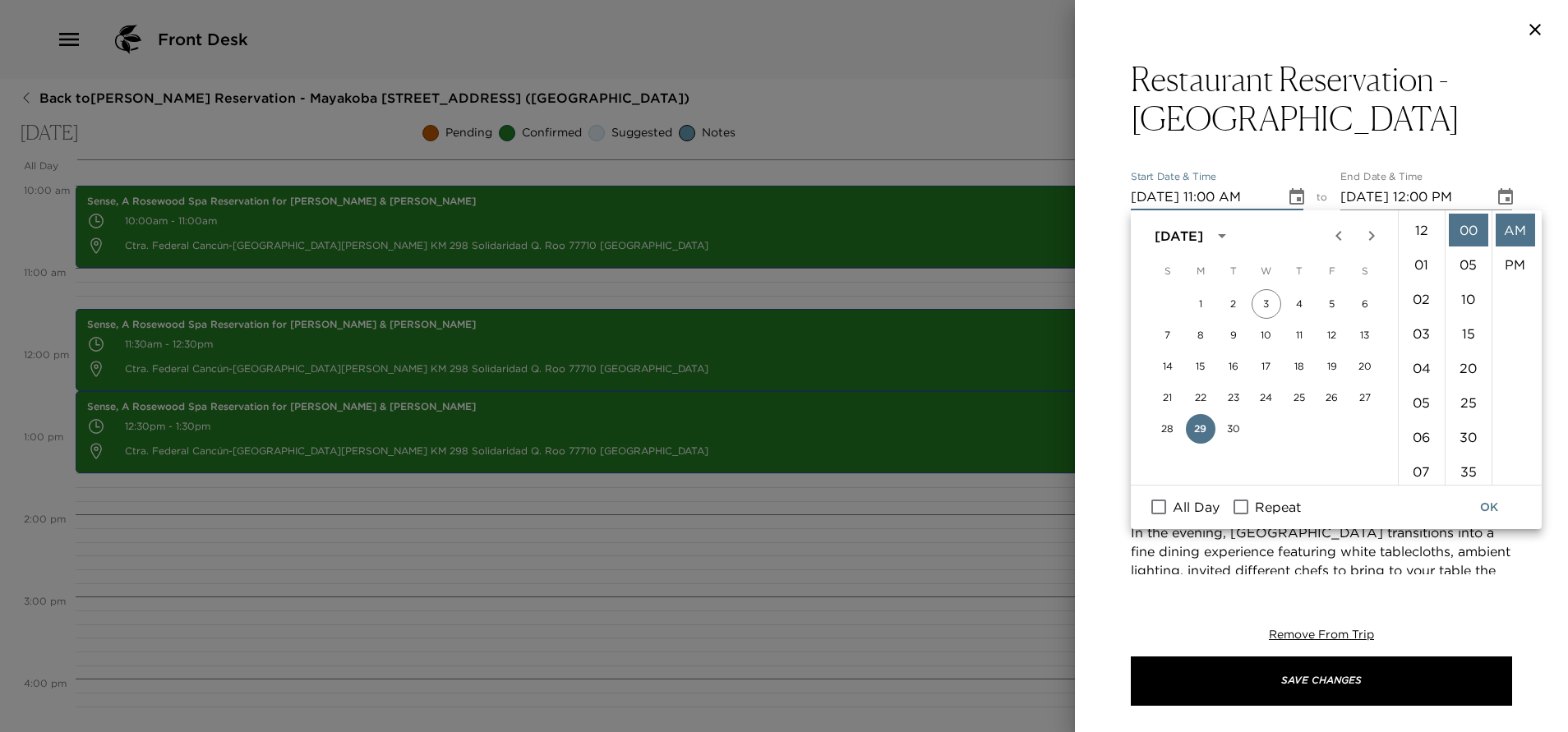
scroll to position [379, 0]
click at [1416, 333] on li "07" at bounding box center [1421, 338] width 39 height 32
click at [1504, 254] on li "PM" at bounding box center [1515, 264] width 39 height 32
type input "09/29/2025 07:00 PM"
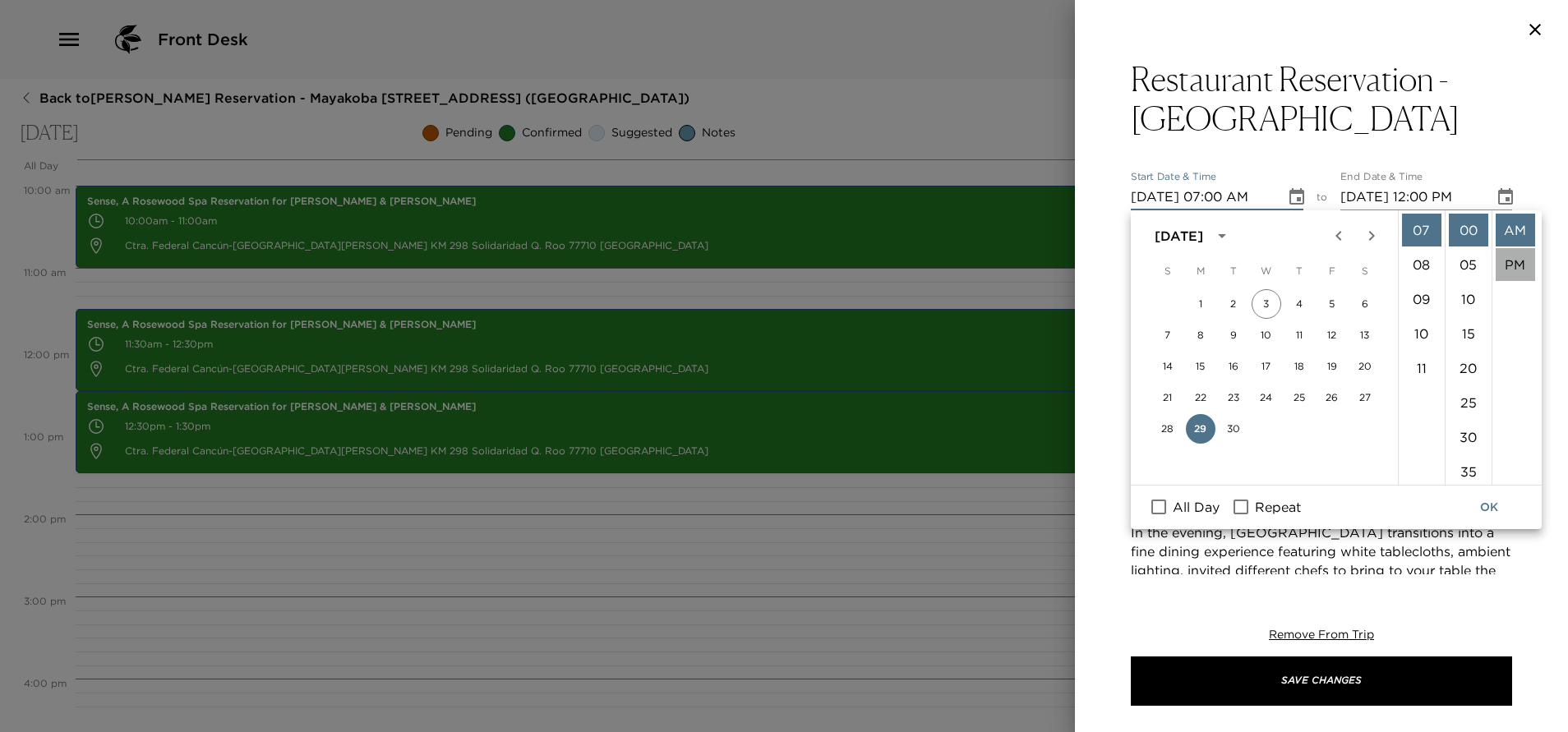
type input "09/29/2025 08:00 PM"
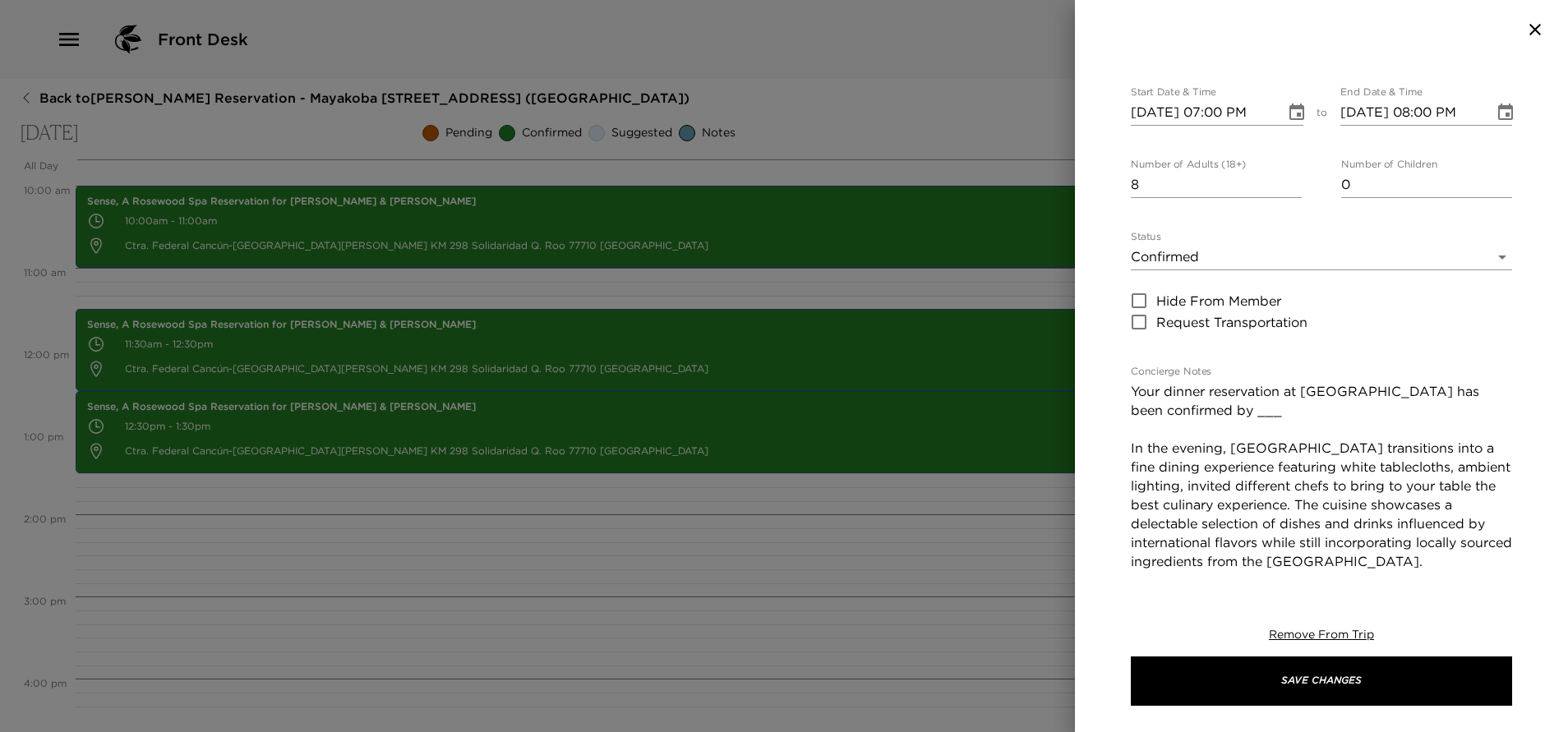
scroll to position [123, 0]
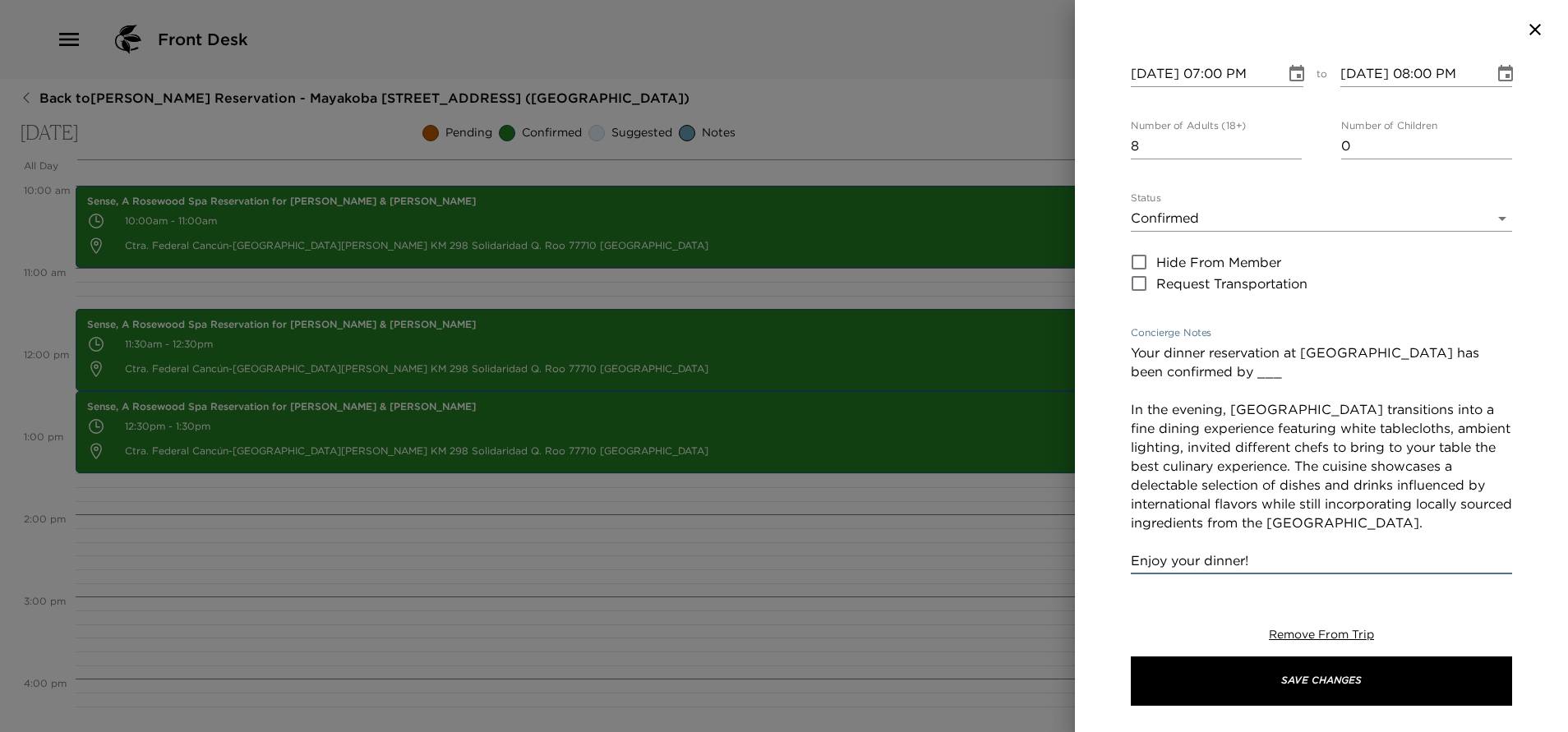
click at [1248, 373] on textarea "Your dinner reservation at Casa del lago has been confirmed by ___ In the eveni…" at bounding box center [1321, 457] width 382 height 227
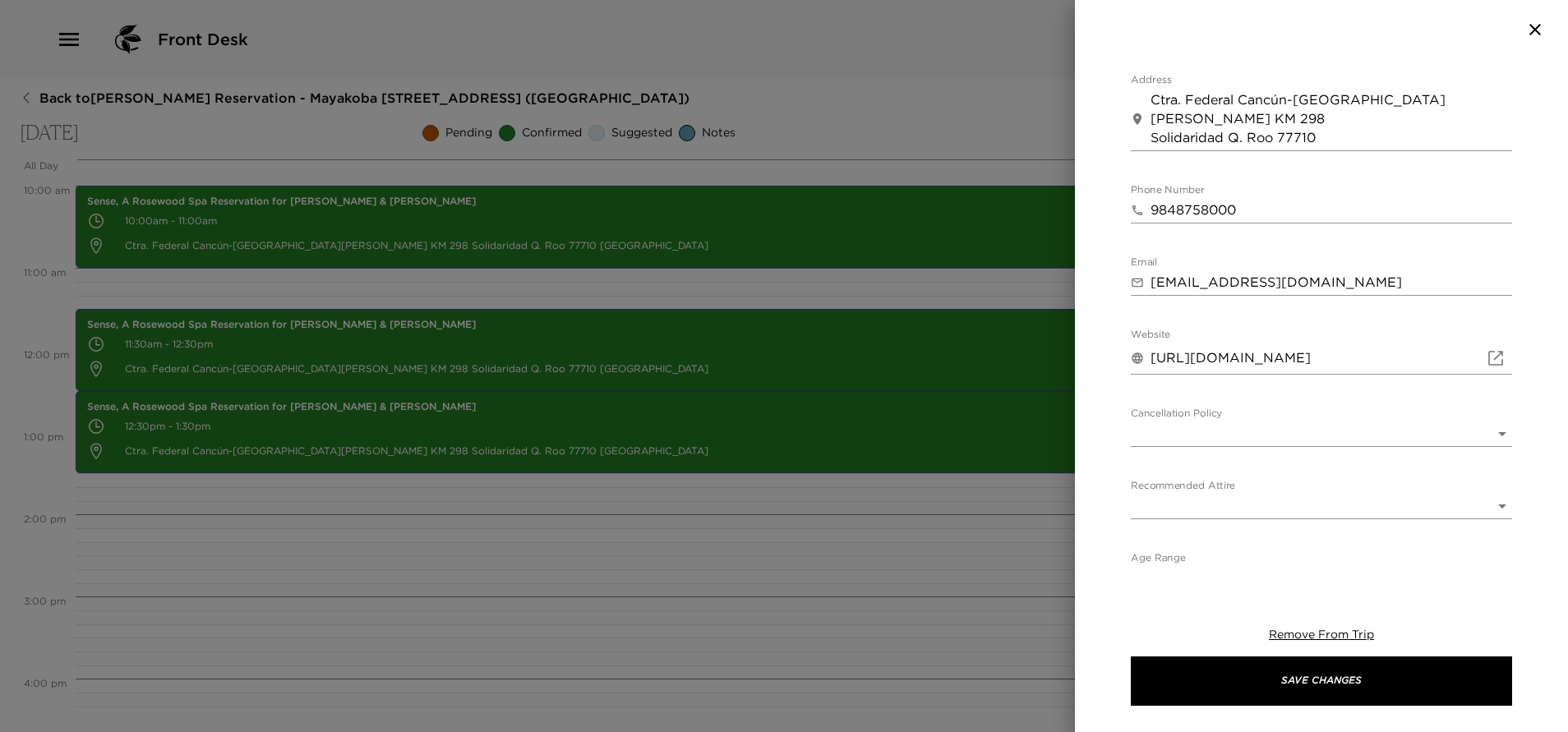
scroll to position [739, 0]
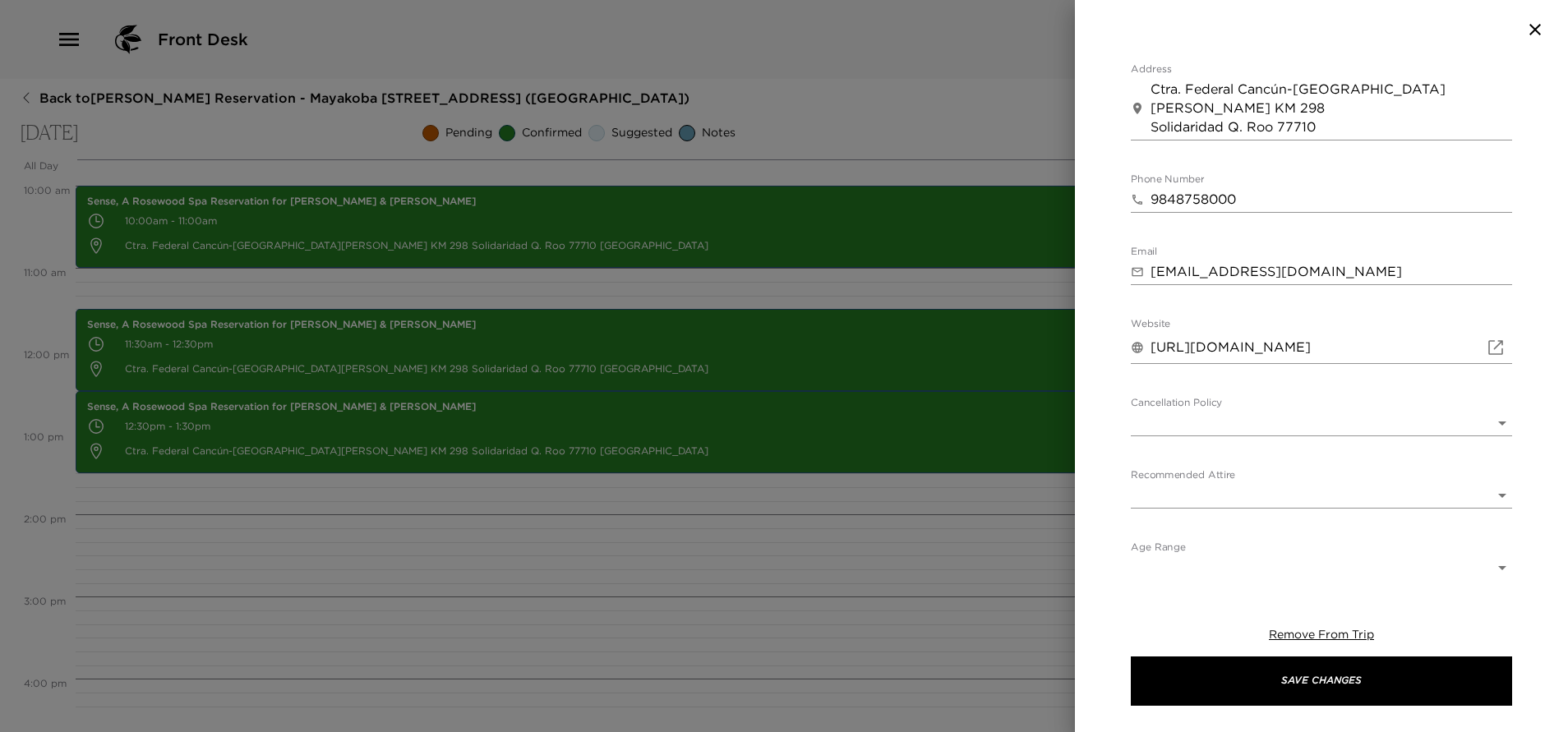
type textarea "Your dinner reservation at Casa del lago has been confirmed by Alliants In the …"
click at [1271, 417] on body "Front Desk Back to Jennifer Handler Reservation - Mayakoba 830 Riviera Maya, Me…" at bounding box center [784, 366] width 1568 height 732
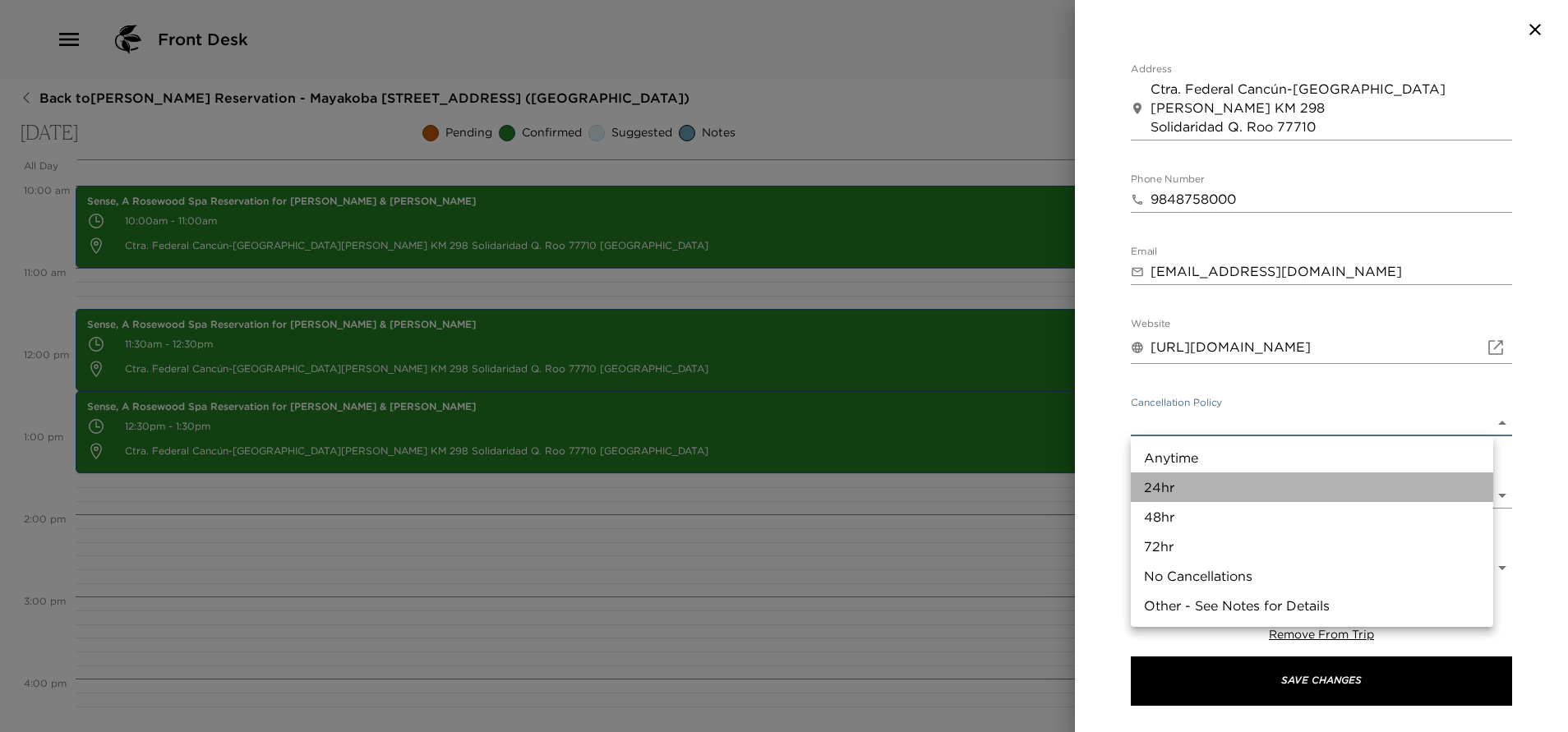
click at [1200, 484] on li "24hr" at bounding box center [1311, 486] width 362 height 30
type input "24hr"
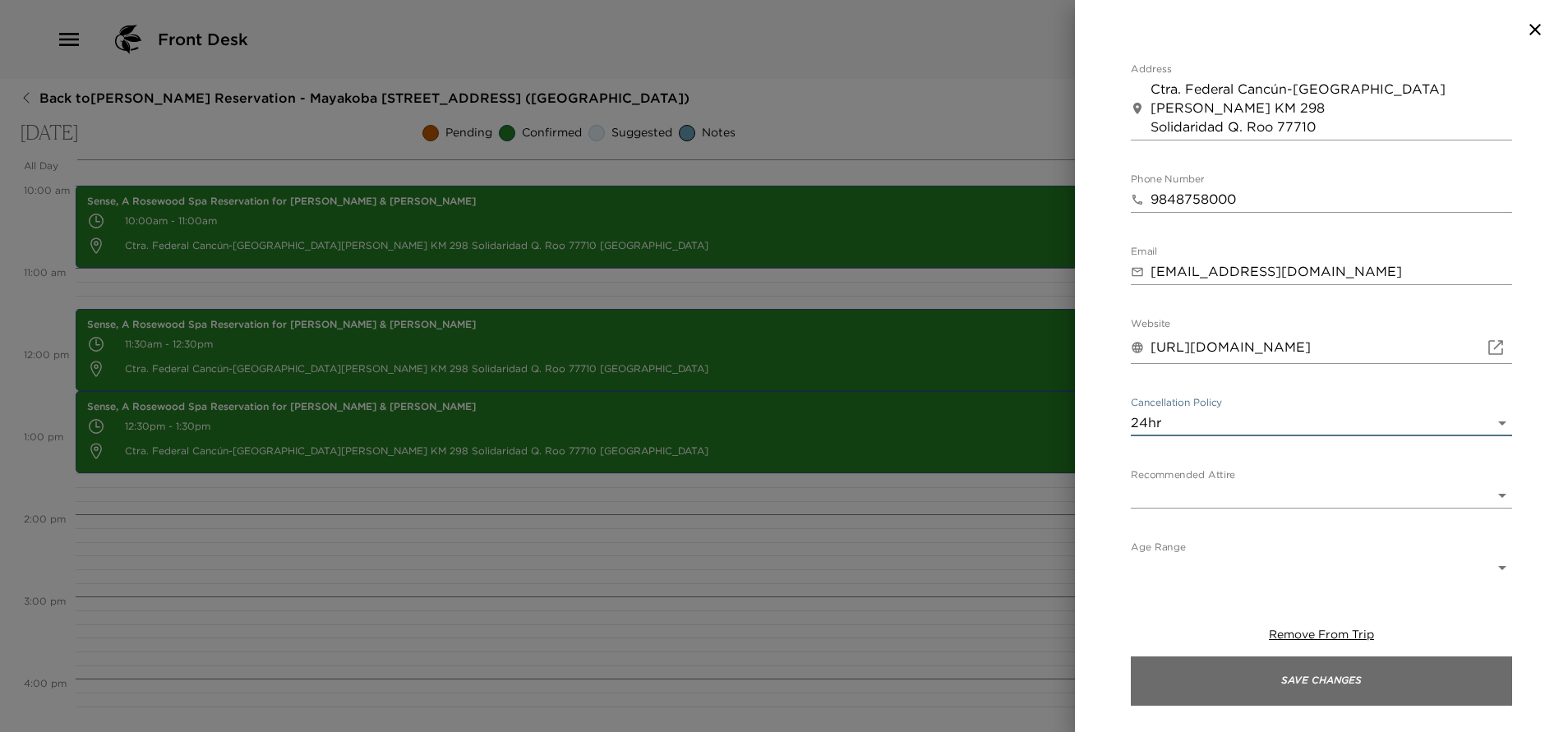
click at [1270, 678] on button "Save Changes" at bounding box center [1321, 681] width 382 height 50
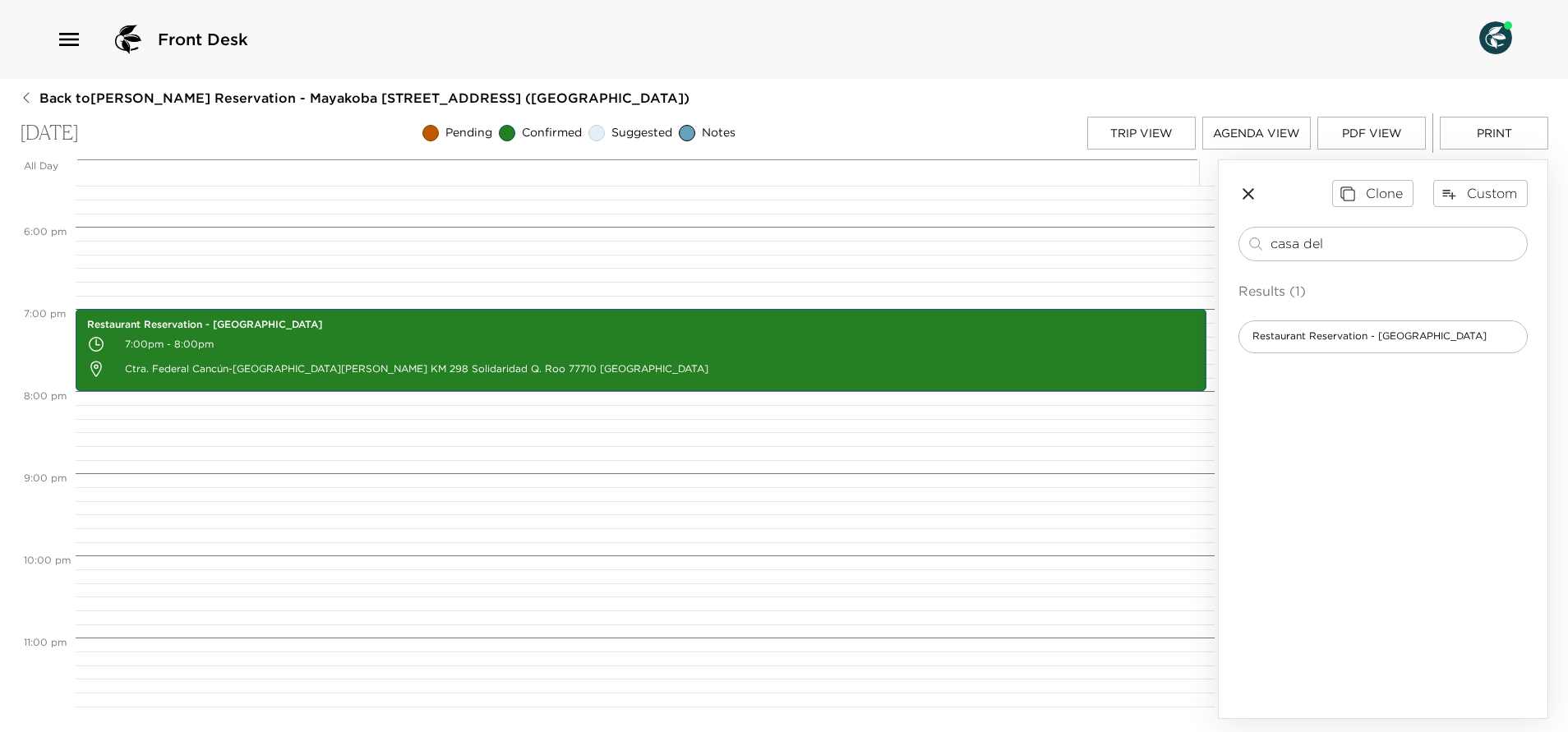
scroll to position [1439, 0]
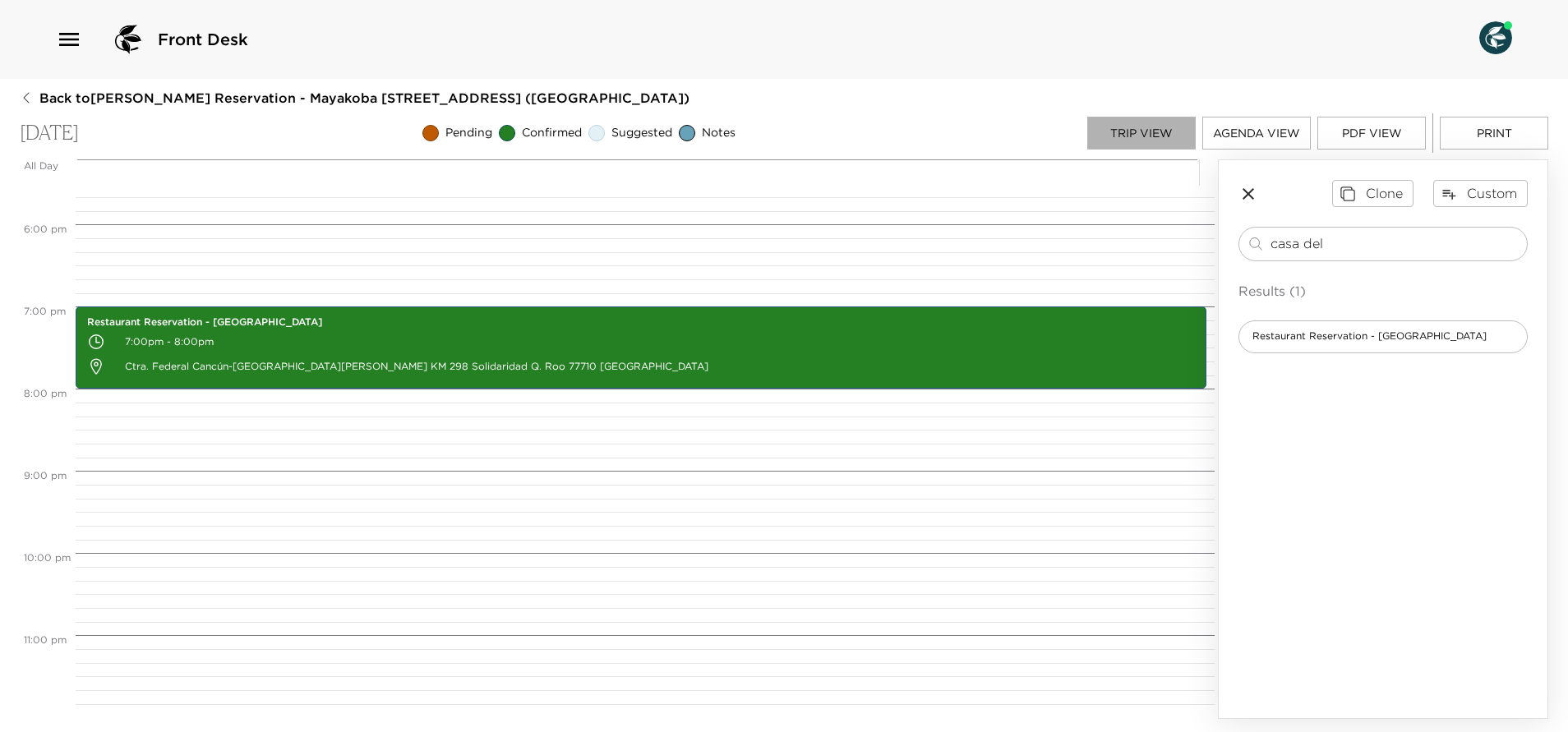
click at [1181, 140] on button "Trip View" at bounding box center [1142, 132] width 109 height 32
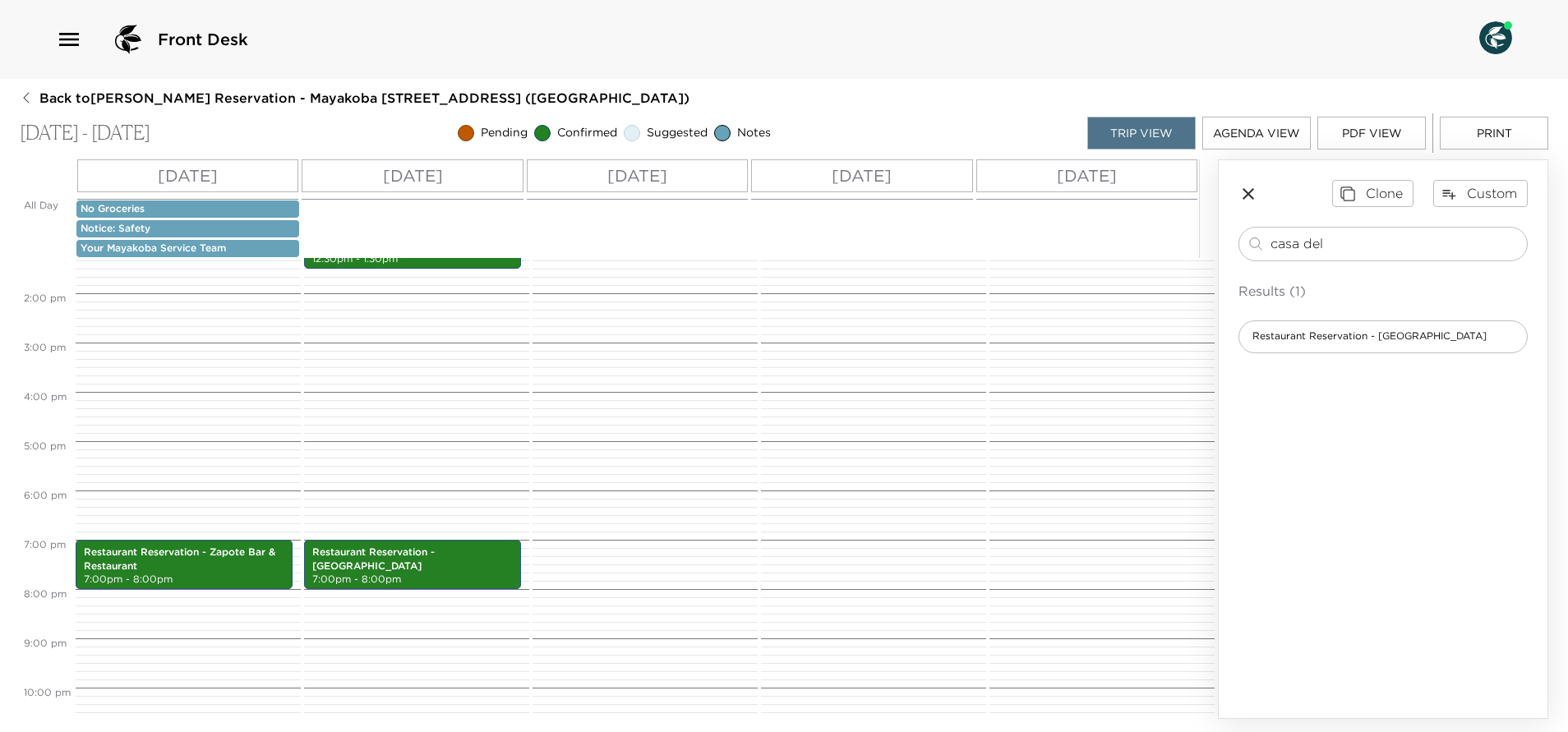
scroll to position [600, 0]
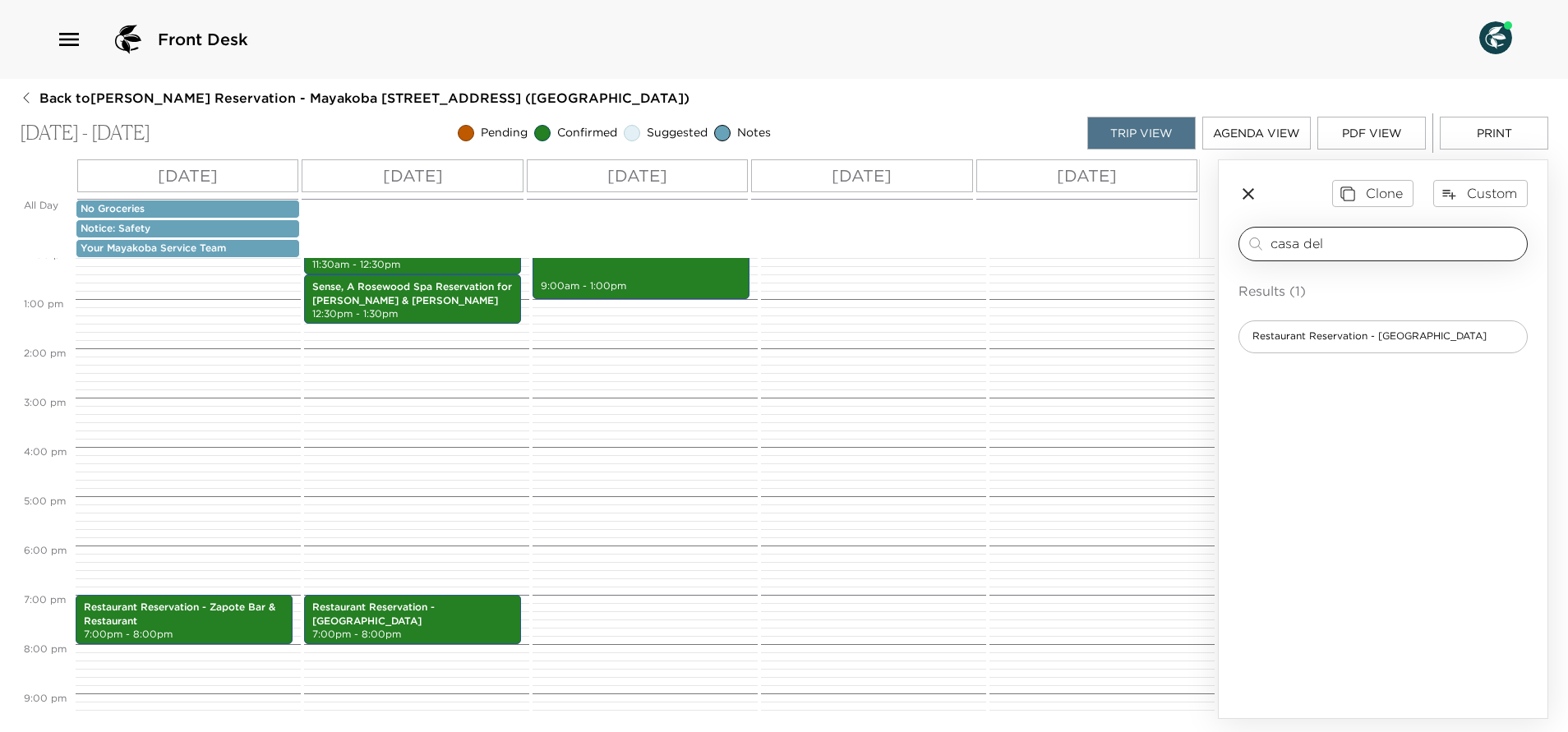
click at [1348, 240] on input "casa del" at bounding box center [1395, 244] width 250 height 19
drag, startPoint x: 1348, startPoint y: 240, endPoint x: 1195, endPoint y: 274, distance: 156.7
click at [1195, 274] on div "All Day Sun 09/28 Mon 09/29 Tue 09/30 Wed 10/01 Thu 10/02 No Groceries Notice: …" at bounding box center [784, 438] width 1528 height 559
type input "agave"
click at [1314, 337] on span "Restaurant Reservation - Agave Azul" at bounding box center [1343, 336] width 208 height 14
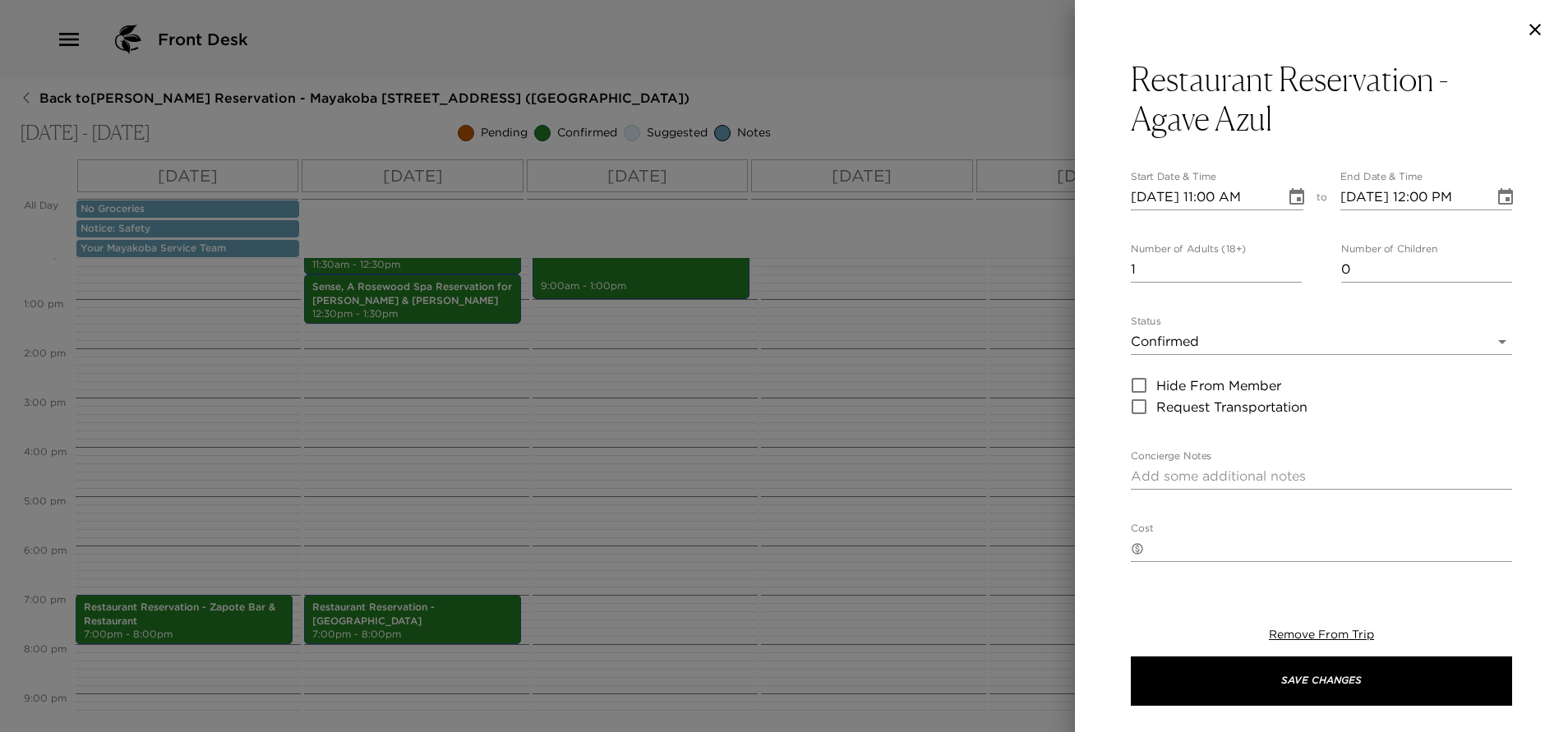
type textarea "Your dinner reservation at Agave Azul Restaurant, Asian influenced, has been co…"
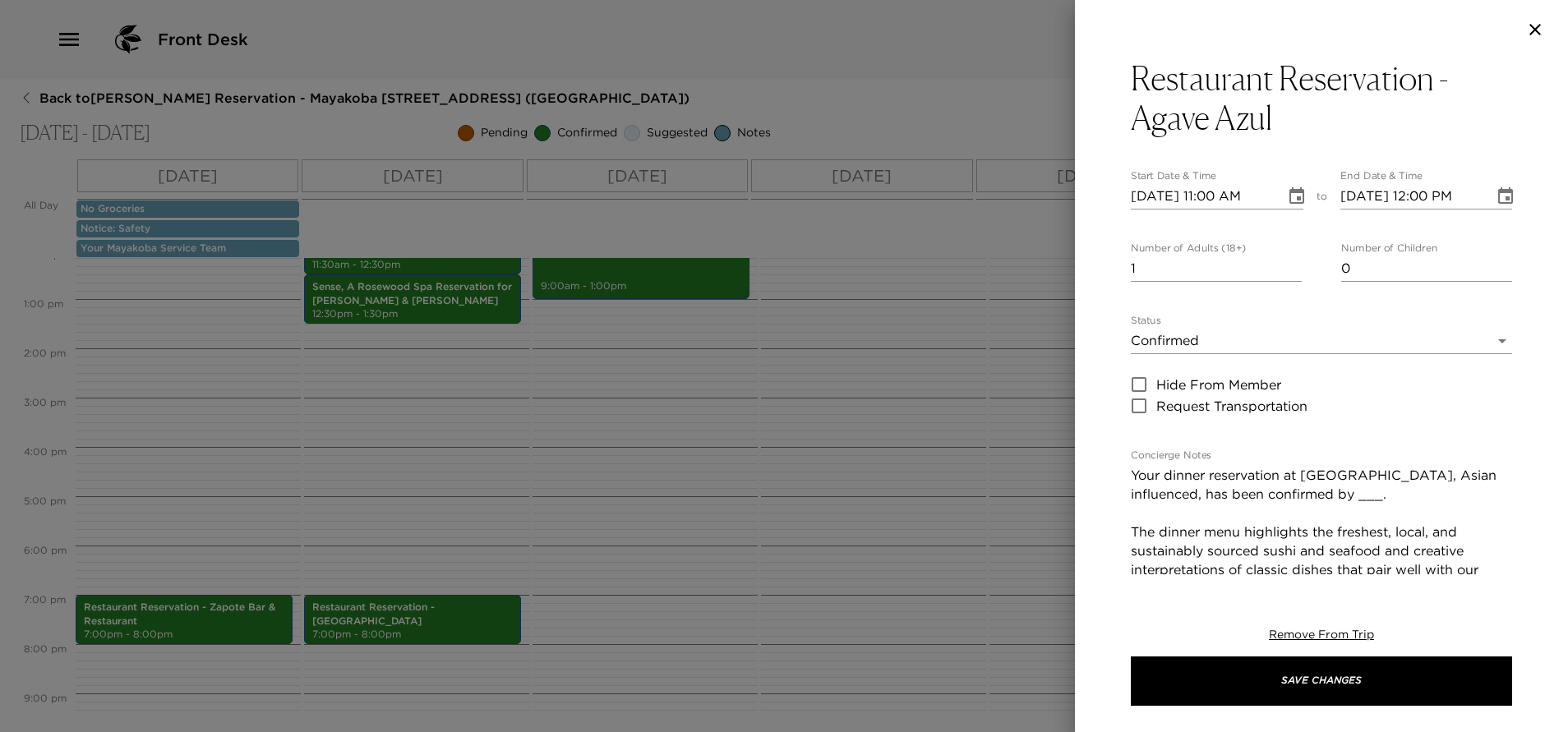
scroll to position [0, 0]
click at [1287, 201] on icon "Choose date, selected date is Sep 28, 2025" at bounding box center [1296, 196] width 20 height 20
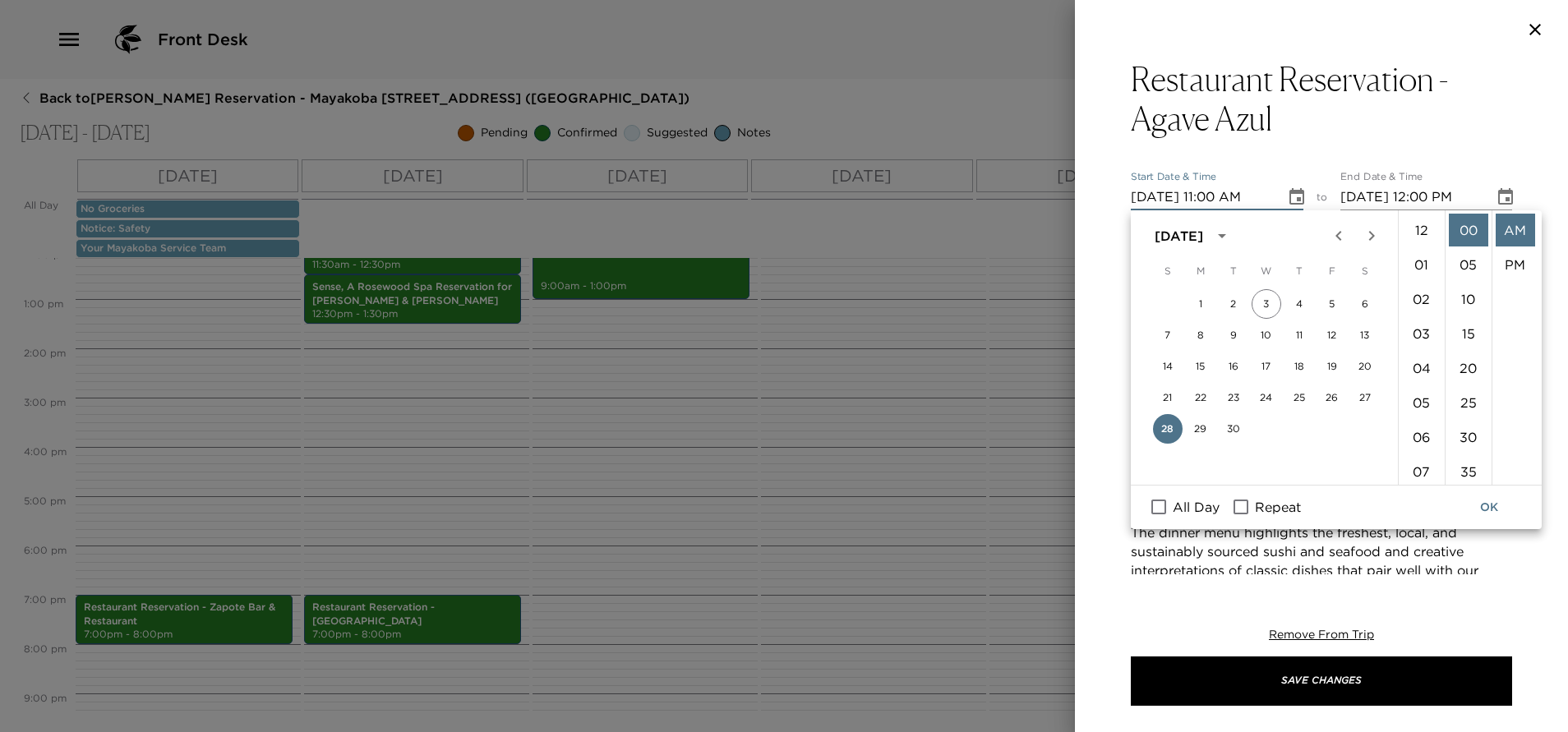
scroll to position [379, 0]
click at [1230, 432] on button "30" at bounding box center [1233, 428] width 30 height 30
type input "09/30/2025 11:00 AM"
type input "09/30/2025 12:00 PM"
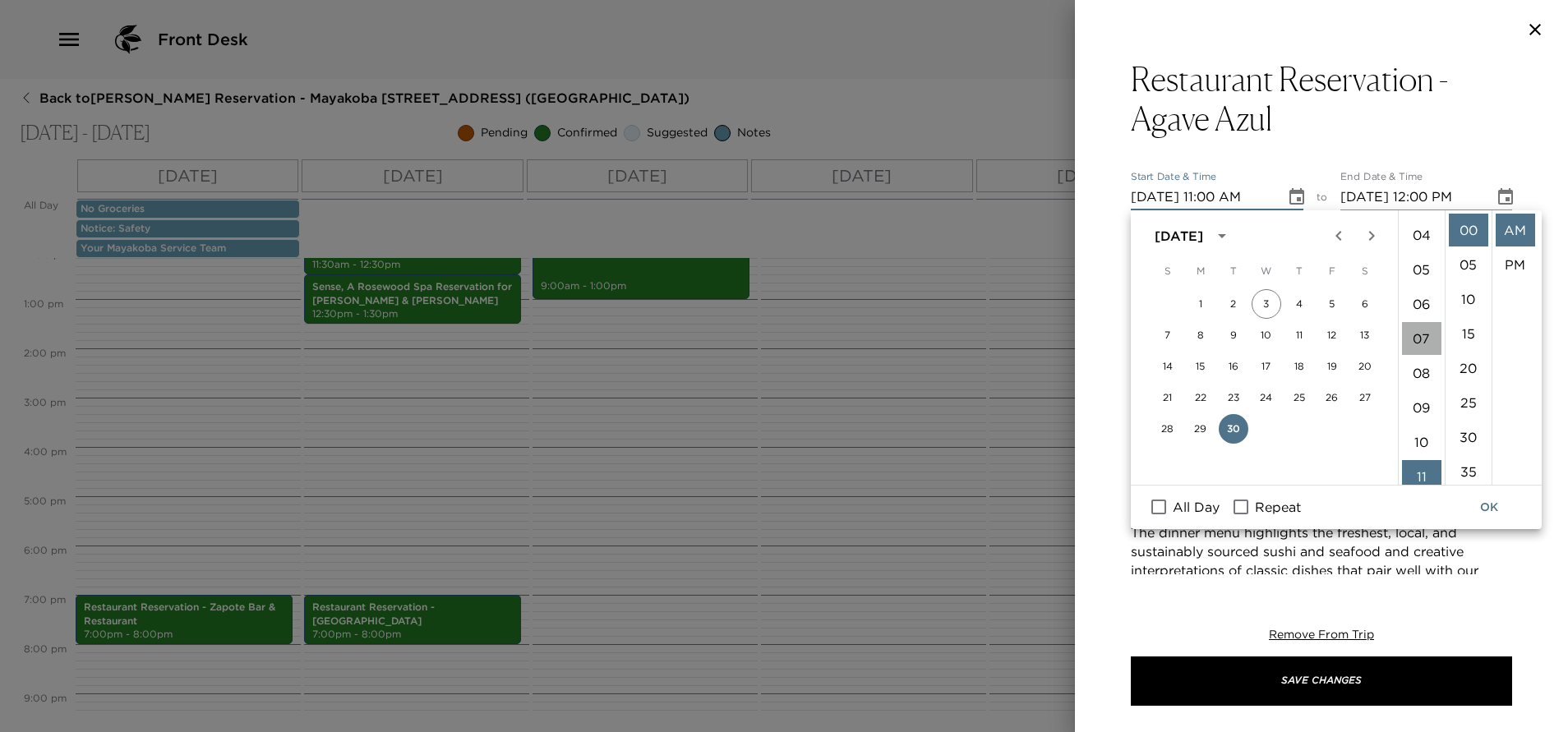
click at [1420, 339] on li "07" at bounding box center [1421, 338] width 39 height 32
click at [1509, 259] on li "PM" at bounding box center [1515, 264] width 39 height 32
type input "09/30/2025 07:00 PM"
type input "09/30/2025 08:00 PM"
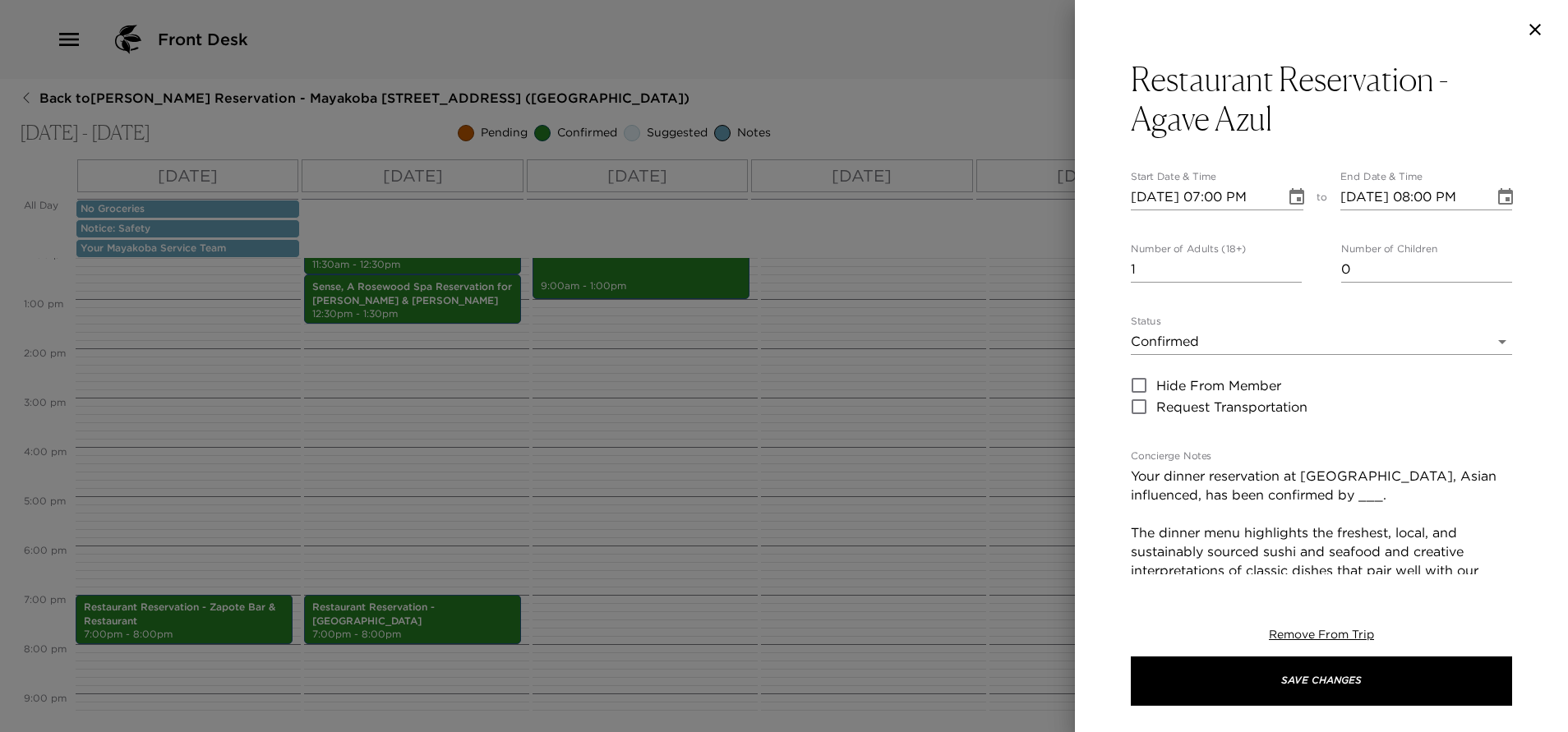
scroll to position [34, 0]
click at [1284, 264] on input "2" at bounding box center [1215, 270] width 171 height 27
click at [1284, 264] on input "3" at bounding box center [1215, 270] width 171 height 27
click at [1284, 264] on input "4" at bounding box center [1215, 270] width 171 height 27
click at [1284, 264] on input "5" at bounding box center [1215, 270] width 171 height 27
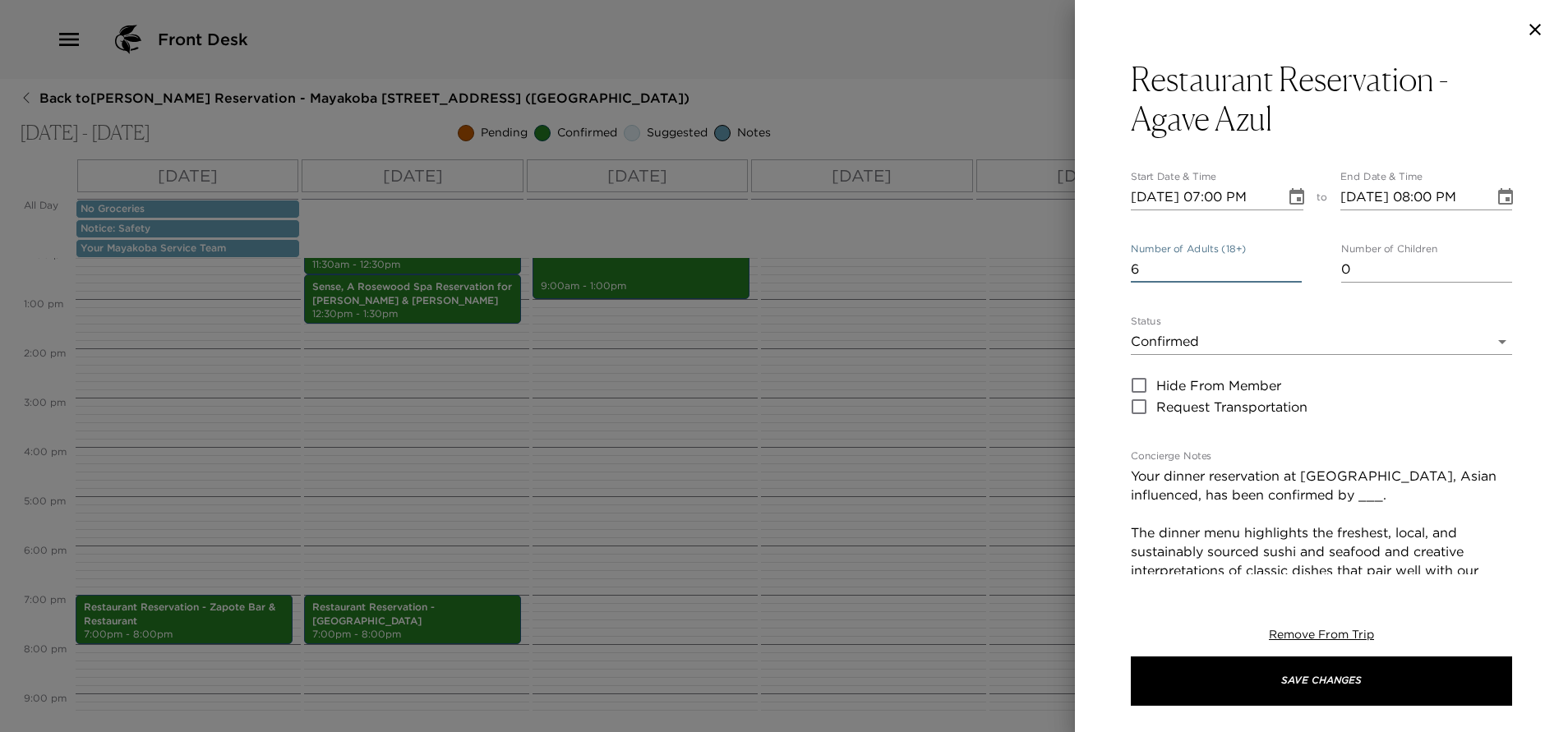
click at [1284, 264] on input "6" at bounding box center [1215, 270] width 171 height 27
click at [1284, 264] on input "7" at bounding box center [1215, 270] width 171 height 27
type input "8"
click at [1284, 264] on input "8" at bounding box center [1215, 270] width 171 height 27
click at [1420, 498] on textarea "Your dinner reservation at Agave Azul Restaurant, Asian influenced, has been co…" at bounding box center [1321, 560] width 382 height 189
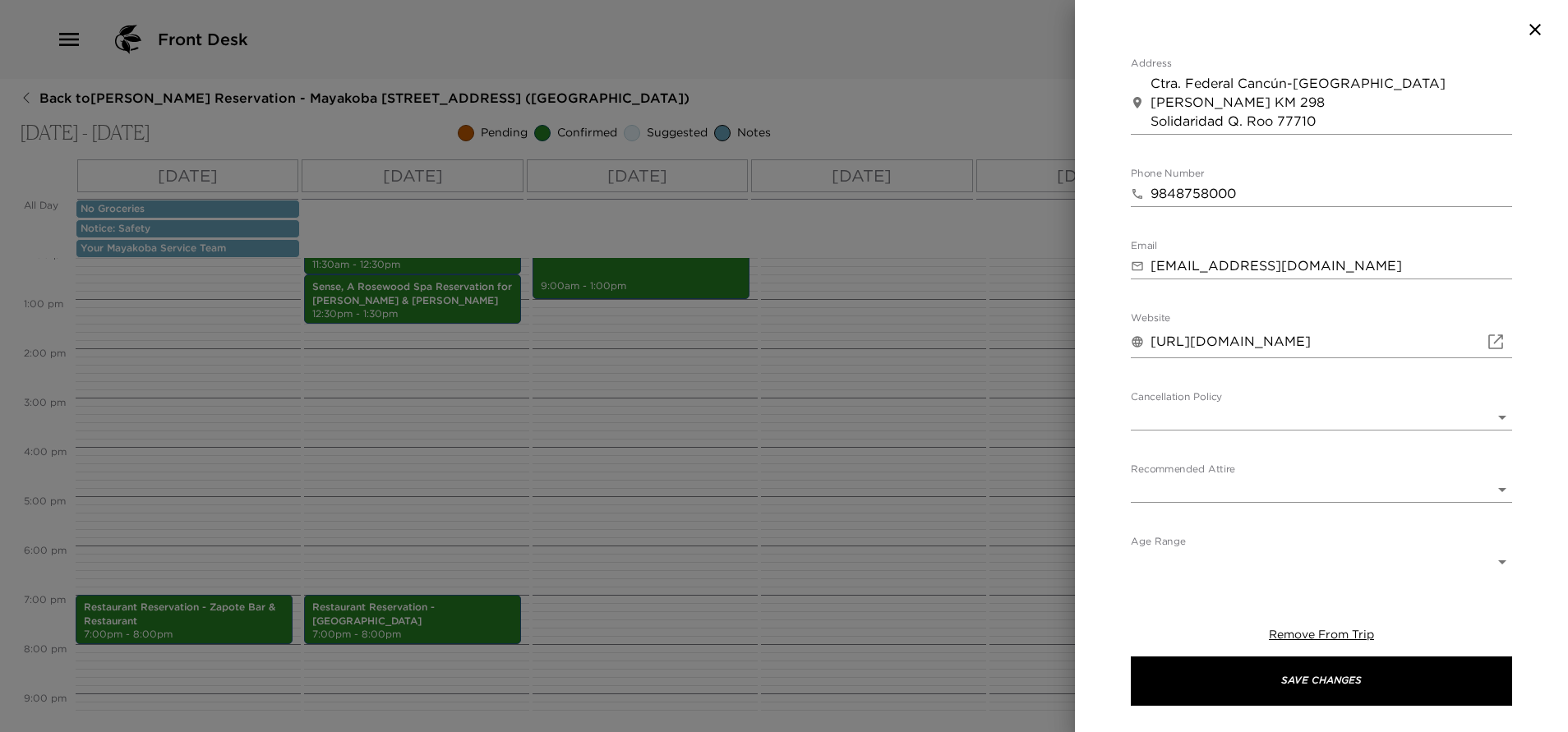
scroll to position [708, 0]
type textarea "Your dinner reservation at Agave Azul Restaurant, Asian influenced, has been co…"
click at [1248, 413] on body "Front Desk Back to Jennifer Handler Reservation - Mayakoba 830 Riviera Maya, Me…" at bounding box center [784, 366] width 1568 height 732
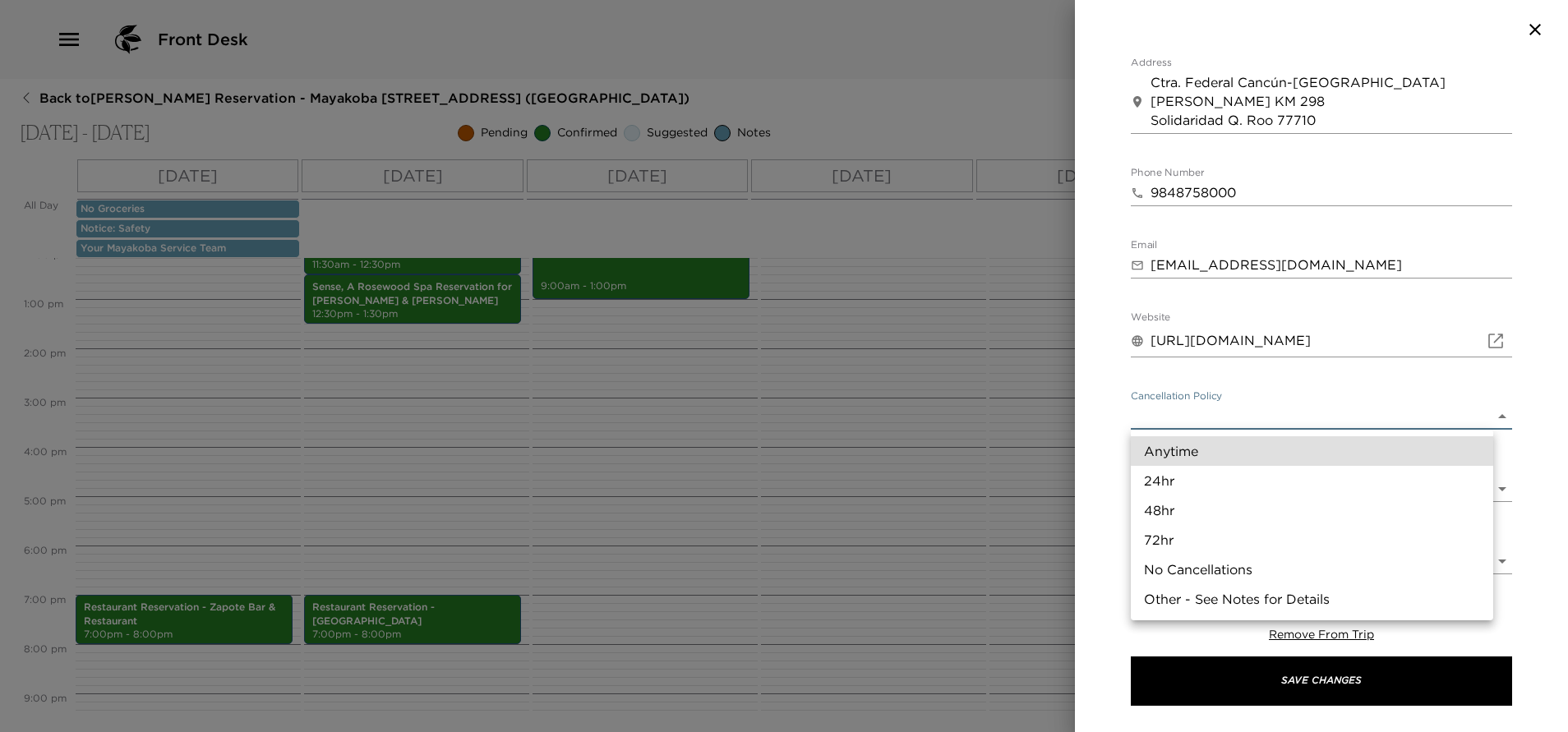
click at [1177, 474] on li "24hr" at bounding box center [1311, 479] width 362 height 30
type input "24hr"
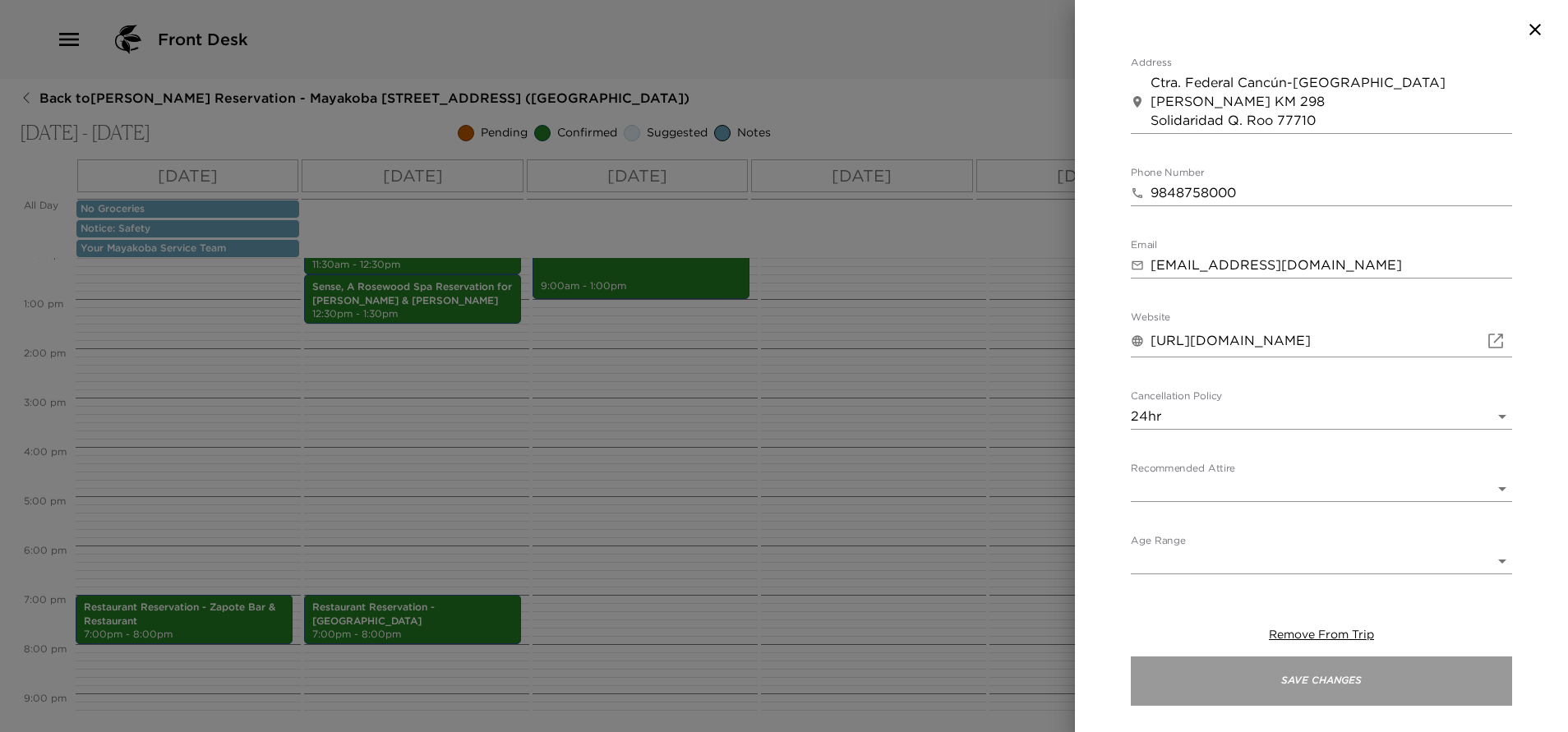
click at [1272, 679] on button "Save Changes" at bounding box center [1321, 681] width 382 height 50
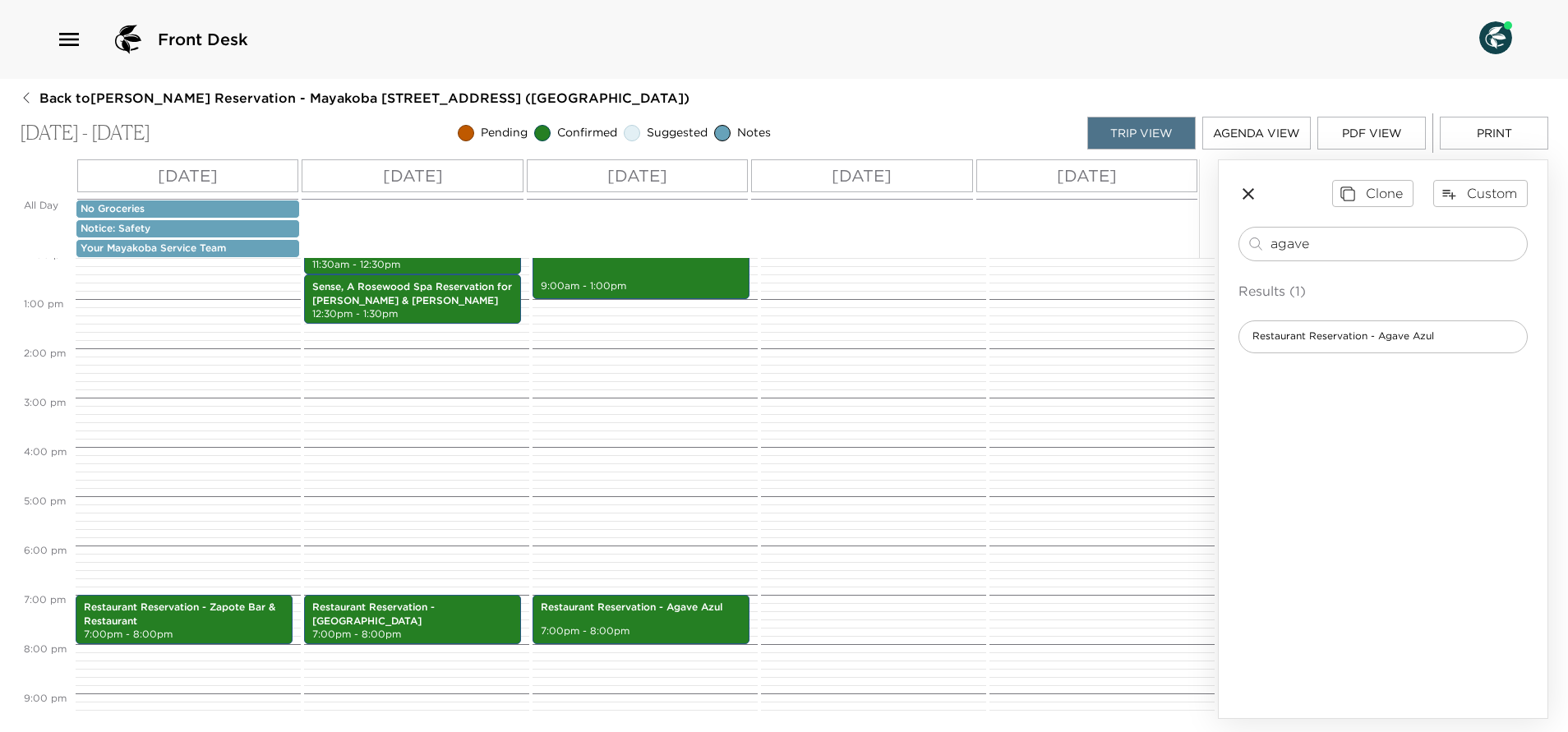
drag, startPoint x: 1335, startPoint y: 240, endPoint x: 1248, endPoint y: 288, distance: 99.4
click at [1248, 288] on div "agave ​ Results (1) Restaurant Reservation - Agave Azul" at bounding box center [1382, 290] width 289 height 127
type input "ceiba"
click at [1398, 383] on div "Restaurant Reservation - La Ceiba Garden & kitchen" at bounding box center [1382, 376] width 289 height 32
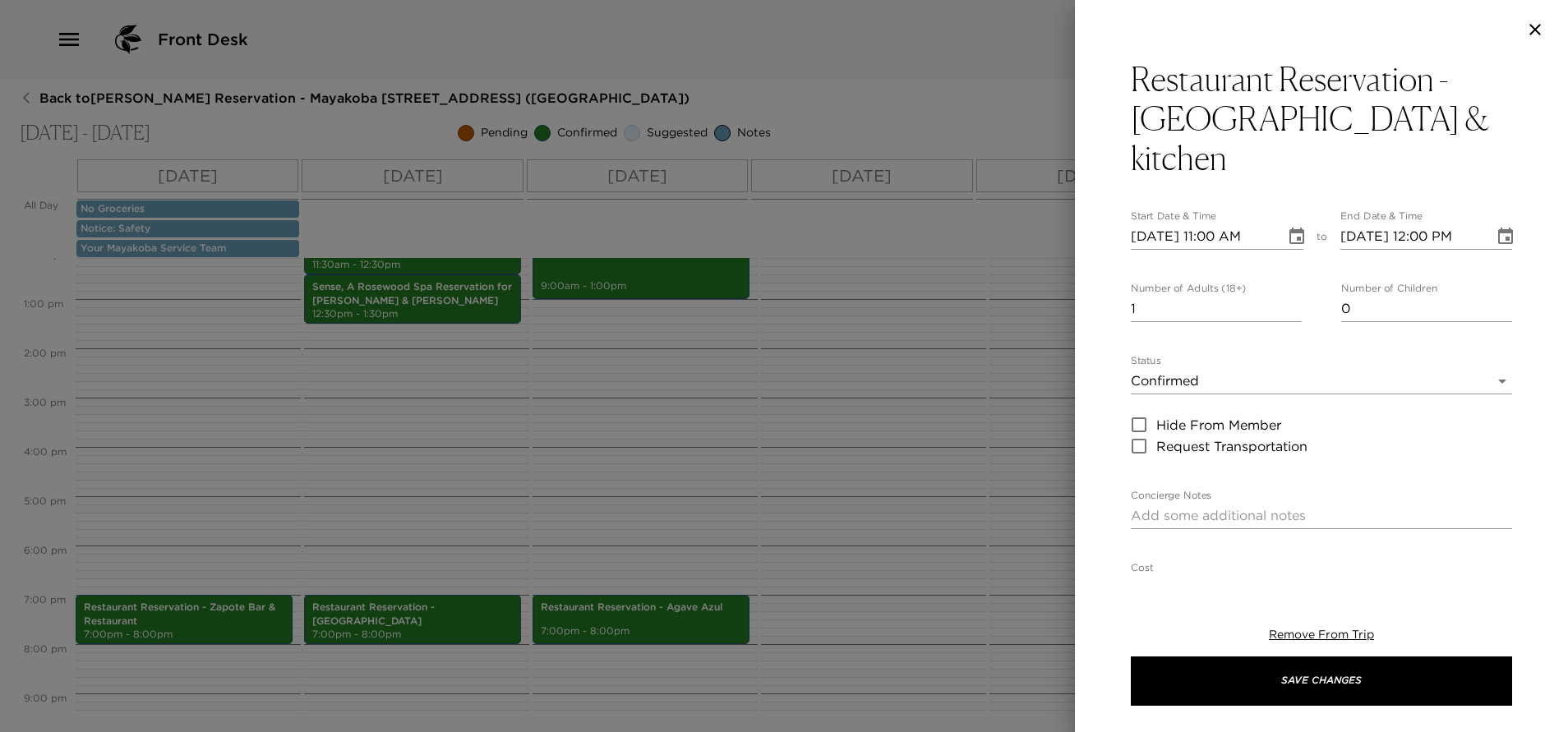
type textarea "Your Culinary experience, La Ceiba Garden & kitchen has been confirmed by ___ T…"
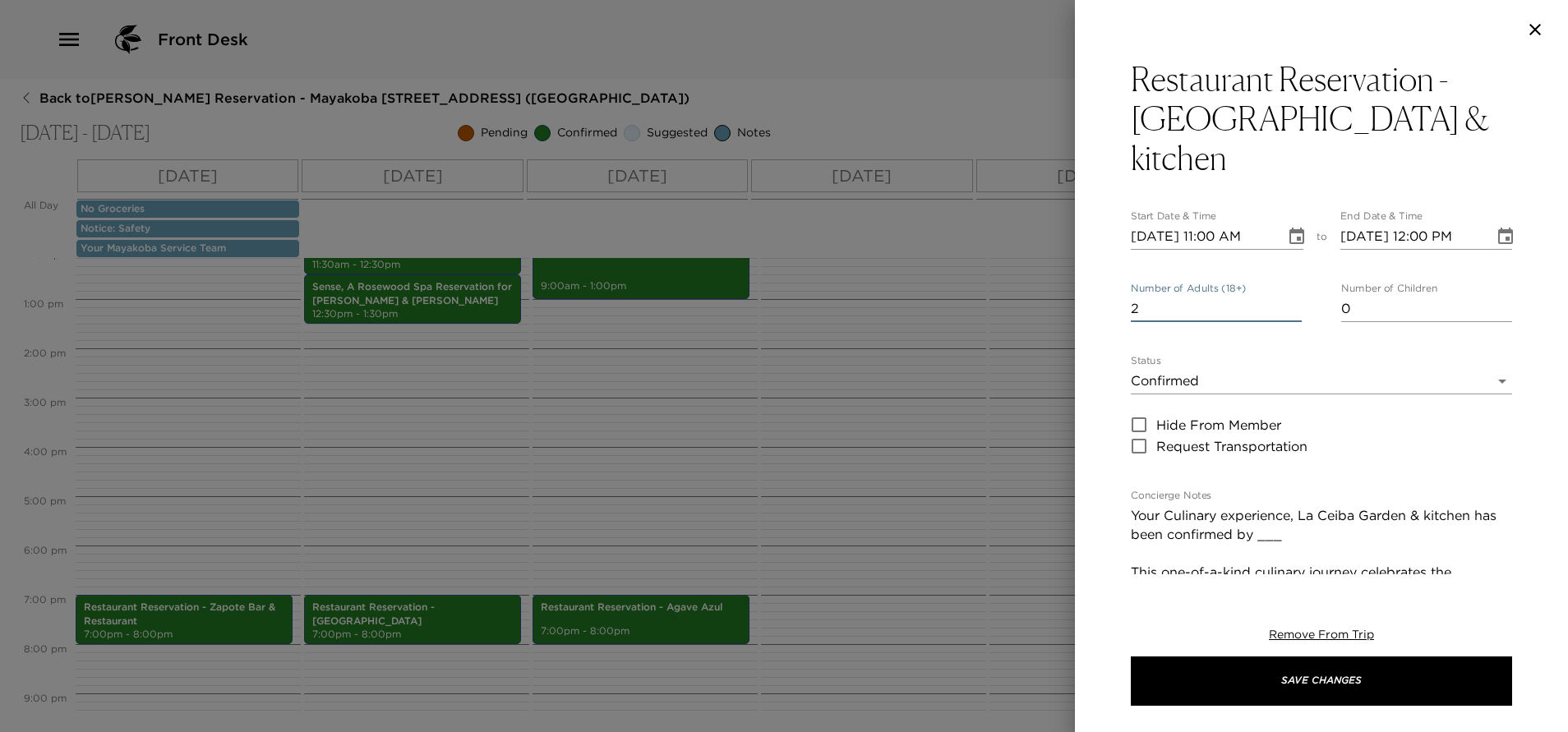
click at [1289, 295] on input "2" at bounding box center [1215, 309] width 171 height 27
click at [1289, 295] on input "3" at bounding box center [1215, 309] width 171 height 27
click at [1289, 295] on input "4" at bounding box center [1215, 309] width 171 height 27
click at [1289, 295] on input "5" at bounding box center [1215, 309] width 171 height 27
click at [1289, 295] on input "6" at bounding box center [1215, 309] width 171 height 27
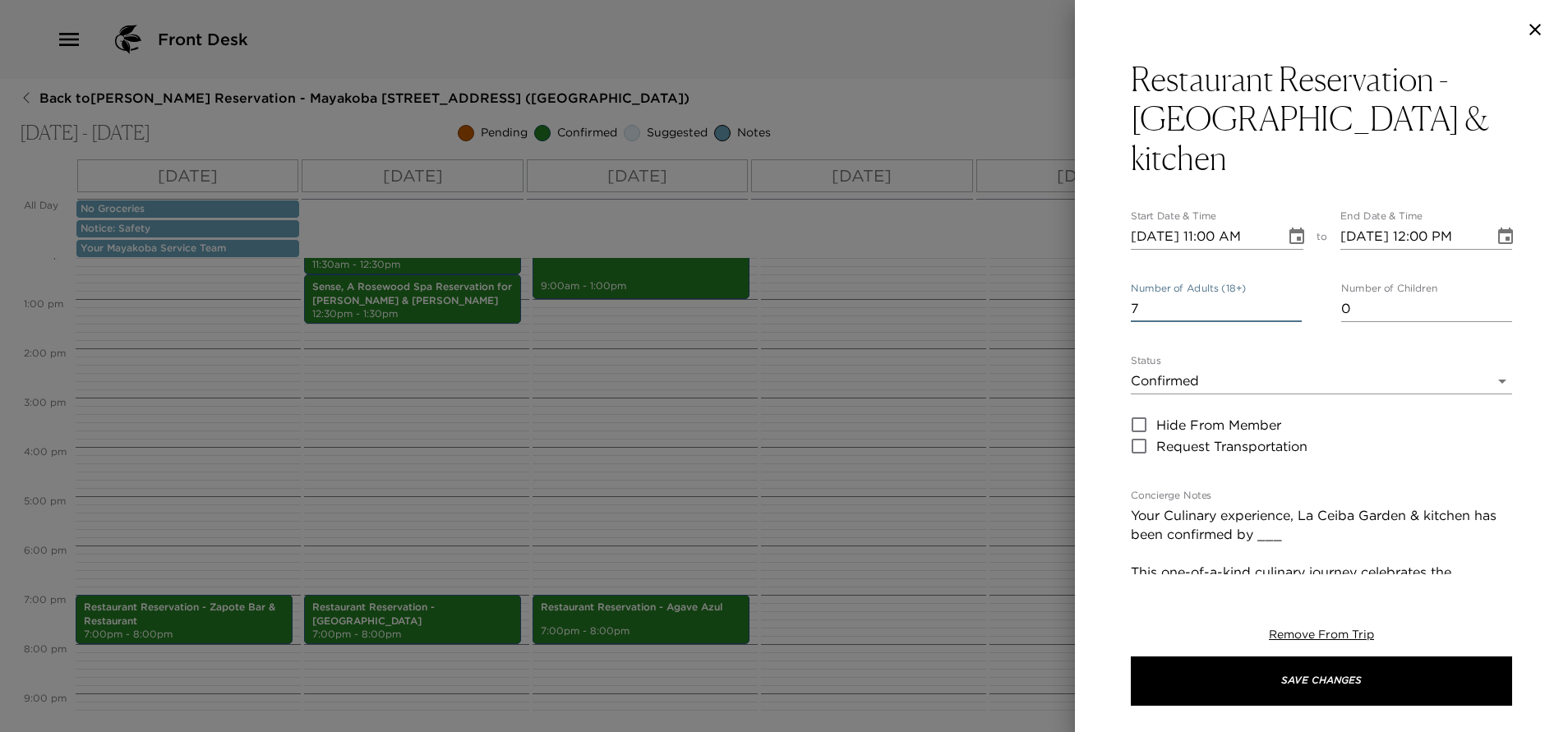
type input "7"
click at [1289, 295] on input "7" at bounding box center [1215, 309] width 171 height 27
click at [1289, 228] on icon "Choose date, selected date is Sep 28, 2025" at bounding box center [1297, 235] width 15 height 16
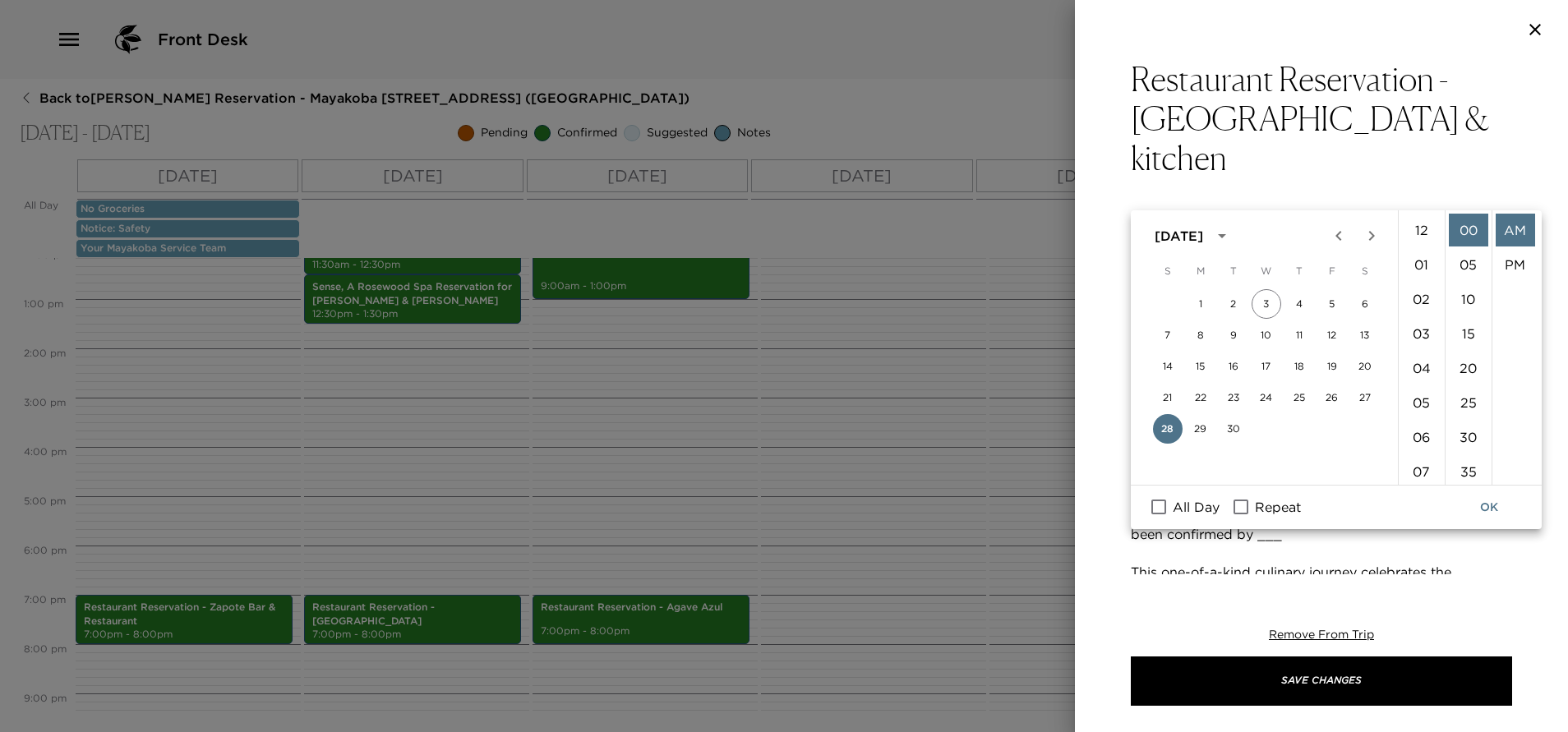
scroll to position [379, 0]
click at [1372, 237] on icon "Next month" at bounding box center [1371, 235] width 6 height 10
click at [1268, 299] on button "1" at bounding box center [1266, 303] width 30 height 30
type input "10/01/2025 11:00 AM"
type input "10/01/2025 12:00 PM"
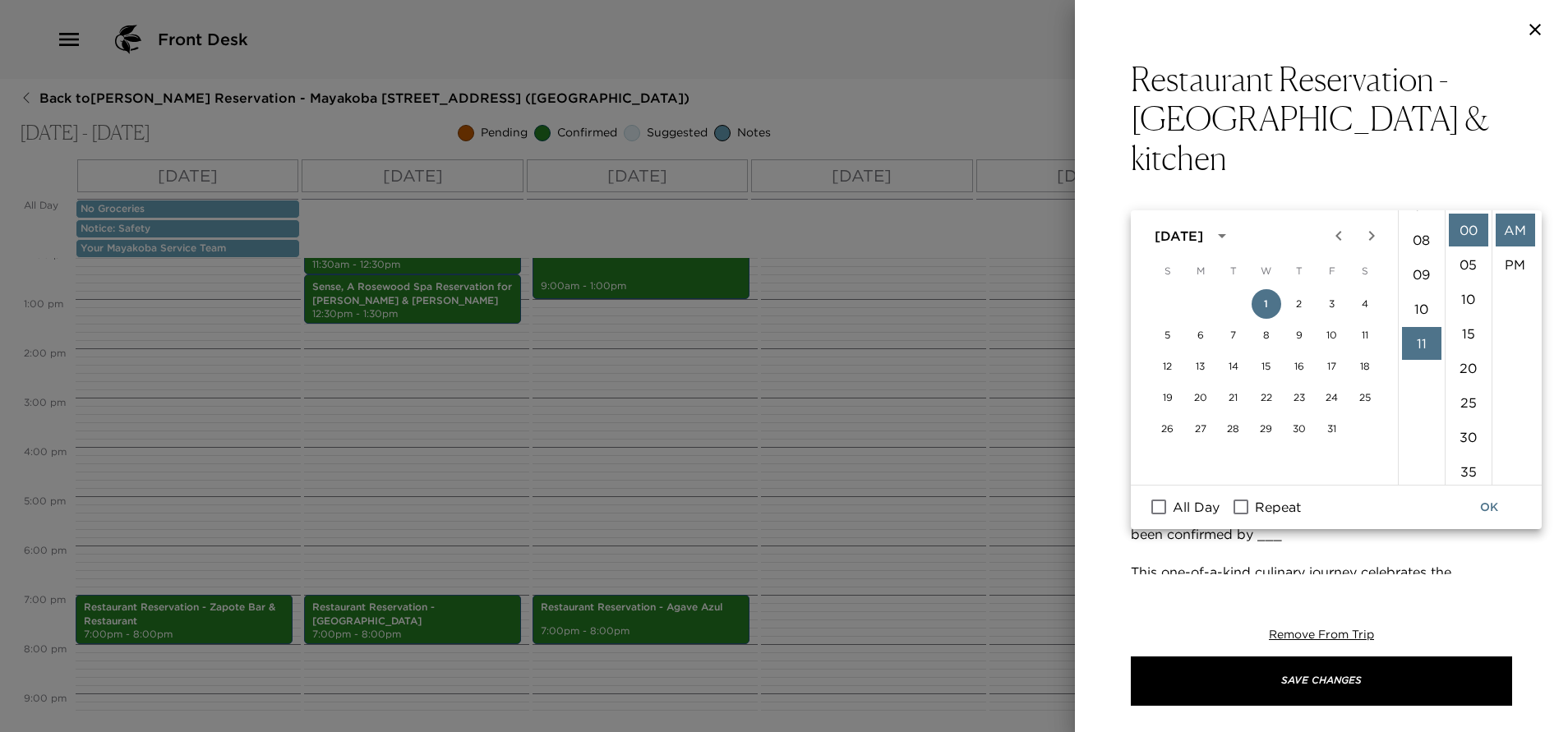
scroll to position [133, 0]
click at [1416, 338] on li "07" at bounding box center [1421, 338] width 39 height 32
click at [1508, 260] on li "PM" at bounding box center [1515, 264] width 39 height 32
type input "10/01/2025 07:00 PM"
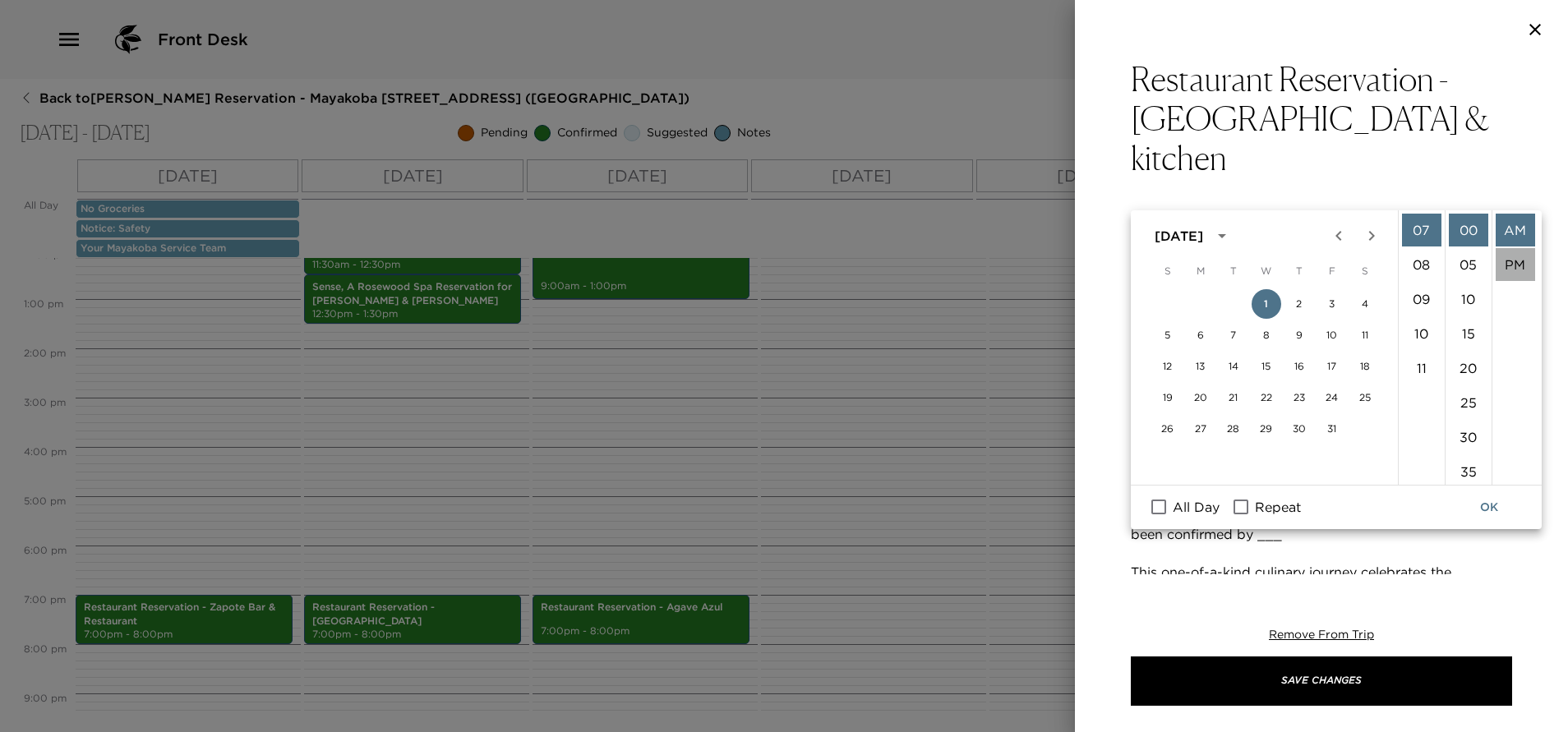
type input "10/01/2025 08:00 PM"
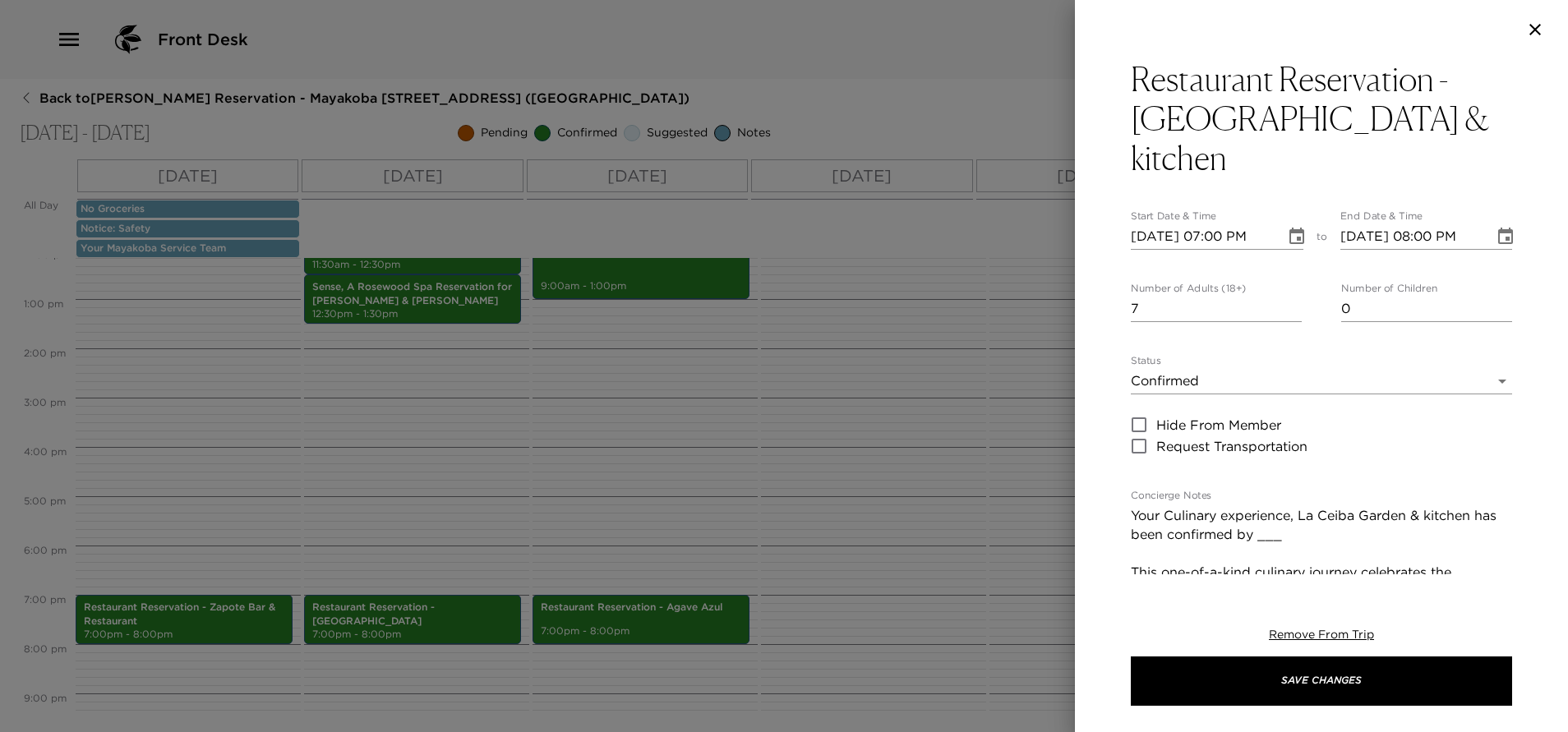
click at [1307, 506] on textarea "Your Culinary experience, La Ceiba Garden & kitchen has been confirmed by ___ T…" at bounding box center [1321, 666] width 382 height 321
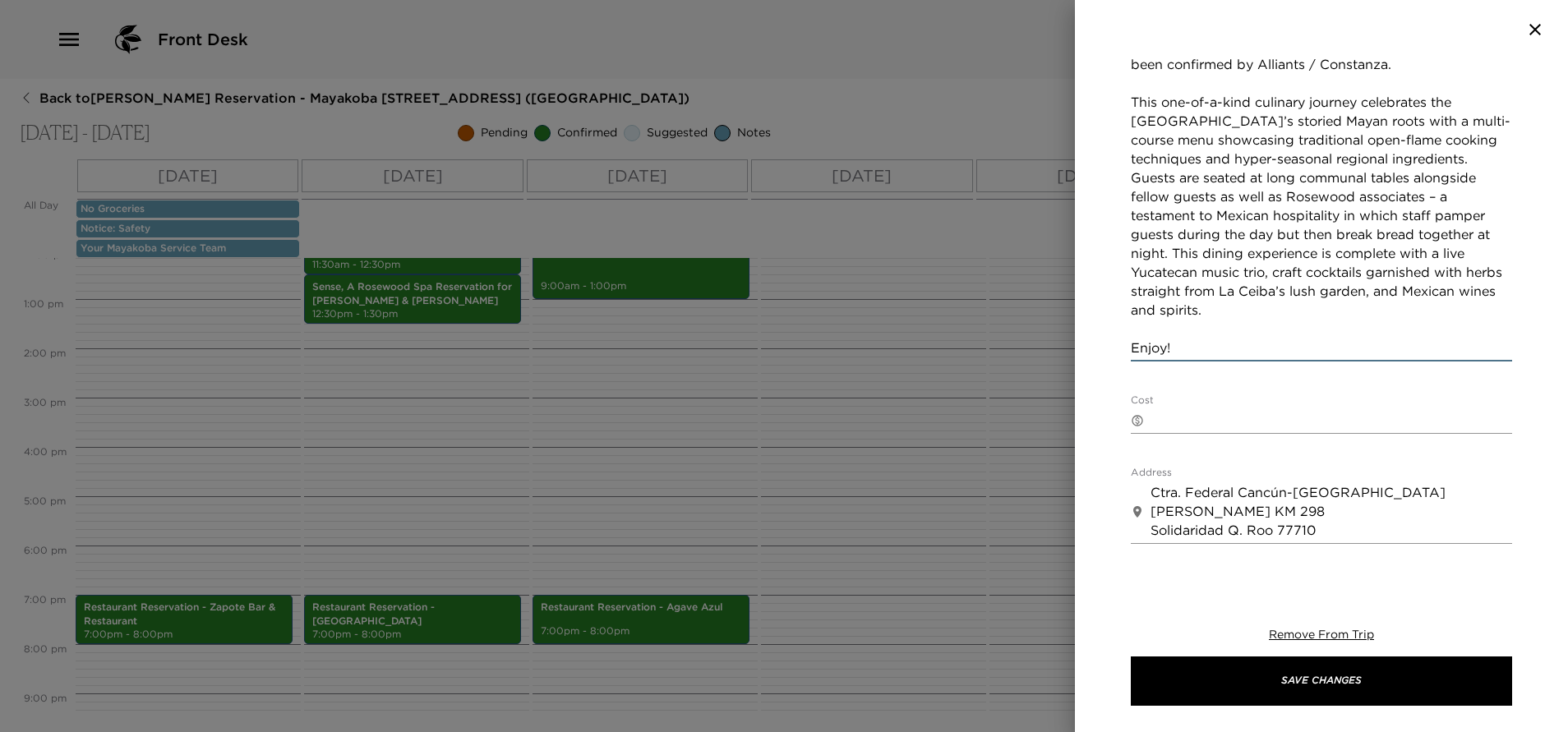
scroll to position [493, 0]
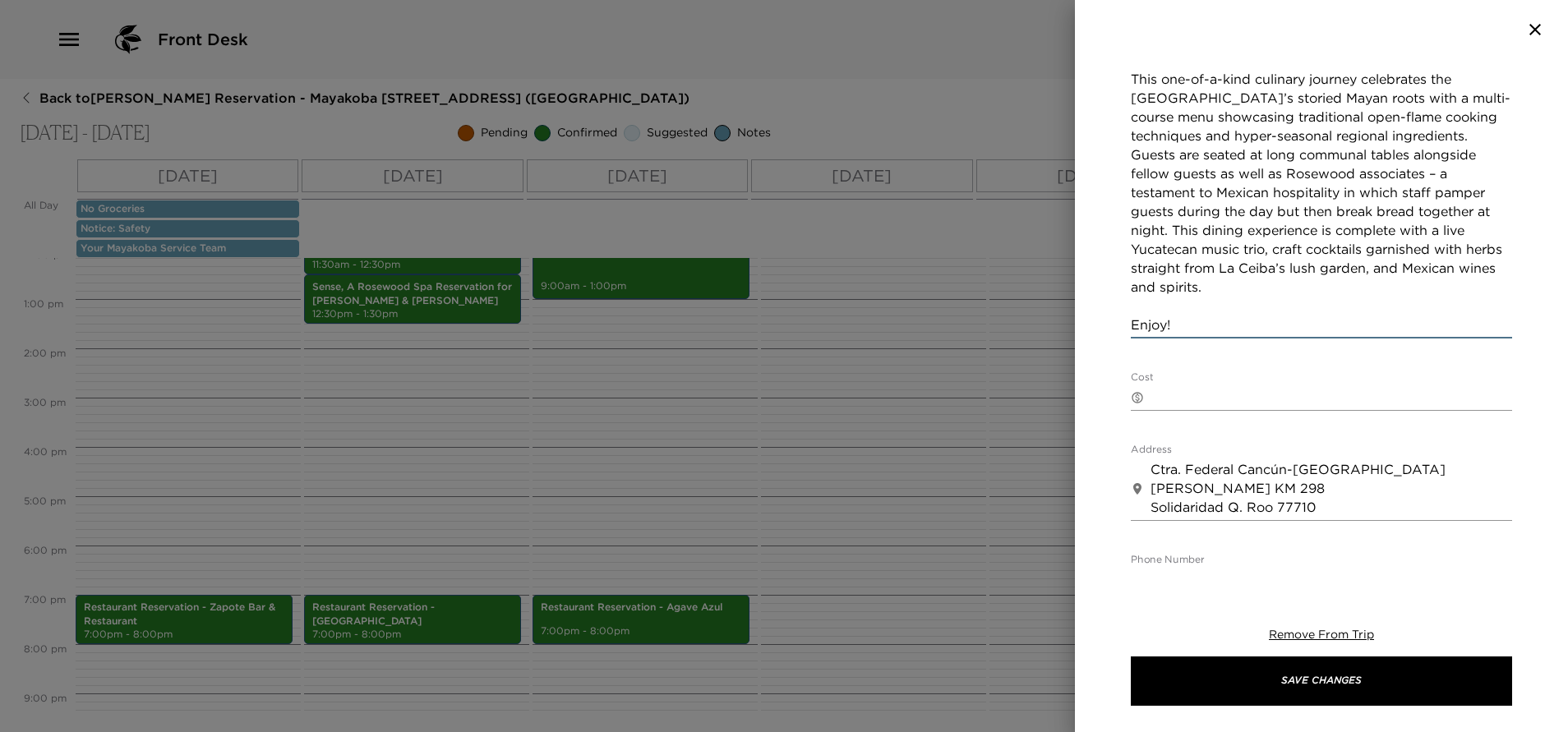
click at [1265, 388] on textarea "Cost" at bounding box center [1331, 397] width 361 height 19
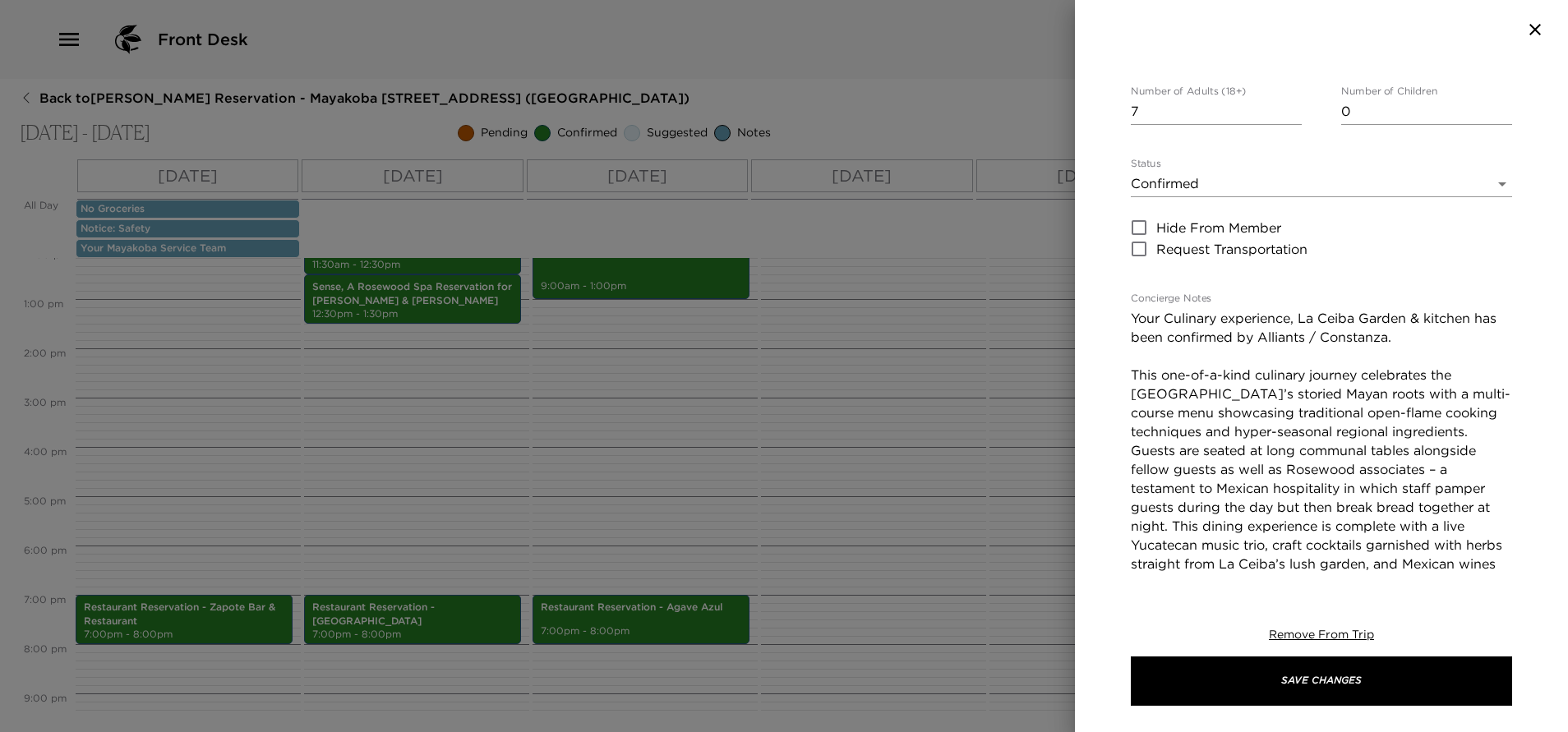
scroll to position [246, 0]
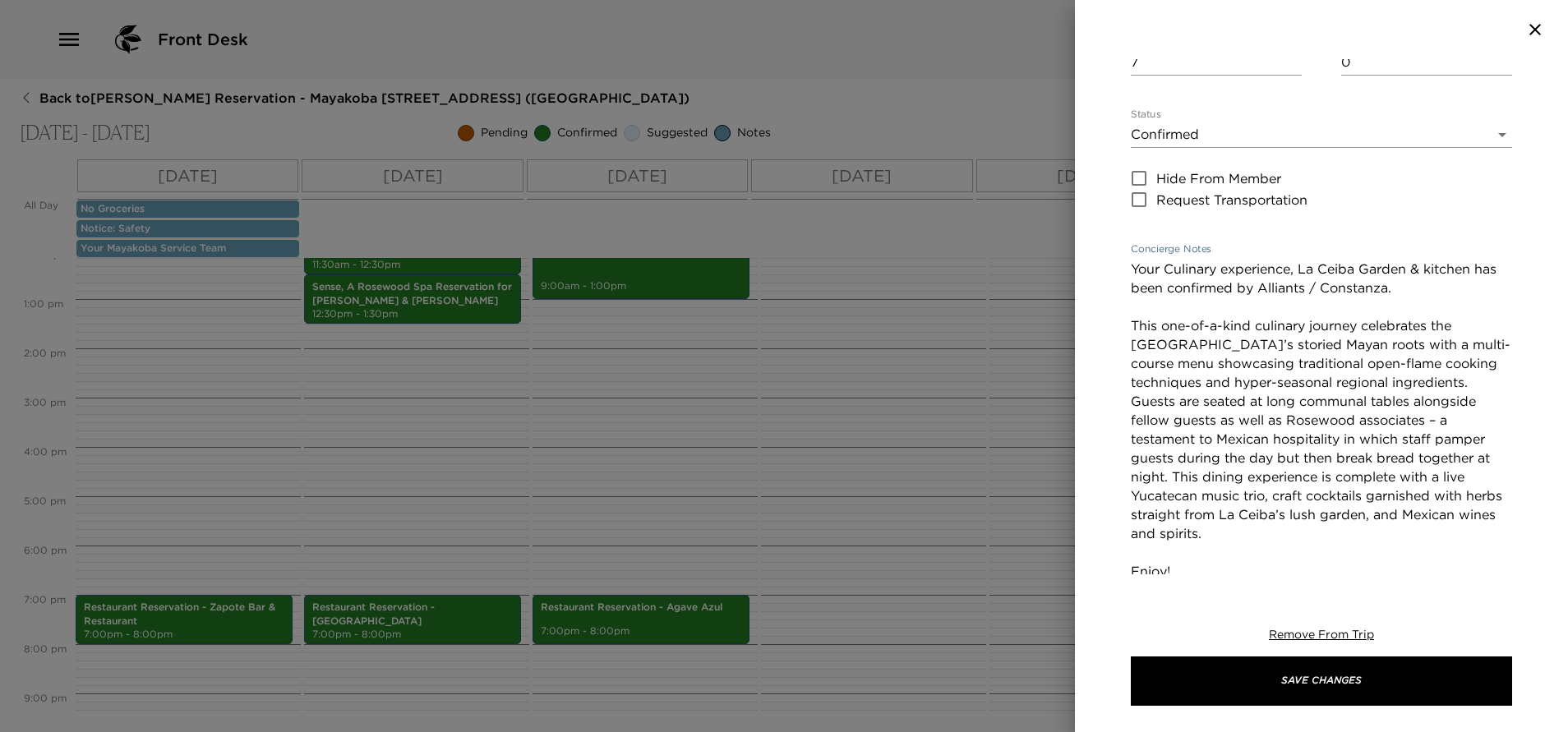
click at [1446, 259] on textarea "Your Culinary experience, La Ceiba Garden & kitchen has been confirmed by Allia…" at bounding box center [1321, 419] width 382 height 321
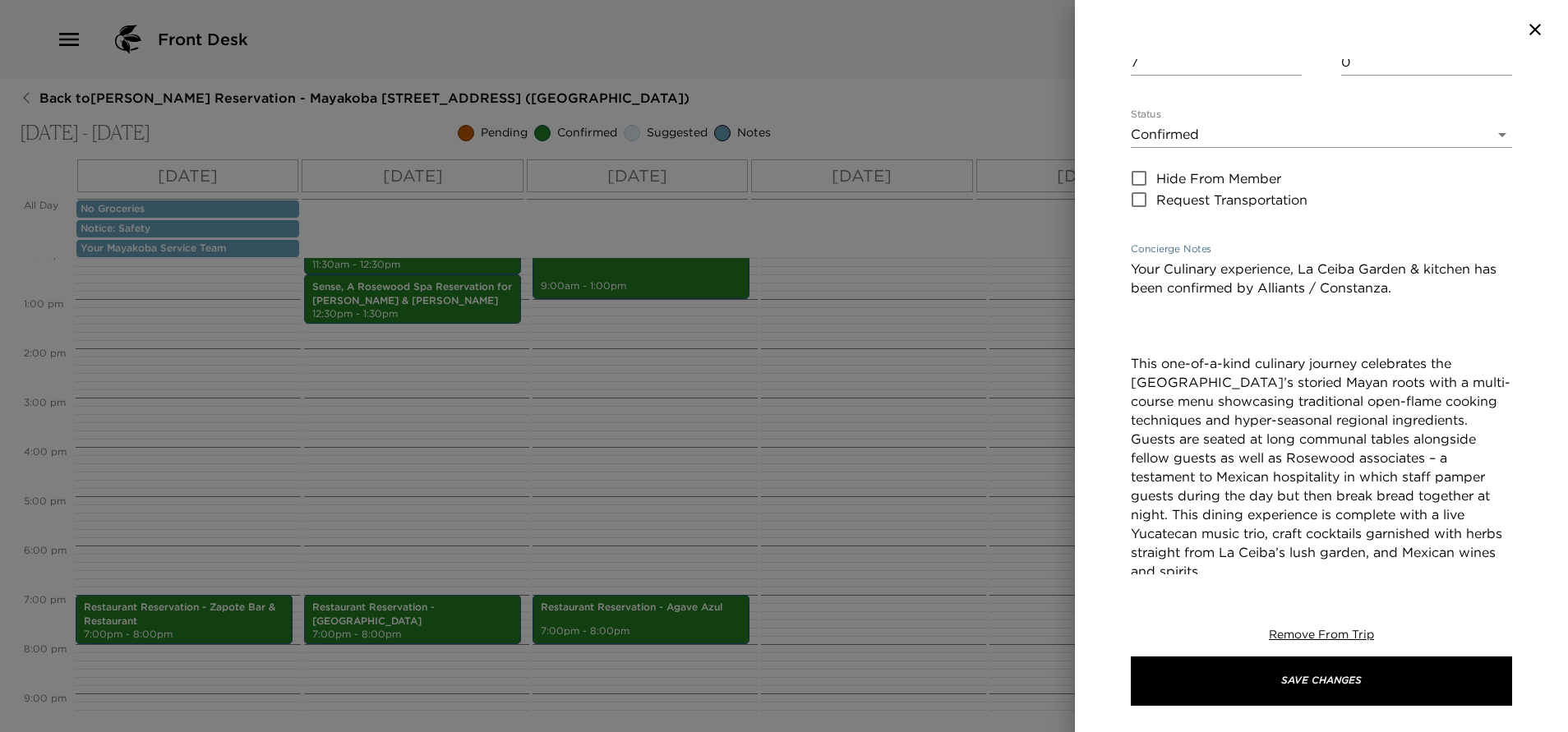
paste textarea "Please kindly note that in same day cancellation will incur in a 50% penalizati…"
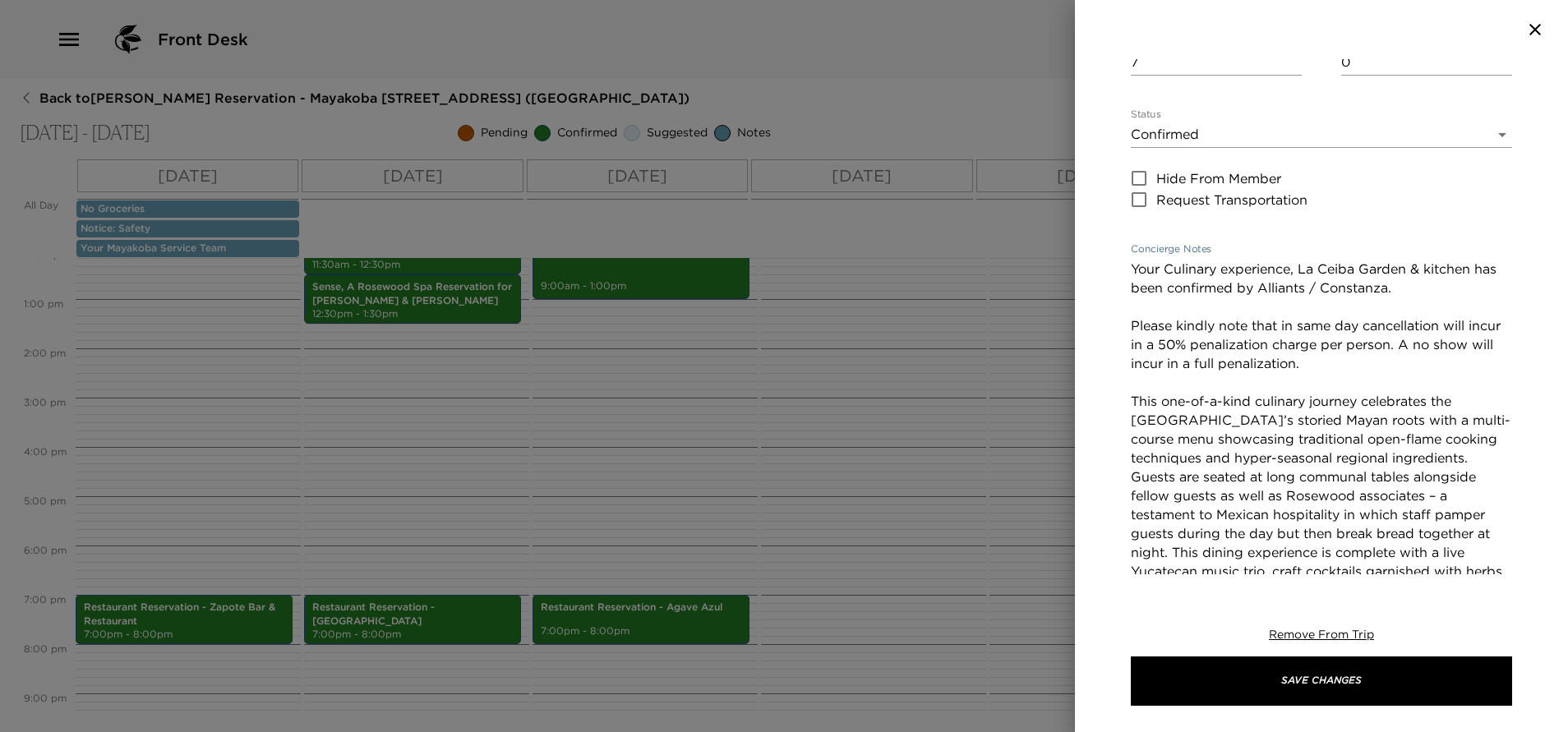
type textarea "Your Culinary experience, La Ceiba Garden & kitchen has been confirmed by Allia…"
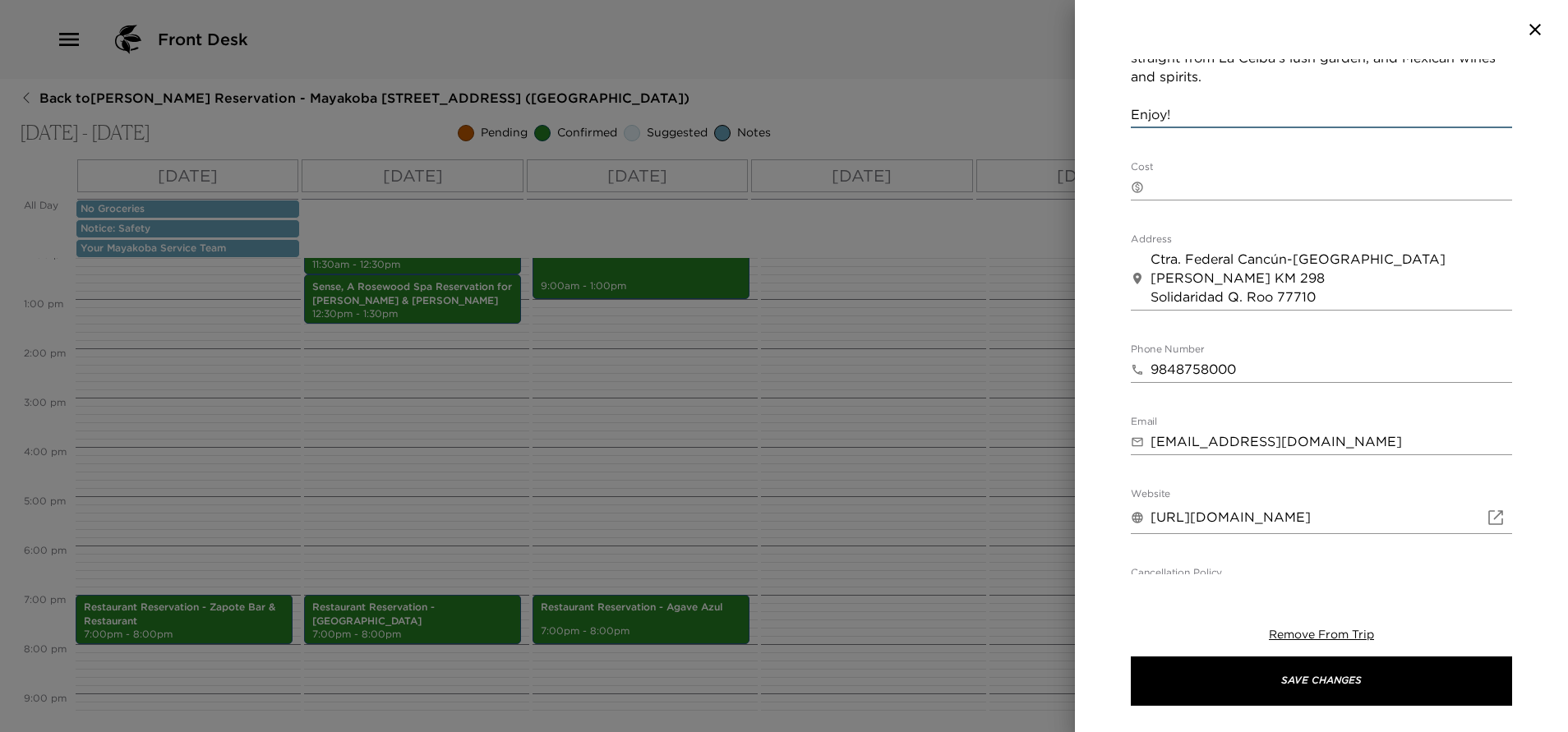
scroll to position [740, 0]
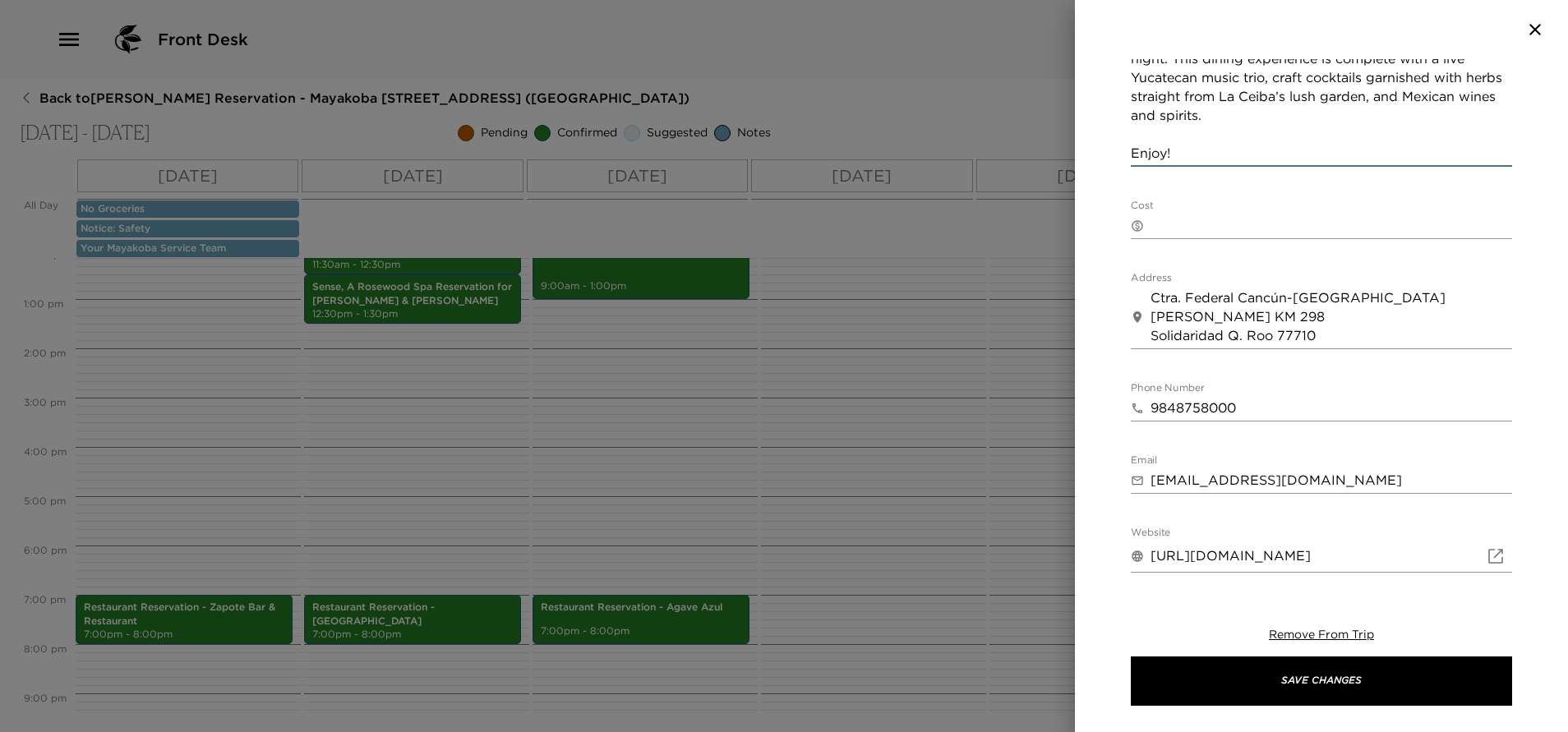
click at [1166, 216] on textarea "Cost" at bounding box center [1331, 226] width 361 height 19
paste textarea "$5,100 MXN per person. Prices are in Mexican Pesos and include a 16% tax (VAT).…"
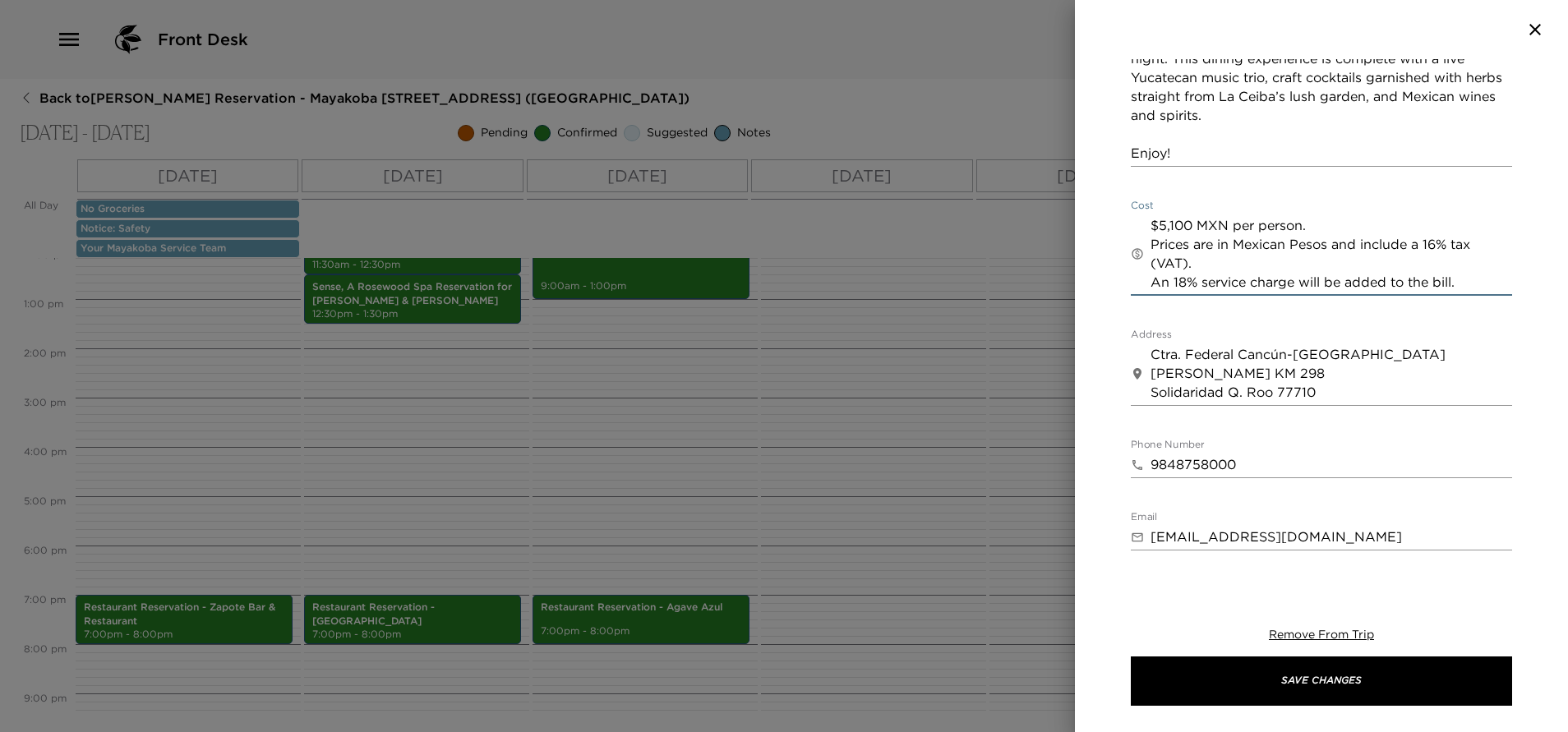
type textarea "$5,100 MXN per person. Prices are in Mexican Pesos and include a 16% tax (VAT).…"
click at [1113, 359] on div "Restaurant Reservation - La Ceiba Garden & kitchen Start Date & Time 10/01/2025…" at bounding box center [1321, 316] width 493 height 515
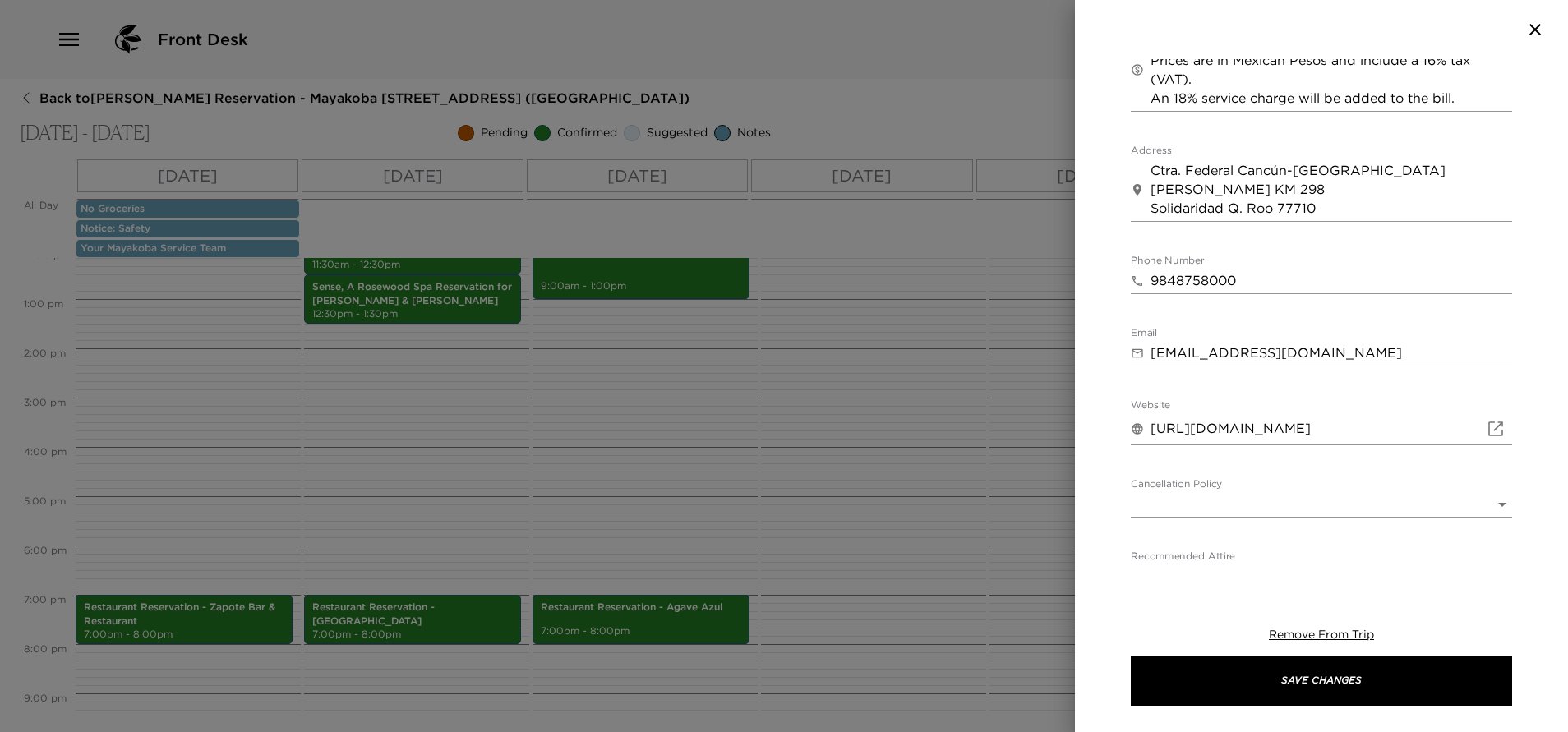
scroll to position [972, 0]
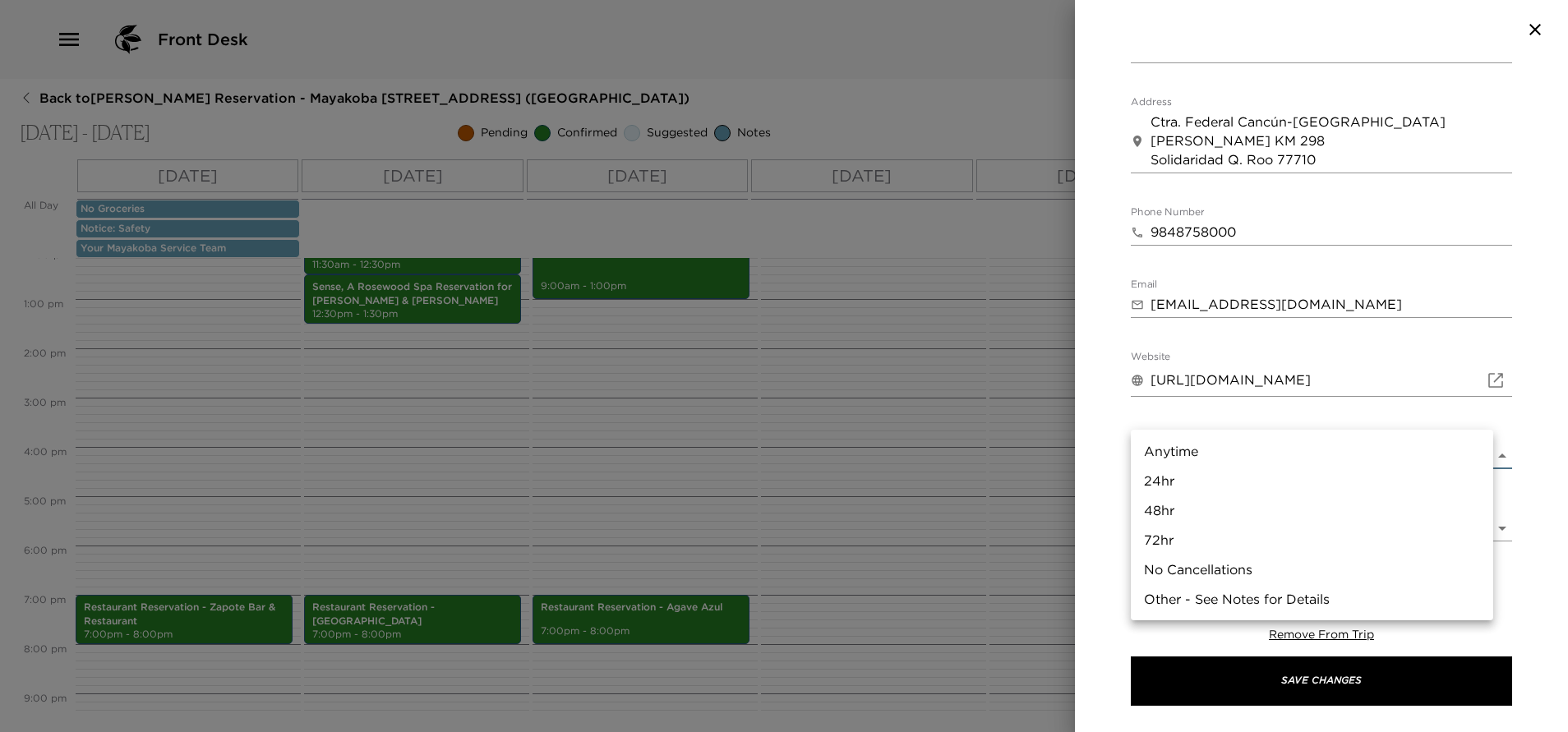
click at [1261, 417] on body "Front Desk Back to Jennifer Handler Reservation - Mayakoba 830 Riviera Maya, Me…" at bounding box center [784, 366] width 1568 height 732
click at [1216, 605] on li "Other - See Notes for Details" at bounding box center [1311, 599] width 362 height 30
type input "Other - See Notes for Details"
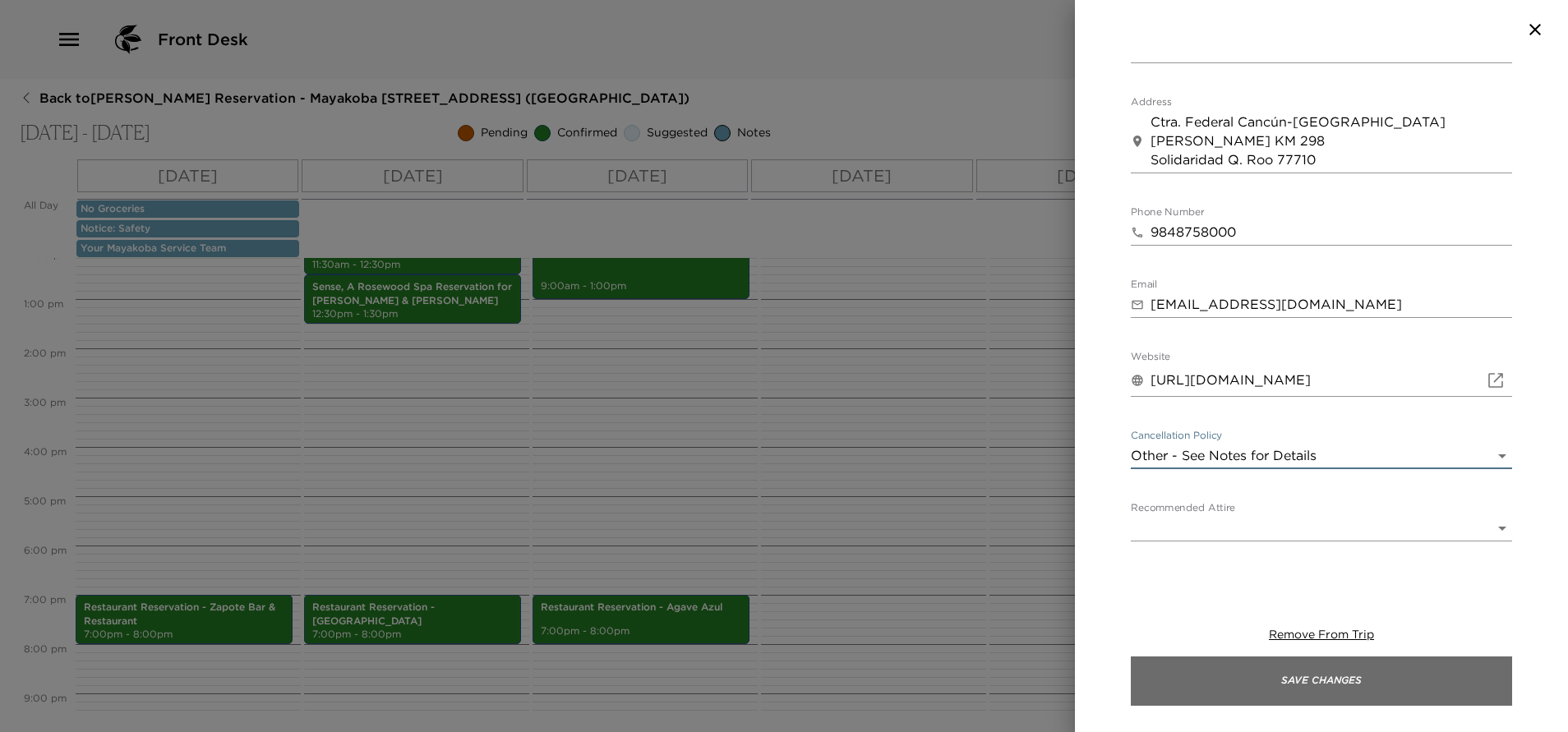
click at [1270, 675] on button "Save Changes" at bounding box center [1321, 681] width 382 height 50
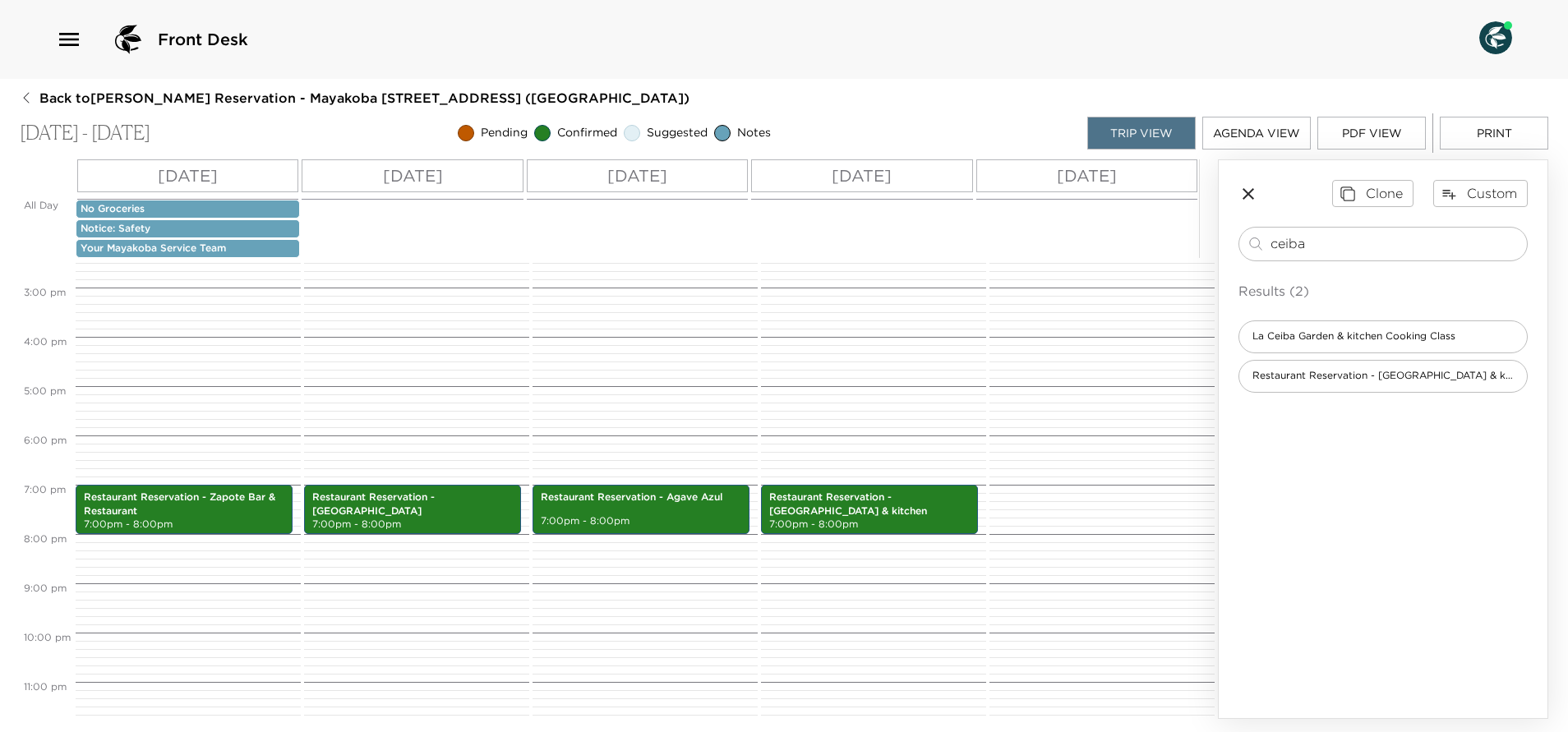
scroll to position [722, 0]
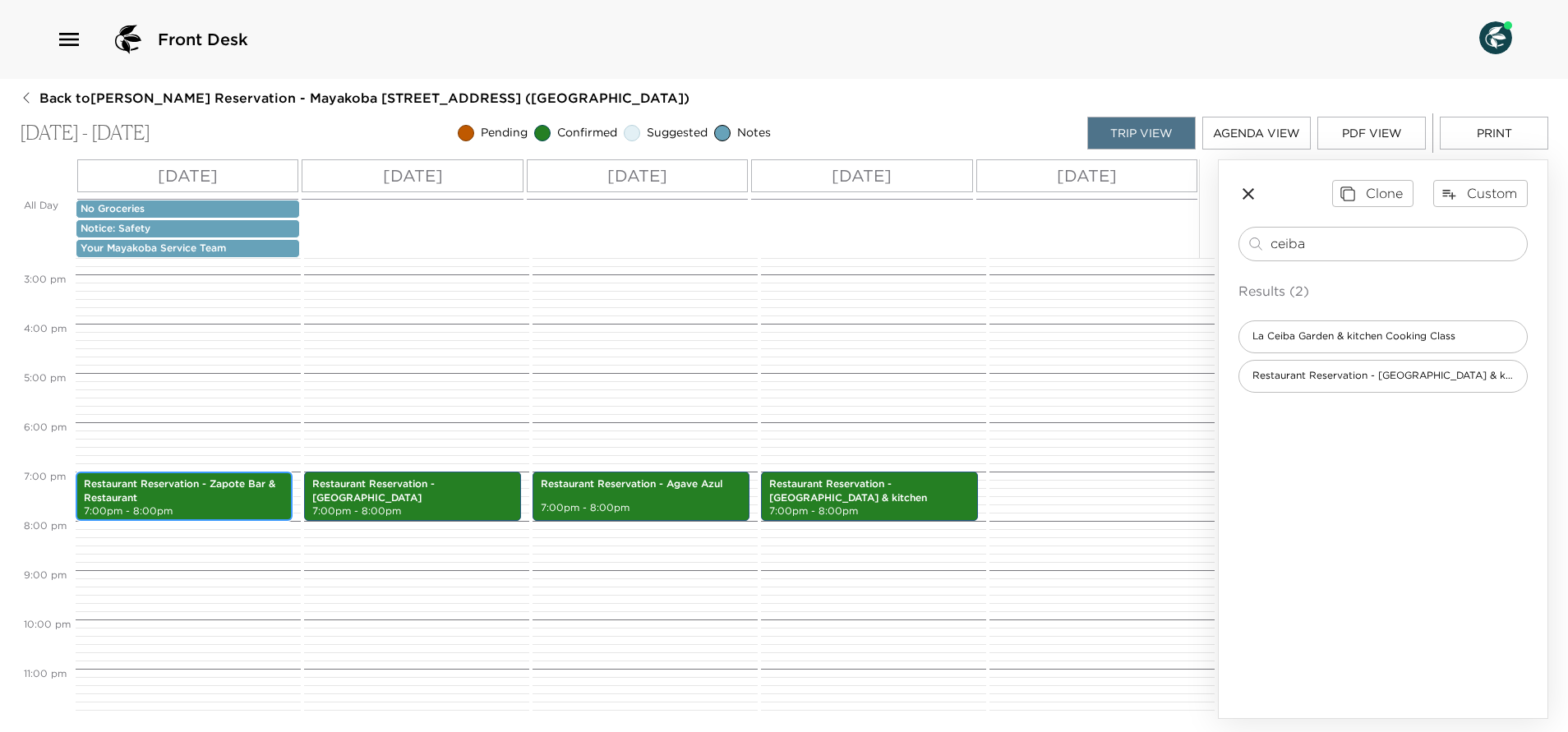
click at [237, 494] on p "Restaurant Reservation - Zapote Bar & Restaurant" at bounding box center [184, 491] width 200 height 28
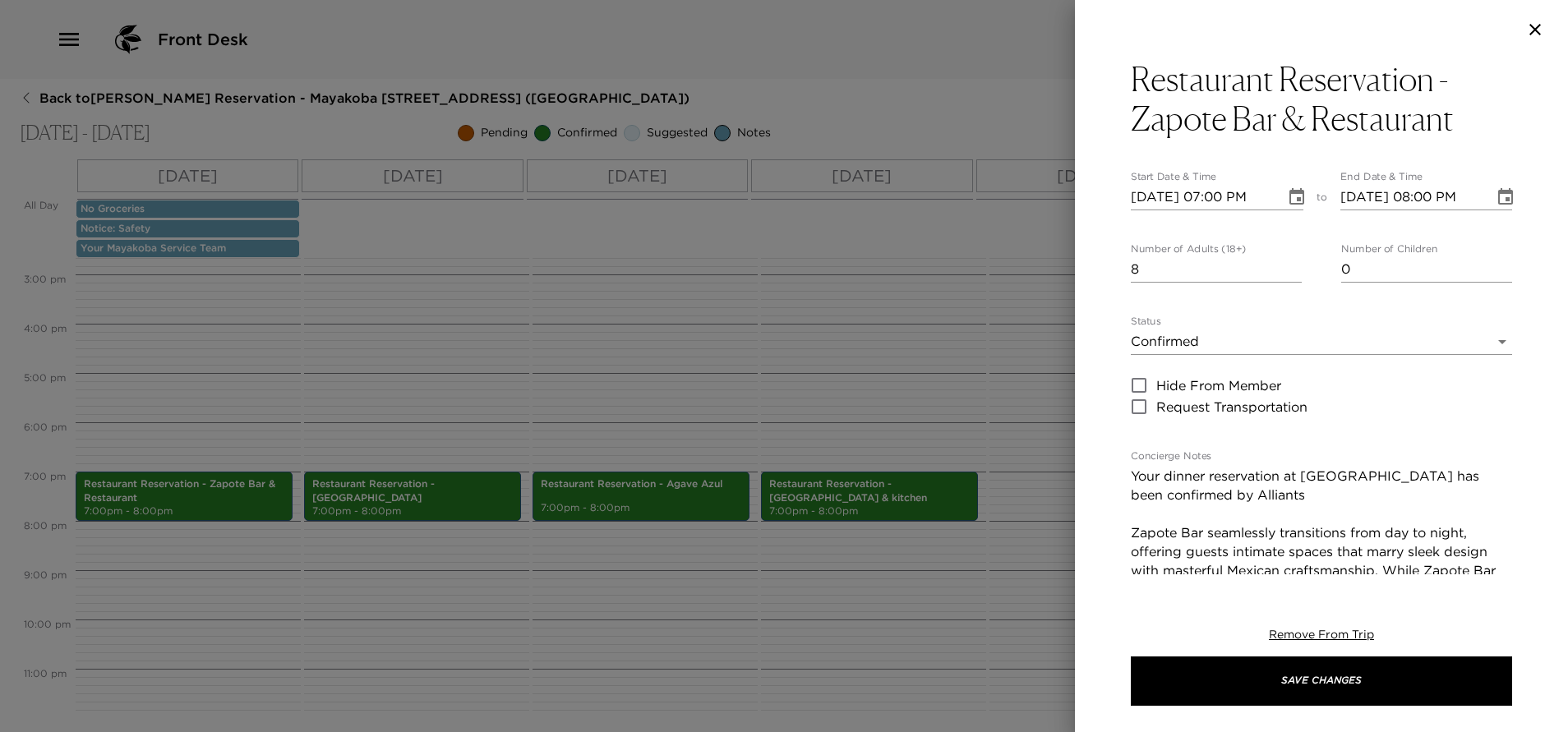
click at [1537, 35] on icon "button" at bounding box center [1535, 30] width 20 height 20
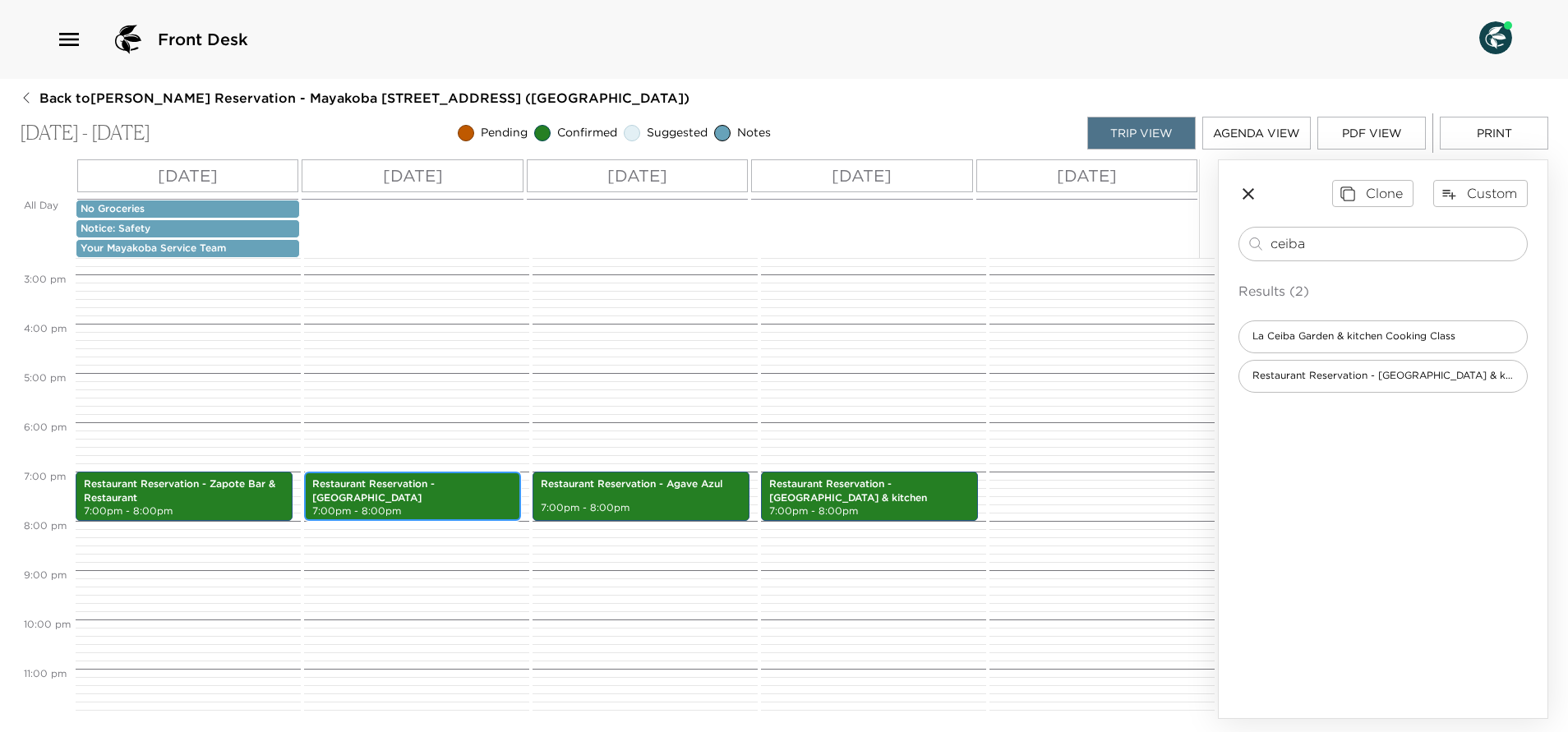
click at [429, 511] on p "7:00pm - 8:00pm" at bounding box center [412, 511] width 200 height 14
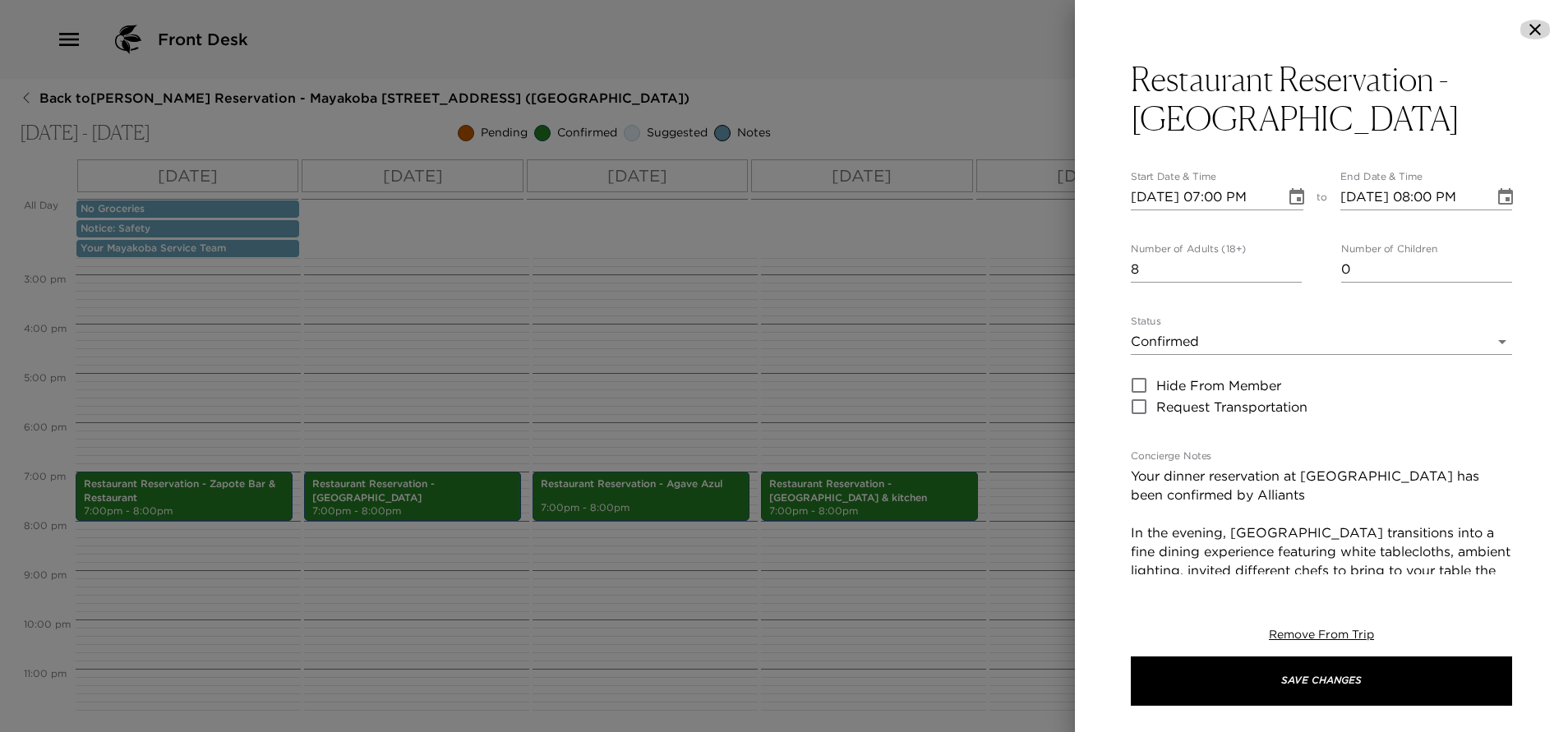
click at [1534, 24] on icon "button" at bounding box center [1535, 30] width 20 height 20
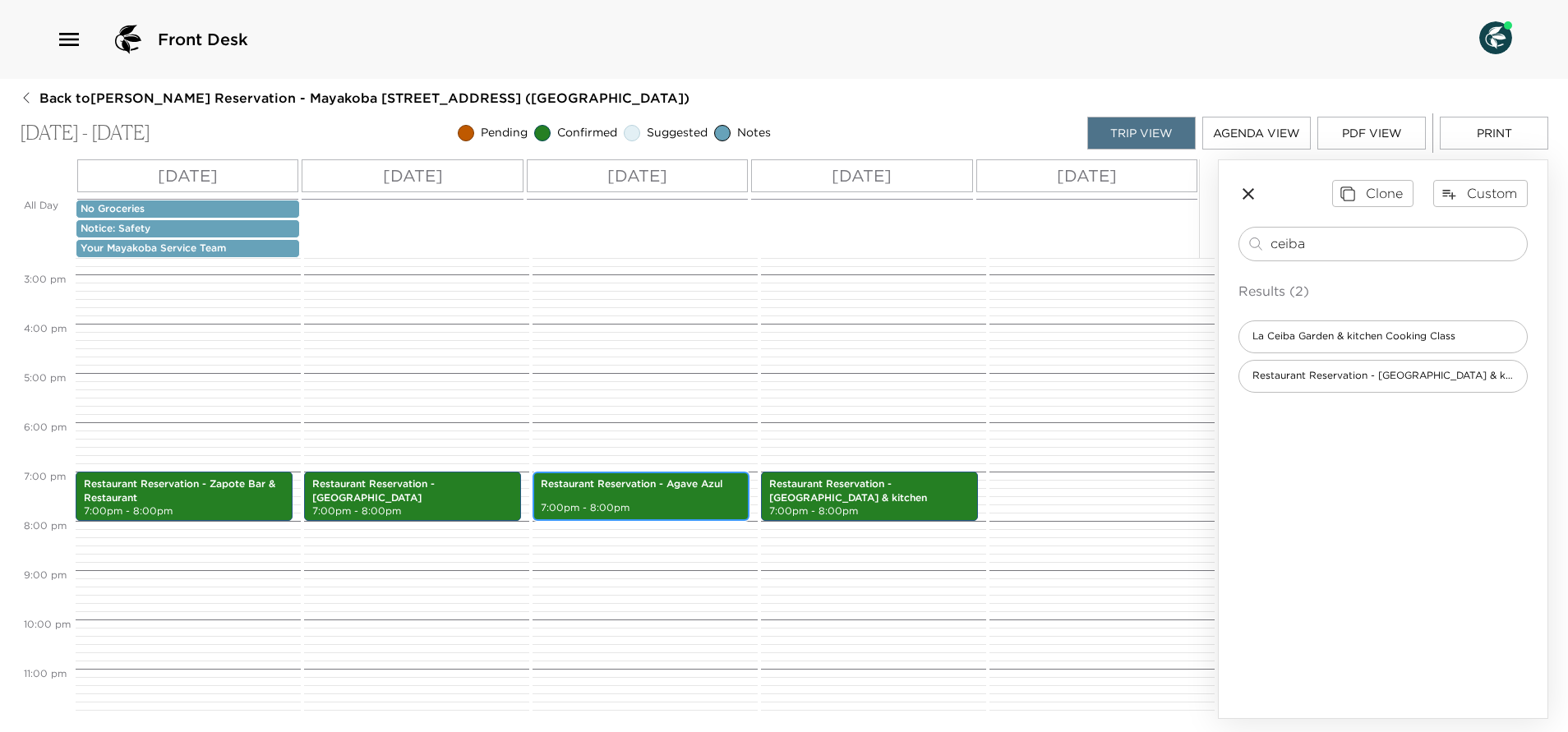
click at [646, 512] on p "7:00pm - 8:00pm" at bounding box center [641, 507] width 200 height 14
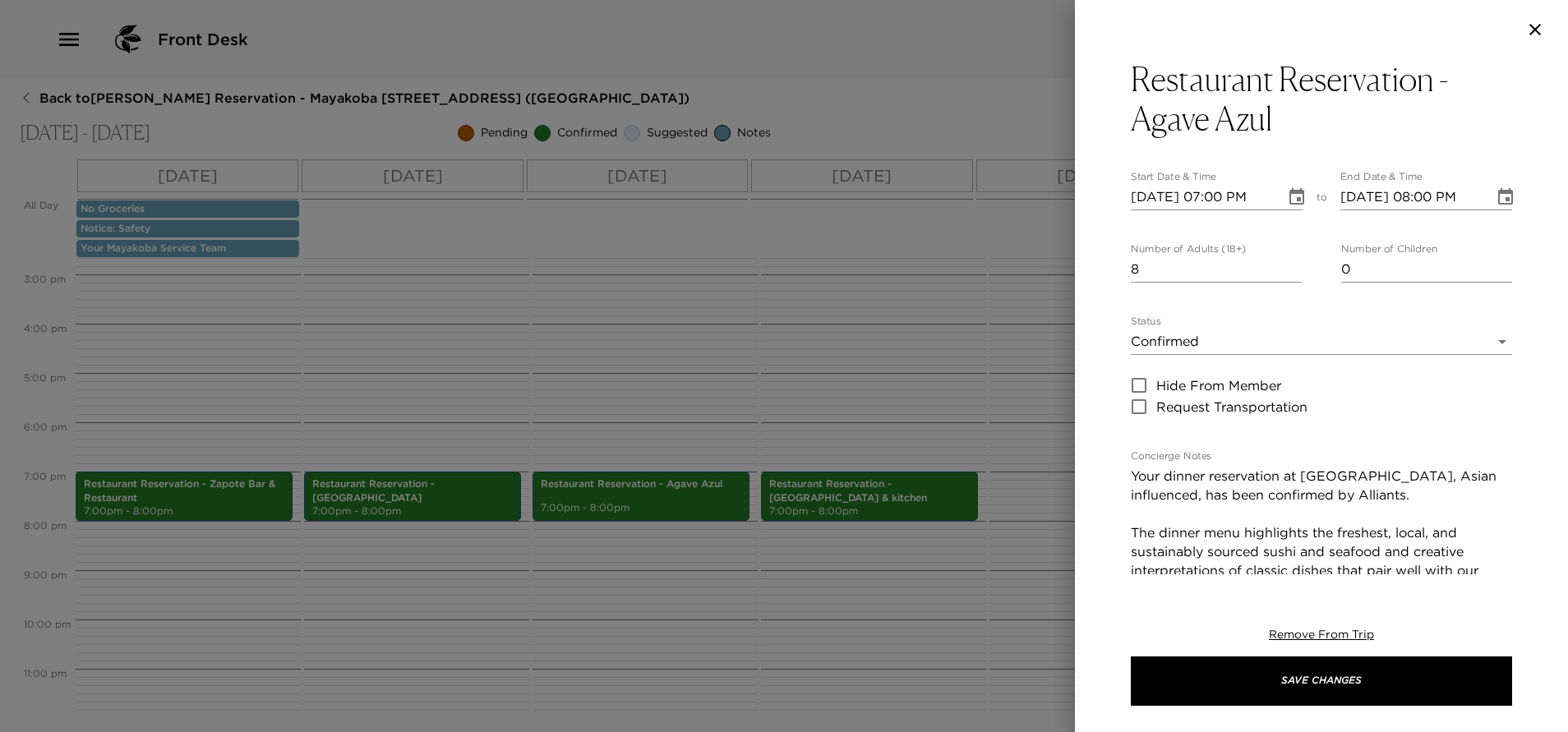
click at [1547, 29] on button "button" at bounding box center [1535, 30] width 32 height 20
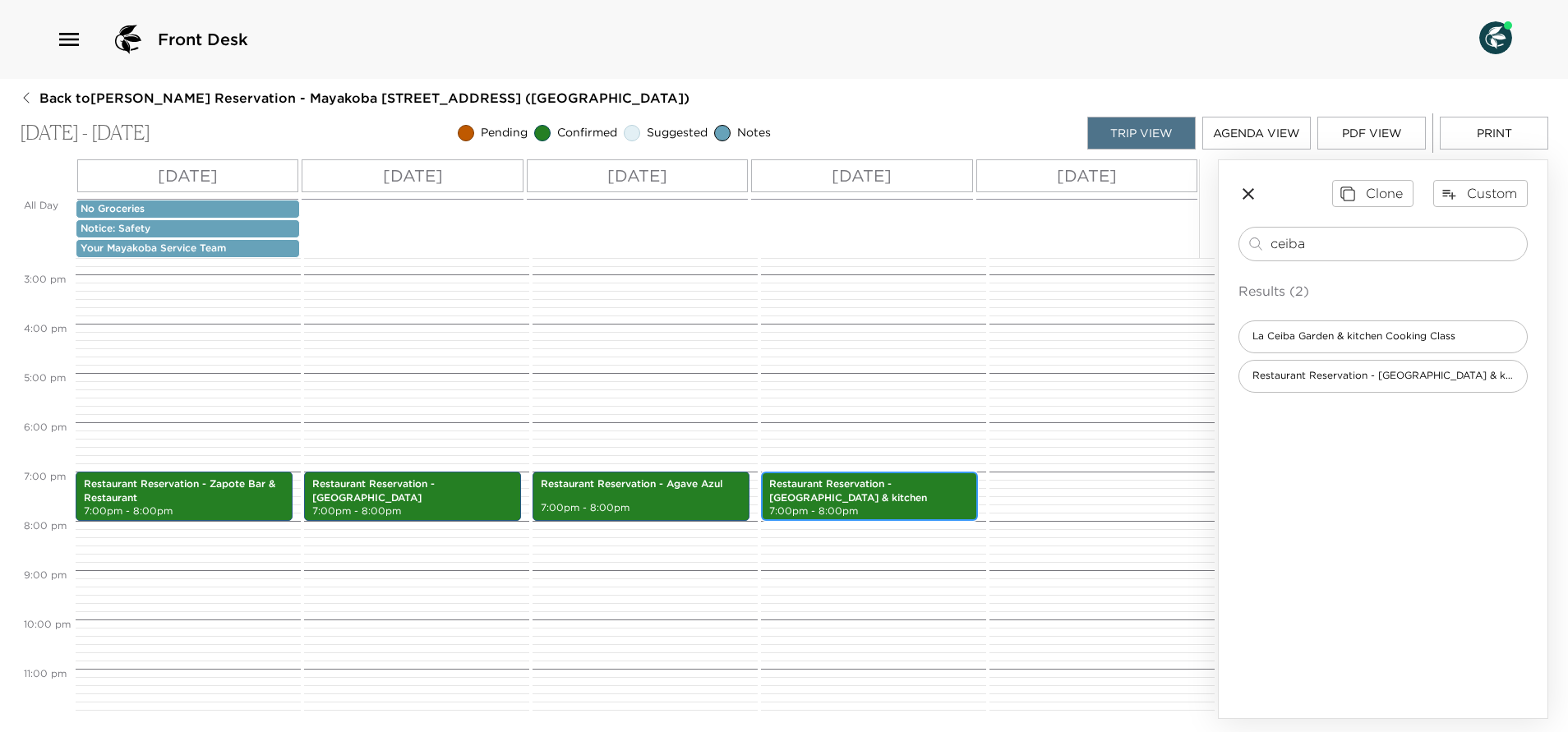
click at [897, 495] on p "Restaurant Reservation - La Ceiba Garden & kitchen" at bounding box center [869, 491] width 200 height 28
click at [901, 505] on p "7:00pm - 8:00pm" at bounding box center [869, 511] width 200 height 14
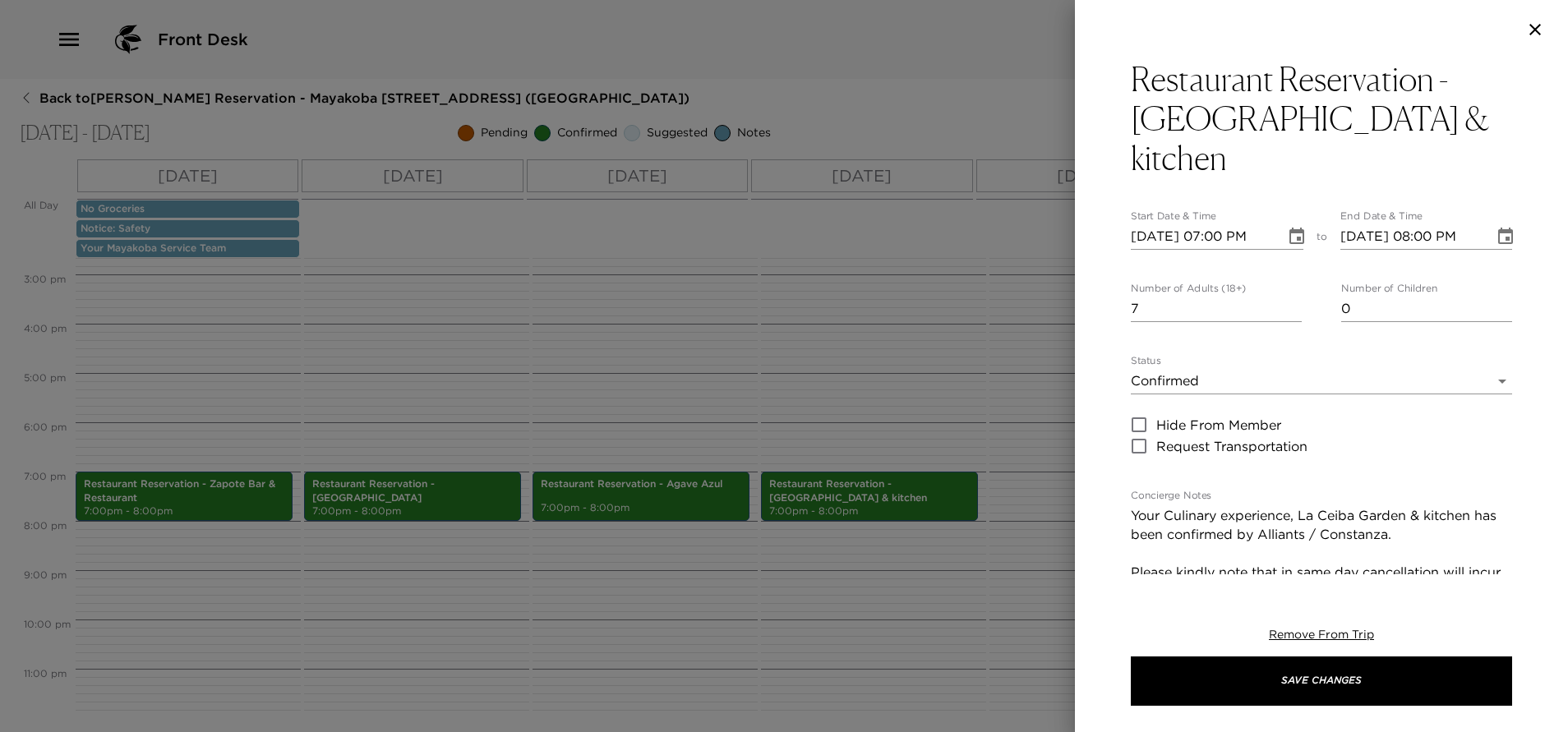
click at [1546, 24] on button "button" at bounding box center [1535, 30] width 32 height 20
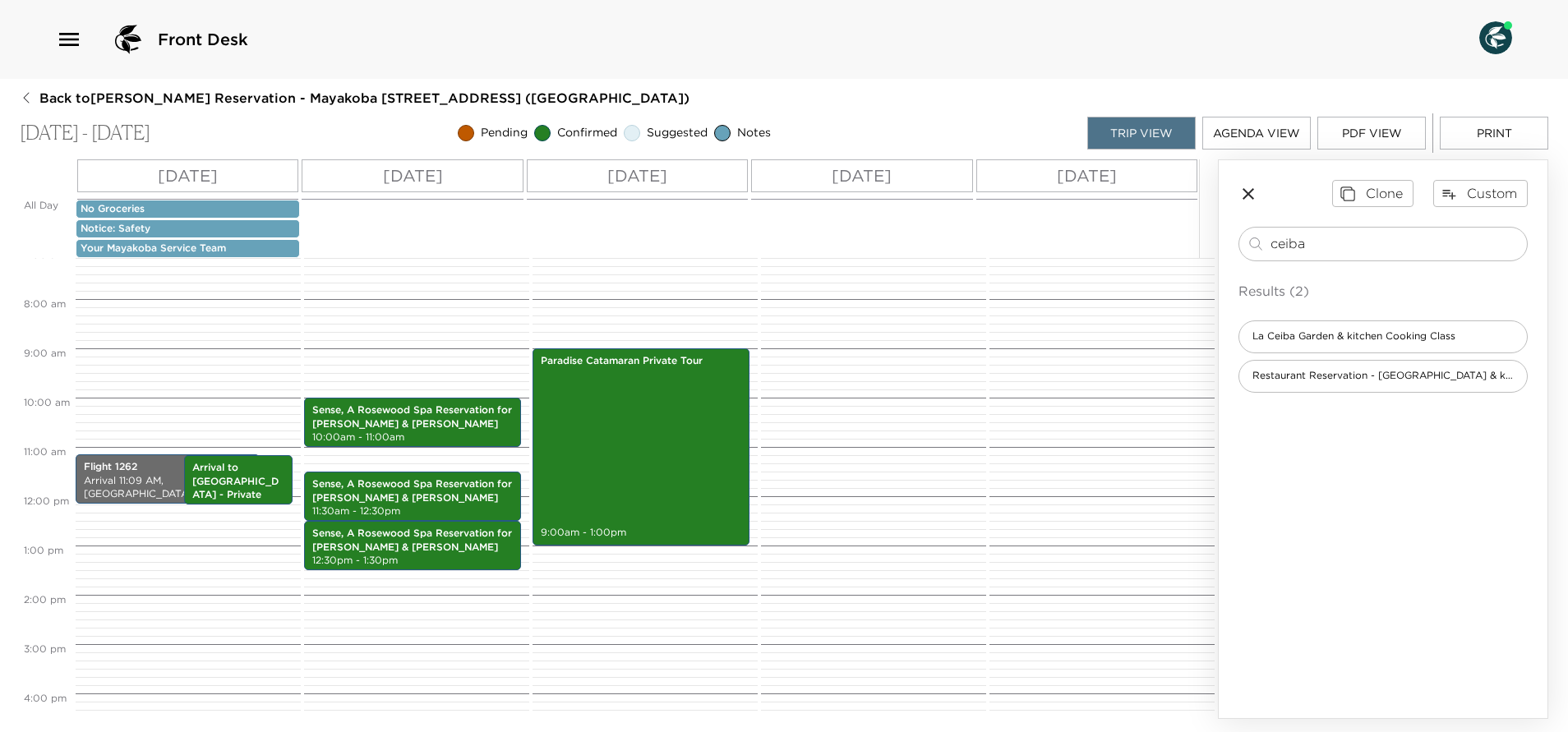
scroll to position [0, 0]
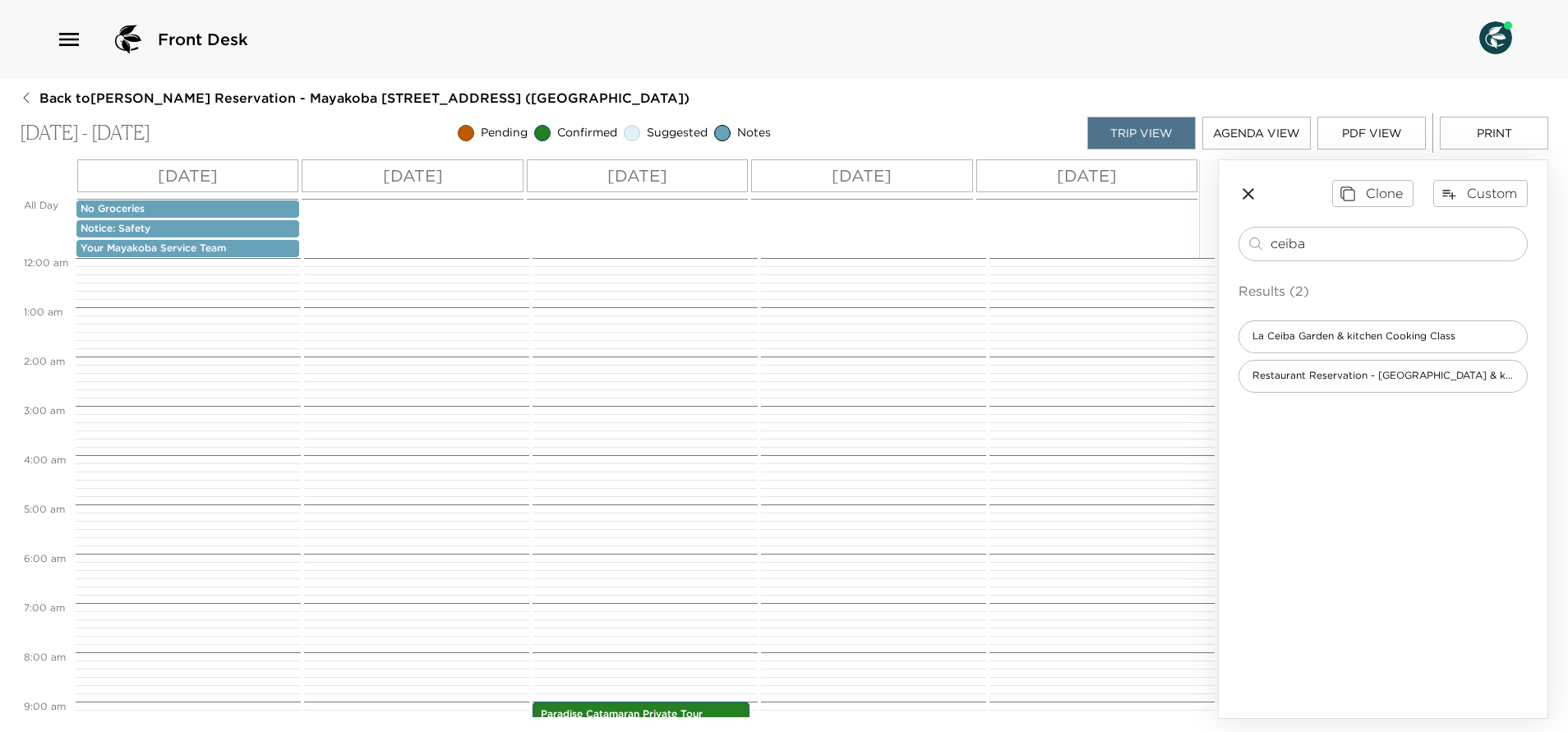
drag, startPoint x: 1385, startPoint y: 248, endPoint x: 1190, endPoint y: 274, distance: 196.7
click at [1190, 274] on div "All Day Sun 09/28 Mon 09/29 Tue 09/30 Wed 10/01 Thu 10/02 No Groceries Notice: …" at bounding box center [784, 438] width 1528 height 559
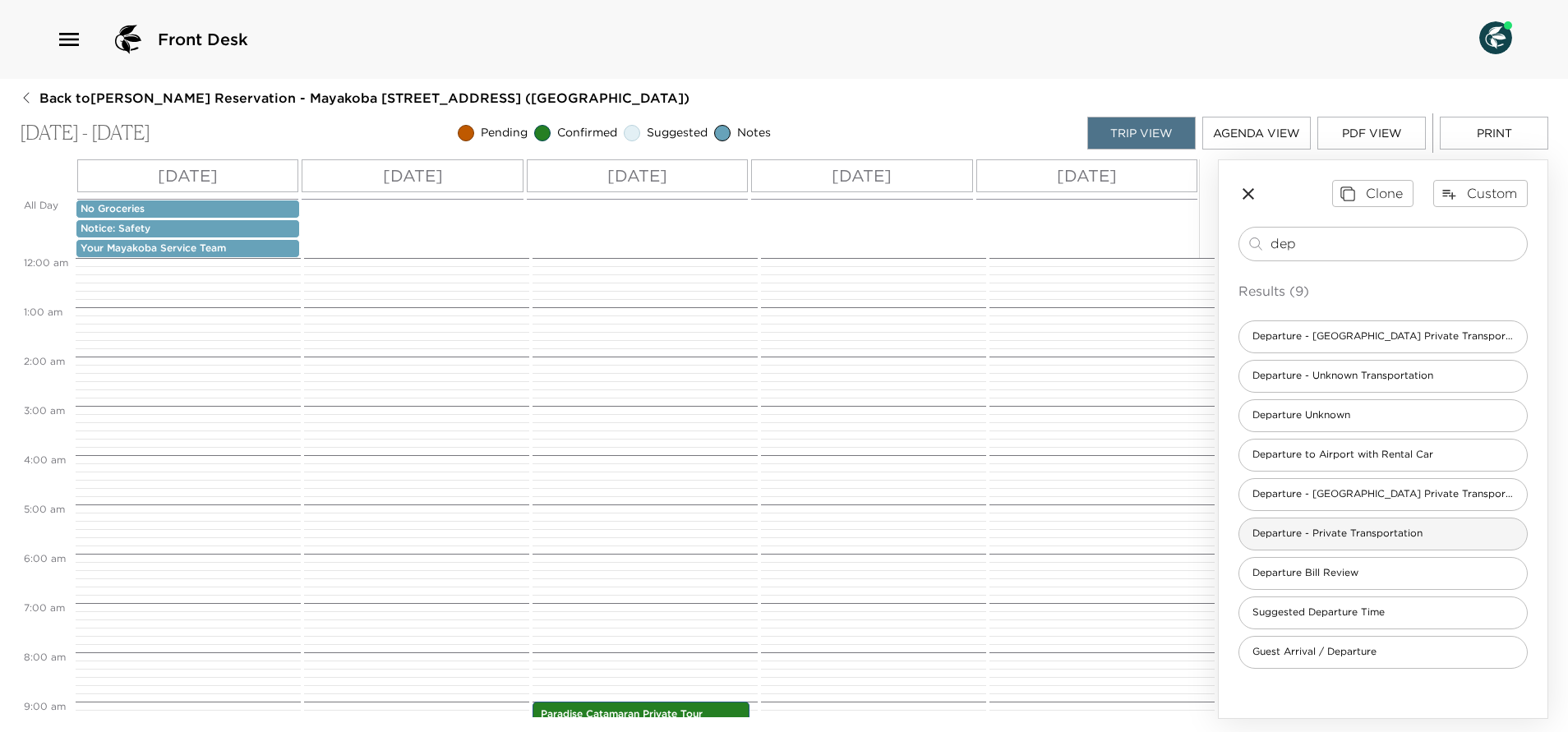
type input "dep"
click at [1403, 539] on span "Departure - Private Transportation" at bounding box center [1337, 533] width 196 height 14
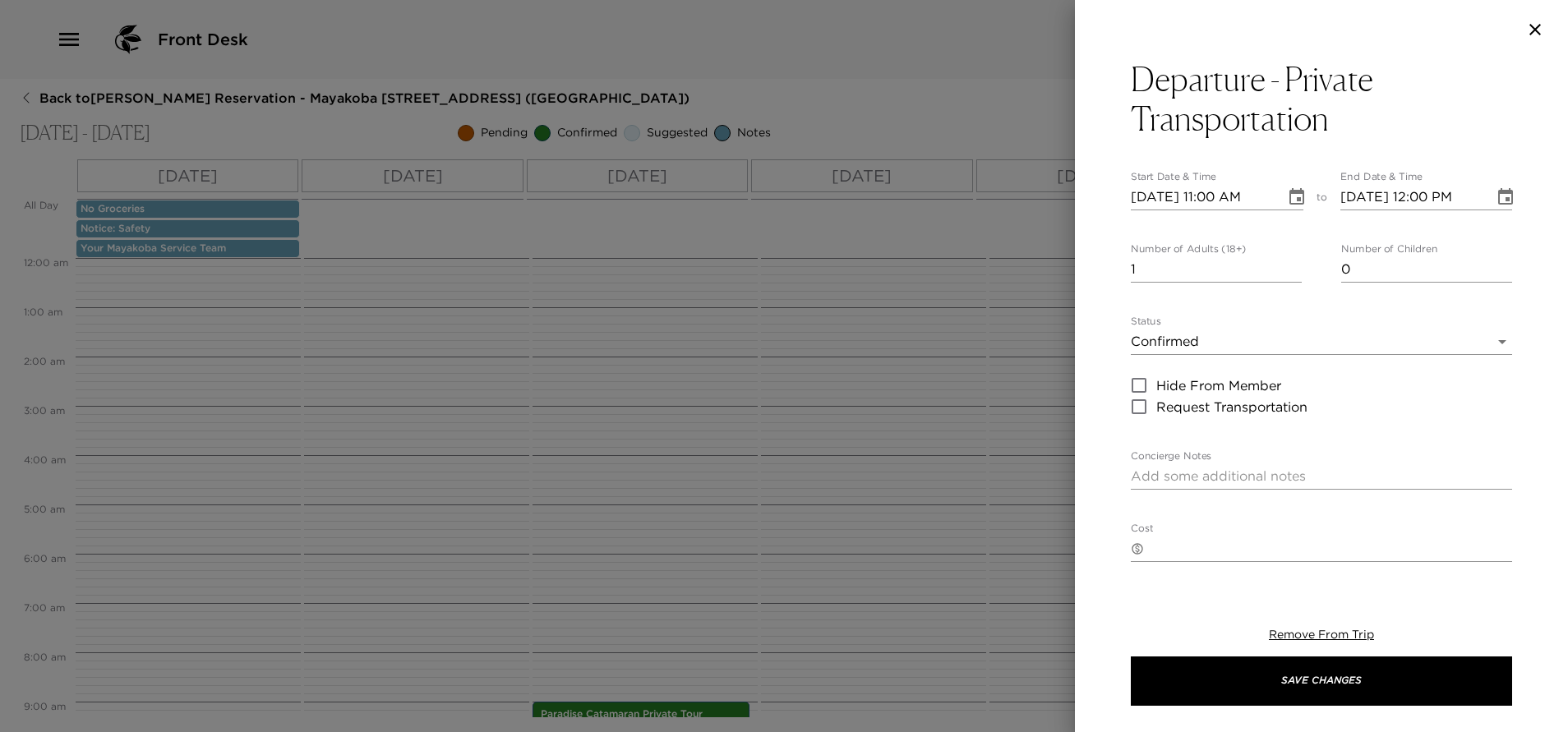
type textarea "Your private transportation has been confirmed with World Class Transfers by __…"
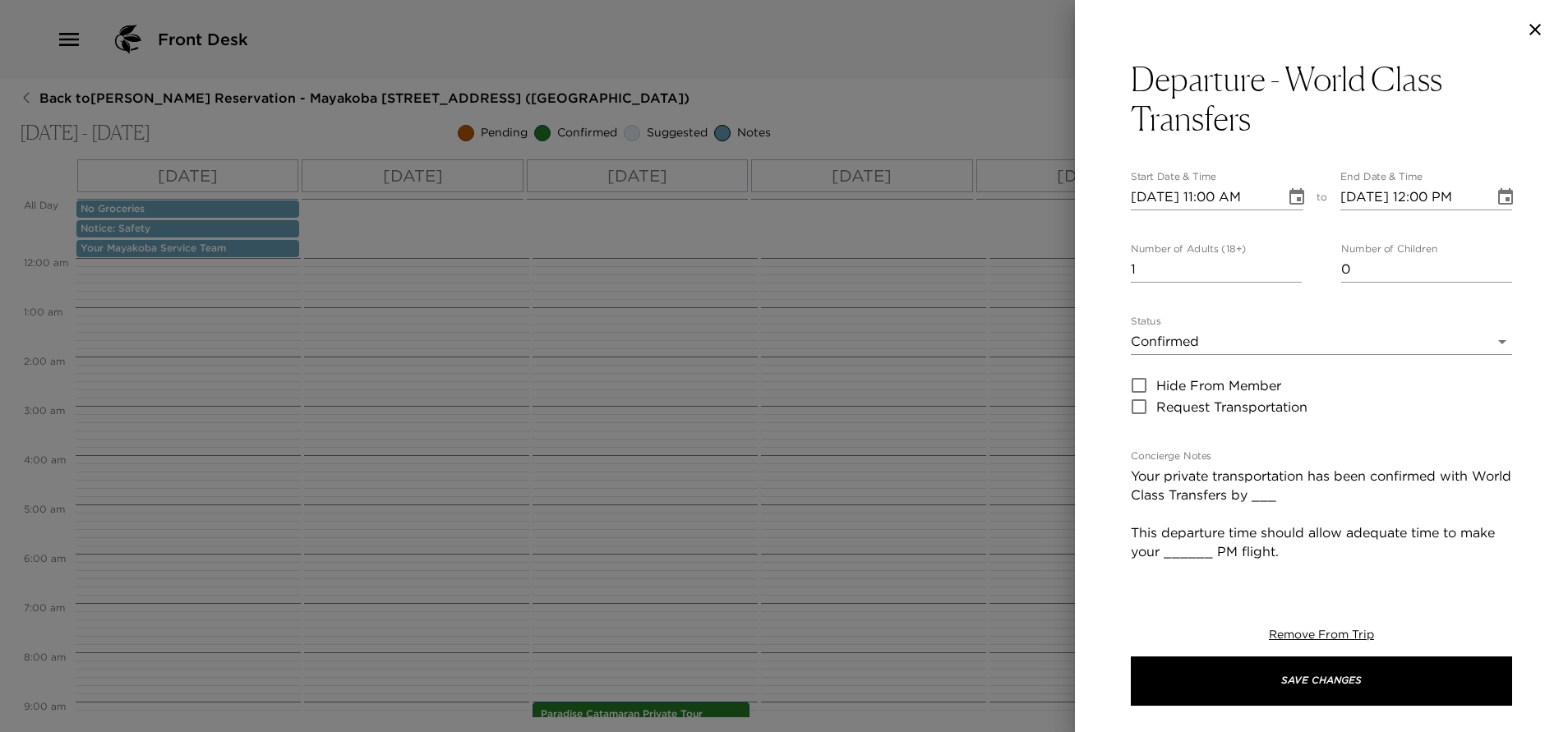
click at [1289, 193] on icon "Choose date, selected date is Sep 28, 2025" at bounding box center [1297, 195] width 15 height 16
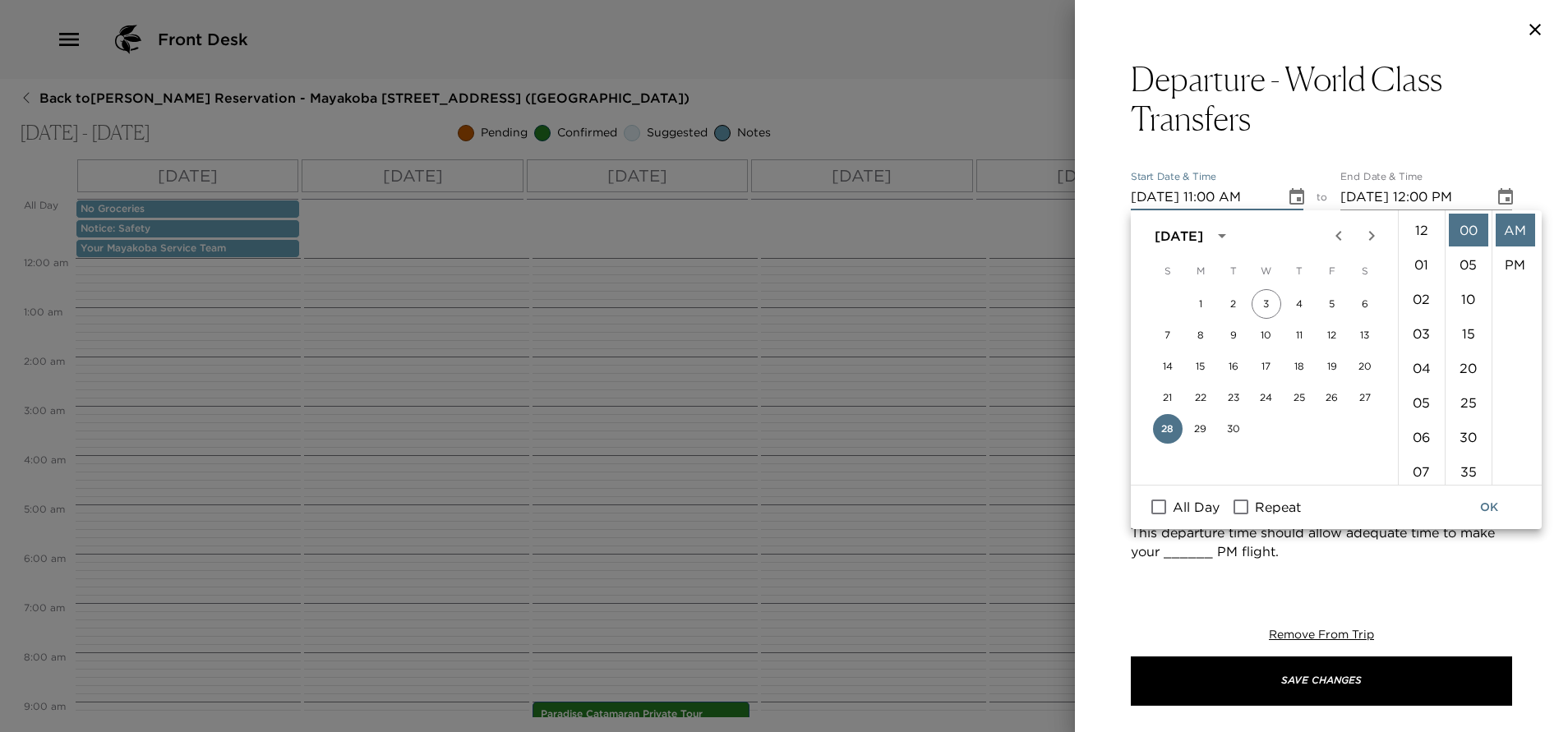
scroll to position [379, 0]
click at [1372, 239] on icon "Next month" at bounding box center [1371, 235] width 20 height 20
click at [1301, 306] on button "2" at bounding box center [1298, 303] width 30 height 30
type input "10/02/2025 11:00 AM"
type input "10/02/2025 12:00 PM"
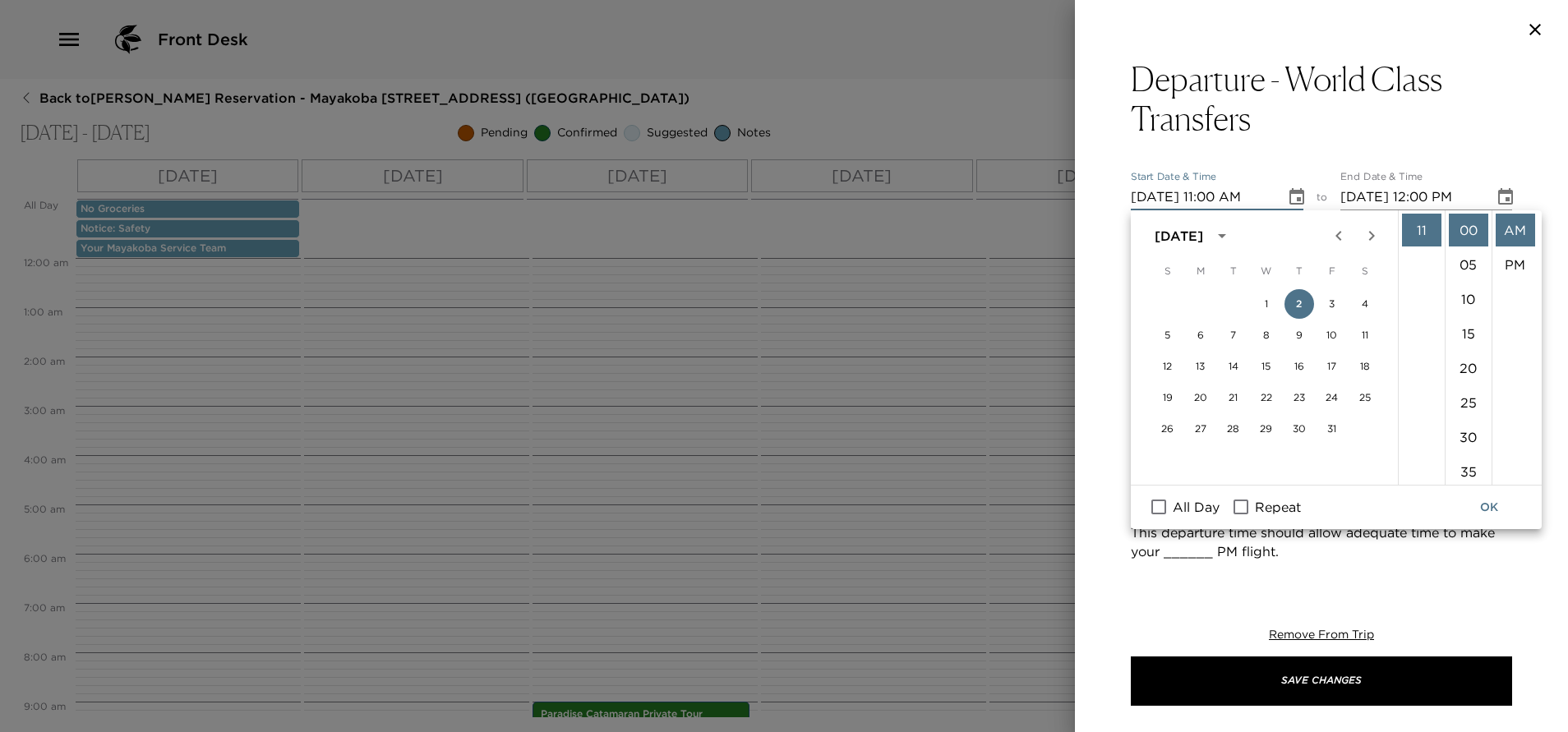
click at [1290, 207] on button "Choose date, selected date is Oct 2, 2025" at bounding box center [1296, 197] width 32 height 32
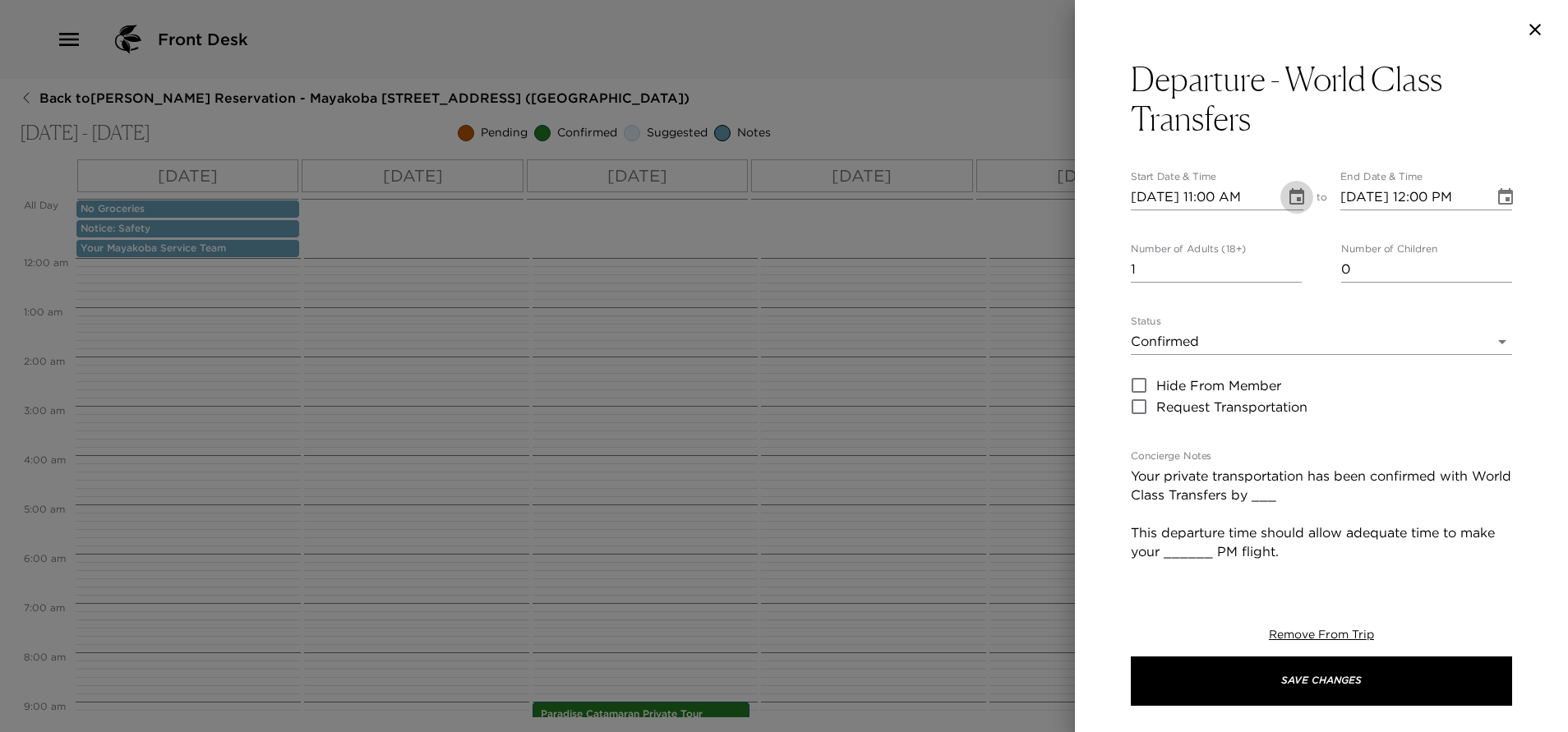
click at [1289, 196] on icon "Choose date, selected date is Oct 2, 2025" at bounding box center [1296, 196] width 20 height 20
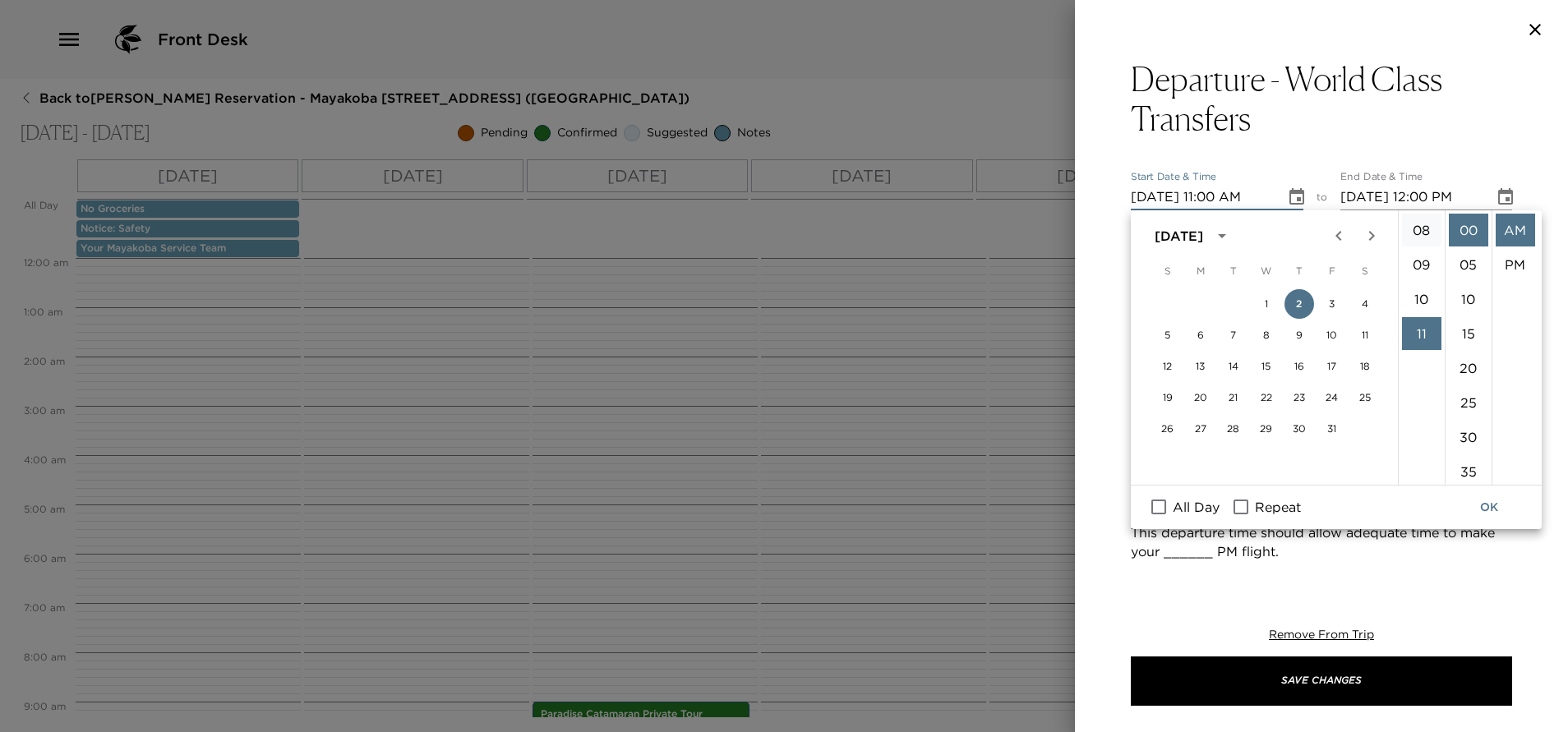
scroll to position [133, 0]
click at [1418, 409] on li "09" at bounding box center [1421, 407] width 39 height 32
click at [1465, 239] on li "20" at bounding box center [1468, 244] width 39 height 32
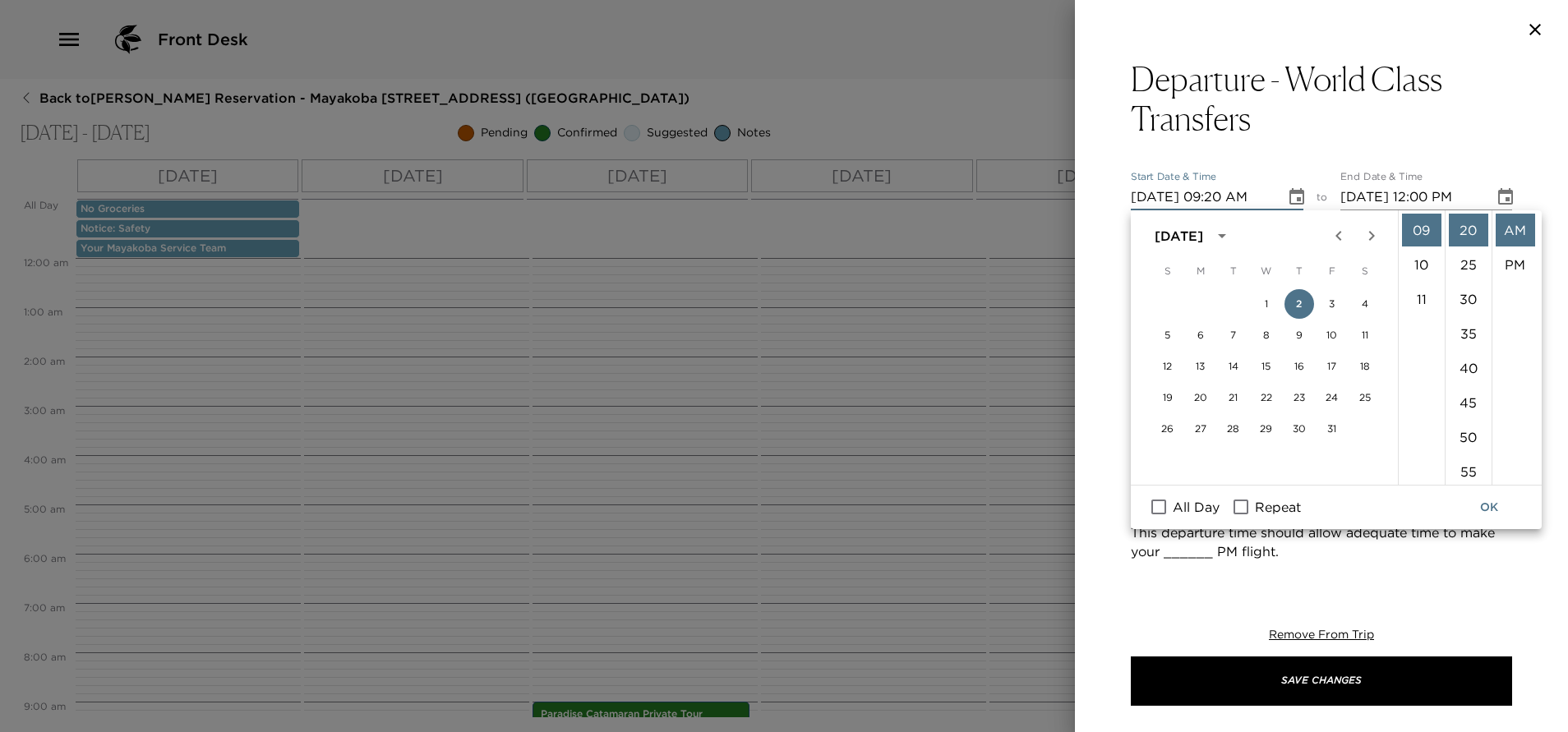
click at [1246, 193] on input "10/02/2025 09:20 AM" at bounding box center [1202, 197] width 143 height 27
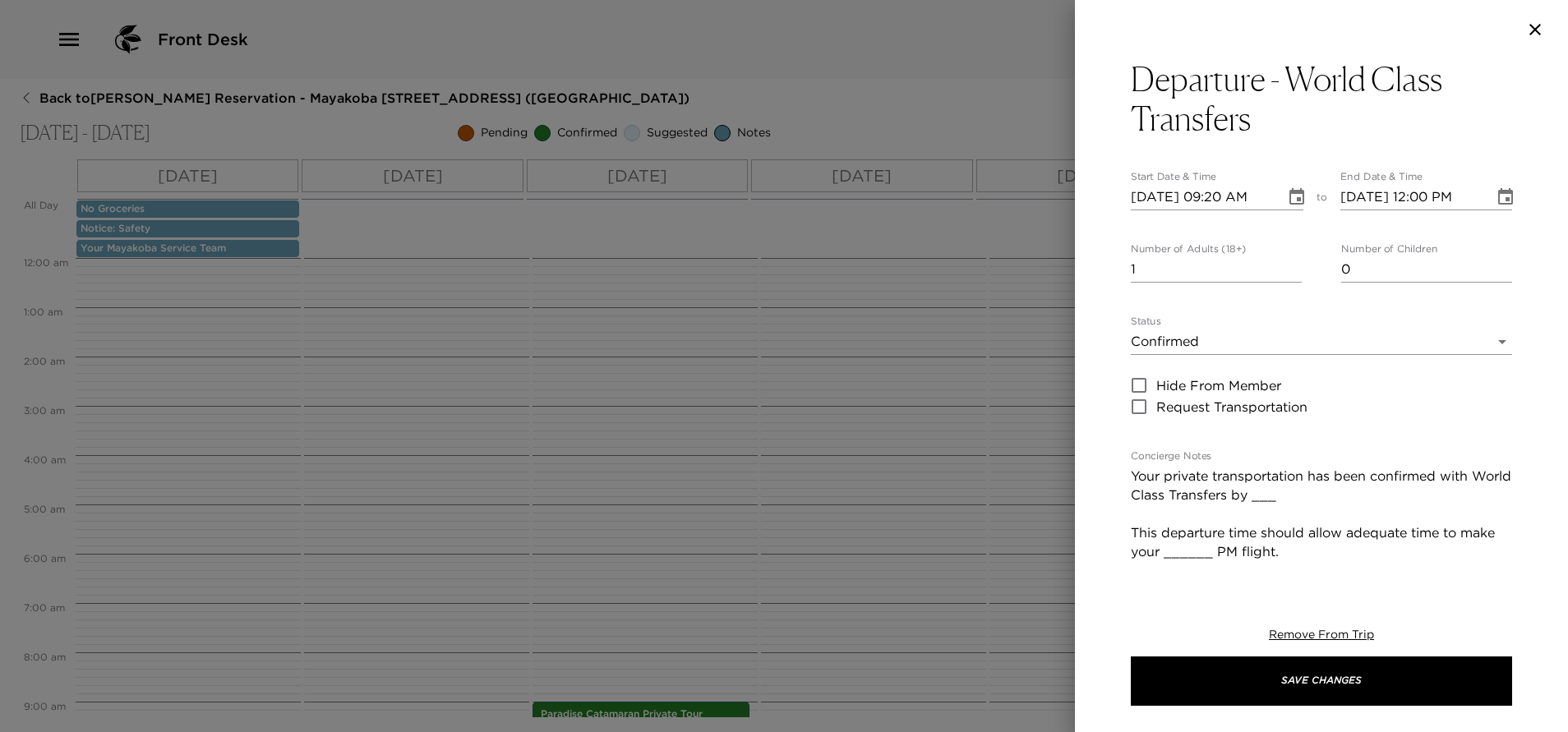
click at [1251, 196] on input "10/02/2025 09:20 AM" at bounding box center [1202, 197] width 143 height 27
type input "10/02/2025 09:18 AM"
click at [1497, 192] on icon "Choose date, selected date is Oct 2, 2025" at bounding box center [1505, 195] width 15 height 16
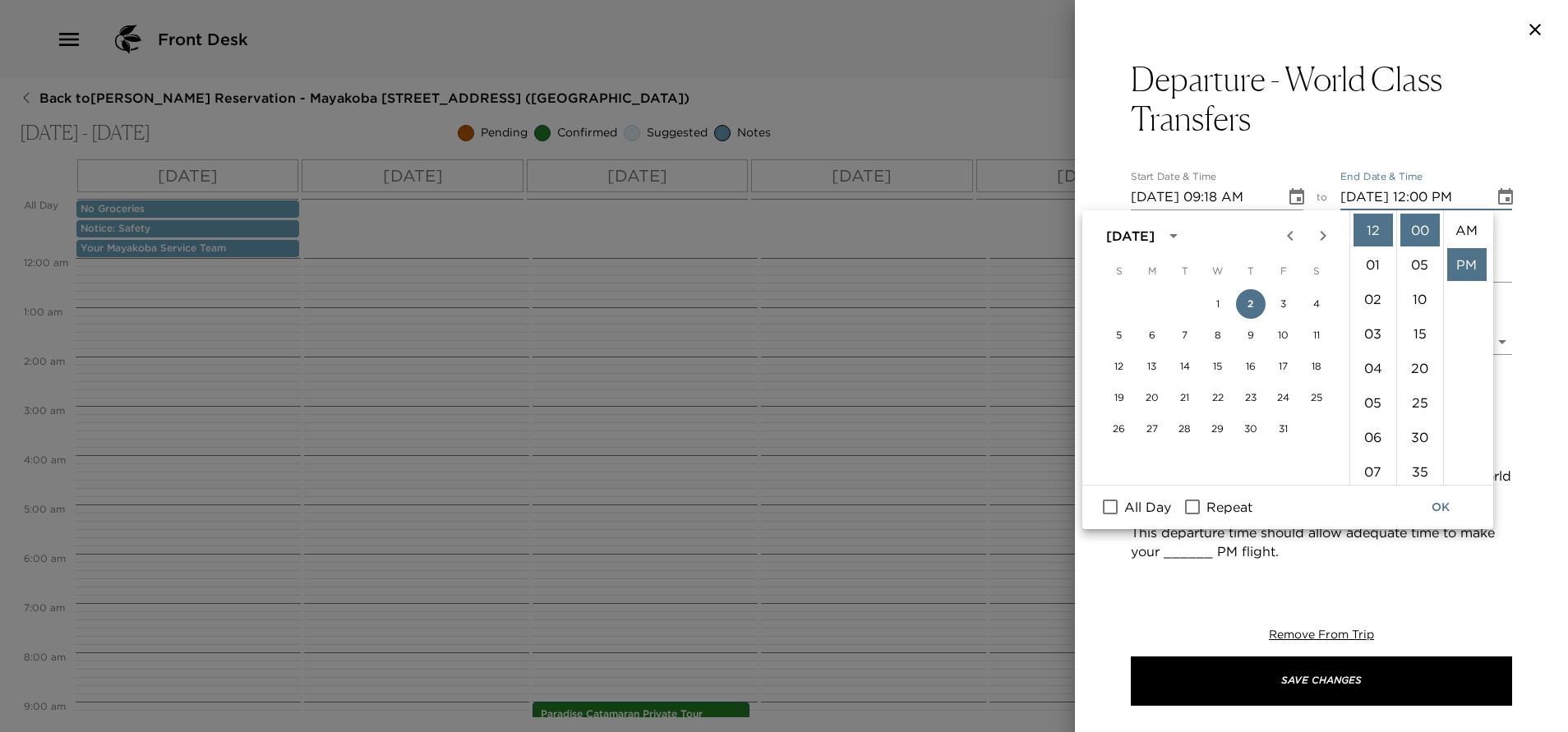
scroll to position [34, 0]
click at [1372, 331] on li "10" at bounding box center [1372, 328] width 39 height 32
click at [1421, 365] on li "20" at bounding box center [1419, 368] width 39 height 32
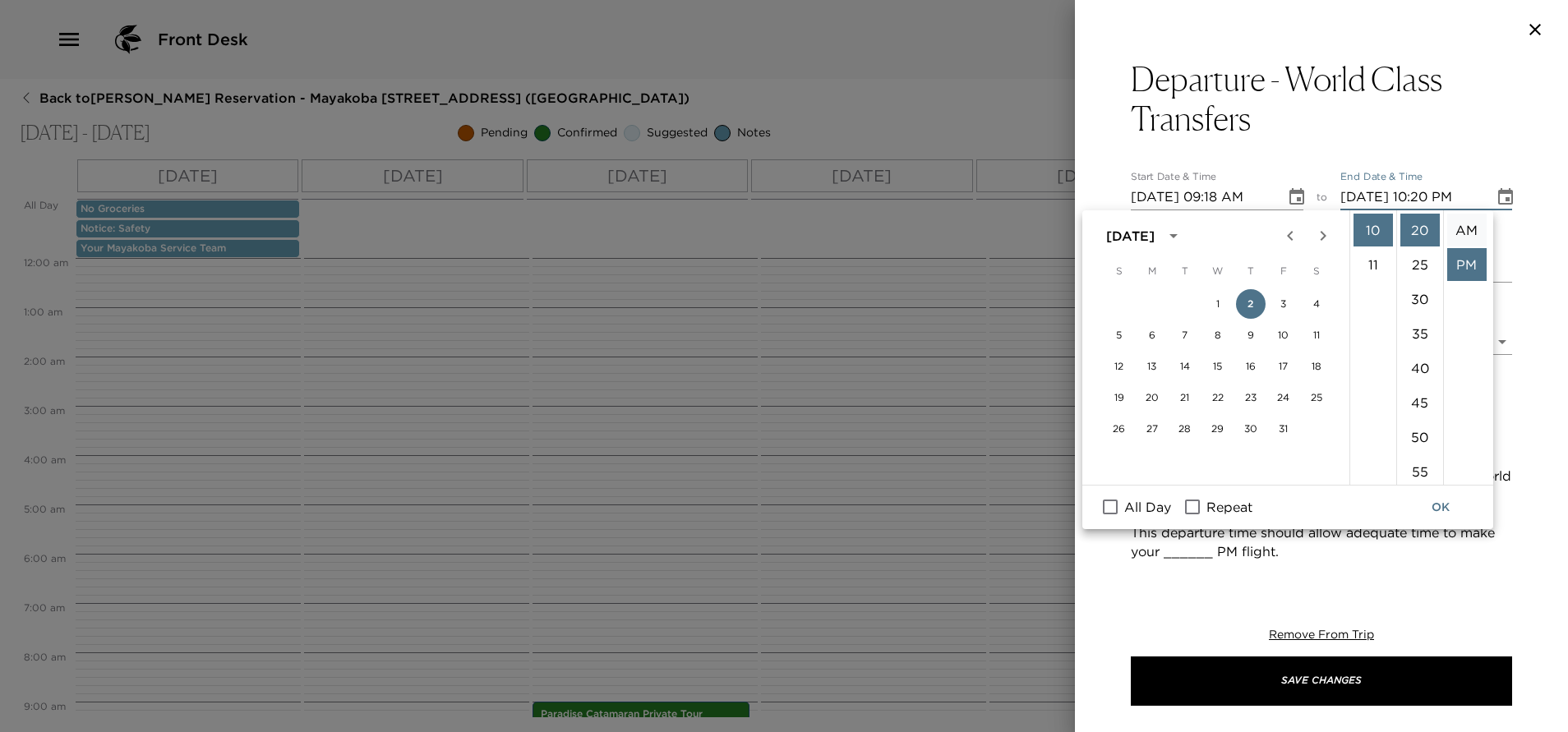
click at [1464, 230] on li "AM" at bounding box center [1466, 230] width 39 height 32
type input "10/02/2025 10:20 AM"
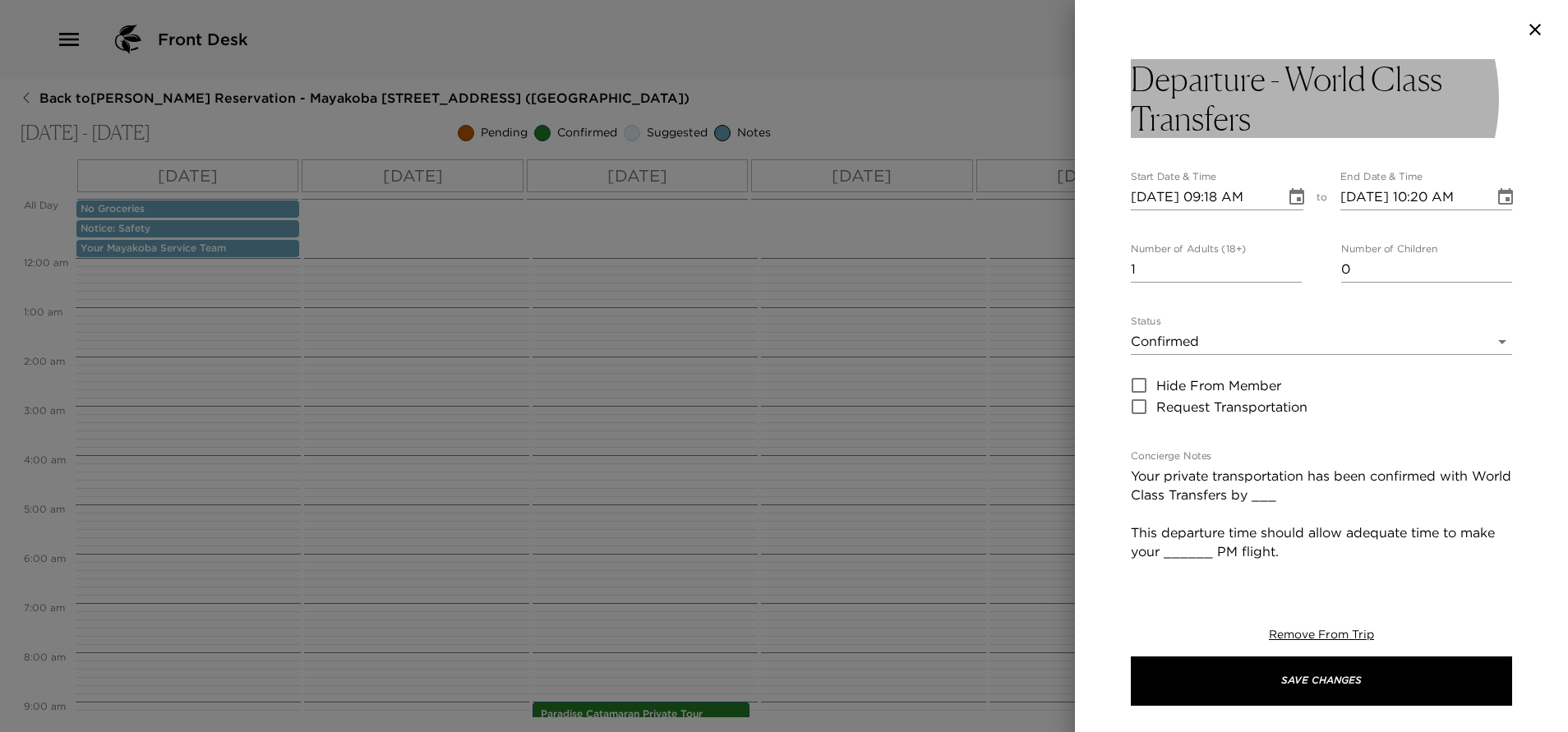
click at [1289, 113] on h3 "Departure - World Class Transfers" at bounding box center [1321, 98] width 382 height 79
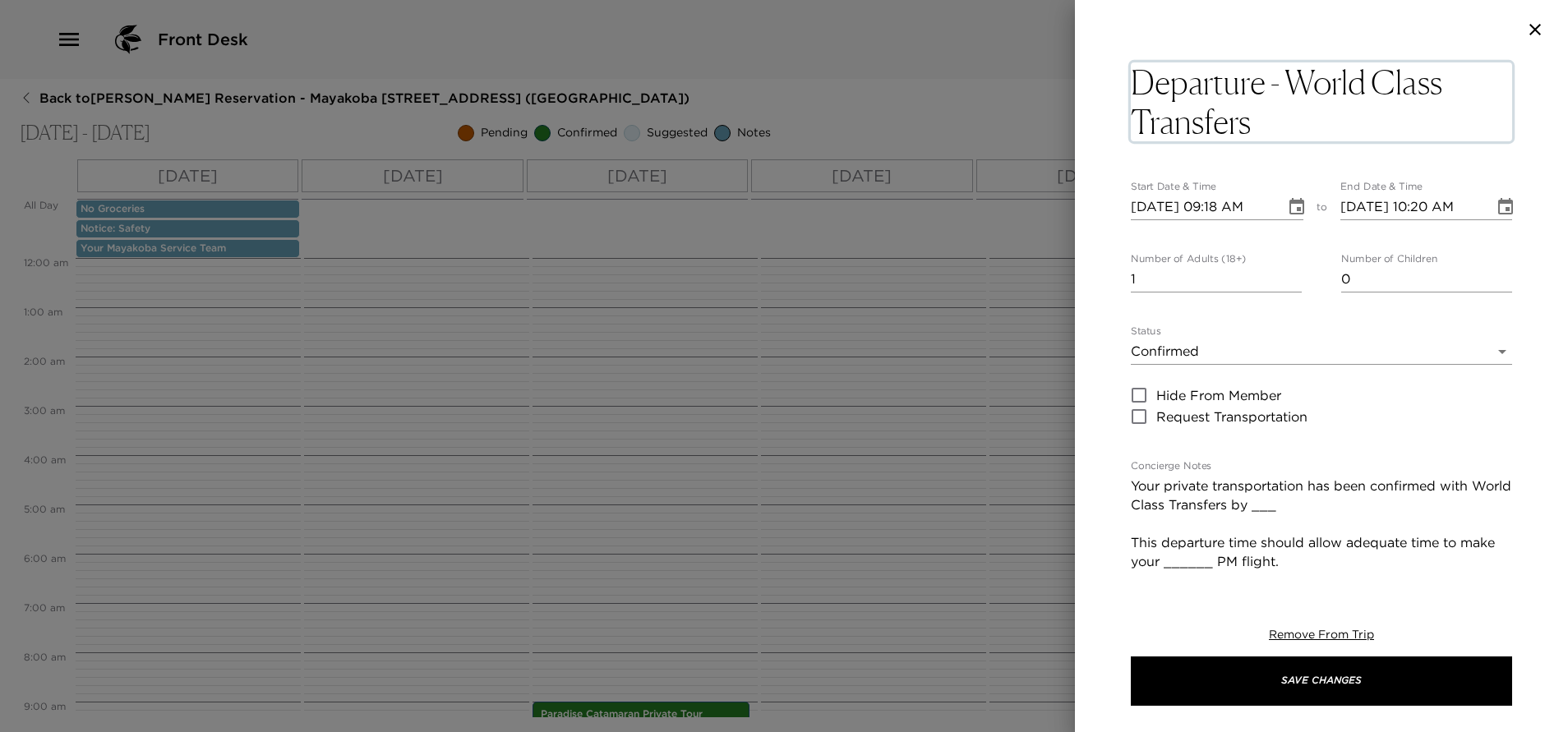
click at [1284, 121] on textarea "Departure - World Class Transfers" at bounding box center [1321, 101] width 382 height 79
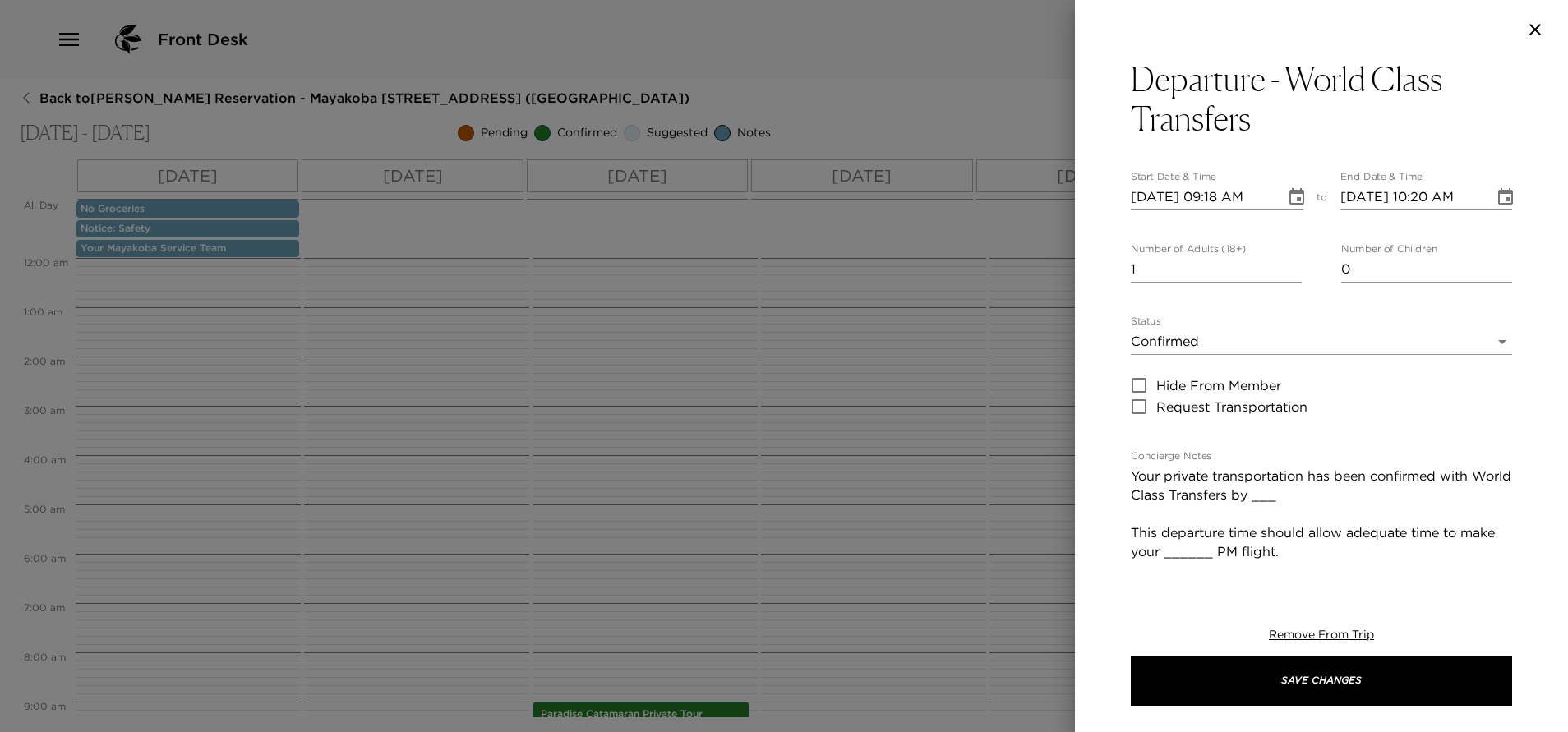
click at [386, 277] on div at bounding box center [784, 366] width 1568 height 732
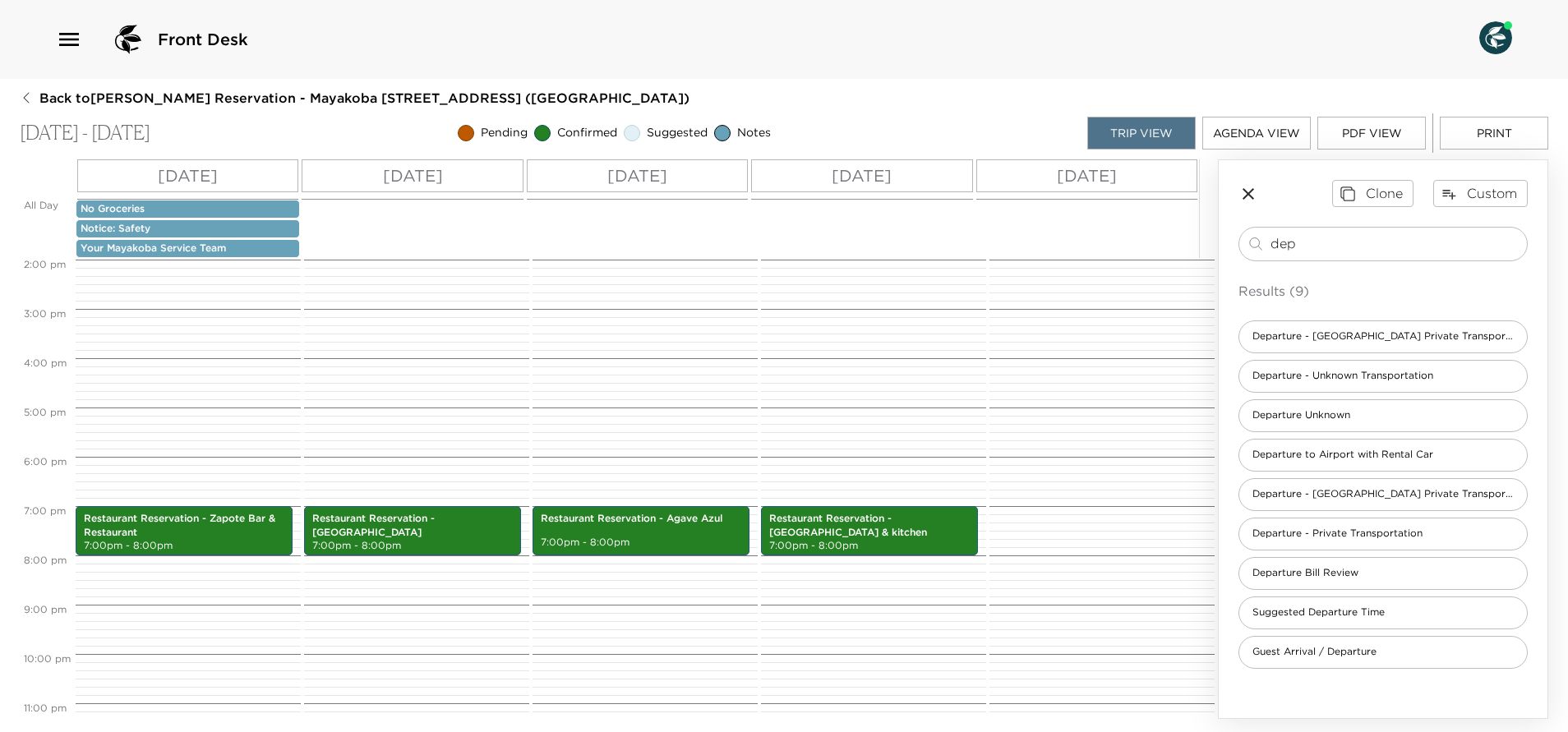
scroll to position [722, 0]
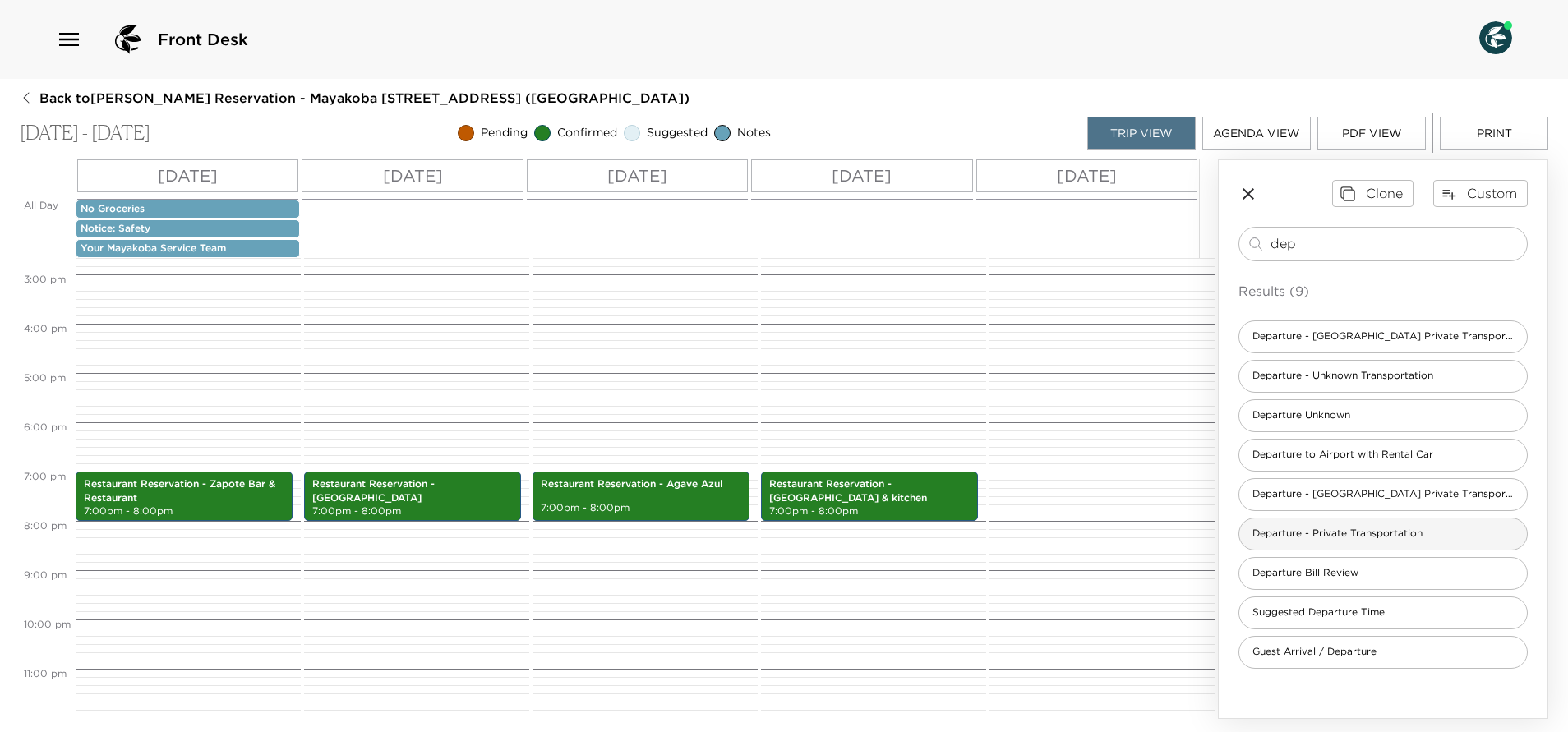
click at [1375, 531] on span "Departure - Private Transportation" at bounding box center [1337, 533] width 196 height 14
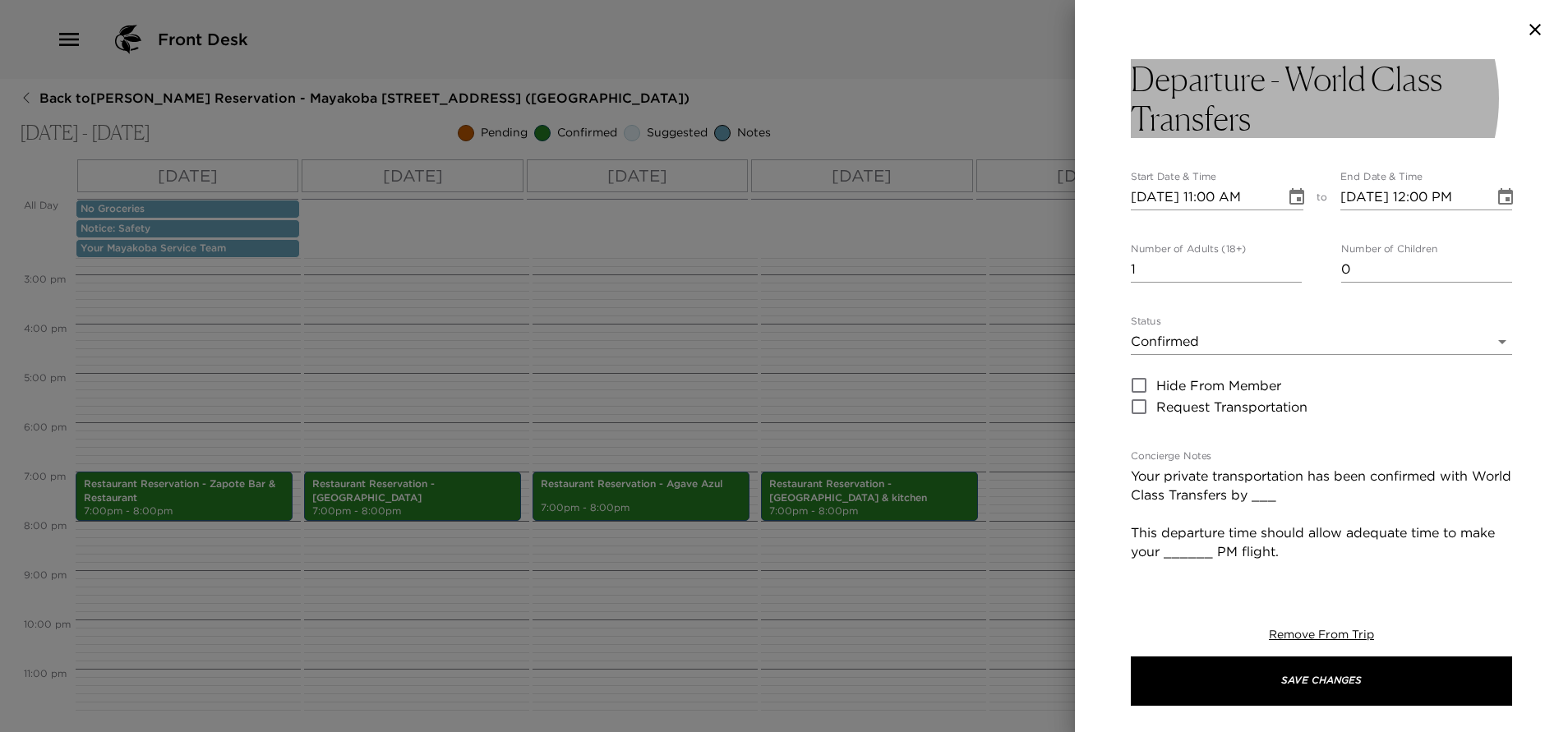
click at [1279, 121] on h3 "Departure - World Class Transfers" at bounding box center [1321, 98] width 382 height 79
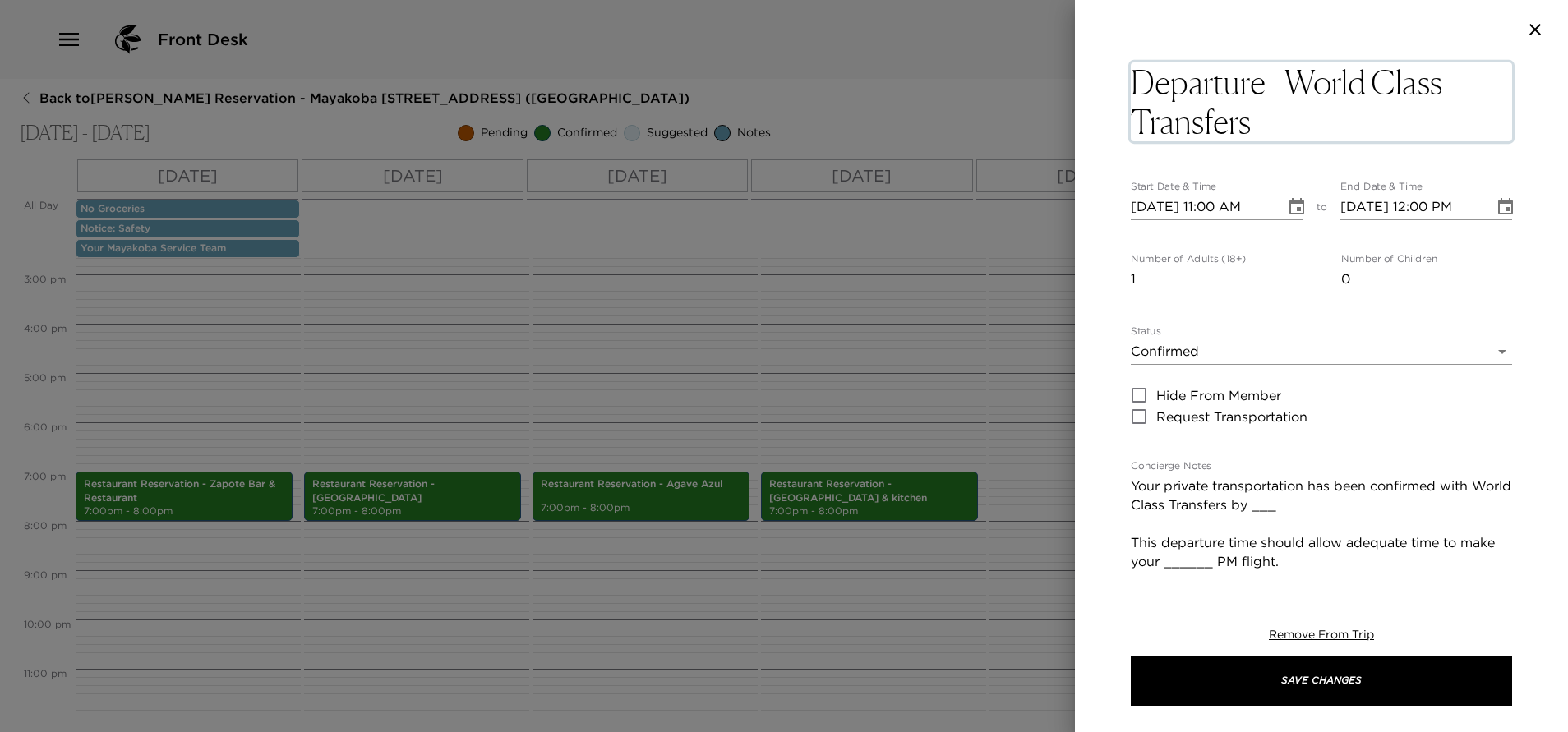
drag, startPoint x: 1279, startPoint y: 121, endPoint x: 1271, endPoint y: 84, distance: 37.9
click at [1271, 84] on textarea "Departure - World Class Transfers" at bounding box center [1321, 101] width 382 height 79
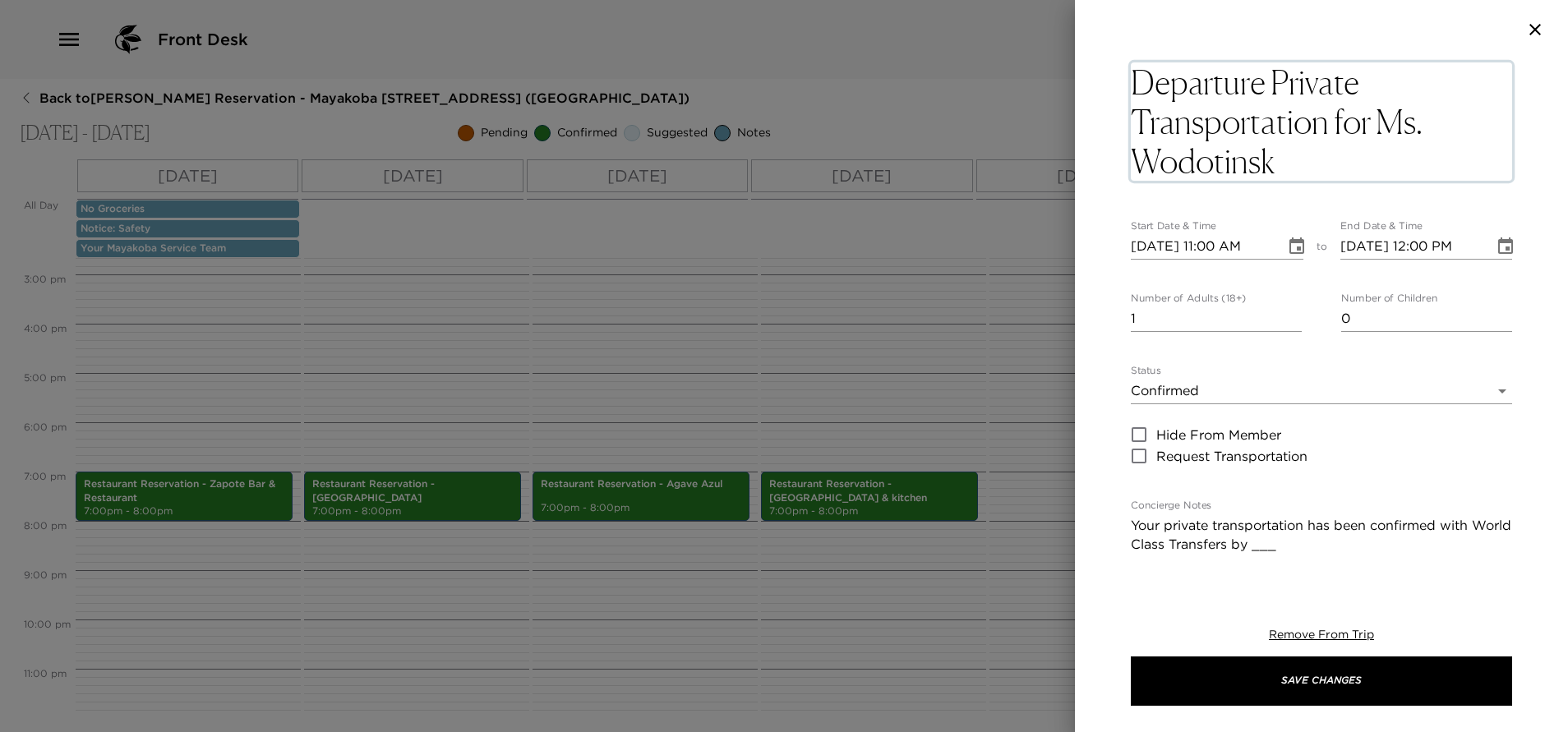
type textarea "Departure Private Transportation for Ms. Wodotinsky"
click at [1287, 245] on icon "Choose date, selected date is Sep 28, 2025" at bounding box center [1296, 246] width 20 height 20
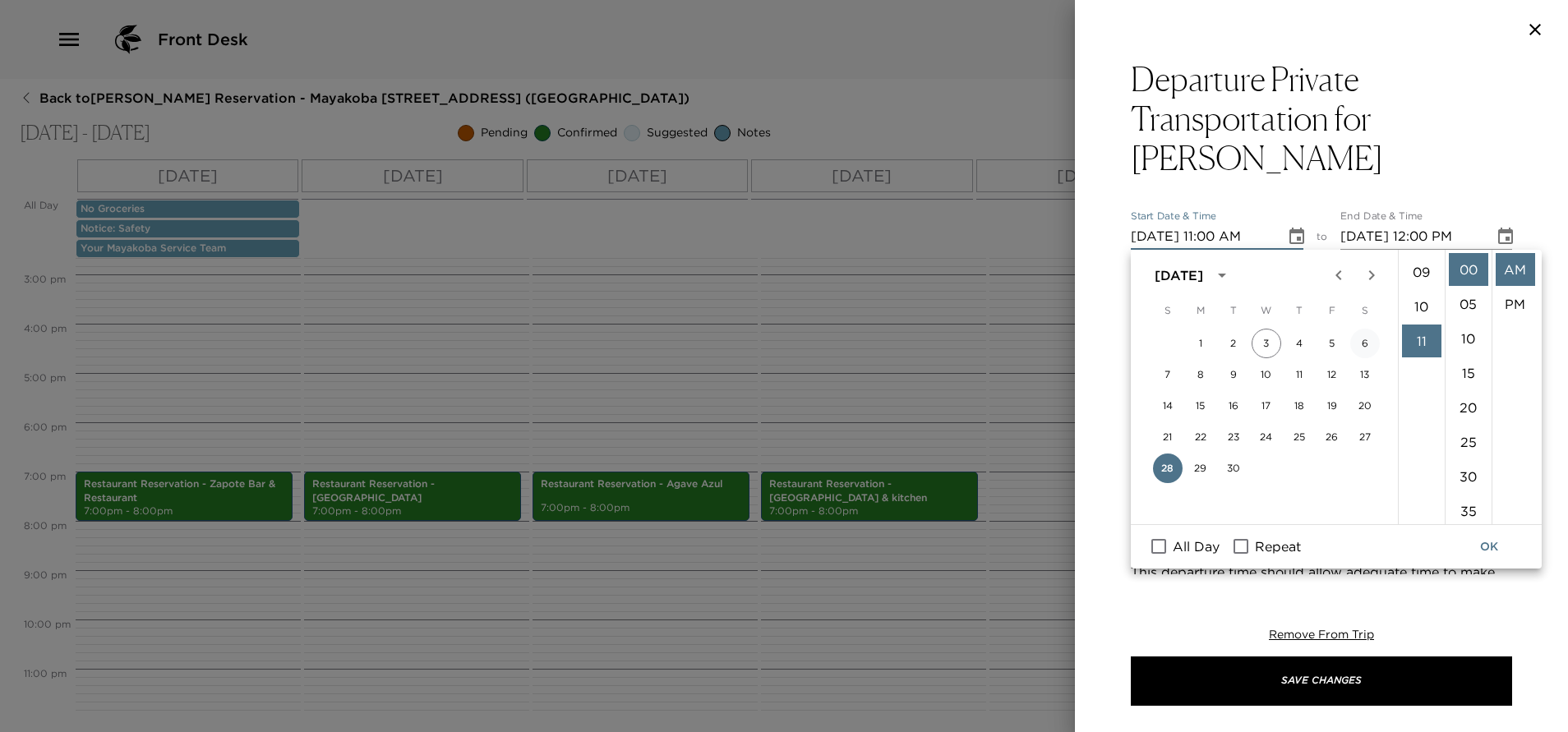
scroll to position [256, 0]
click at [1419, 319] on li "09" at bounding box center [1421, 323] width 39 height 32
click at [1468, 405] on li "20" at bounding box center [1468, 407] width 39 height 32
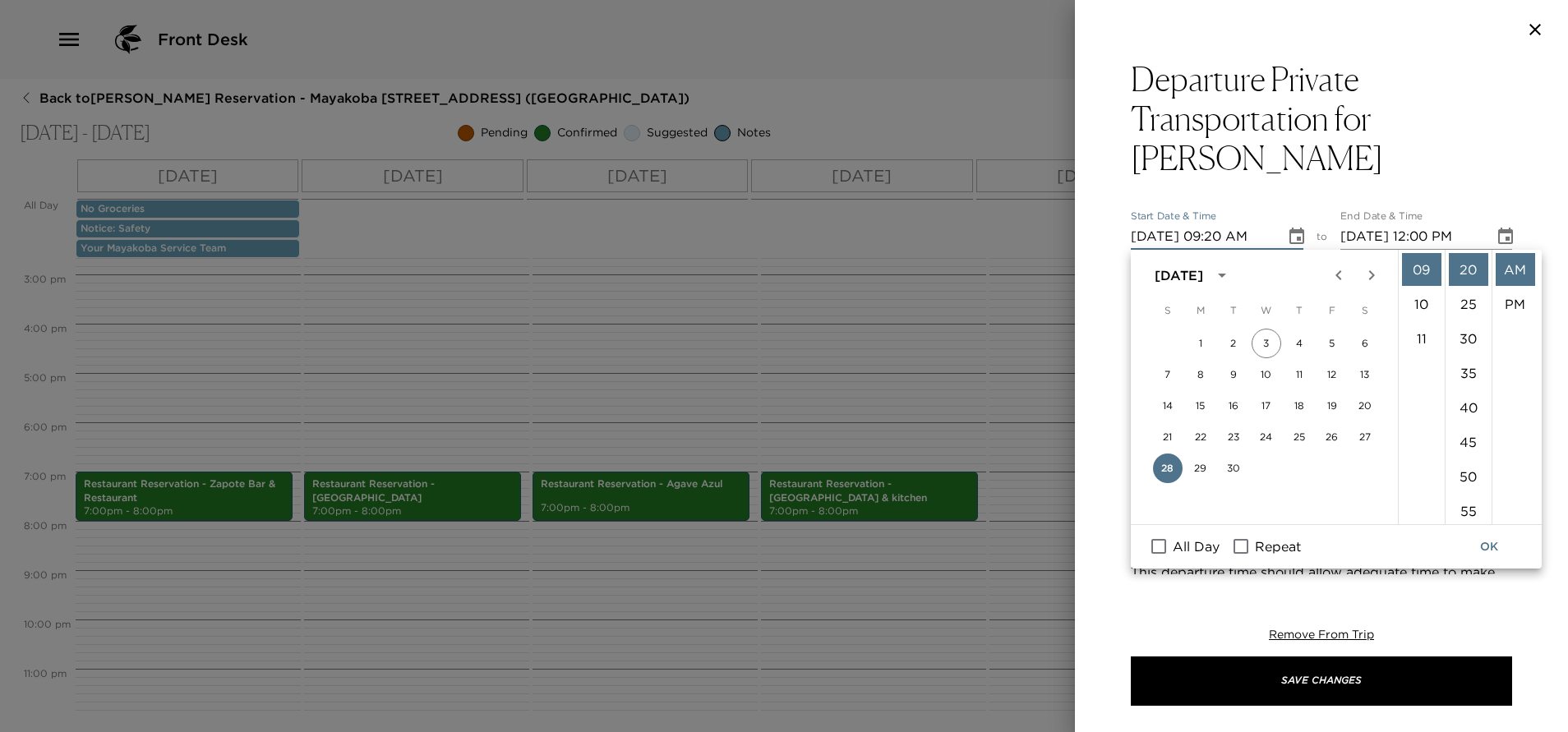
click at [1488, 538] on button "OK" at bounding box center [1488, 546] width 52 height 30
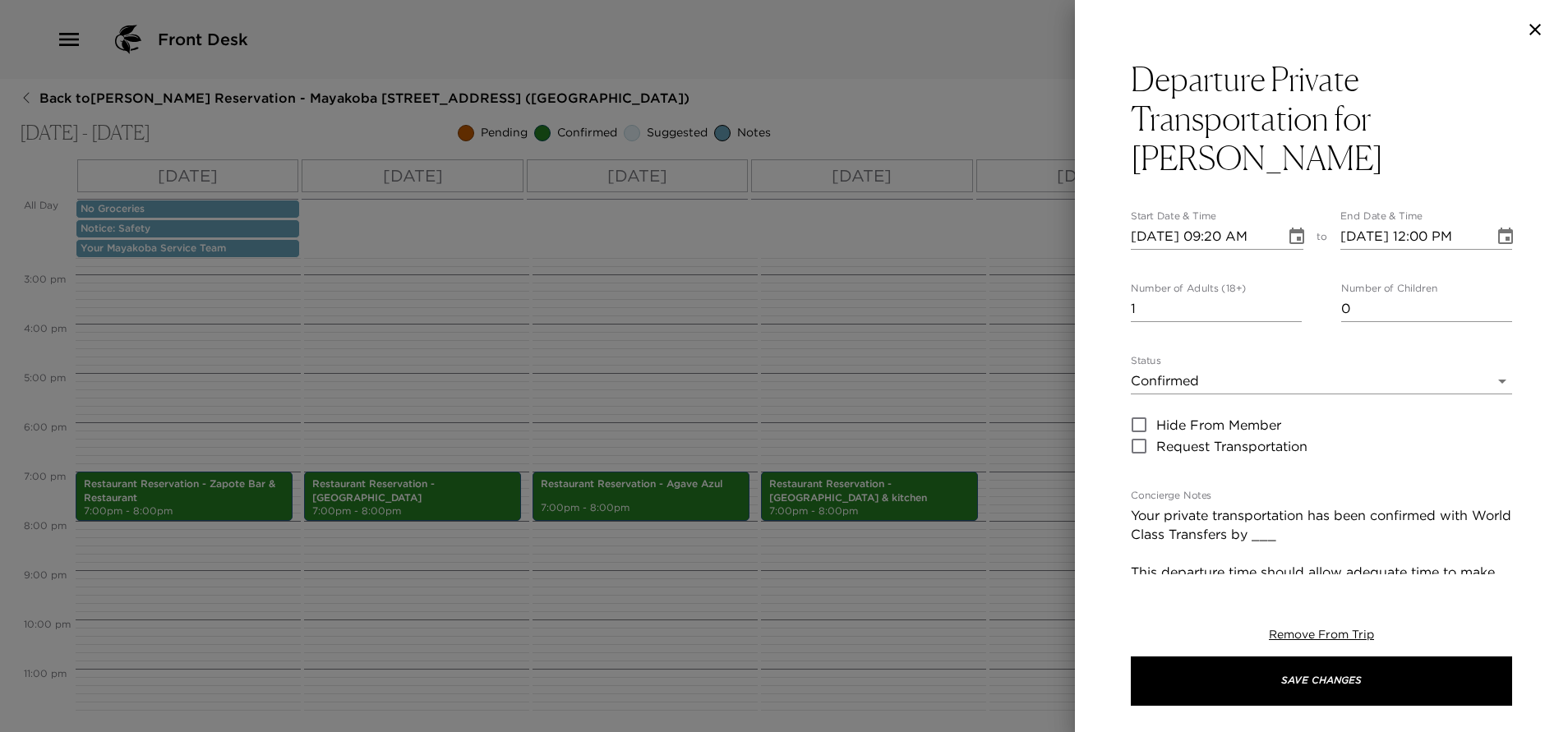
click at [1287, 239] on icon "Choose date, selected date is Sep 28, 2025" at bounding box center [1296, 236] width 20 height 20
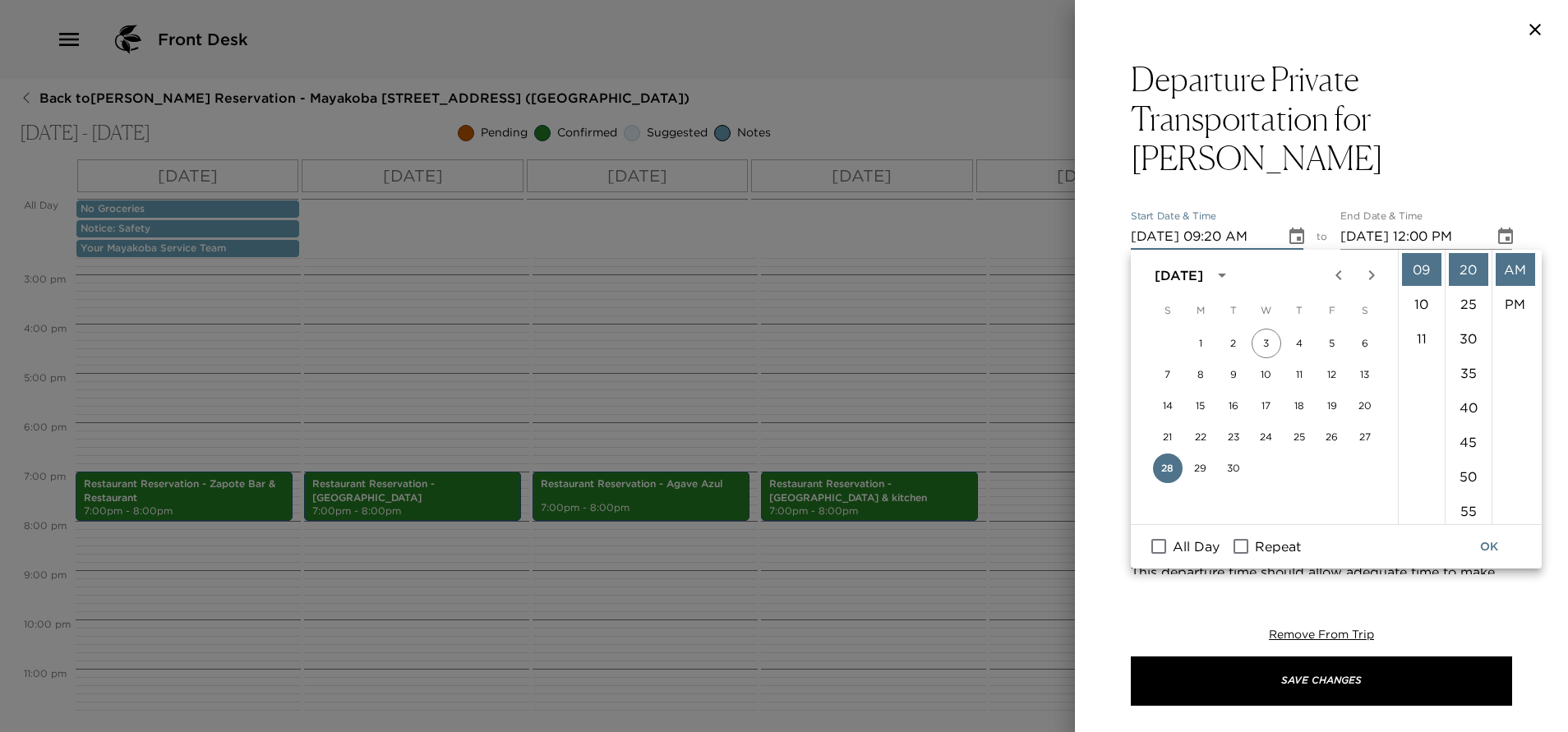
click at [1369, 273] on icon "Next month" at bounding box center [1371, 274] width 20 height 20
click at [1301, 346] on button "2" at bounding box center [1298, 343] width 30 height 30
type input "10/02/2025 09:20 AM"
type input "10/02/2025 10:20 AM"
click at [1487, 541] on button "OK" at bounding box center [1488, 546] width 52 height 30
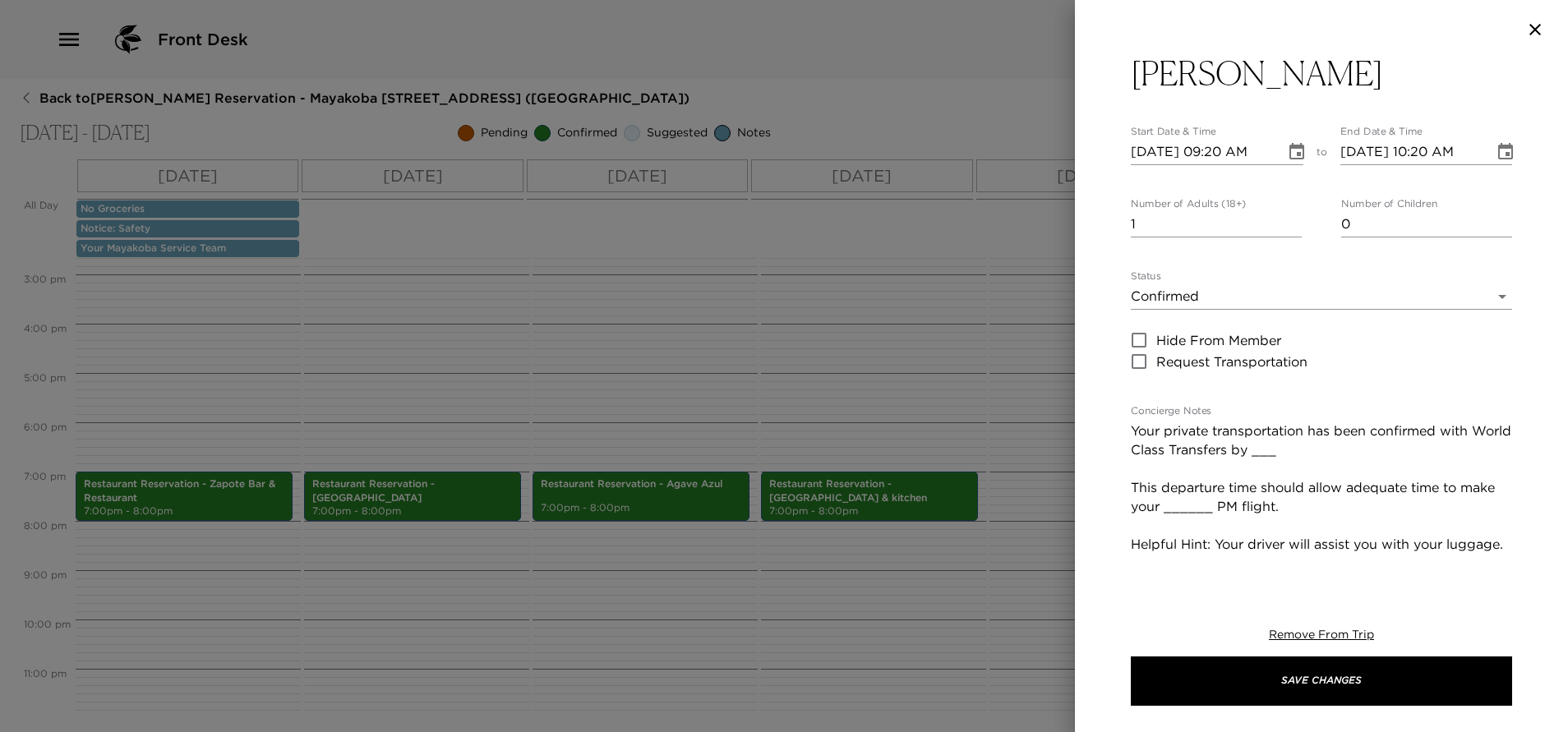
scroll to position [123, 0]
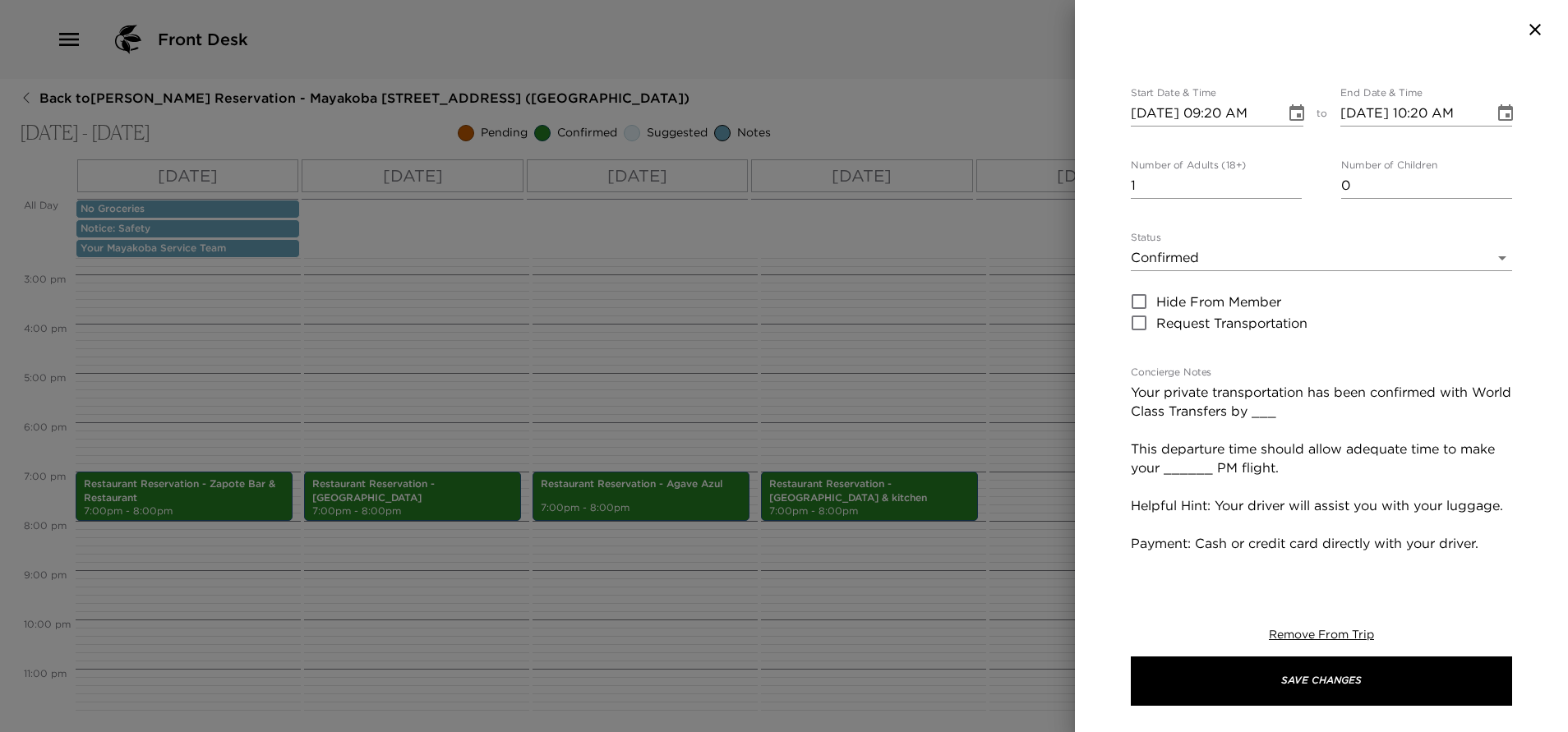
click at [1315, 416] on textarea "Your private transportation has been confirmed with World Class Transfers by __…" at bounding box center [1321, 542] width 382 height 321
click at [1248, 471] on textarea "Your private transportation has been confirmed with World Class Transfers by Pe…" at bounding box center [1321, 542] width 382 height 321
click at [1259, 471] on textarea "Your private transportation has been confirmed with World Class Transfers by Pe…" at bounding box center [1321, 542] width 382 height 321
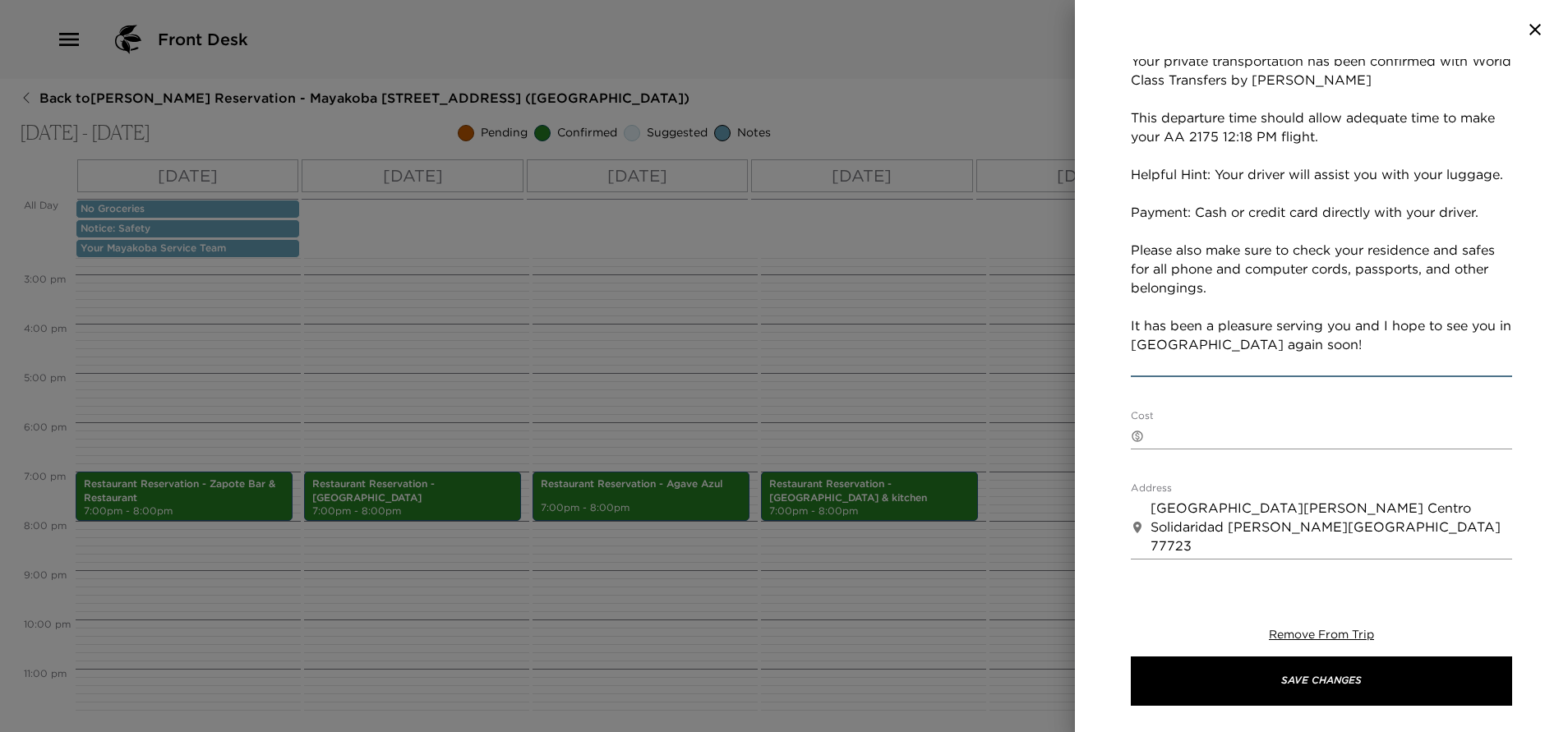
scroll to position [494, 0]
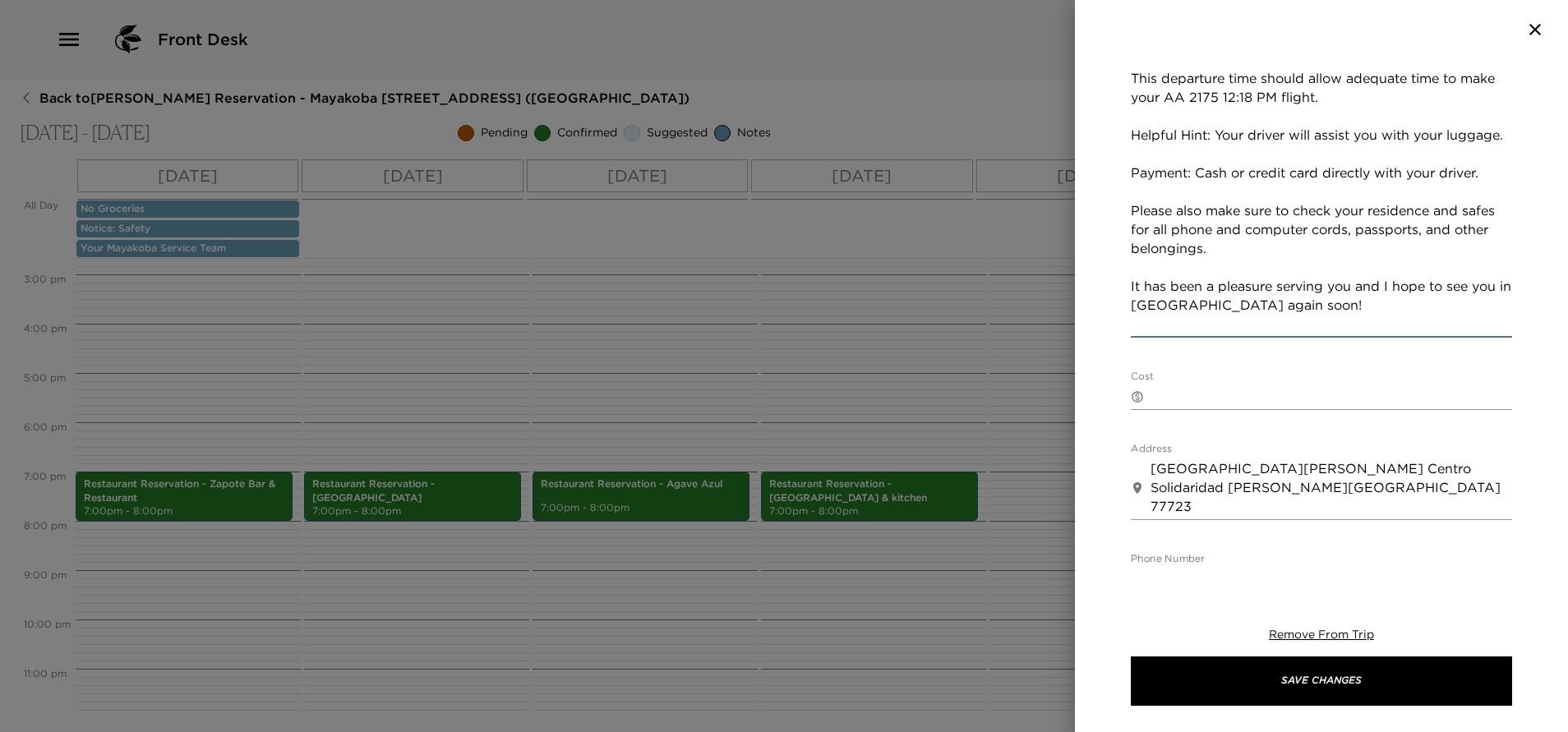
type textarea "Your private transportation has been confirmed with World Class Transfers by Pe…"
click at [1254, 395] on textarea "Cost" at bounding box center [1331, 396] width 361 height 19
paste textarea "1 to 5 guests - 175 USD 6 to 10 guests - 245 USD Payment must be done directly …"
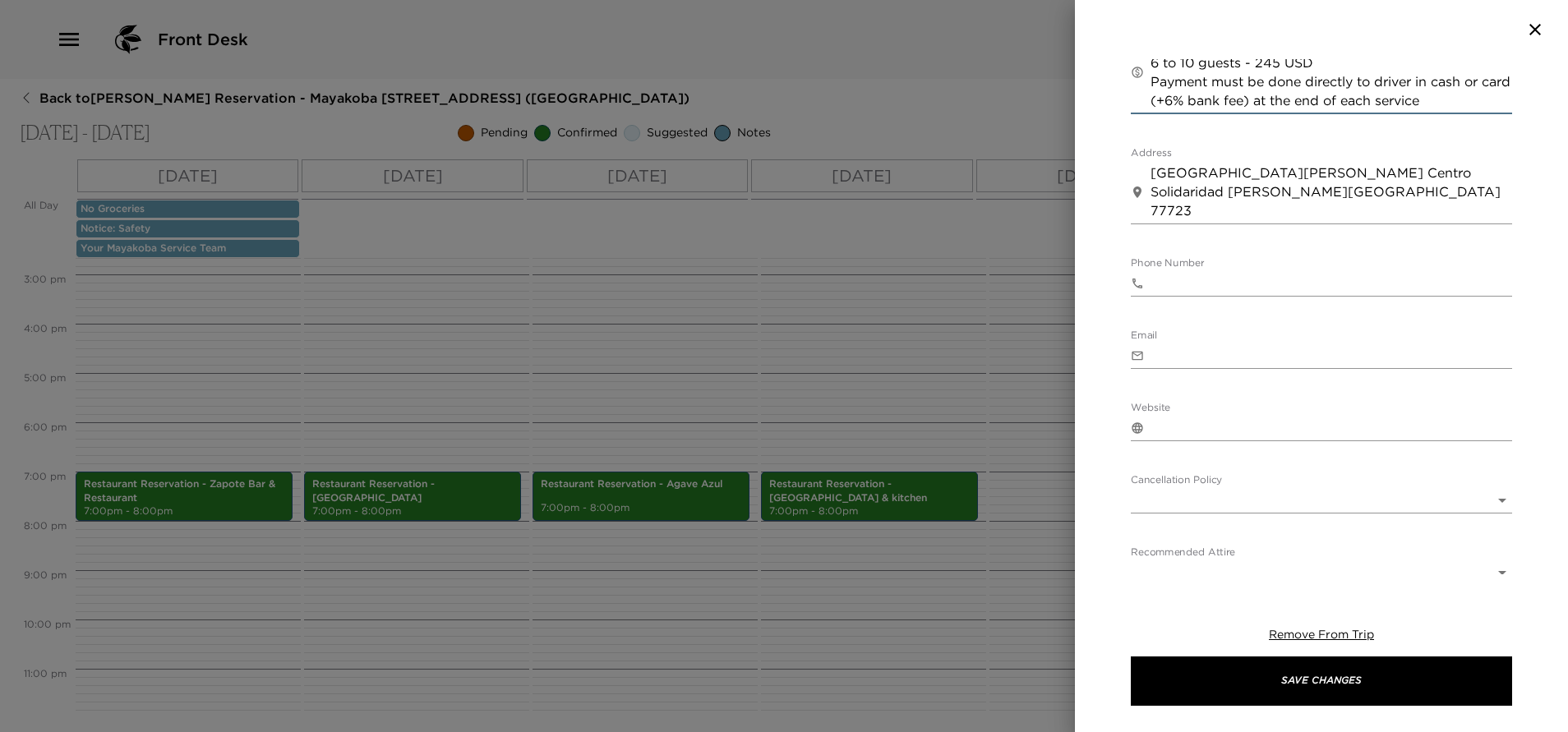
scroll to position [863, 0]
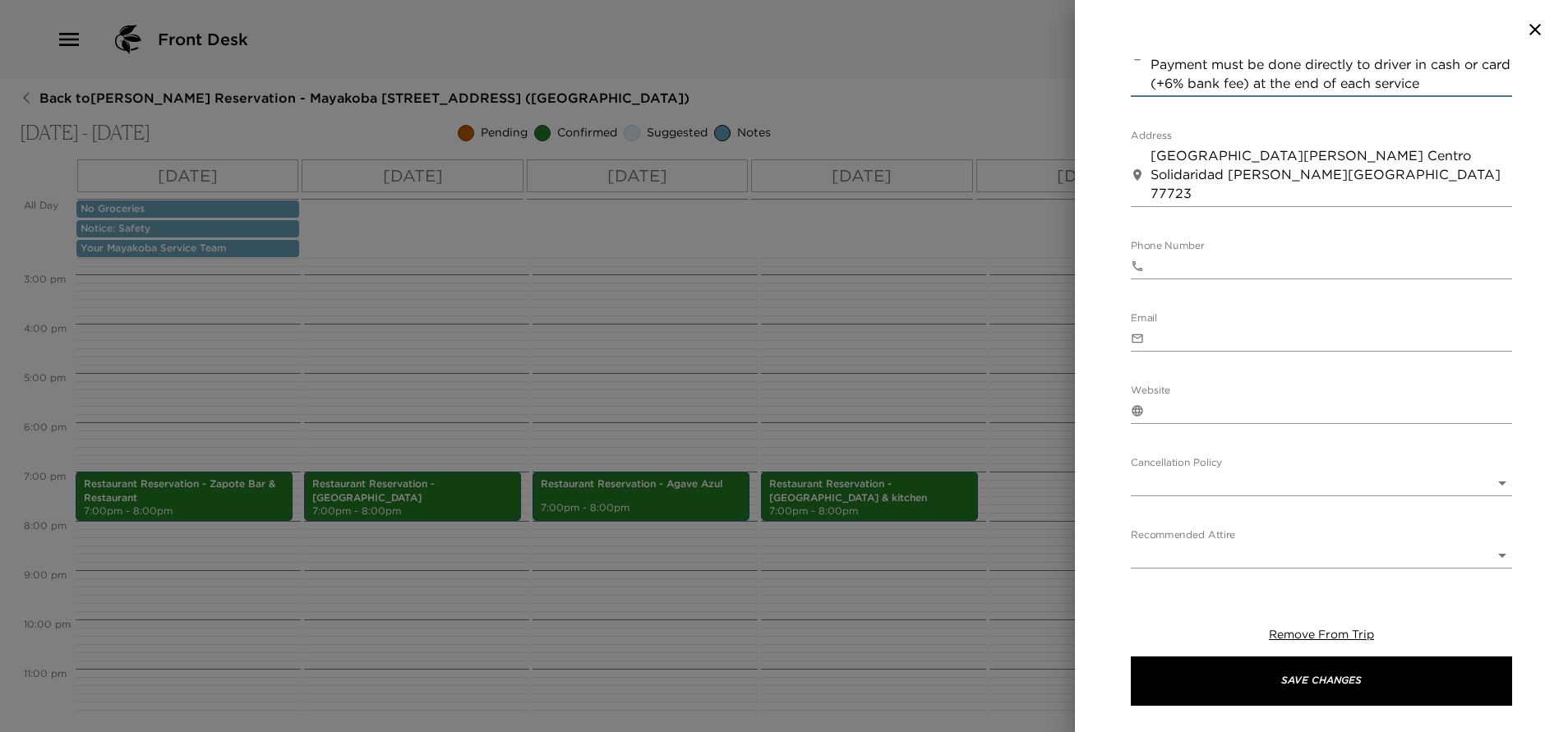
type textarea "1 to 5 guests - 175 USD 6 to 10 guests - 245 USD Payment must be done directly …"
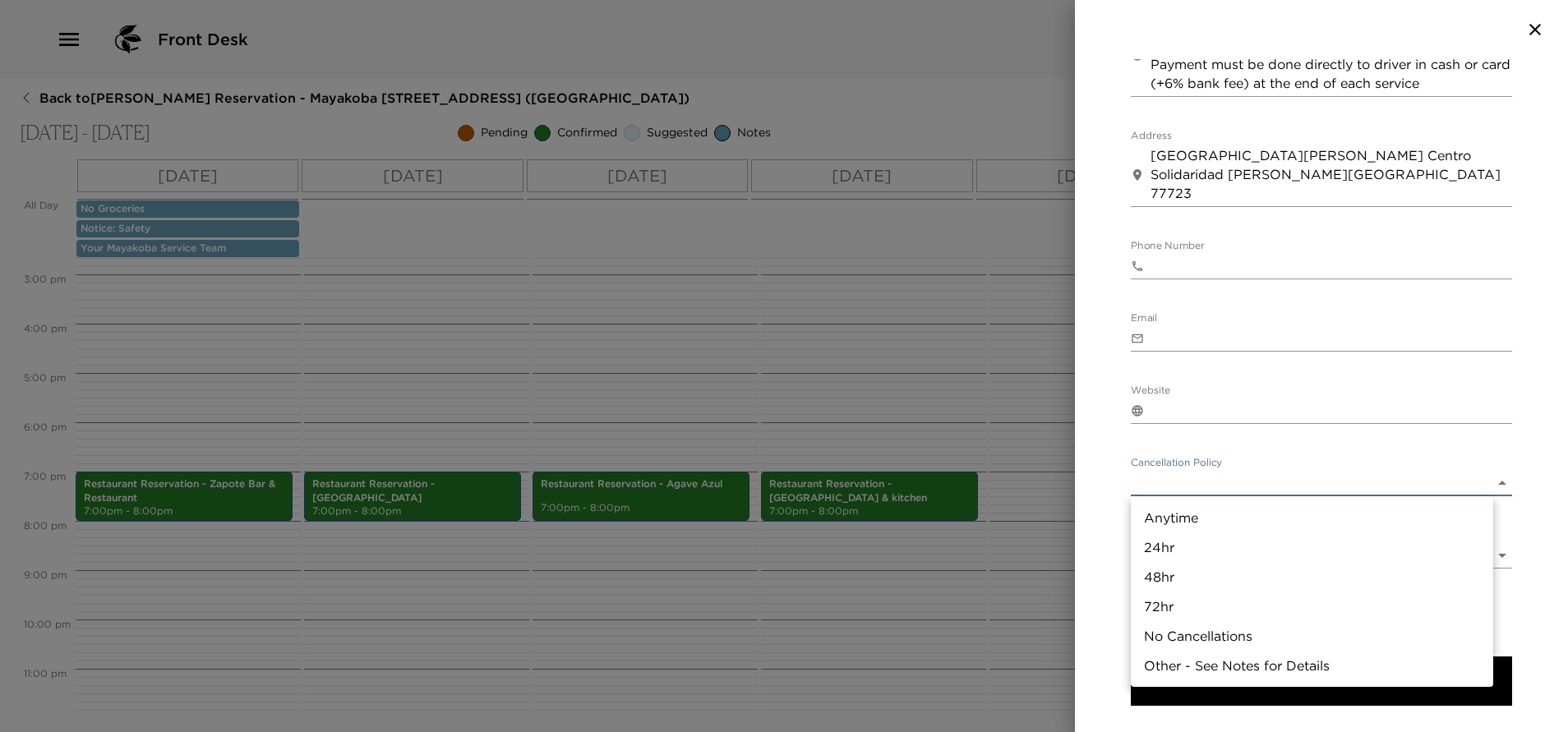
click at [1229, 495] on body "Front Desk Back to Jennifer Handler Reservation - Mayakoba 830 Riviera Maya, Me…" at bounding box center [784, 366] width 1568 height 732
click at [1181, 542] on li "24hr" at bounding box center [1311, 546] width 362 height 30
type input "24hr"
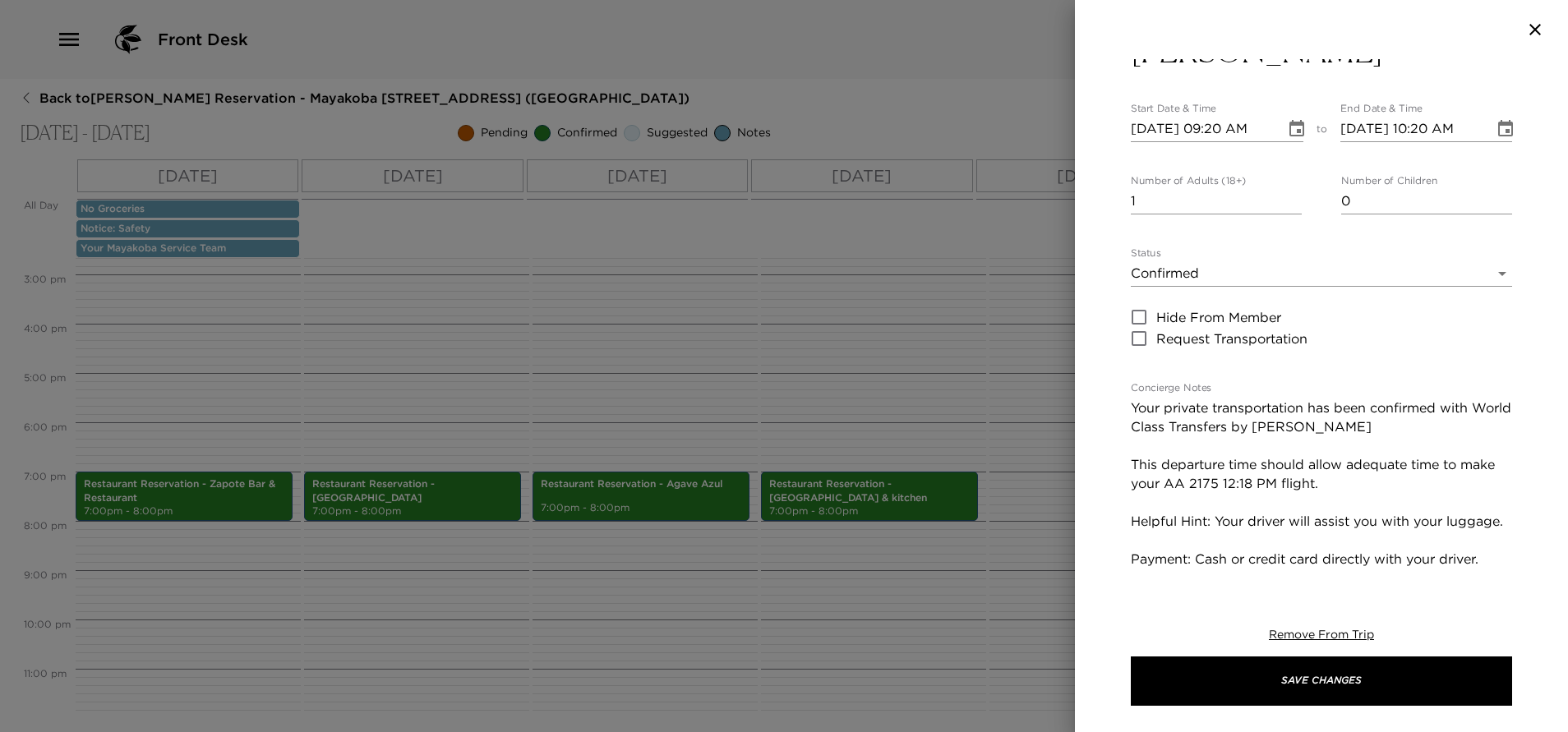
scroll to position [0, 0]
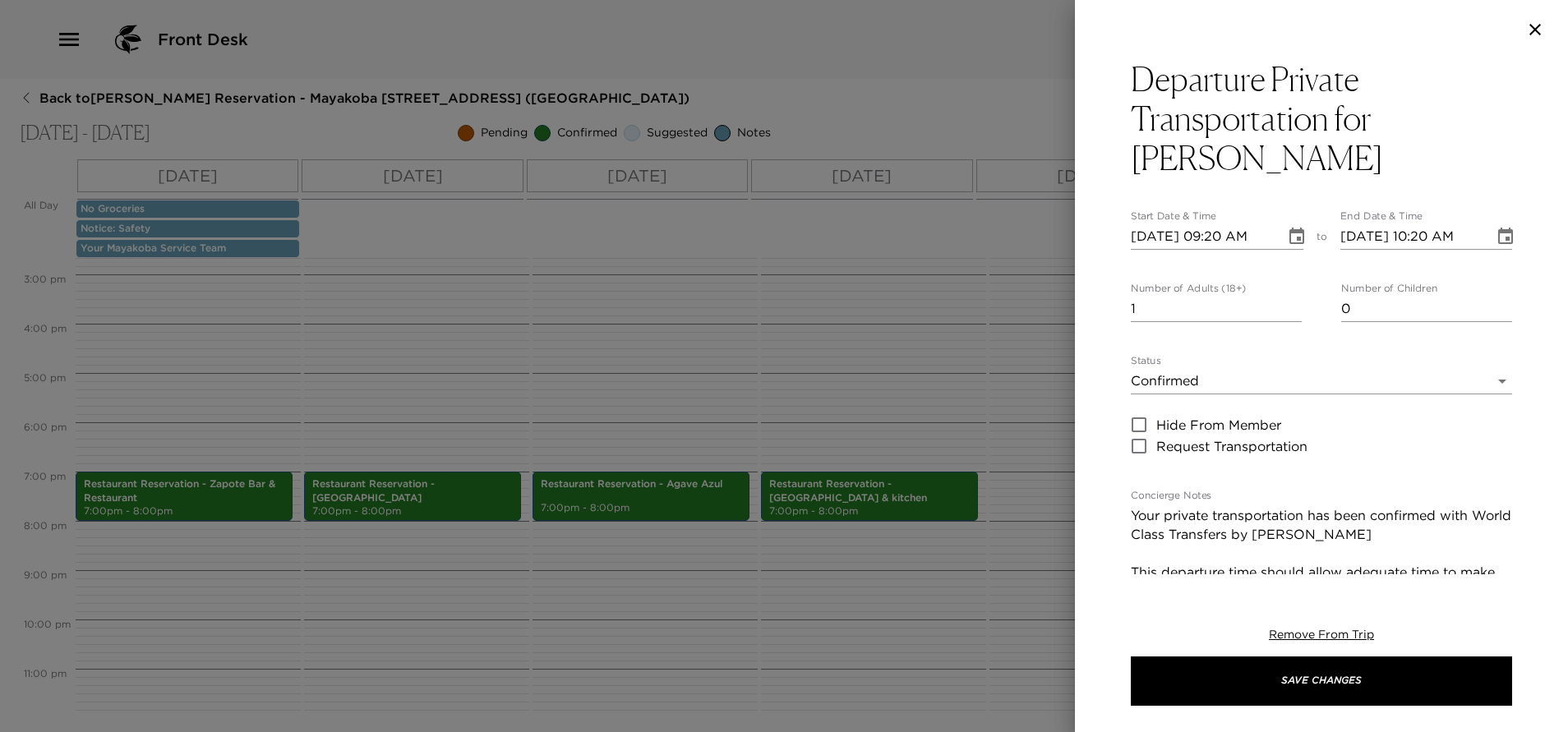
click at [1289, 234] on icon "Choose date, selected date is Oct 2, 2025" at bounding box center [1297, 235] width 15 height 16
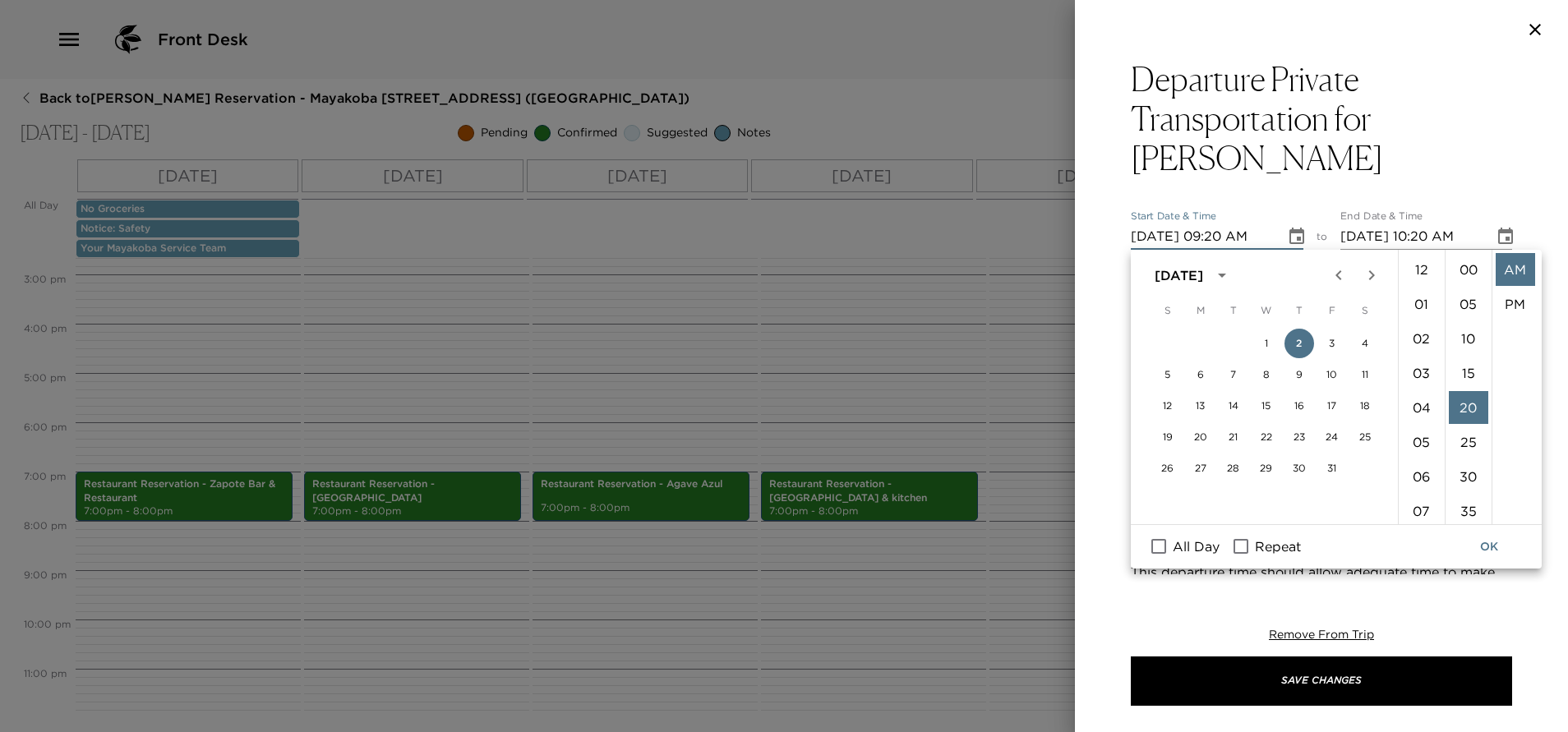
scroll to position [138, 0]
click at [1246, 551] on input "Repeat" at bounding box center [1241, 546] width 34 height 21
checkbox input "true"
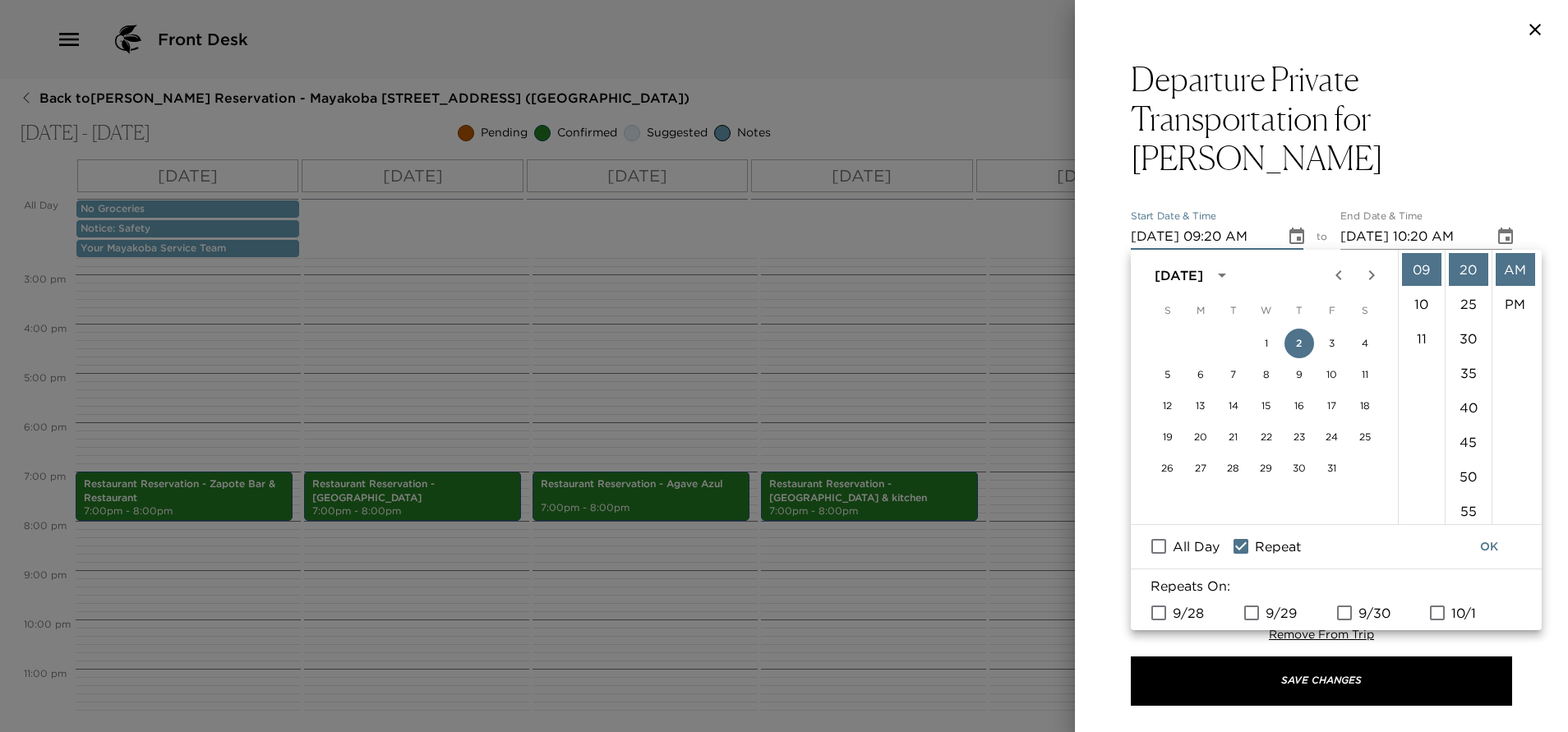
click at [1440, 612] on input "10/1" at bounding box center [1437, 612] width 34 height 21
checkbox input "true"
click at [1497, 544] on button "OK" at bounding box center [1488, 546] width 52 height 30
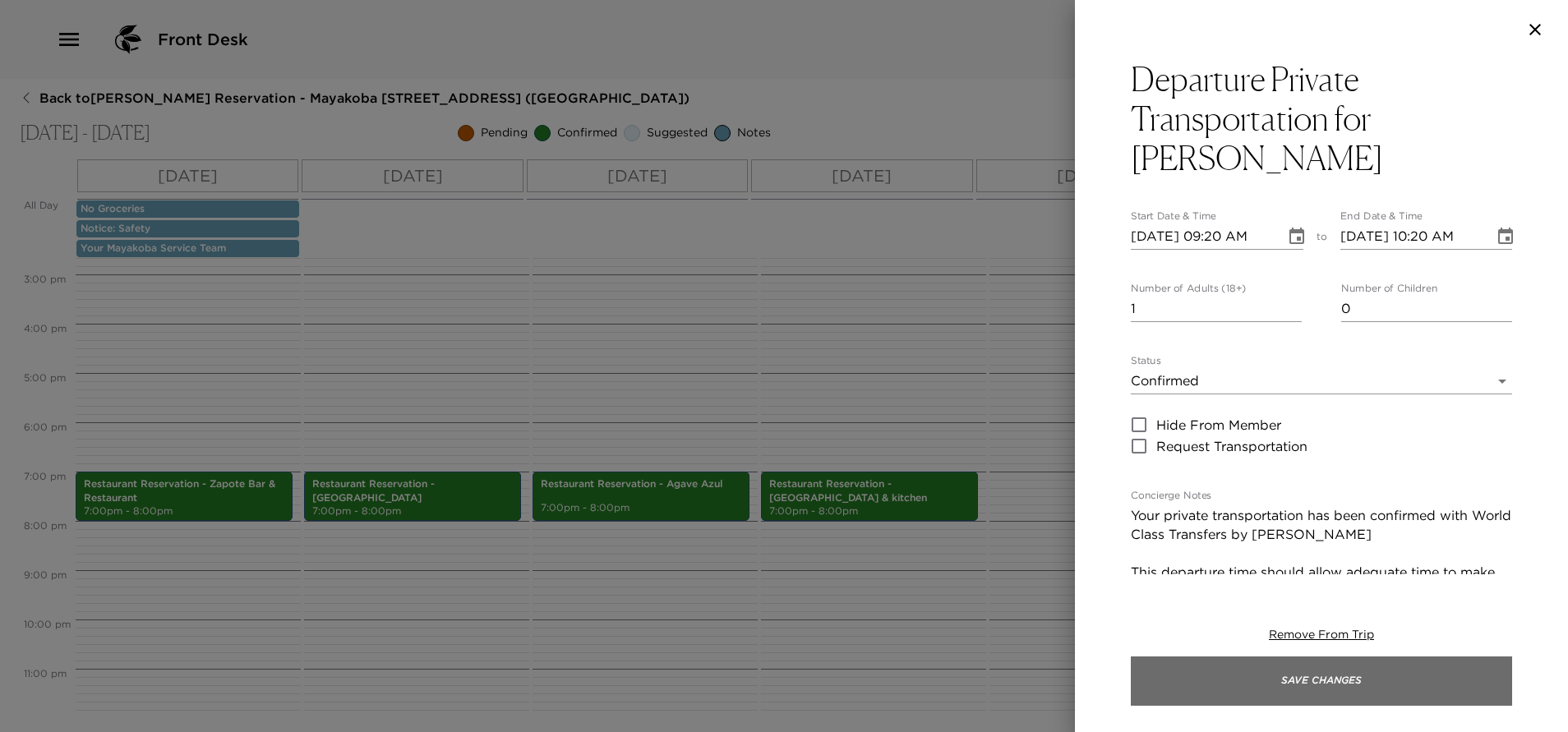
click at [1369, 684] on button "Save Changes" at bounding box center [1321, 681] width 382 height 50
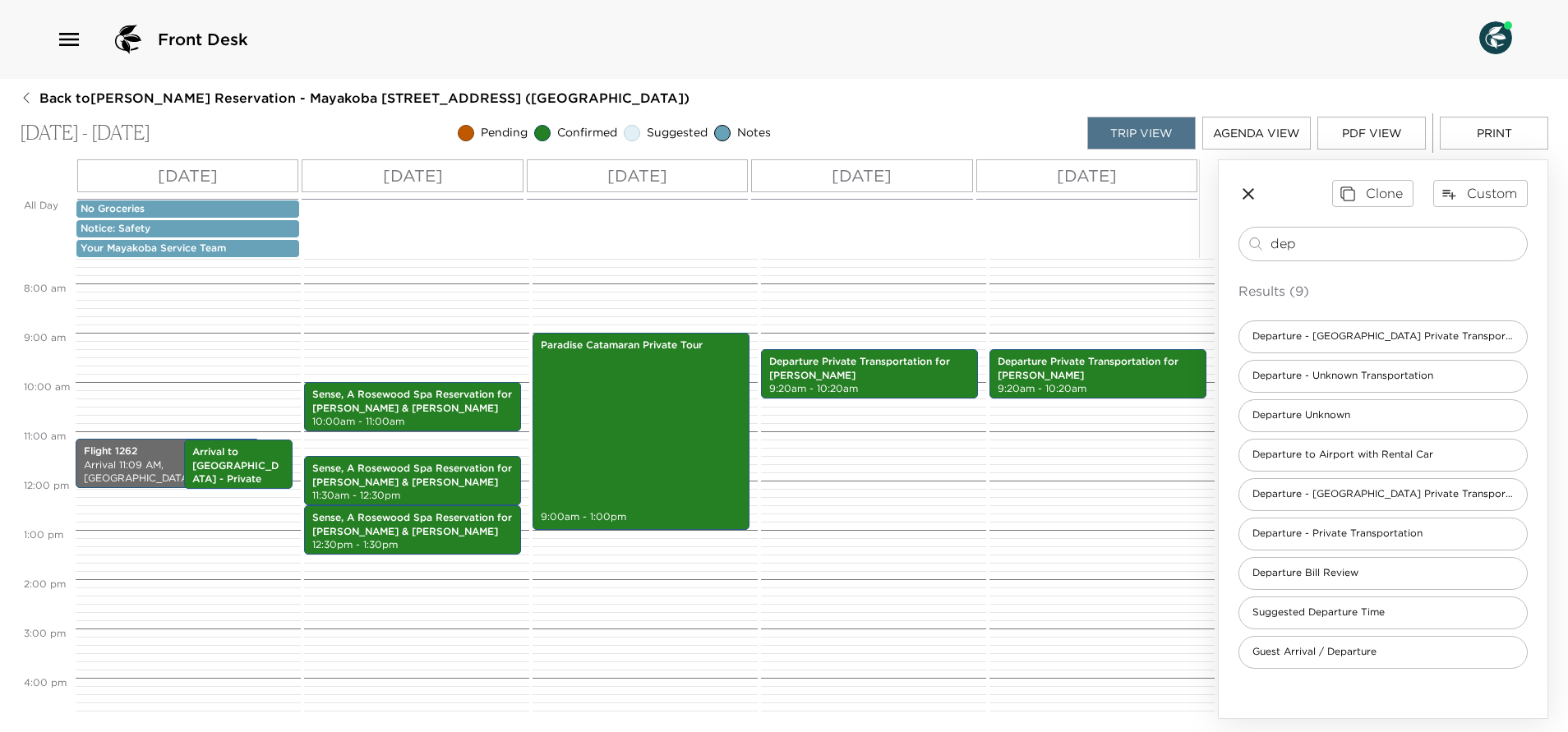
scroll to position [370, 0]
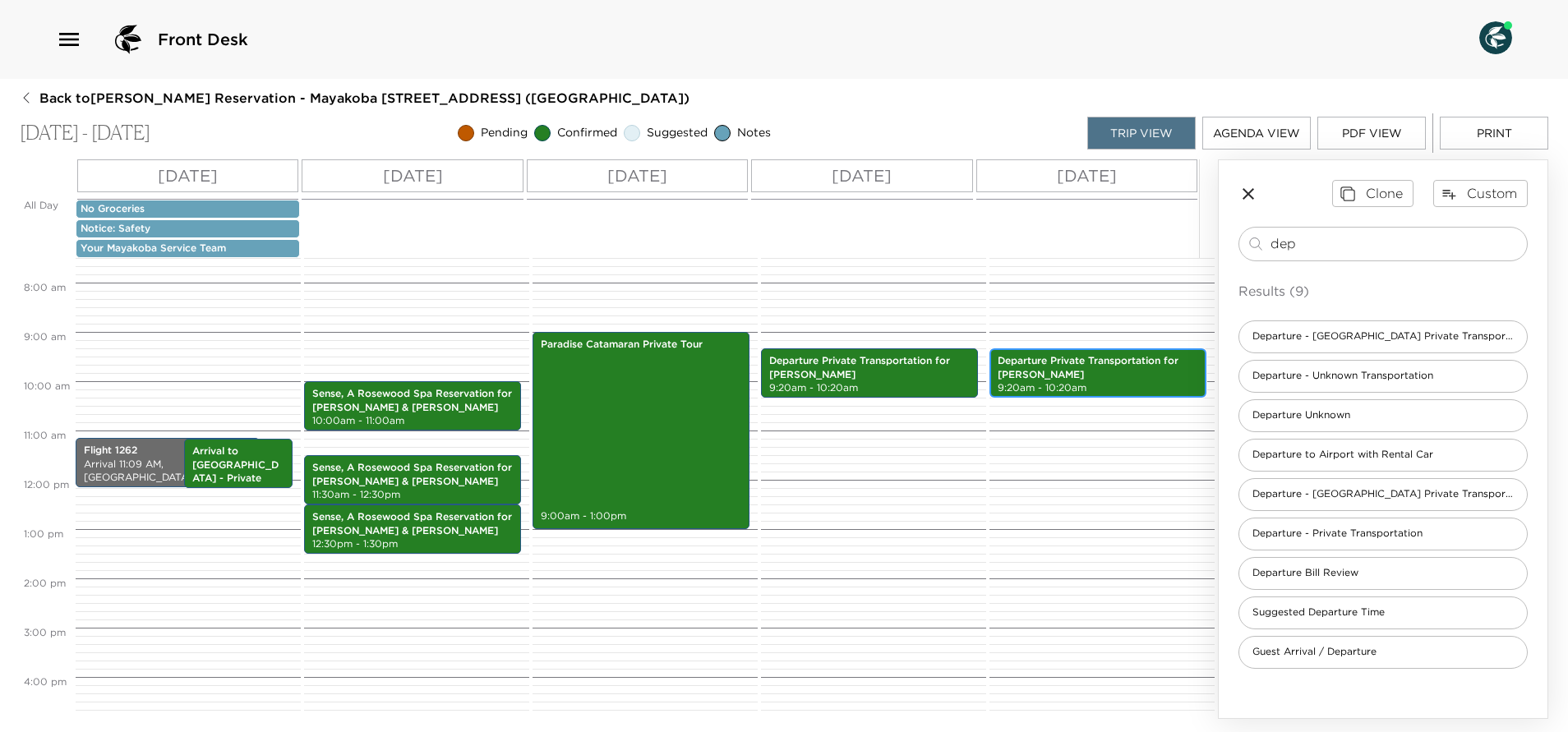
click at [1093, 384] on p "9:20am - 10:20am" at bounding box center [1098, 388] width 200 height 14
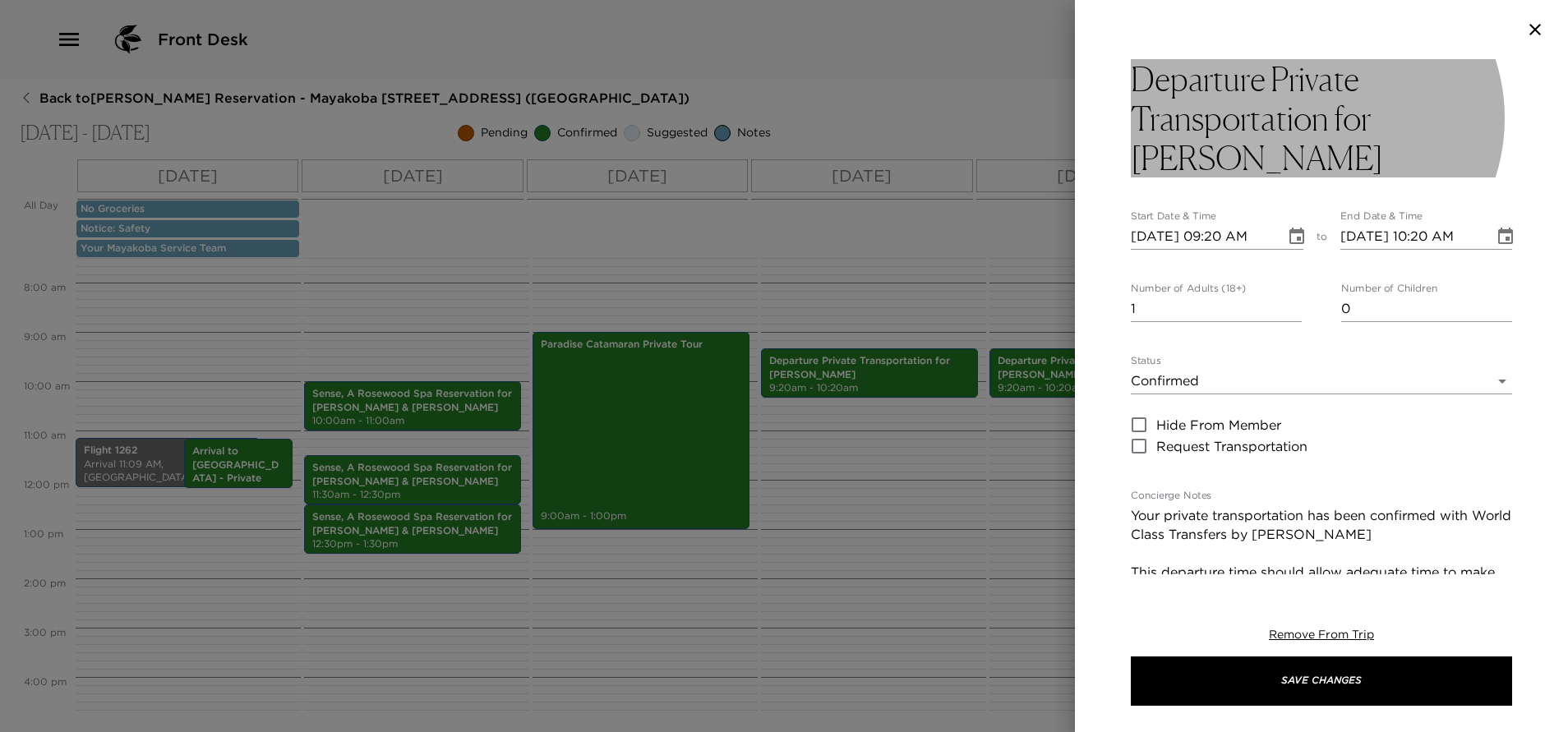
click at [1316, 163] on h3 "Departure Private Transportation for Ms. Wodotinsky" at bounding box center [1321, 118] width 382 height 118
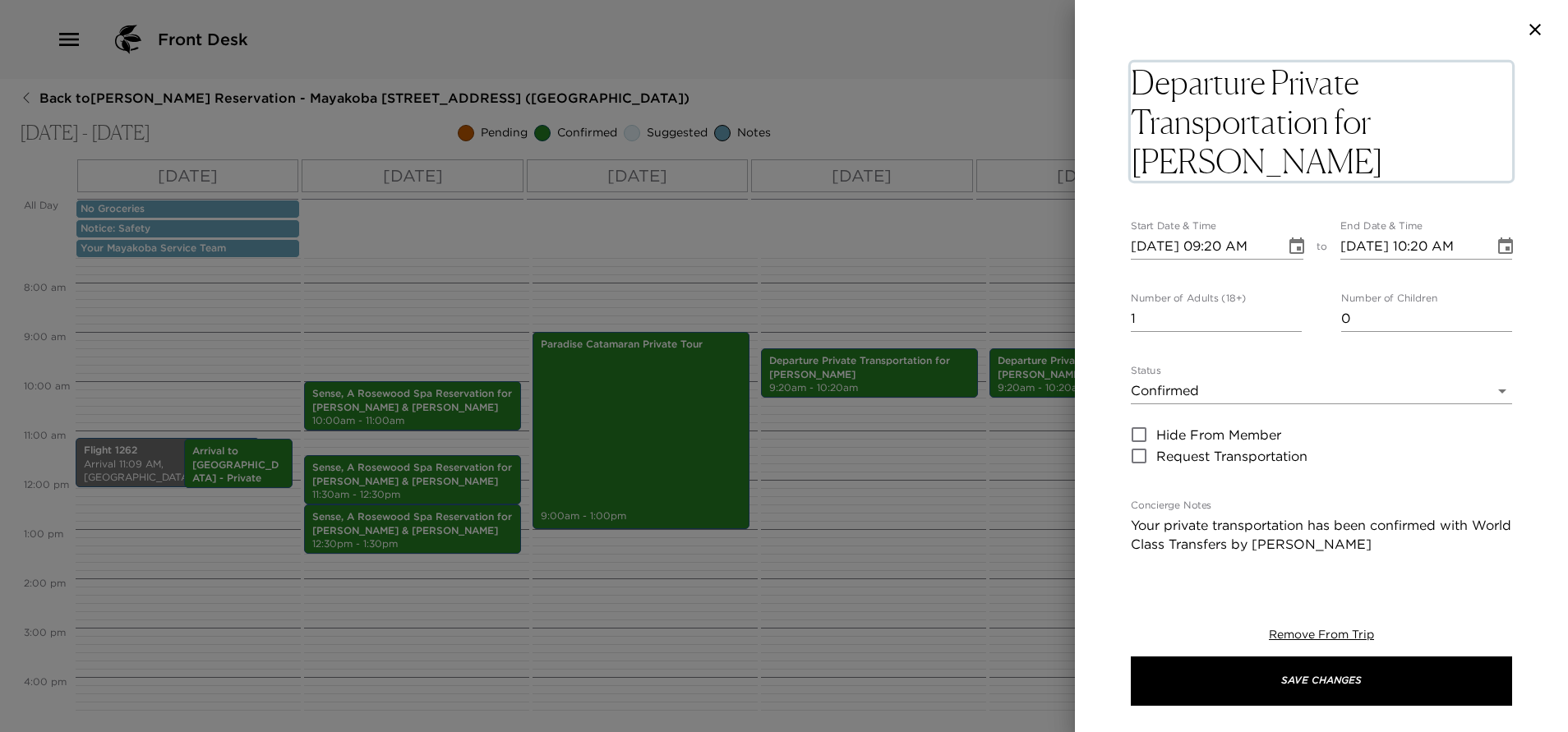
drag, startPoint x: 1308, startPoint y: 163, endPoint x: 1375, endPoint y: 133, distance: 73.4
click at [1375, 133] on textarea "Departure Private Transportation for Ms. Wodotinsky" at bounding box center [1321, 121] width 382 height 118
type textarea "Departure Private Transportation for Party Handler"
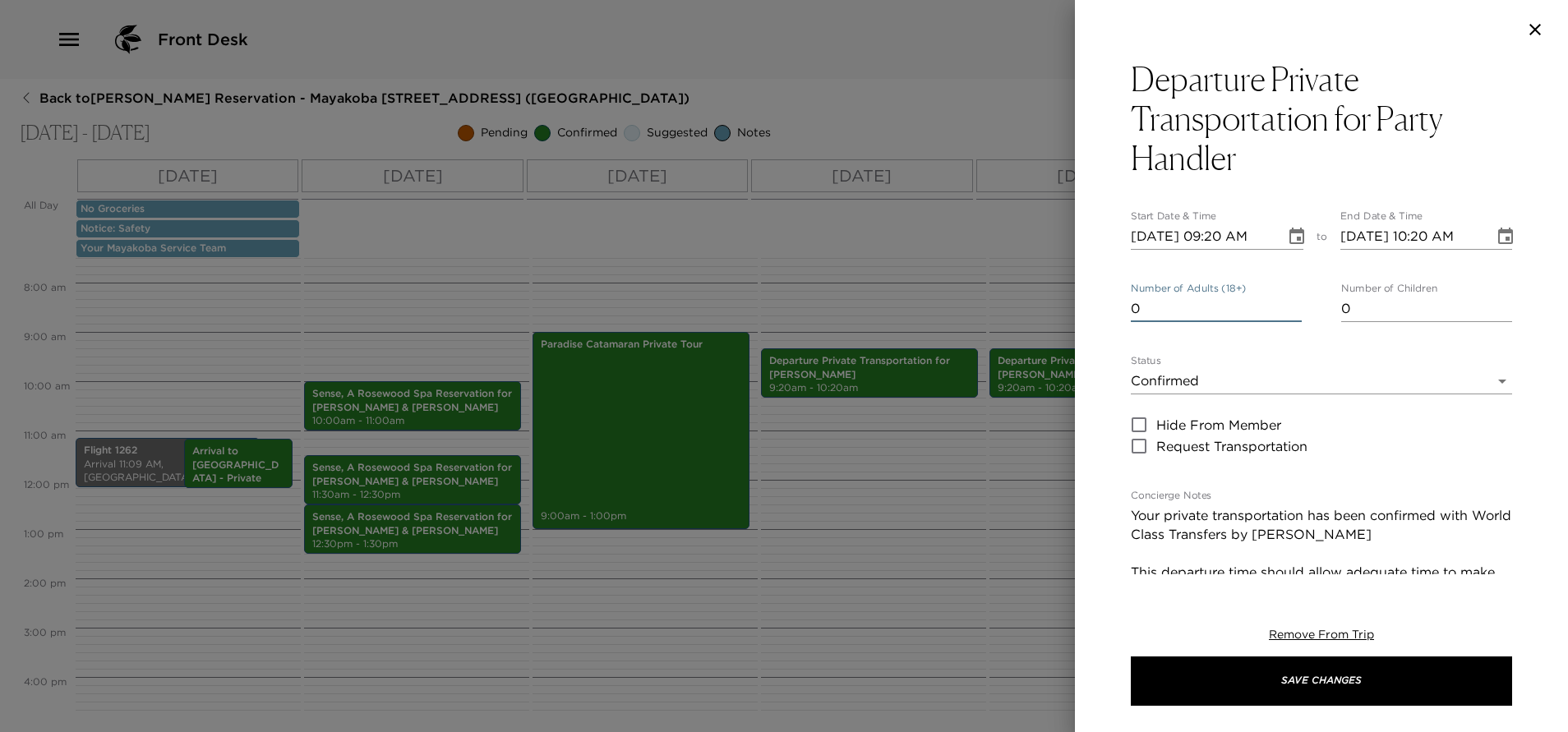
click at [1289, 315] on input "0" at bounding box center [1215, 309] width 171 height 27
click at [1285, 304] on input "1" at bounding box center [1215, 309] width 171 height 27
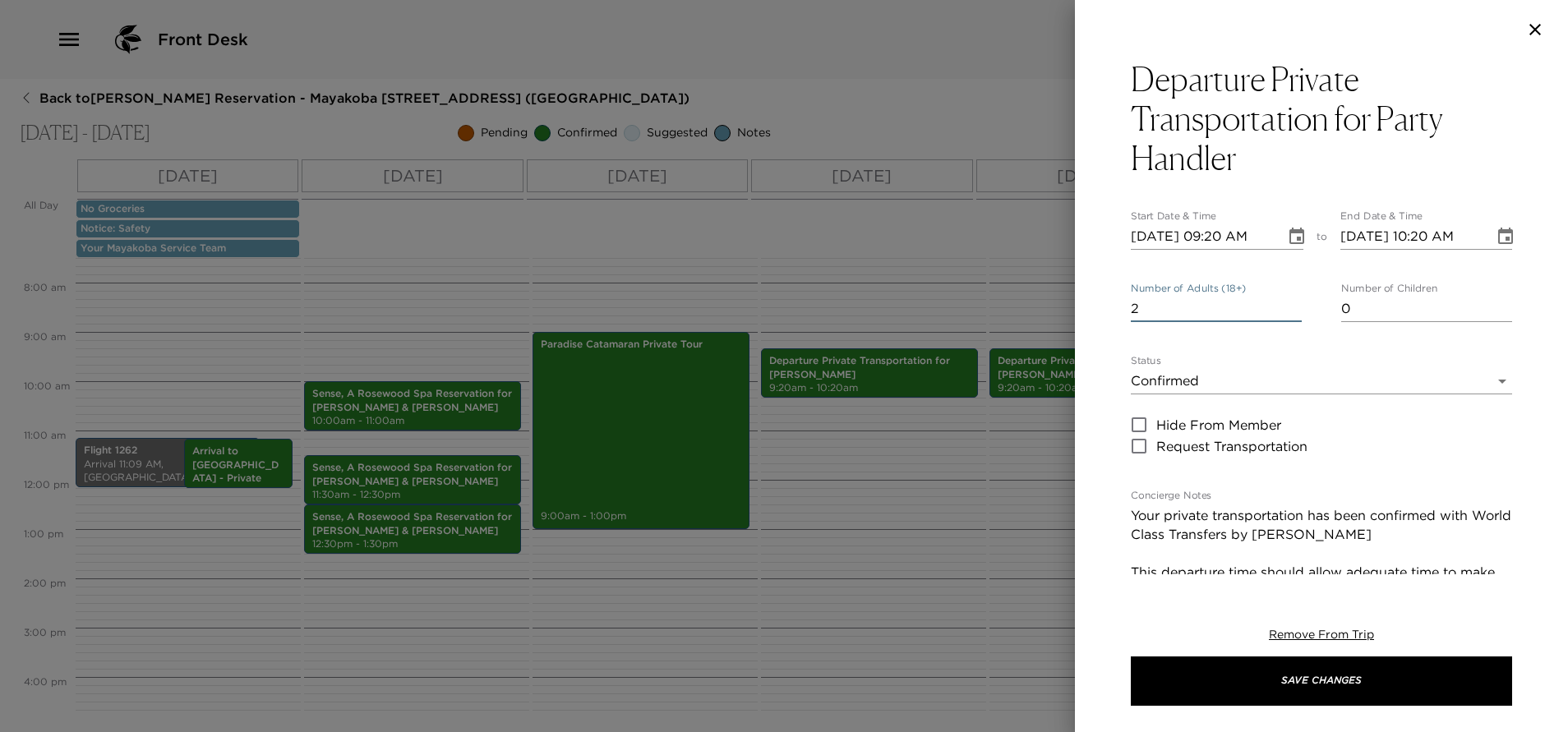
click at [1285, 304] on input "2" at bounding box center [1215, 309] width 171 height 27
click at [1285, 304] on input "3" at bounding box center [1215, 309] width 171 height 27
click at [1285, 304] on input "4" at bounding box center [1215, 309] width 171 height 27
click at [1285, 304] on input "5" at bounding box center [1215, 309] width 171 height 27
click at [1285, 304] on input "6" at bounding box center [1215, 309] width 171 height 27
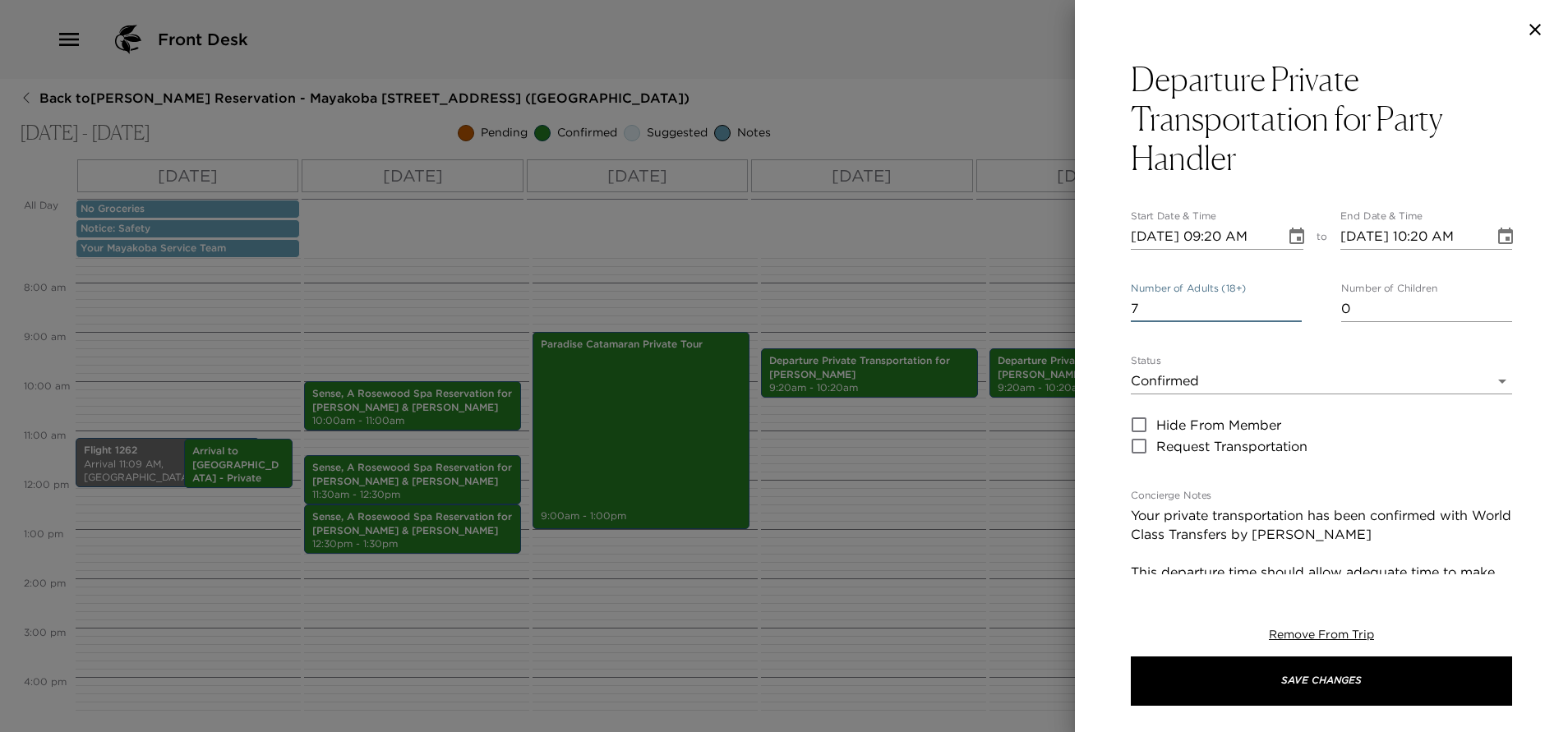
type input "7"
click at [1285, 304] on input "7" at bounding box center [1215, 309] width 171 height 27
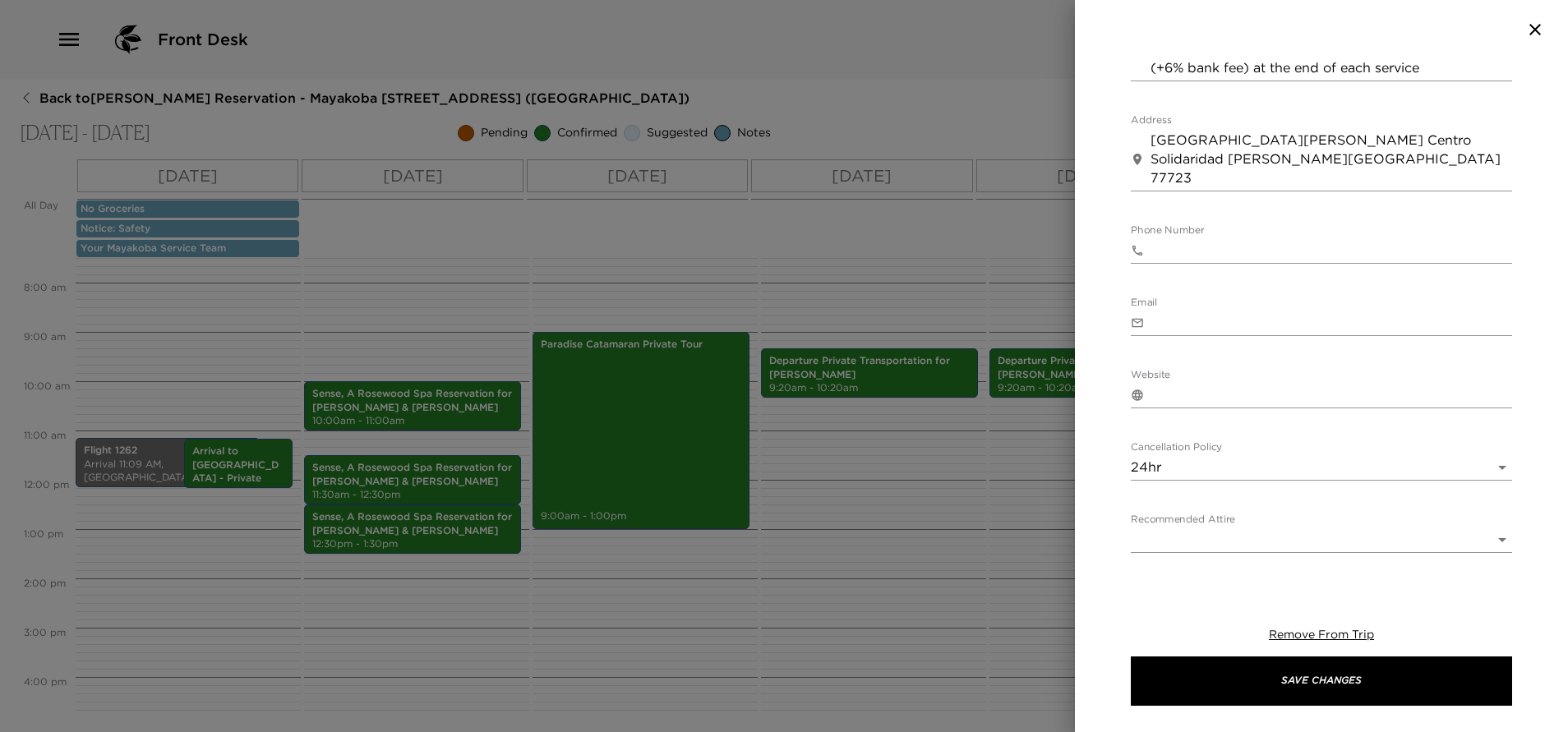
scroll to position [929, 0]
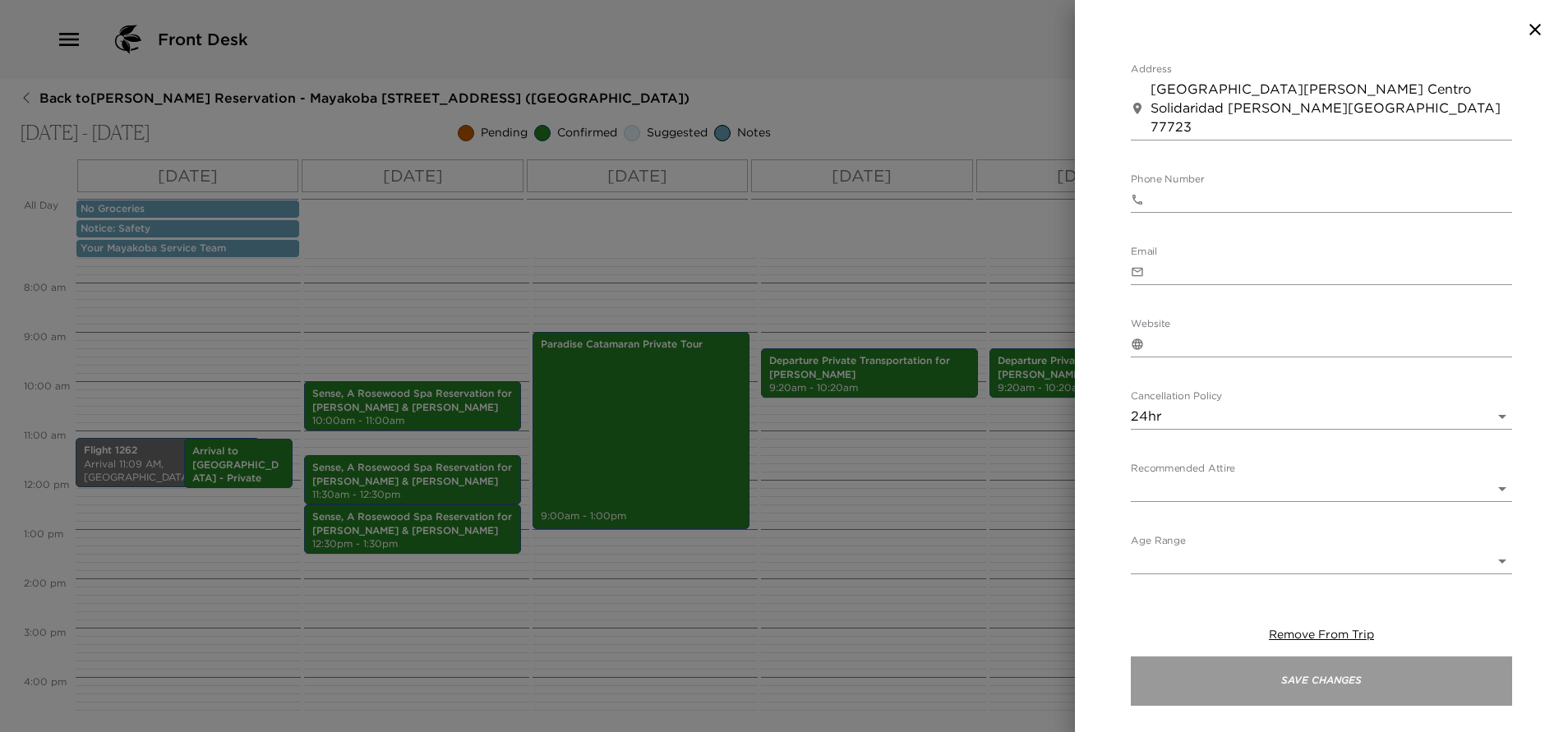
click at [1329, 686] on button "Save Changes" at bounding box center [1321, 681] width 382 height 50
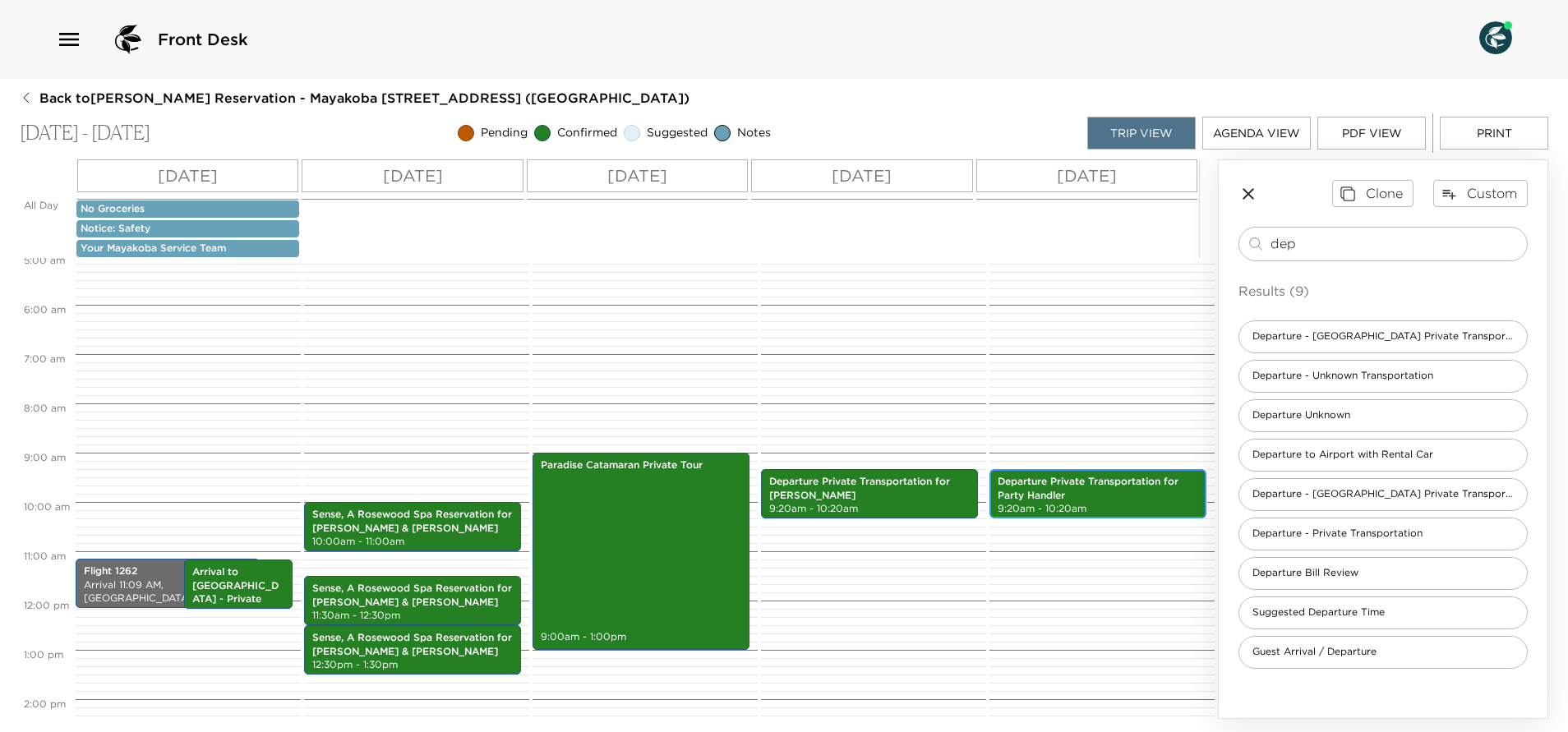
scroll to position [0, 0]
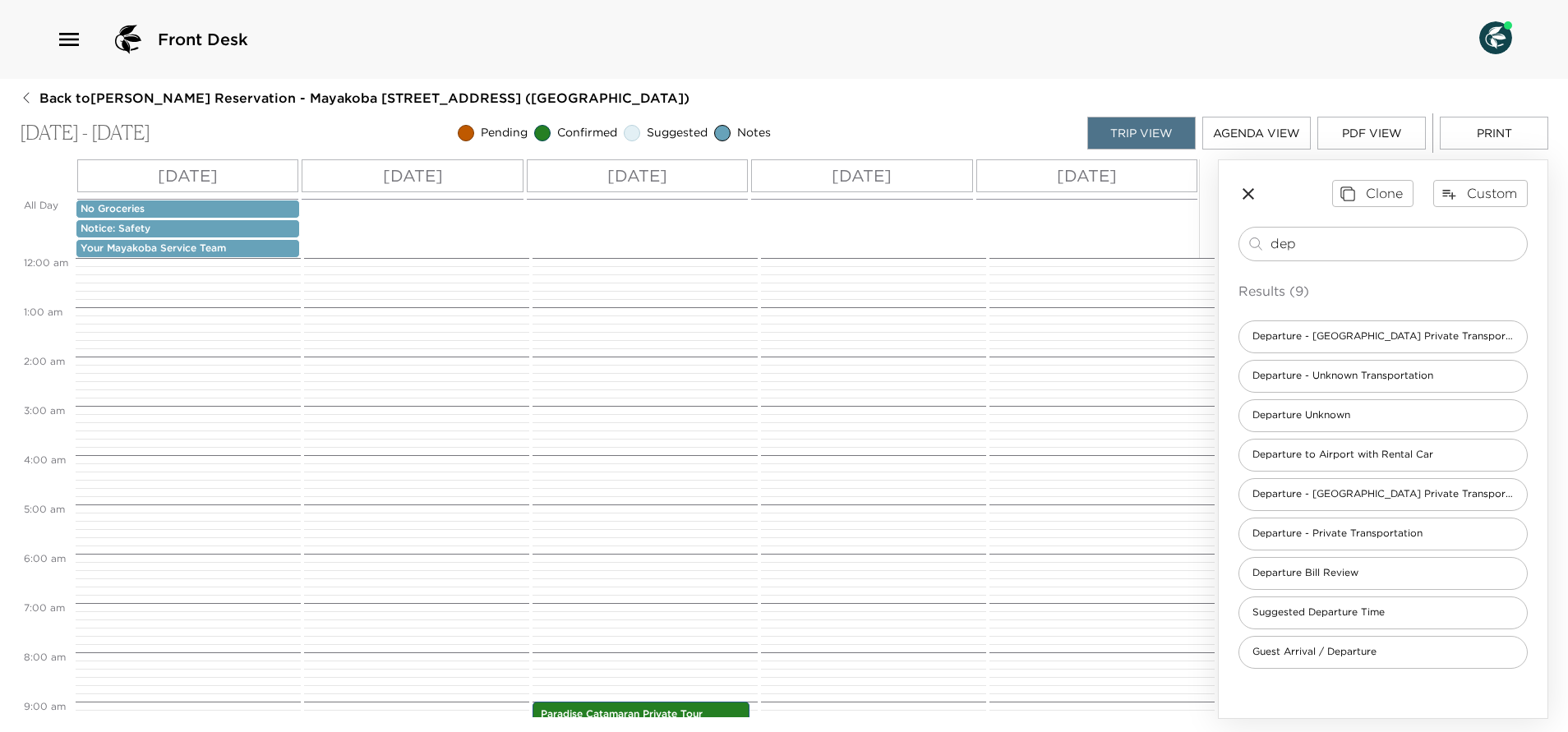
click at [1351, 131] on button "PDF View" at bounding box center [1372, 132] width 109 height 32
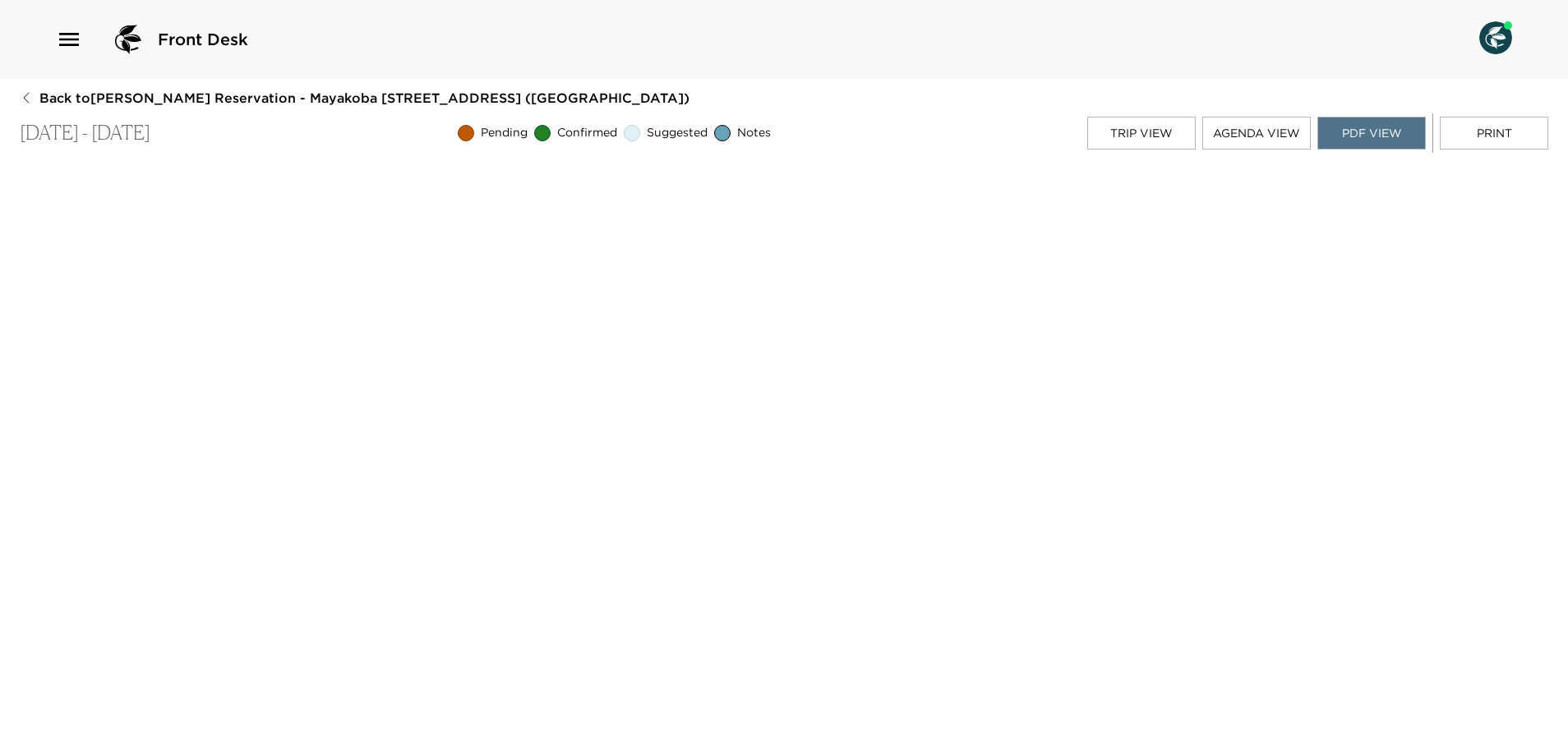
scroll to position [3, 0]
click at [836, 23] on div "Front Desk" at bounding box center [784, 39] width 1456 height 39
click at [1135, 126] on button "Trip View" at bounding box center [1142, 132] width 109 height 32
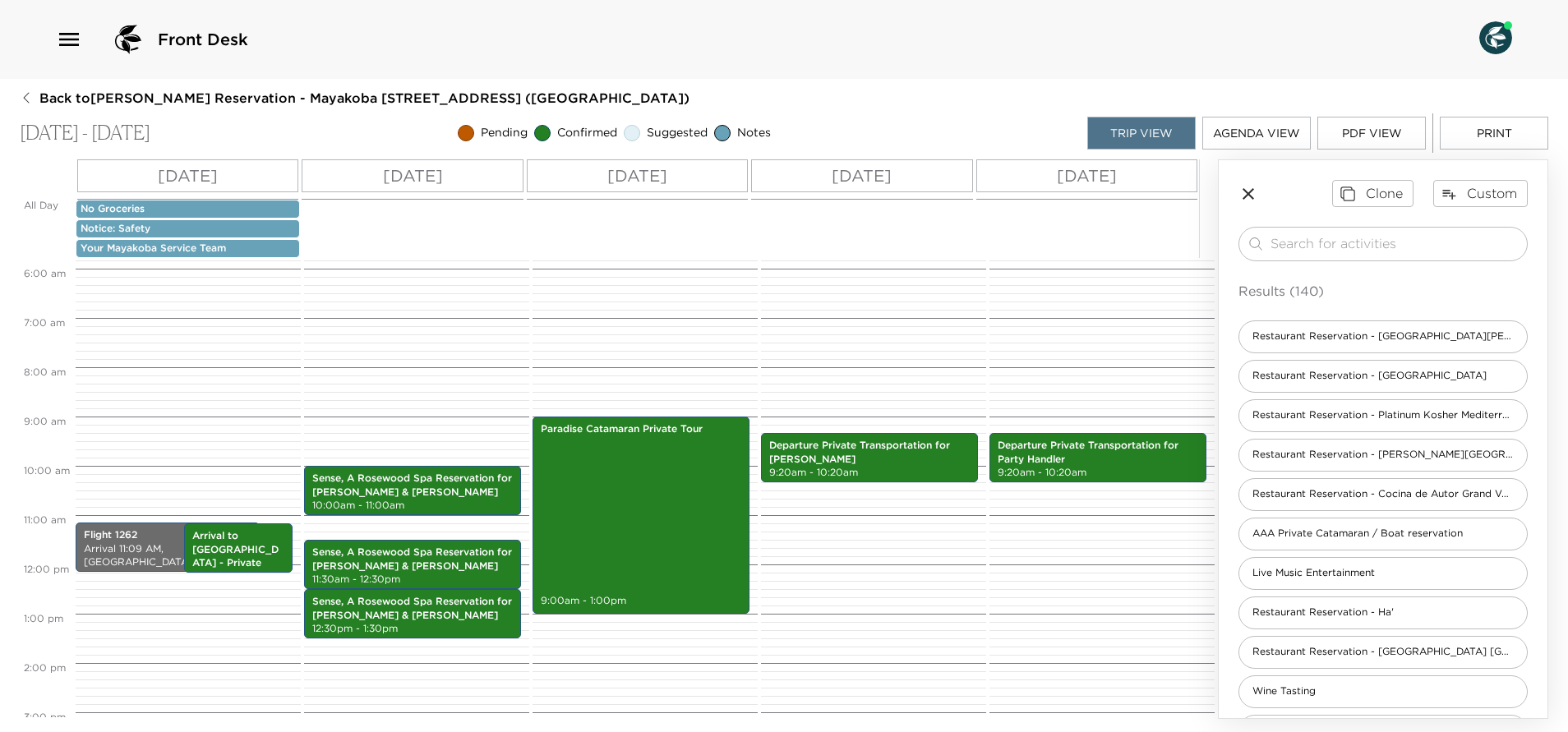
scroll to position [246, 0]
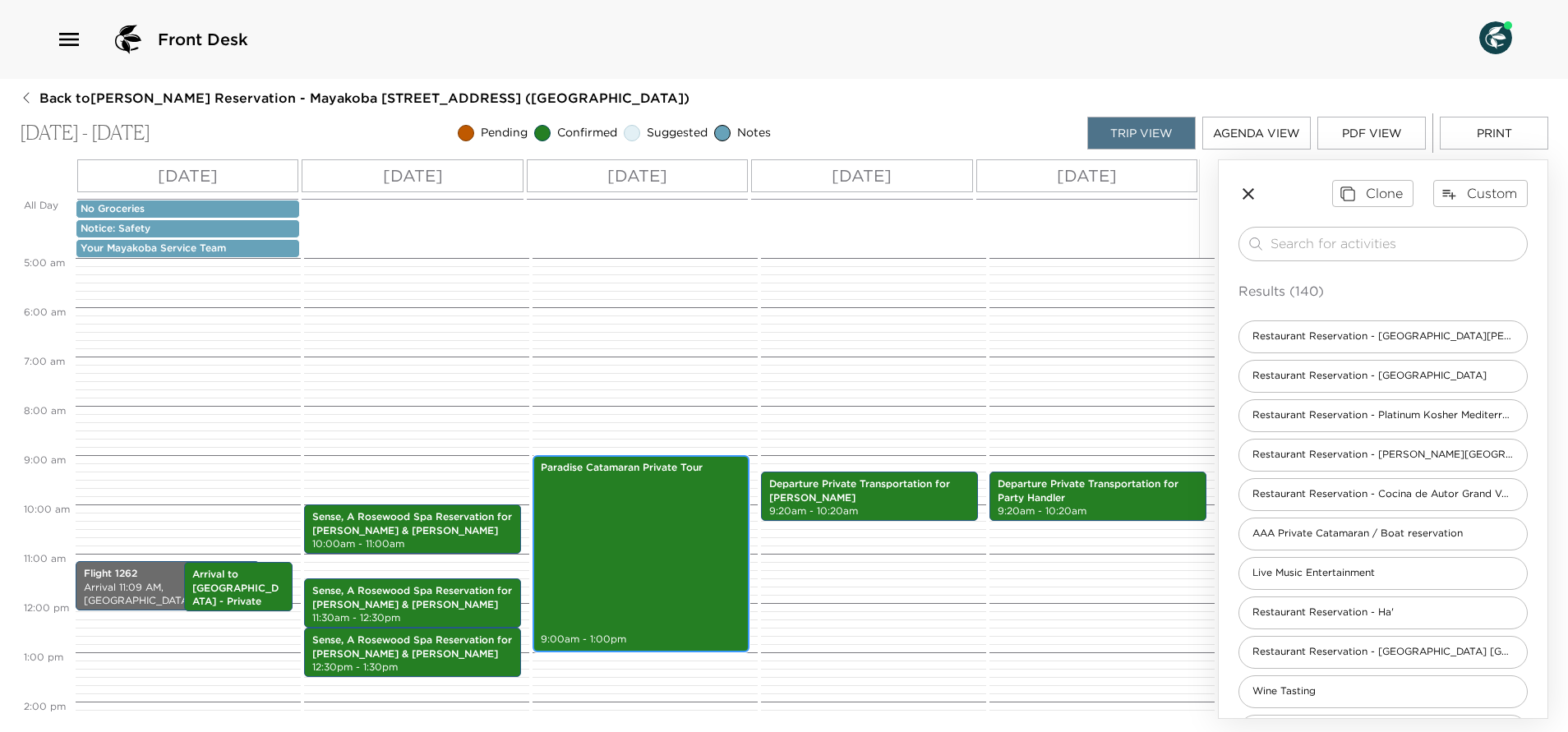
click at [644, 518] on div "Paradise Catamaran Private Tour 9:00am - 1:00pm" at bounding box center [640, 554] width 207 height 193
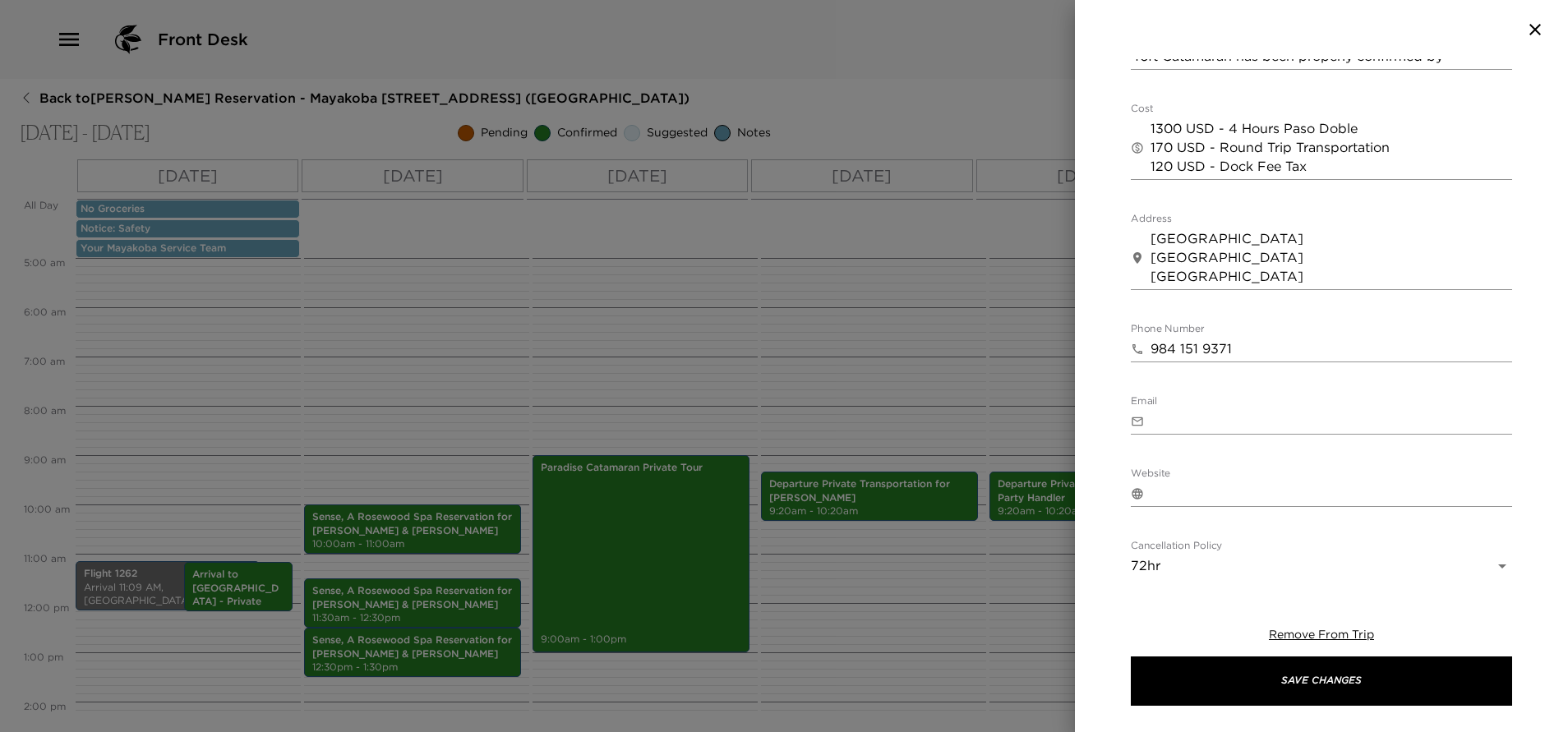
scroll to position [493, 0]
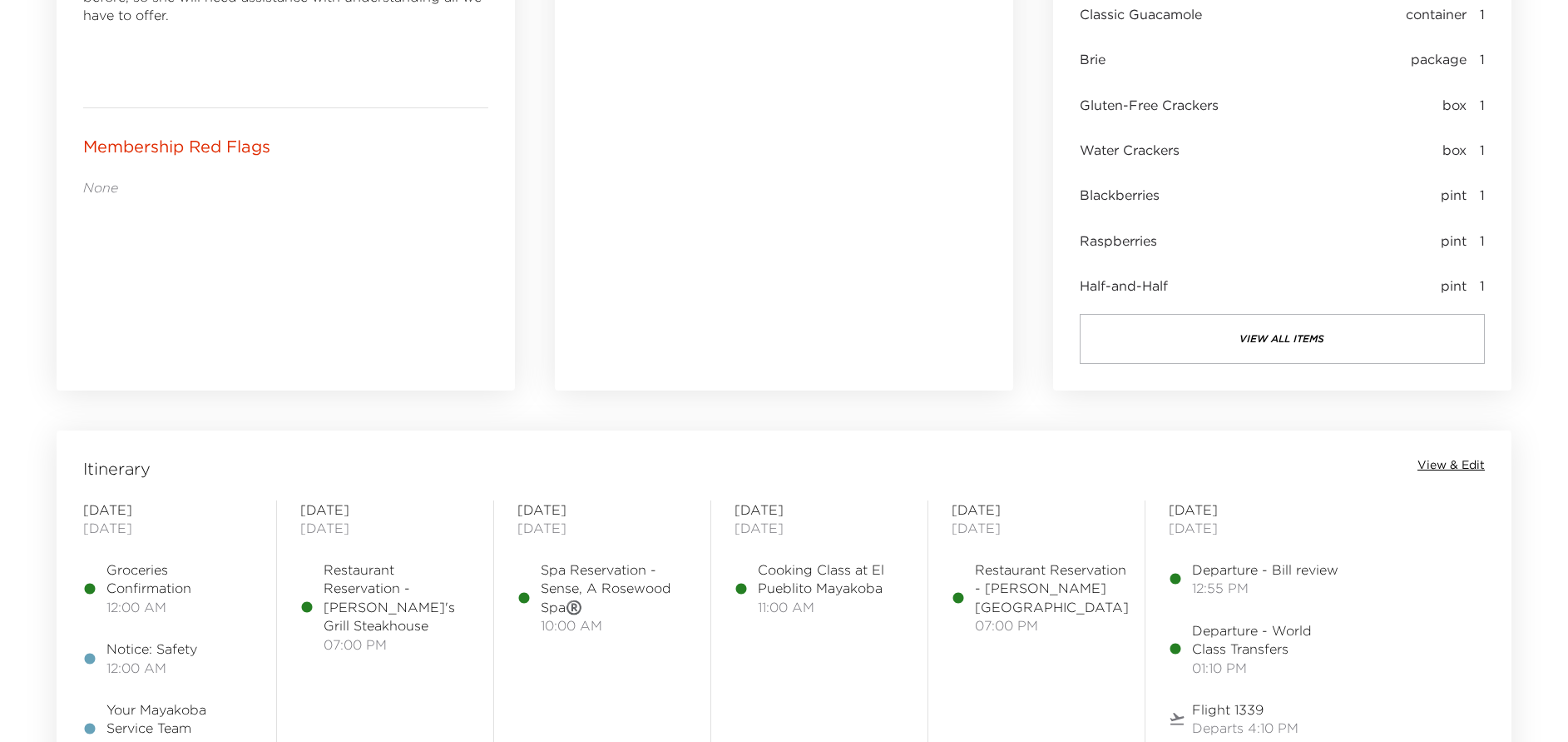
scroll to position [1248, 0]
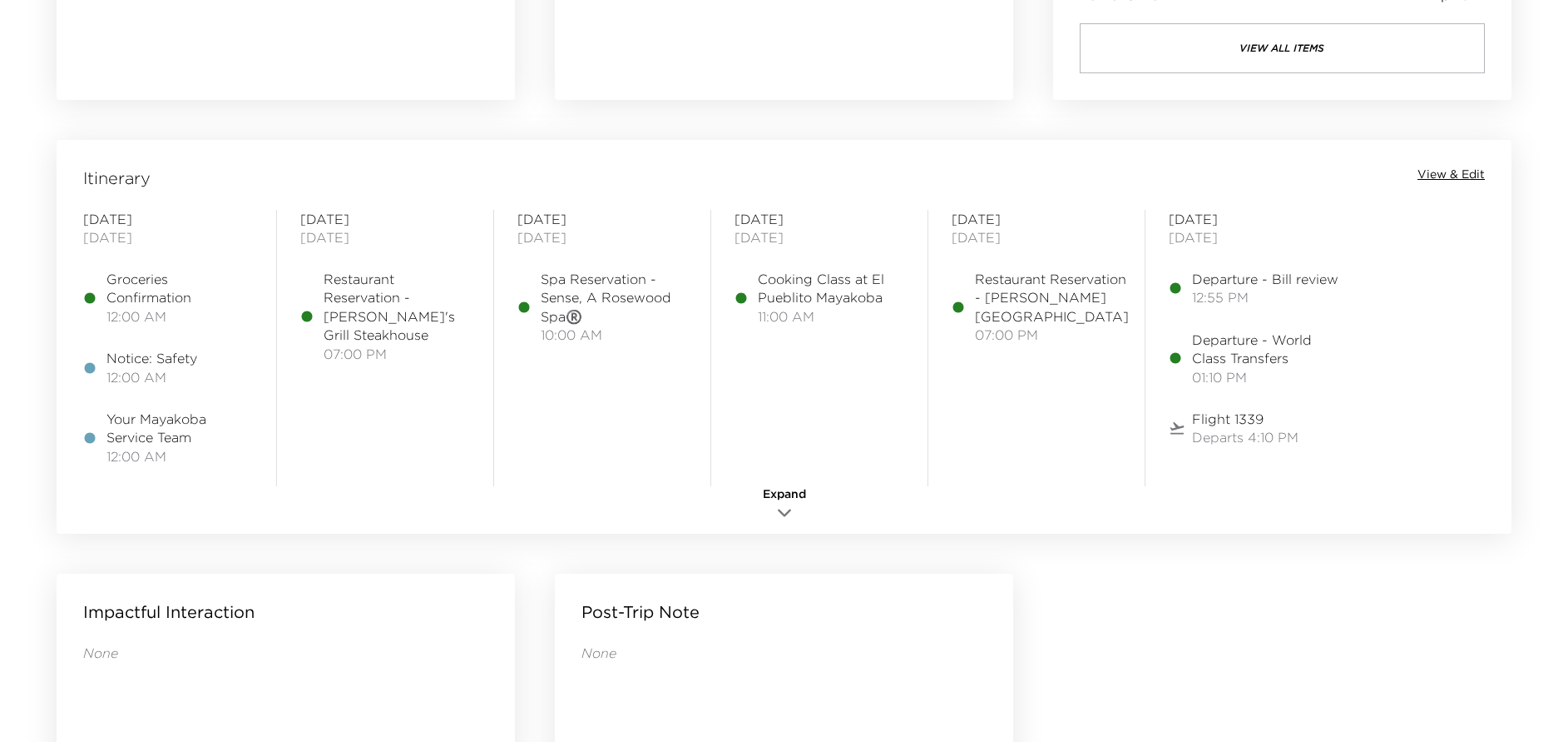
click at [1444, 176] on span "View & Edit" at bounding box center [1451, 174] width 68 height 16
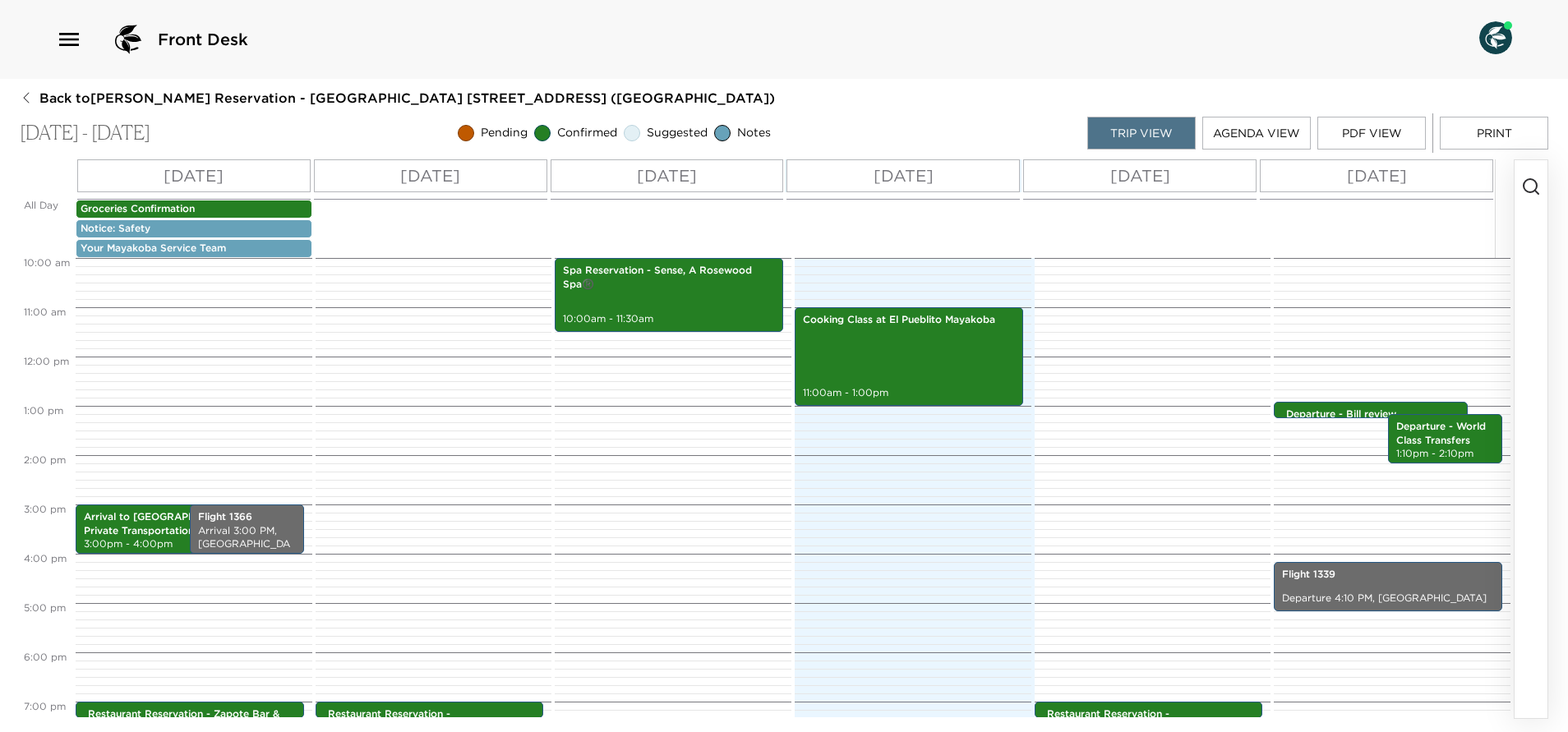
scroll to position [616, 0]
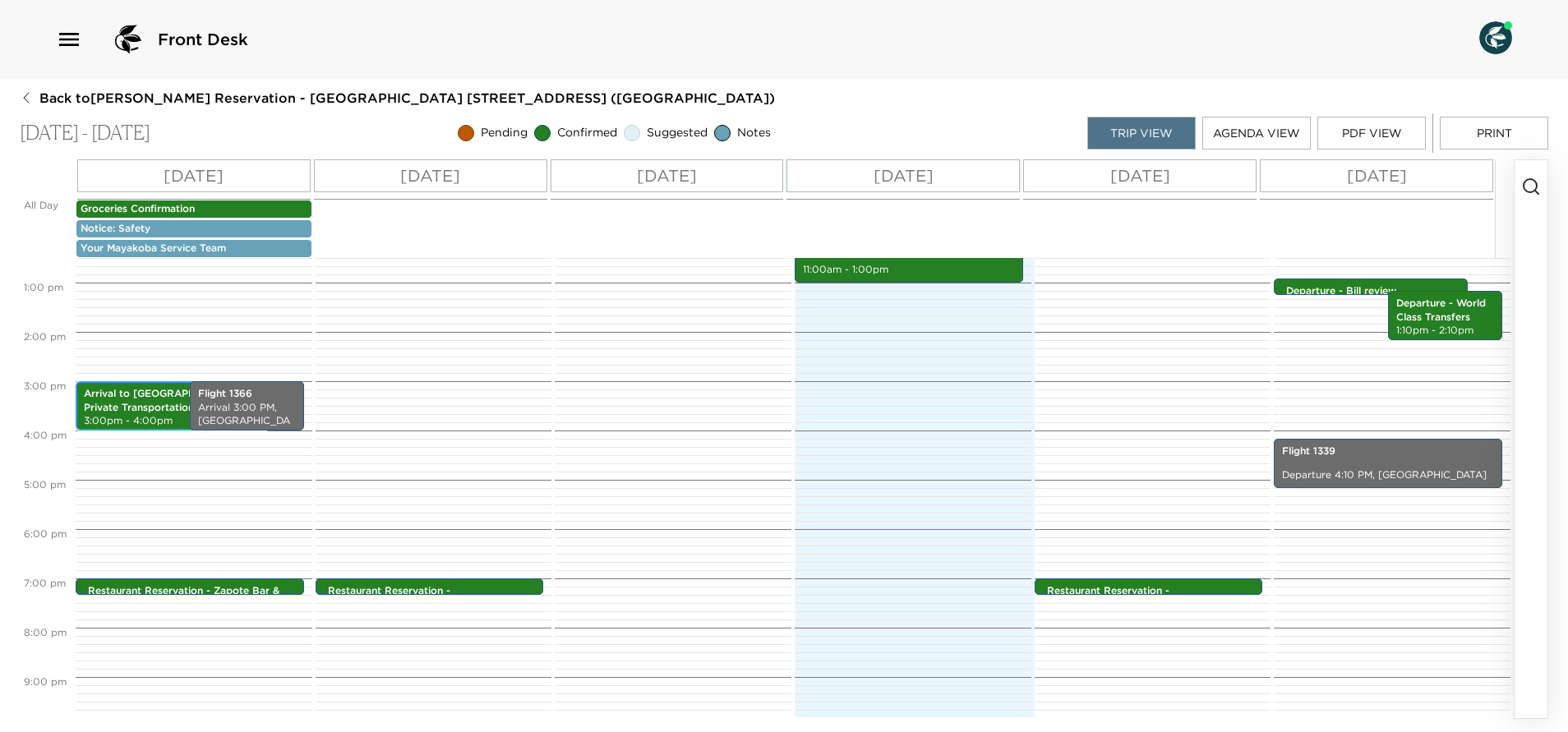
click at [131, 402] on p "Arrival to [GEOGRAPHIC_DATA] - Private Transportation" at bounding box center [173, 400] width 177 height 28
click at [149, 405] on p "Arrival to [GEOGRAPHIC_DATA] - Private Transportation" at bounding box center [173, 400] width 177 height 28
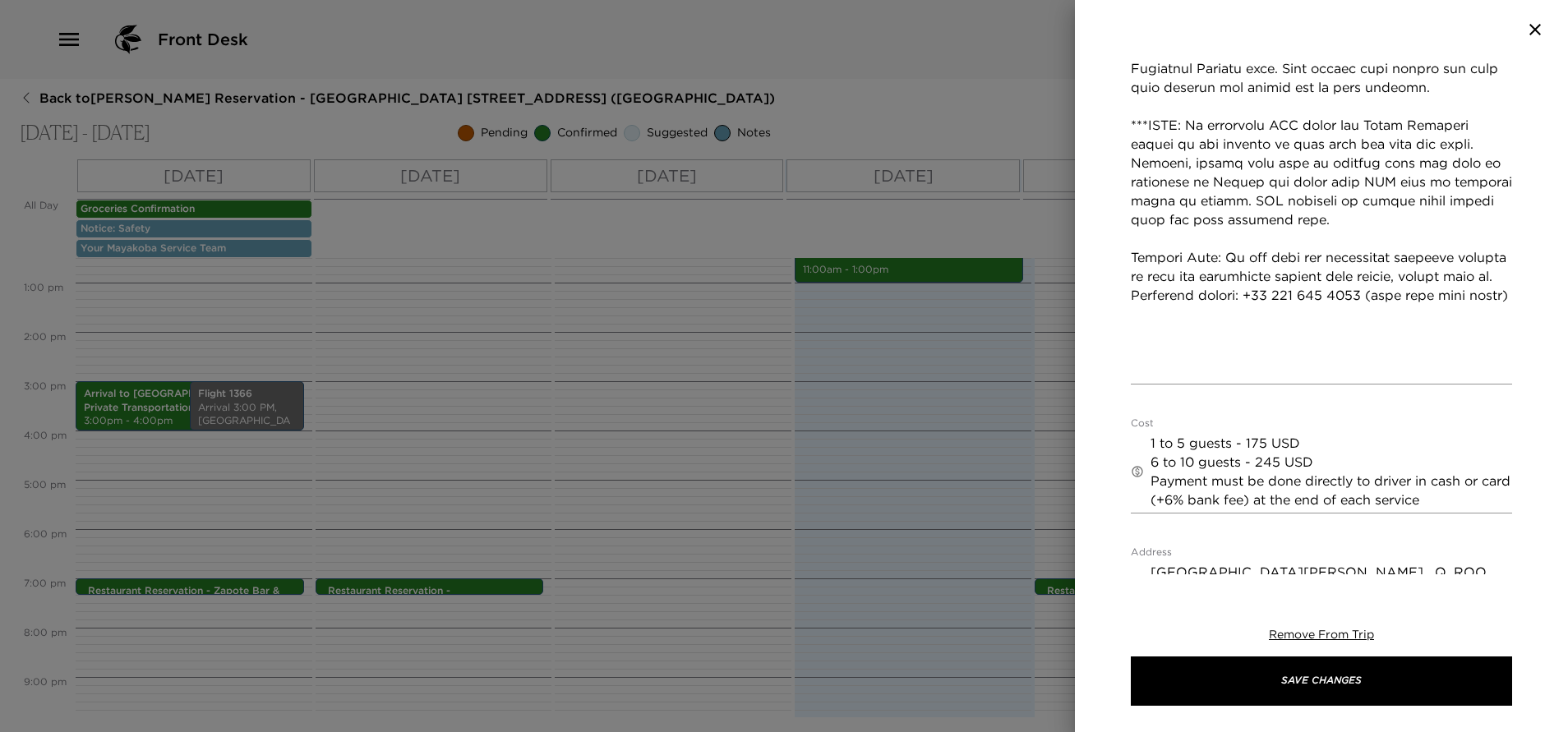
scroll to position [863, 0]
drag, startPoint x: 1148, startPoint y: 406, endPoint x: 1198, endPoint y: 412, distance: 50.4
click at [1219, 430] on div "​ 1 to 5 guests - 175 USD 6 to 10 guests - 245 USD Payment must be done directl…" at bounding box center [1321, 471] width 382 height 83
drag, startPoint x: 1151, startPoint y: 406, endPoint x: 1545, endPoint y: 478, distance: 400.5
click at [1548, 486] on div "Arrival to [GEOGRAPHIC_DATA] - Private Transportation Start Date & Time [DATE] …" at bounding box center [1321, 316] width 493 height 515
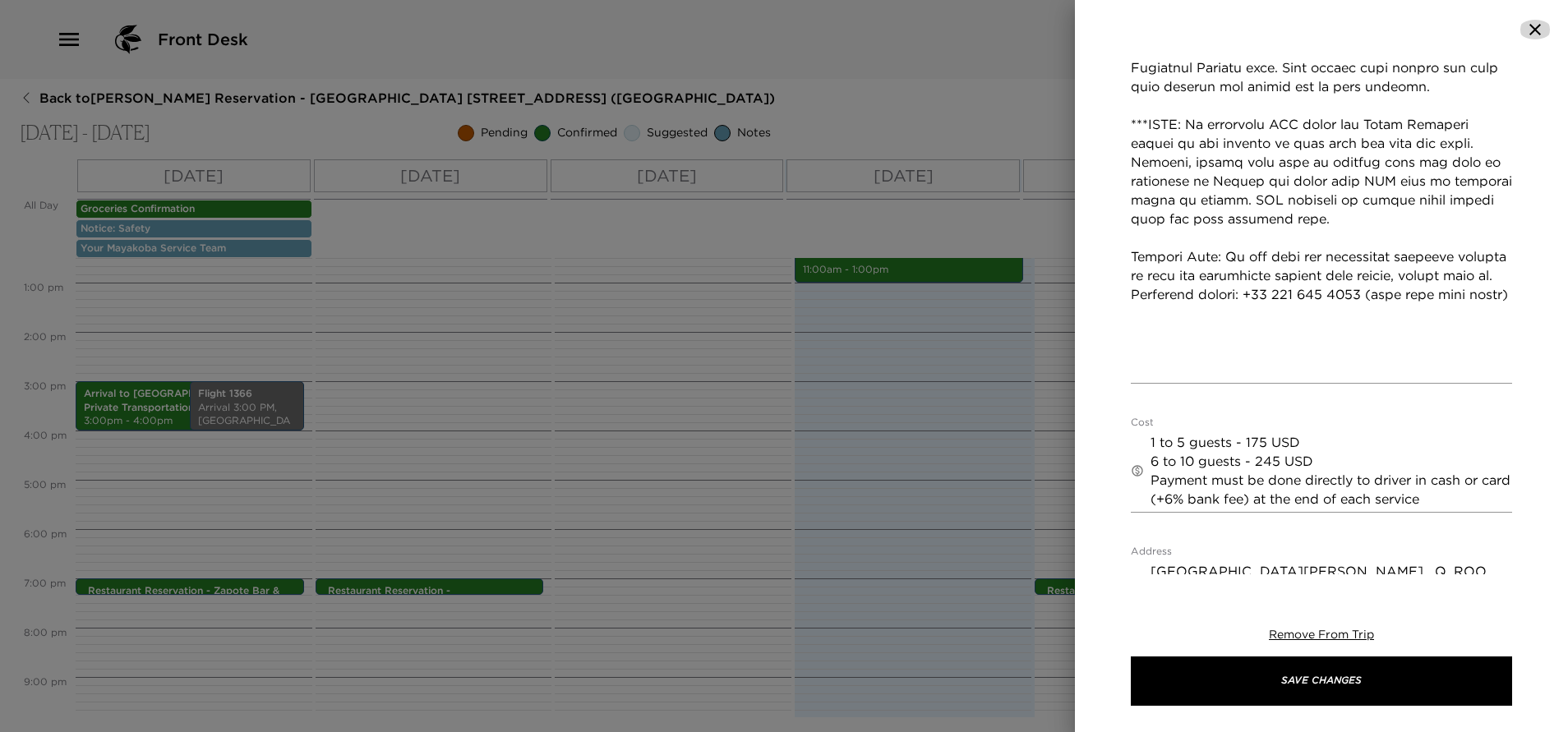
click at [1536, 31] on icon "button" at bounding box center [1535, 30] width 11 height 11
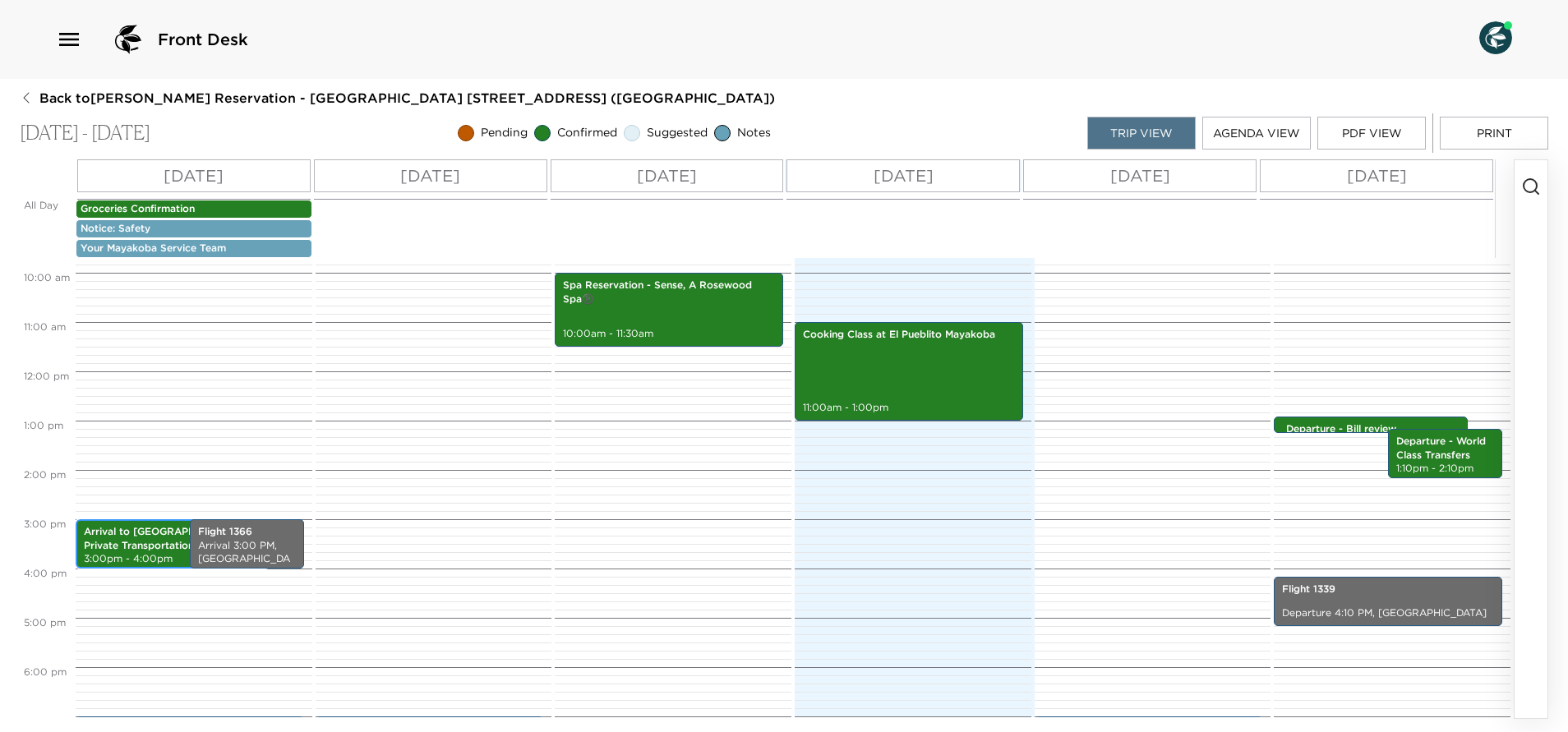
scroll to position [722, 0]
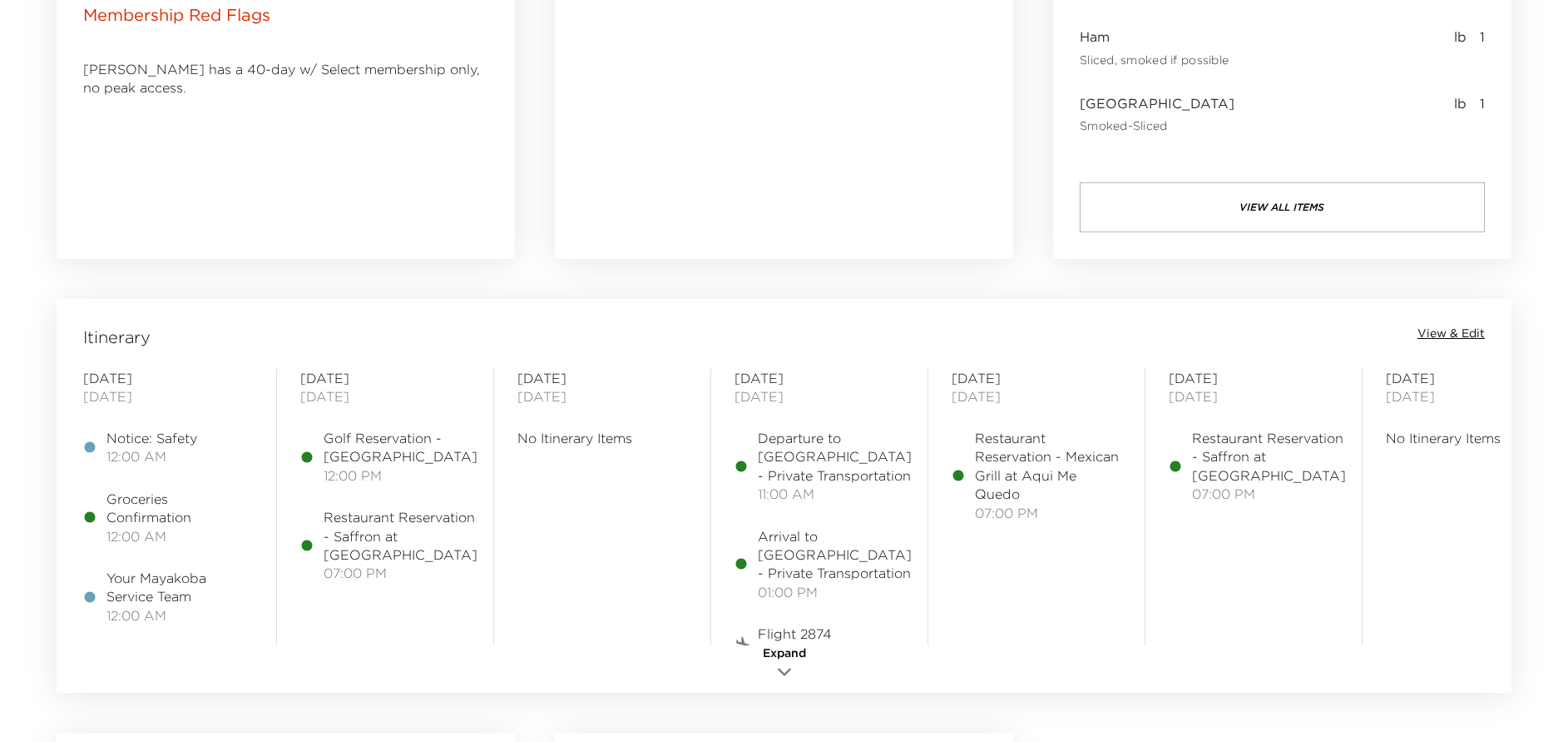
scroll to position [1248, 0]
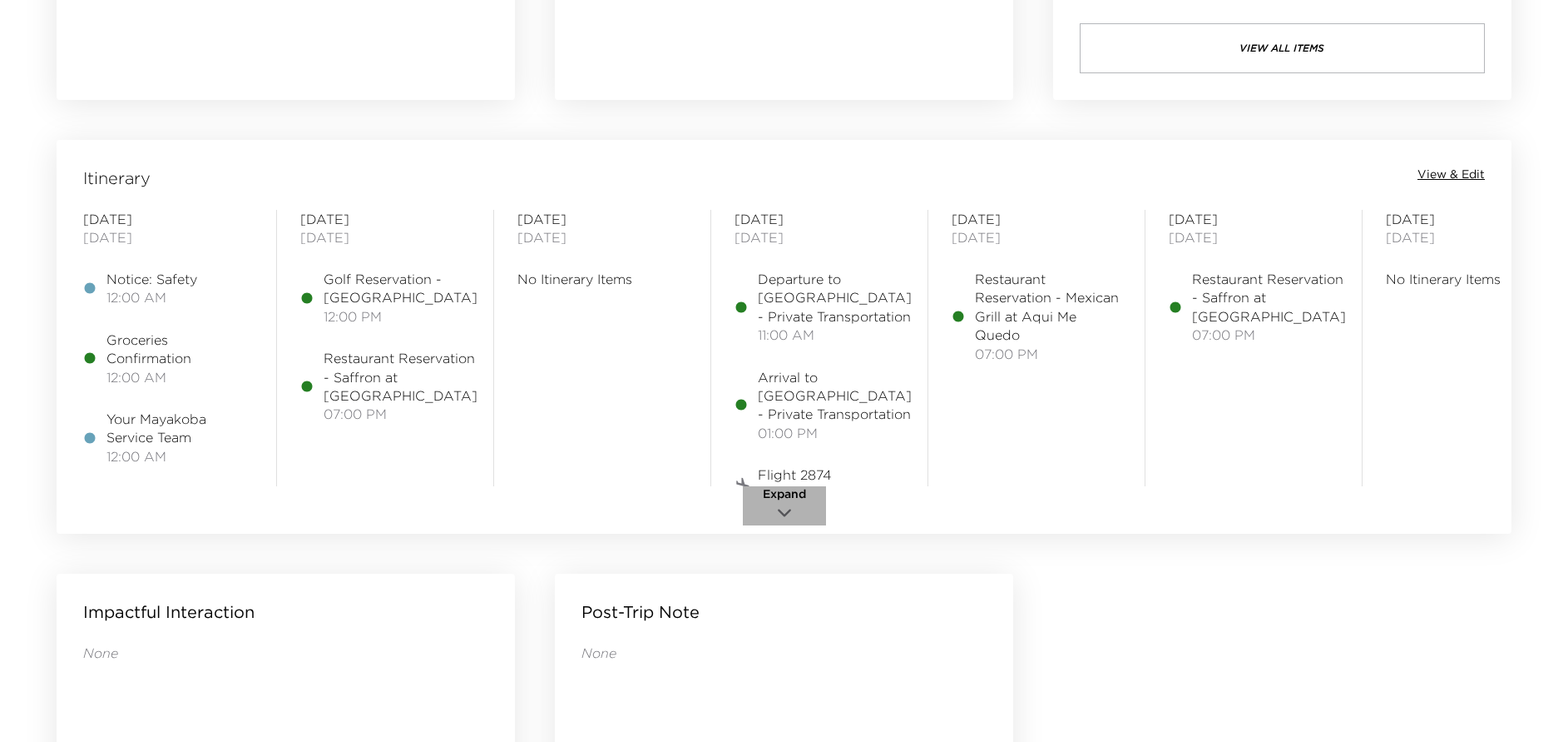
click at [789, 507] on icon "button" at bounding box center [784, 512] width 20 height 20
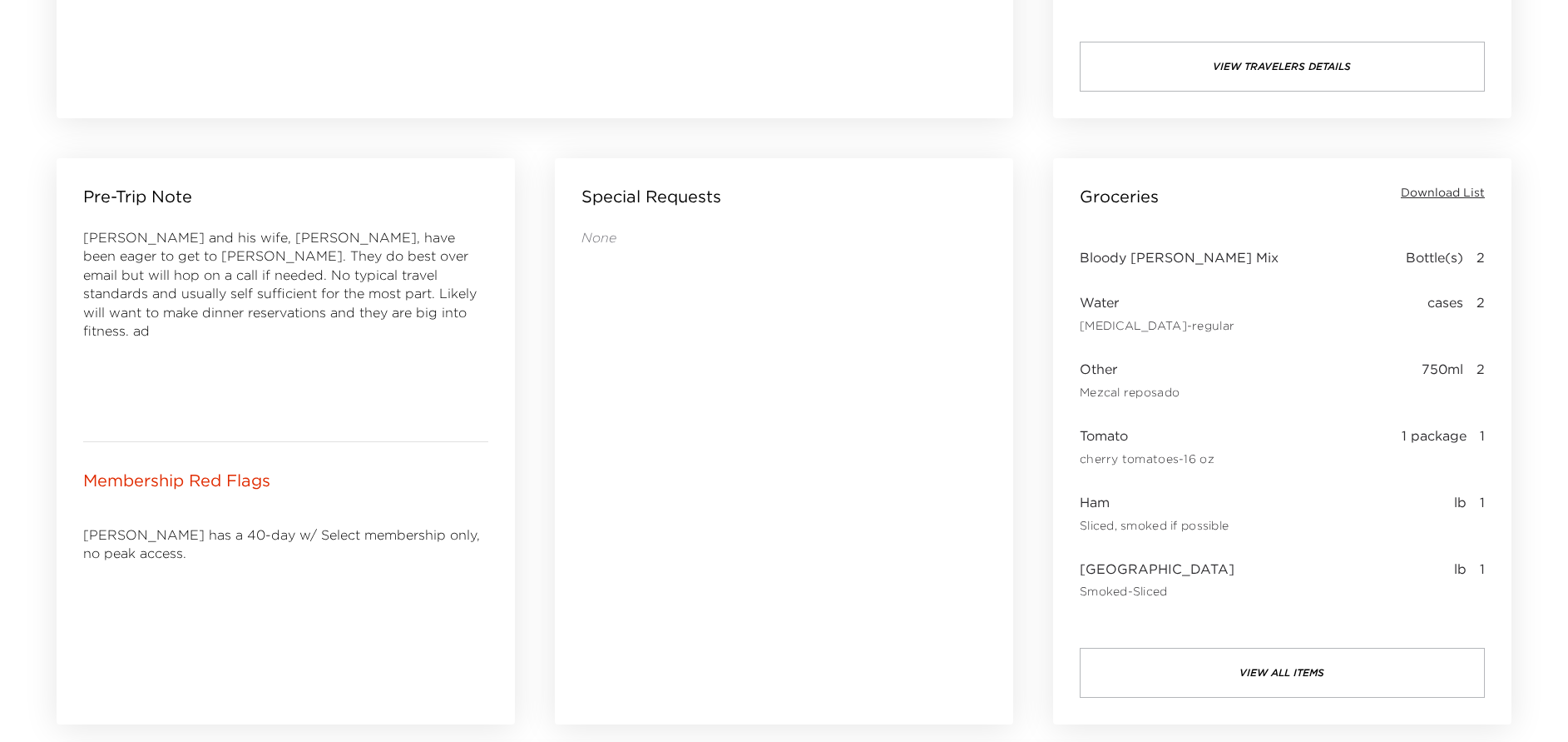
scroll to position [0, 0]
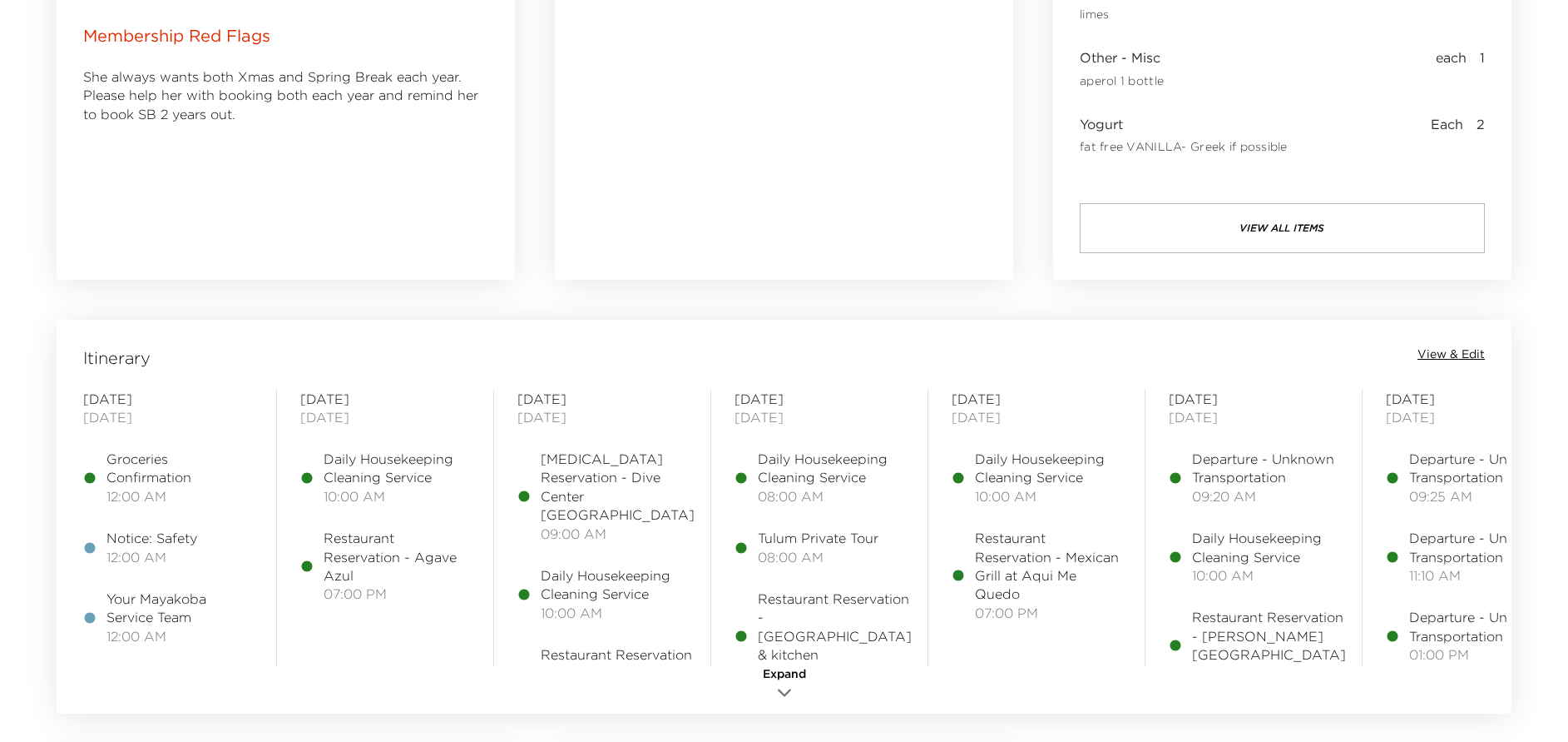
scroll to position [1124, 0]
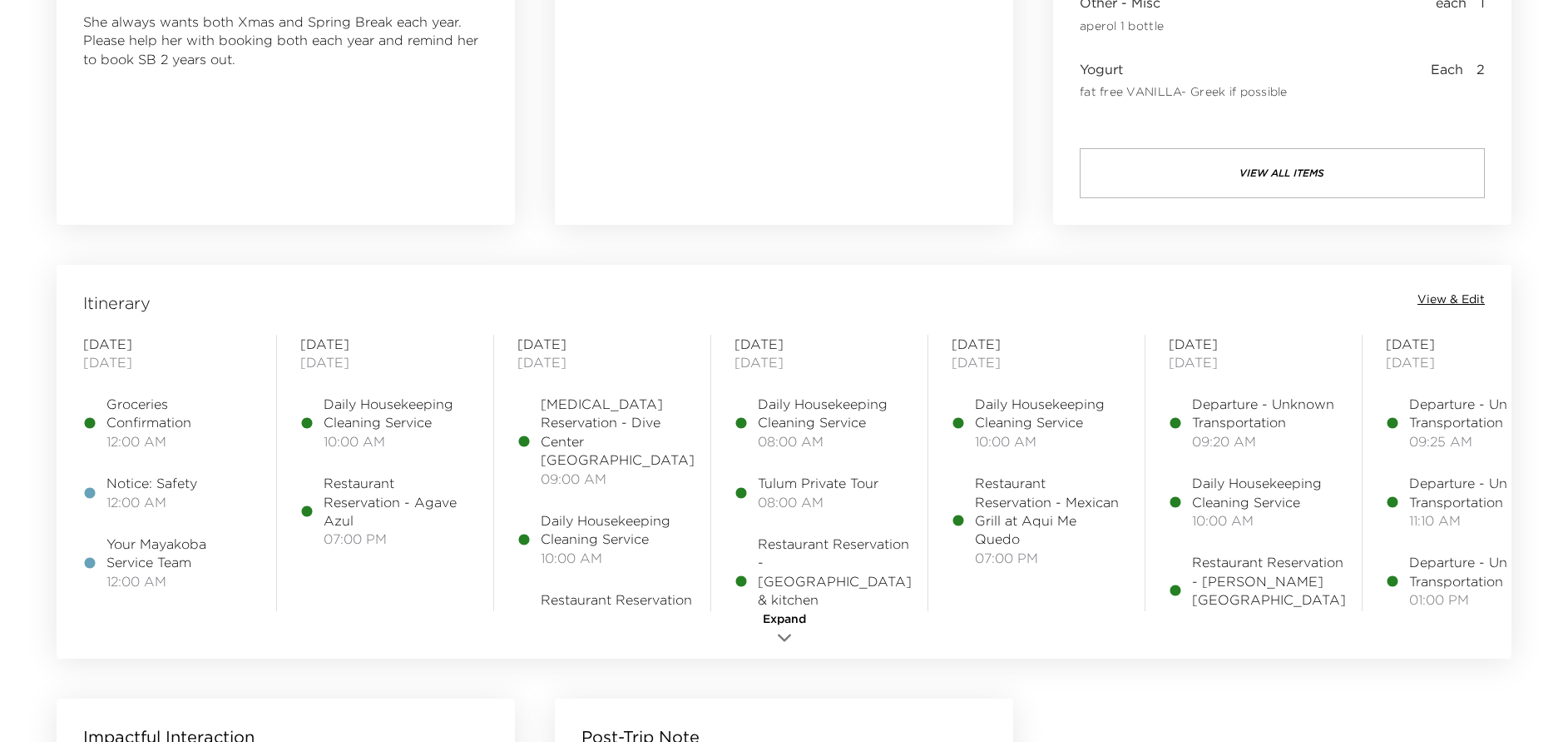
click at [1464, 298] on span "View & Edit" at bounding box center [1451, 300] width 68 height 16
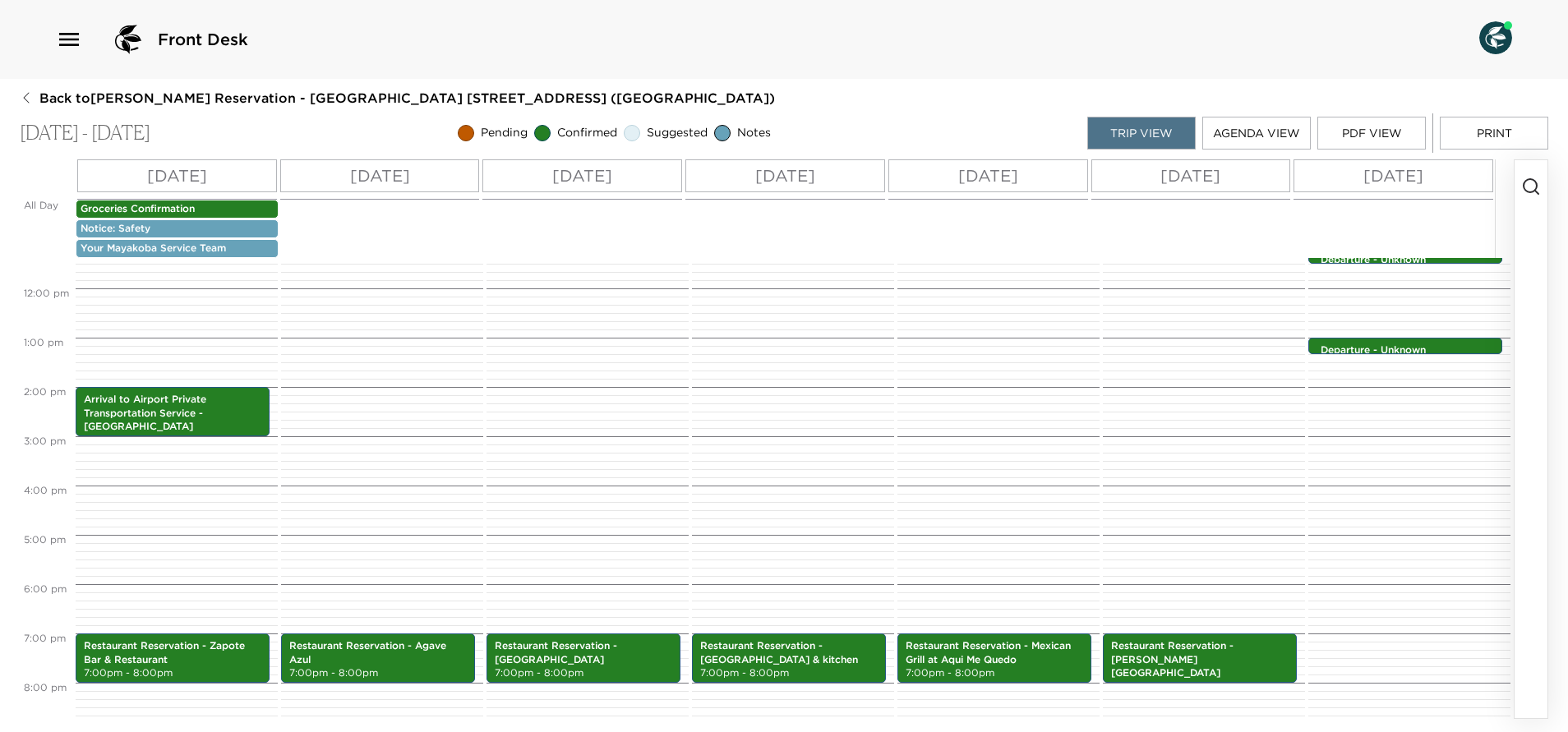
scroll to position [722, 0]
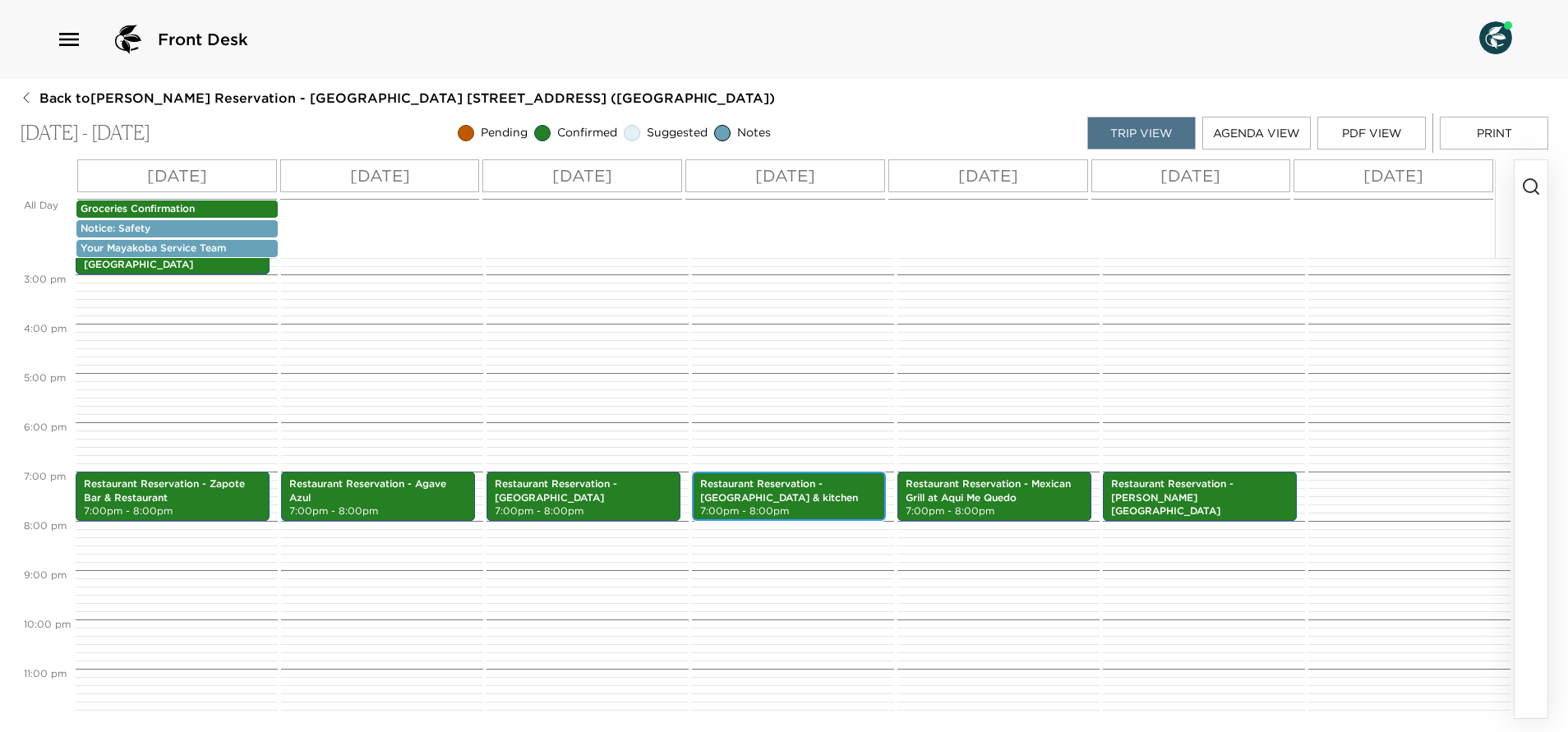
click at [801, 487] on p "Restaurant Reservation - [GEOGRAPHIC_DATA] & kitchen" at bounding box center [789, 491] width 177 height 28
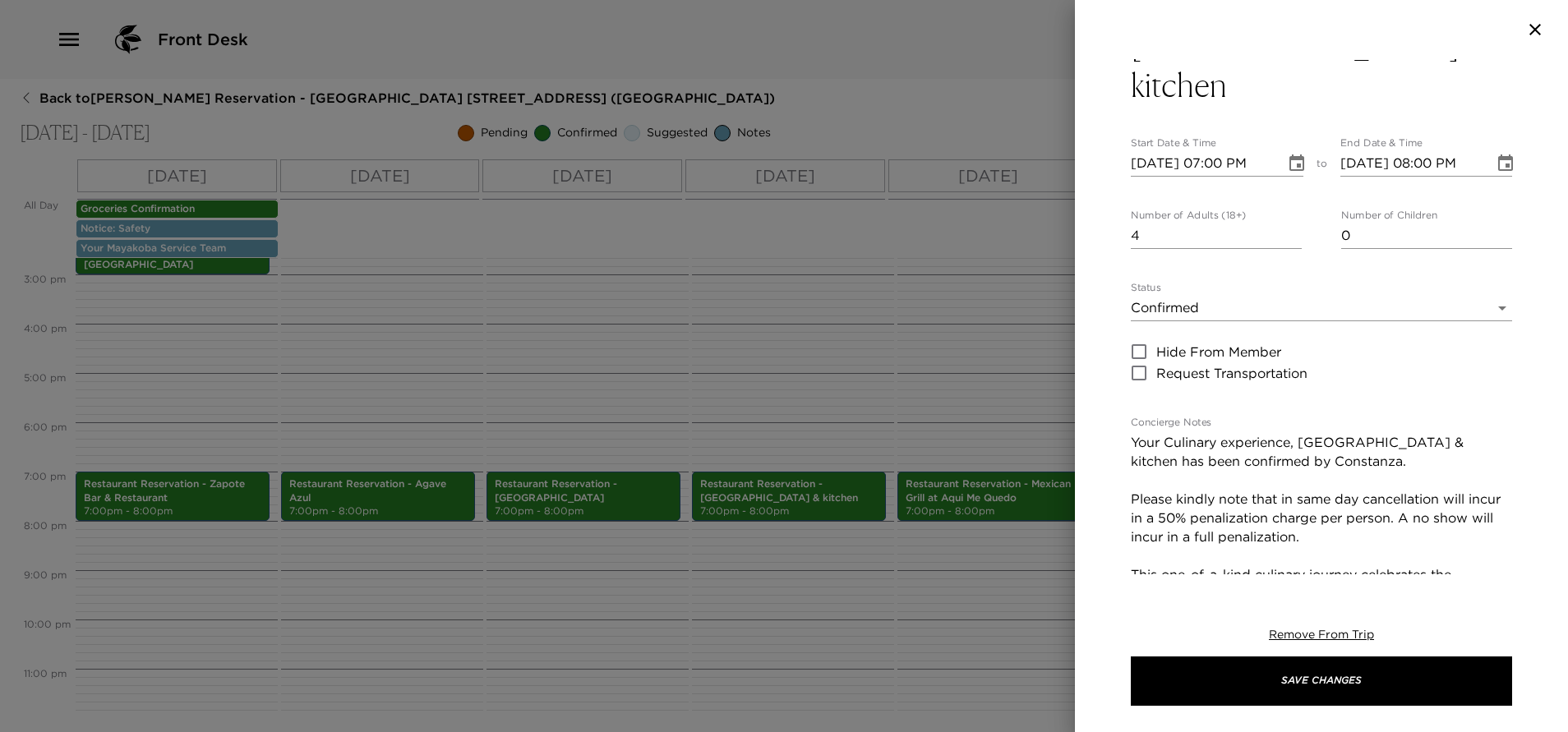
scroll to position [123, 0]
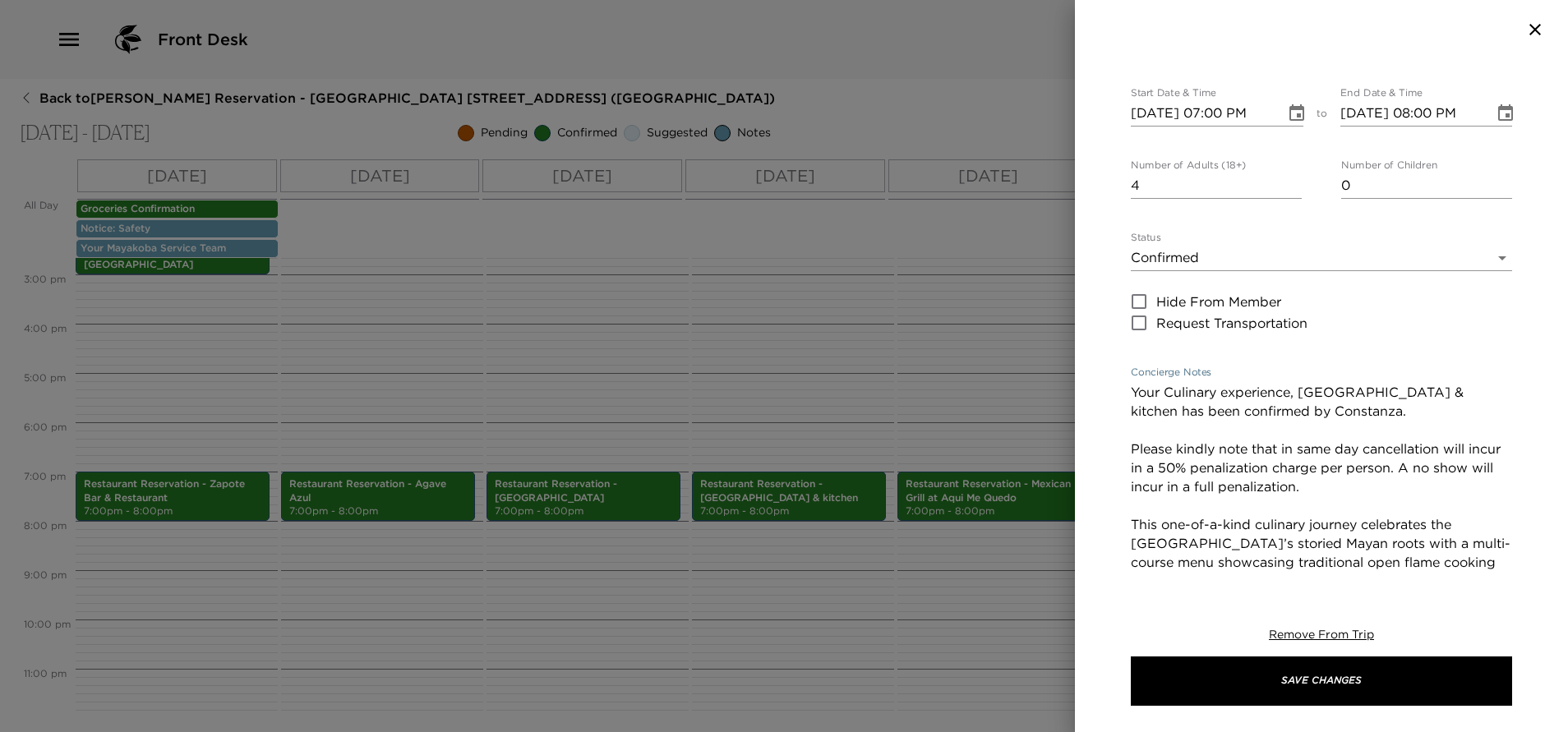
drag, startPoint x: 1133, startPoint y: 408, endPoint x: 1385, endPoint y: 446, distance: 254.8
click at [1385, 446] on textarea "Your Culinary experience, La Ceiba Garden & kitchen has been confirmed by Const…" at bounding box center [1321, 580] width 382 height 396
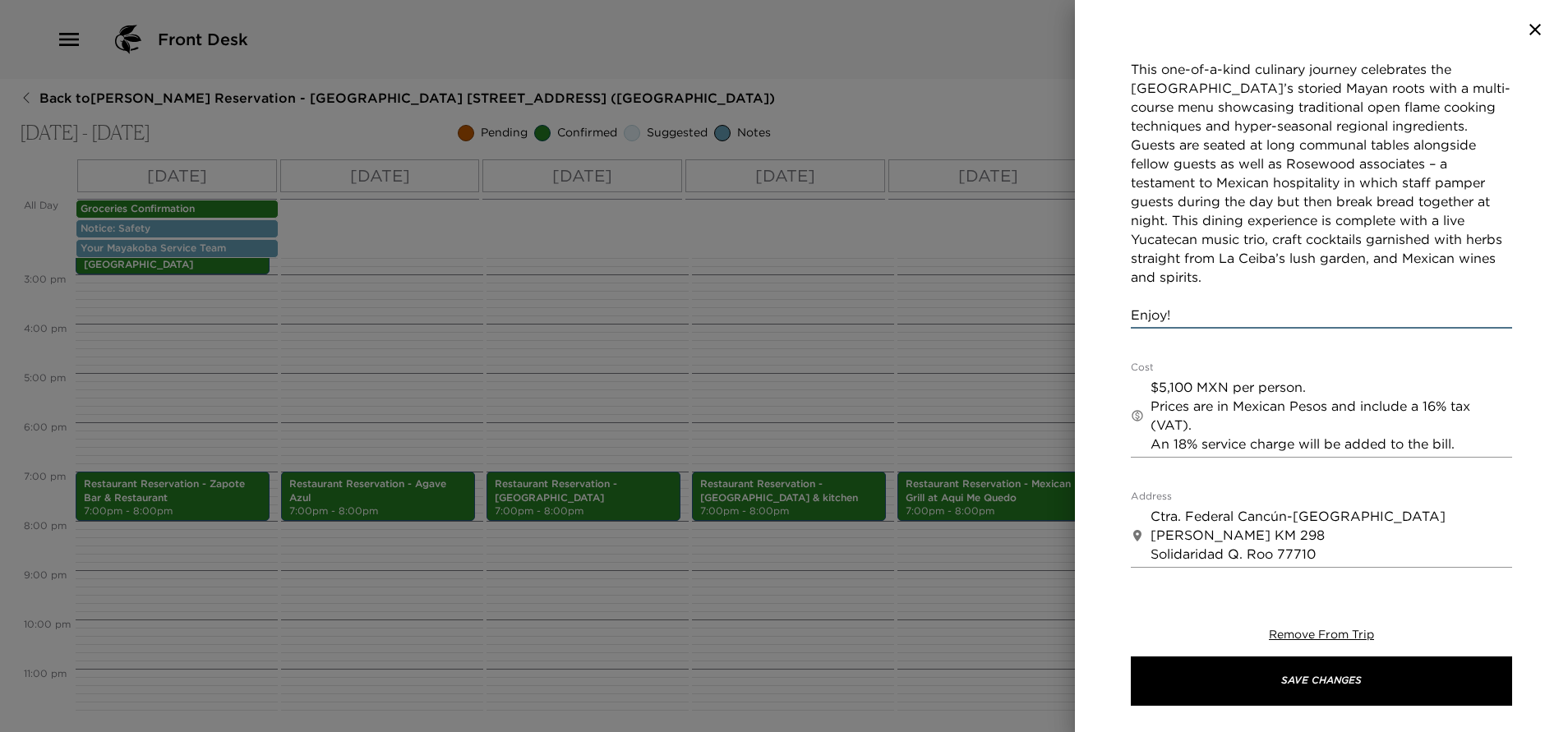
scroll to position [617, 0]
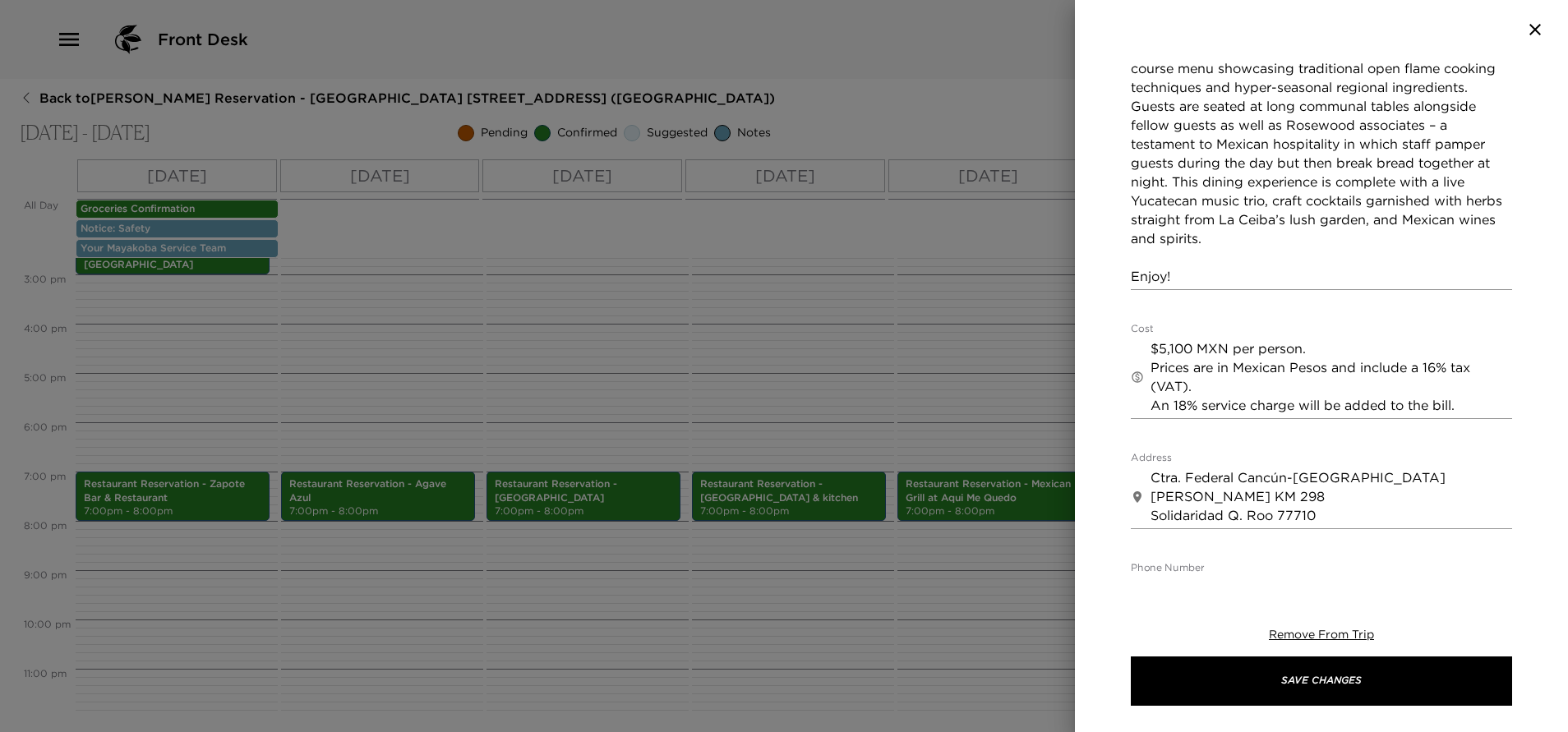
drag, startPoint x: 1147, startPoint y: 305, endPoint x: 1263, endPoint y: 336, distance: 120.1
click at [1271, 339] on div "​ $5,100 MXN per person. Prices are in Mexican Pesos and include a 16% tax (VAT…" at bounding box center [1321, 376] width 382 height 83
drag, startPoint x: 1149, startPoint y: 307, endPoint x: 1163, endPoint y: 317, distance: 17.2
click at [1174, 336] on div "​ $5,100 MXN per person. Prices are in Mexican Pesos and include a 16% tax (VAT…" at bounding box center [1321, 376] width 382 height 83
drag, startPoint x: 1152, startPoint y: 311, endPoint x: 1503, endPoint y: 370, distance: 355.9
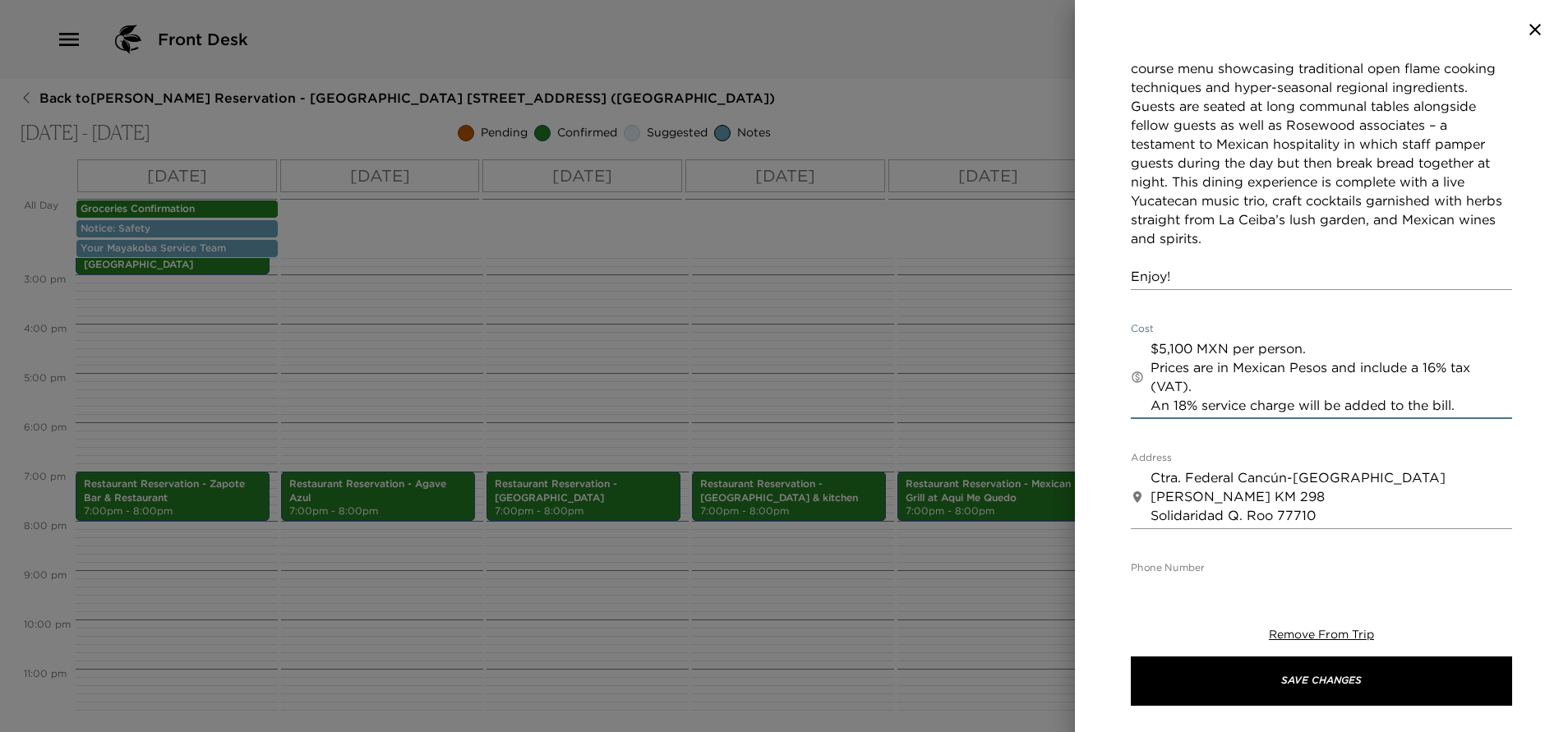
click at [1503, 370] on div "Restaurant Reservation - La Ceiba Garden & kitchen Start Date & Time 09/10/2025…" at bounding box center [1321, 316] width 493 height 515
click at [505, 353] on div at bounding box center [784, 366] width 1568 height 732
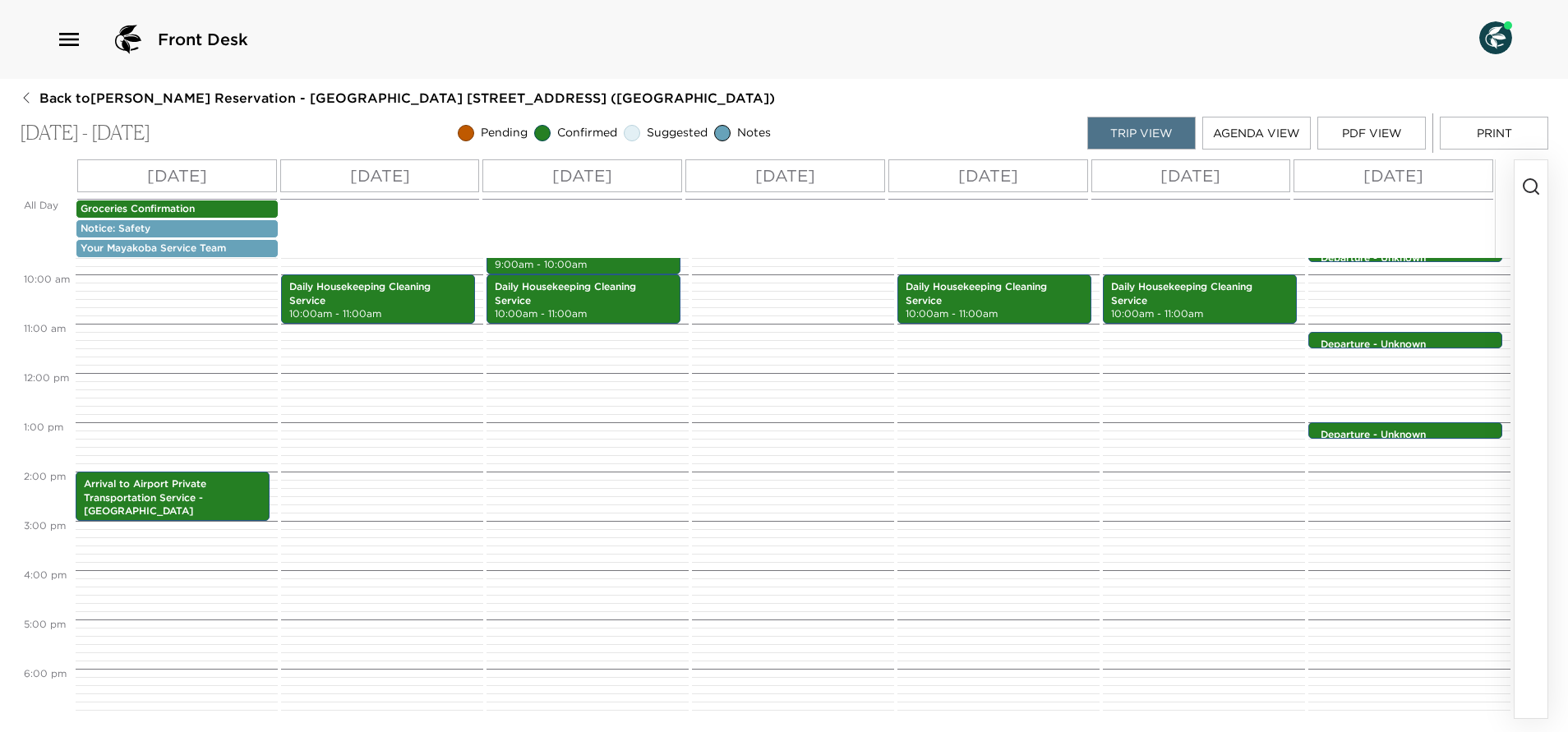
scroll to position [107, 0]
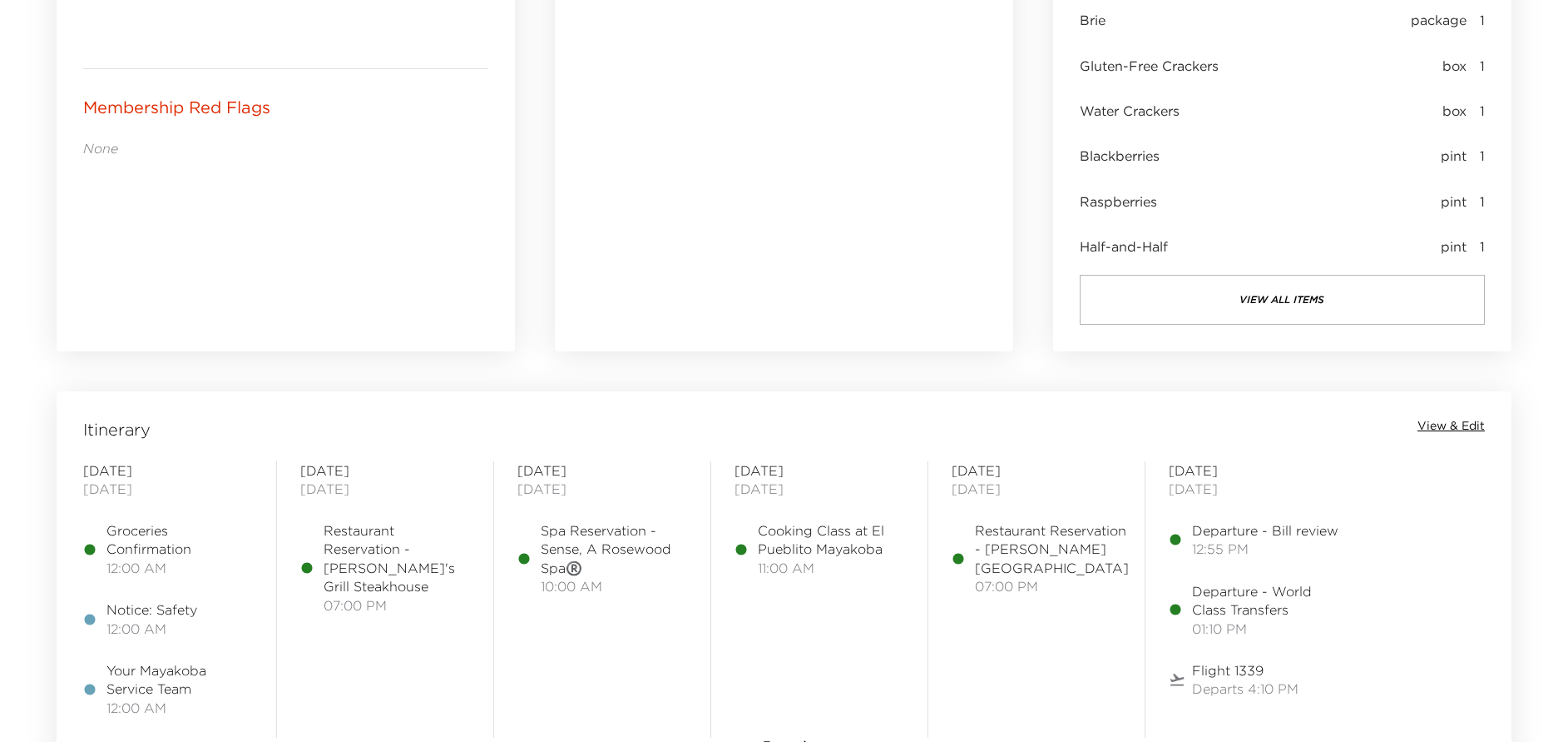
scroll to position [999, 0]
drag, startPoint x: 1454, startPoint y: 414, endPoint x: 1456, endPoint y: 423, distance: 9.2
click at [1456, 417] on div "Itinerary View & Edit [DATE] Groceries Confirmation 12:00 AM Notice: Safety 12:…" at bounding box center [784, 585] width 1455 height 393
click at [1456, 427] on span "View & Edit" at bounding box center [1451, 424] width 68 height 16
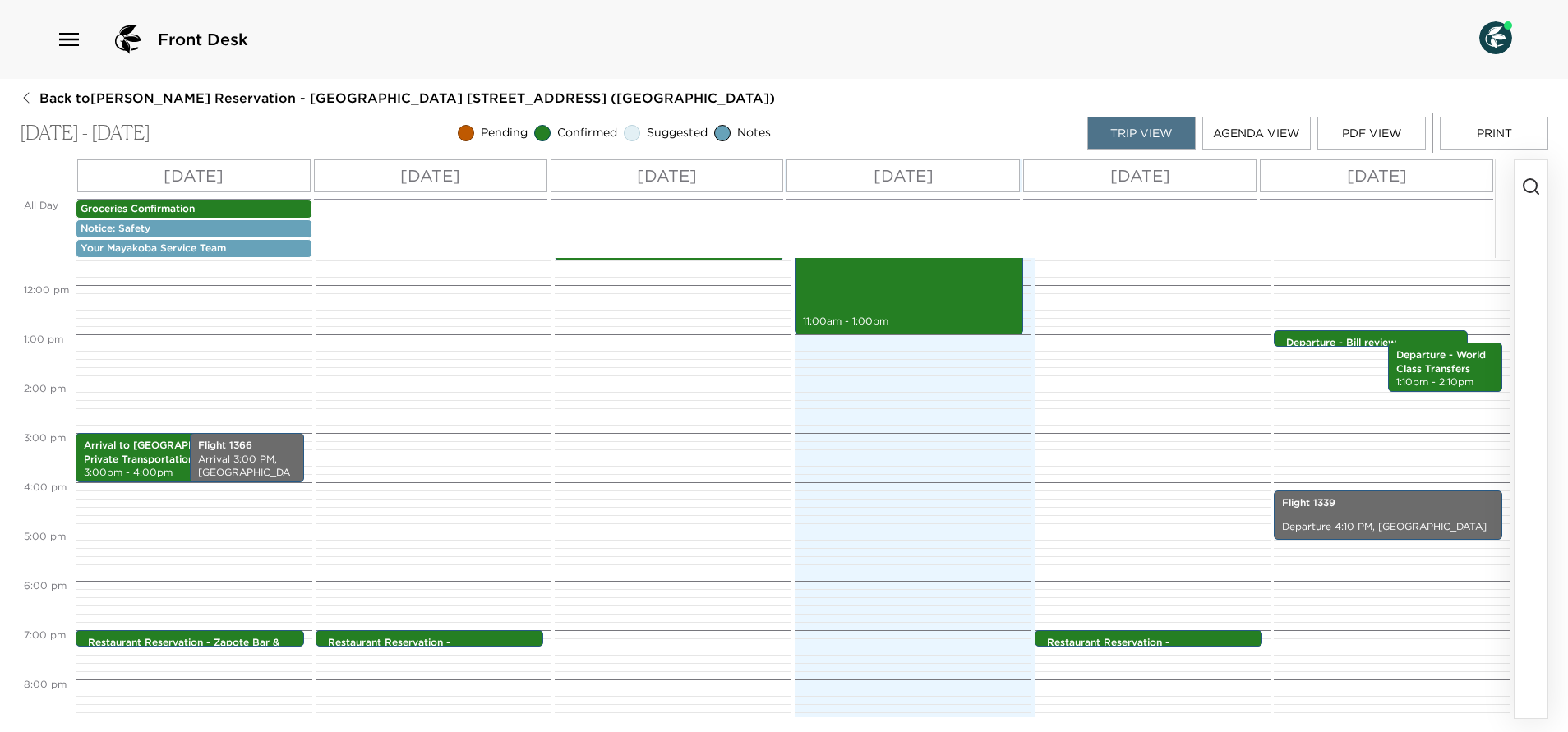
scroll to position [616, 0]
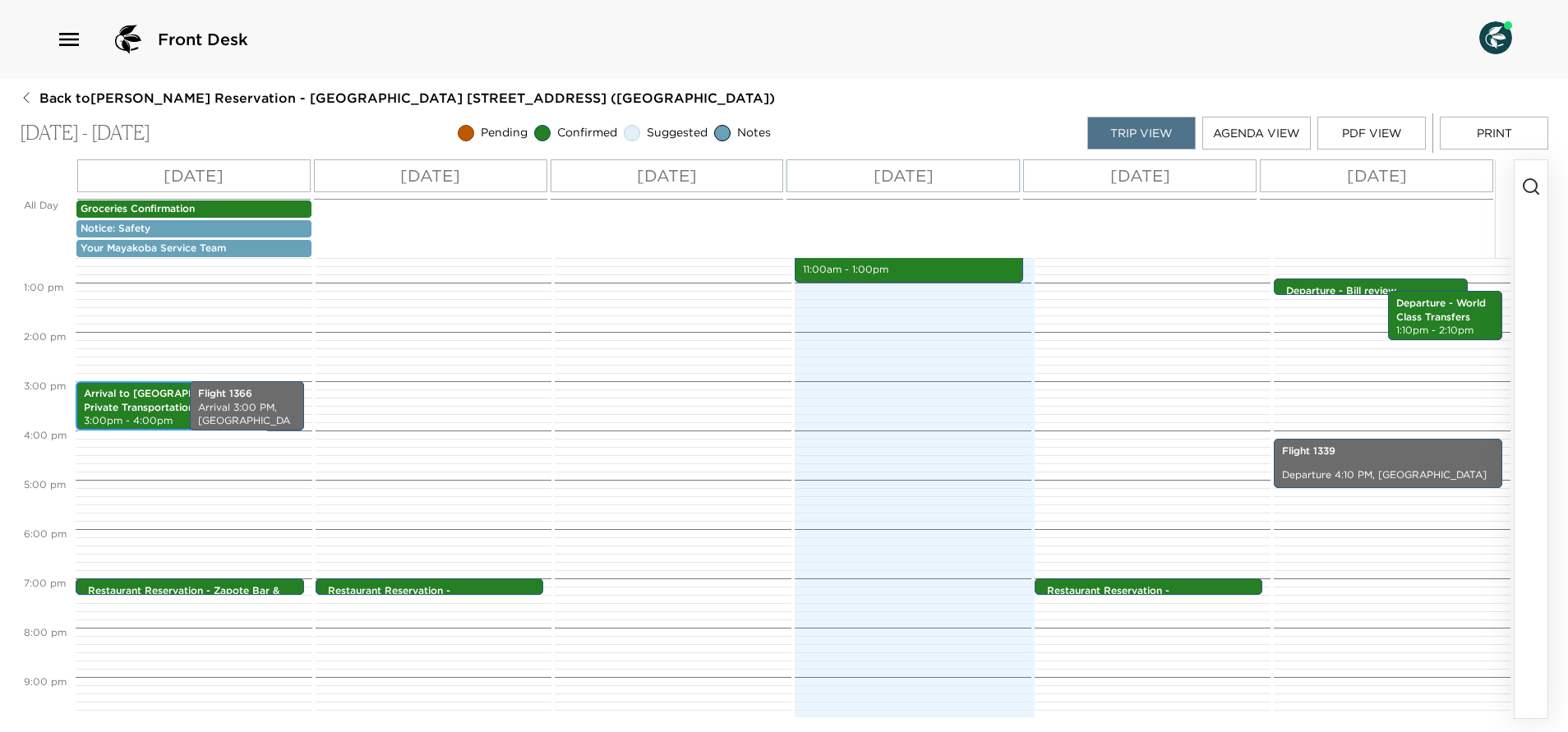
click at [150, 408] on p "Arrival to [GEOGRAPHIC_DATA] - Private Transportation" at bounding box center [173, 400] width 177 height 28
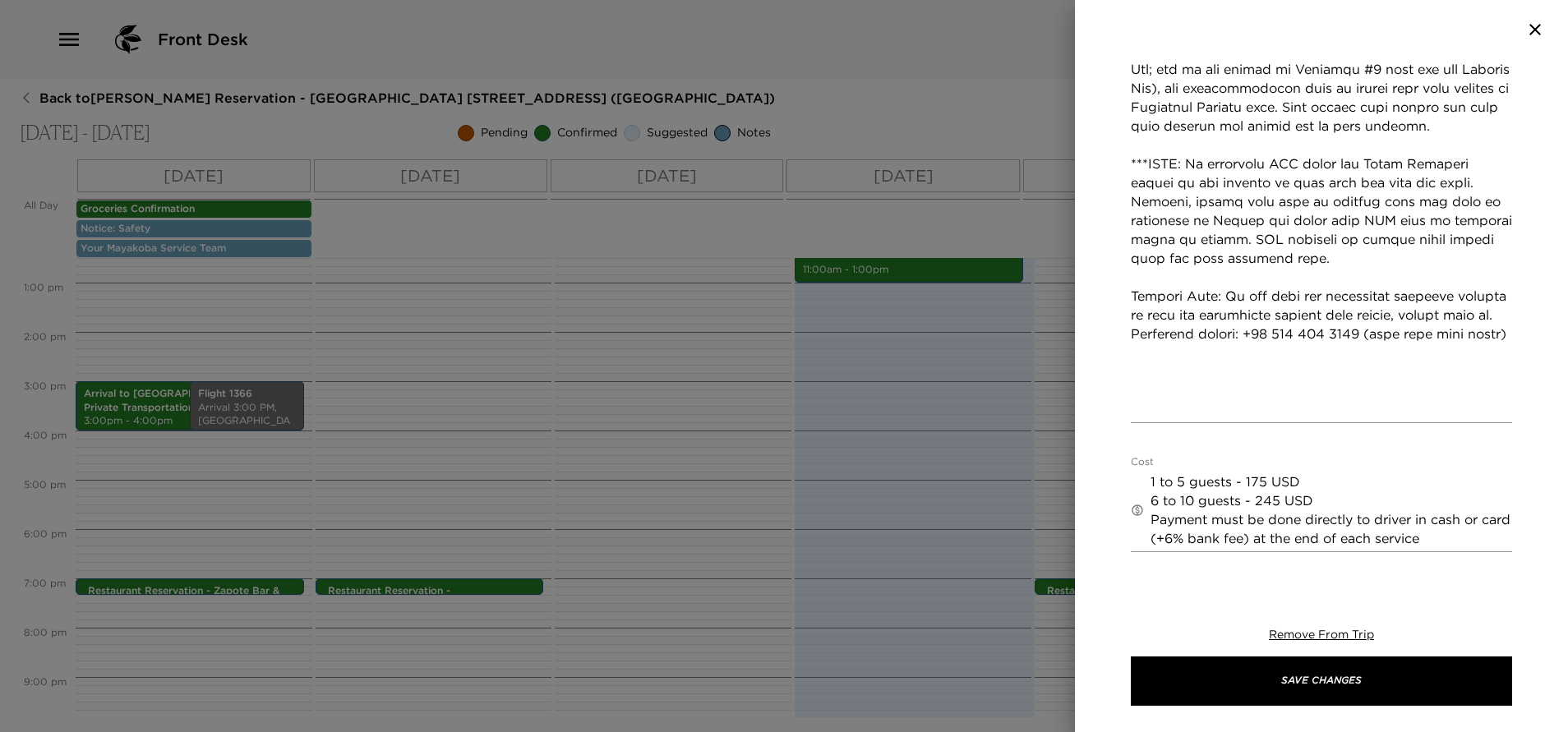
scroll to position [863, 0]
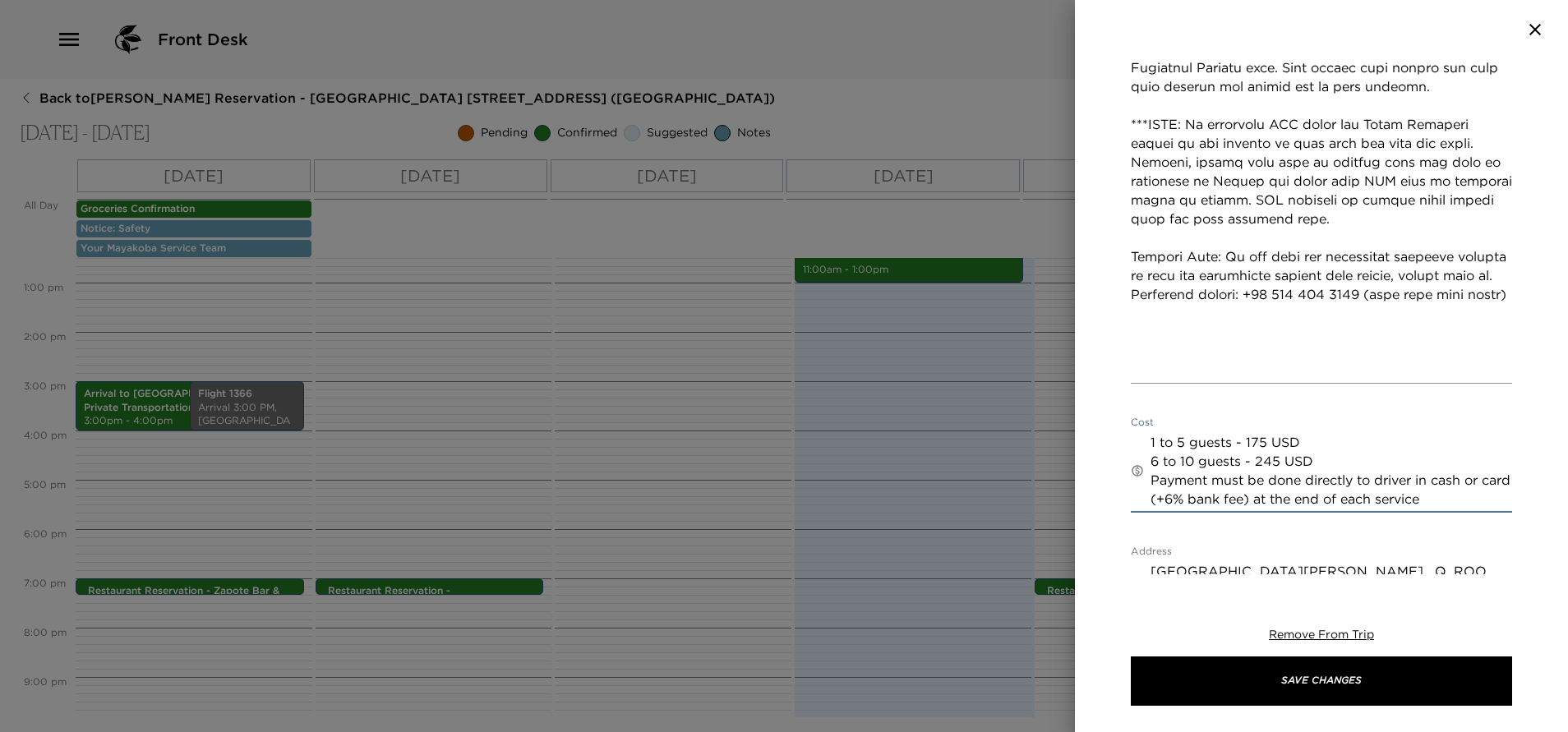
drag, startPoint x: 1152, startPoint y: 401, endPoint x: 1496, endPoint y: 477, distance: 352.3
click at [1496, 477] on div "Arrival to Cancun Airport - Private Transportation Start Date & Time 08/31/2025…" at bounding box center [1321, 316] width 493 height 515
click at [1529, 24] on icon "button" at bounding box center [1535, 30] width 20 height 20
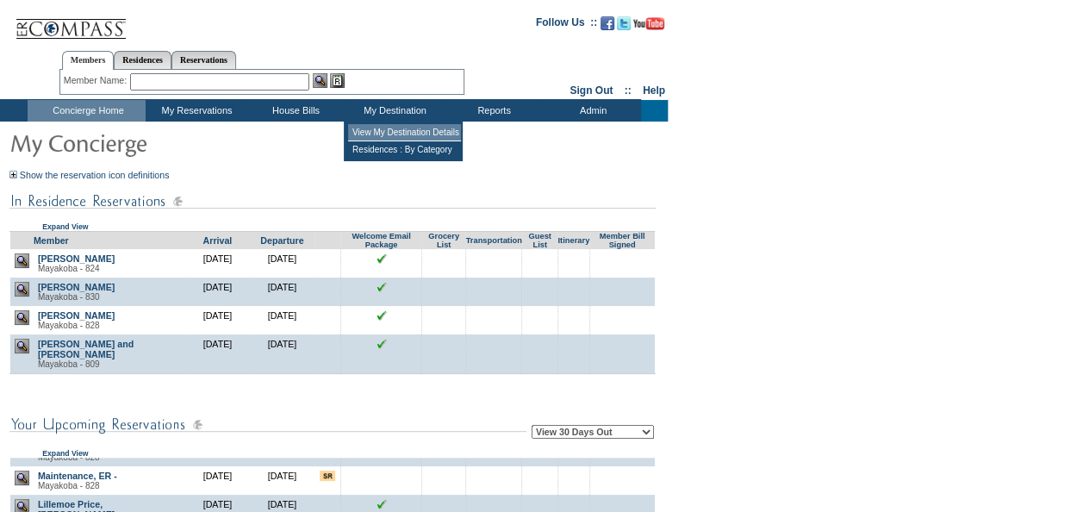
click at [407, 129] on td "View My Destination Details" at bounding box center [404, 132] width 113 height 17
